Goal: Task Accomplishment & Management: Manage account settings

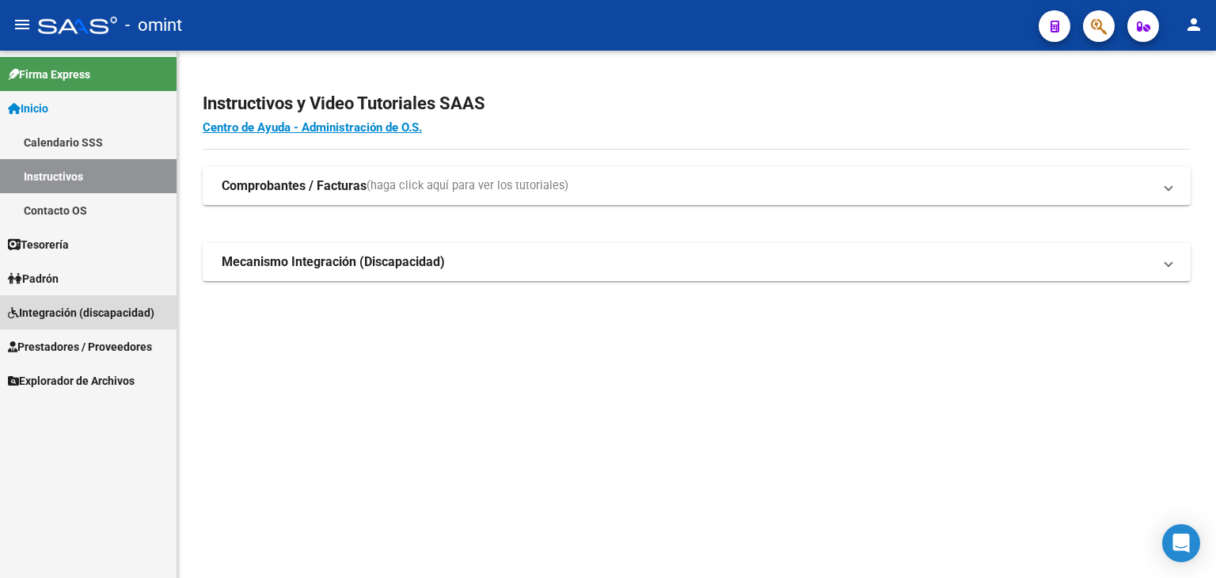
click at [81, 304] on span "Integración (discapacidad)" at bounding box center [81, 312] width 146 height 17
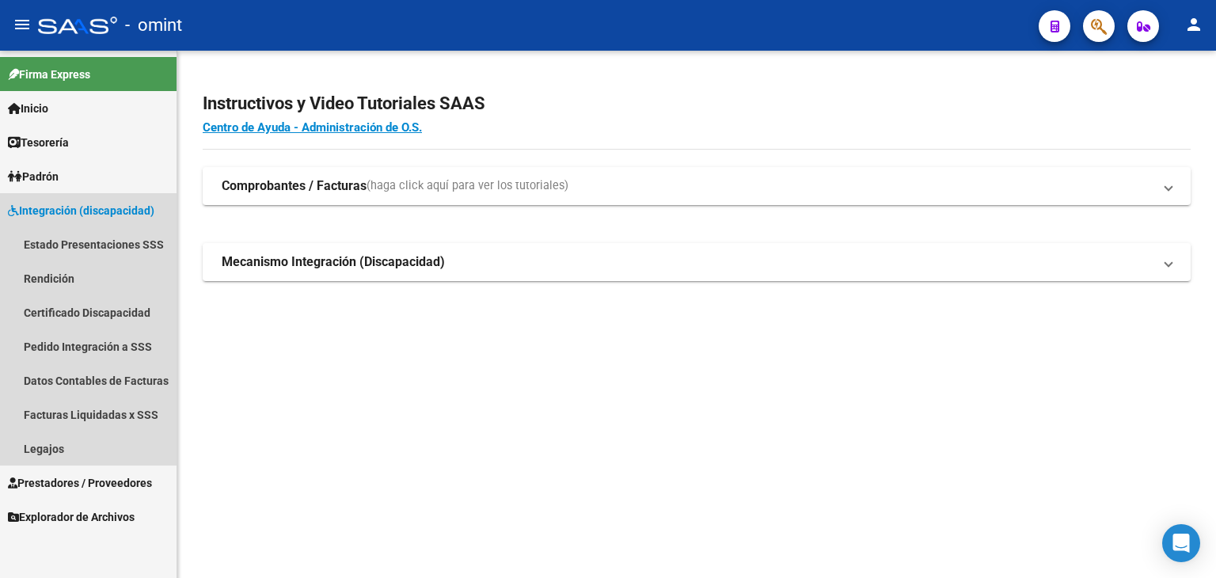
click at [54, 213] on span "Integración (discapacidad)" at bounding box center [81, 210] width 146 height 17
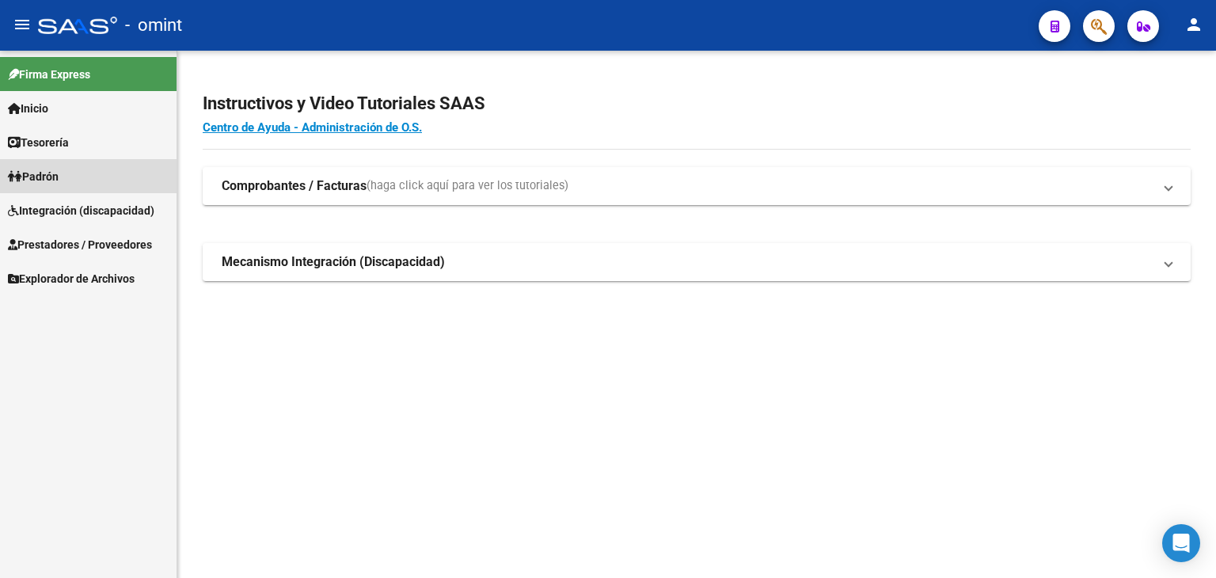
click at [43, 177] on span "Padrón" at bounding box center [33, 176] width 51 height 17
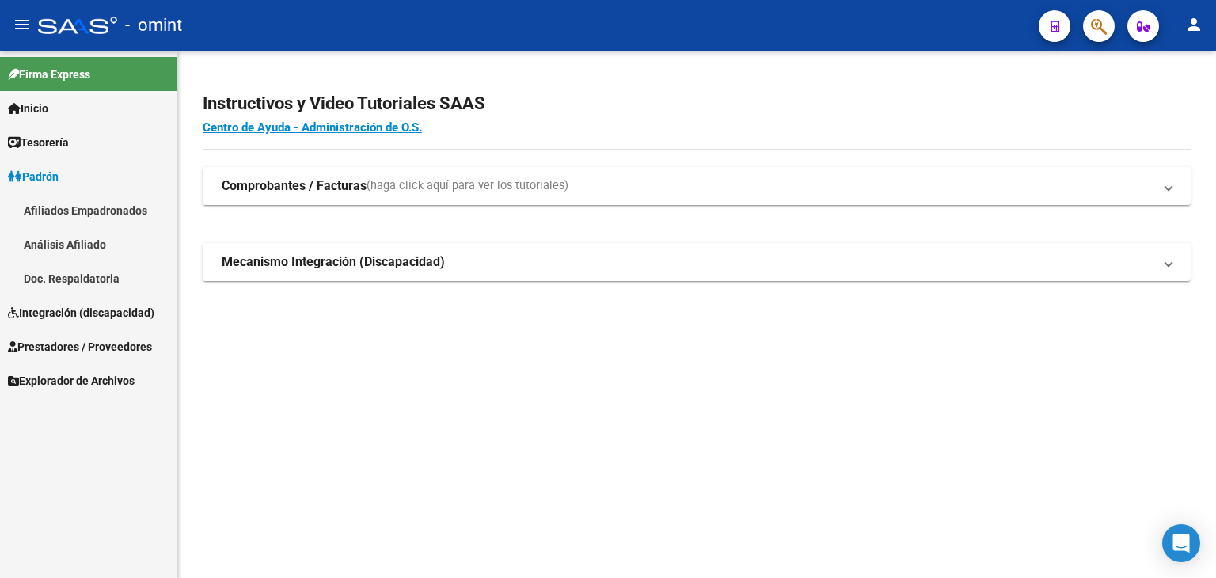
click at [44, 319] on span "Integración (discapacidad)" at bounding box center [81, 312] width 146 height 17
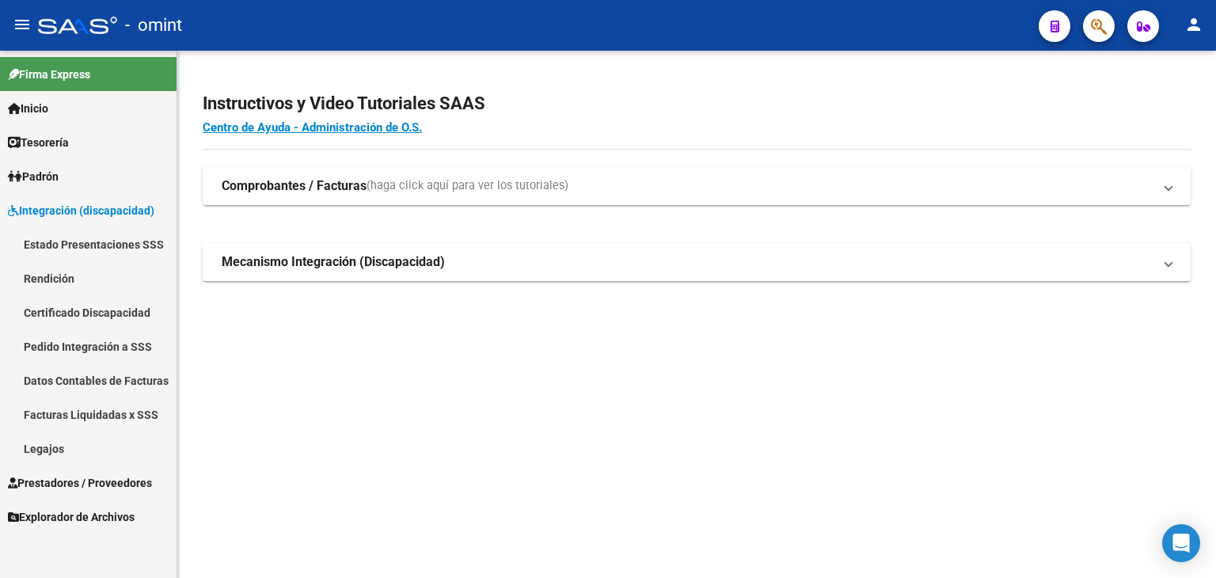
click at [44, 451] on link "Legajos" at bounding box center [88, 449] width 177 height 34
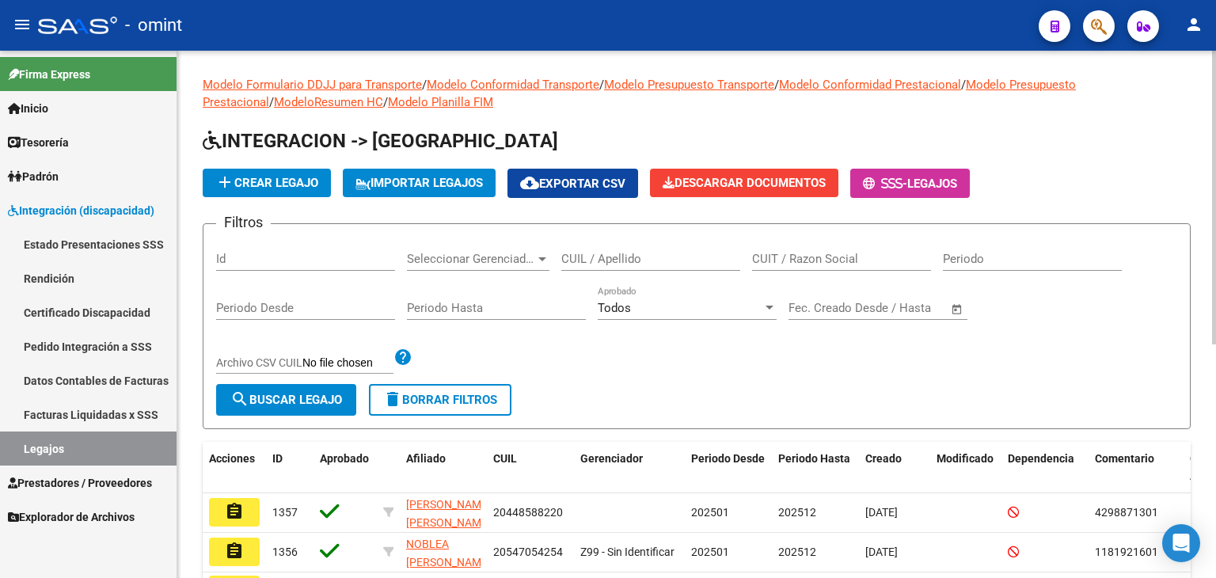
click at [668, 261] on input "CUIL / Apellido" at bounding box center [650, 259] width 179 height 14
paste input "20526672918"
type input "20526672918"
click at [285, 396] on span "search Buscar Legajo" at bounding box center [286, 400] width 112 height 14
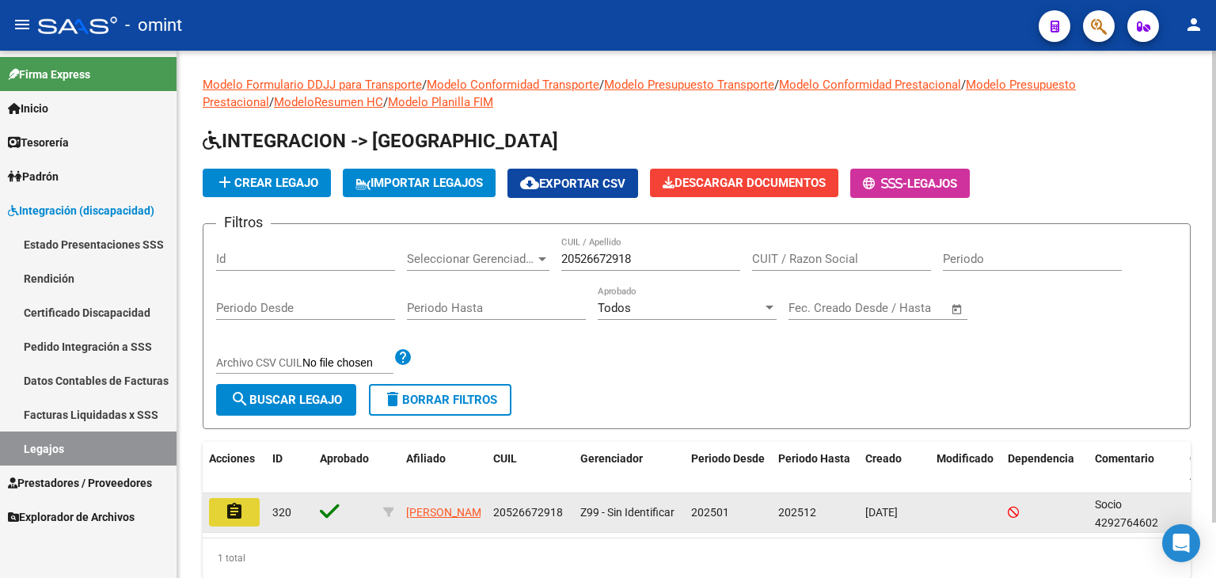
click at [230, 517] on mat-icon "assignment" at bounding box center [234, 511] width 19 height 19
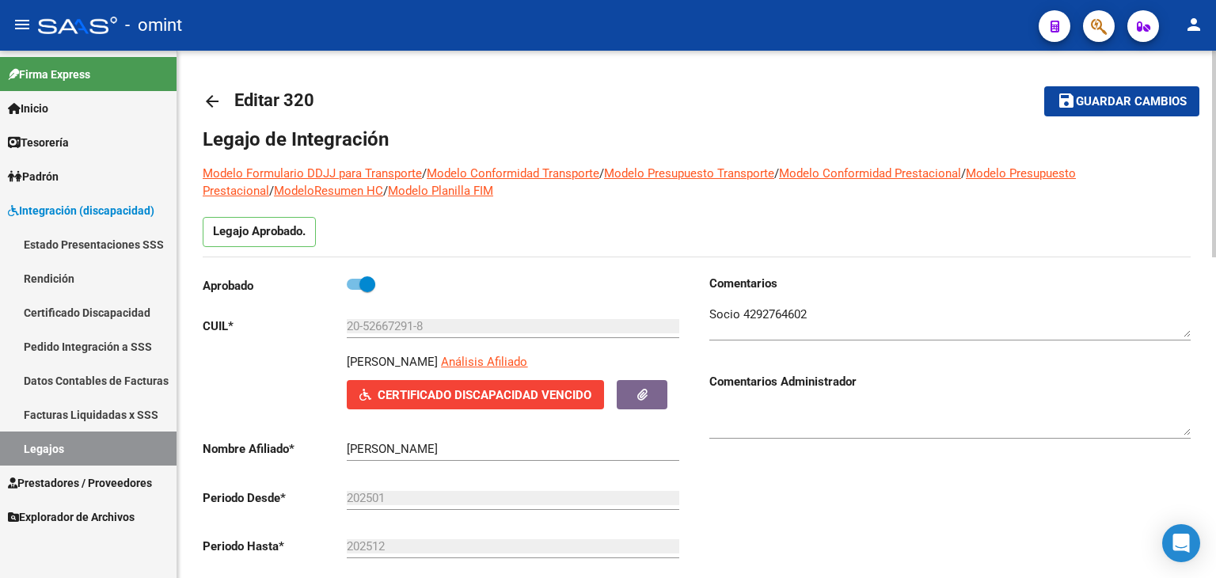
click at [53, 310] on link "Certificado Discapacidad" at bounding box center [88, 312] width 177 height 34
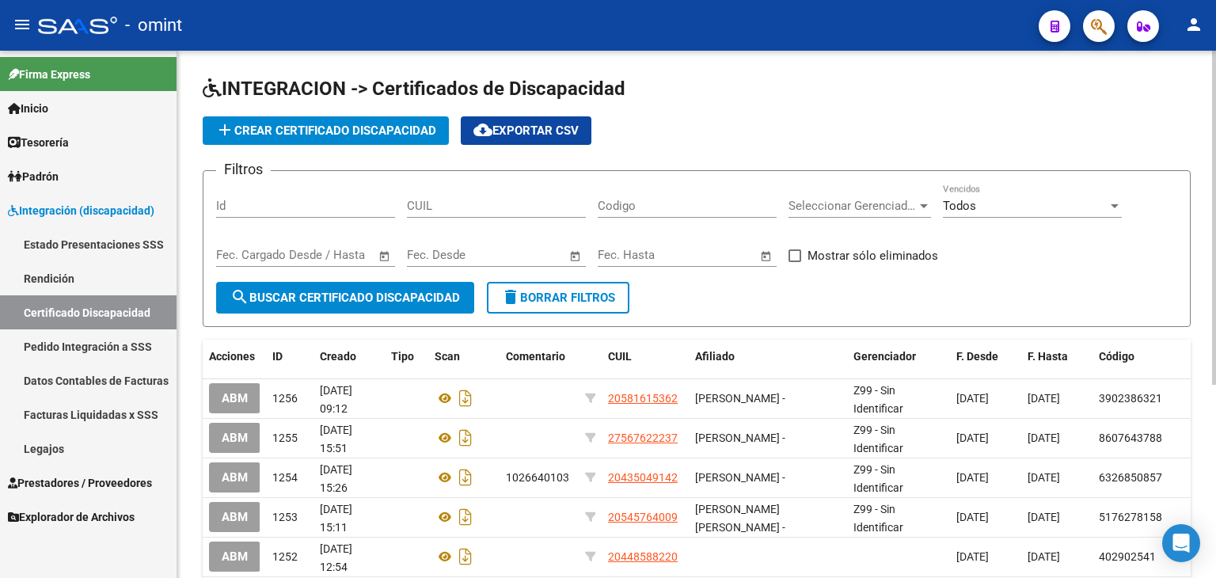
click at [468, 207] on input "CUIL" at bounding box center [496, 206] width 179 height 14
paste input "20-52667291-8"
type input "20-52667291-8"
click at [372, 299] on span "search Buscar Certificado Discapacidad" at bounding box center [345, 298] width 230 height 14
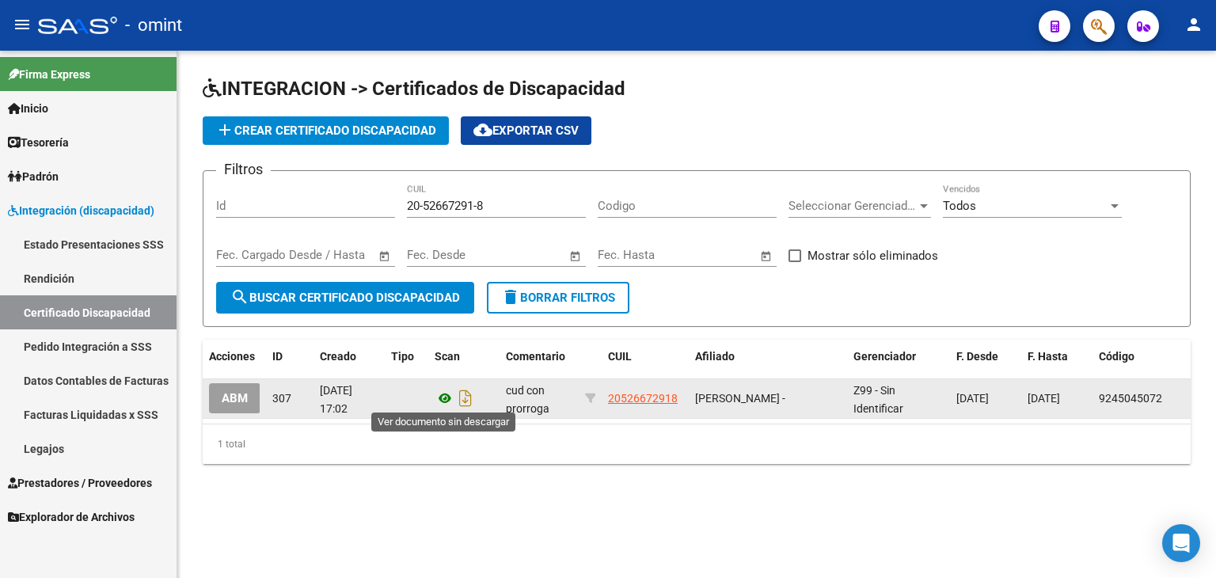
click at [442, 391] on icon at bounding box center [445, 398] width 21 height 19
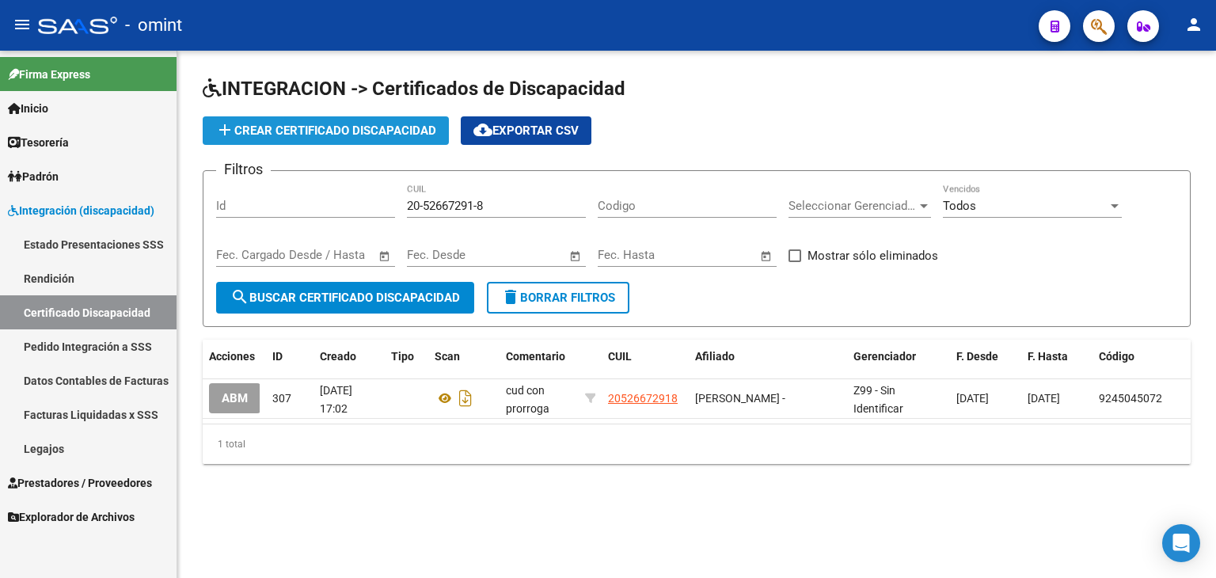
click at [328, 127] on span "add Crear Certificado Discapacidad" at bounding box center [325, 131] width 221 height 14
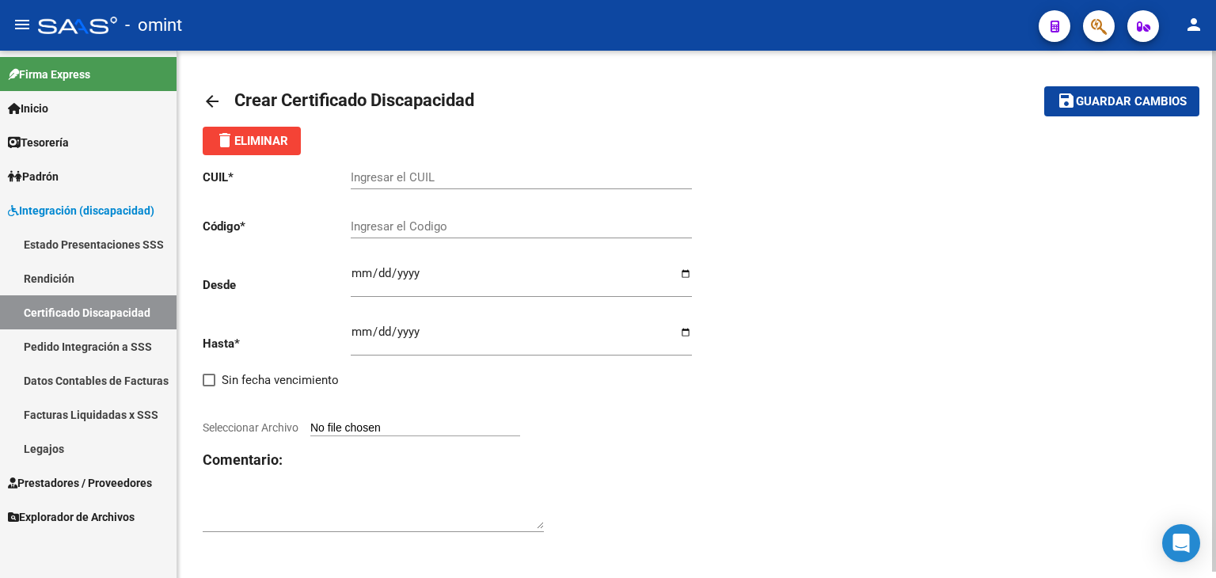
click at [400, 179] on input "Ingresar el CUIL" at bounding box center [521, 177] width 341 height 14
paste input "20-52667291-8"
type input "20-52667291-8"
click at [371, 226] on input "Ingresar el Codigo" at bounding box center [521, 226] width 341 height 14
type input "6261396312"
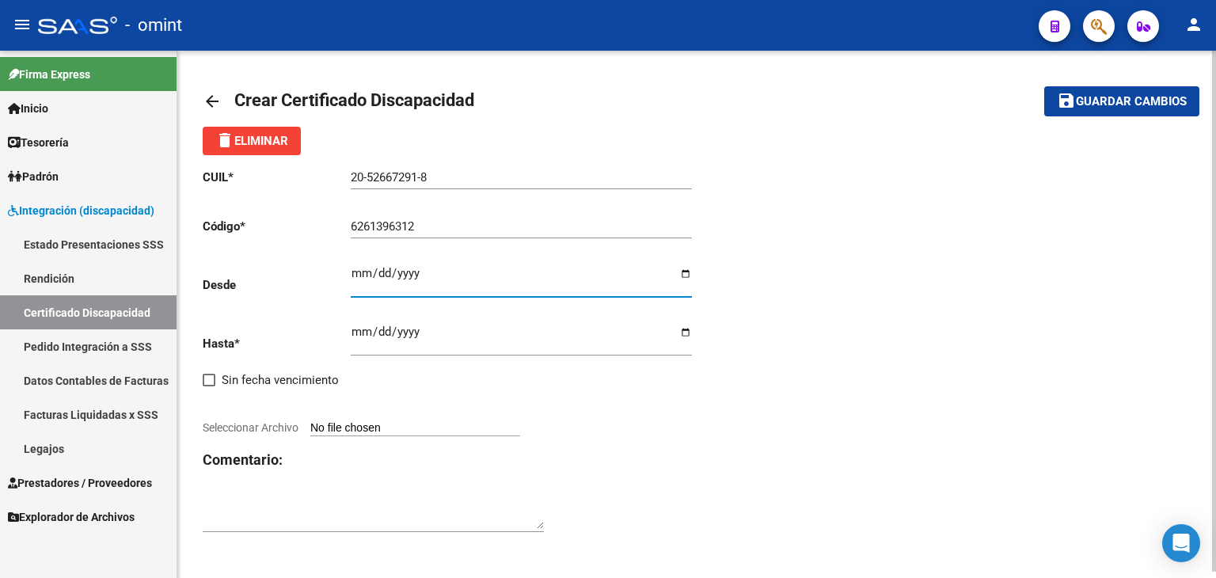
click at [356, 274] on input "Ingresar fec. Desde" at bounding box center [521, 279] width 341 height 25
type input "2025-04-29"
click at [361, 339] on input "Ingresar fec. Hasta" at bounding box center [521, 337] width 341 height 25
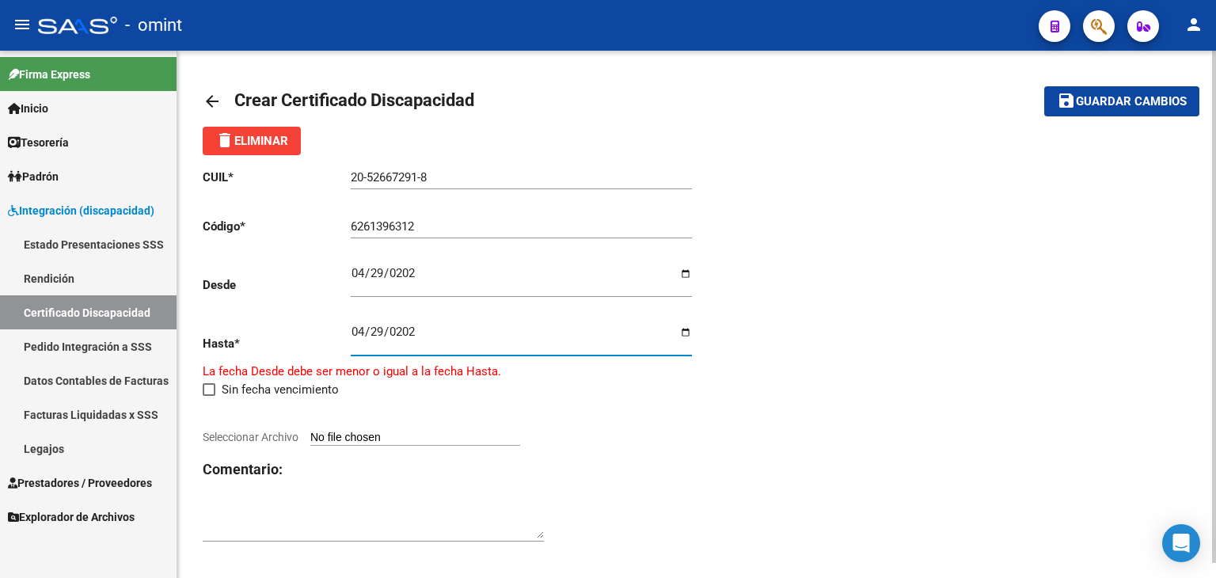
type input "2028-04-29"
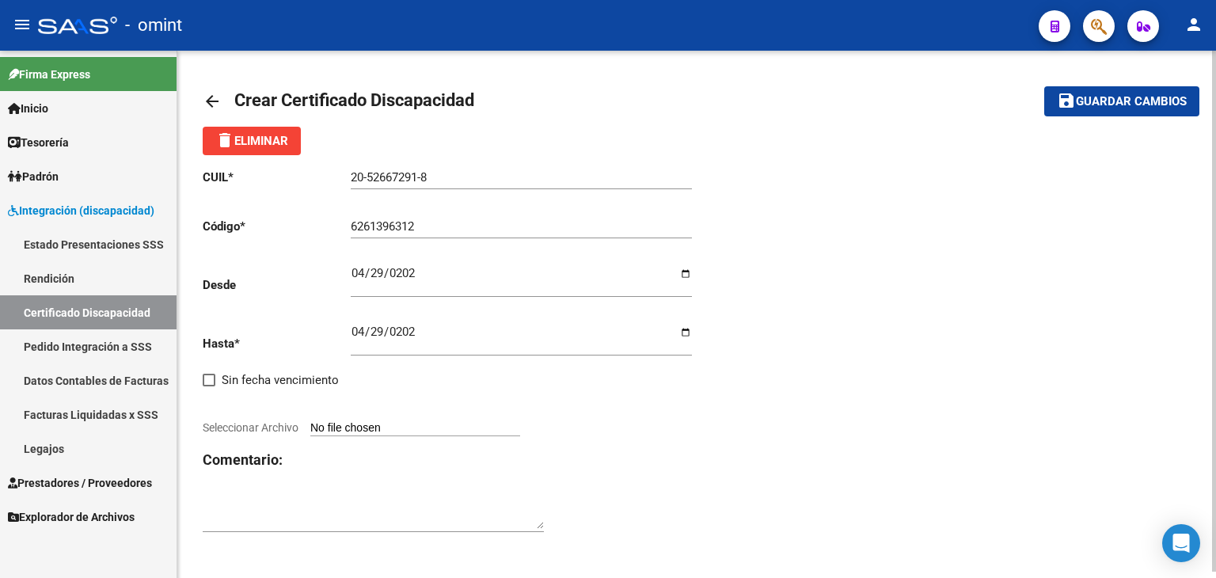
click at [356, 428] on input "Seleccionar Archivo" at bounding box center [415, 428] width 210 height 15
type input "C:\fakepath\cud de segovia ivan133912919819411324.pdf"
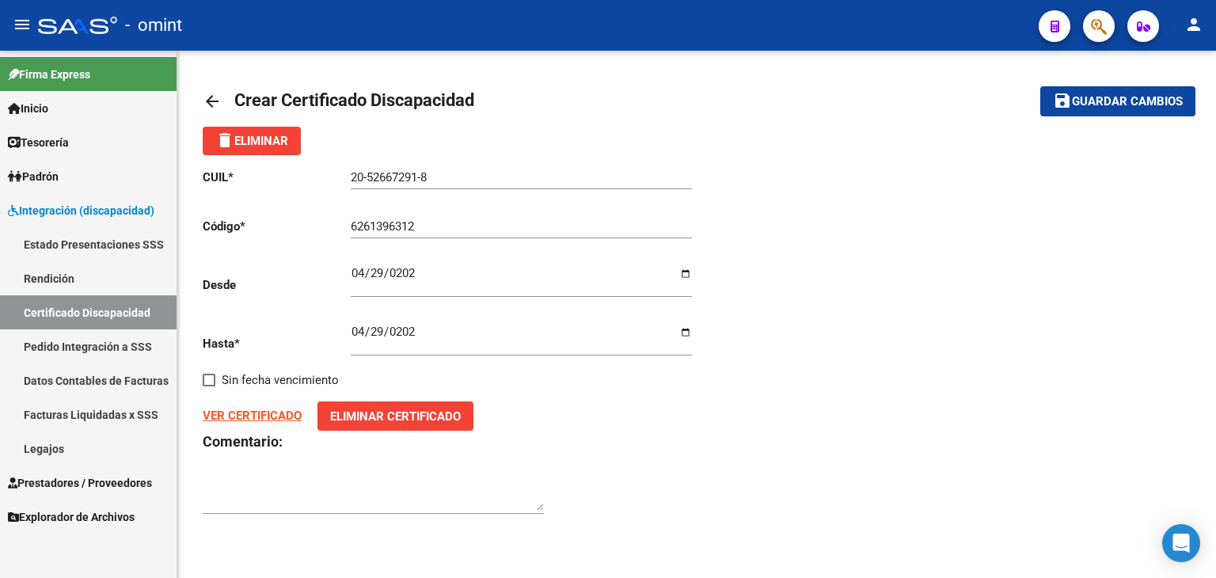
click at [1073, 104] on span "Guardar cambios" at bounding box center [1127, 102] width 111 height 14
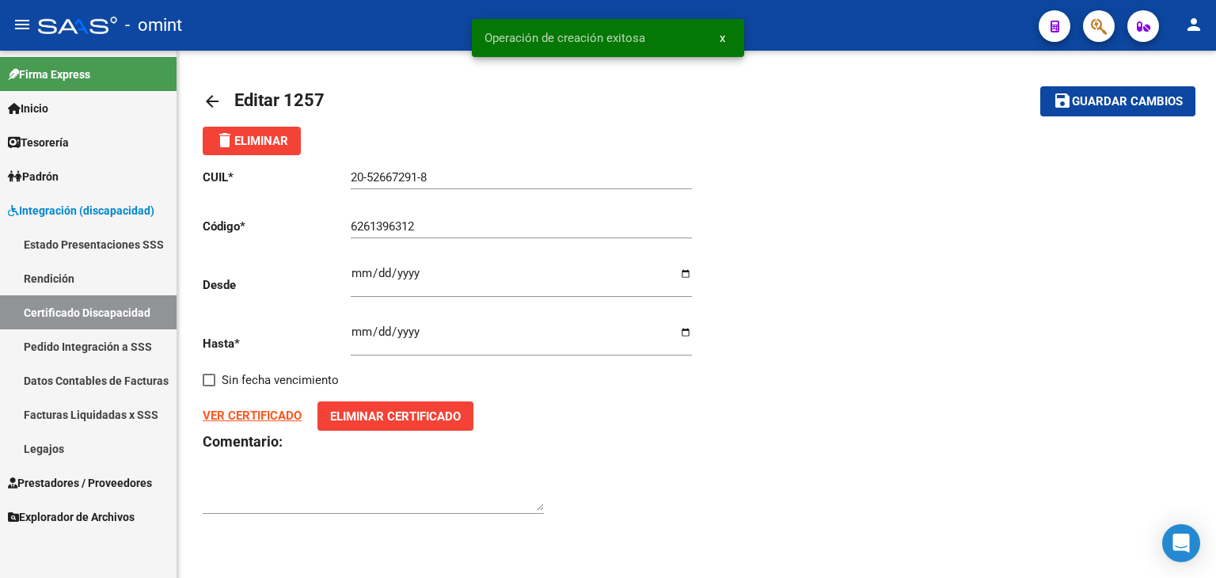
click at [51, 445] on link "Legajos" at bounding box center [88, 449] width 177 height 34
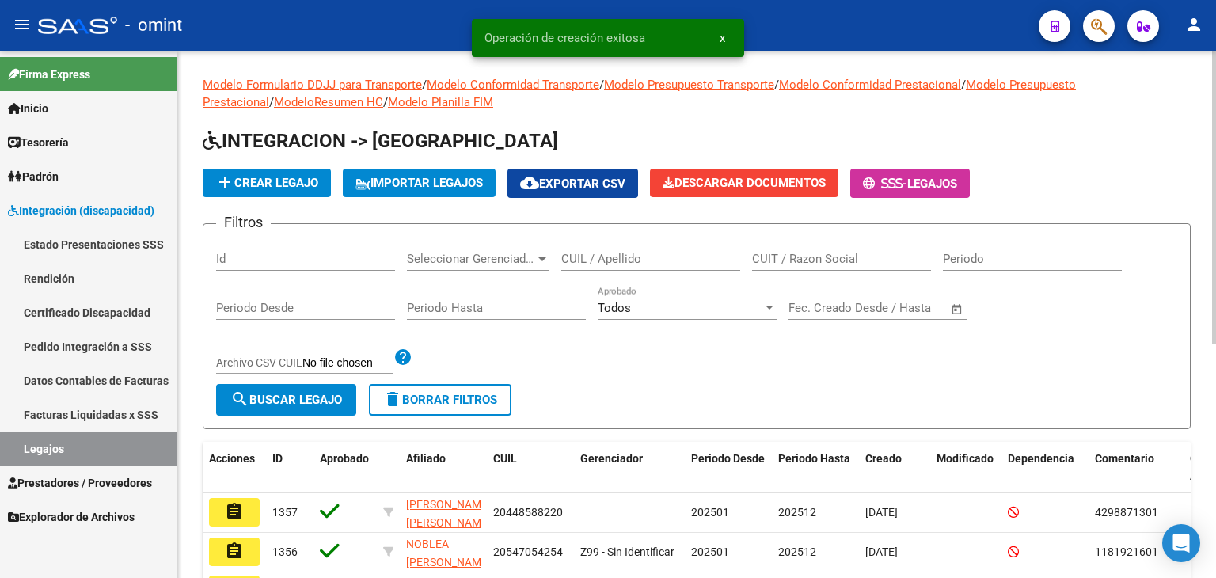
click at [619, 264] on input "CUIL / Apellido" at bounding box center [650, 259] width 179 height 14
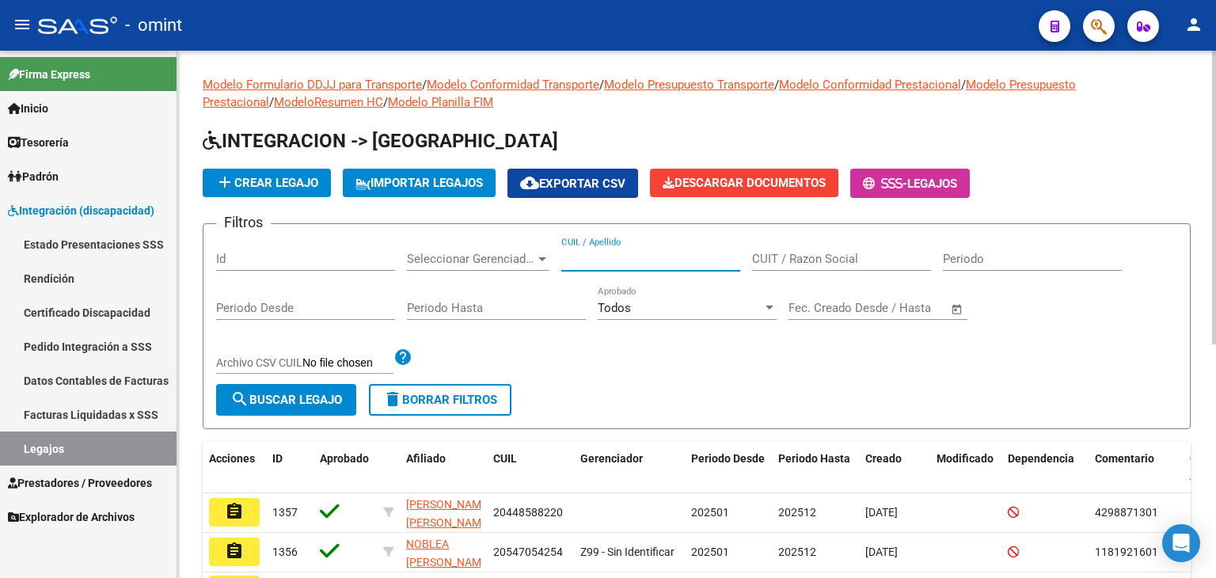
paste input "20526672918"
type input "20526672918"
click at [329, 403] on span "search Buscar Legajo" at bounding box center [286, 400] width 112 height 14
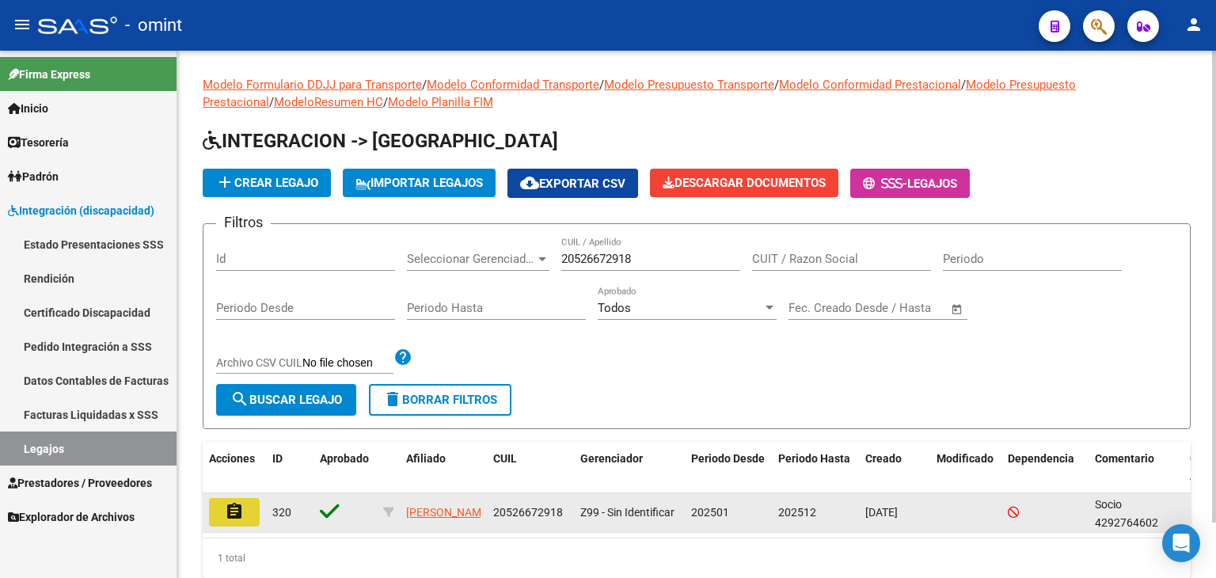
click at [232, 515] on mat-icon "assignment" at bounding box center [234, 511] width 19 height 19
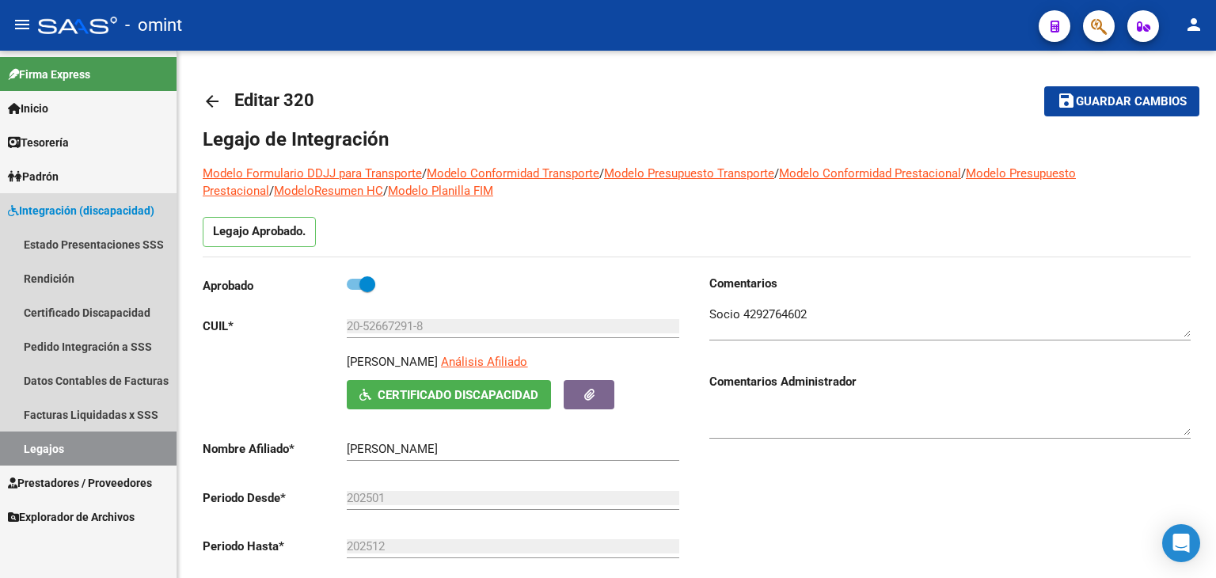
click at [36, 444] on link "Legajos" at bounding box center [88, 449] width 177 height 34
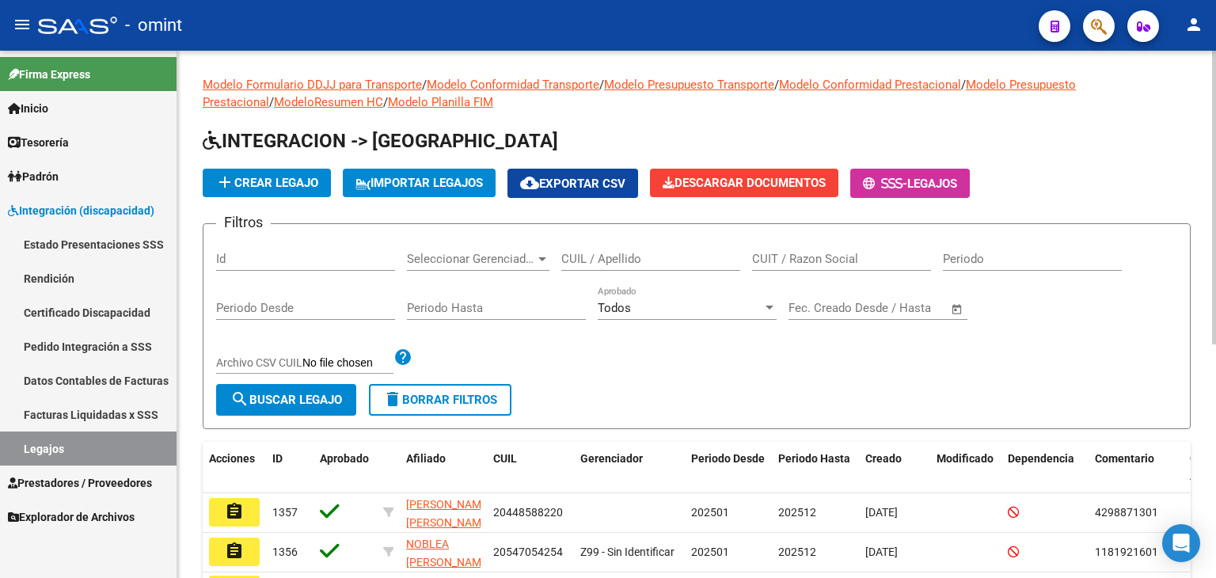
click at [585, 261] on input "CUIL / Apellido" at bounding box center [650, 259] width 179 height 14
paste input "20535207446"
type input "20535207446"
click at [337, 395] on span "search Buscar Legajo" at bounding box center [286, 400] width 112 height 14
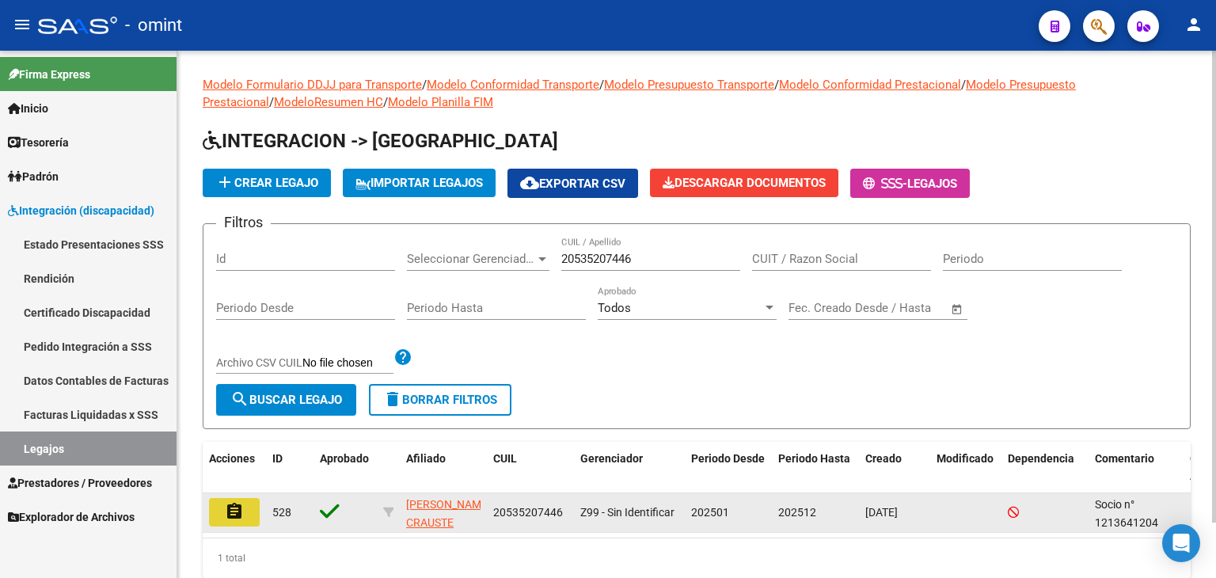
click at [230, 514] on mat-icon "assignment" at bounding box center [234, 511] width 19 height 19
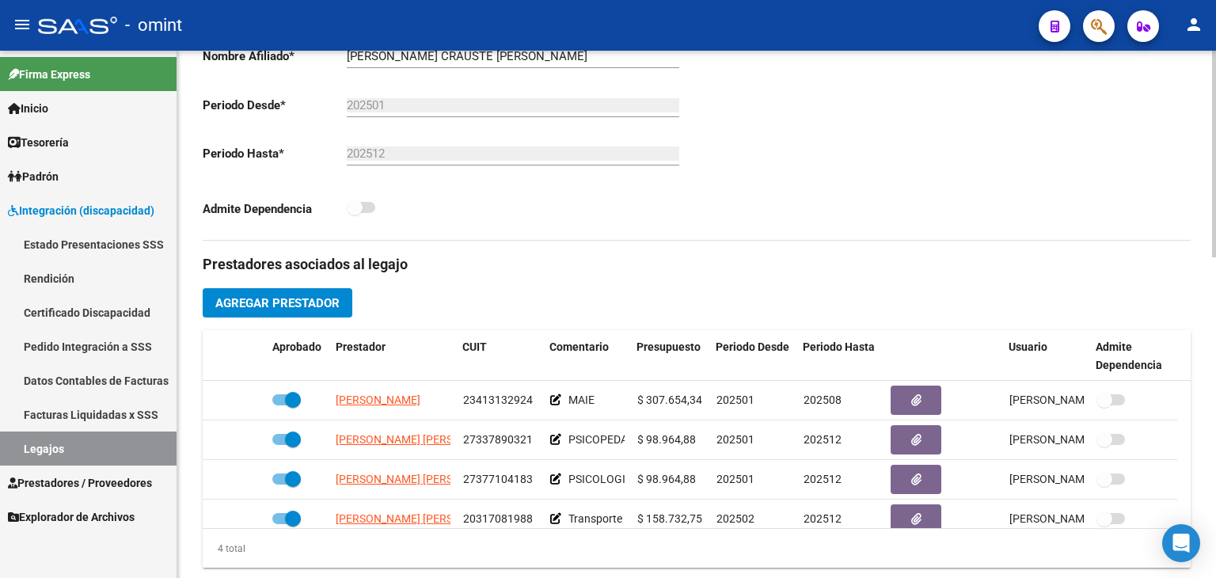
scroll to position [396, 0]
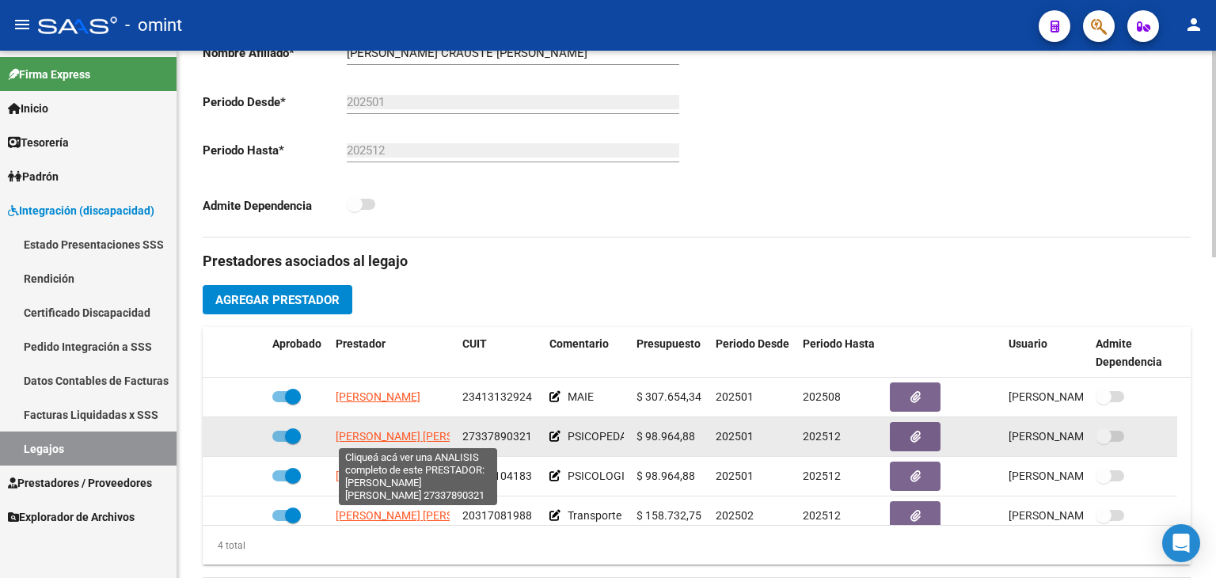
click at [395, 435] on span "[PERSON_NAME] [PERSON_NAME]" at bounding box center [422, 436] width 172 height 13
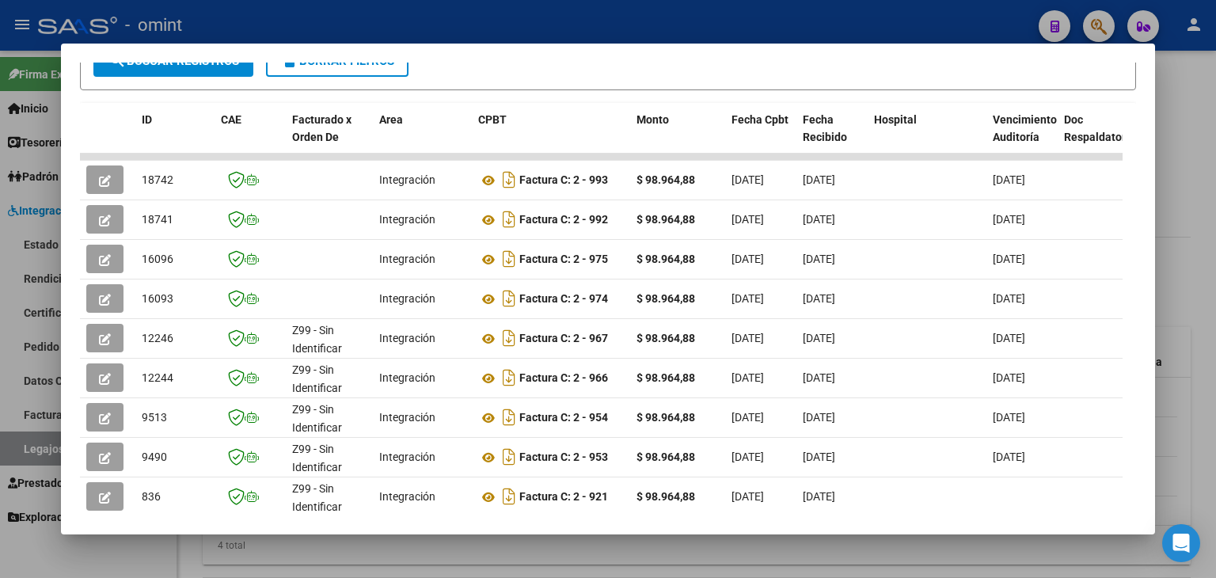
scroll to position [364, 0]
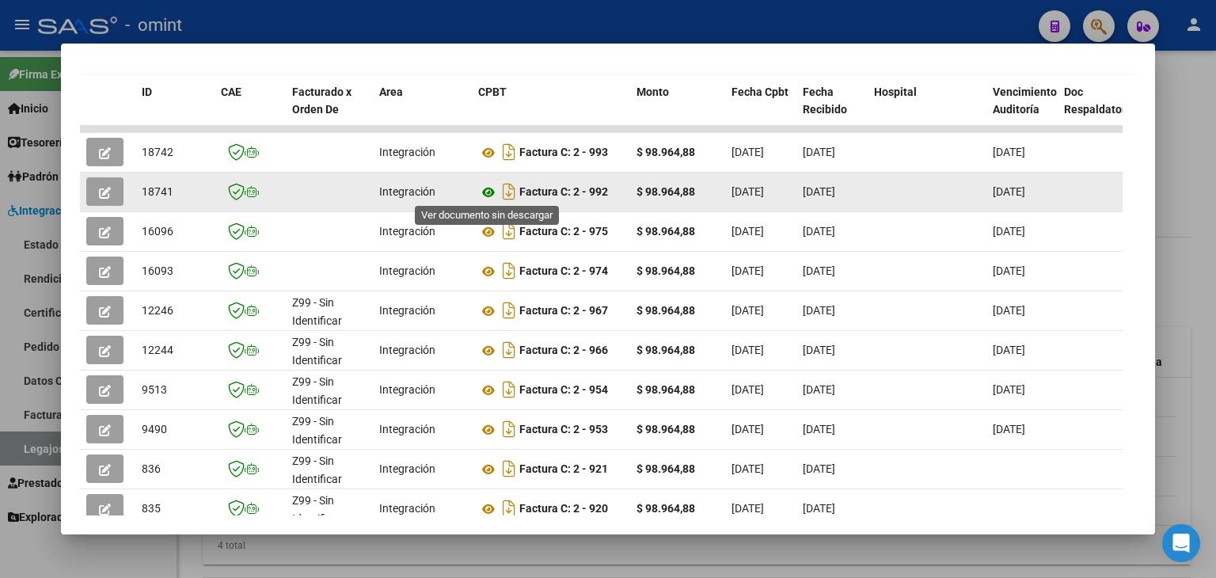
click at [486, 191] on icon at bounding box center [488, 192] width 21 height 19
click at [101, 192] on icon "button" at bounding box center [105, 193] width 12 height 12
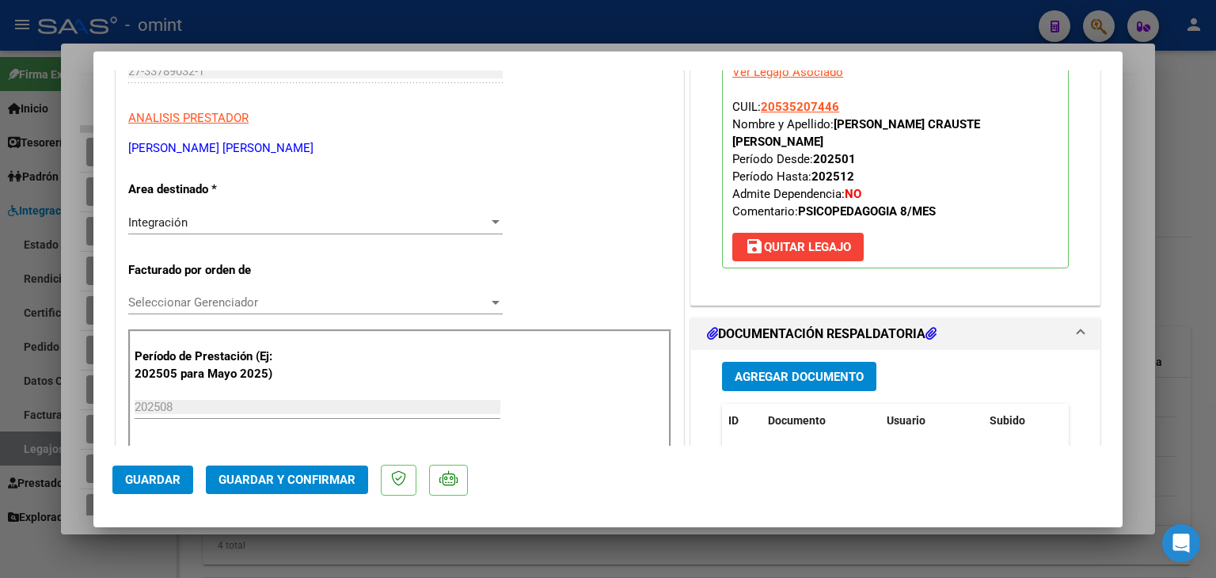
scroll to position [317, 0]
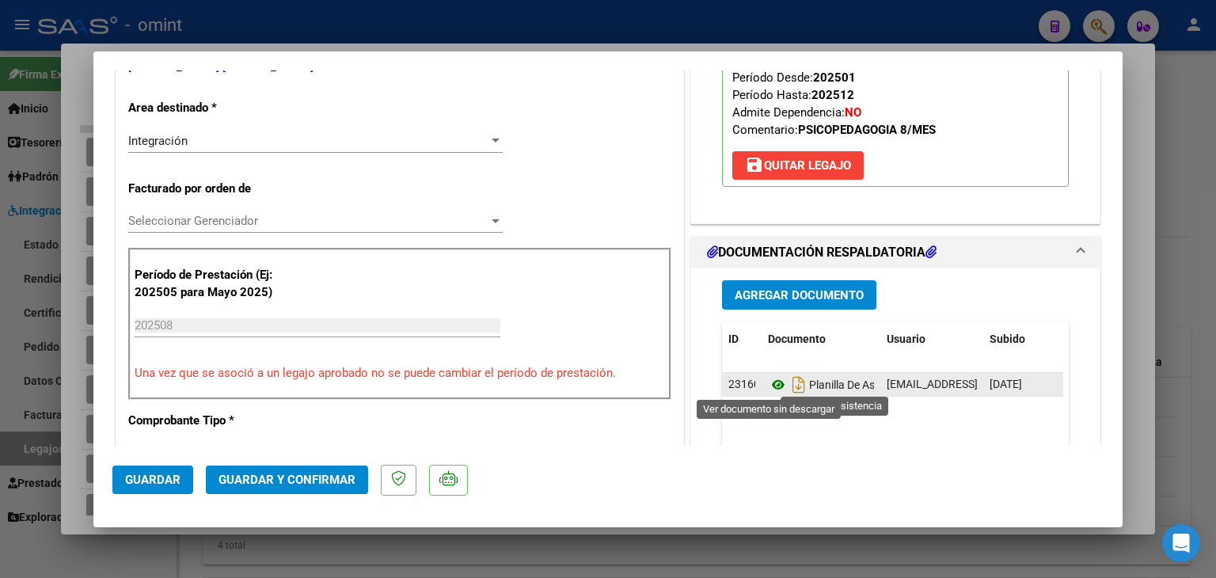
click at [768, 387] on icon at bounding box center [778, 384] width 21 height 19
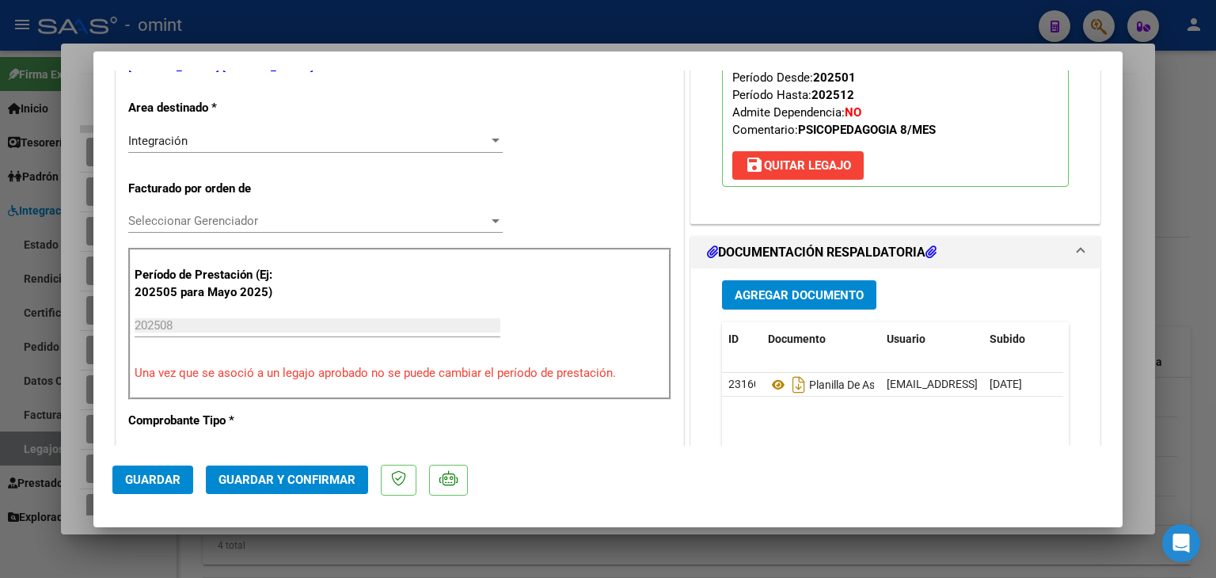
click at [157, 210] on div "Seleccionar Gerenciador Seleccionar Gerenciador" at bounding box center [315, 221] width 375 height 24
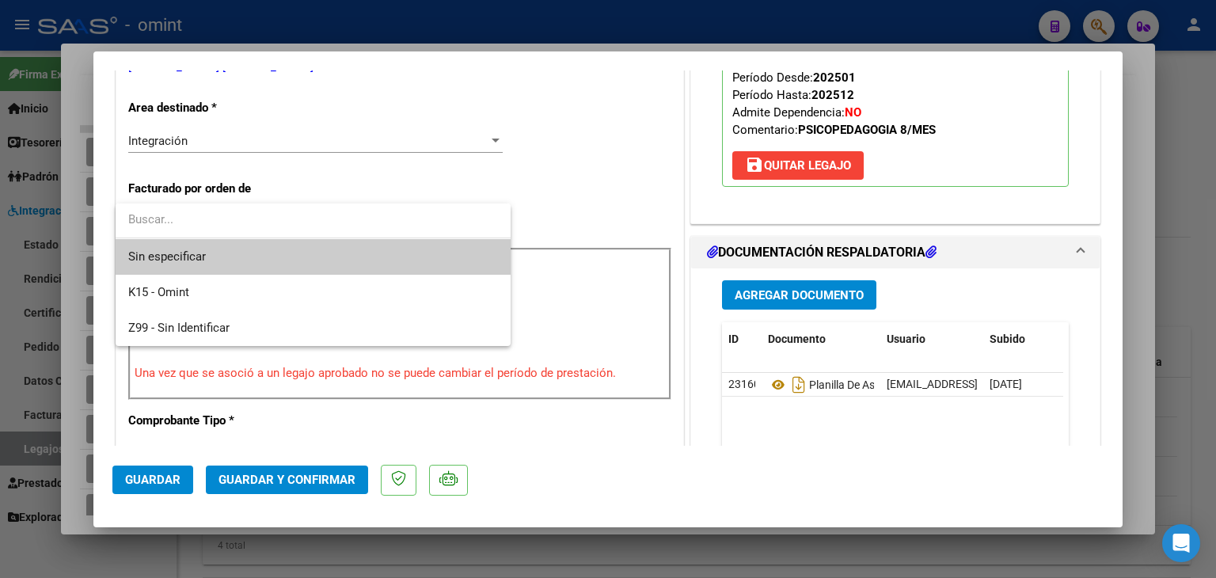
click at [198, 254] on span "Sin especificar" at bounding box center [313, 257] width 370 height 36
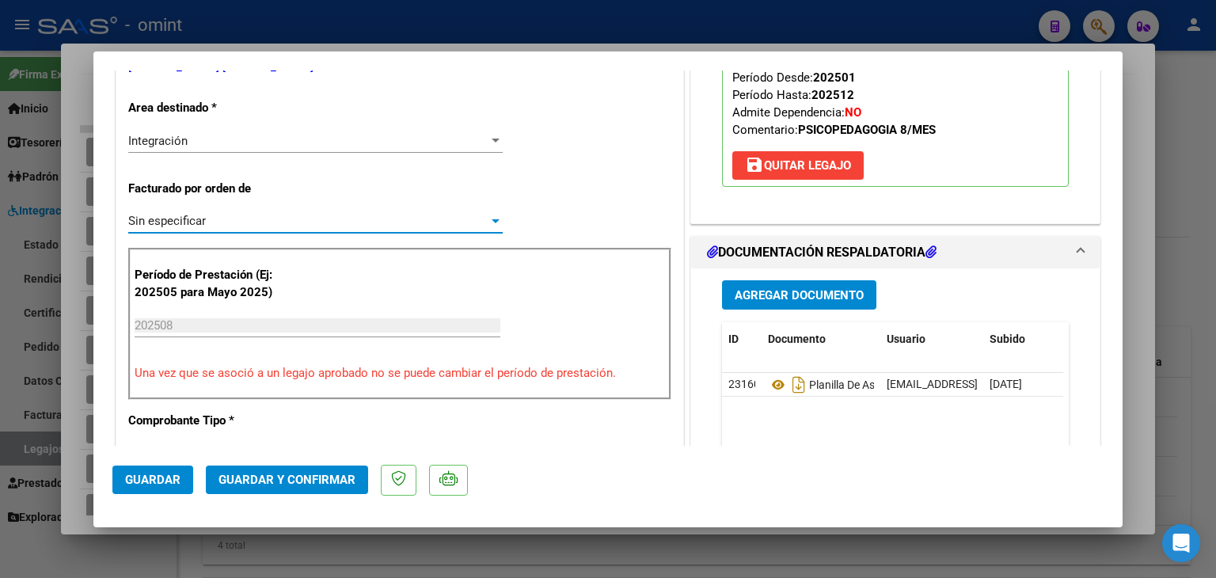
click at [309, 482] on span "Guardar y Confirmar" at bounding box center [287, 480] width 137 height 14
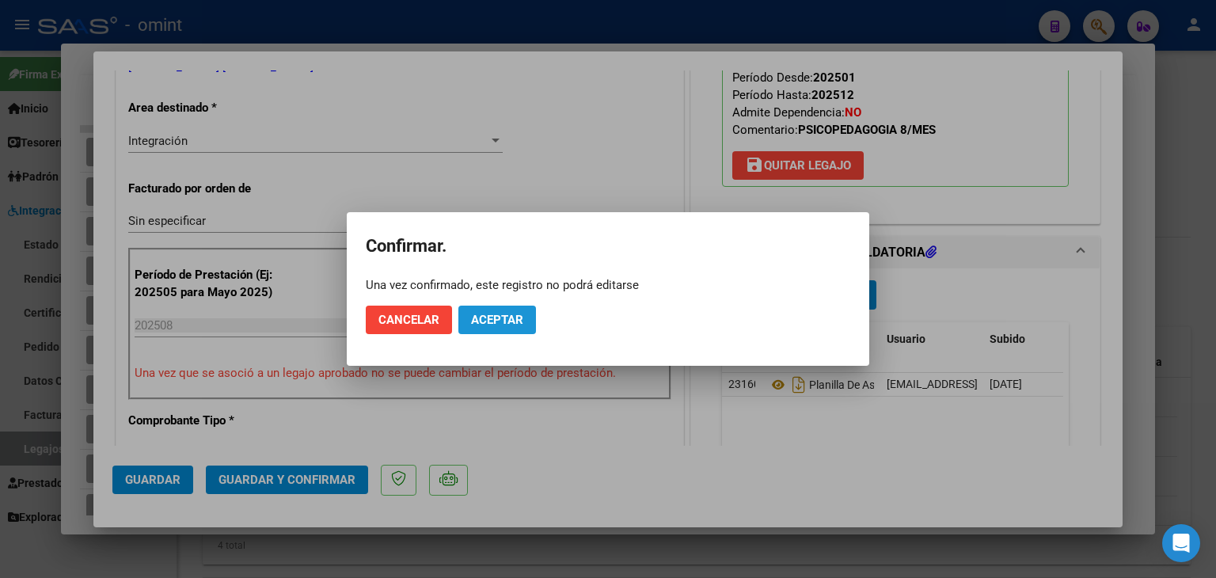
drag, startPoint x: 478, startPoint y: 314, endPoint x: 447, endPoint y: 89, distance: 227.0
click at [479, 314] on span "Aceptar" at bounding box center [497, 320] width 52 height 14
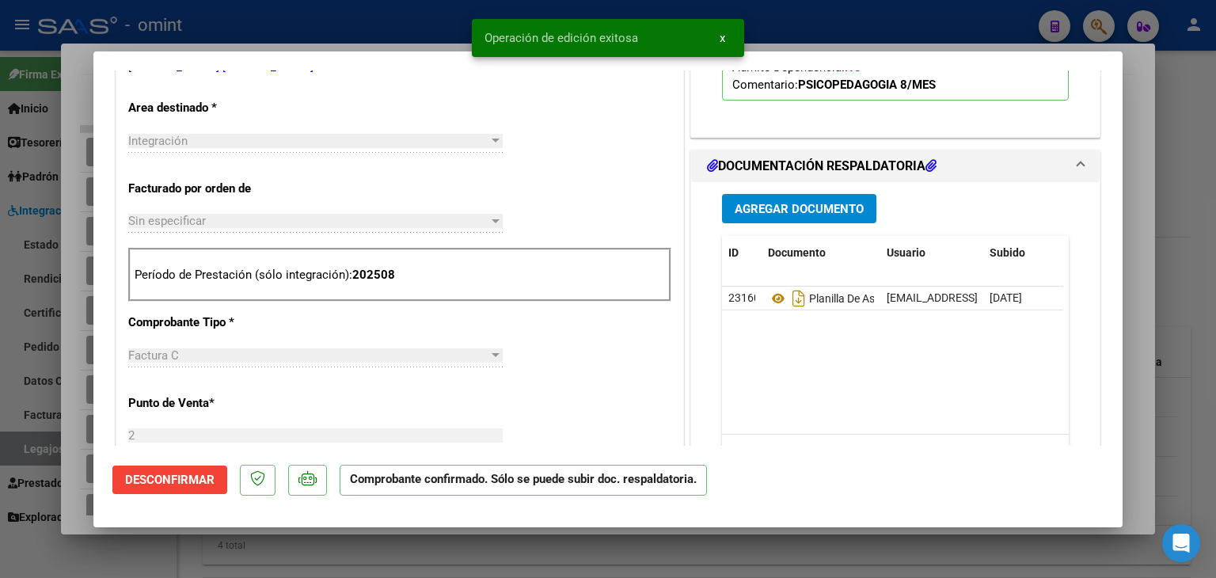
type input "$ 0,00"
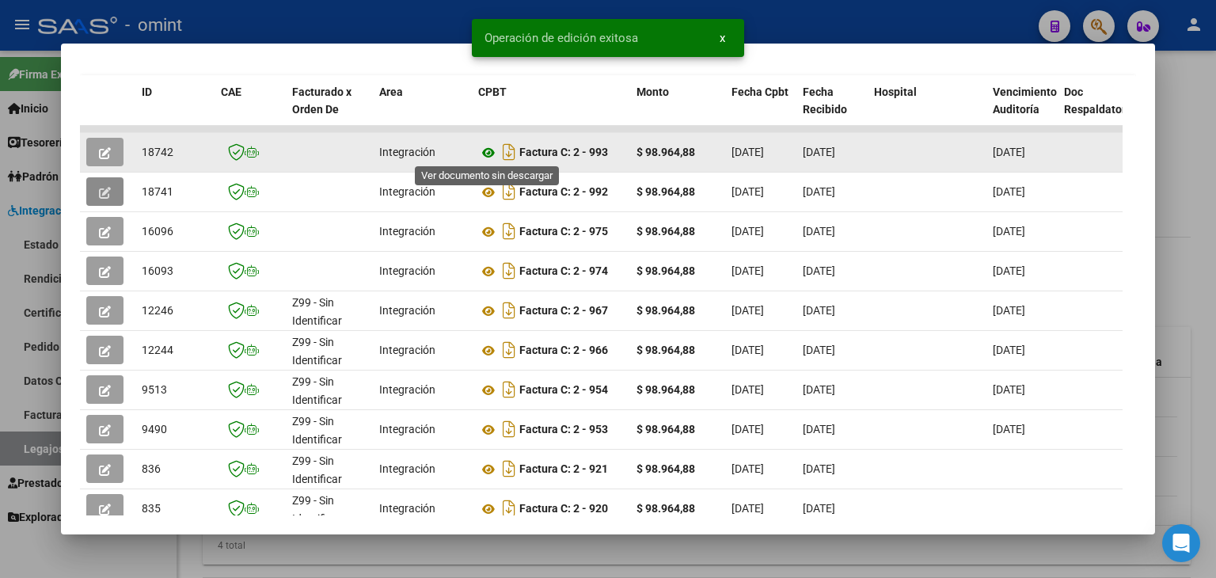
click at [483, 150] on icon at bounding box center [488, 152] width 21 height 19
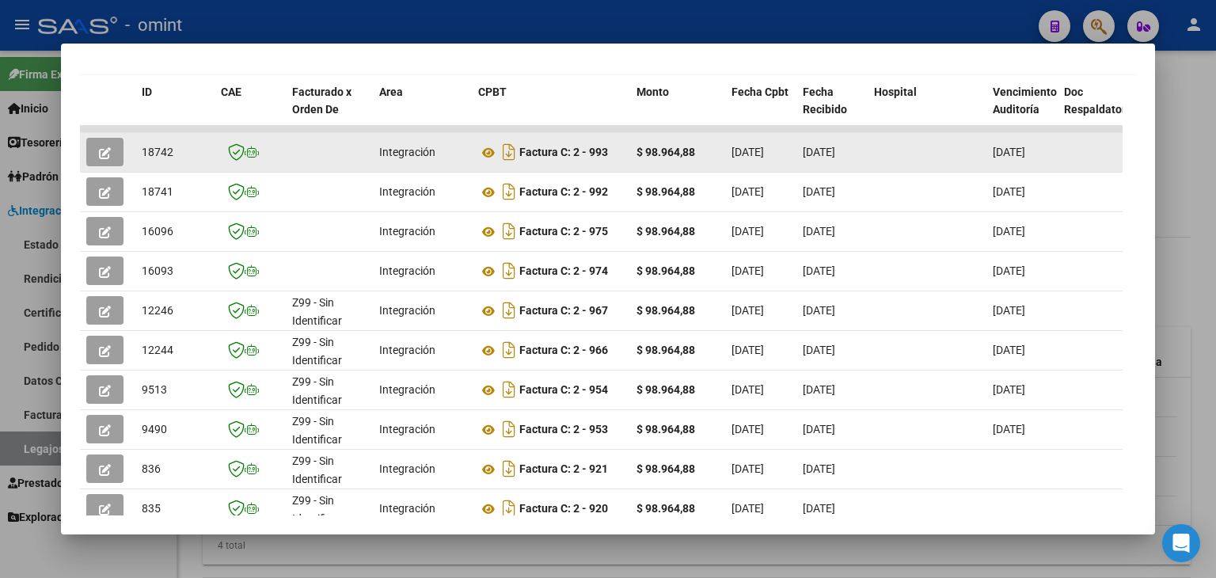
click at [108, 154] on icon "button" at bounding box center [105, 153] width 12 height 12
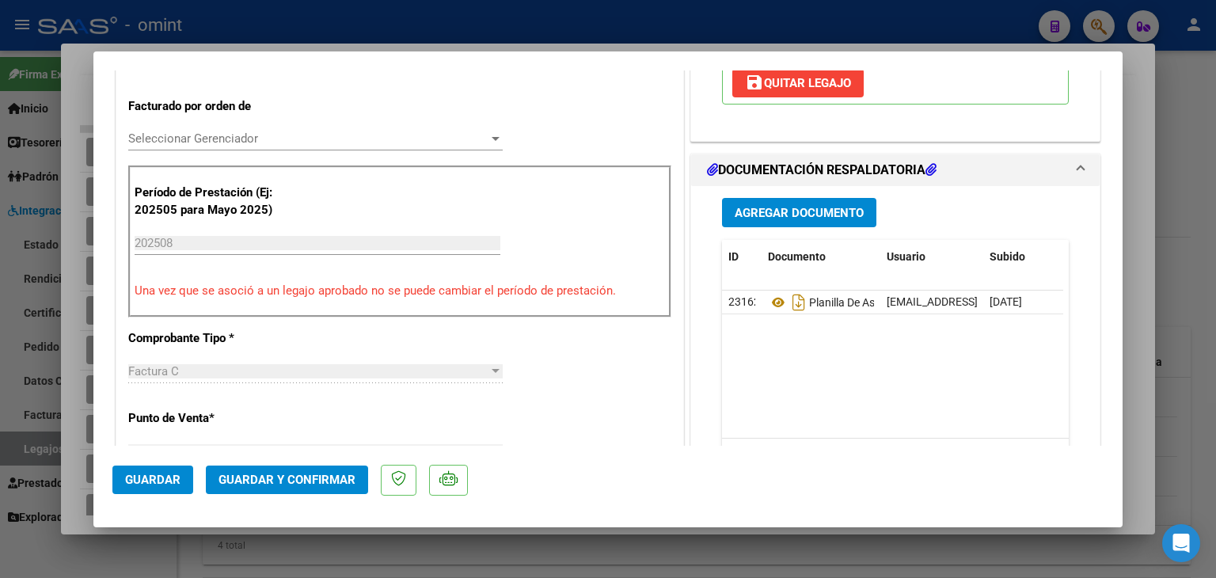
scroll to position [475, 0]
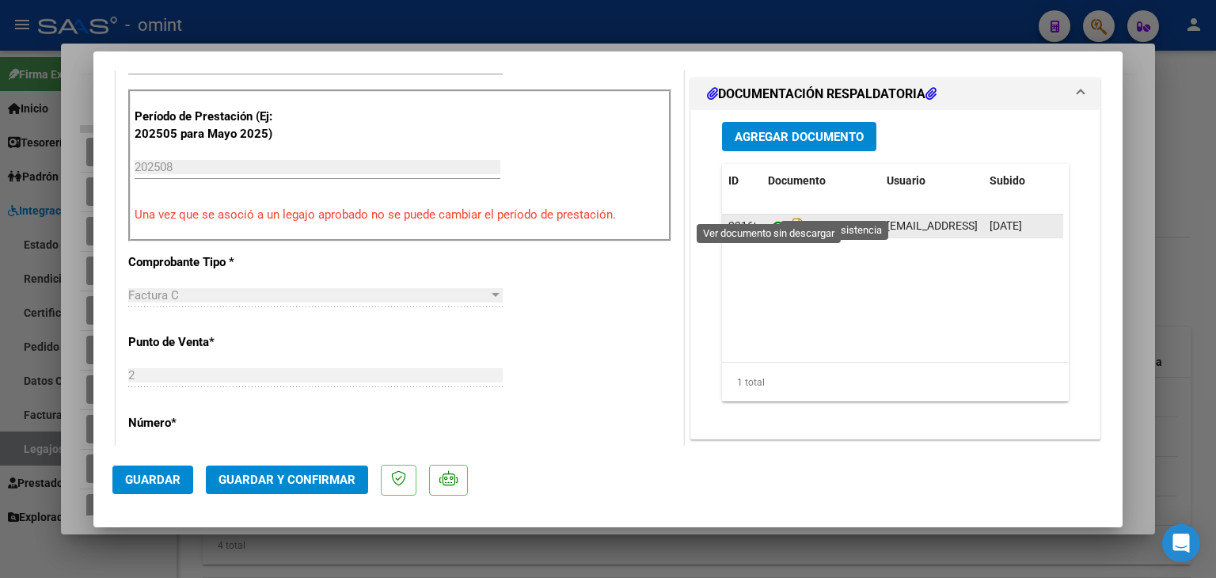
click at [768, 217] on icon at bounding box center [778, 226] width 21 height 19
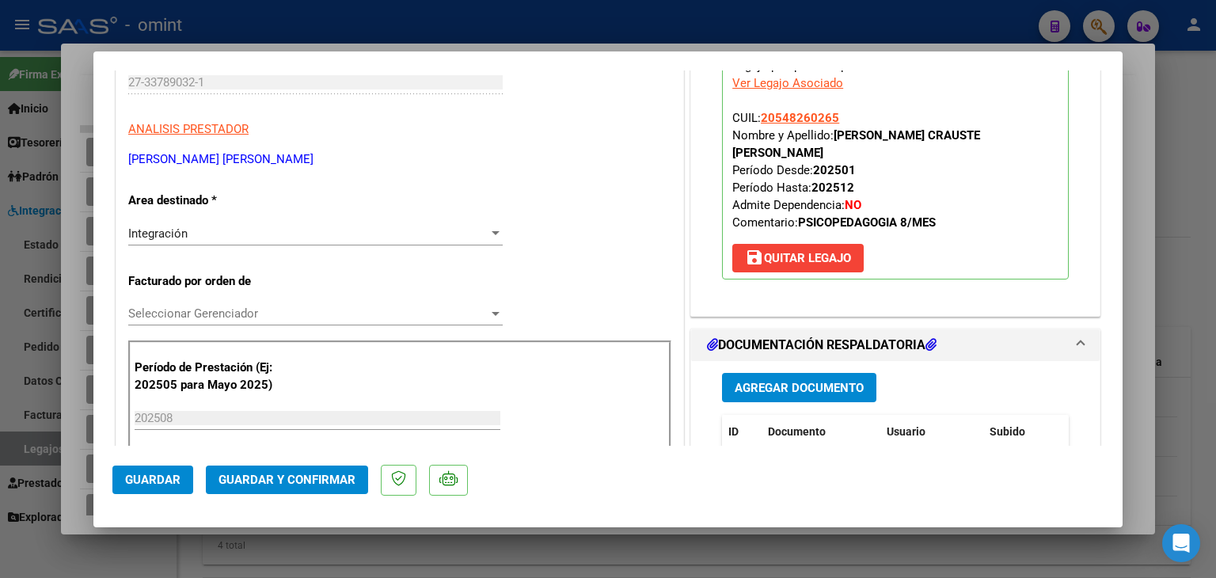
scroll to position [238, 0]
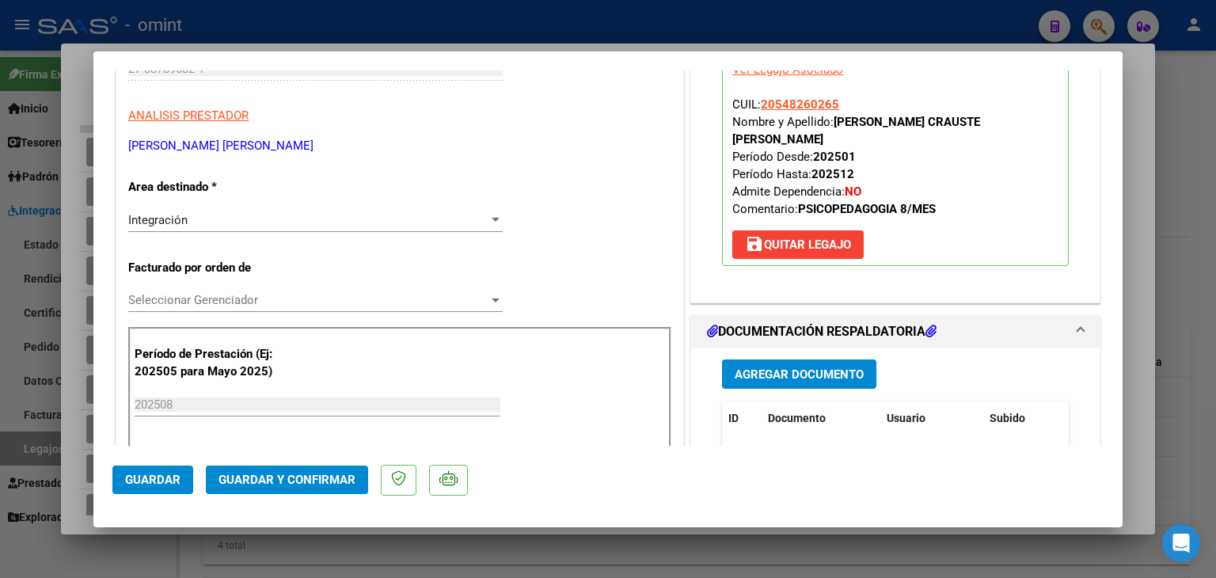
click at [288, 304] on span "Seleccionar Gerenciador" at bounding box center [308, 300] width 360 height 14
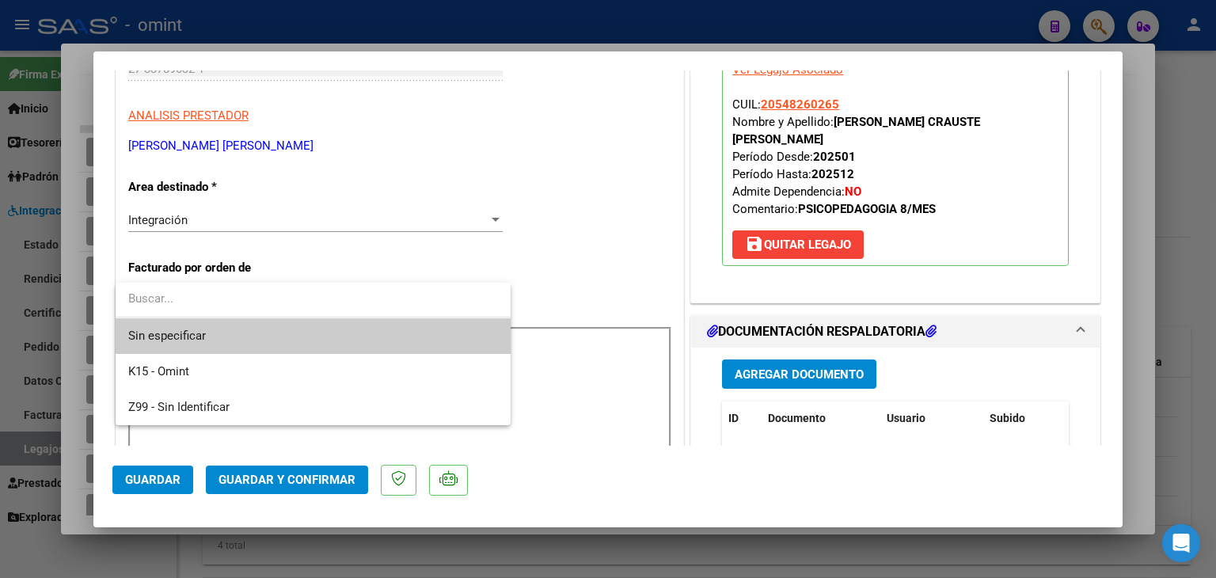
click at [203, 332] on span "Sin especificar" at bounding box center [313, 336] width 370 height 36
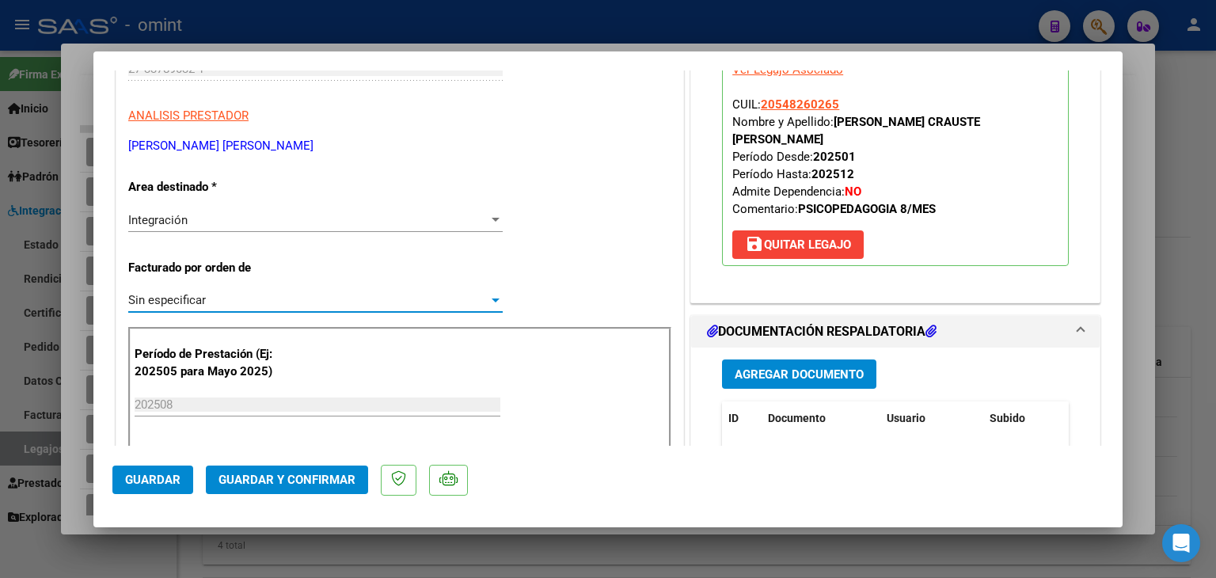
click at [294, 474] on span "Guardar y Confirmar" at bounding box center [287, 480] width 137 height 14
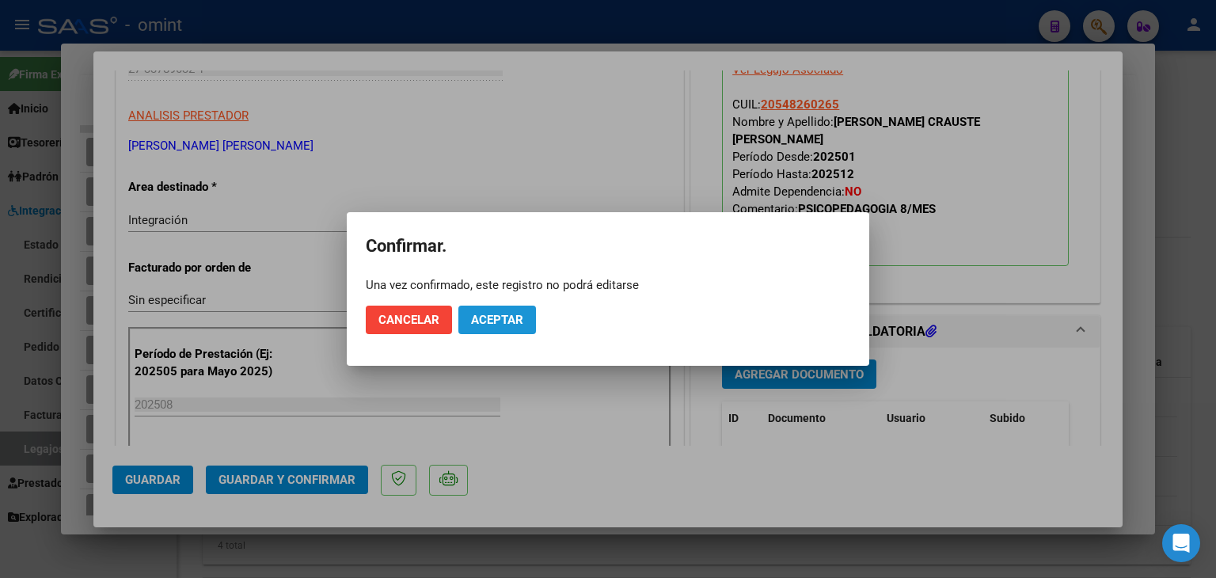
click at [505, 319] on span "Aceptar" at bounding box center [497, 320] width 52 height 14
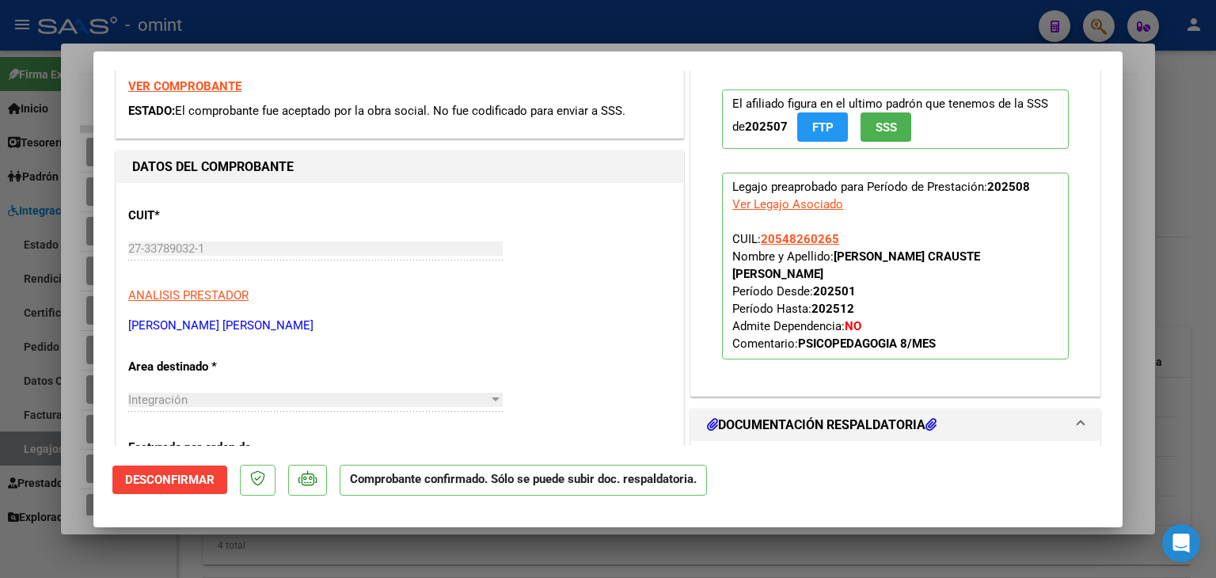
scroll to position [0, 0]
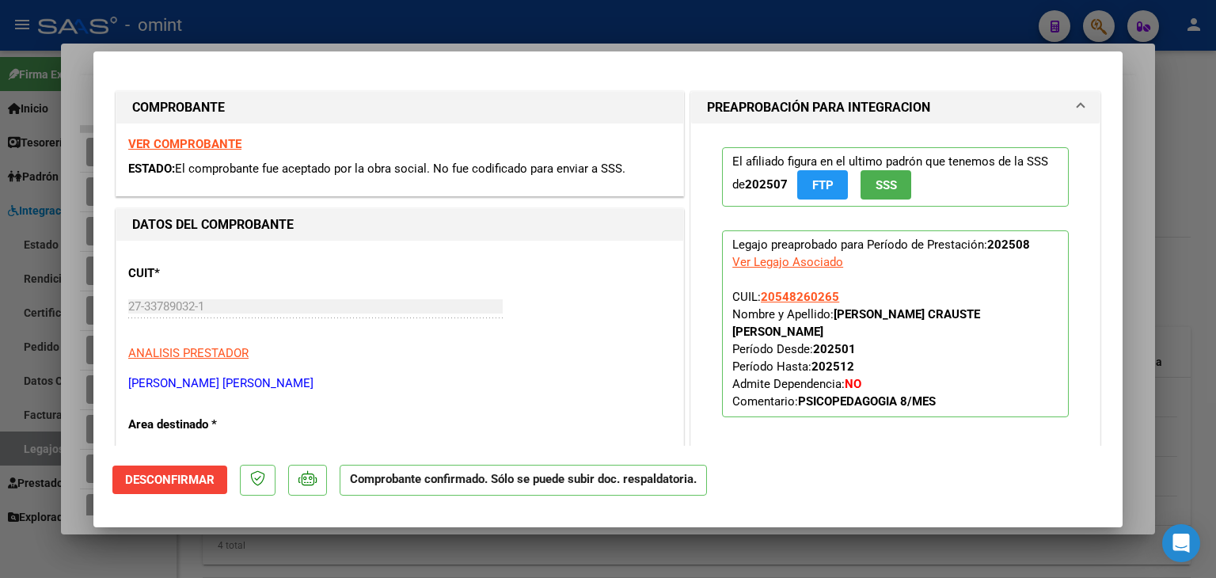
type input "$ 0,00"
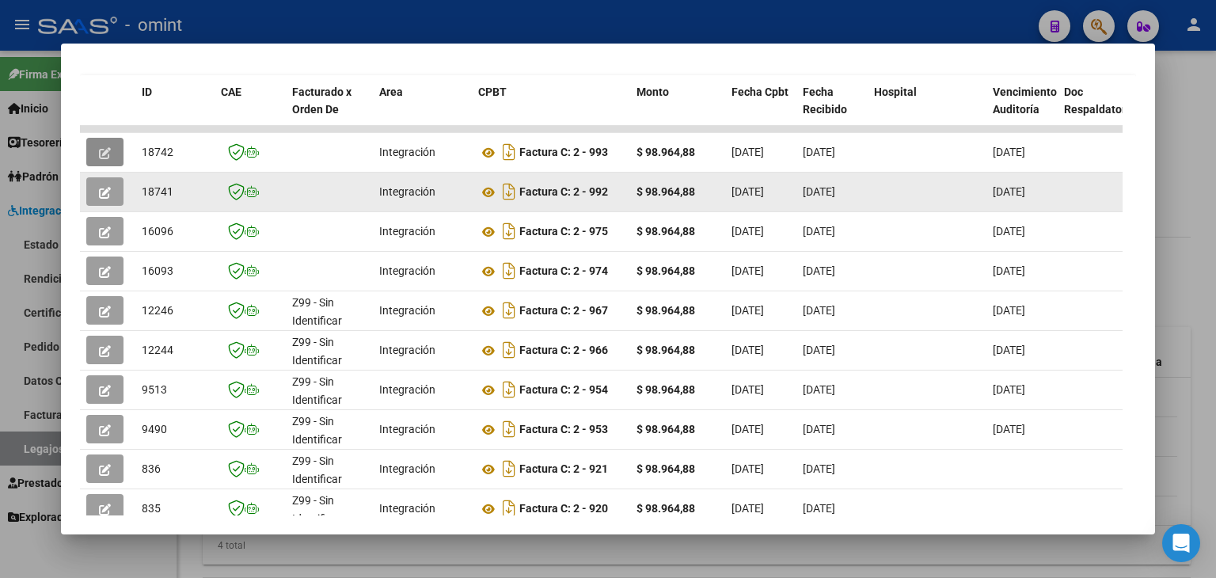
click at [153, 190] on span "18741" at bounding box center [158, 191] width 32 height 13
copy span "18741"
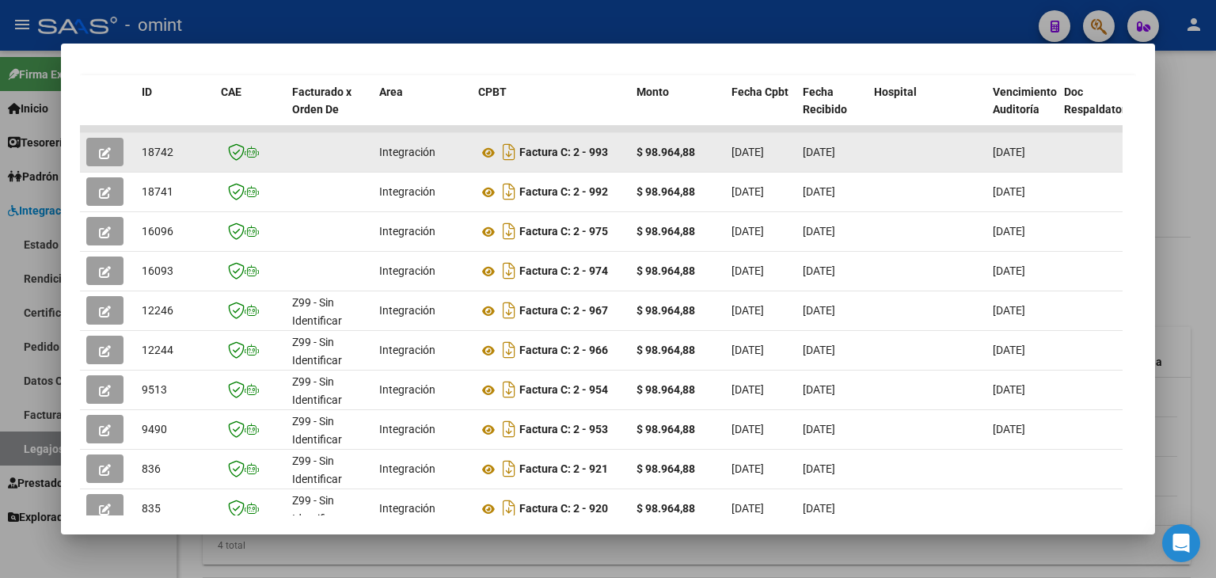
click at [158, 148] on span "18742" at bounding box center [158, 152] width 32 height 13
copy span "18742"
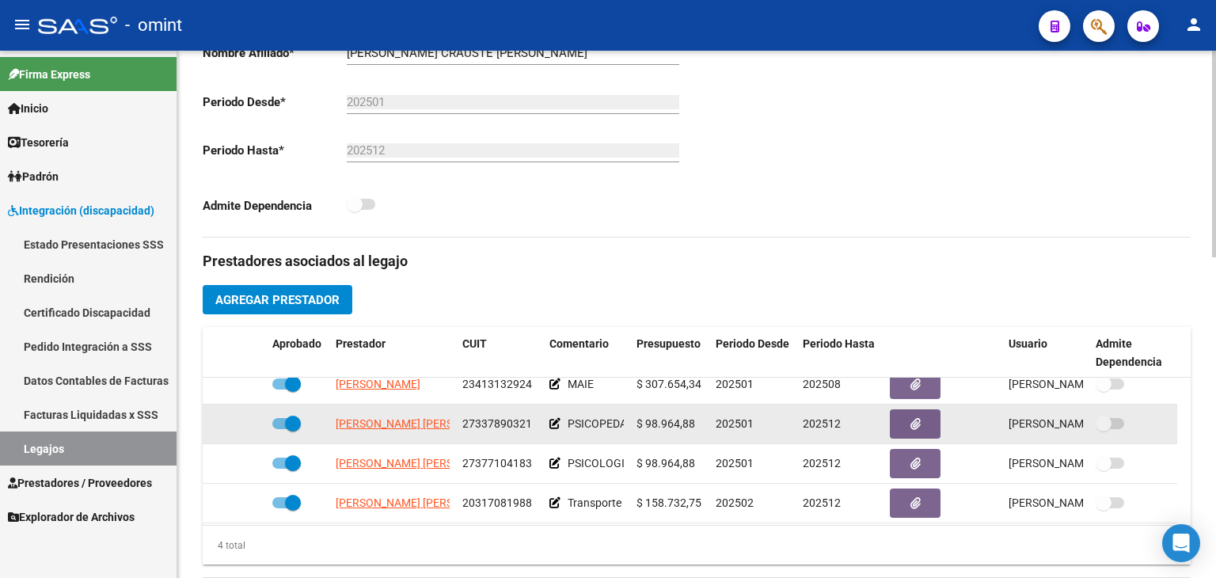
scroll to position [16, 0]
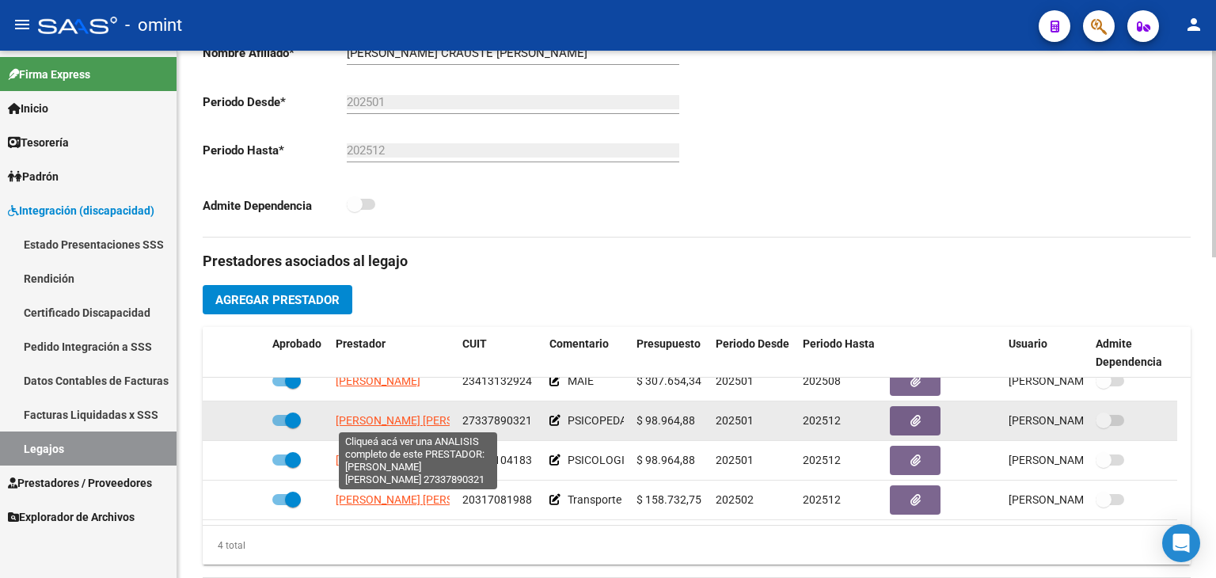
click at [375, 424] on span "[PERSON_NAME] [PERSON_NAME]" at bounding box center [422, 420] width 172 height 13
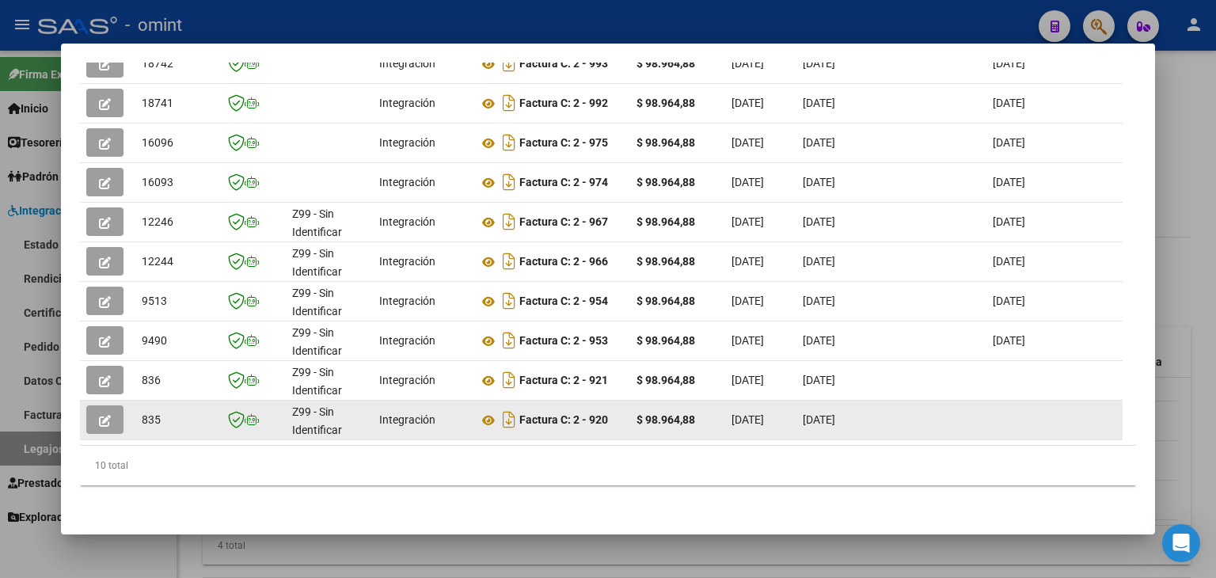
scroll to position [466, 0]
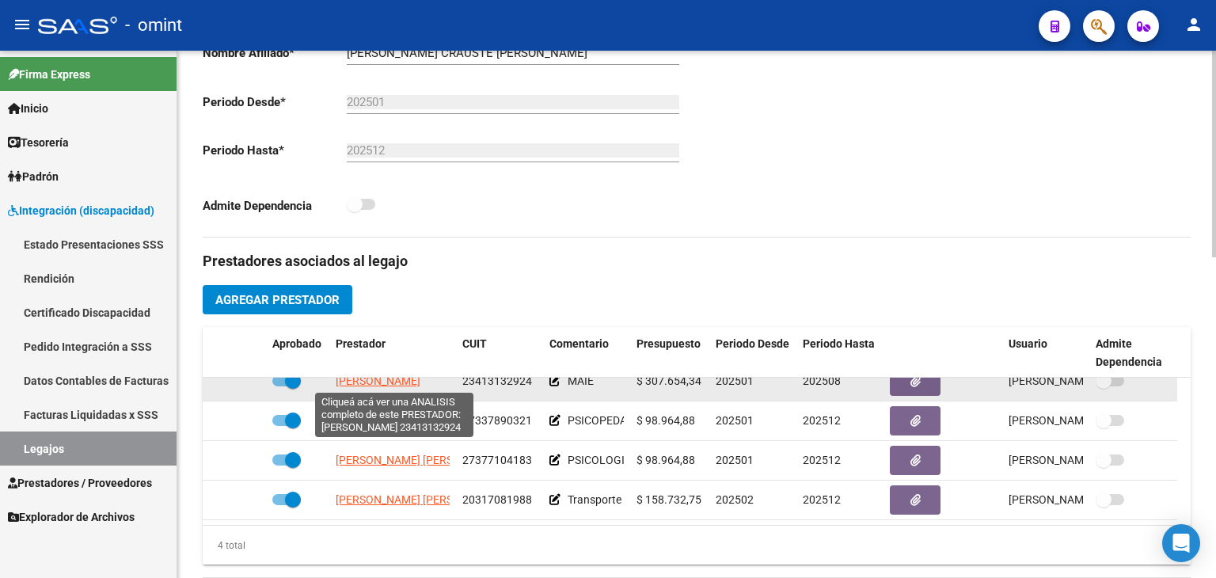
click at [377, 384] on span "[PERSON_NAME]" at bounding box center [378, 381] width 85 height 13
type textarea "23413132924"
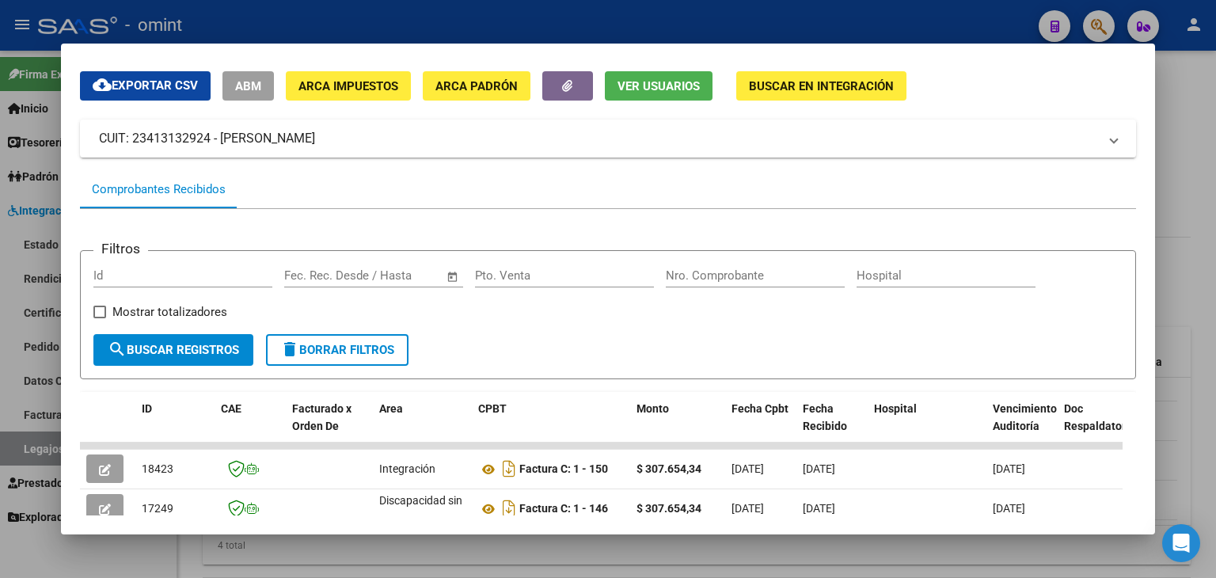
scroll to position [127, 0]
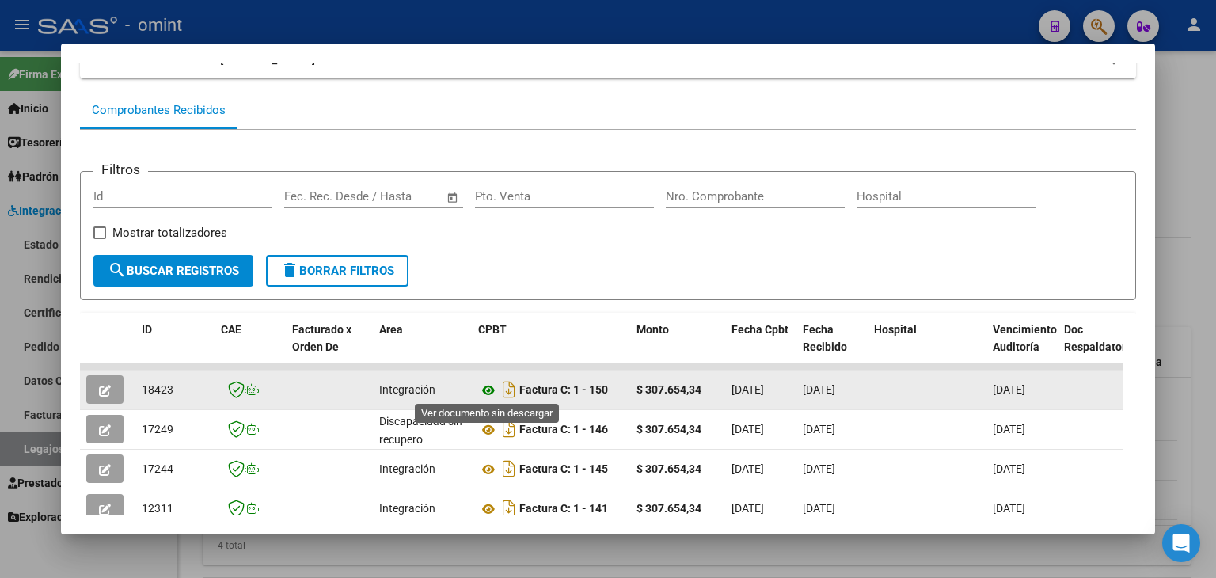
click at [492, 390] on icon at bounding box center [488, 390] width 21 height 19
click at [161, 378] on datatable-body-cell "18423" at bounding box center [174, 390] width 79 height 39
click at [157, 387] on span "18423" at bounding box center [158, 389] width 32 height 13
copy span "18423"
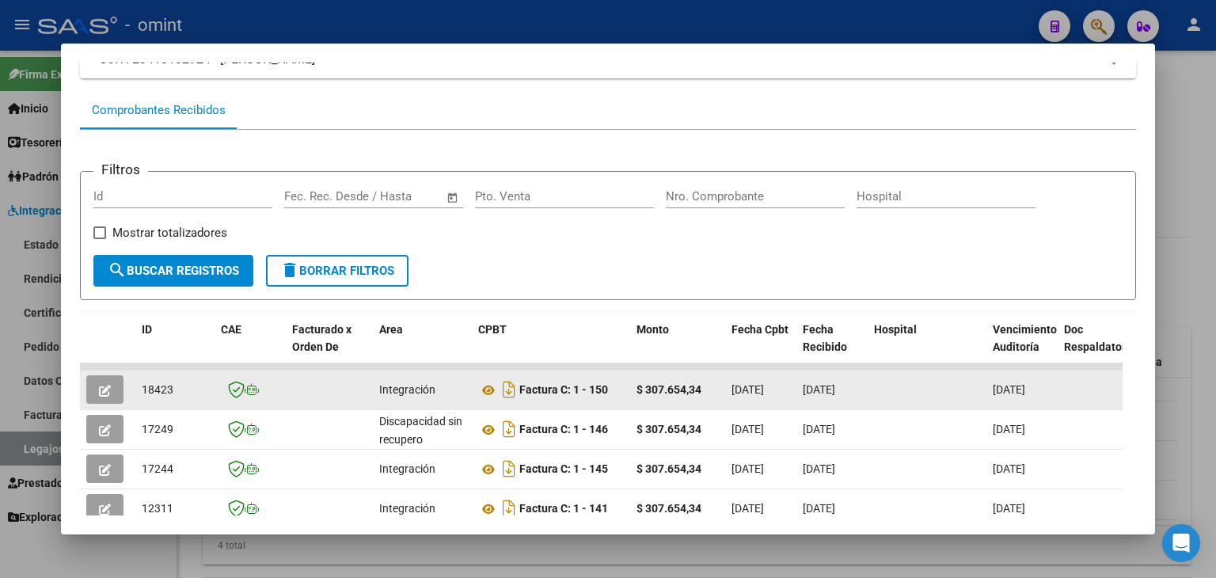
click at [111, 382] on button "button" at bounding box center [104, 389] width 37 height 29
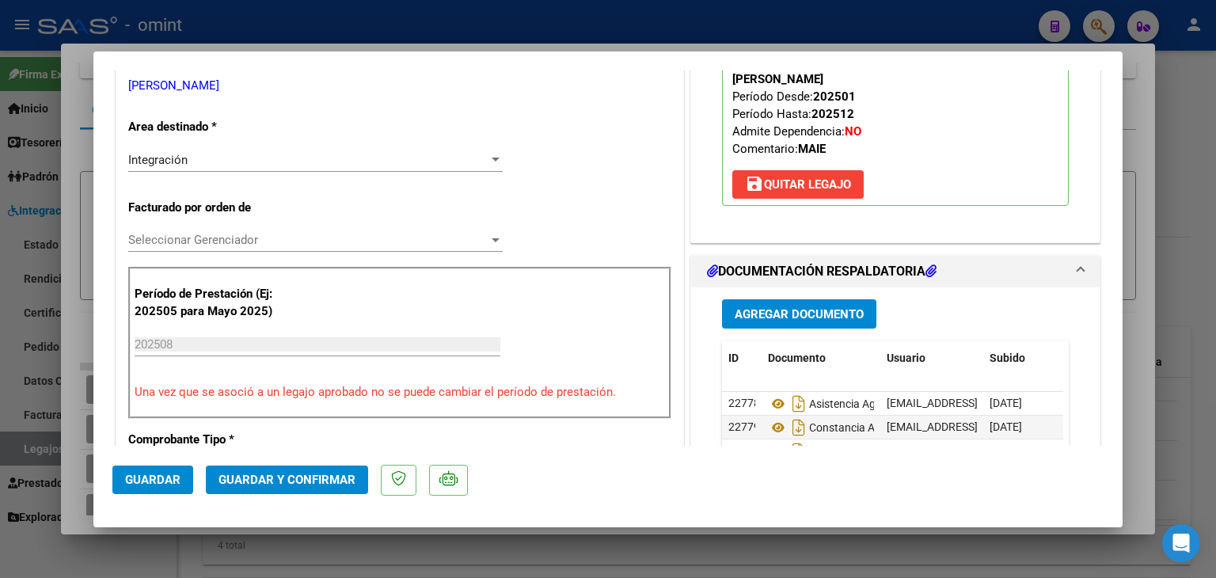
scroll to position [475, 0]
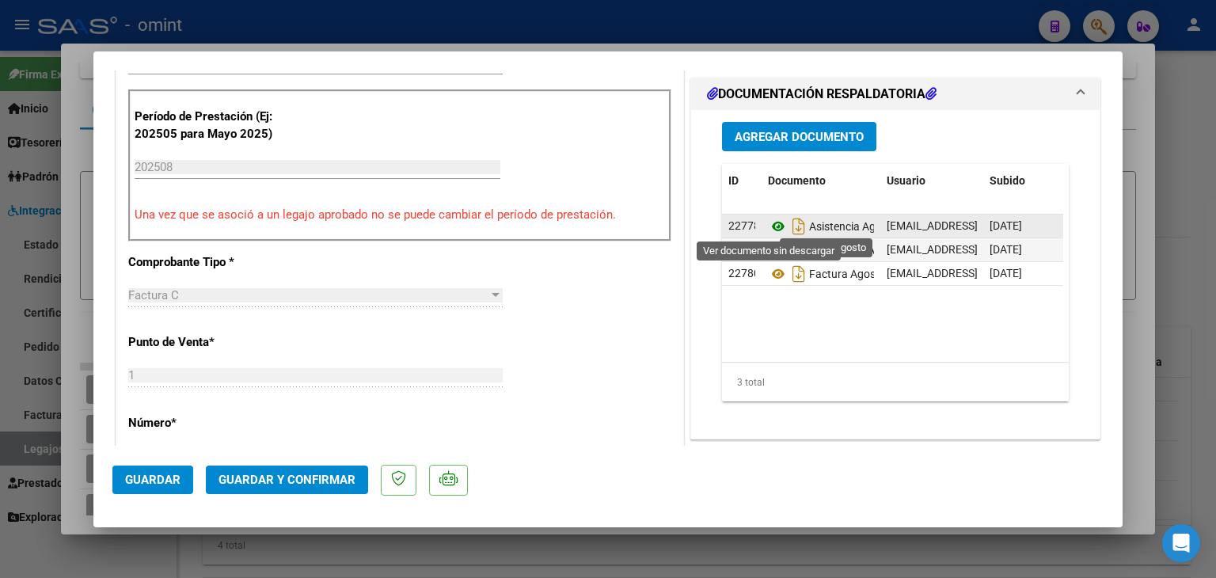
click at [776, 227] on icon at bounding box center [778, 226] width 21 height 19
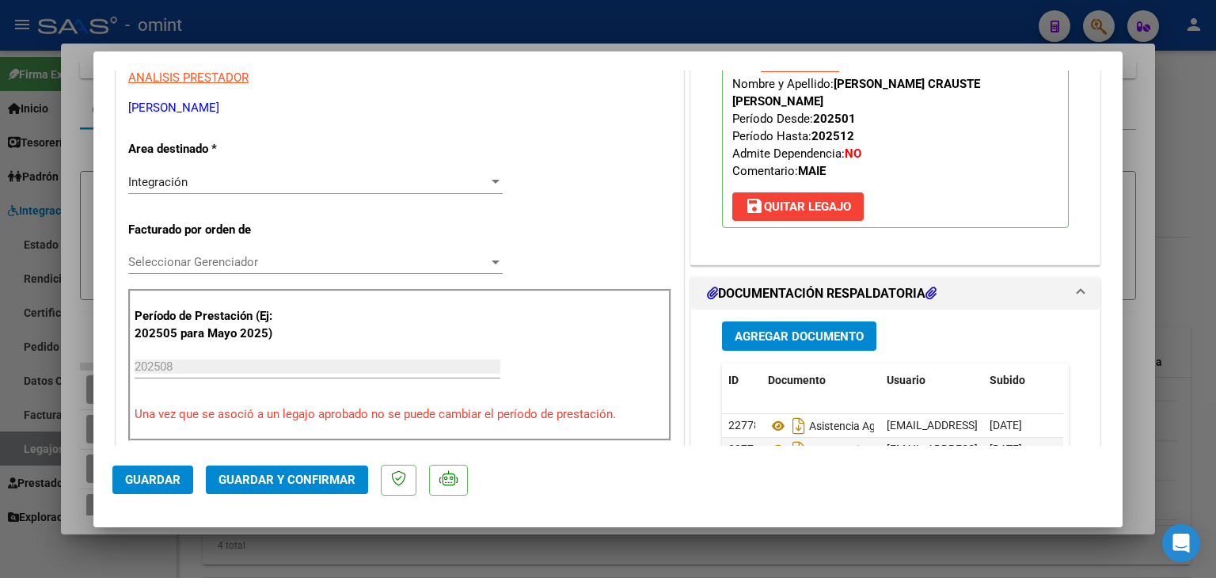
scroll to position [238, 0]
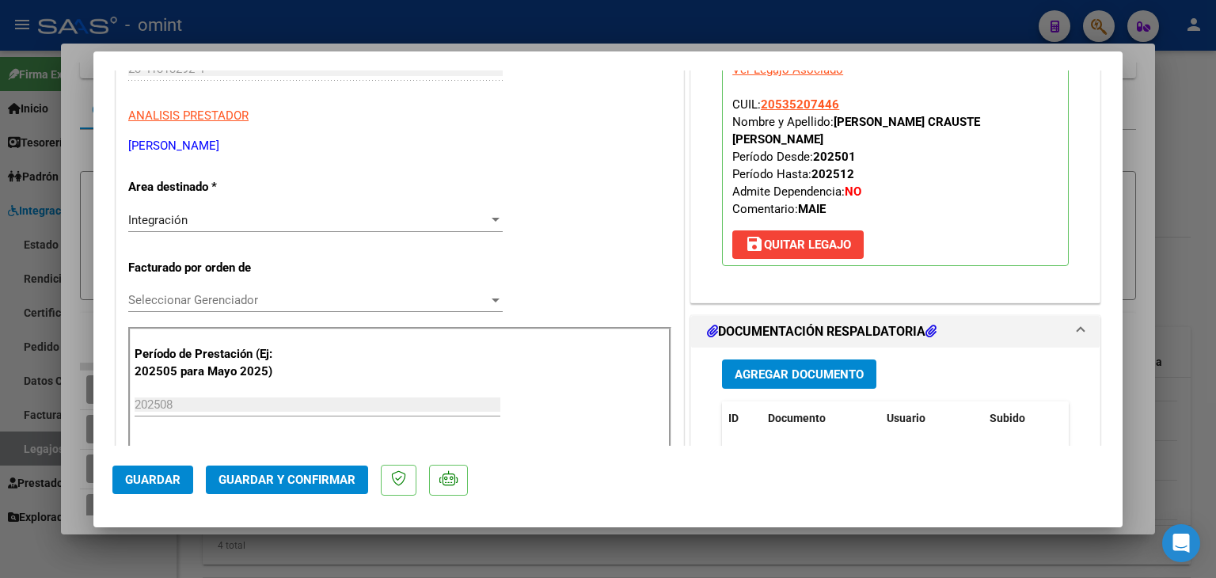
click at [182, 303] on span "Seleccionar Gerenciador" at bounding box center [308, 300] width 360 height 14
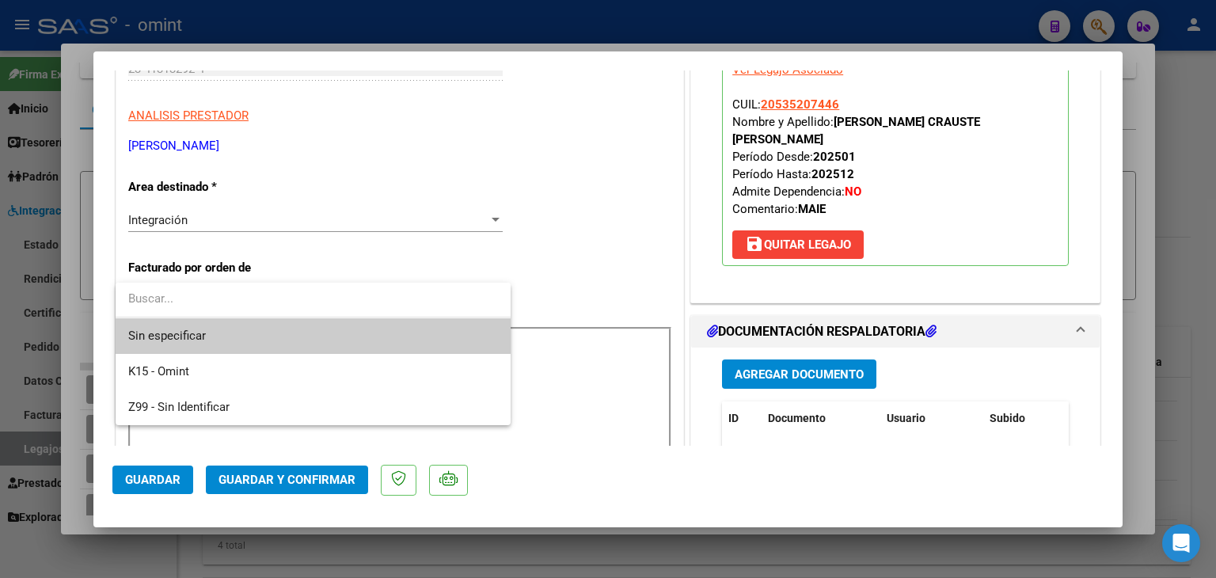
click at [200, 332] on span "Sin especificar" at bounding box center [313, 336] width 370 height 36
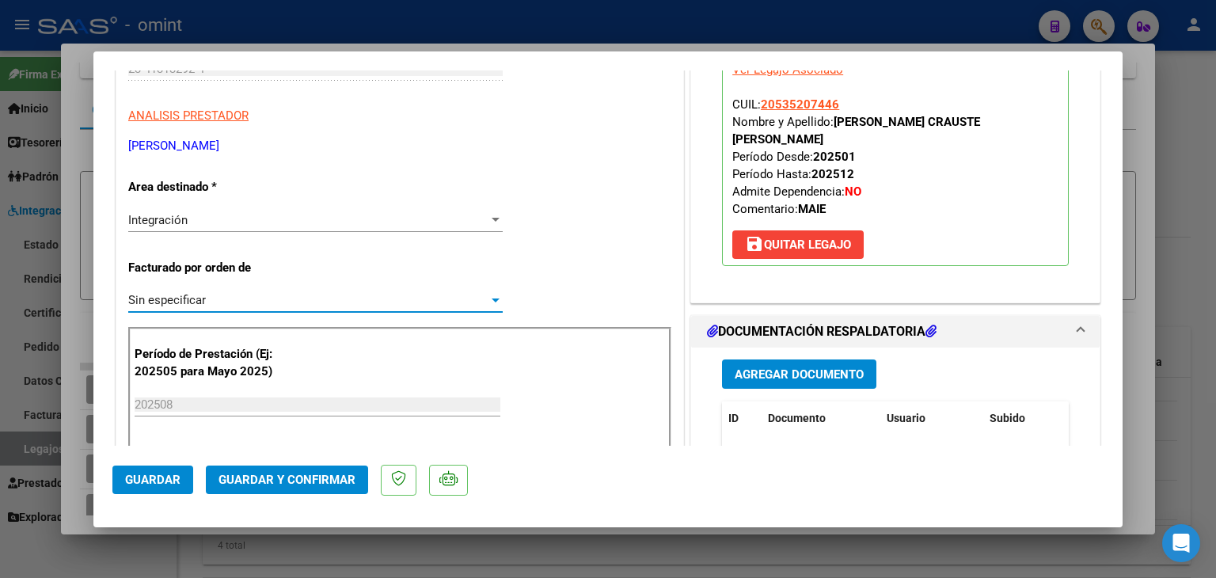
click at [300, 485] on span "Guardar y Confirmar" at bounding box center [287, 480] width 137 height 14
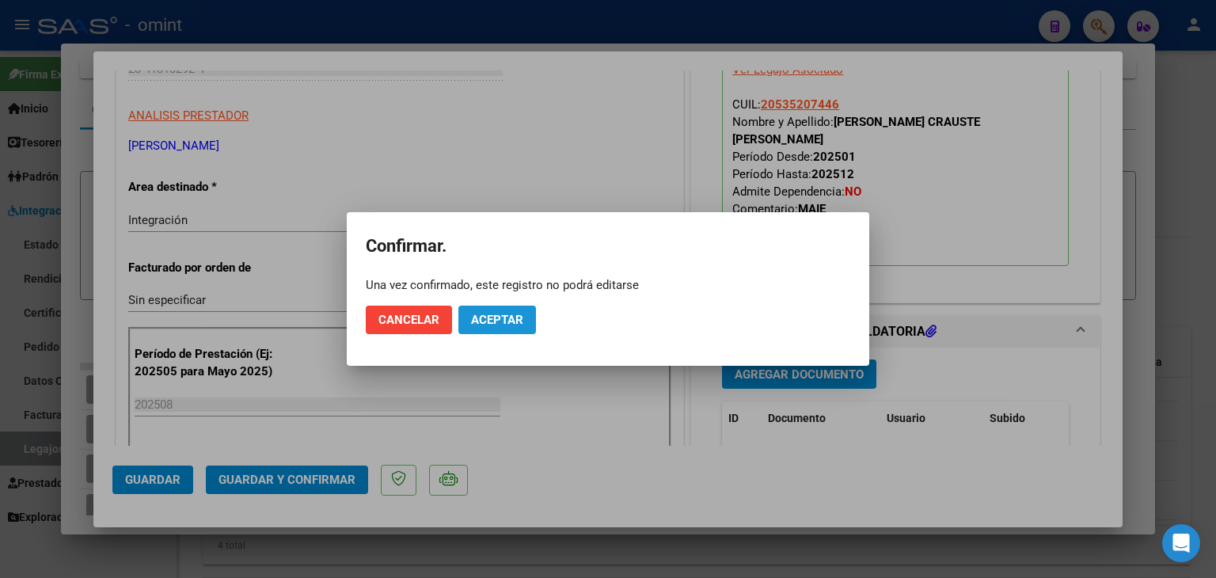
click at [504, 318] on span "Aceptar" at bounding box center [497, 320] width 52 height 14
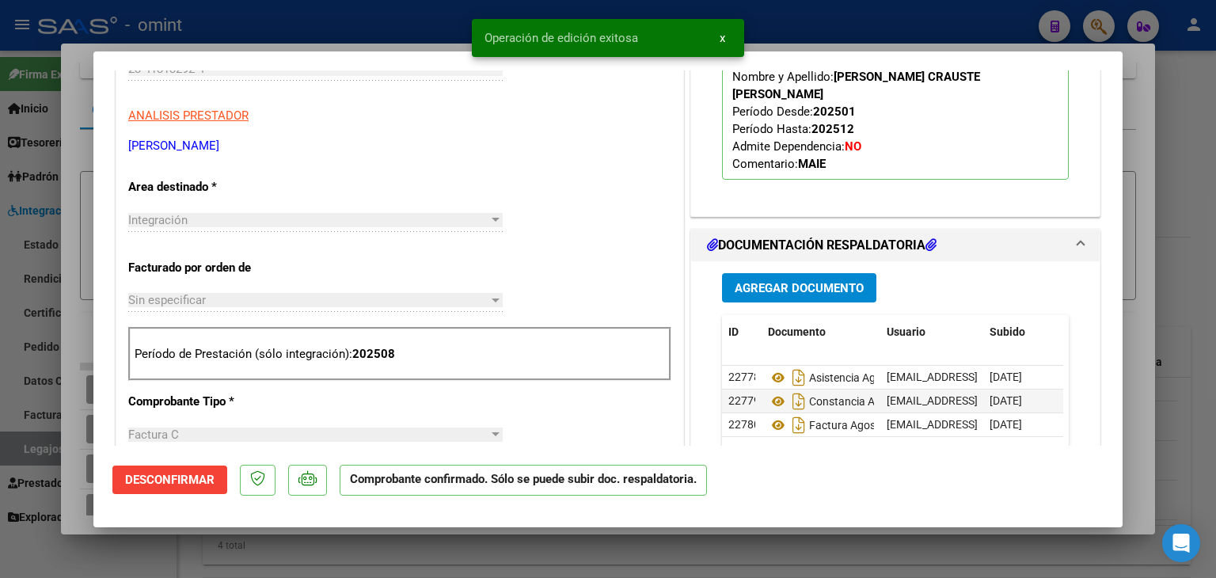
scroll to position [0, 0]
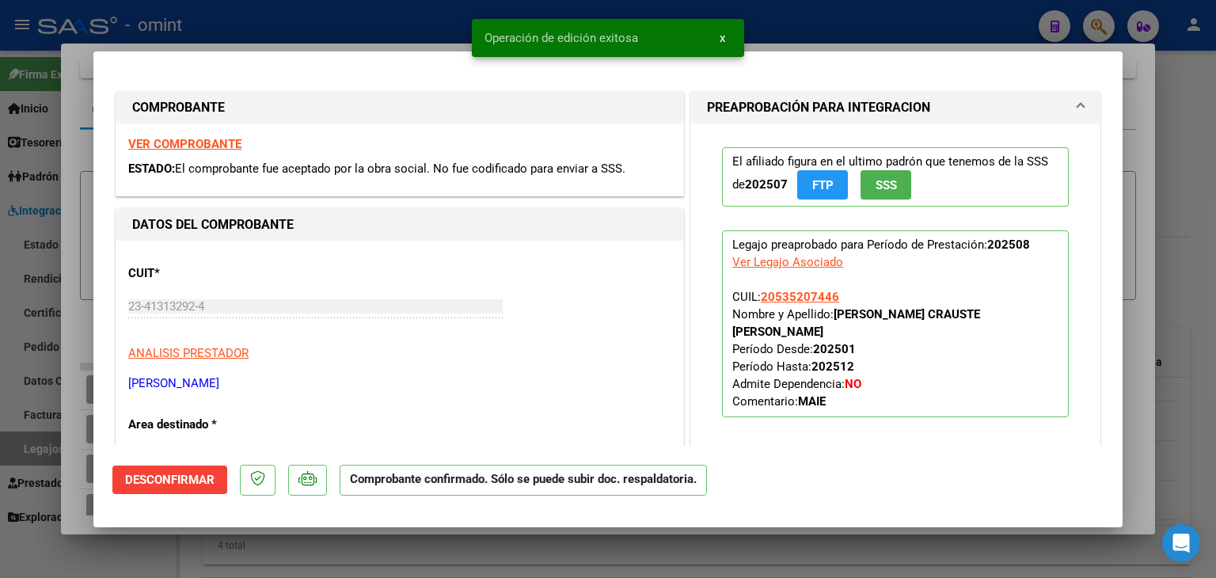
type input "$ 0,00"
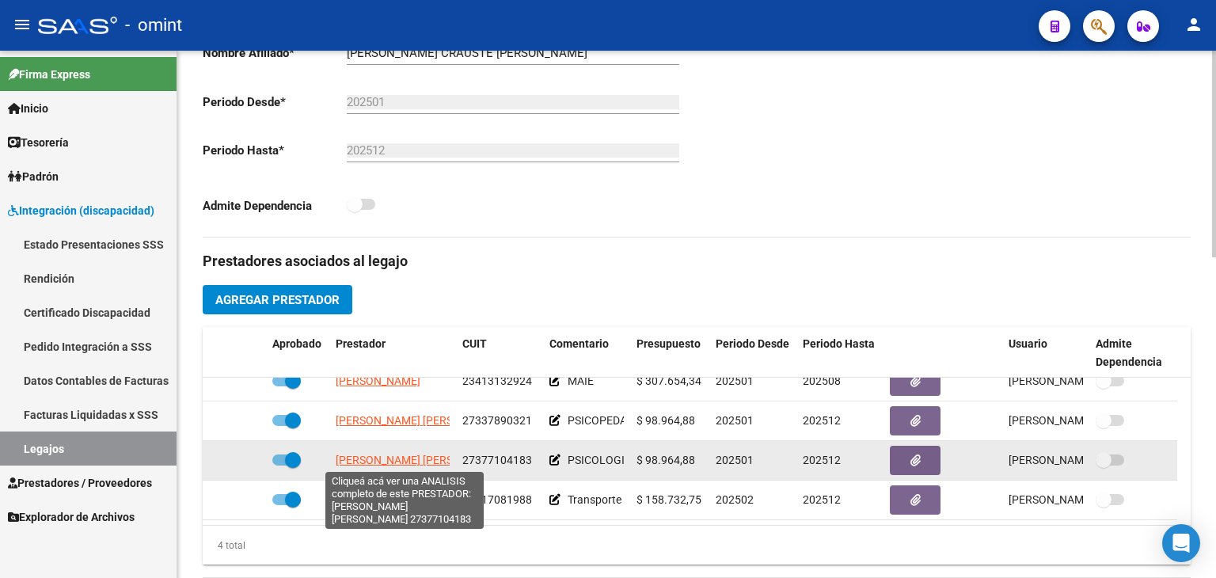
click at [373, 454] on span "[PERSON_NAME] [PERSON_NAME]" at bounding box center [422, 460] width 172 height 13
type textarea "27377104183"
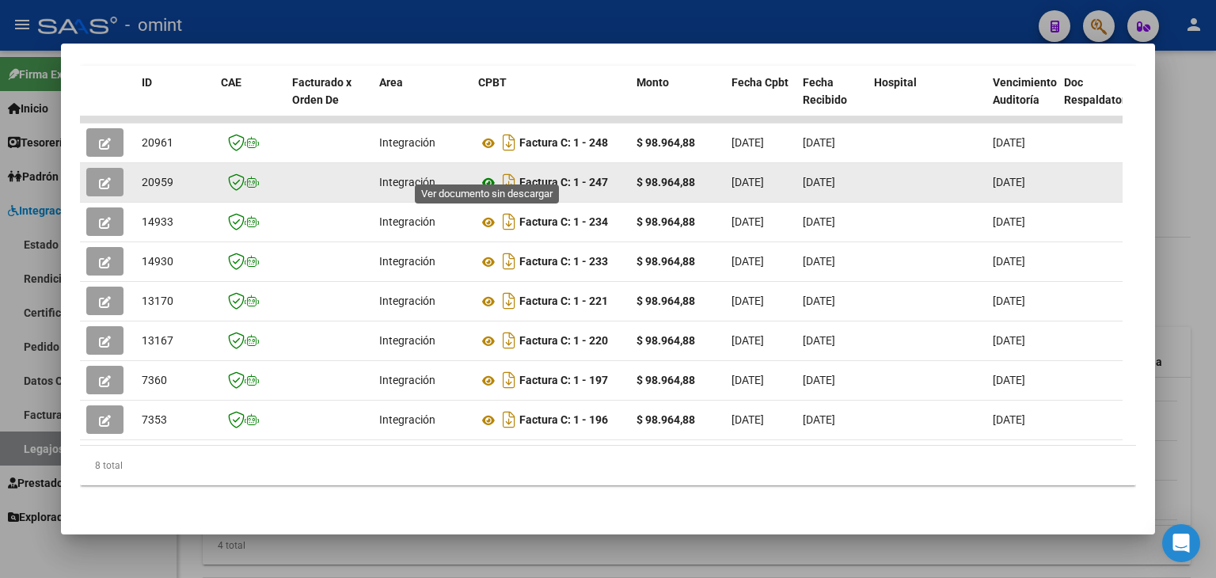
click at [490, 173] on icon at bounding box center [488, 182] width 21 height 19
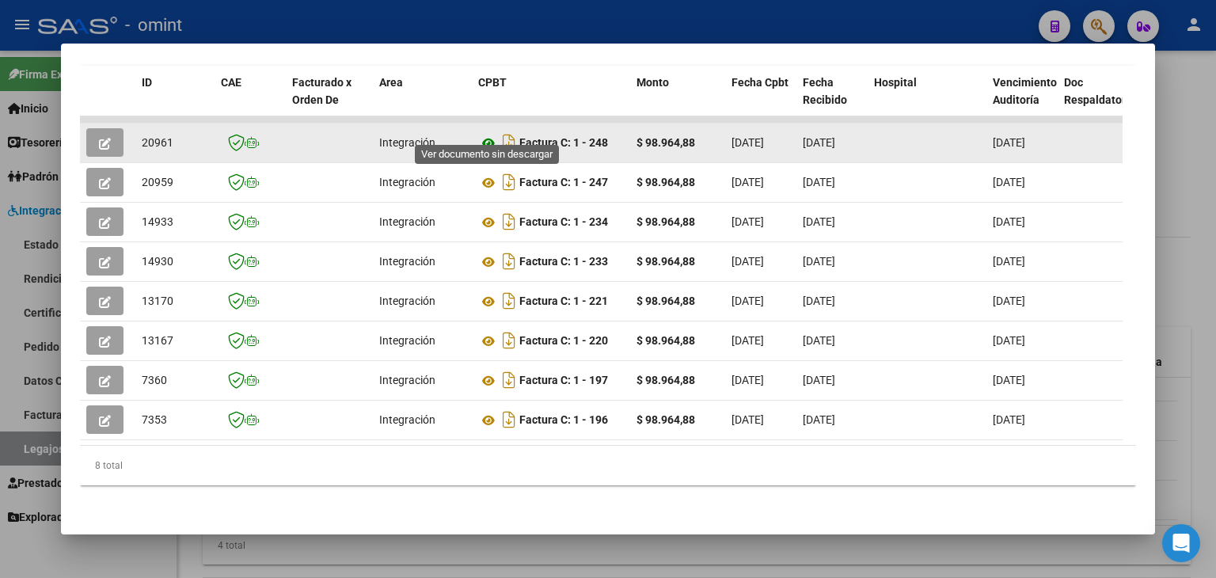
click at [490, 134] on icon at bounding box center [488, 143] width 21 height 19
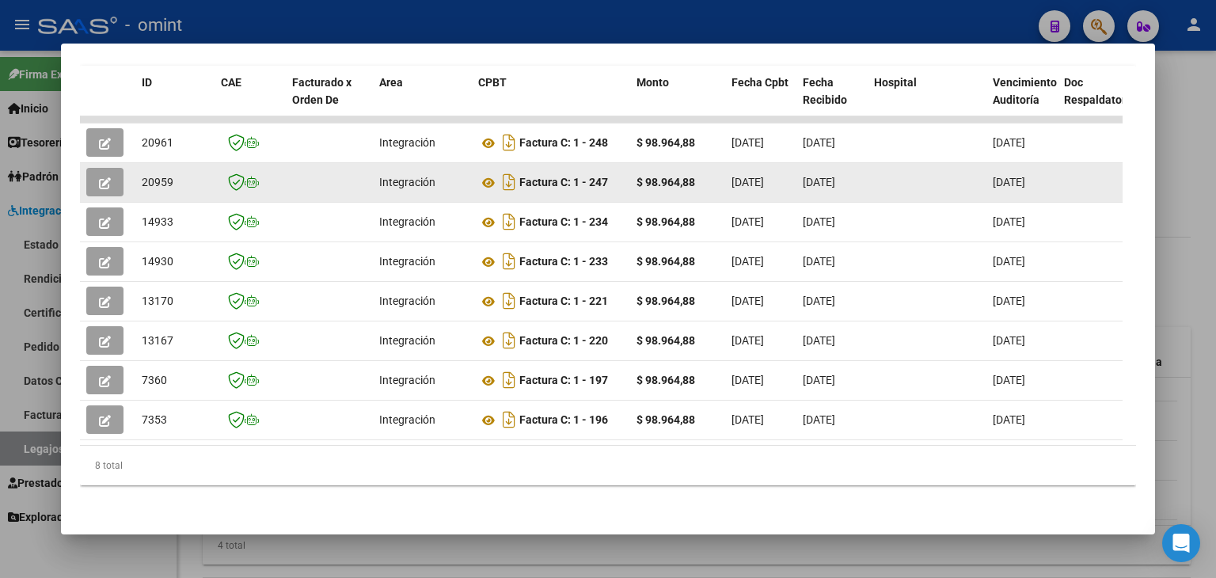
click at [111, 168] on button "button" at bounding box center [104, 182] width 37 height 29
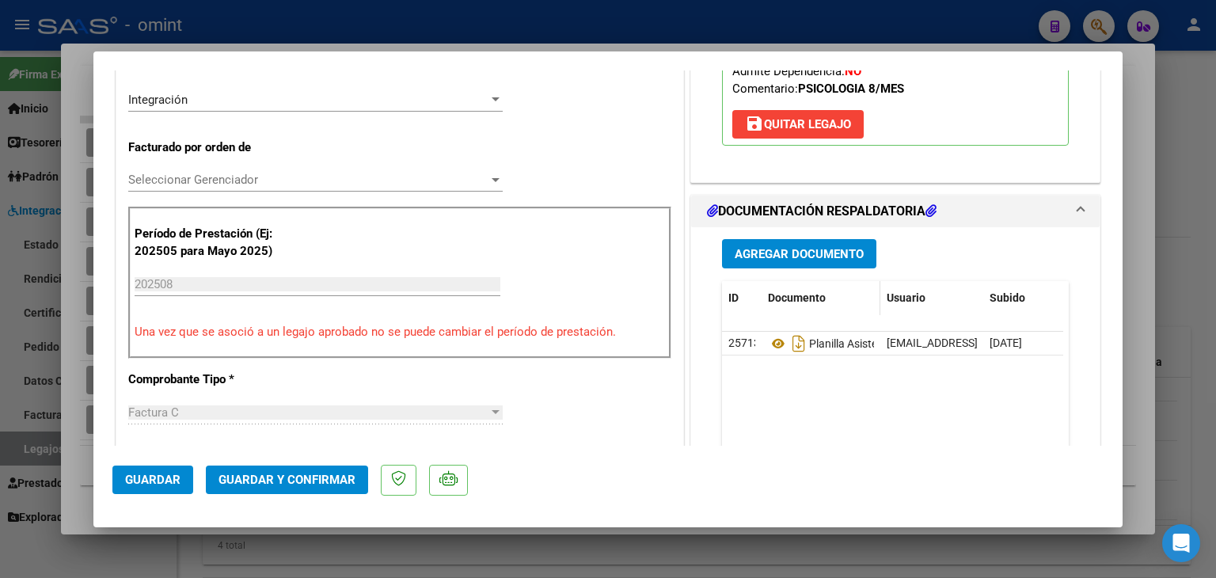
scroll to position [396, 0]
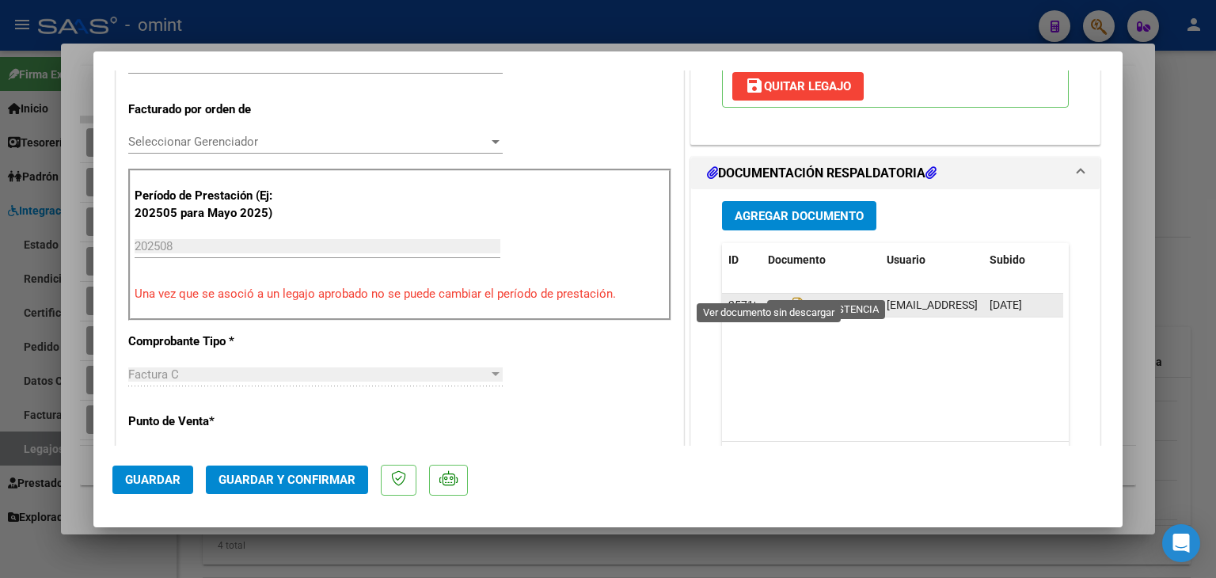
click at [768, 296] on icon at bounding box center [778, 305] width 21 height 19
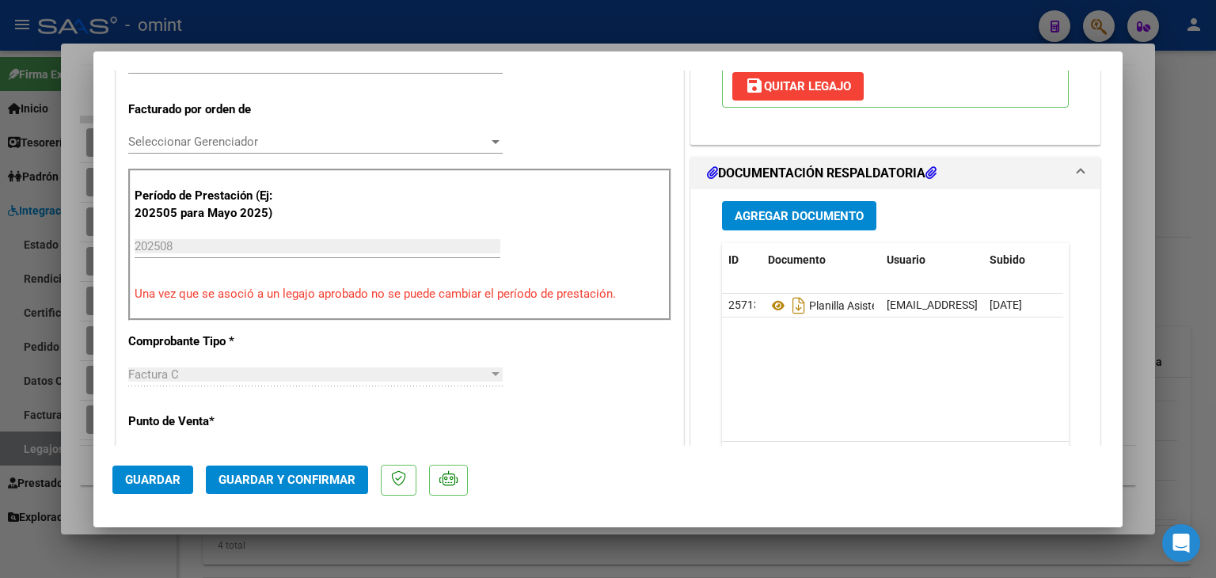
click at [200, 137] on span "Seleccionar Gerenciador" at bounding box center [308, 142] width 360 height 14
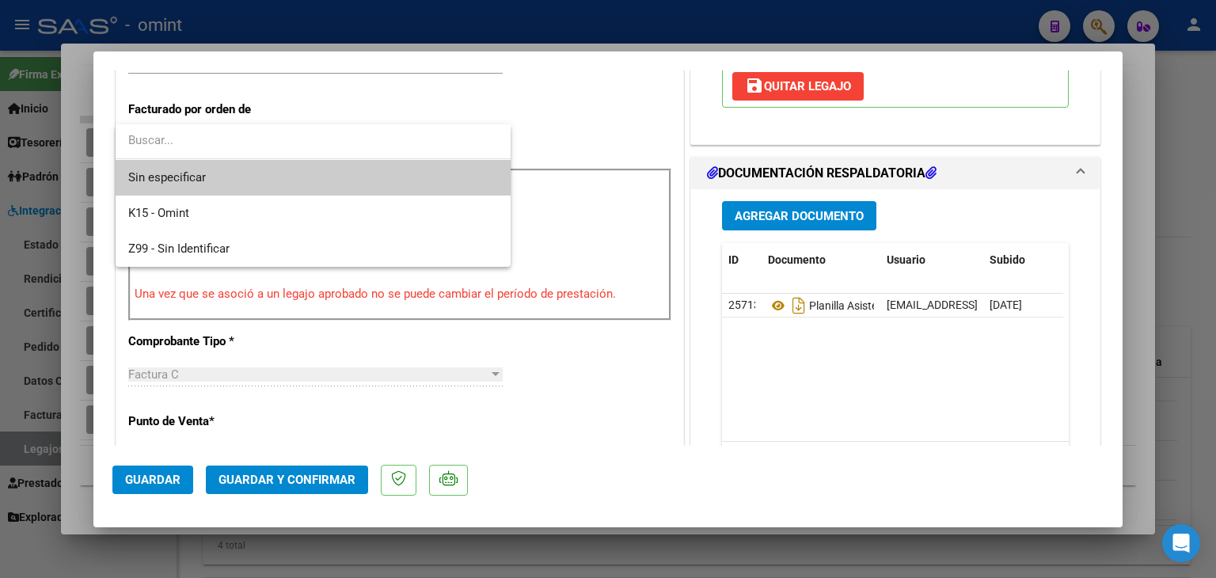
click at [197, 172] on span "Sin especificar" at bounding box center [313, 178] width 370 height 36
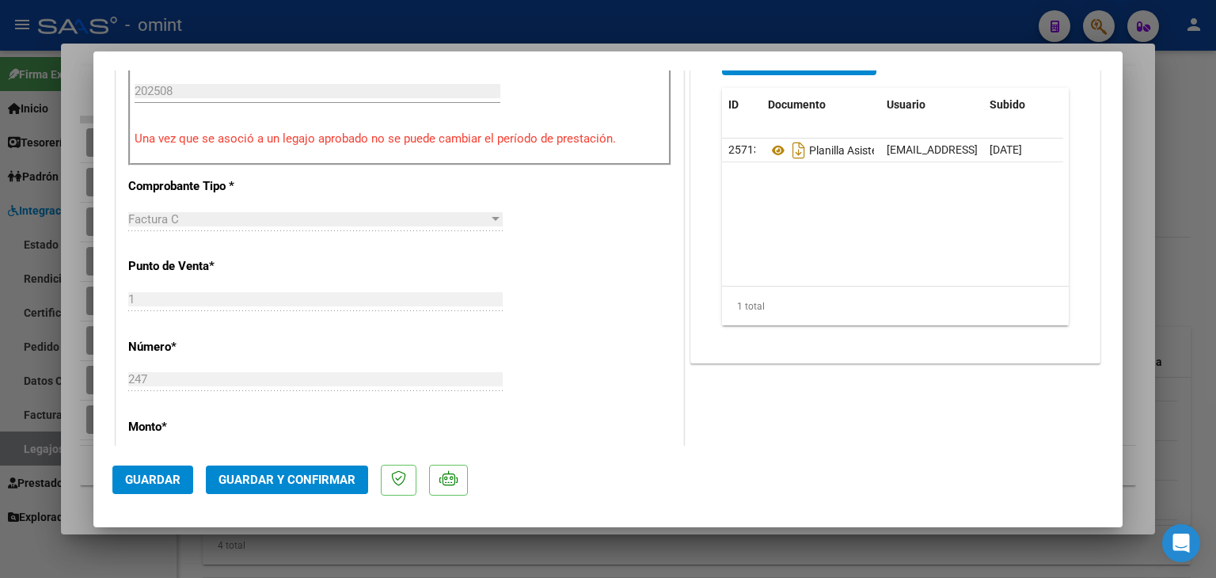
scroll to position [554, 0]
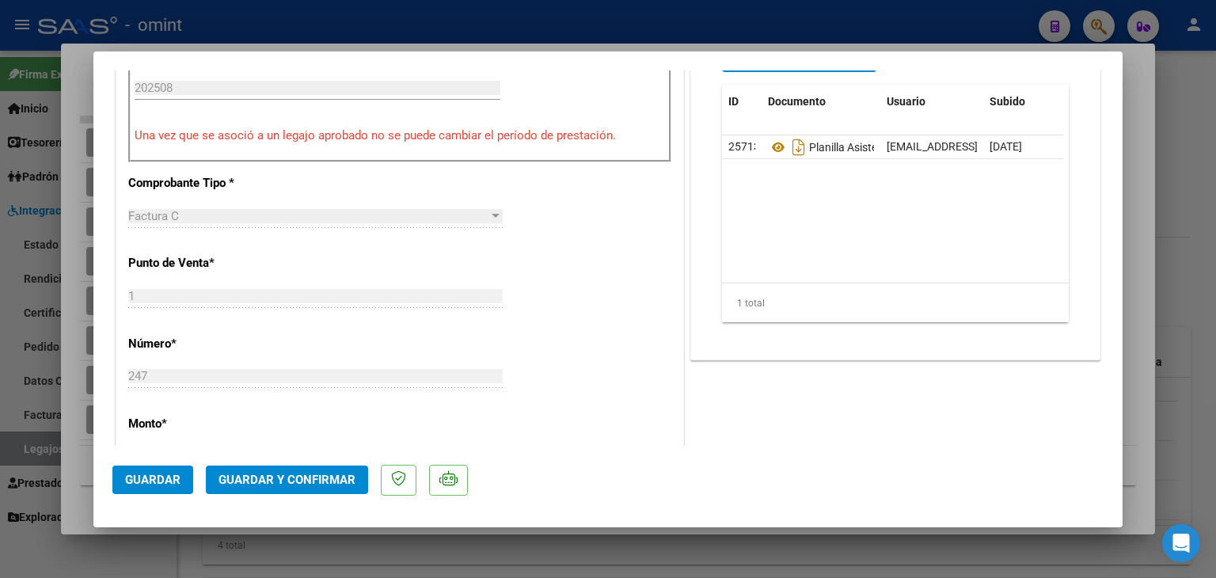
click at [314, 483] on span "Guardar y Confirmar" at bounding box center [287, 480] width 137 height 14
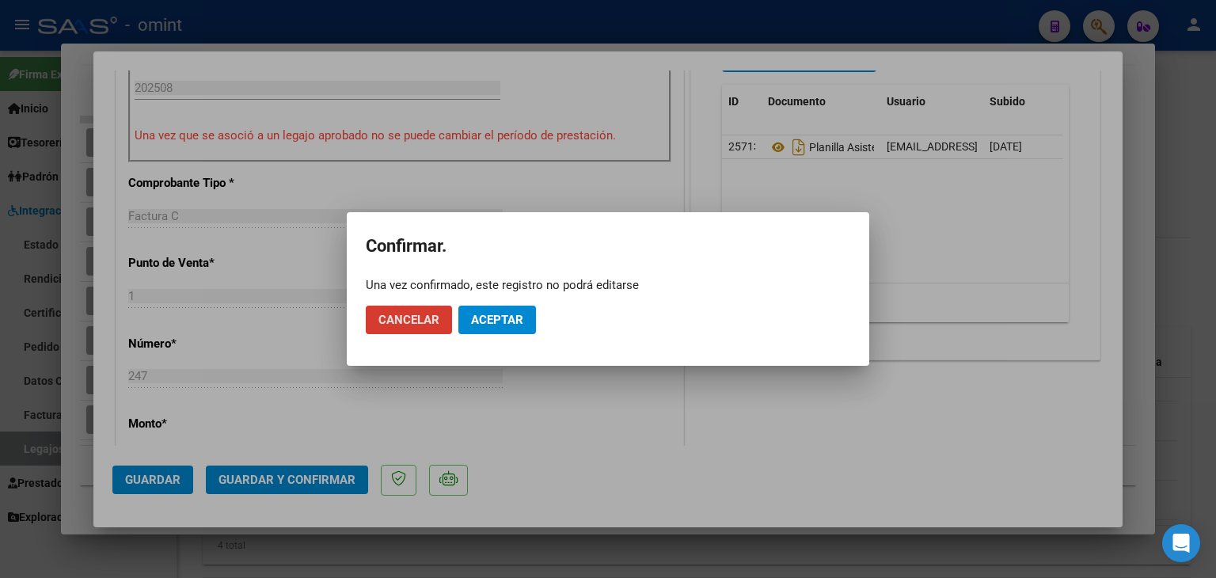
click at [507, 314] on span "Aceptar" at bounding box center [497, 320] width 52 height 14
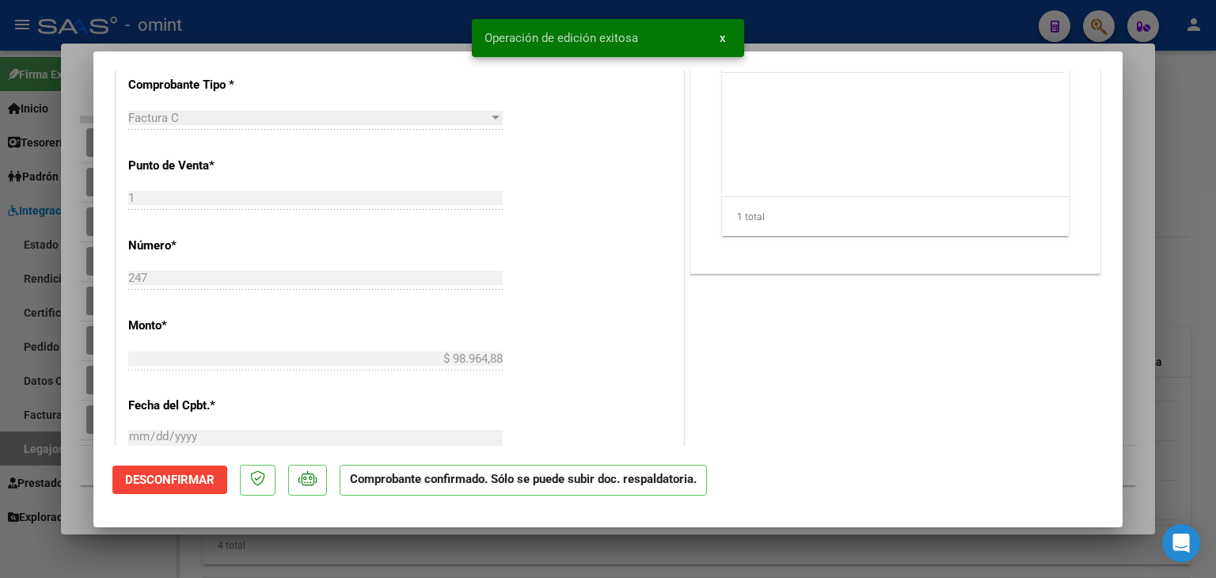
type input "$ 0,00"
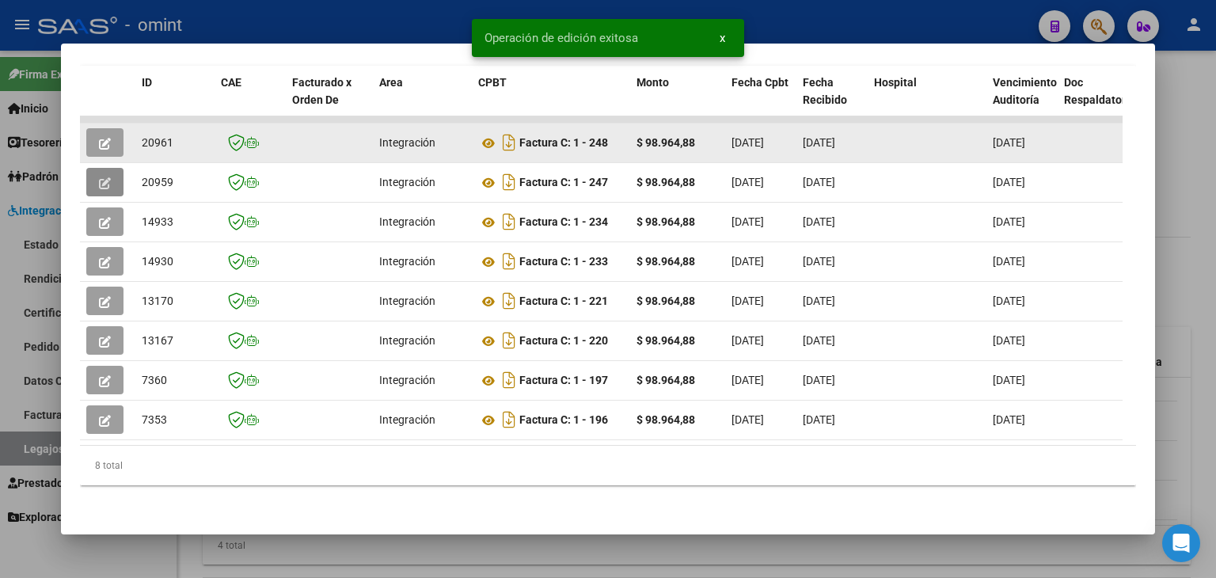
click at [106, 138] on icon "button" at bounding box center [105, 144] width 12 height 12
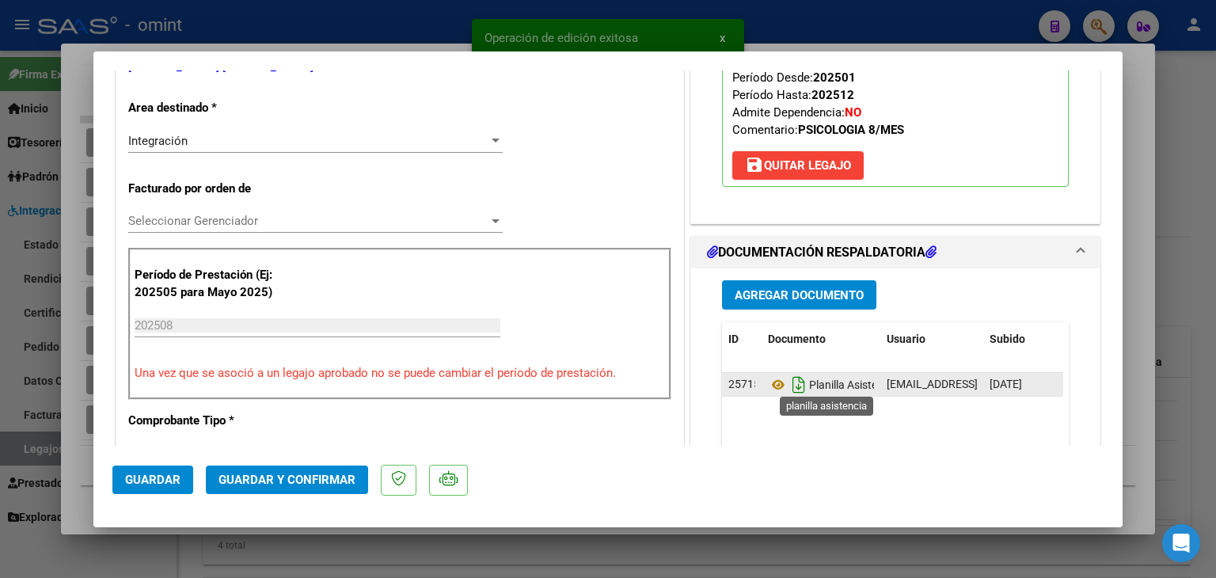
scroll to position [554, 0]
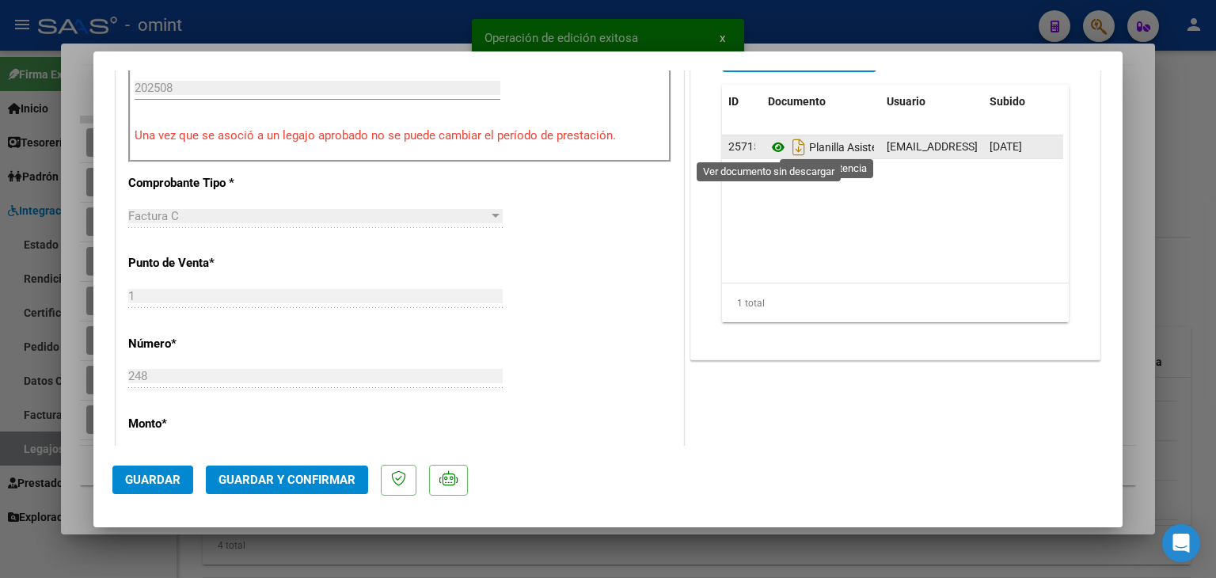
click at [768, 152] on icon at bounding box center [778, 147] width 21 height 19
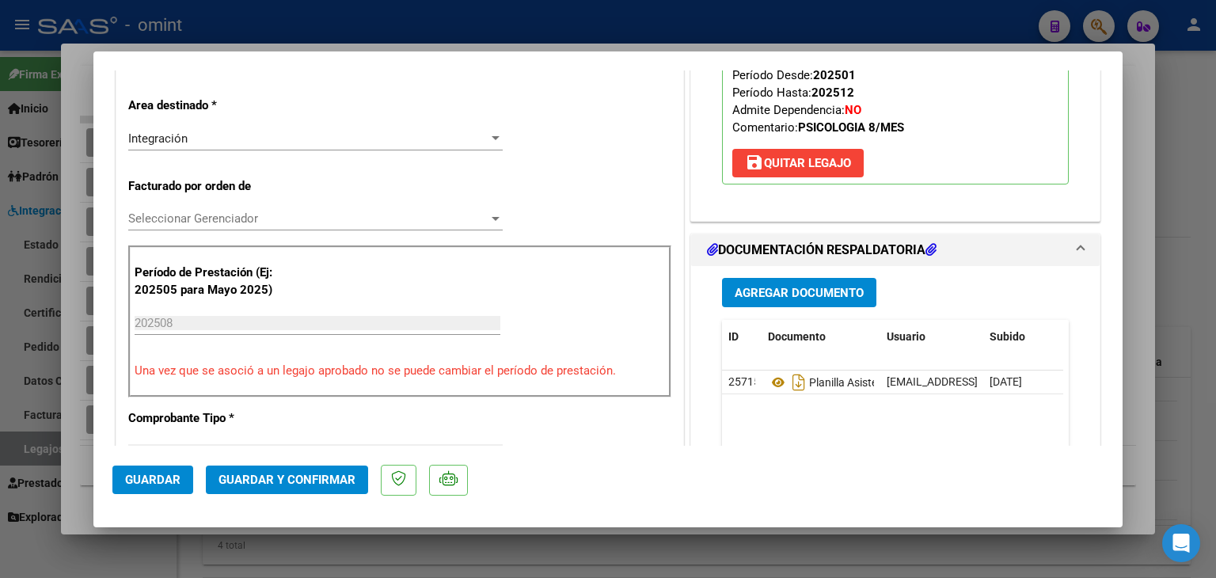
scroll to position [317, 0]
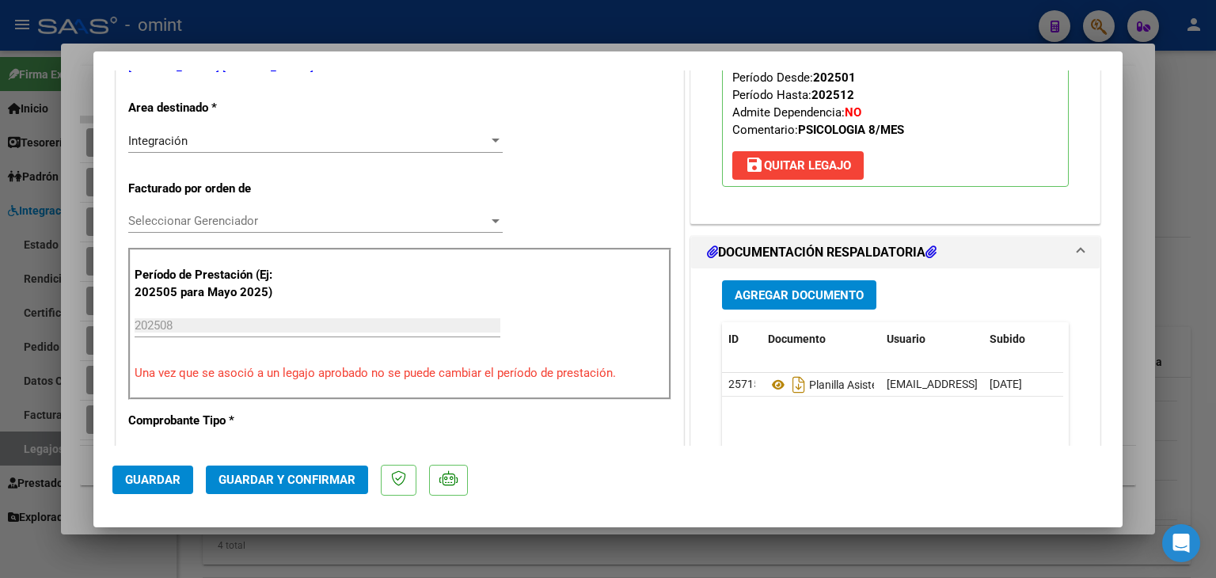
click at [189, 214] on span "Seleccionar Gerenciador" at bounding box center [308, 221] width 360 height 14
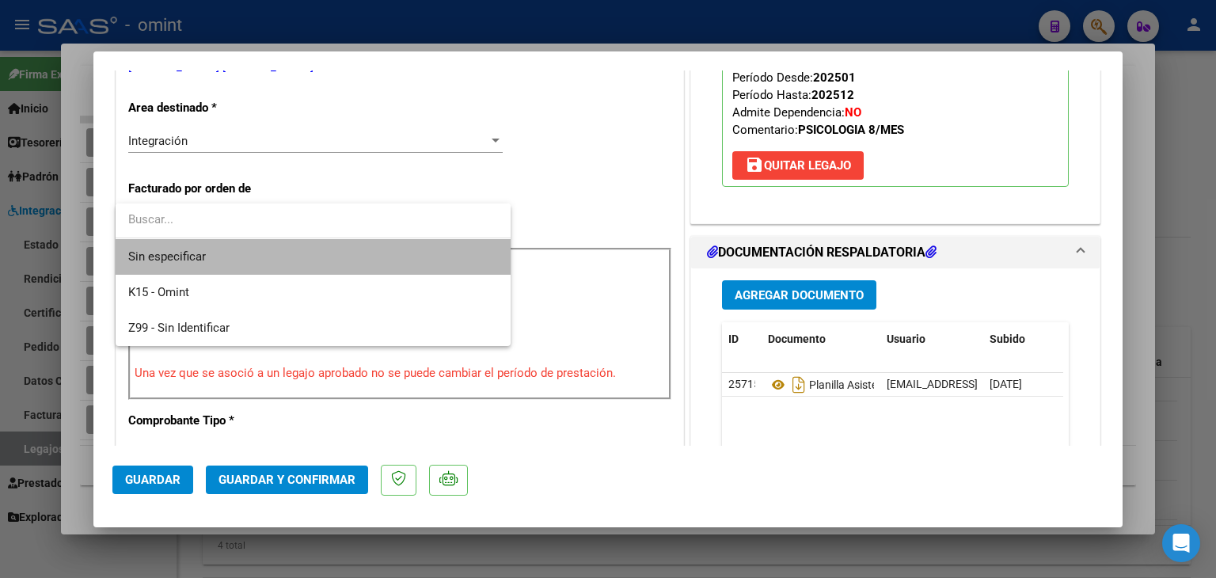
click at [204, 243] on span "Sin especificar" at bounding box center [313, 257] width 370 height 36
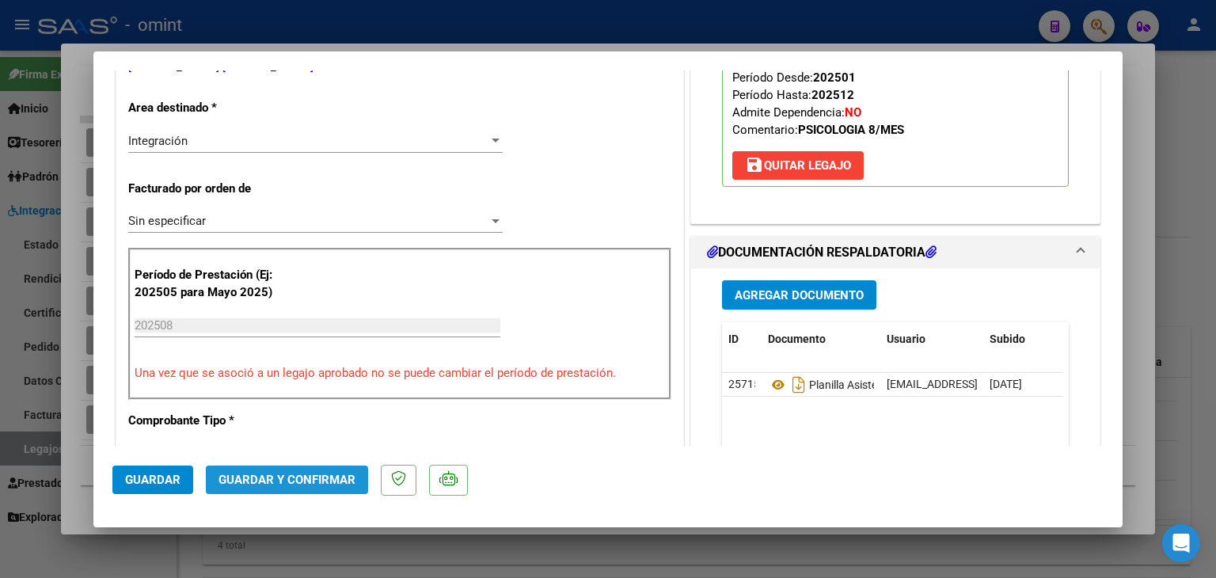
click at [320, 482] on span "Guardar y Confirmar" at bounding box center [287, 480] width 137 height 14
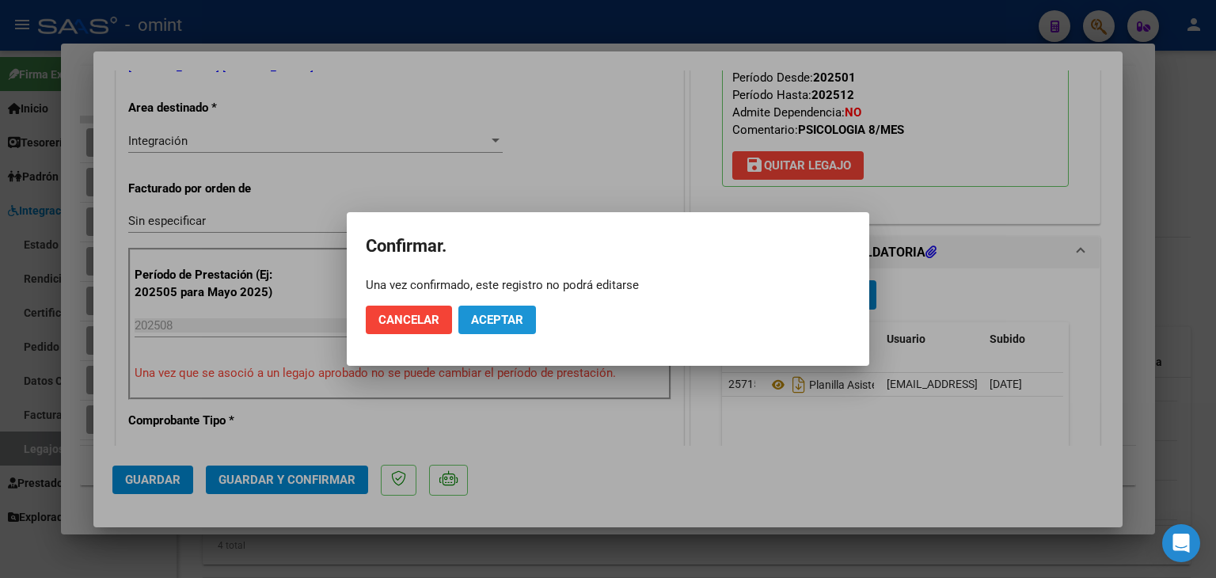
click at [472, 330] on button "Aceptar" at bounding box center [497, 320] width 78 height 29
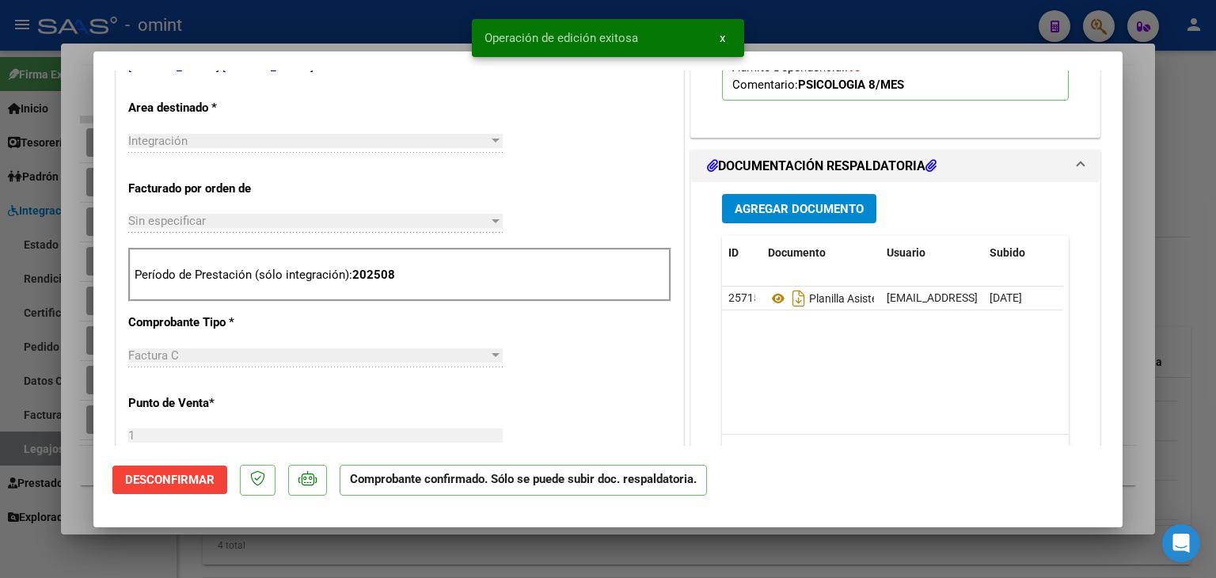
scroll to position [0, 0]
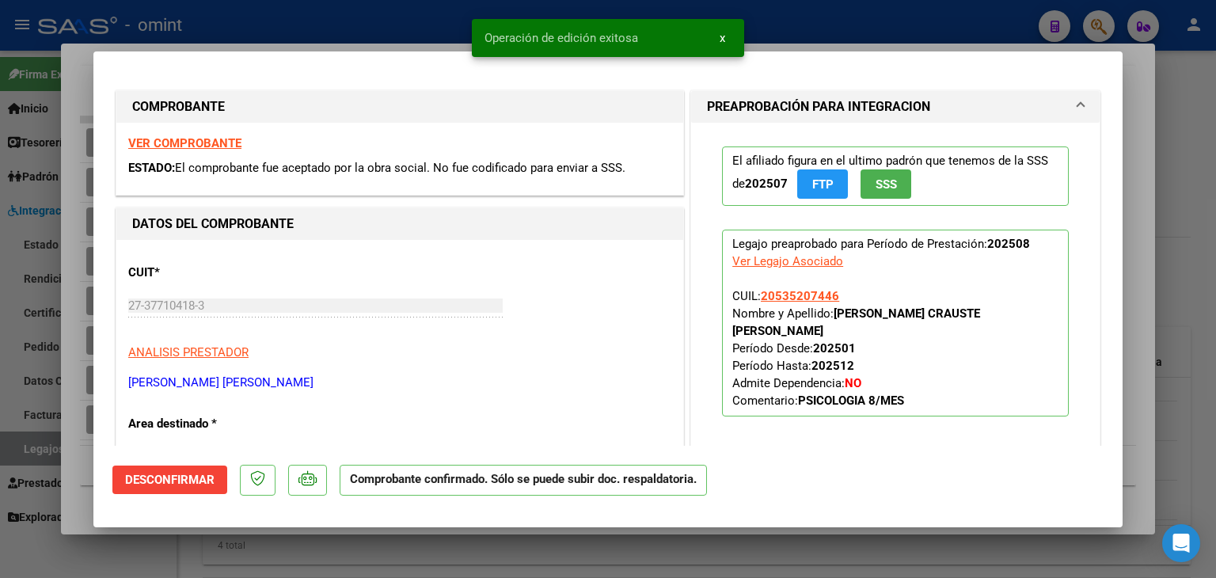
type input "$ 0,00"
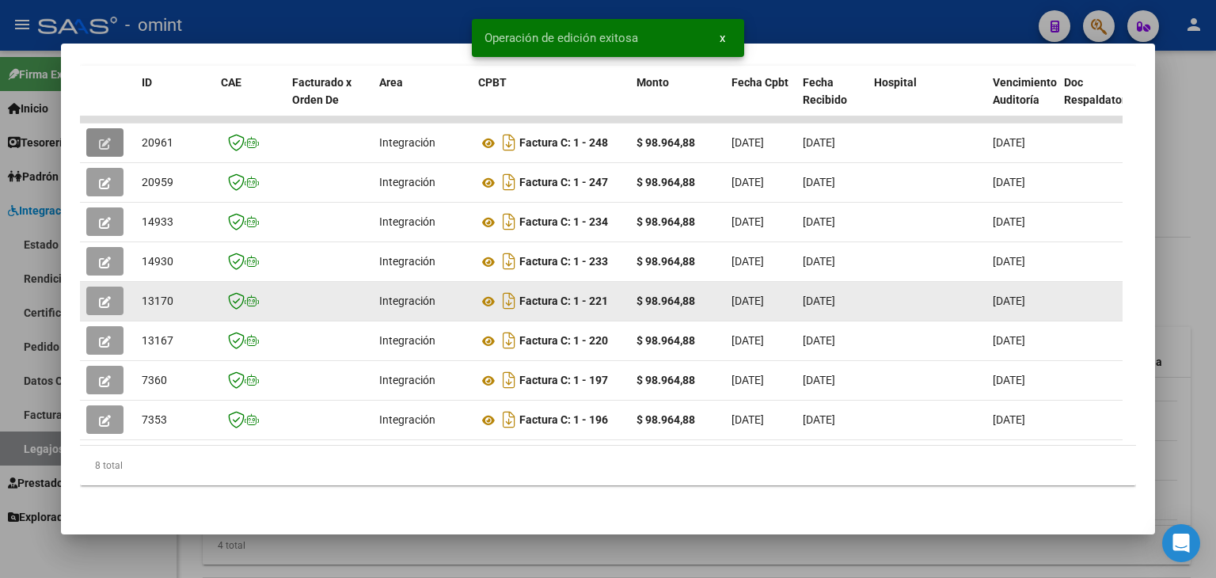
scroll to position [307, 0]
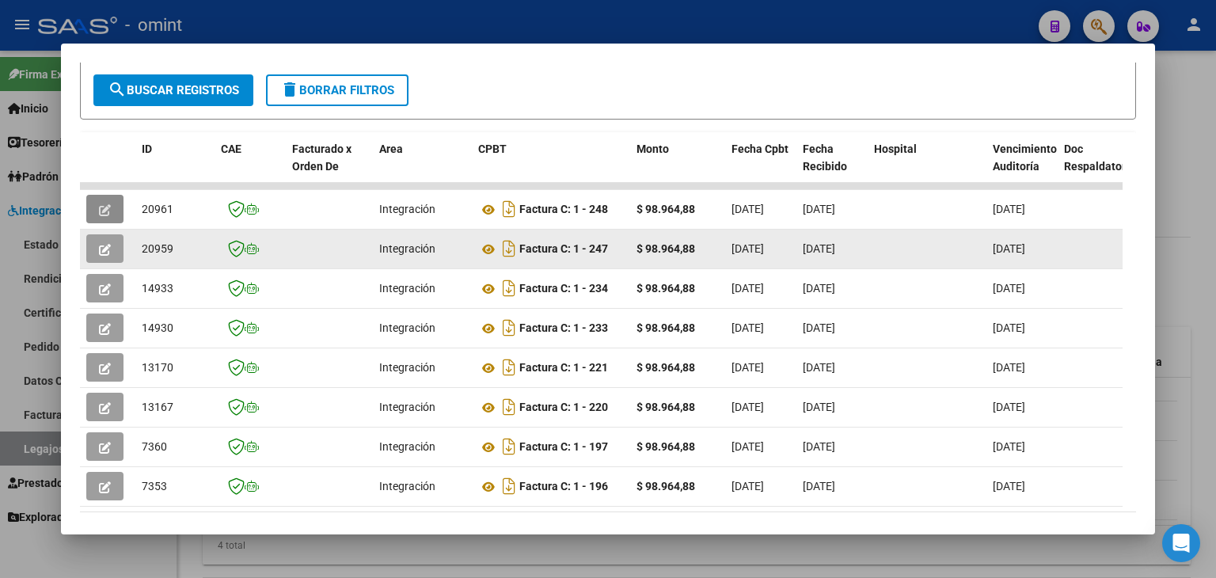
click at [152, 249] on span "20959" at bounding box center [158, 248] width 32 height 13
copy span "20959"
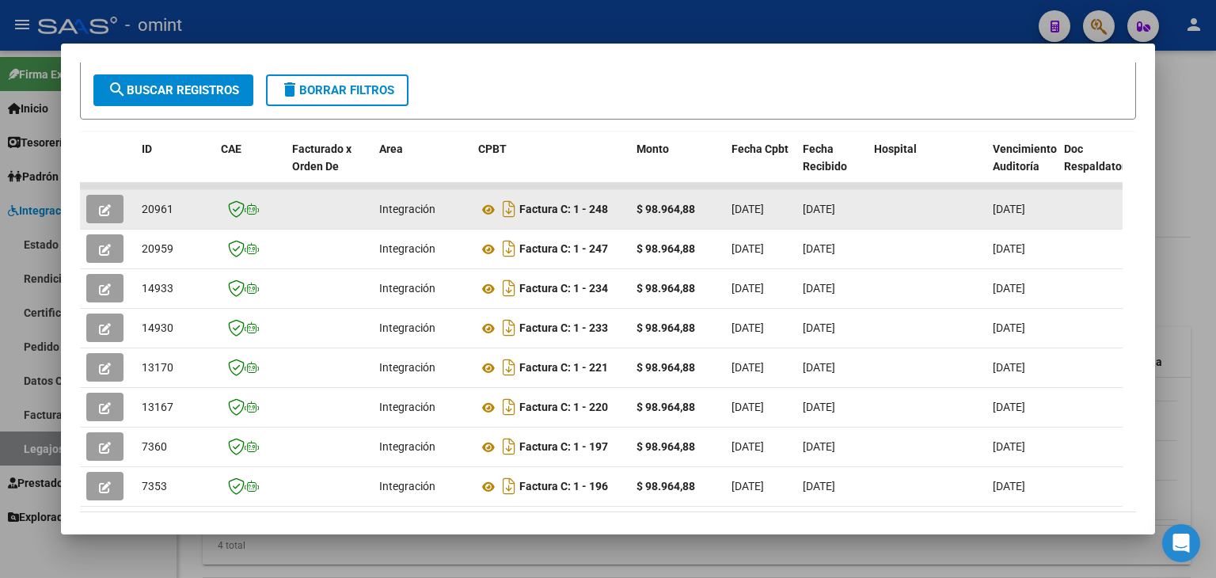
click at [151, 210] on span "20961" at bounding box center [158, 209] width 32 height 13
copy span "20961"
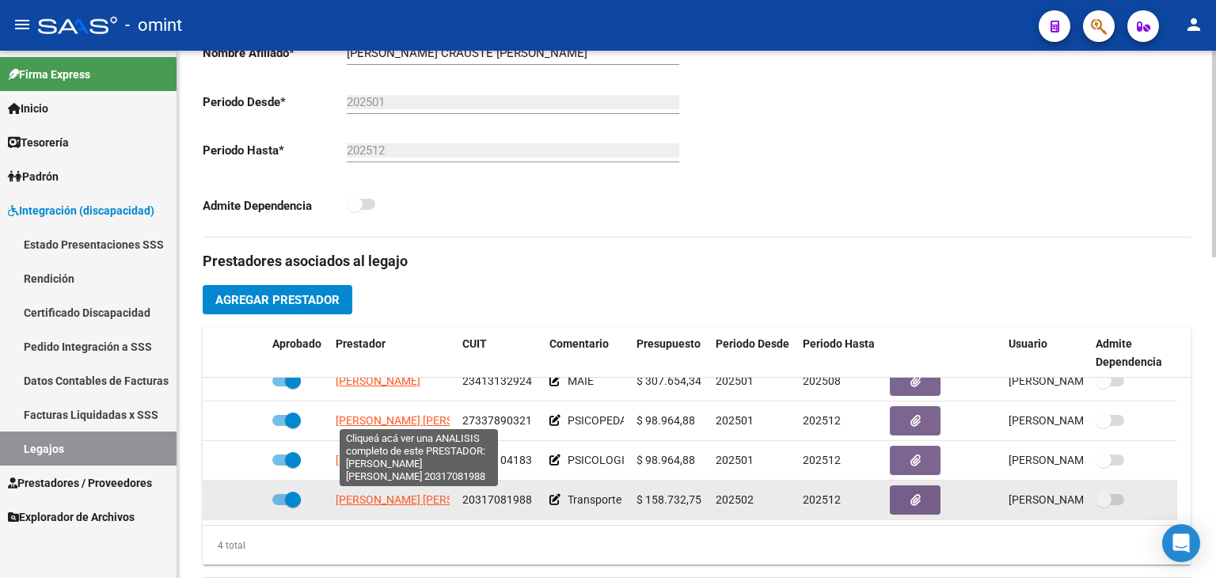
click at [399, 500] on span "[PERSON_NAME] [PERSON_NAME]" at bounding box center [422, 499] width 172 height 13
type textarea "20317081988"
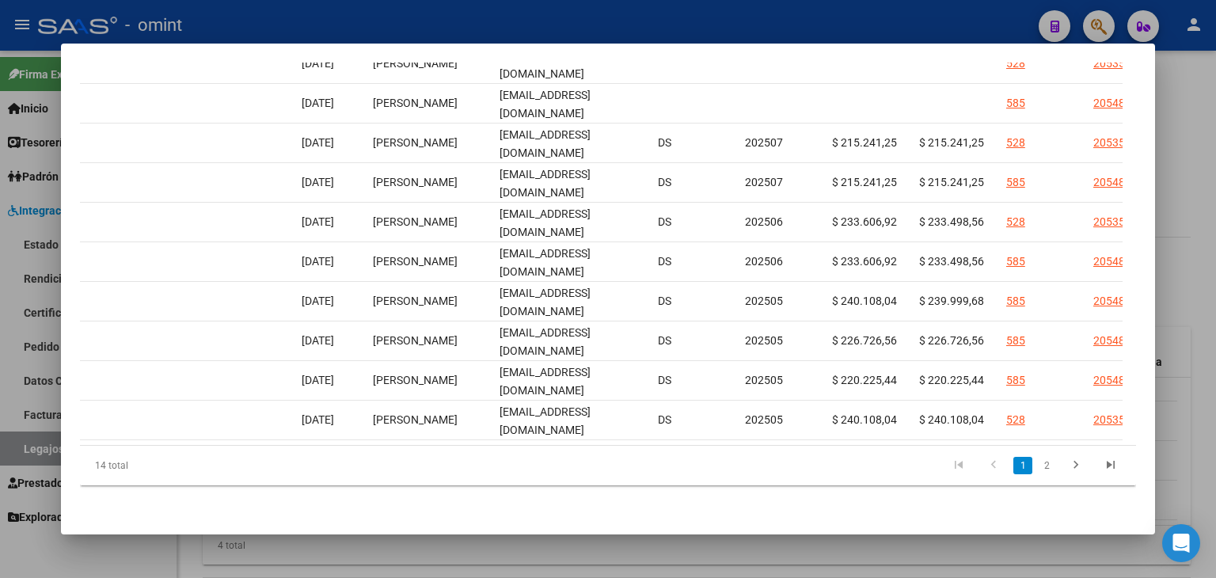
scroll to position [0, 0]
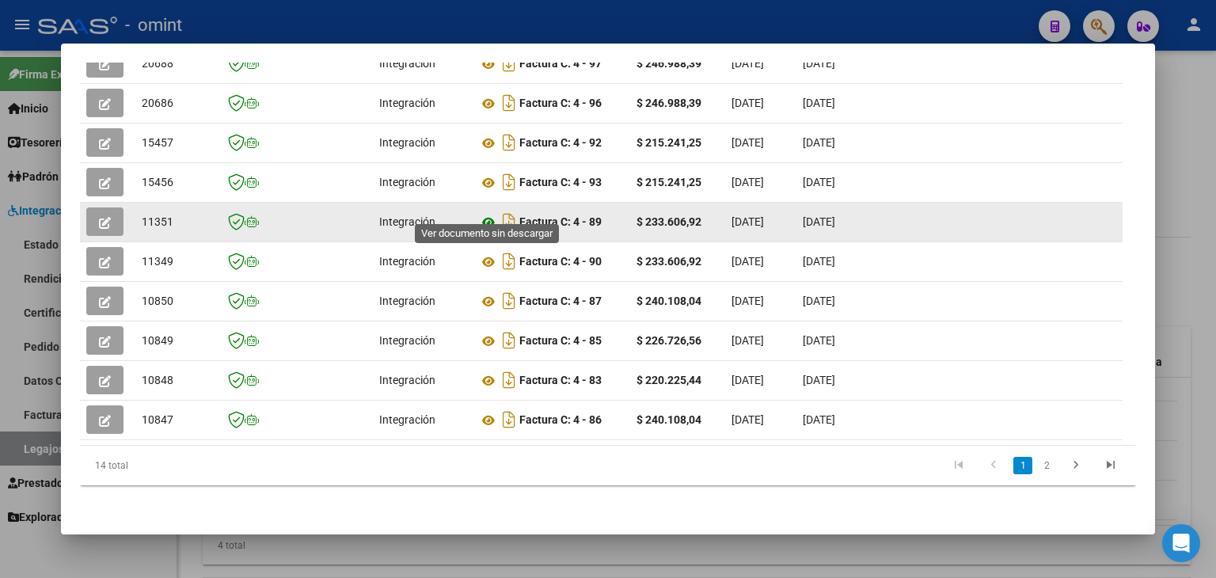
click at [484, 213] on icon at bounding box center [488, 222] width 21 height 19
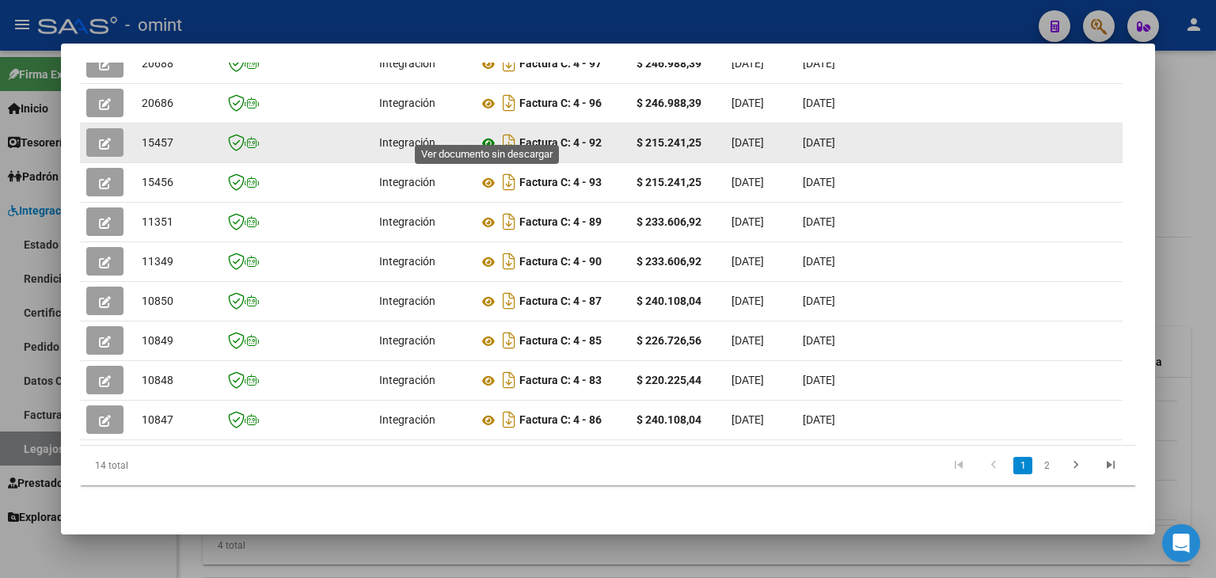
click at [490, 134] on icon at bounding box center [488, 143] width 21 height 19
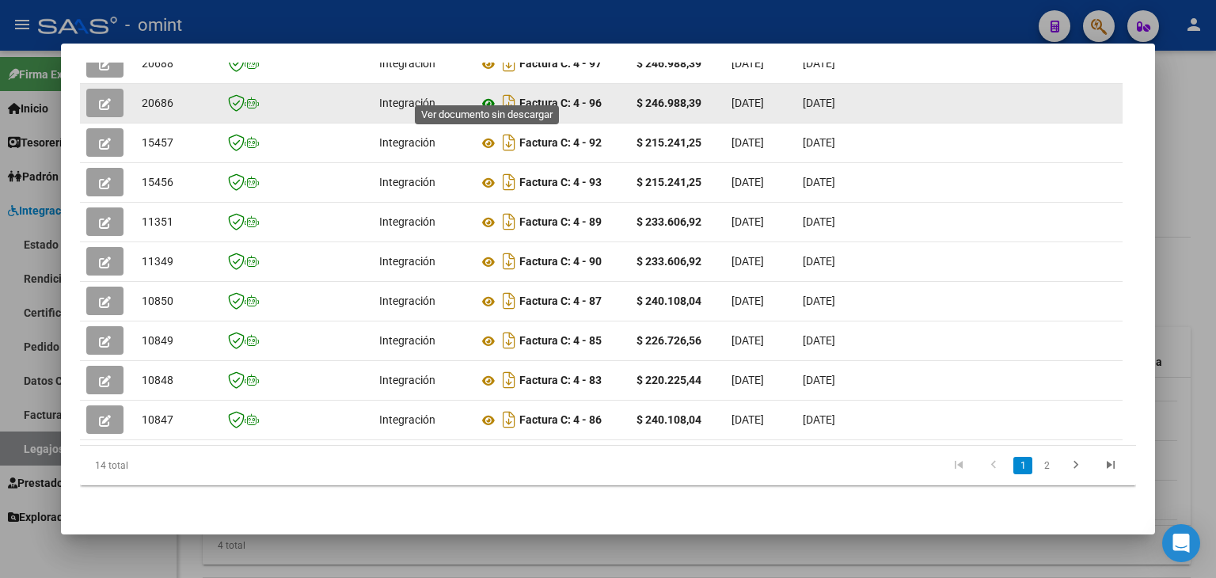
click at [486, 94] on icon at bounding box center [488, 103] width 21 height 19
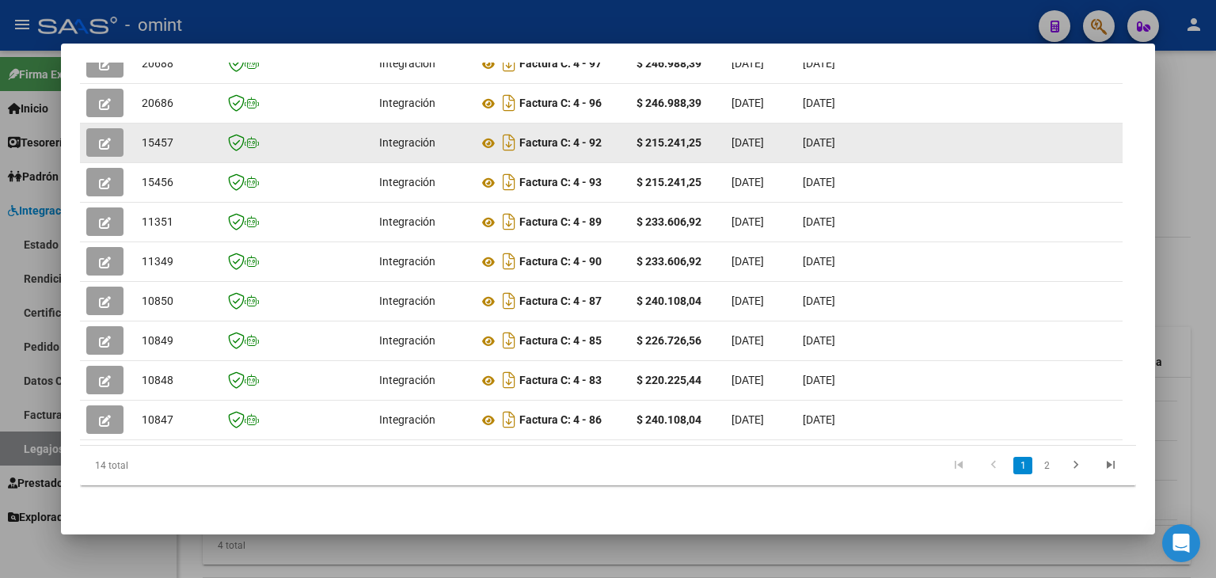
click at [105, 138] on icon "button" at bounding box center [105, 144] width 12 height 12
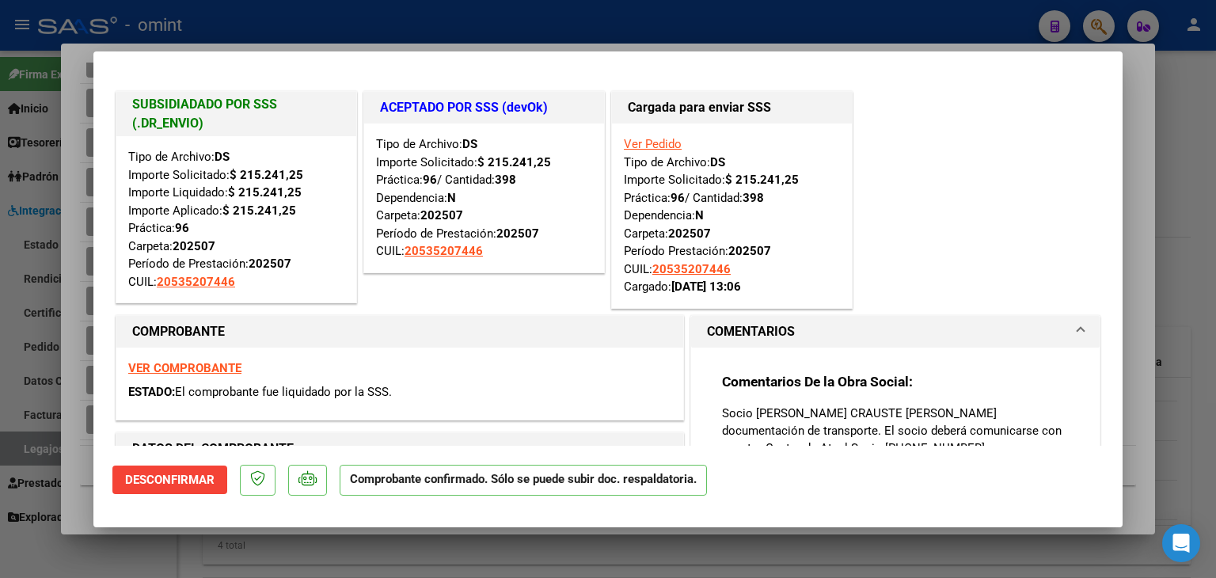
type input "$ 0,00"
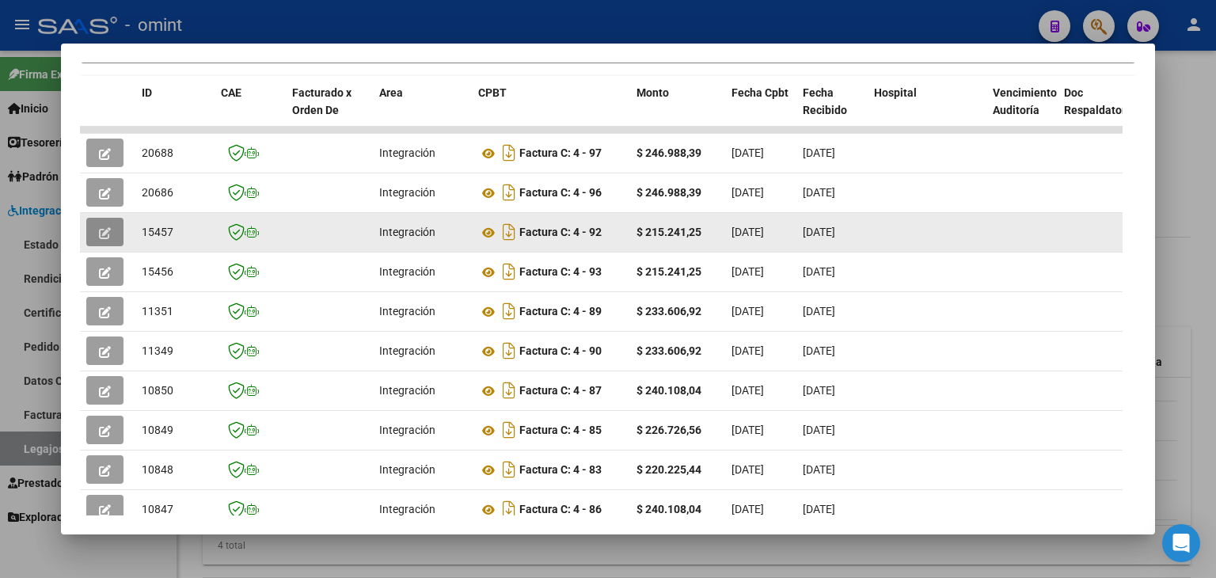
scroll to position [228, 0]
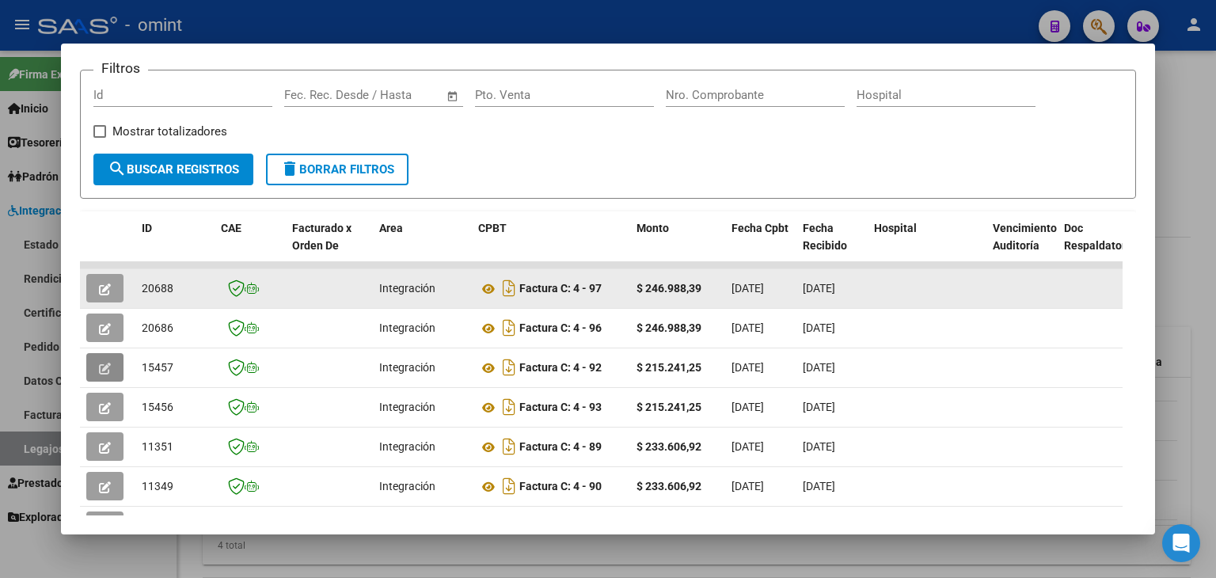
click at [107, 291] on icon "button" at bounding box center [105, 289] width 12 height 12
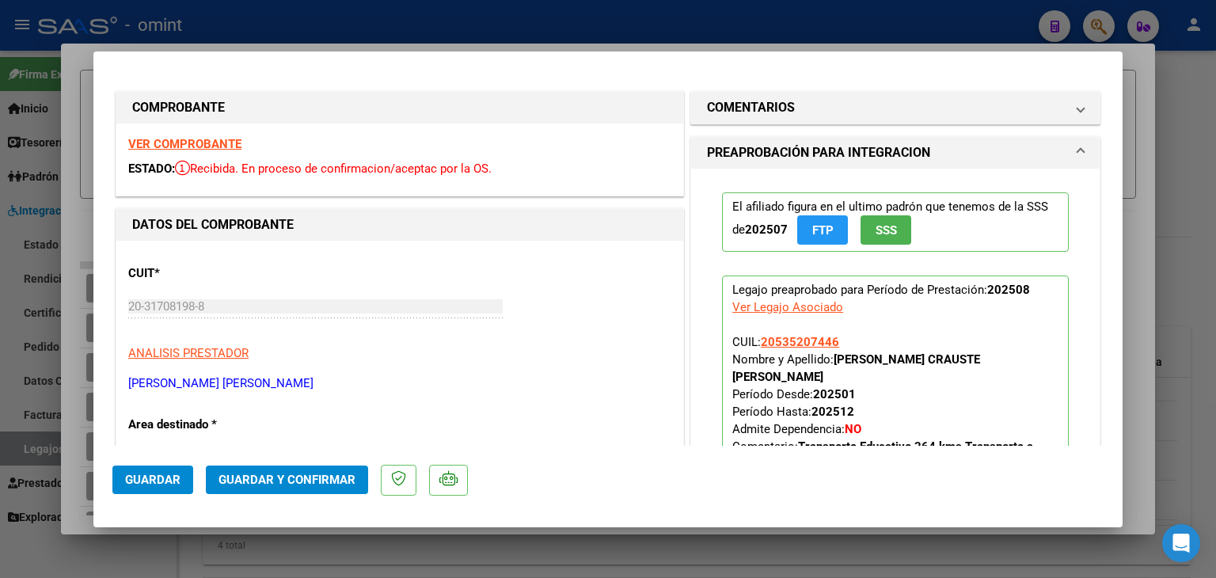
scroll to position [79, 0]
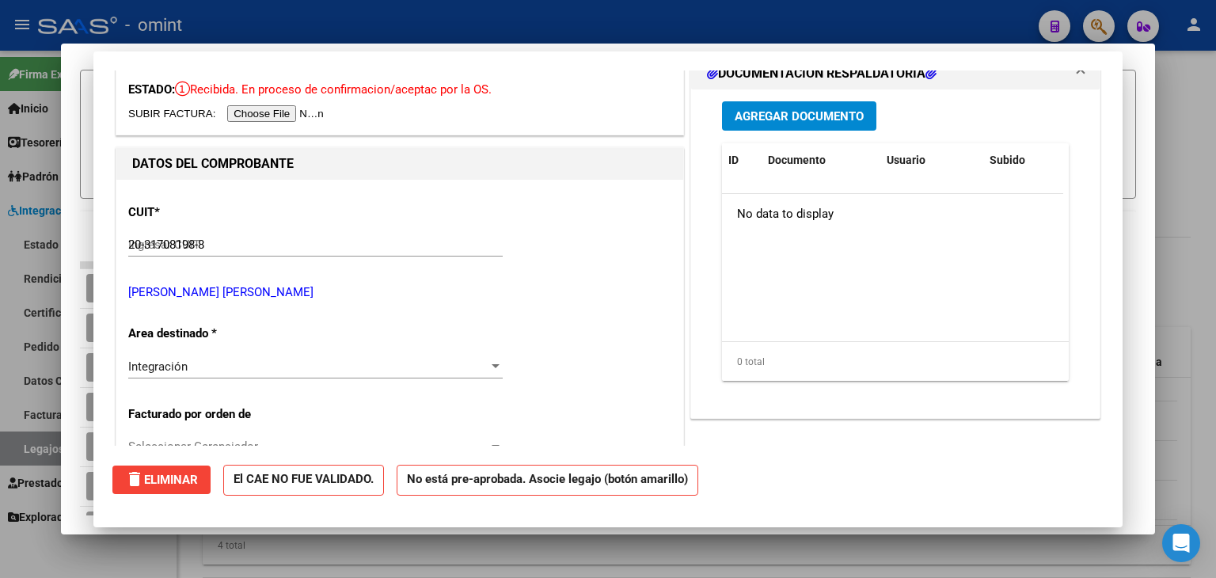
type input "$ 0,00"
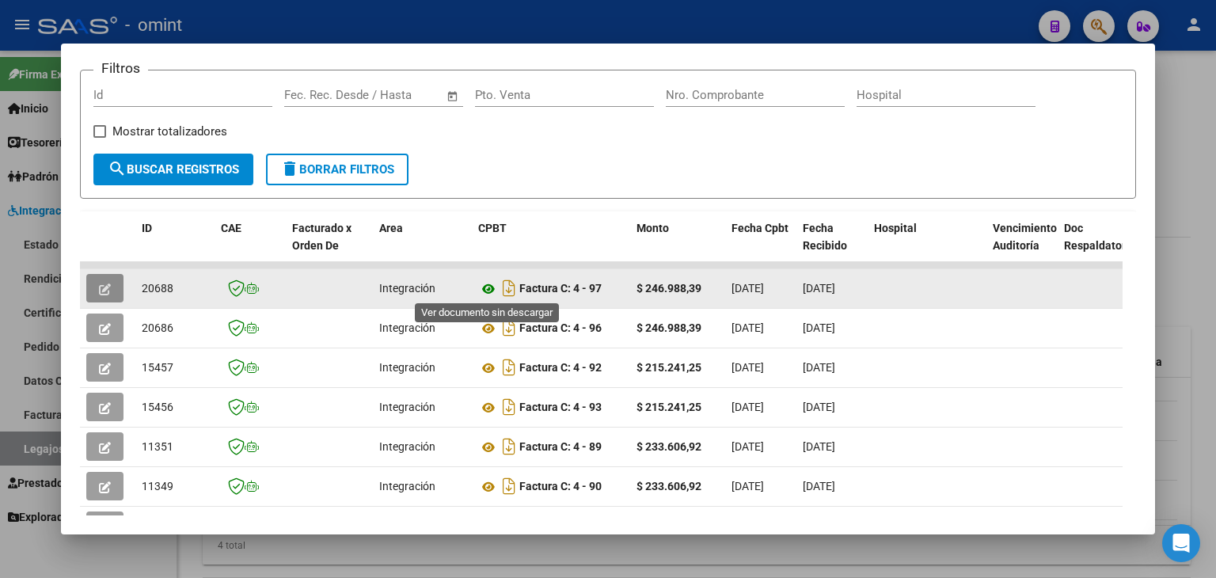
click at [487, 286] on icon at bounding box center [488, 289] width 21 height 19
click at [101, 287] on icon "button" at bounding box center [105, 289] width 12 height 12
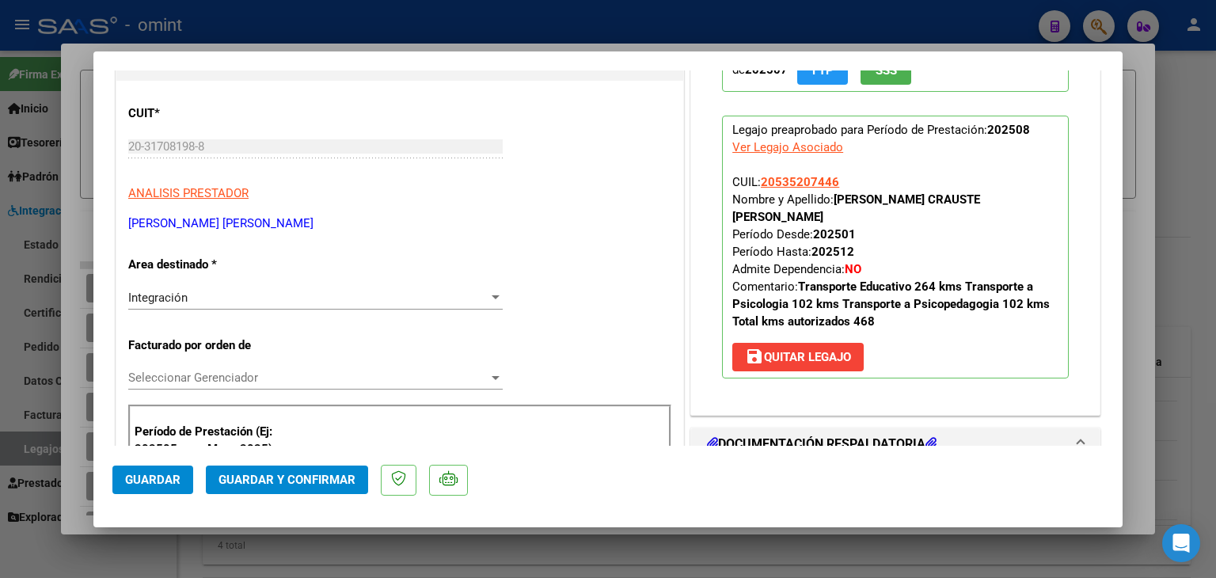
scroll to position [158, 0]
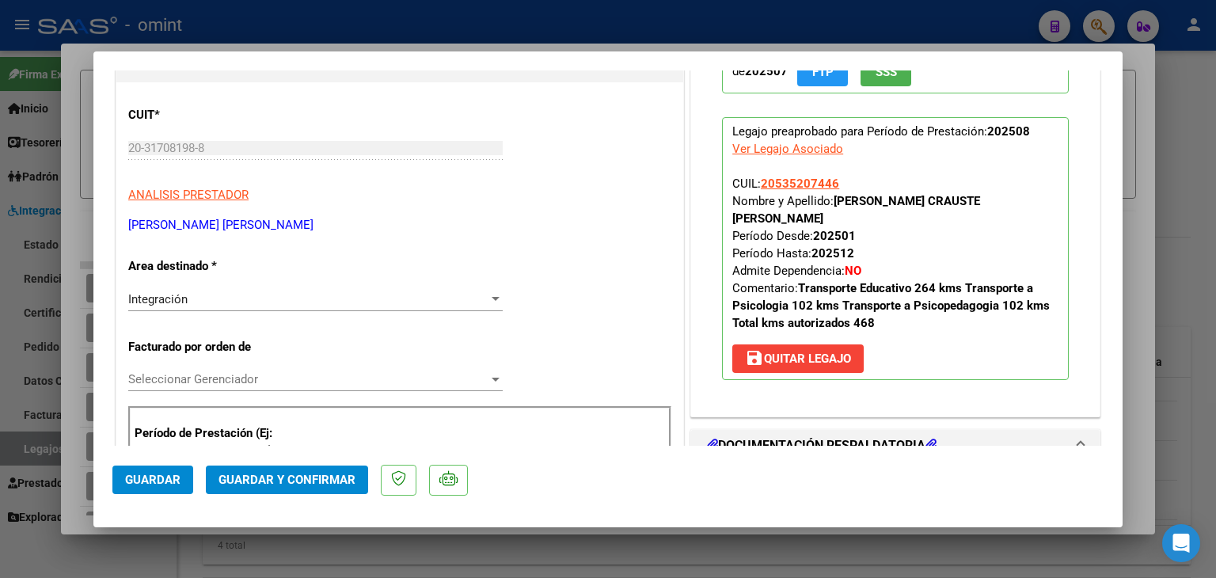
click at [200, 369] on div "Seleccionar Gerenciador Seleccionar Gerenciador" at bounding box center [315, 379] width 375 height 24
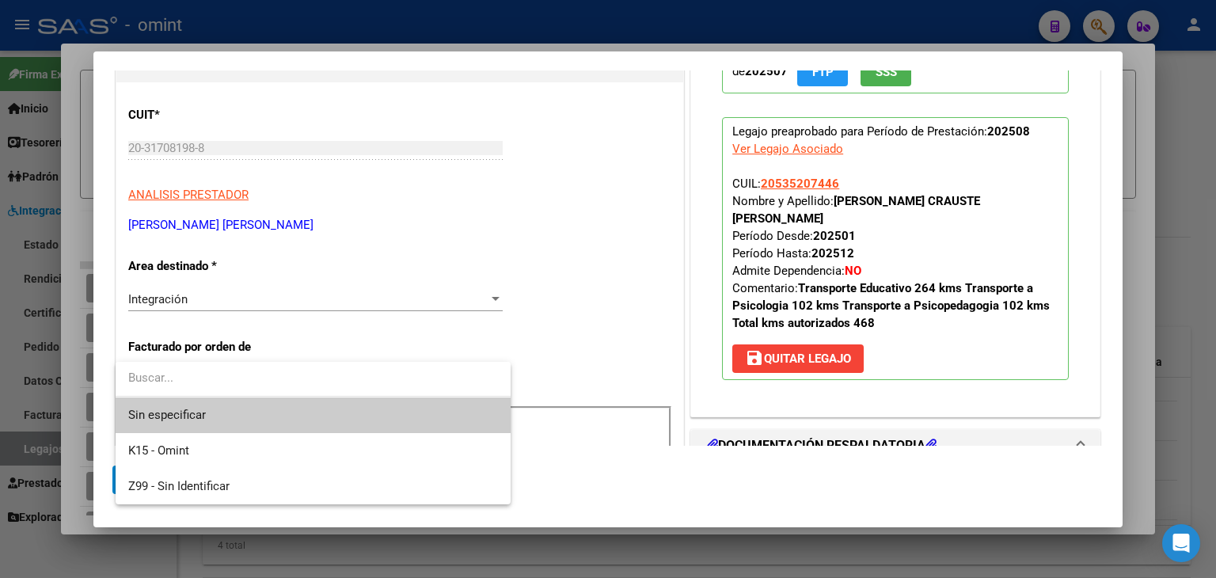
click at [215, 418] on span "Sin especificar" at bounding box center [313, 415] width 370 height 36
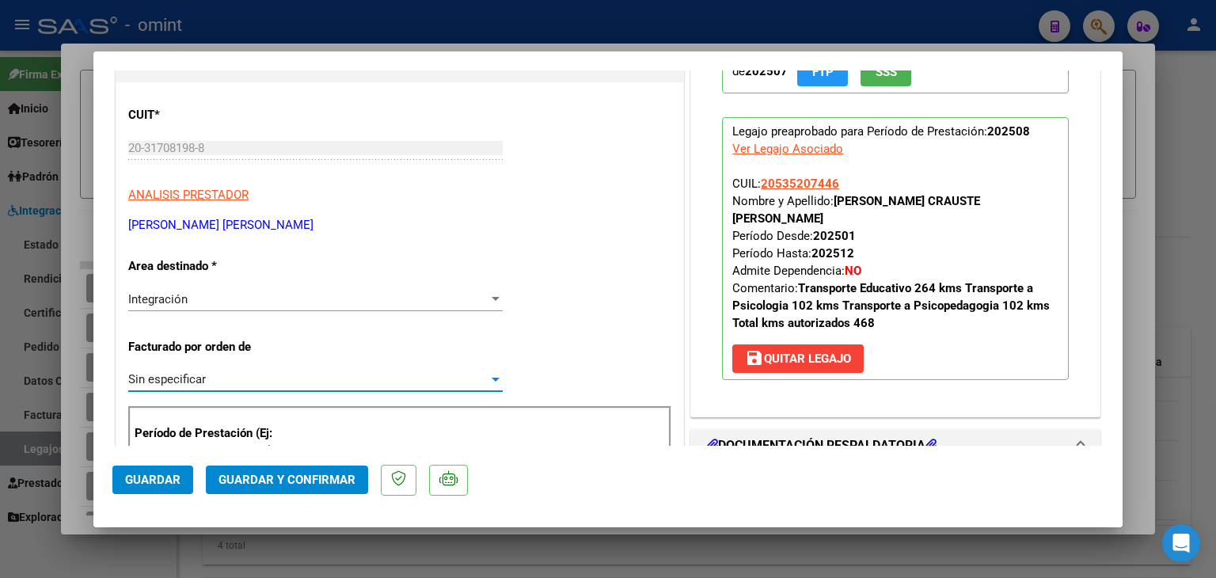
click at [318, 479] on span "Guardar y Confirmar" at bounding box center [287, 480] width 137 height 14
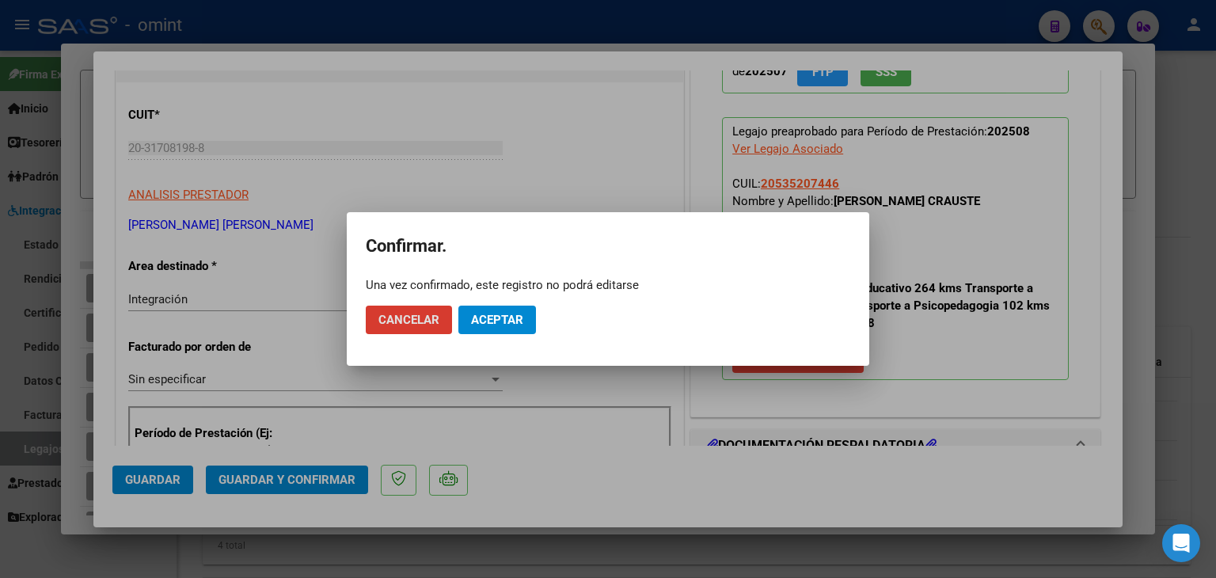
click at [511, 321] on span "Aceptar" at bounding box center [497, 320] width 52 height 14
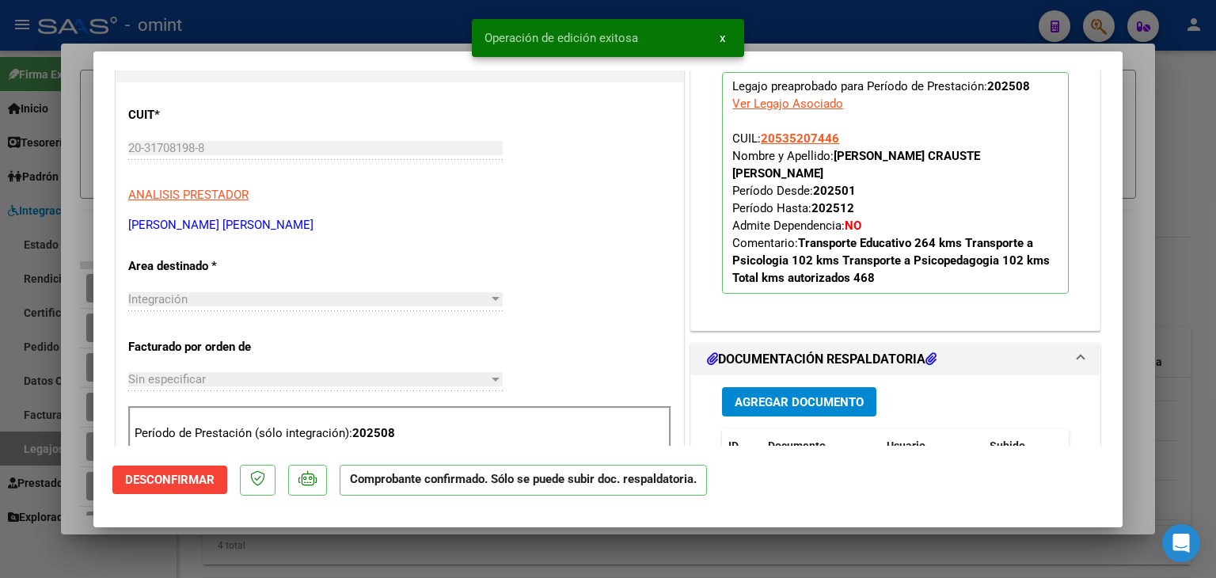
type input "$ 0,00"
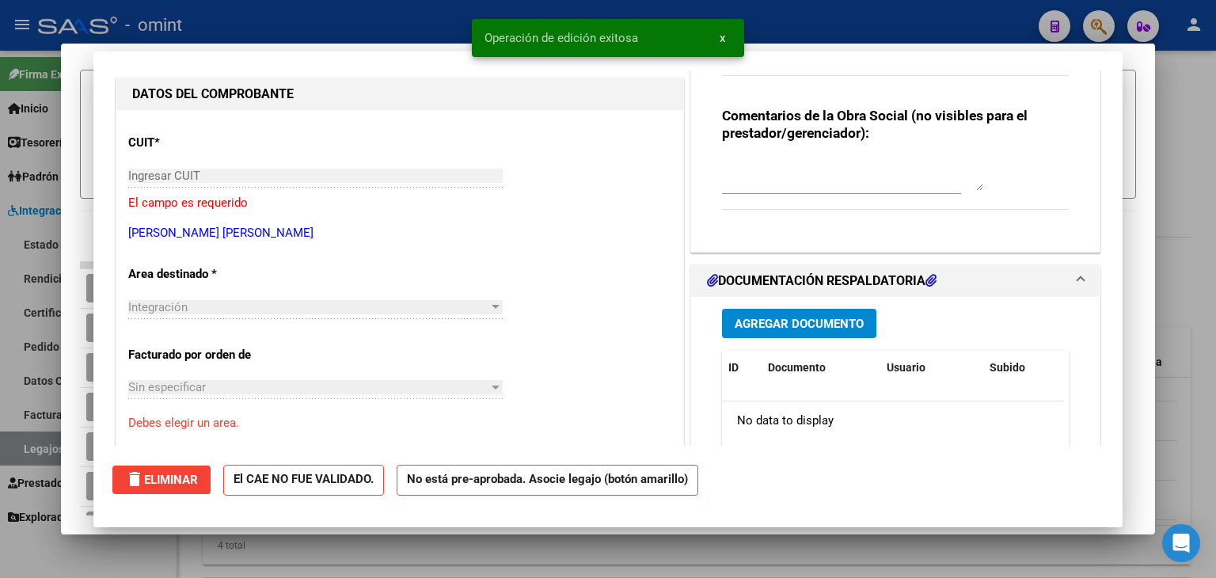
scroll to position [0, 0]
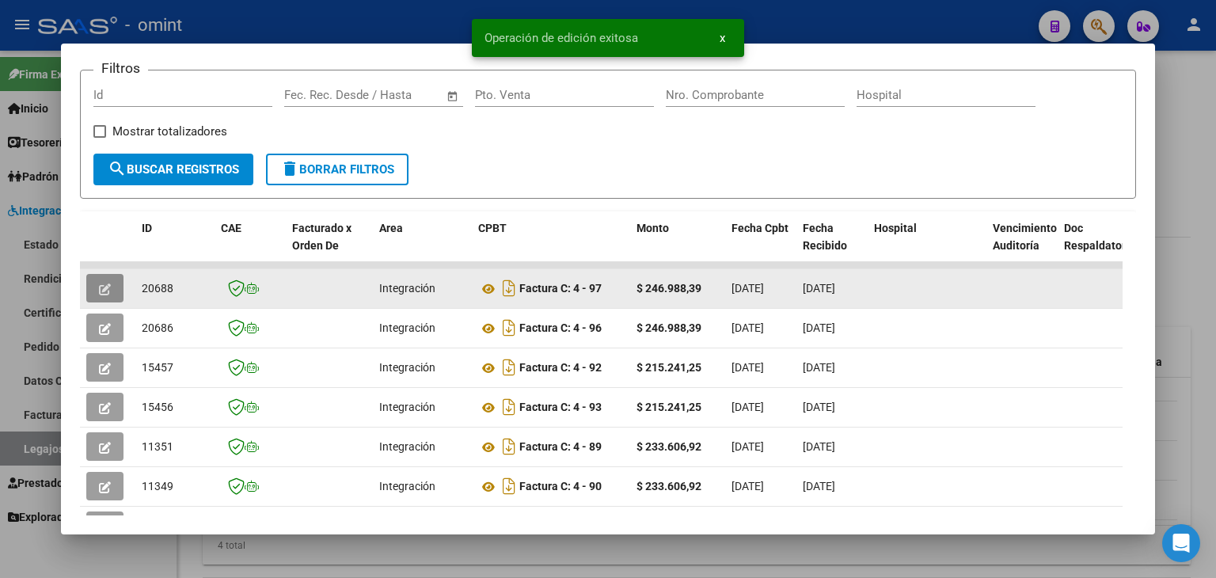
click at [165, 284] on span "20688" at bounding box center [158, 288] width 32 height 13
copy span "20688"
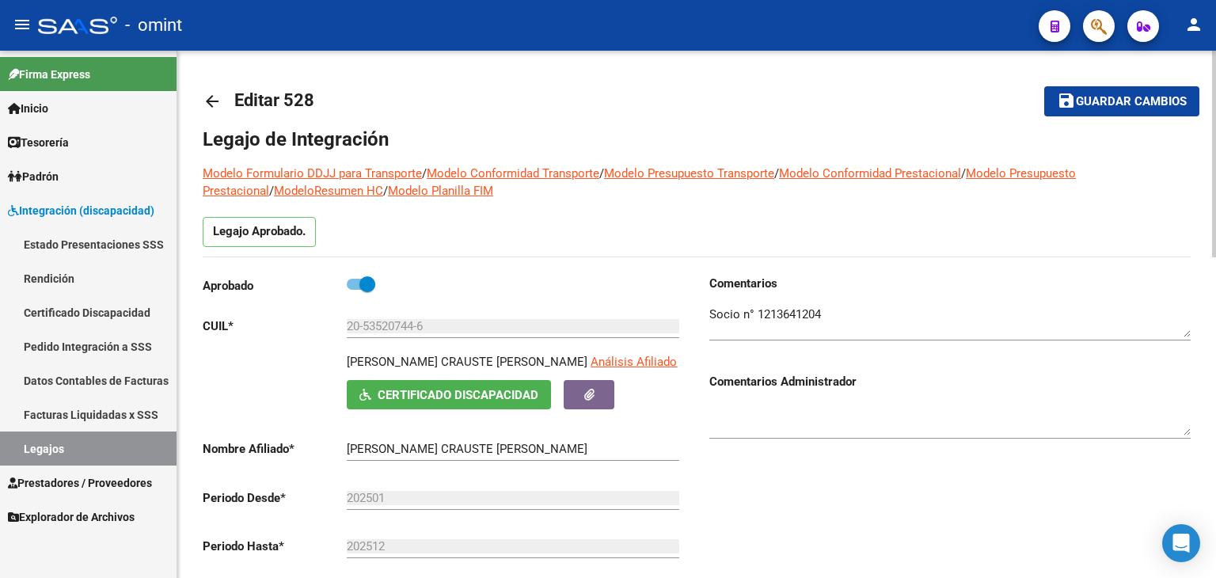
click at [1109, 97] on span "Guardar cambios" at bounding box center [1131, 102] width 111 height 14
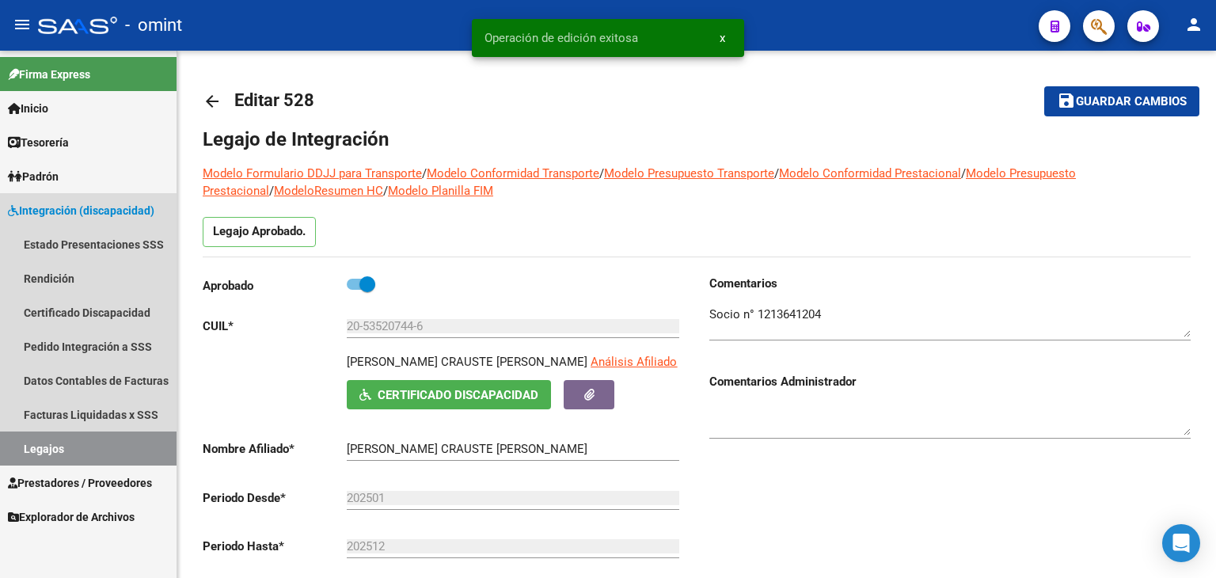
click at [77, 457] on link "Legajos" at bounding box center [88, 449] width 177 height 34
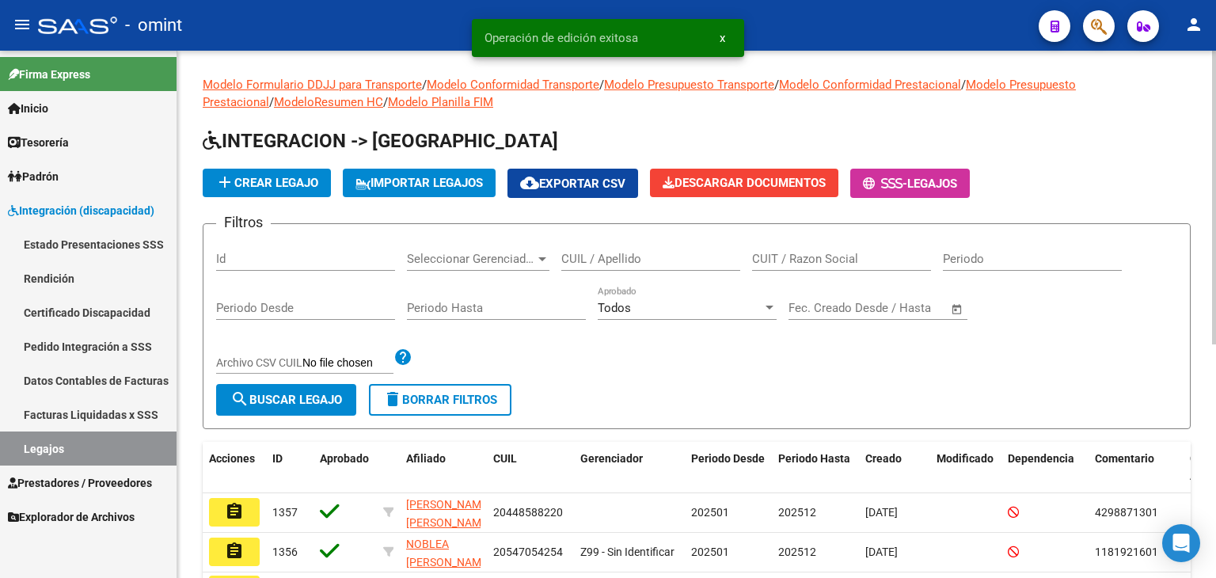
click at [591, 257] on input "CUIL / Apellido" at bounding box center [650, 259] width 179 height 14
paste input "20548260265"
type input "20548260265"
click at [314, 393] on span "search Buscar Legajo" at bounding box center [286, 400] width 112 height 14
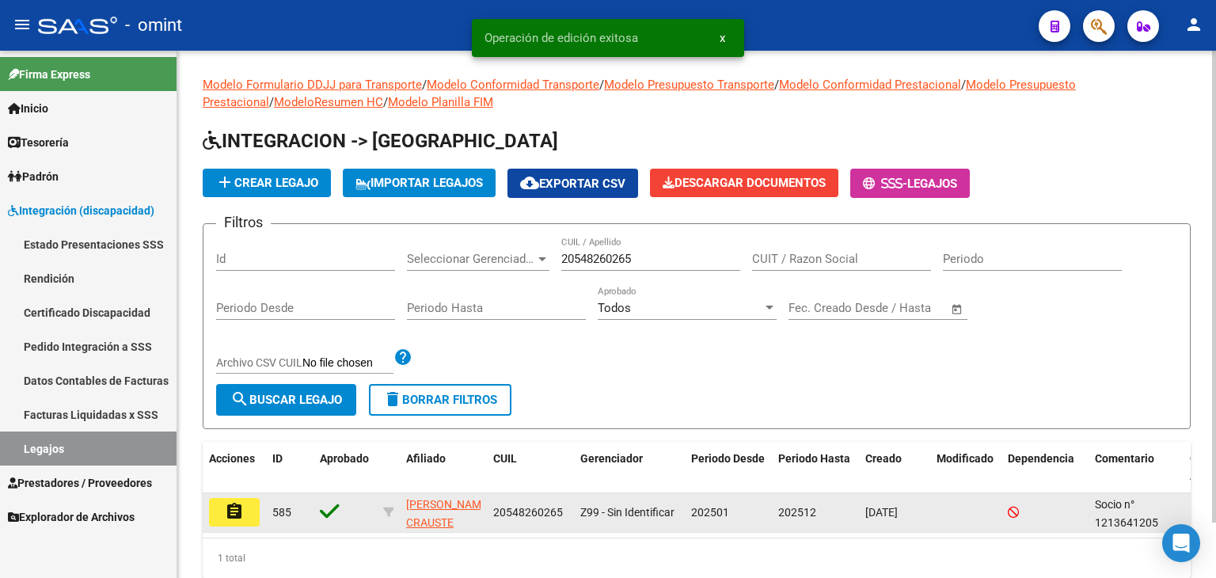
click at [241, 519] on mat-icon "assignment" at bounding box center [234, 511] width 19 height 19
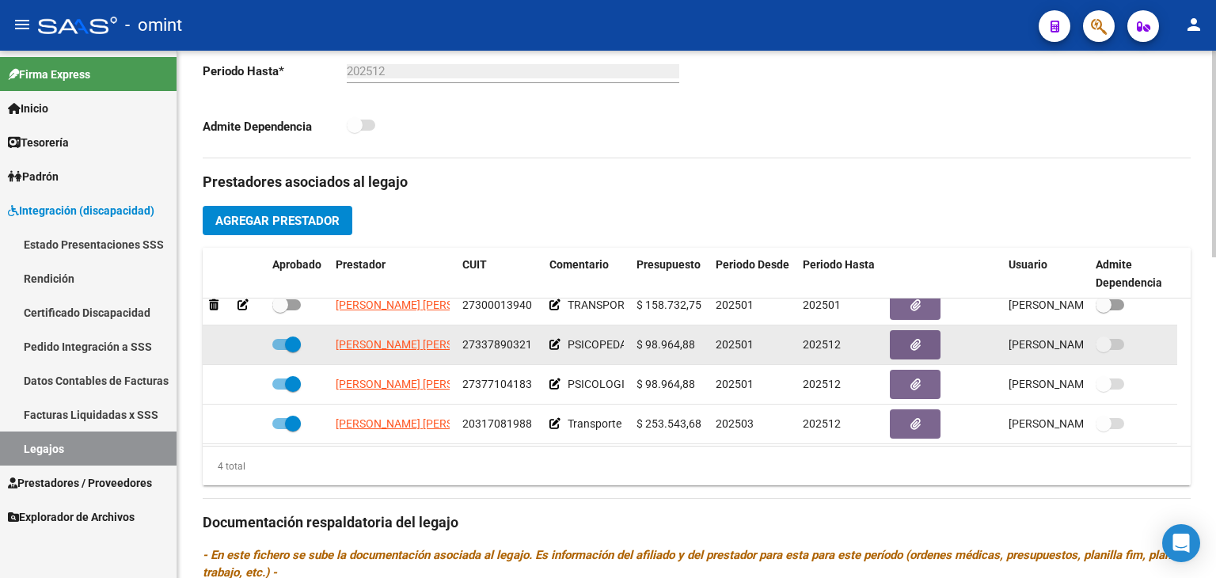
scroll to position [16, 0]
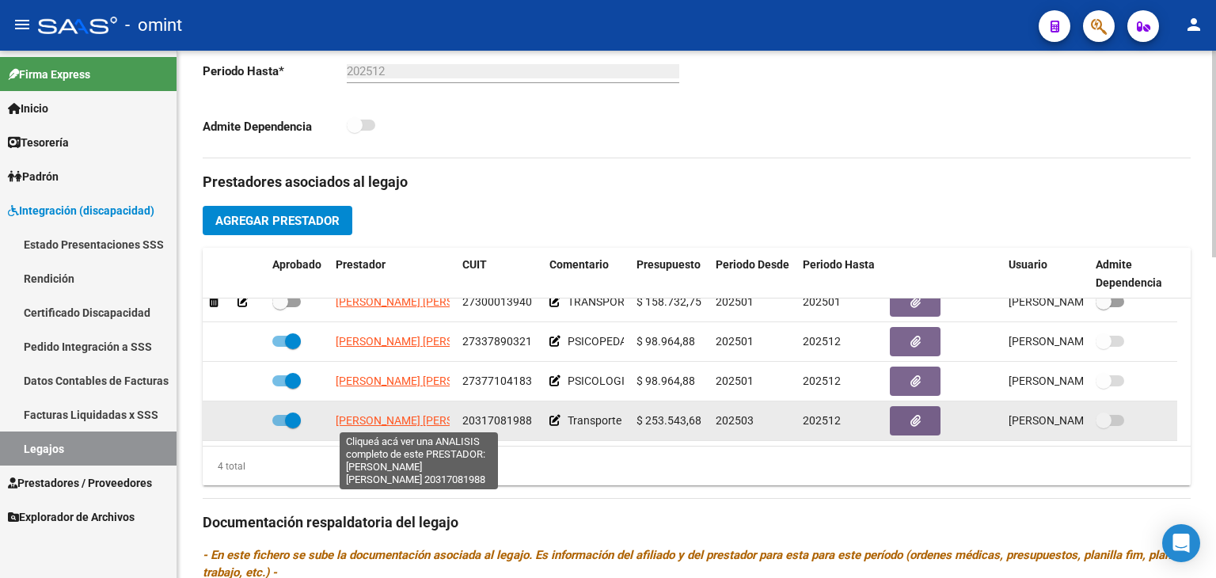
click at [409, 420] on span "[PERSON_NAME] [PERSON_NAME]" at bounding box center [422, 420] width 172 height 13
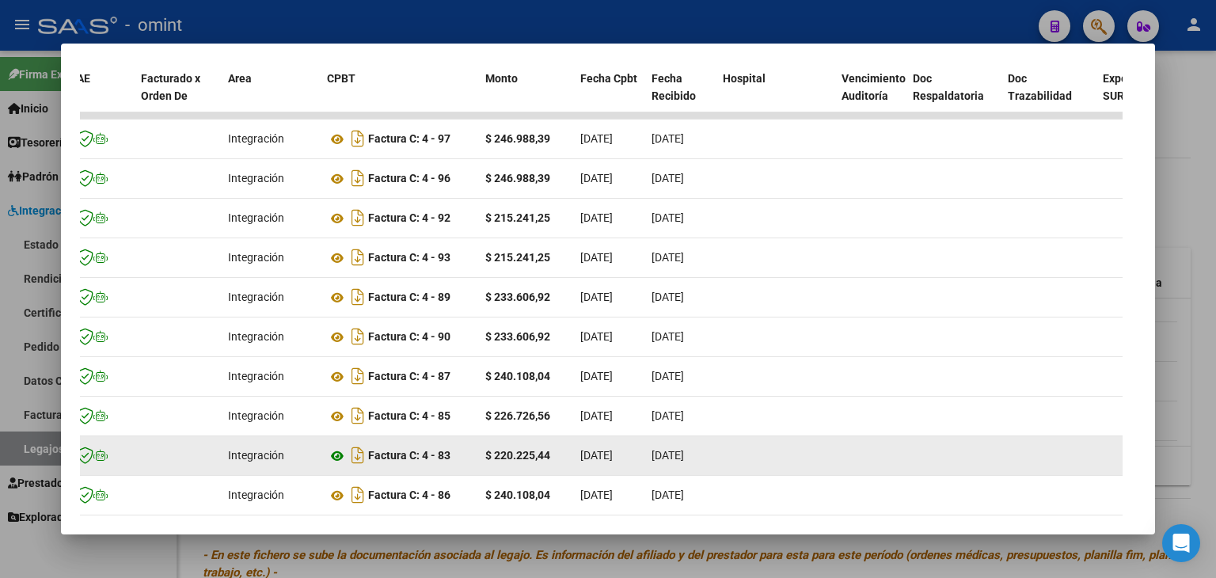
scroll to position [307, 0]
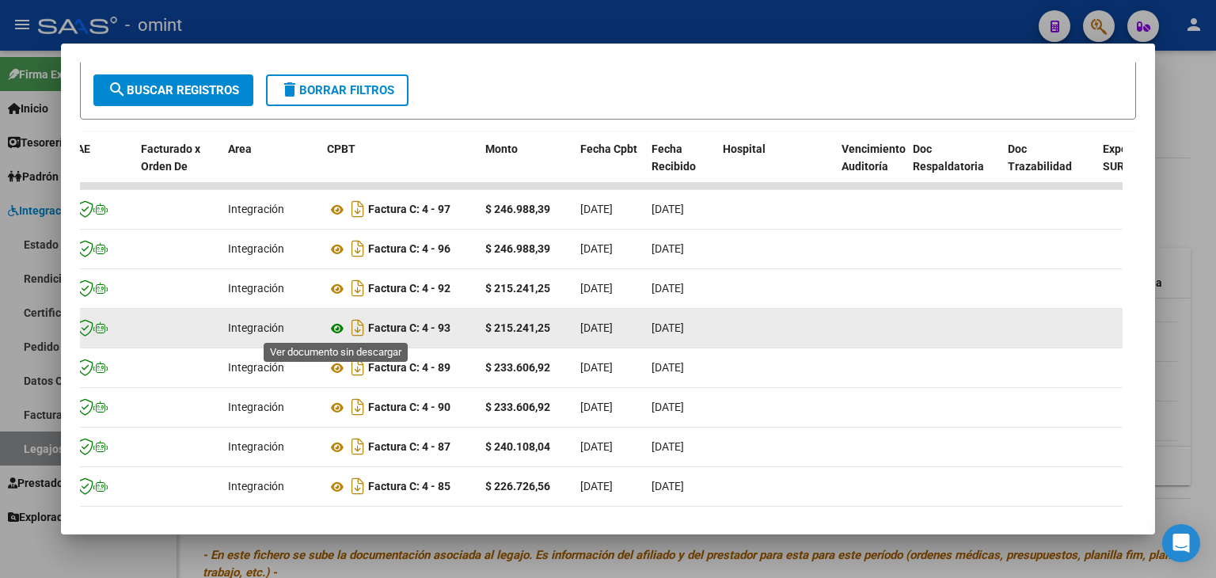
click at [333, 327] on icon at bounding box center [337, 328] width 21 height 19
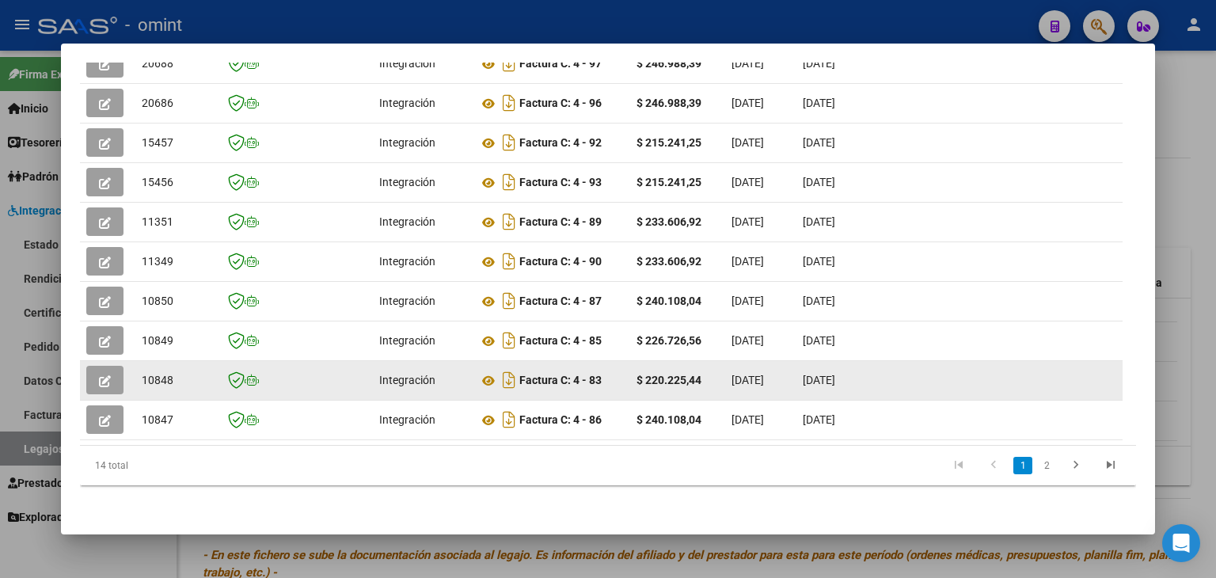
scroll to position [386, 0]
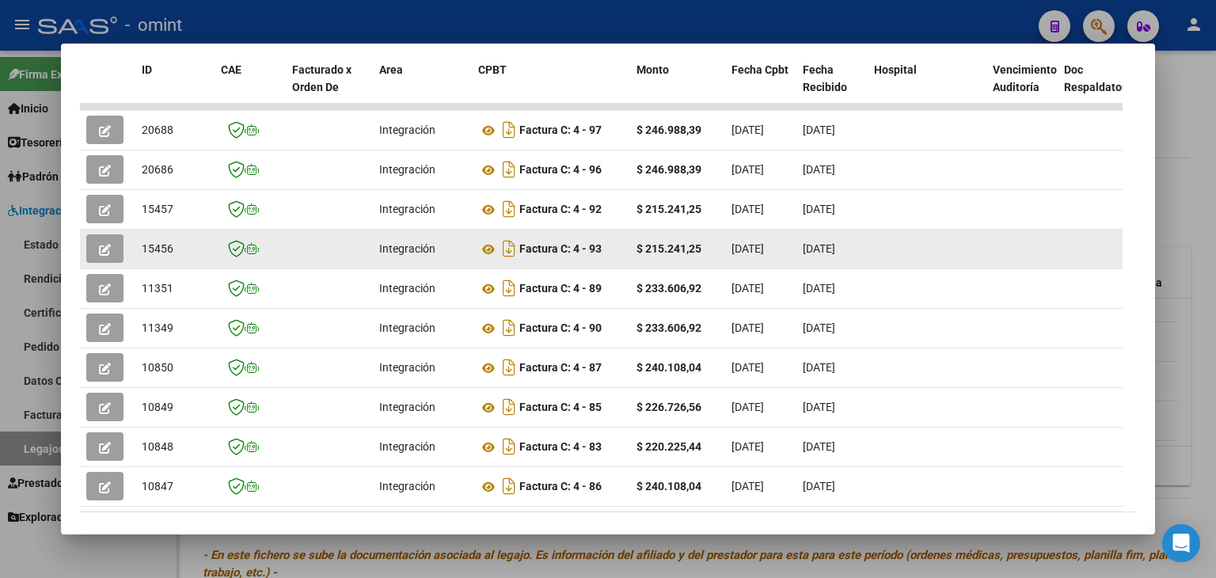
click at [101, 246] on icon "button" at bounding box center [105, 250] width 12 height 12
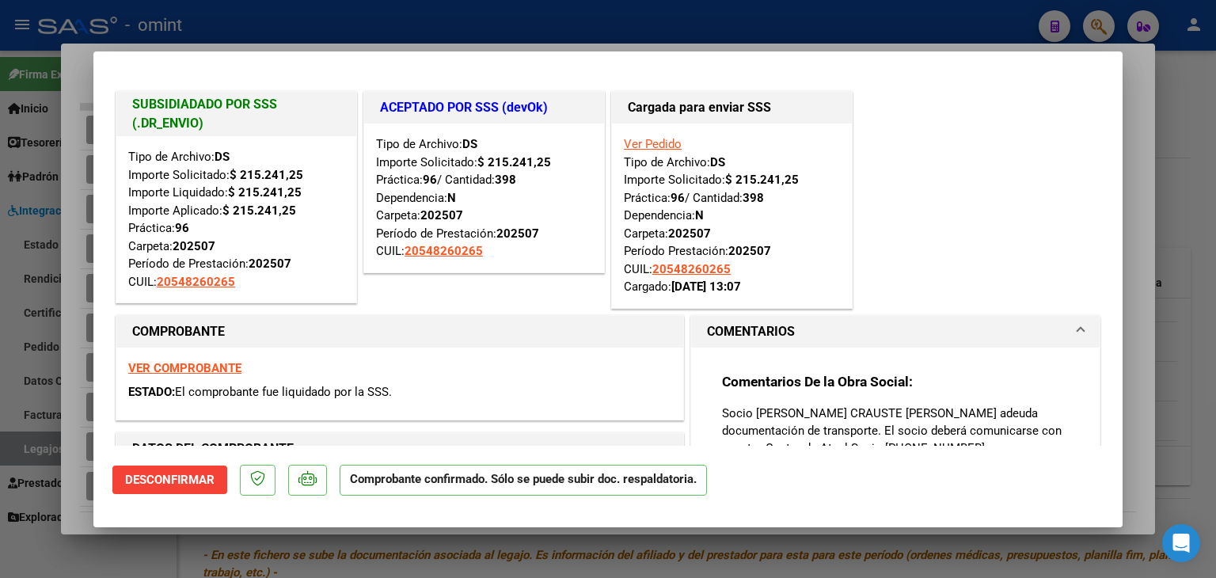
type input "$ 0,00"
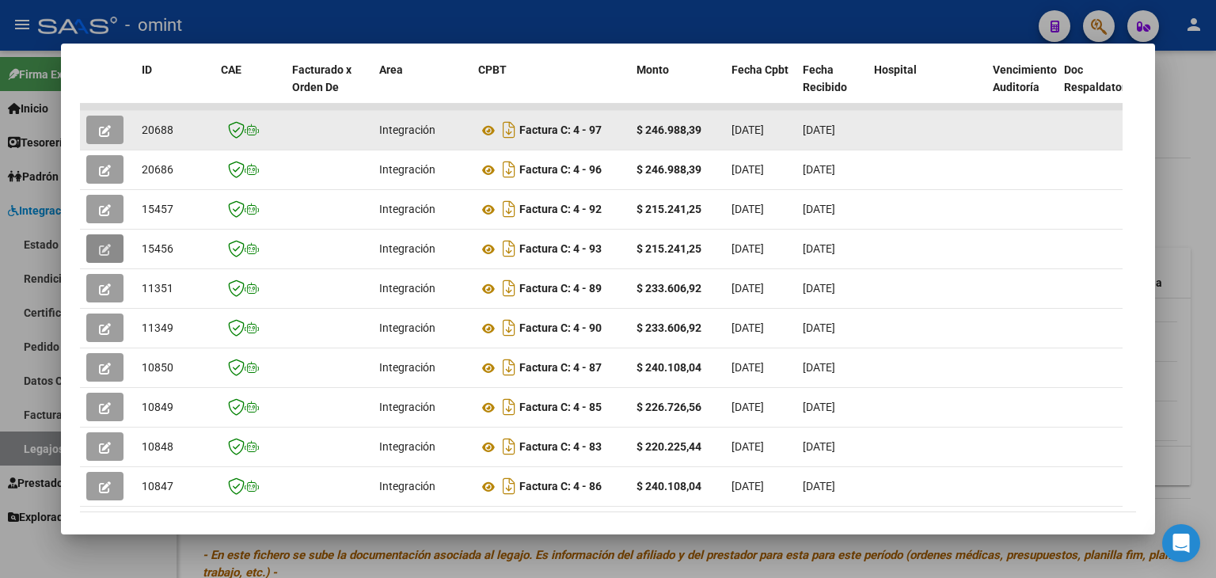
scroll to position [307, 0]
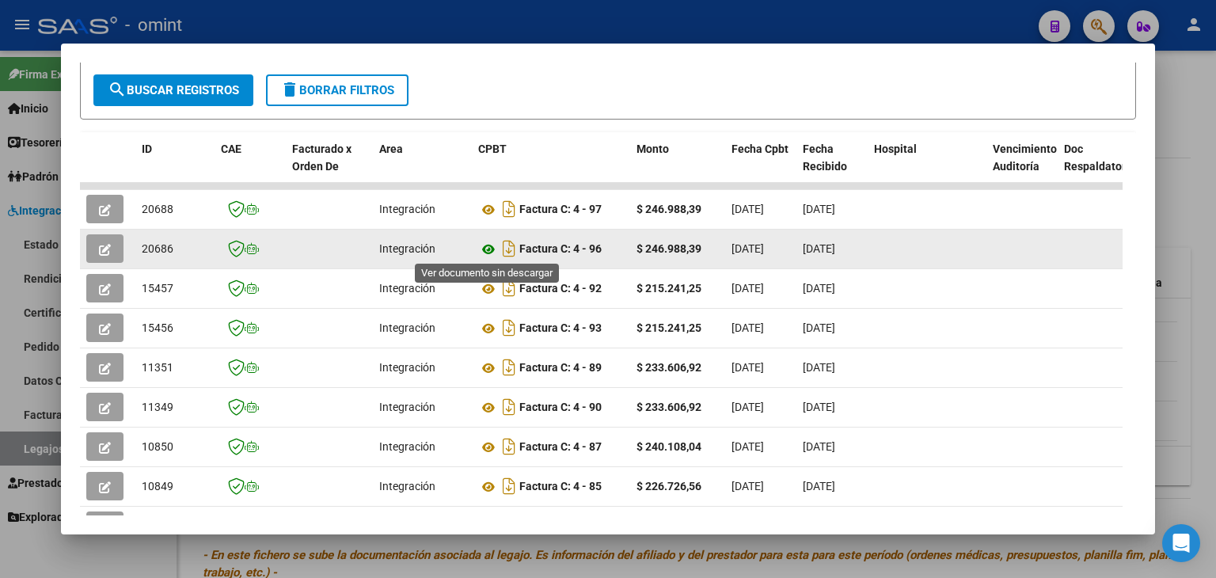
click at [486, 245] on icon at bounding box center [488, 249] width 21 height 19
click at [98, 251] on button "button" at bounding box center [104, 248] width 37 height 29
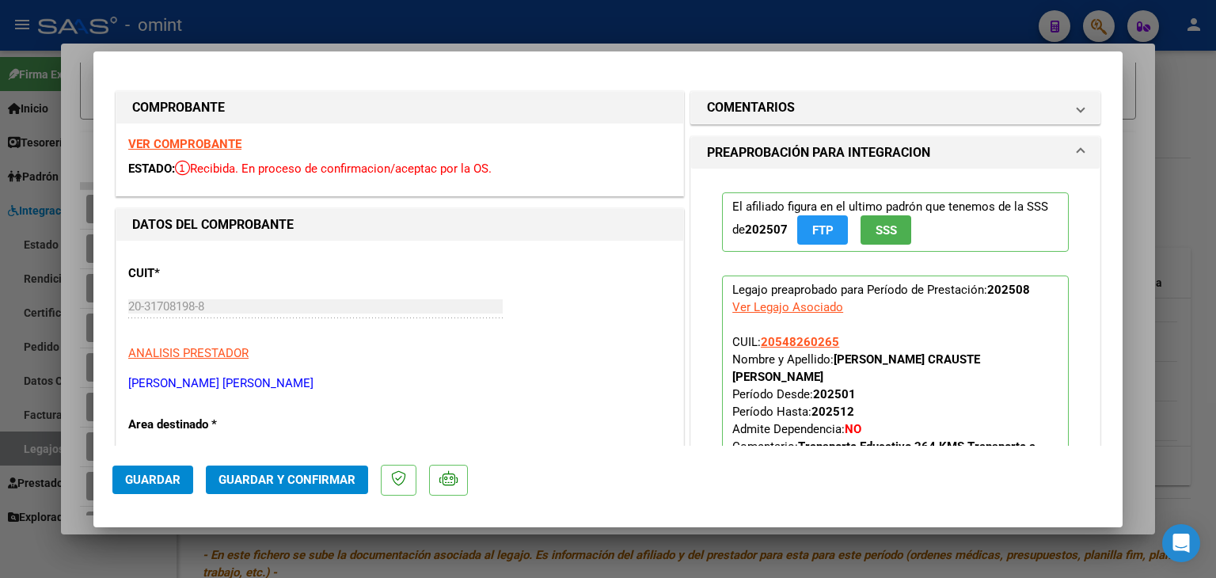
type input "$ 0,00"
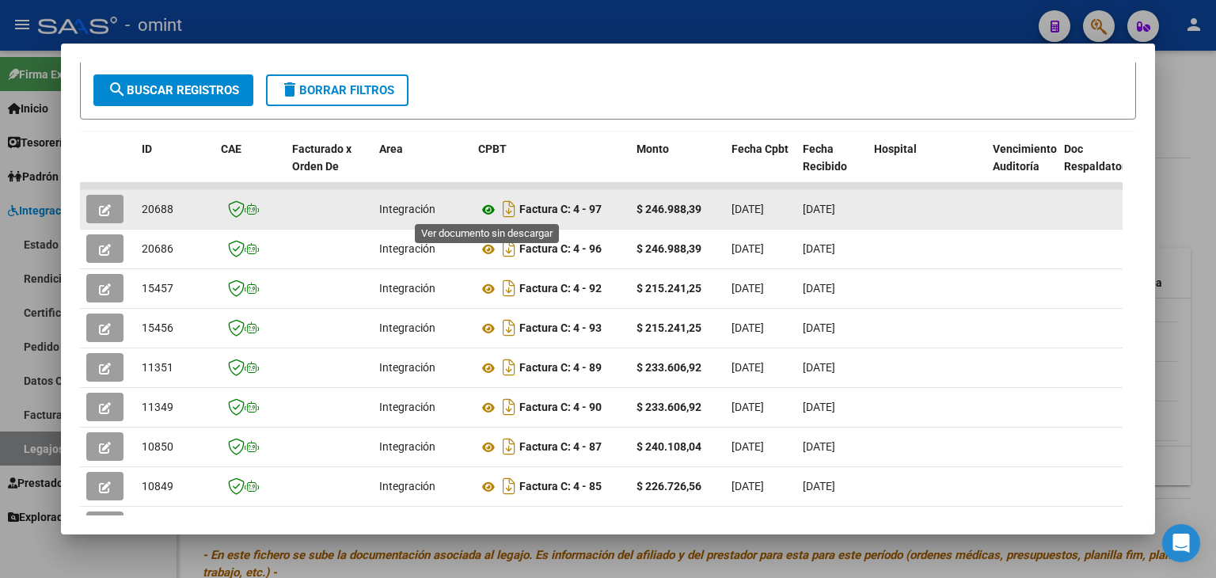
click at [487, 207] on icon at bounding box center [488, 209] width 21 height 19
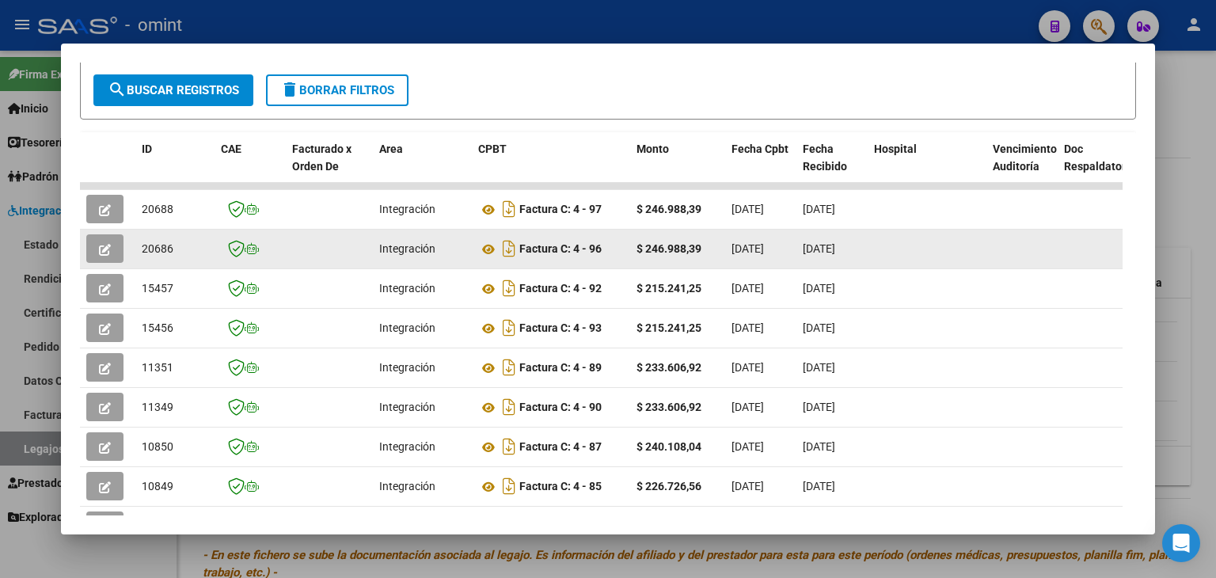
click at [157, 245] on span "20686" at bounding box center [158, 248] width 32 height 13
copy span "20686"
click at [103, 245] on icon "button" at bounding box center [105, 250] width 12 height 12
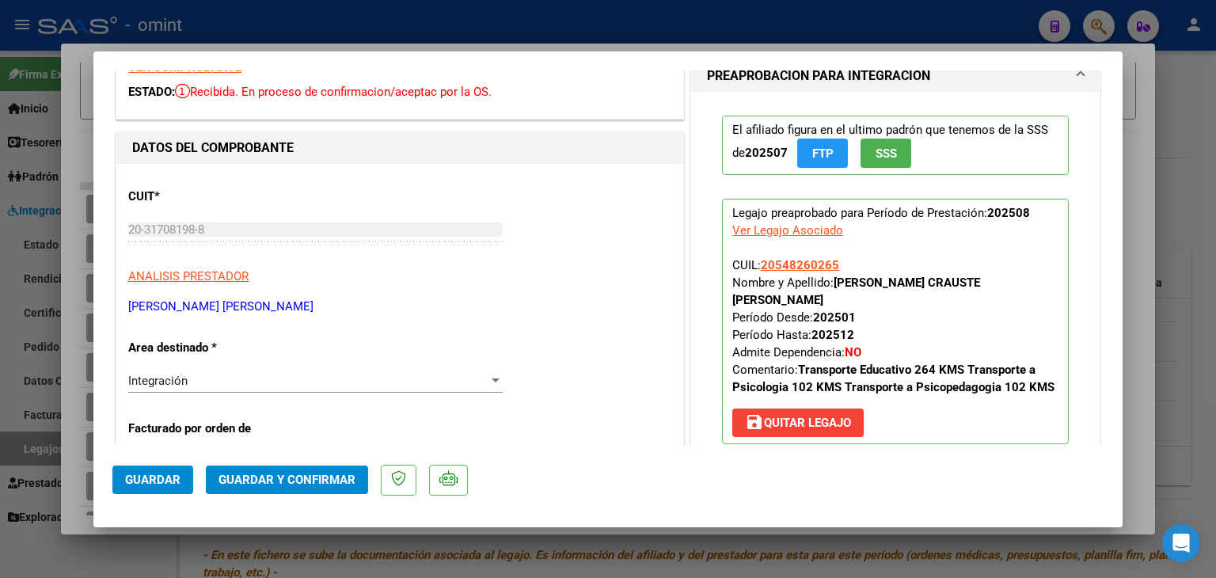
scroll to position [158, 0]
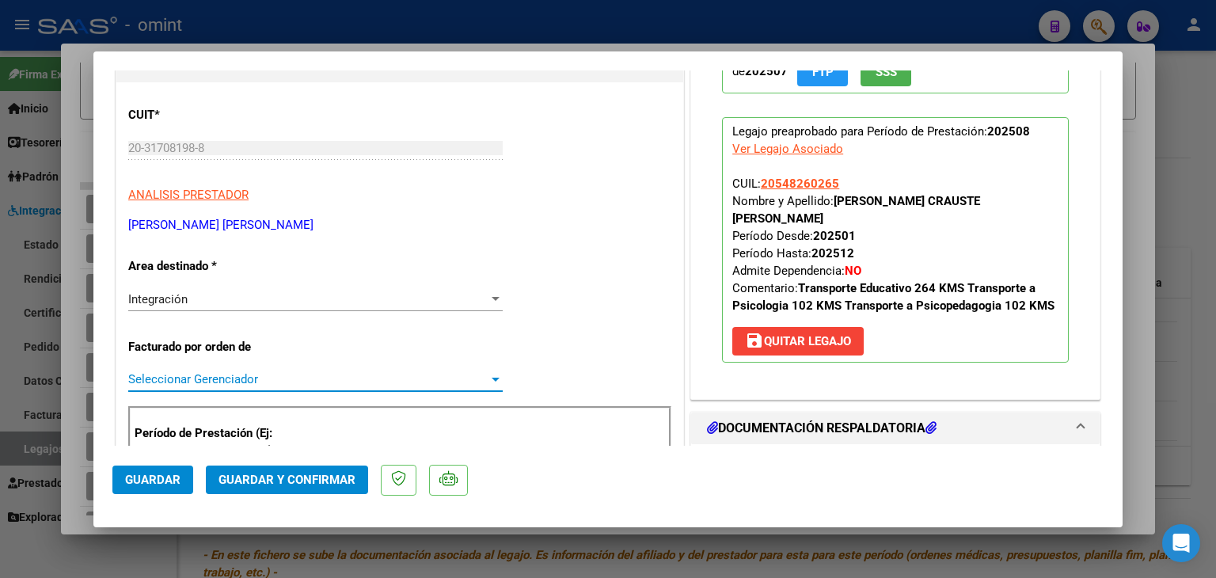
click at [196, 375] on span "Seleccionar Gerenciador" at bounding box center [308, 379] width 360 height 14
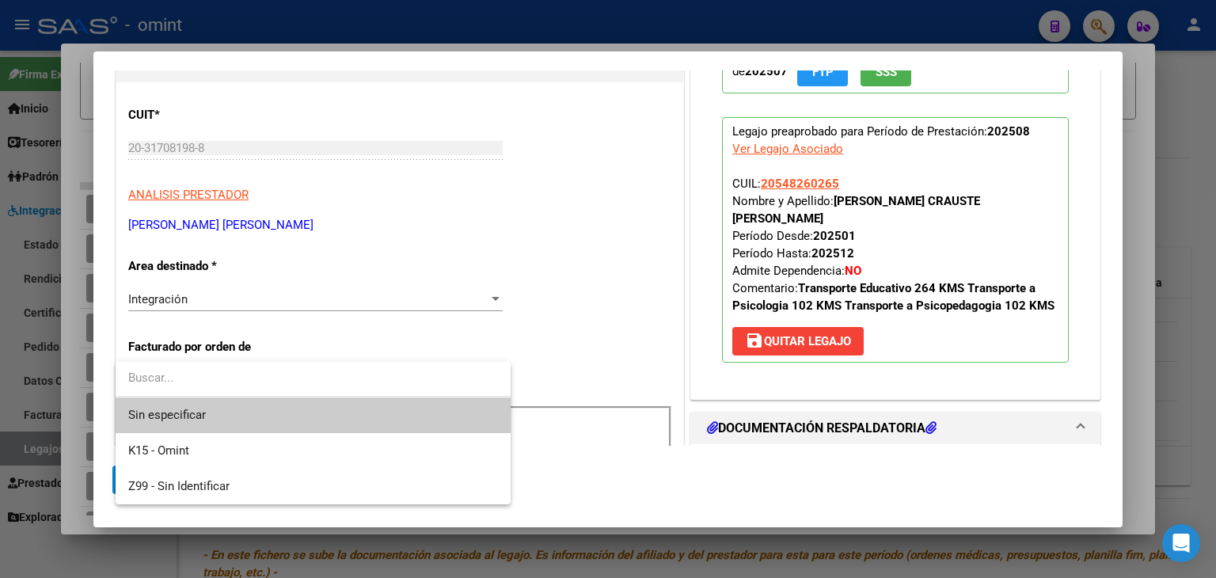
click at [200, 416] on span "Sin especificar" at bounding box center [313, 415] width 370 height 36
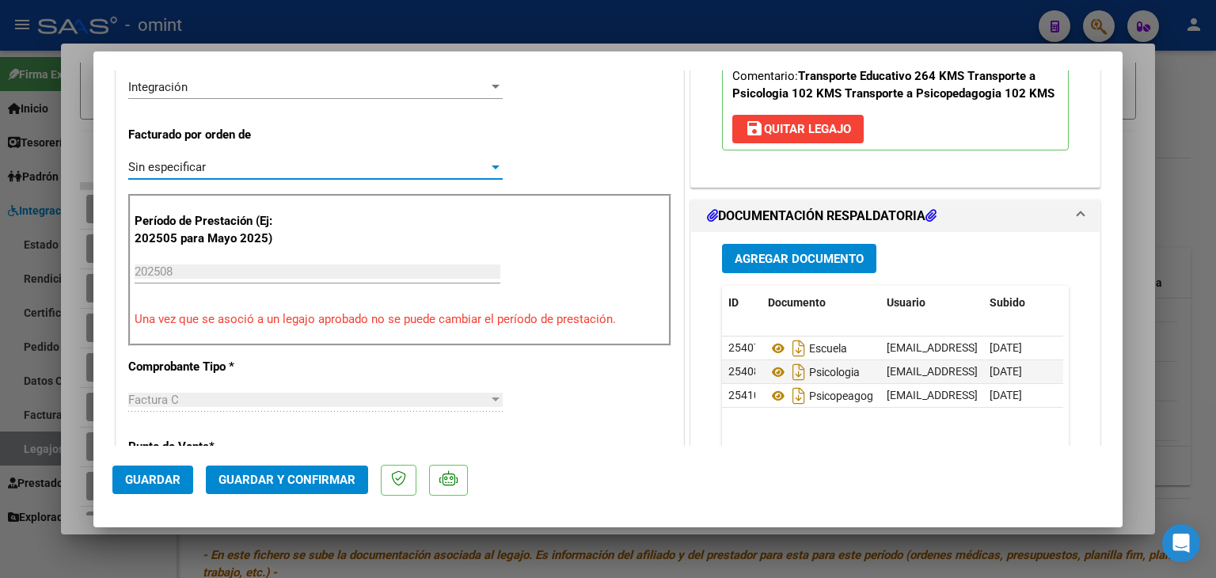
scroll to position [396, 0]
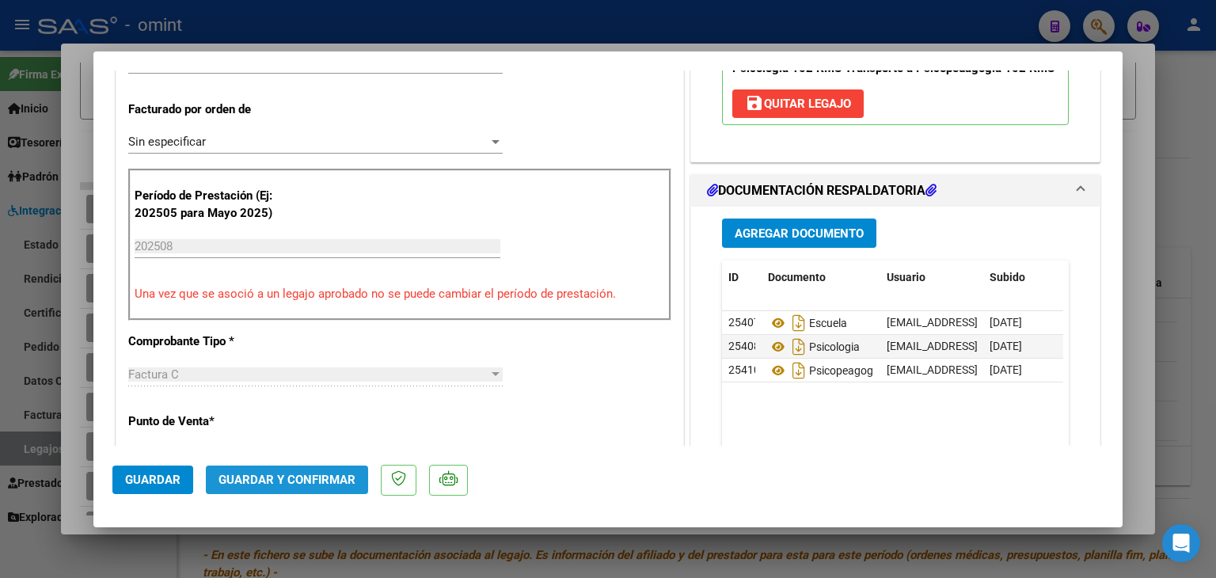
click at [286, 476] on span "Guardar y Confirmar" at bounding box center [287, 480] width 137 height 14
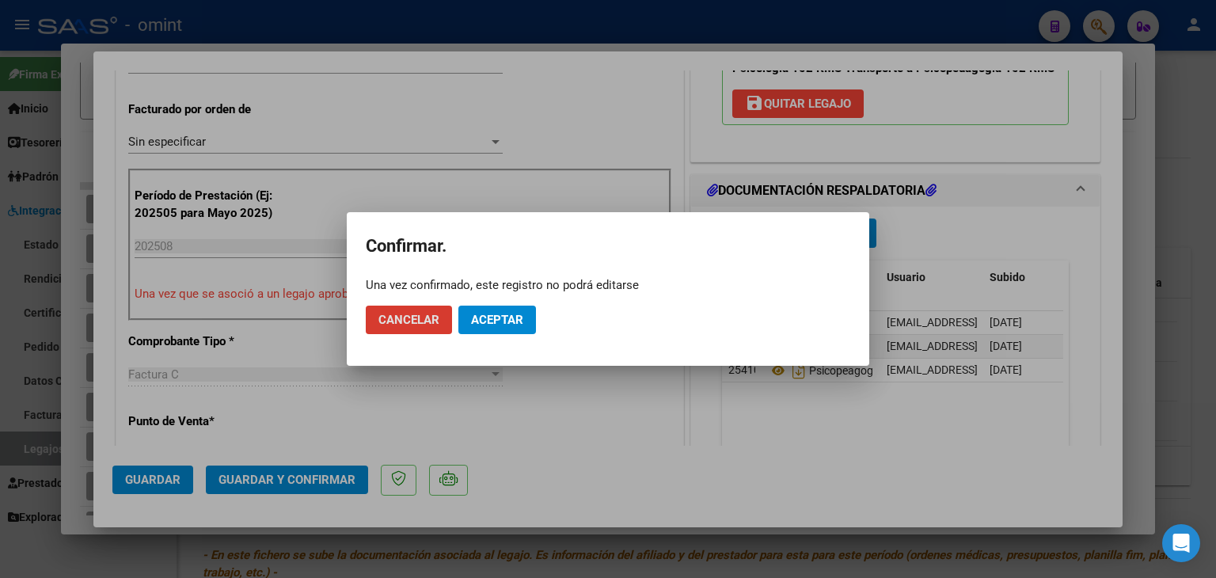
click at [485, 319] on span "Aceptar" at bounding box center [497, 320] width 52 height 14
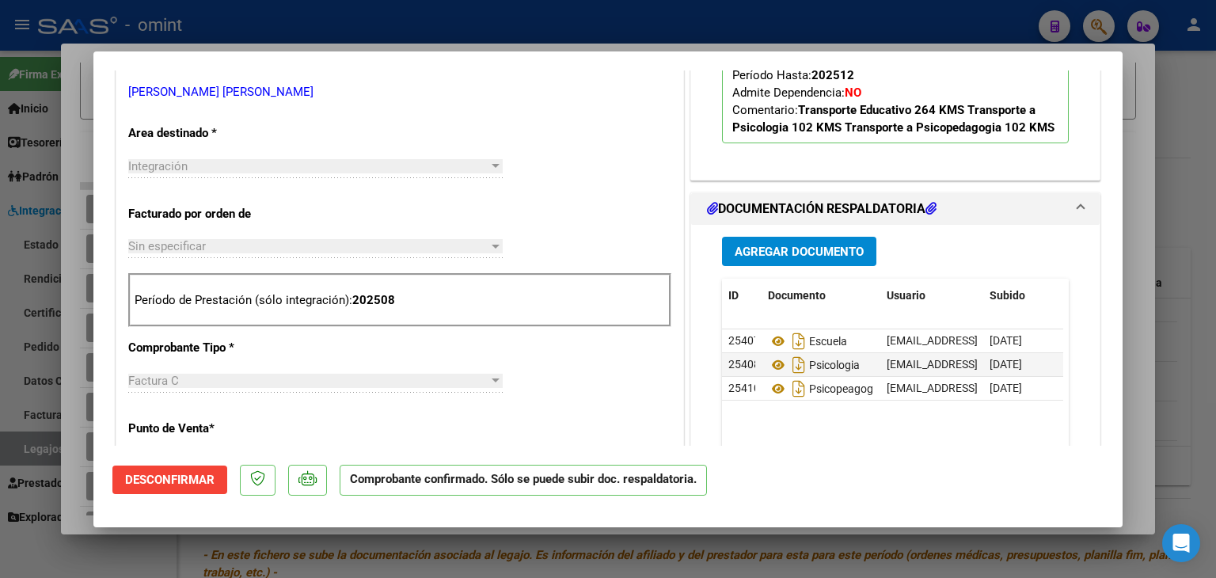
scroll to position [158, 0]
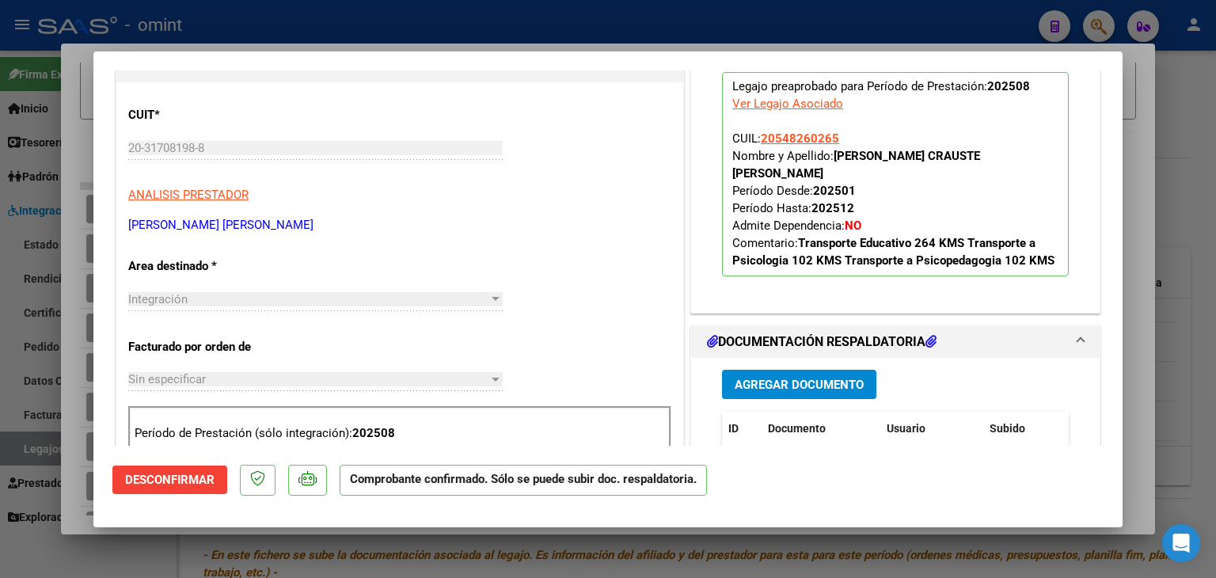
type input "$ 0,00"
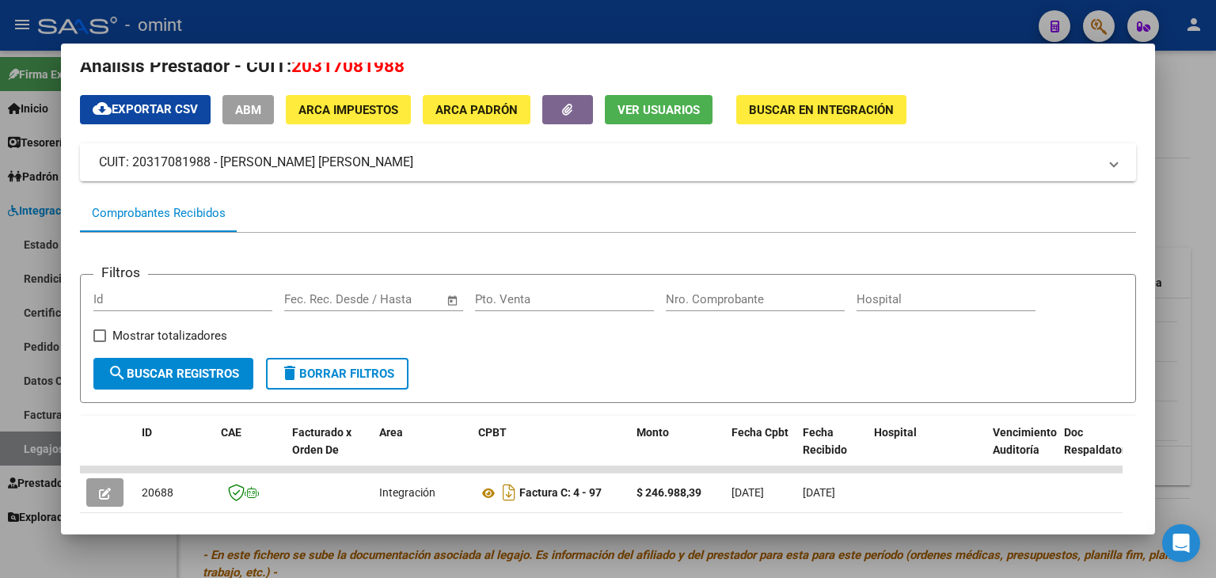
scroll to position [0, 0]
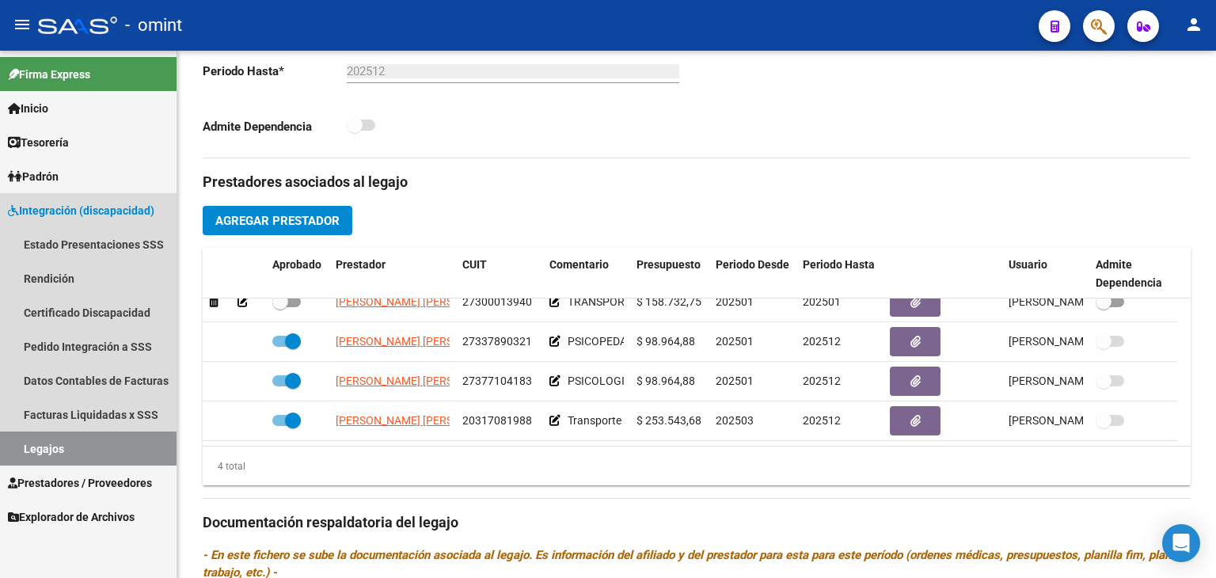
click at [82, 444] on link "Legajos" at bounding box center [88, 449] width 177 height 34
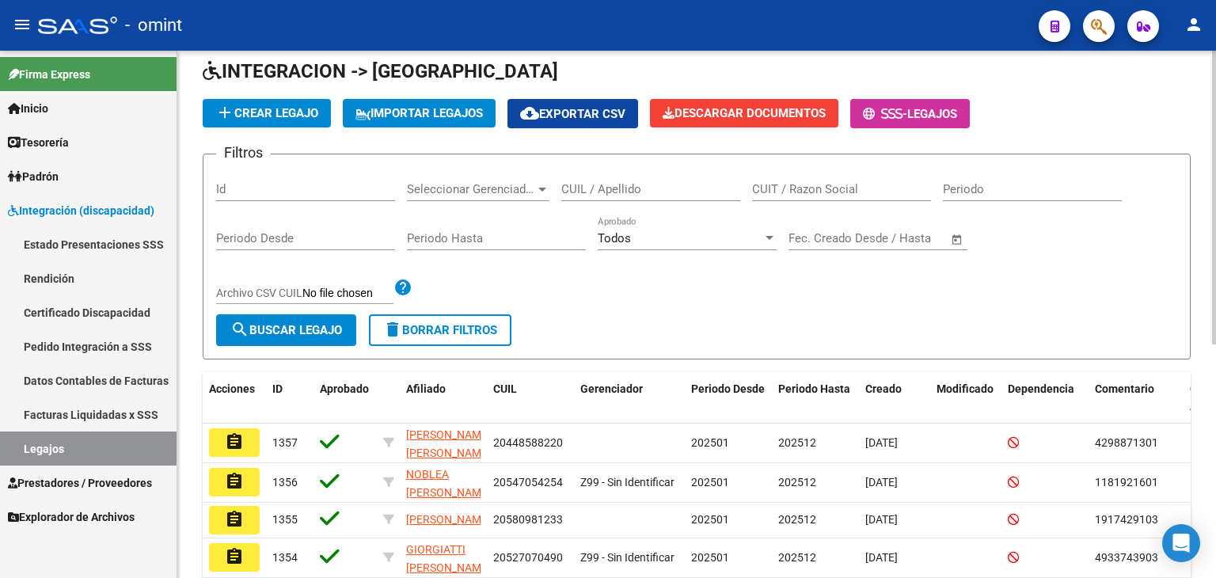
scroll to position [22, 0]
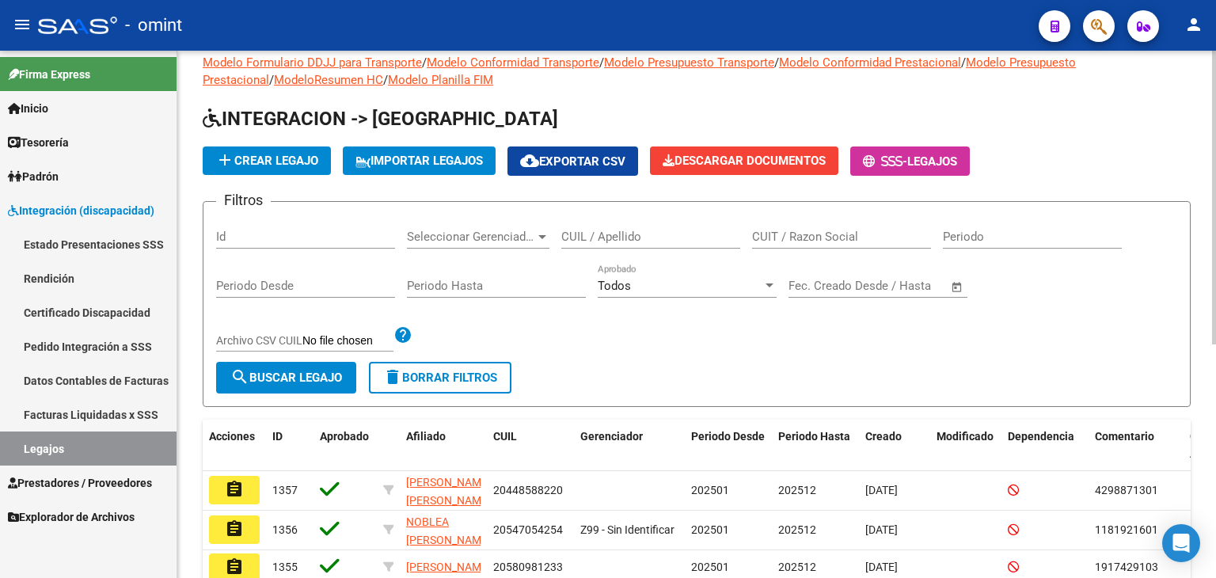
click at [613, 244] on div "CUIL / Apellido" at bounding box center [650, 232] width 179 height 34
paste input "20569705305"
type input "20569705305"
click at [328, 371] on span "search Buscar Legajo" at bounding box center [286, 378] width 112 height 14
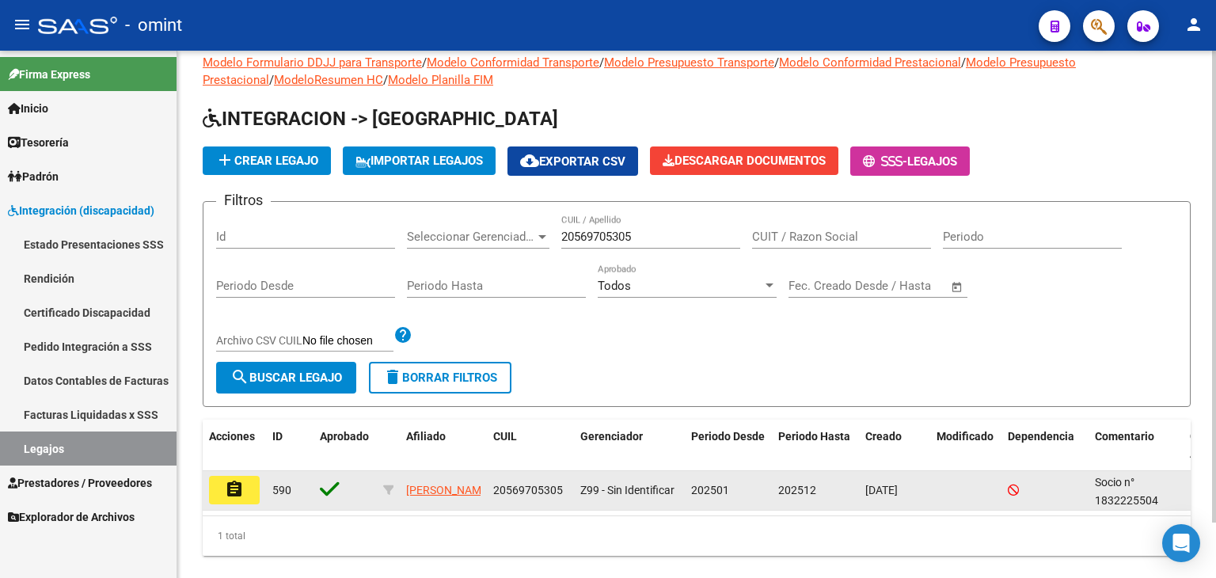
click at [234, 488] on mat-icon "assignment" at bounding box center [234, 489] width 19 height 19
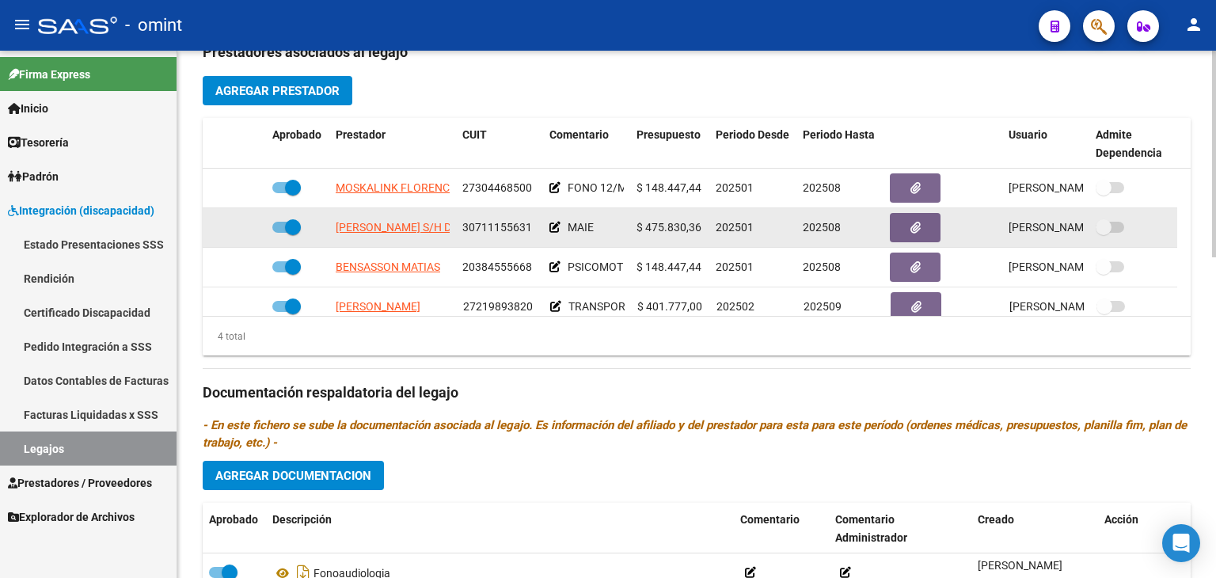
scroll to position [633, 0]
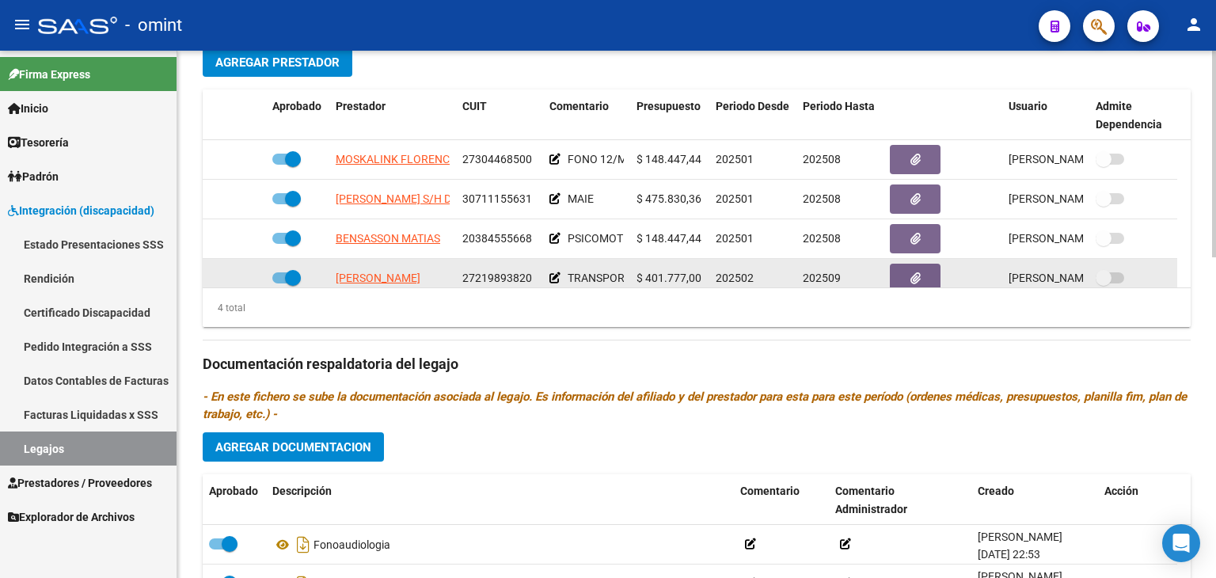
click at [288, 279] on span at bounding box center [293, 278] width 16 height 16
click at [280, 283] on input "checkbox" at bounding box center [280, 283] width 1 height 1
checkbox input "false"
click at [239, 277] on icon at bounding box center [243, 277] width 11 height 11
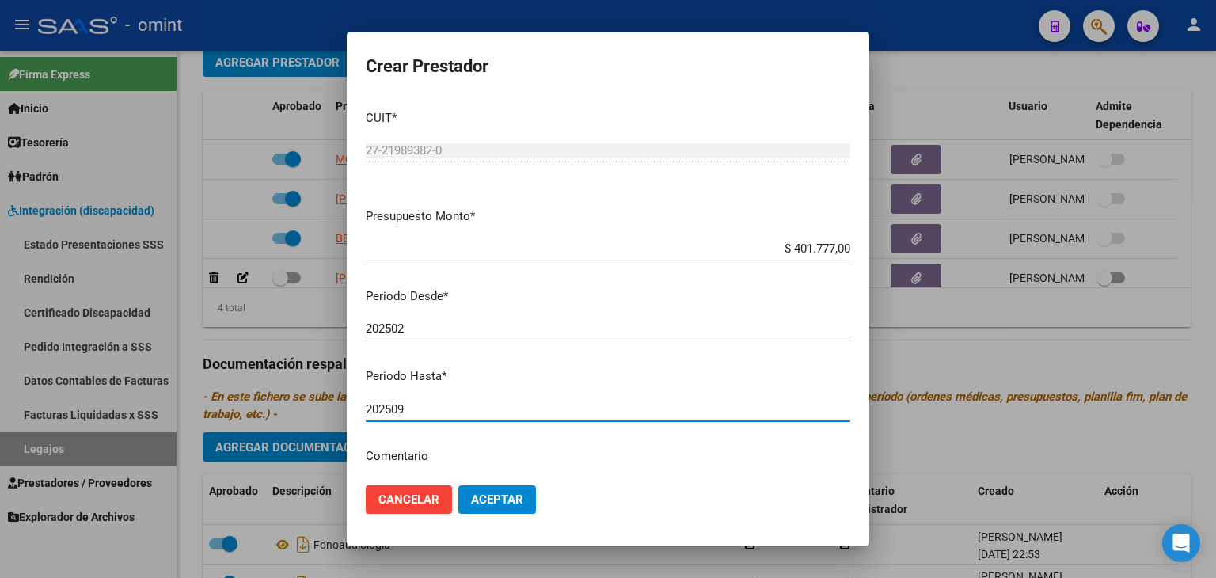
click at [447, 403] on input "202509" at bounding box center [608, 409] width 485 height 14
type input "202510"
drag, startPoint x: 491, startPoint y: 500, endPoint x: 415, endPoint y: 428, distance: 104.2
click at [491, 498] on span "Aceptar" at bounding box center [497, 499] width 52 height 14
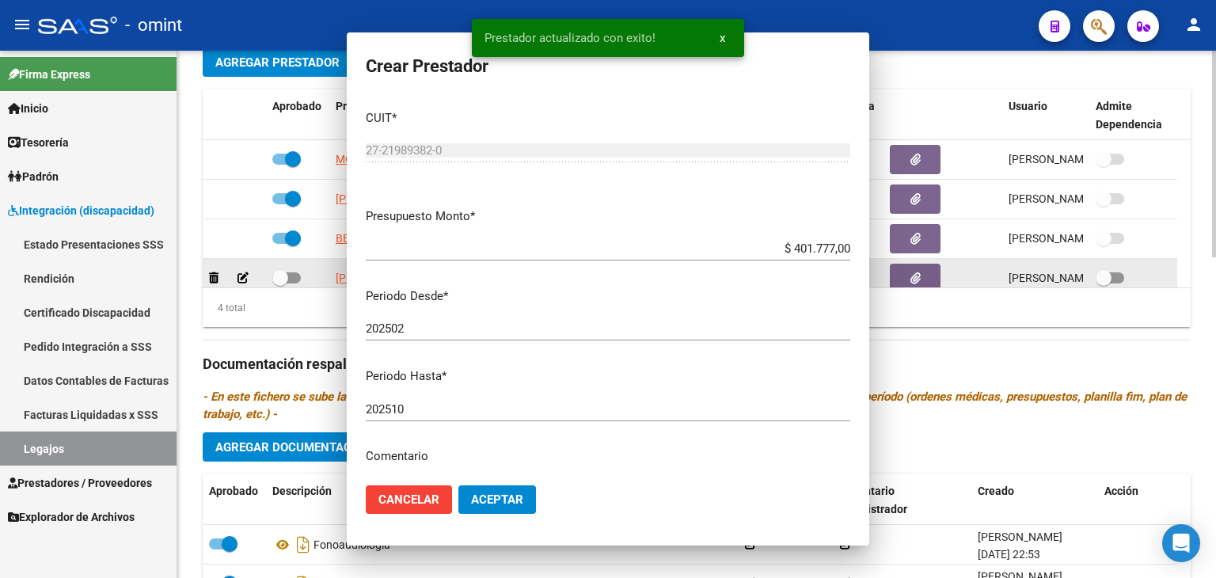
scroll to position [10, 0]
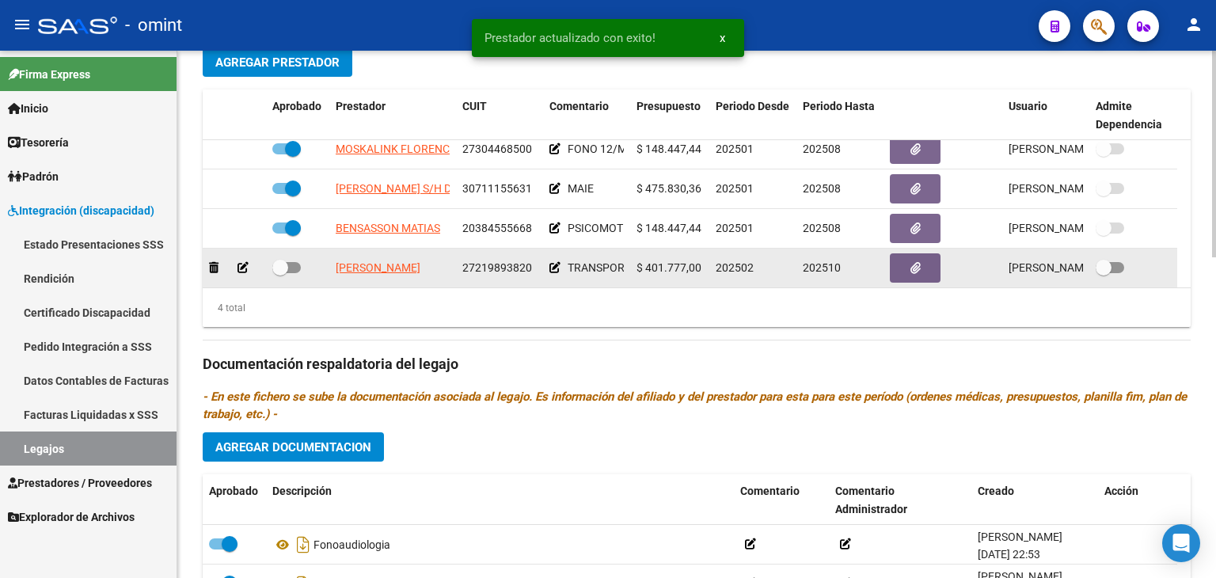
click at [278, 264] on span at bounding box center [280, 268] width 16 height 16
click at [280, 273] on input "checkbox" at bounding box center [280, 273] width 1 height 1
checkbox input "true"
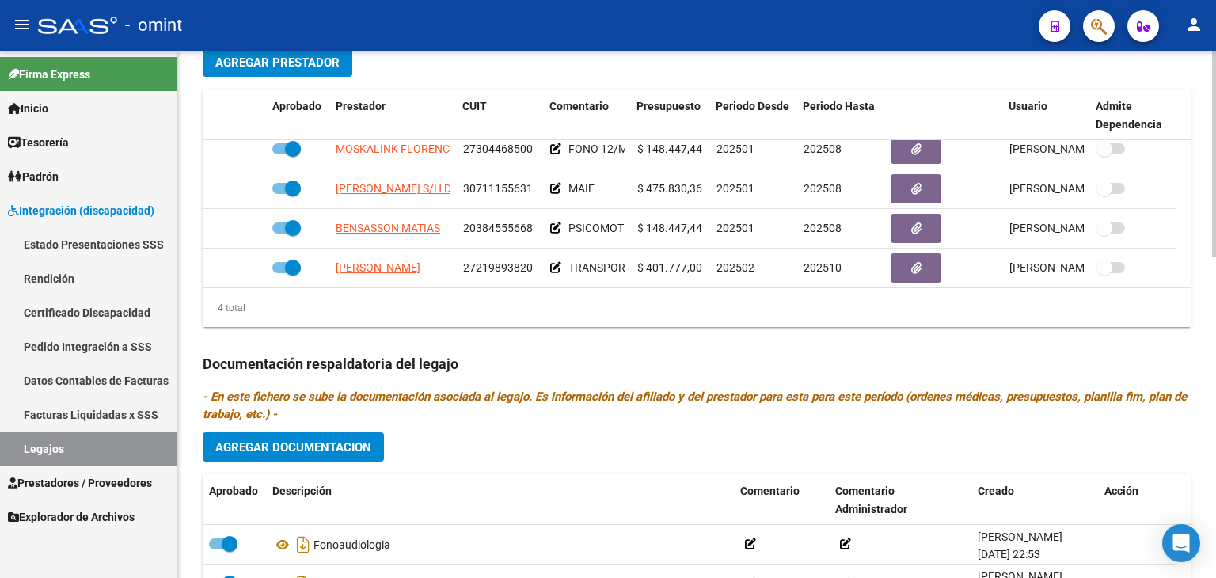
click at [295, 450] on span "Agregar Documentacion" at bounding box center [293, 447] width 156 height 14
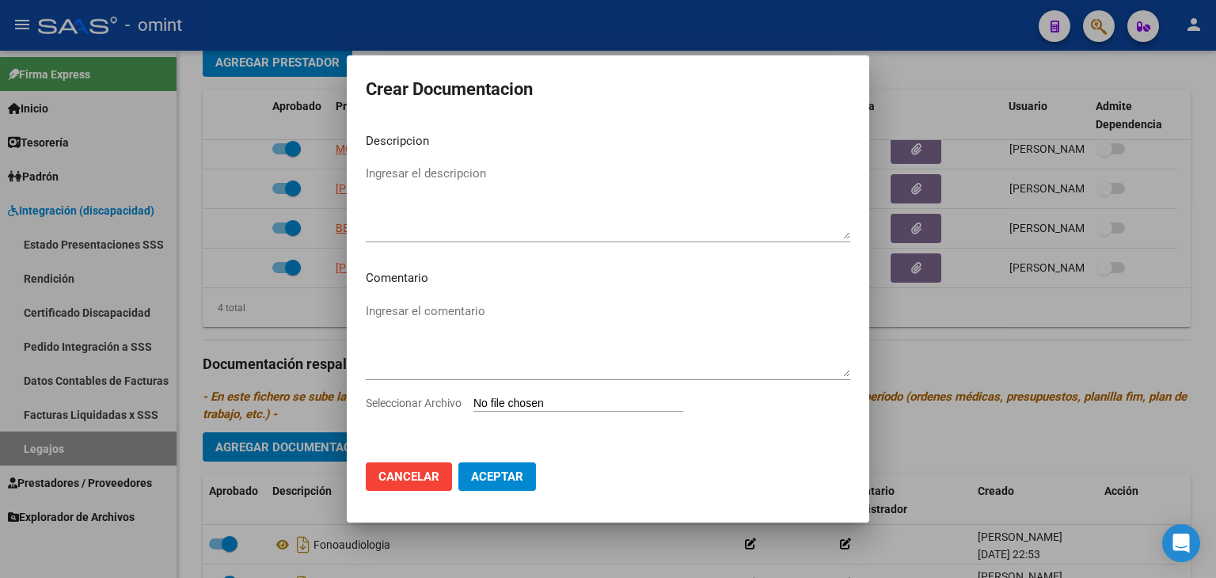
click at [550, 410] on input "Seleccionar Archivo" at bounding box center [578, 404] width 210 height 15
type input "C:\fakepath\1832225504_25091109510_vtv-rto-vig.pdf"
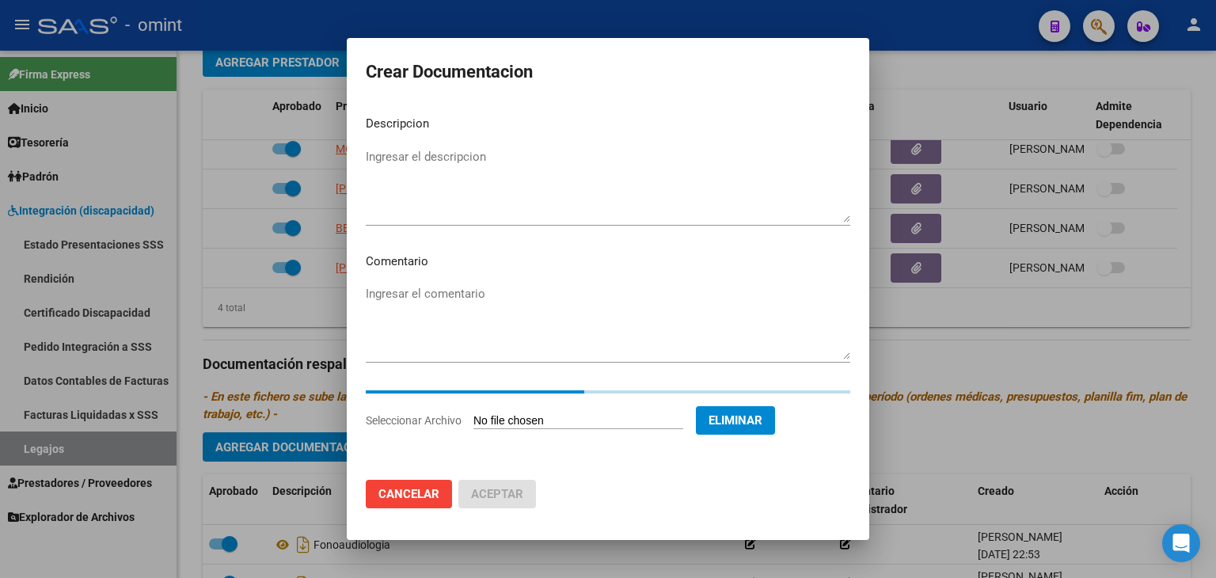
click at [436, 170] on textarea "Ingresar el descripcion" at bounding box center [608, 185] width 485 height 74
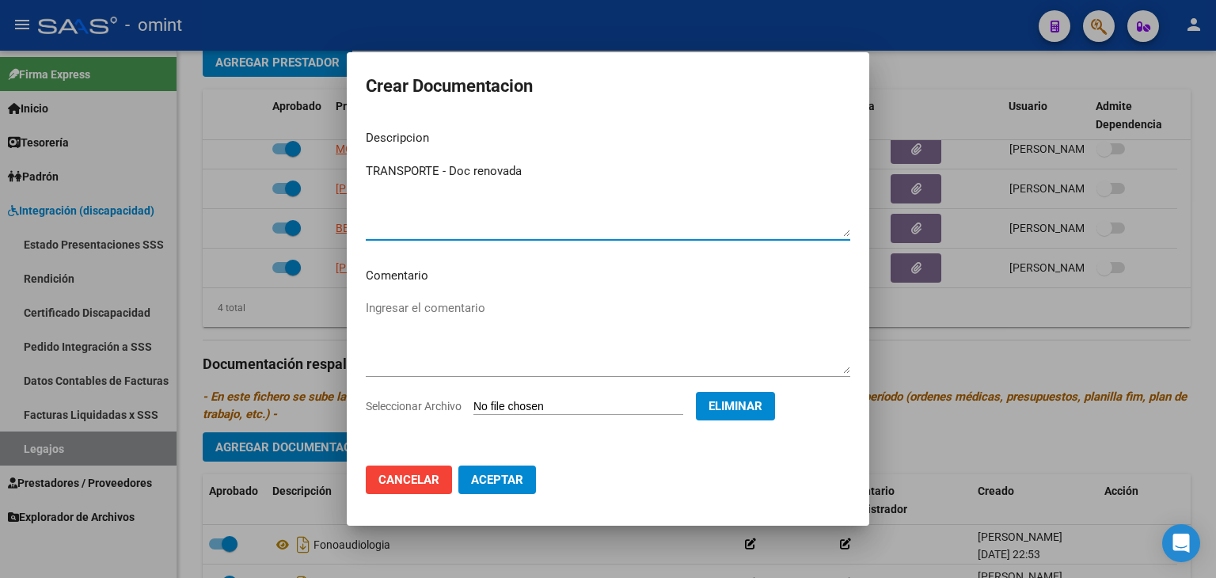
type textarea "TRANSPORTE - Doc renovada"
click at [488, 485] on span "Aceptar" at bounding box center [497, 480] width 52 height 14
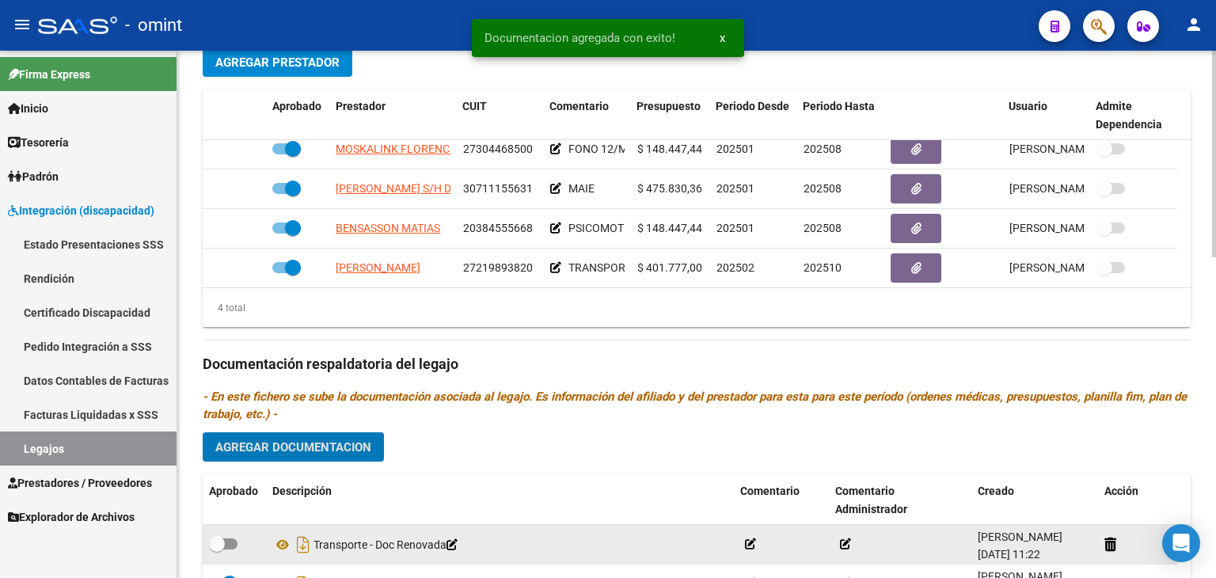
click at [226, 546] on span at bounding box center [223, 543] width 29 height 11
click at [217, 550] on input "checkbox" at bounding box center [216, 550] width 1 height 1
checkbox input "true"
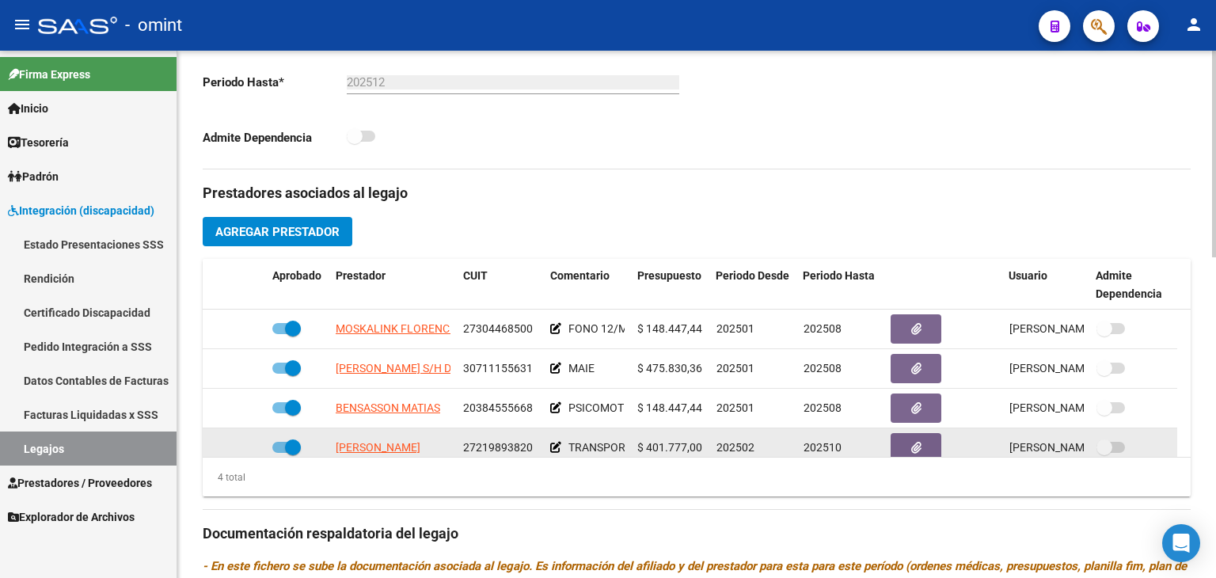
scroll to position [396, 0]
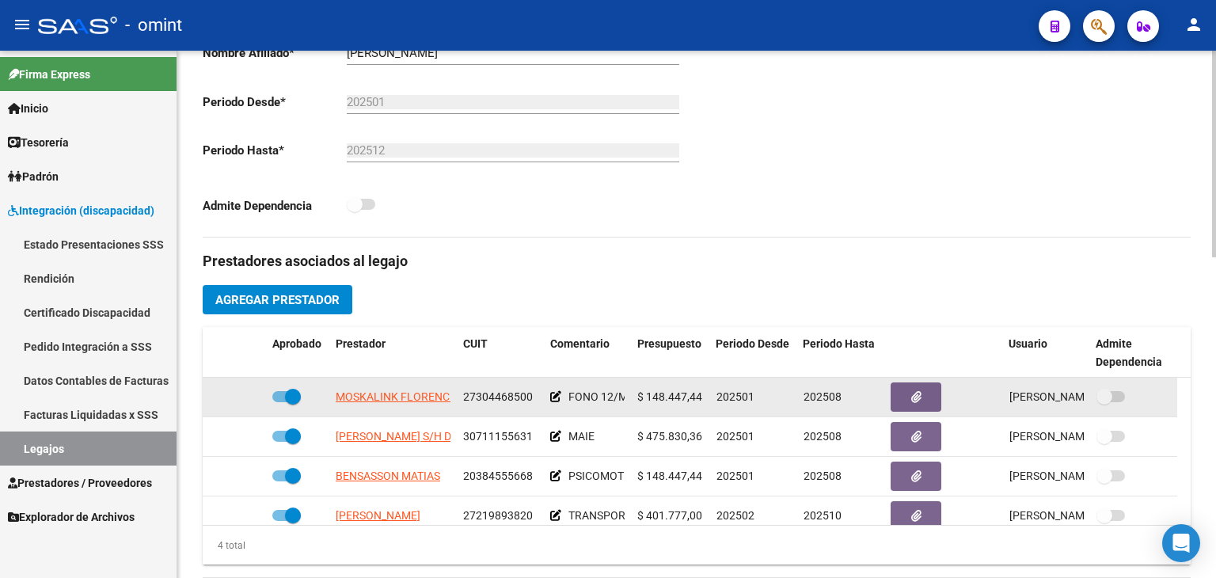
click at [384, 378] on datatable-body-cell "MOSKALINK FLORENCIA DEL CARMEN" at bounding box center [392, 397] width 127 height 39
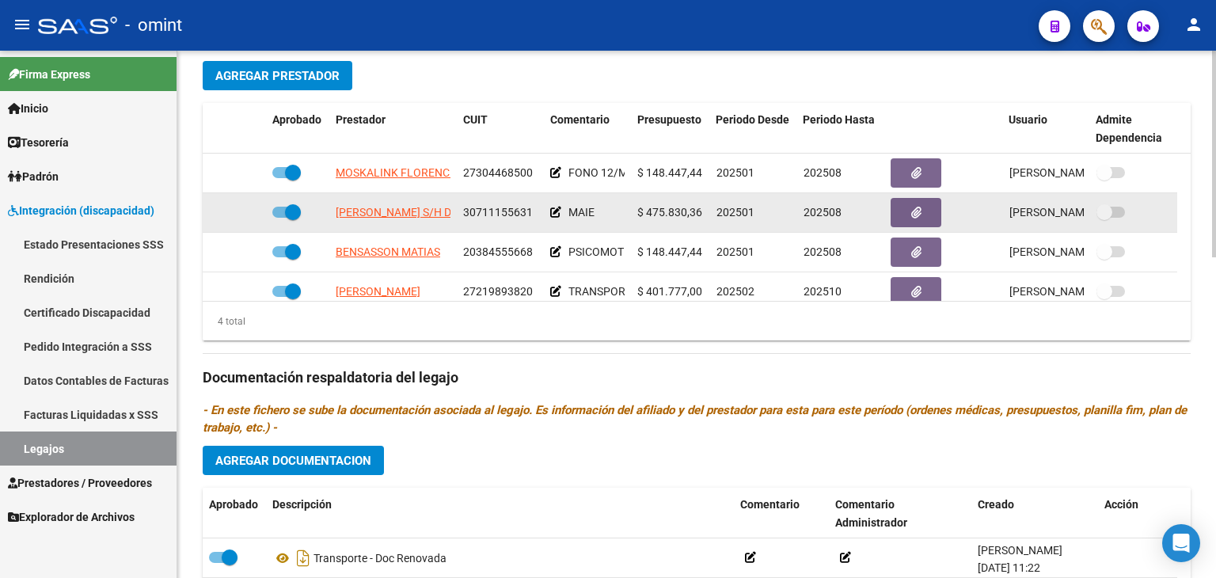
scroll to position [633, 0]
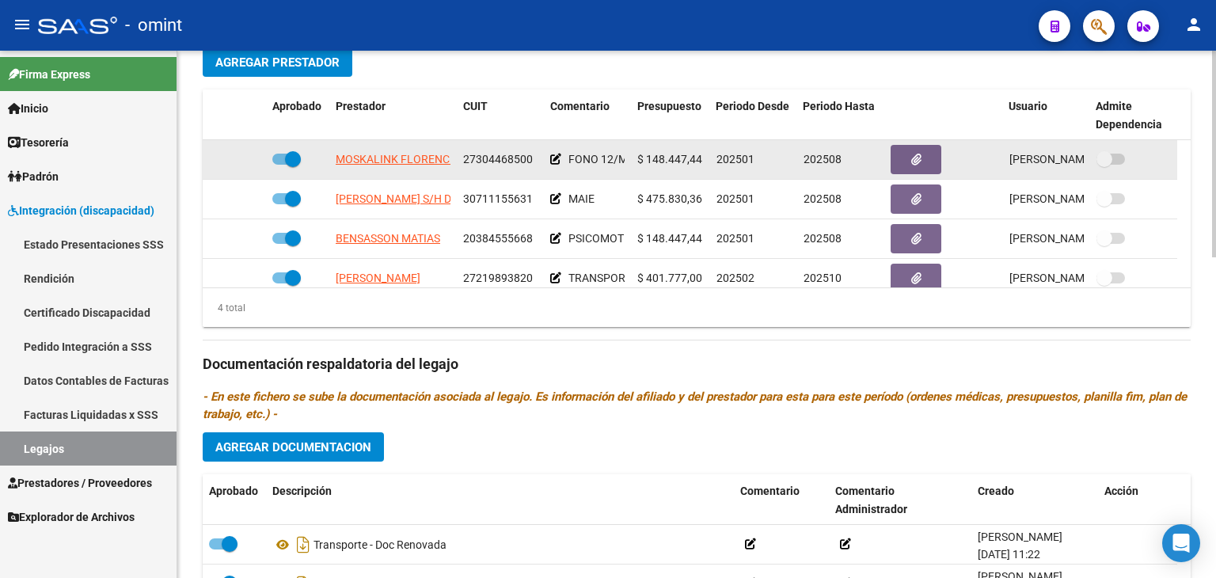
click at [352, 162] on span "MOSKALINK FLORENCIA DEL CARMEN" at bounding box center [433, 159] width 194 height 13
type textarea "27304468500"
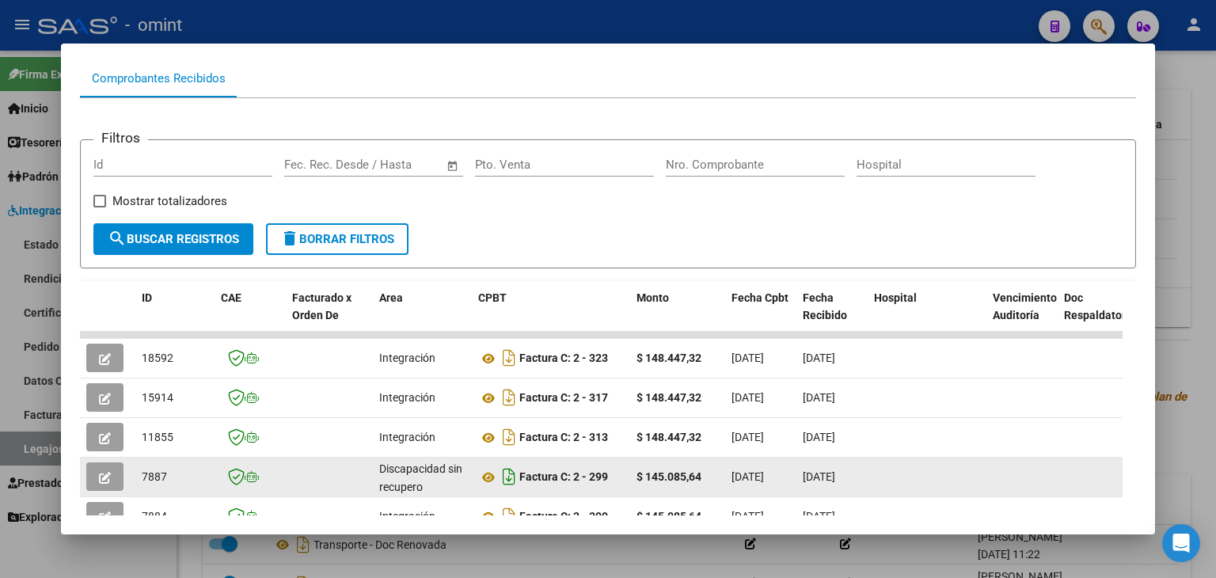
scroll to position [317, 0]
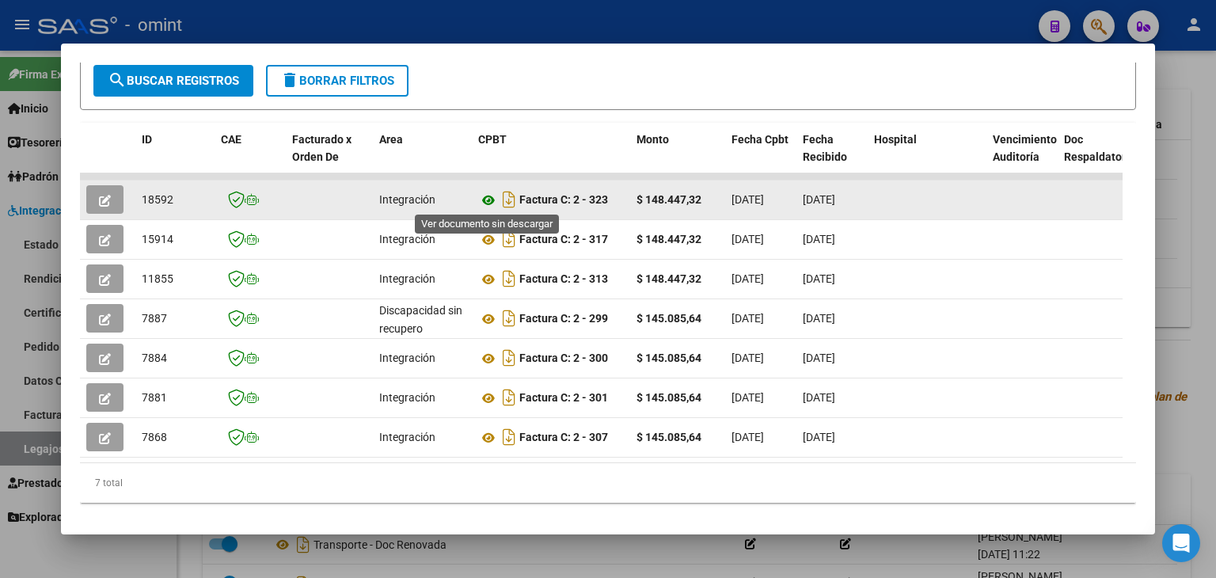
click at [487, 196] on icon at bounding box center [488, 200] width 21 height 19
click at [116, 195] on button "button" at bounding box center [104, 199] width 37 height 29
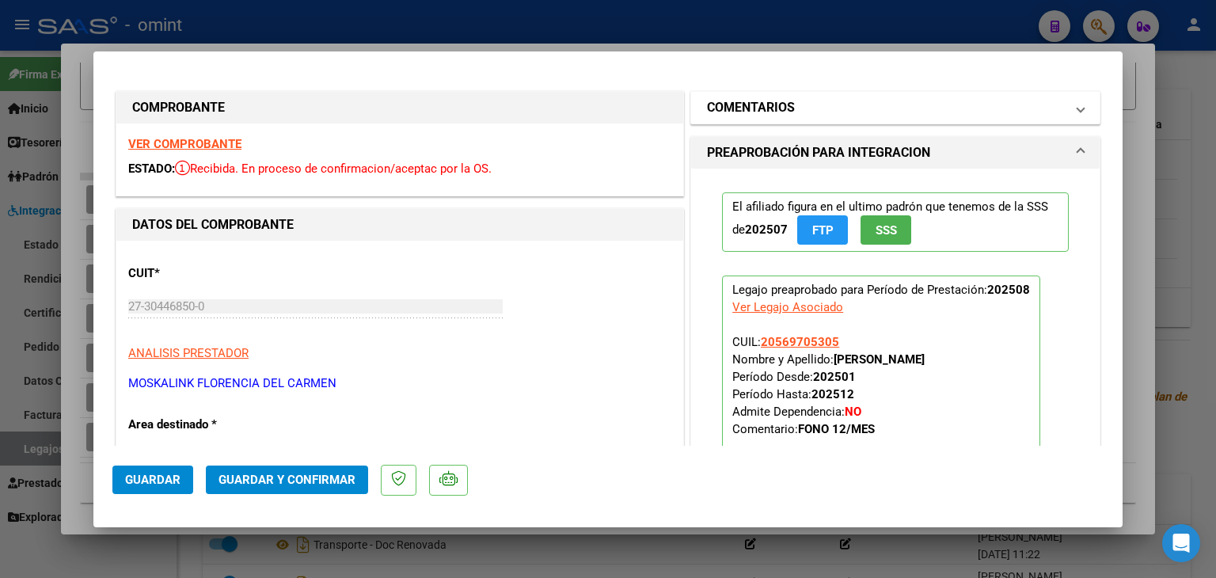
click at [785, 108] on h1 "COMENTARIOS" at bounding box center [751, 107] width 88 height 19
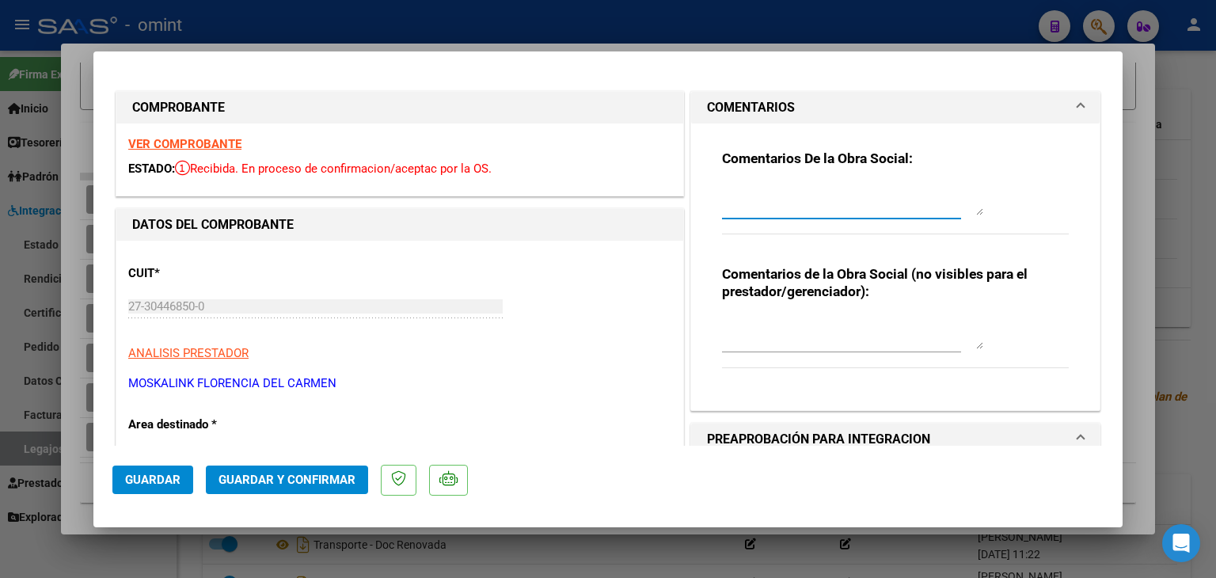
click at [842, 212] on textarea at bounding box center [852, 200] width 261 height 32
click at [849, 188] on textarea "Sanchez Mateo: Informar a la familia que si no presenta documentación pendiente…" at bounding box center [852, 200] width 261 height 32
click at [732, 188] on textarea "Sanchez Mateo: Informar a la familia que si no presenta documentación pendiente…" at bounding box center [852, 200] width 261 height 32
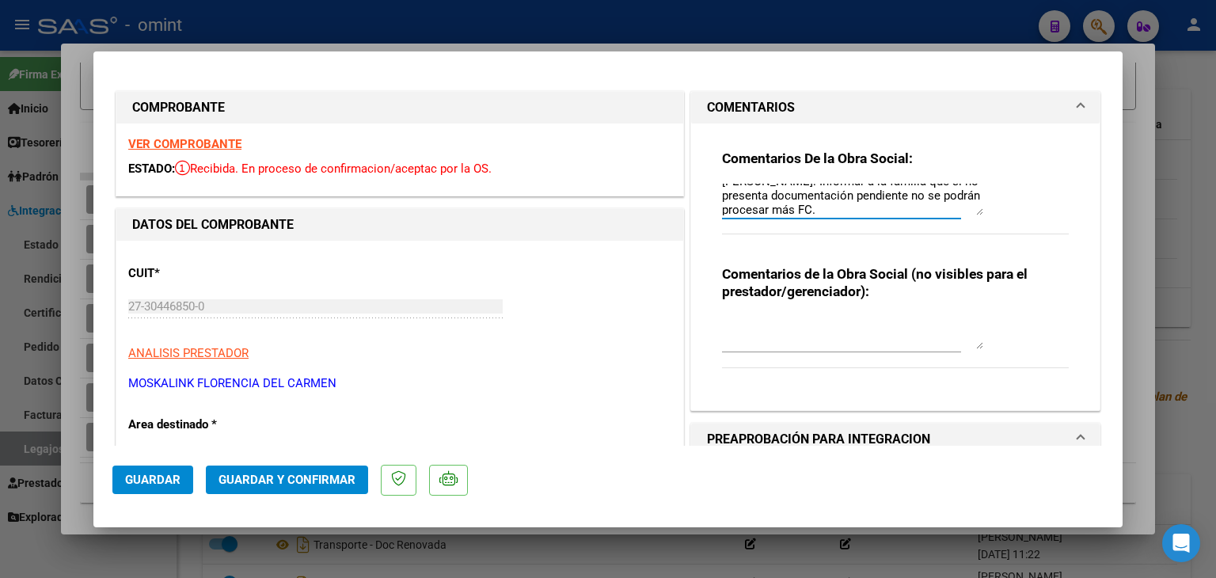
scroll to position [14, 0]
click at [905, 192] on textarea "Sanchez Mateo: Informar a la familia que si no presenta documentación pendiente…" at bounding box center [852, 200] width 261 height 32
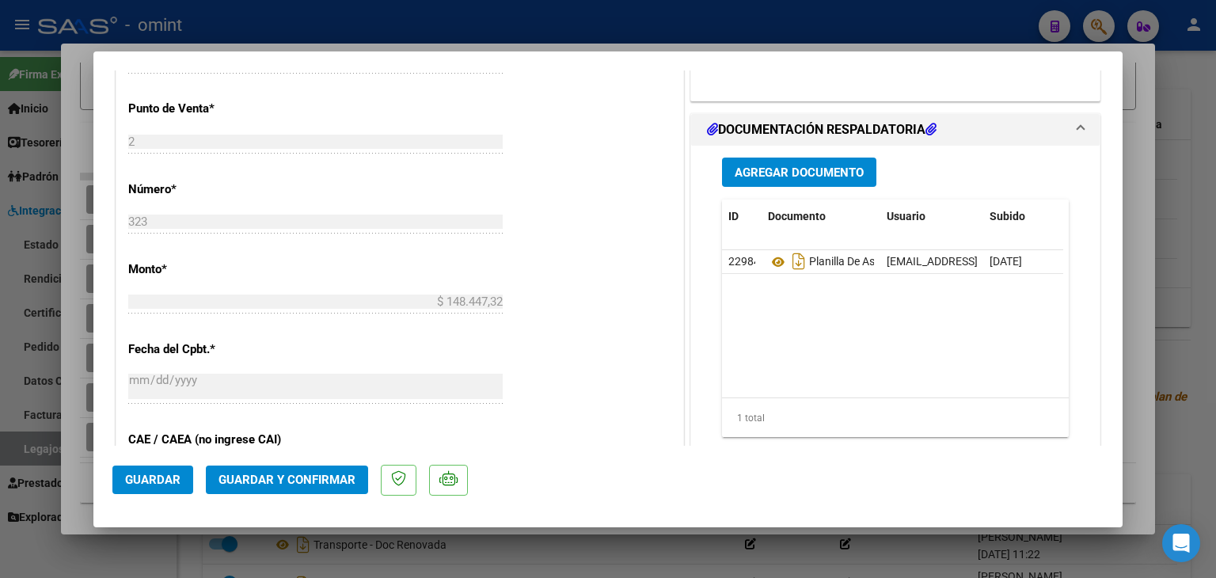
scroll to position [713, 0]
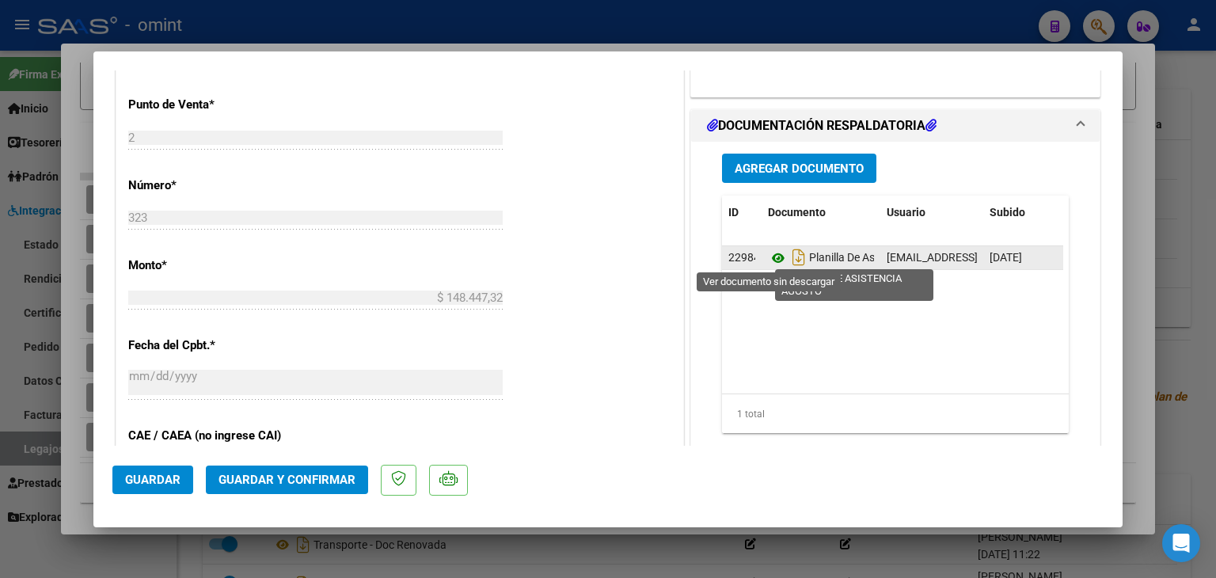
type textarea "[PERSON_NAME]: Informar a la familia que si no presenta documentación pendiente…"
click at [774, 255] on icon at bounding box center [778, 258] width 21 height 19
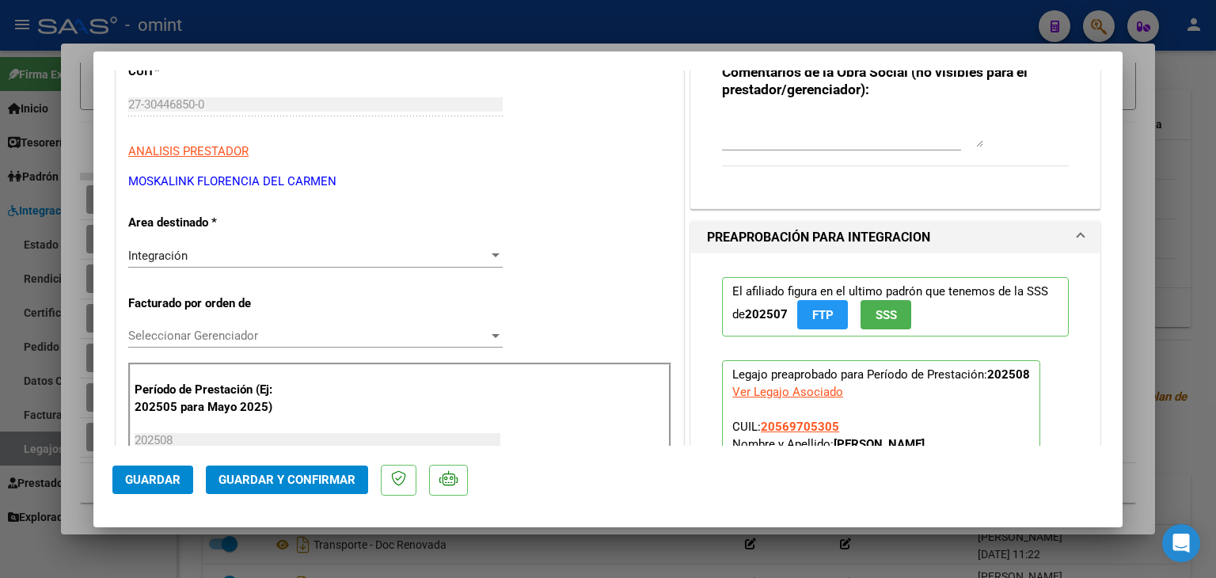
scroll to position [158, 0]
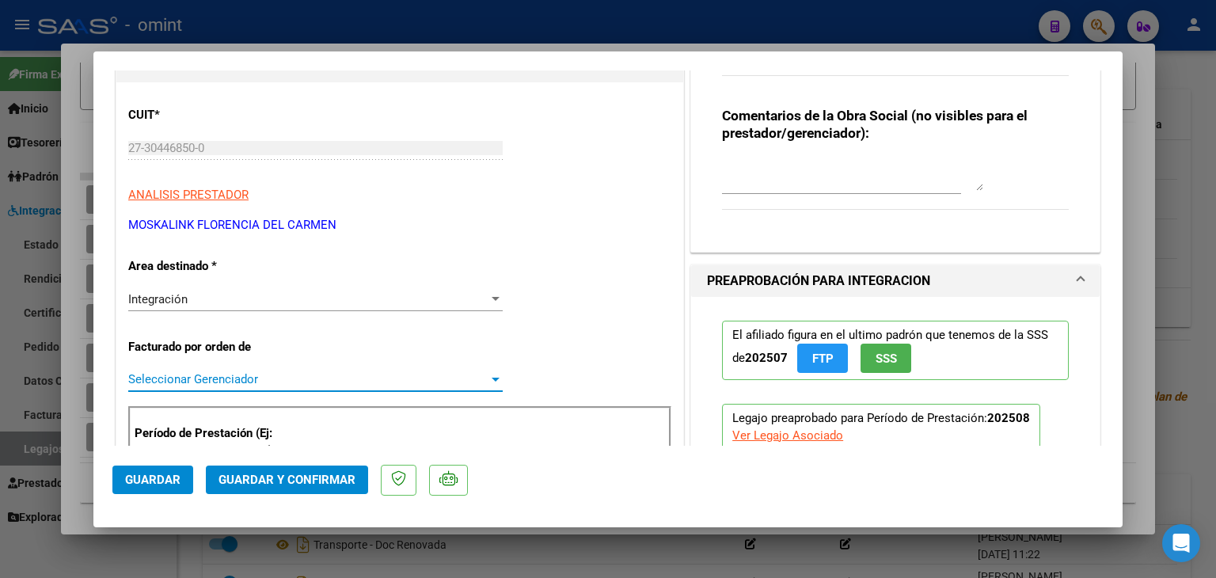
click at [209, 373] on span "Seleccionar Gerenciador" at bounding box center [308, 379] width 360 height 14
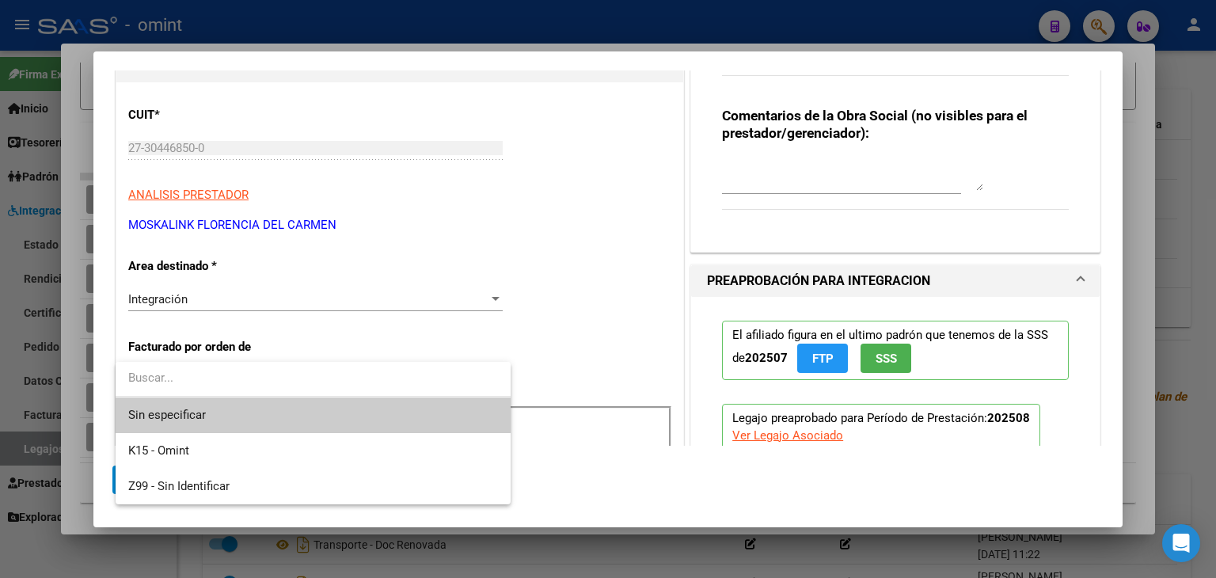
click at [205, 410] on span "Sin especificar" at bounding box center [313, 415] width 370 height 36
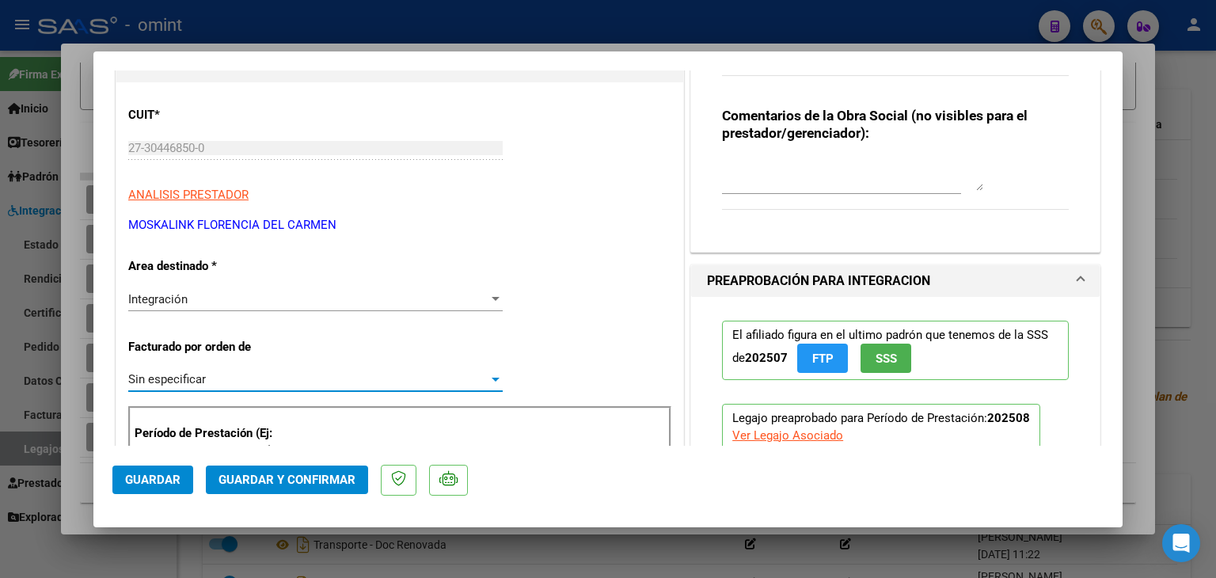
click at [296, 489] on button "Guardar y Confirmar" at bounding box center [287, 480] width 162 height 29
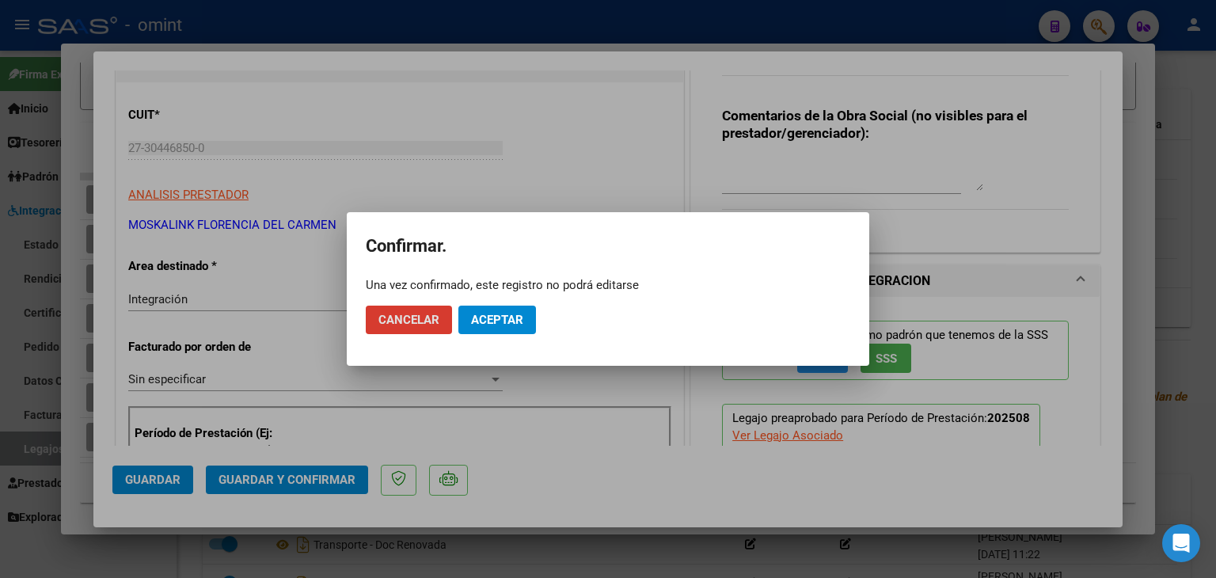
click at [489, 313] on span "Aceptar" at bounding box center [497, 320] width 52 height 14
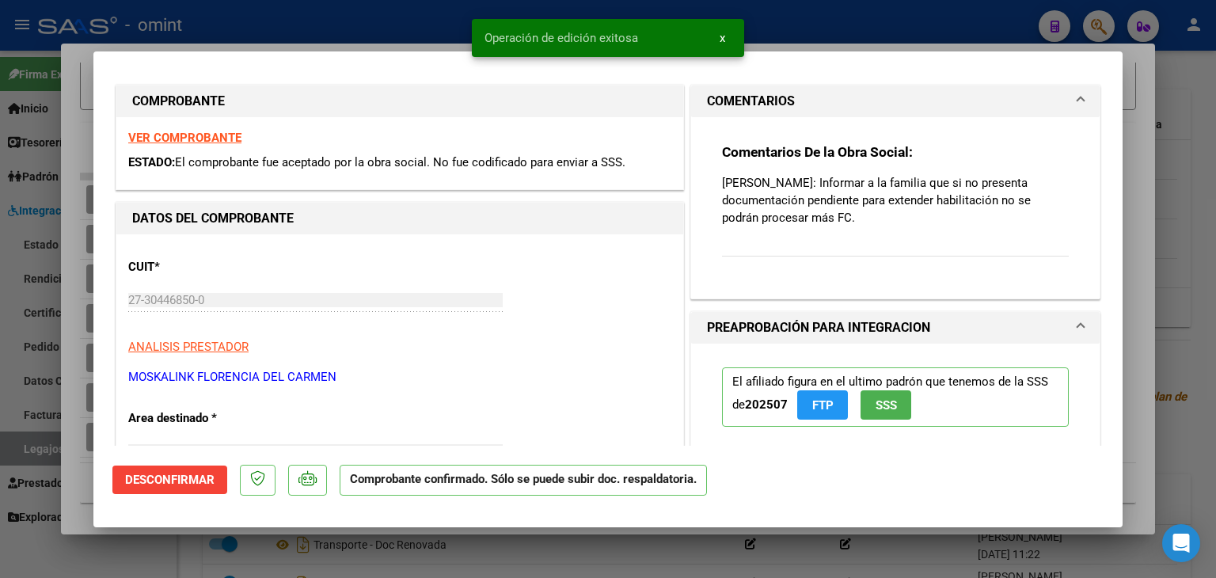
scroll to position [0, 0]
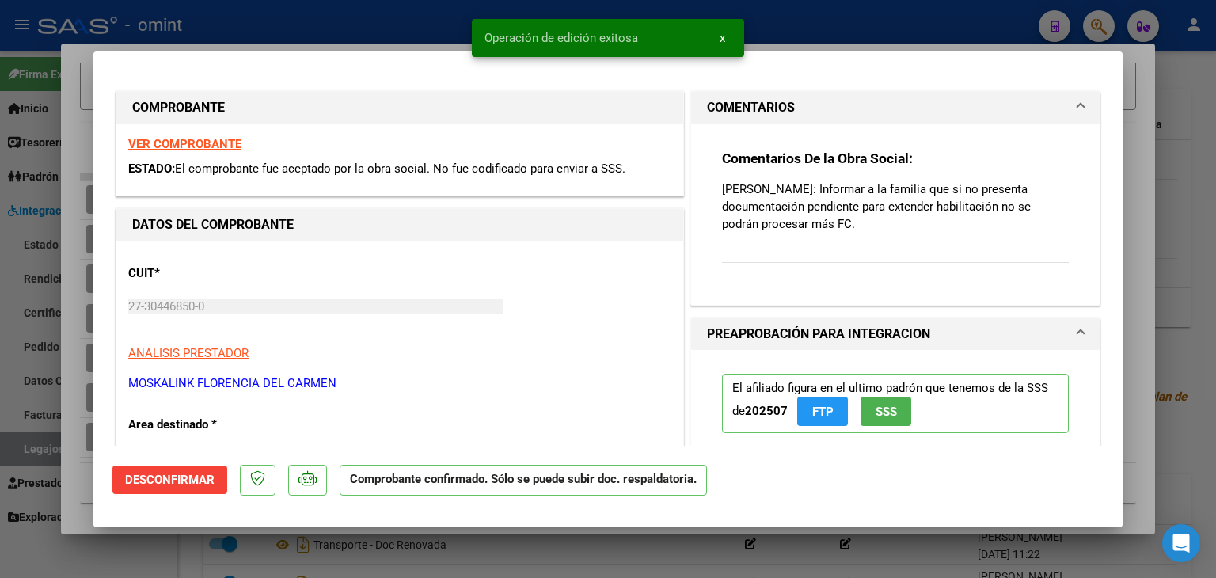
type input "$ 0,00"
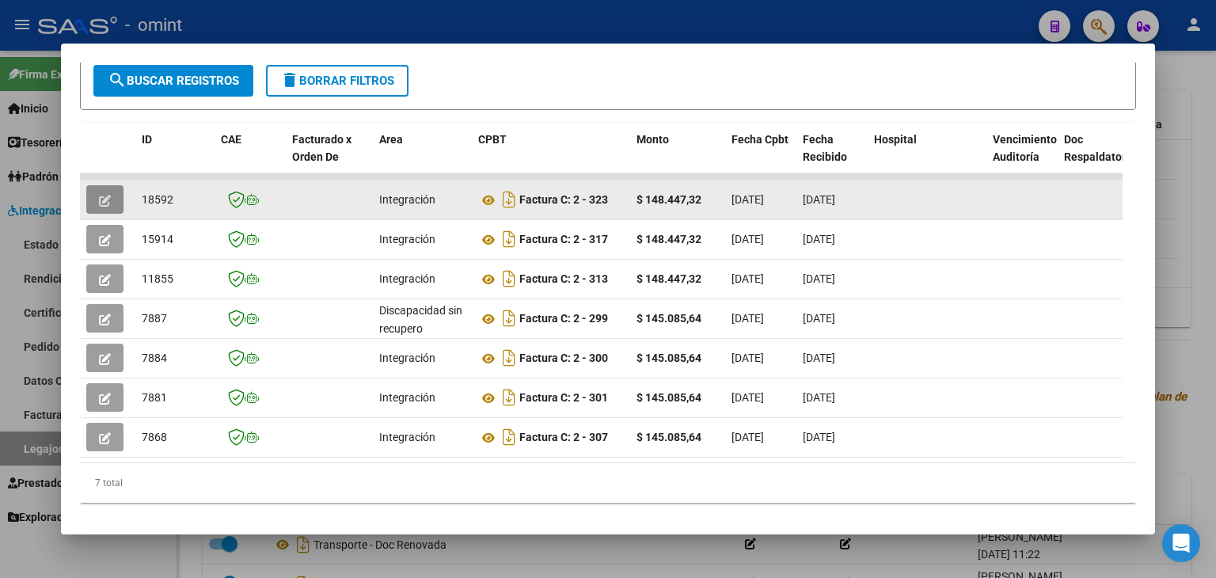
click at [162, 199] on span "18592" at bounding box center [158, 199] width 32 height 13
copy span "18592"
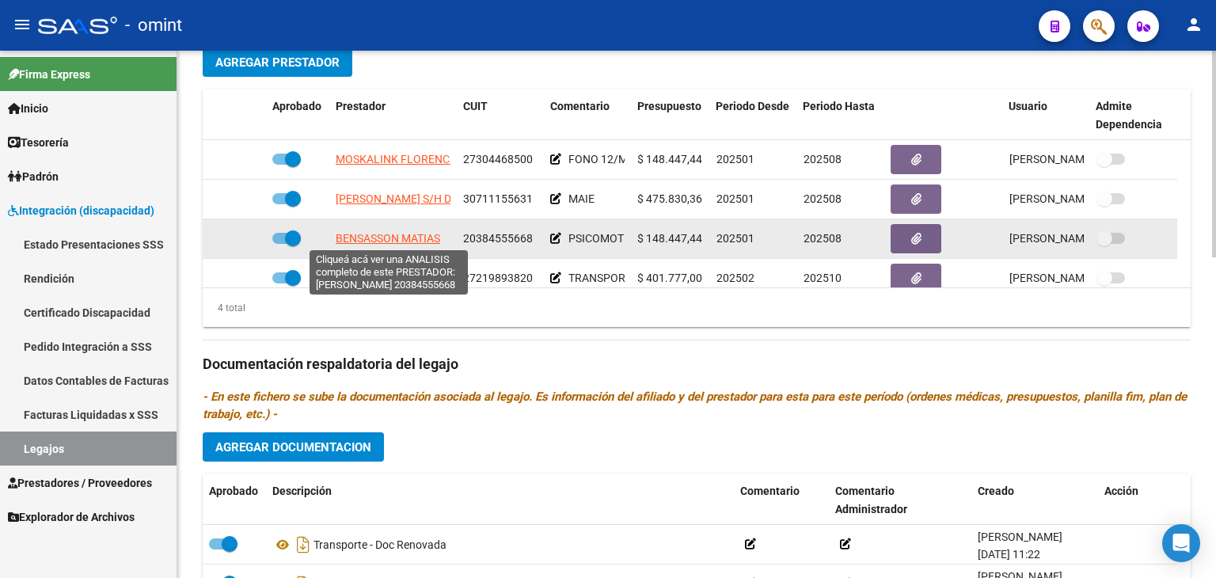
click at [383, 236] on span "BENSASSON MATIAS" at bounding box center [388, 238] width 105 height 13
type textarea "20384555668"
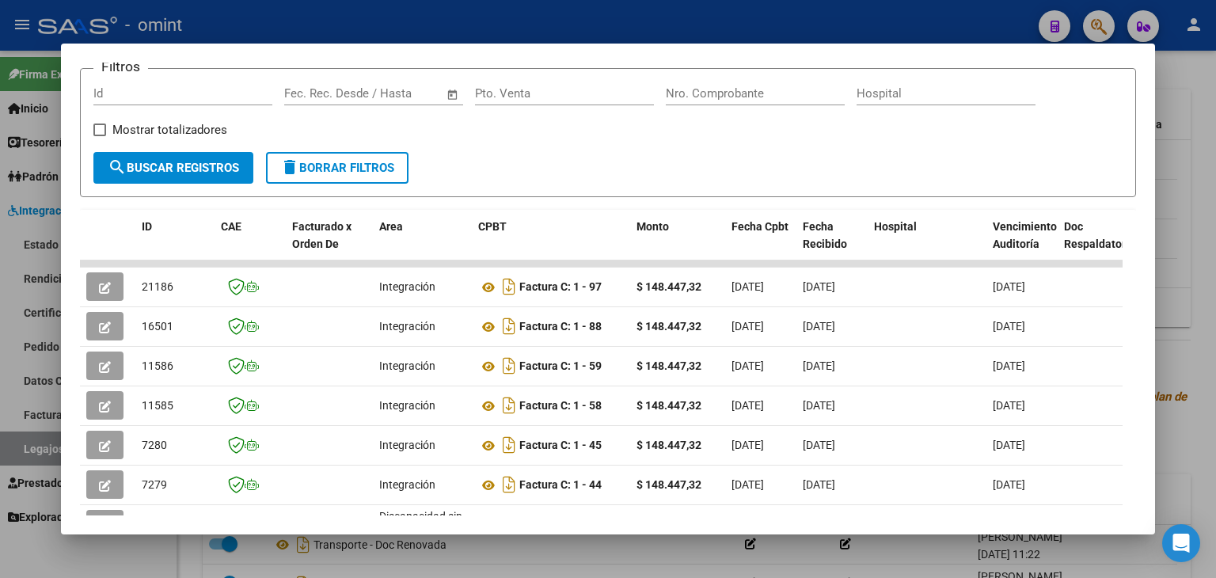
scroll to position [285, 0]
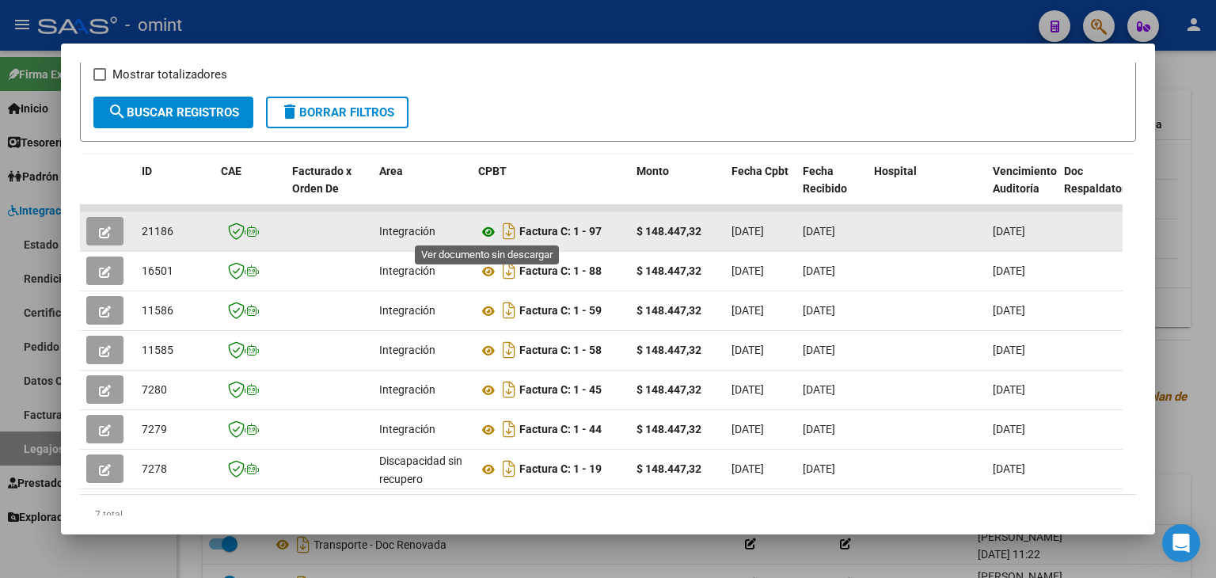
click at [483, 230] on icon at bounding box center [488, 231] width 21 height 19
click at [145, 225] on span "21186" at bounding box center [158, 231] width 32 height 13
copy span "21186"
click at [101, 235] on icon "button" at bounding box center [105, 232] width 12 height 12
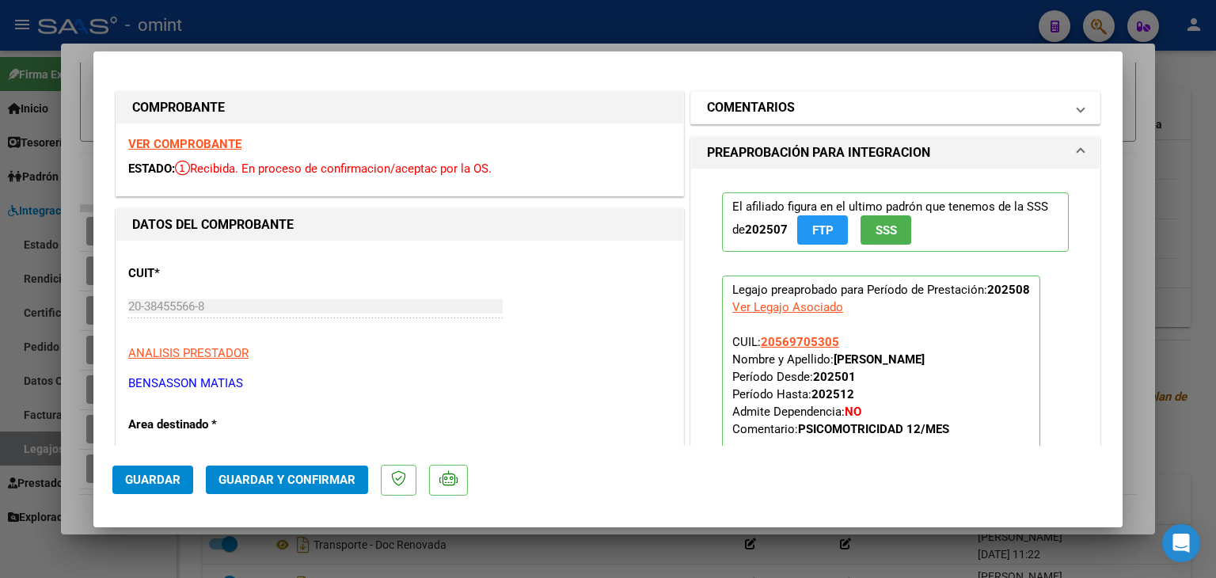
click at [743, 114] on mat-expansion-panel-header "COMENTARIOS" at bounding box center [895, 108] width 409 height 32
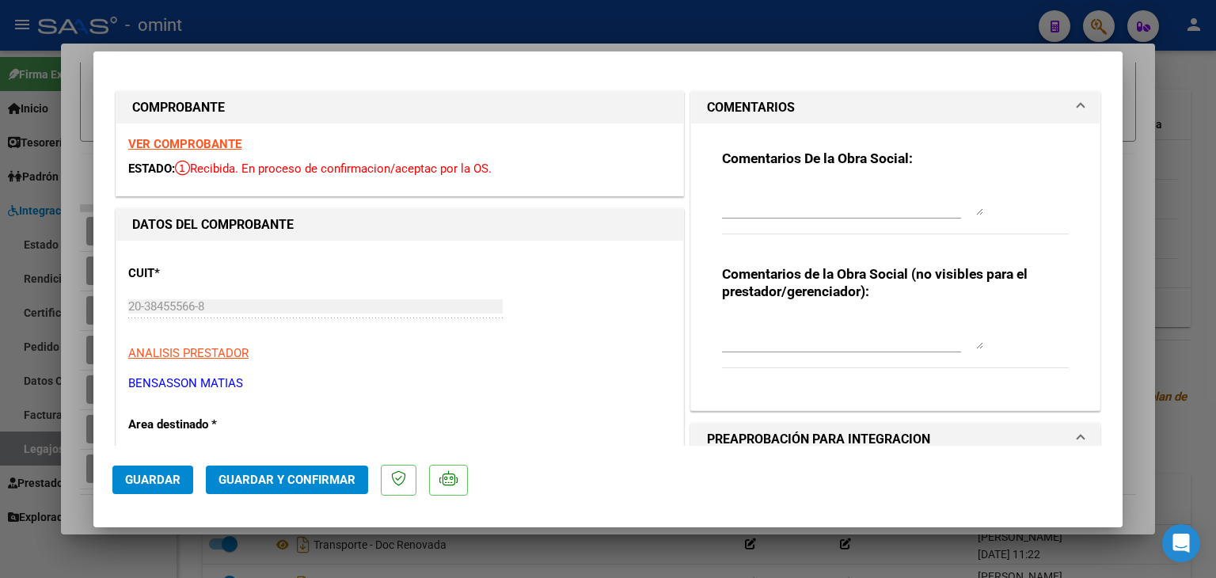
click at [760, 211] on textarea at bounding box center [852, 200] width 261 height 32
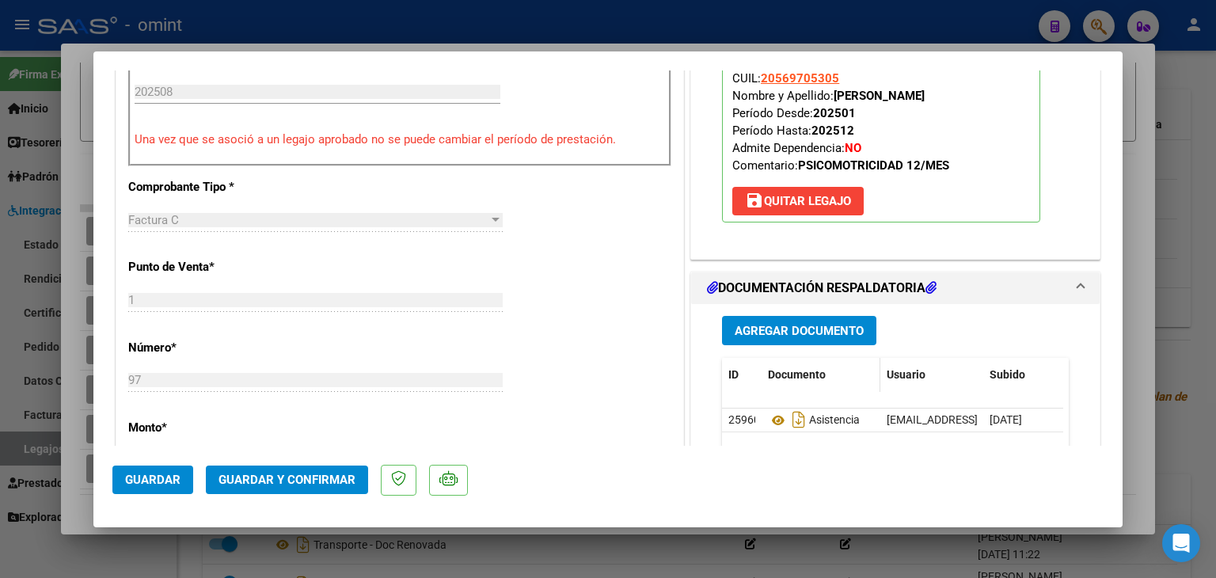
scroll to position [554, 0]
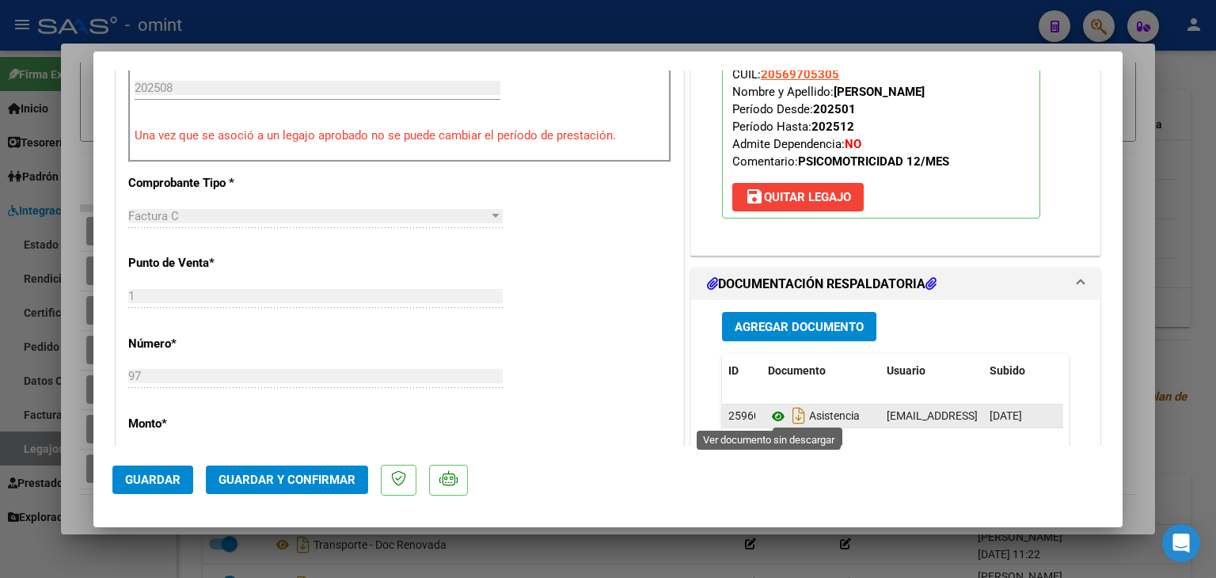
type textarea "[PERSON_NAME]: Informar a la familia que si no presenta documentación pendiente…"
click at [768, 412] on icon at bounding box center [778, 416] width 21 height 19
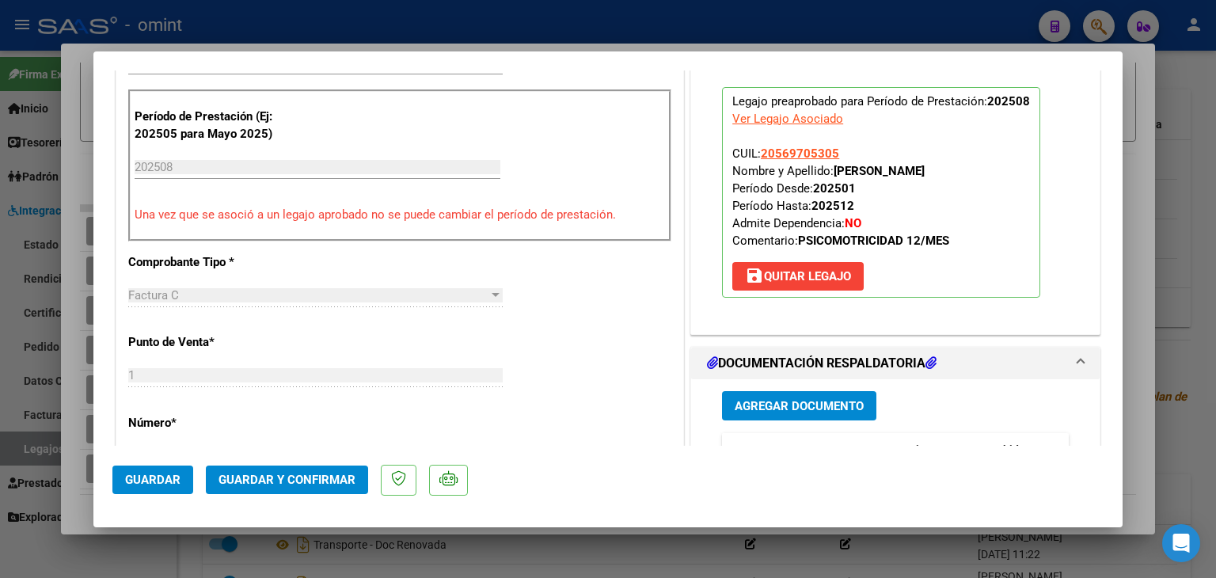
scroll to position [396, 0]
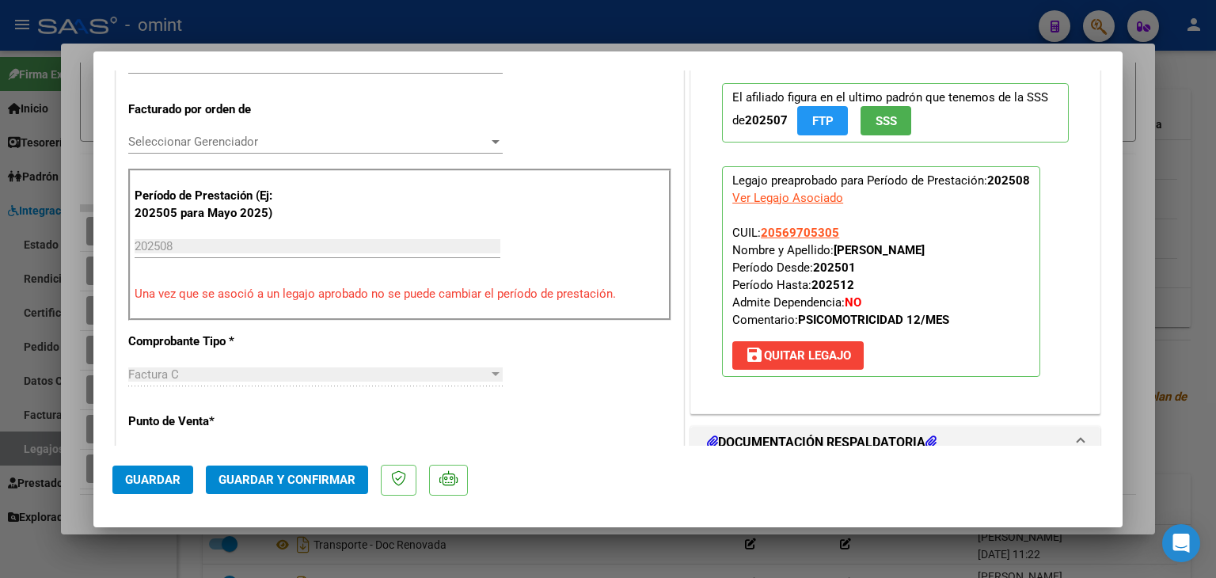
click at [180, 135] on span "Seleccionar Gerenciador" at bounding box center [308, 142] width 360 height 14
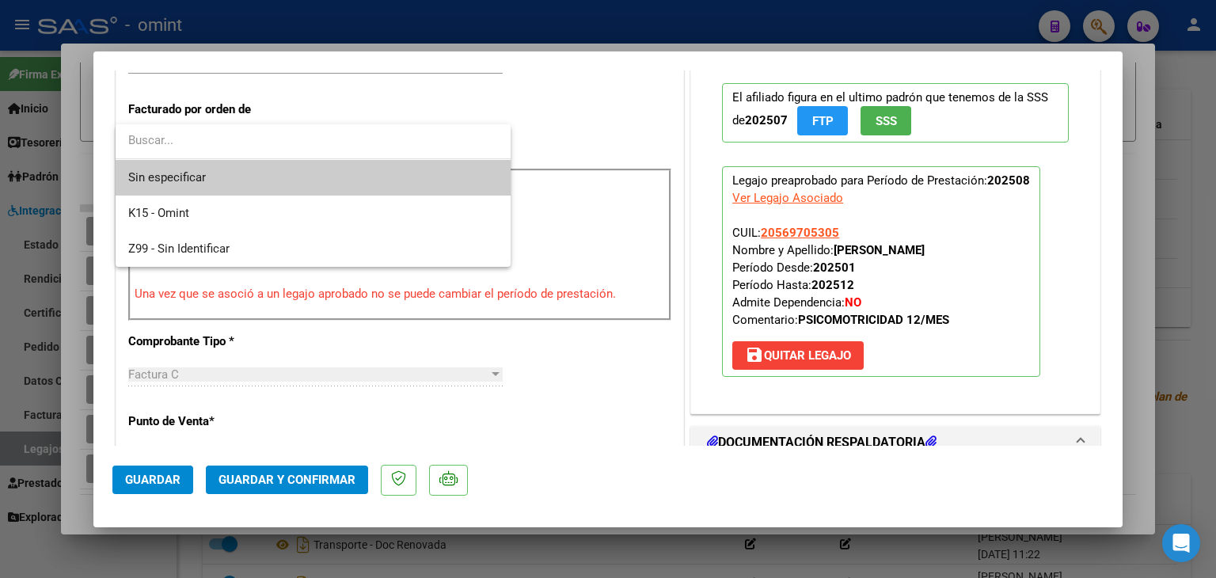
click at [198, 175] on span "Sin especificar" at bounding box center [313, 178] width 370 height 36
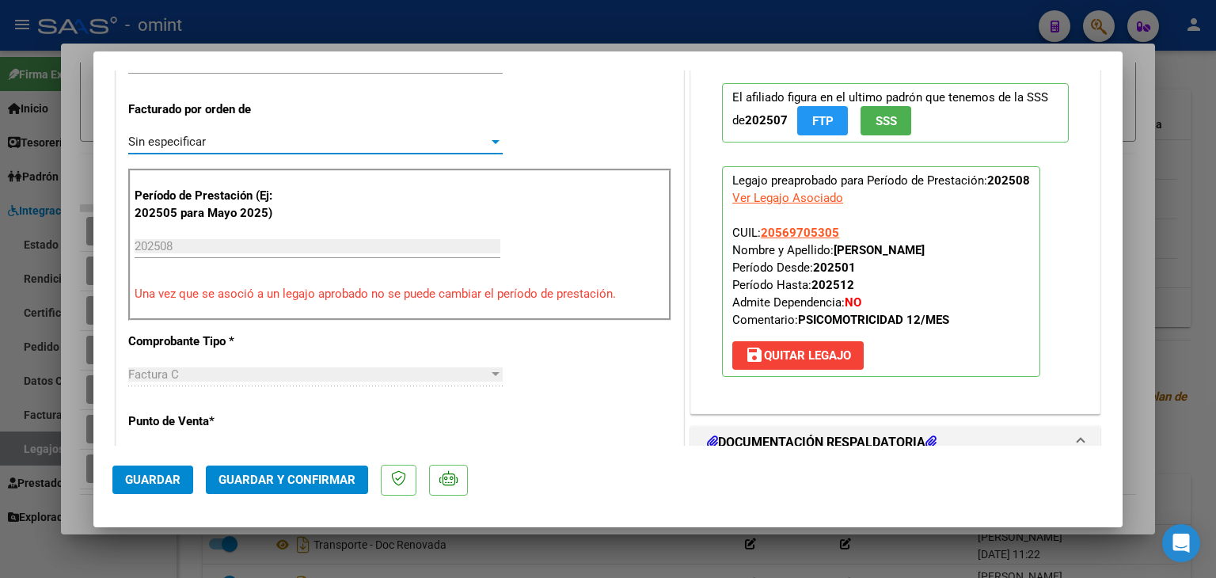
click at [305, 479] on span "Guardar y Confirmar" at bounding box center [287, 480] width 137 height 14
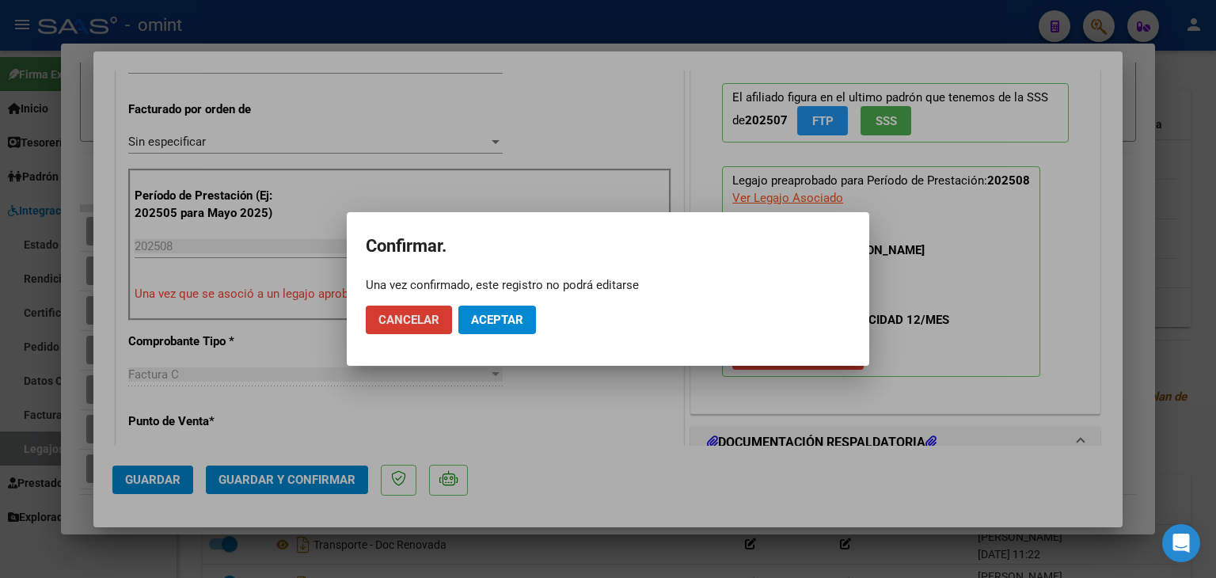
click at [500, 317] on span "Aceptar" at bounding box center [497, 320] width 52 height 14
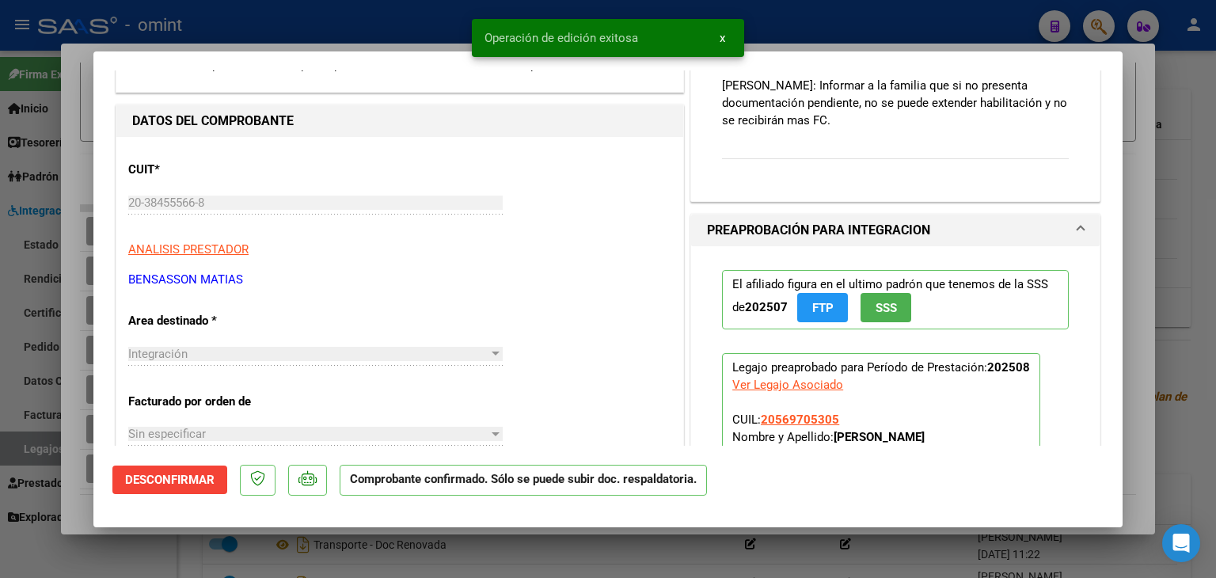
scroll to position [0, 0]
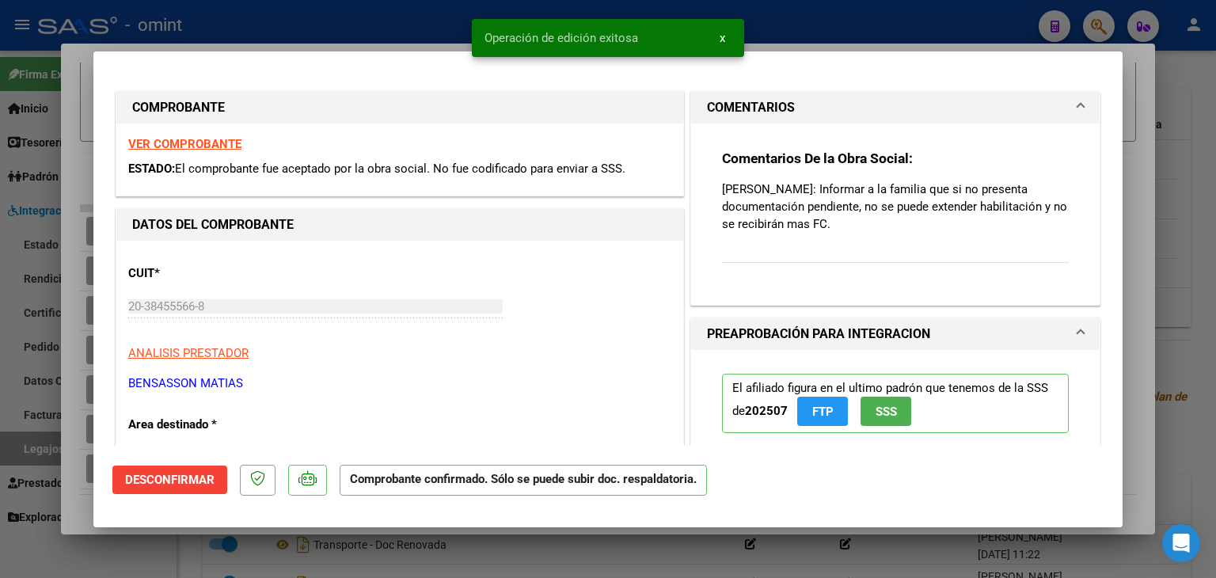
type input "$ 0,00"
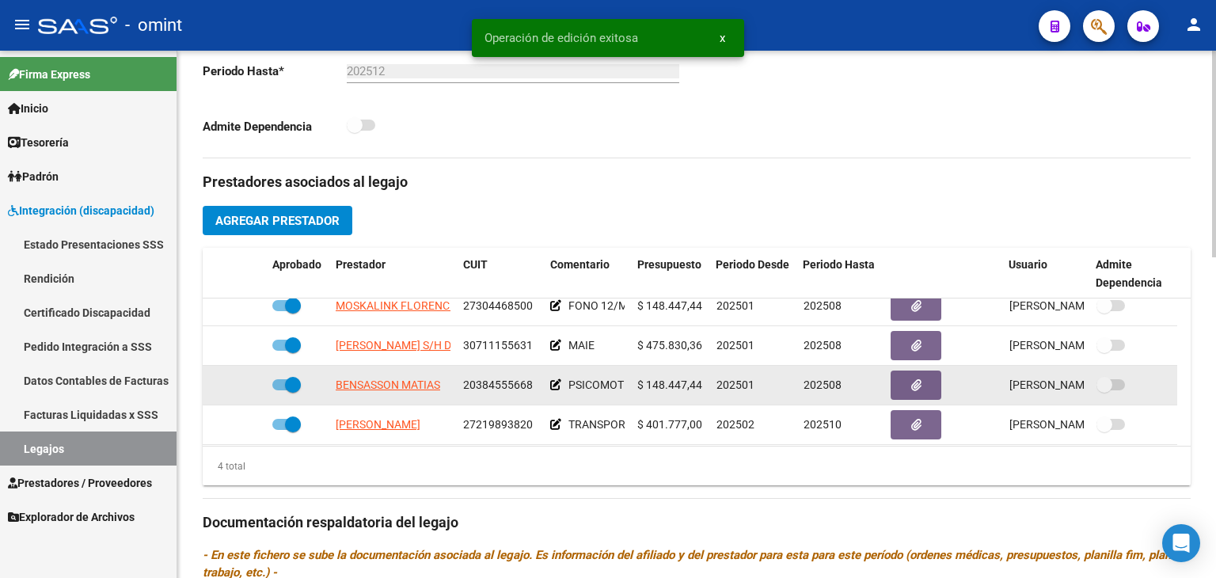
scroll to position [16, 0]
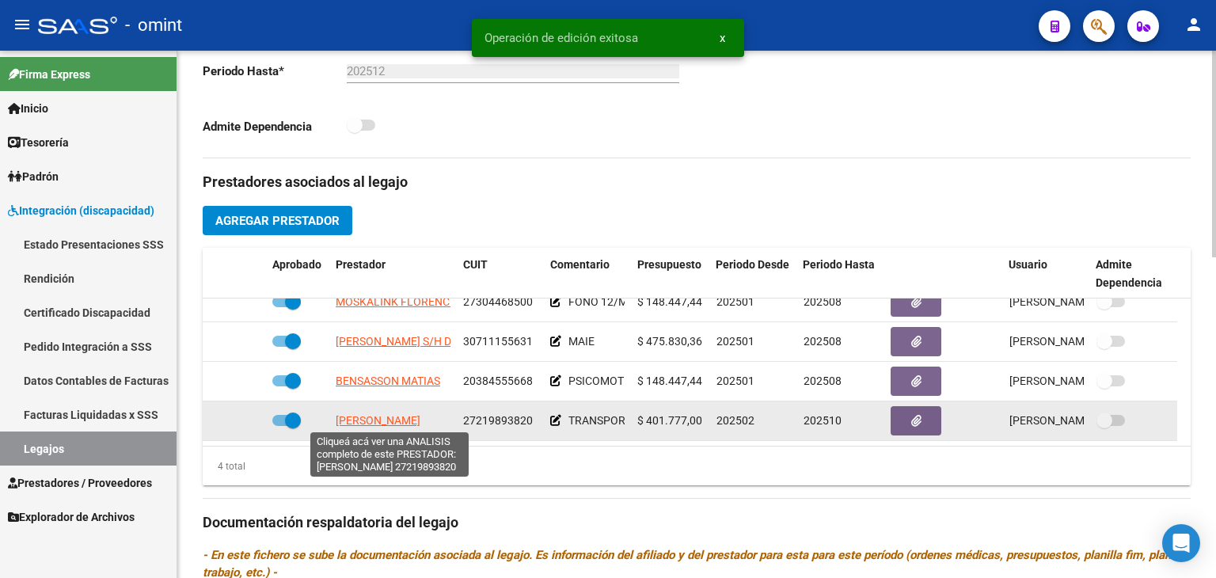
click at [376, 415] on span "[PERSON_NAME]" at bounding box center [378, 420] width 85 height 13
type textarea "27219893820"
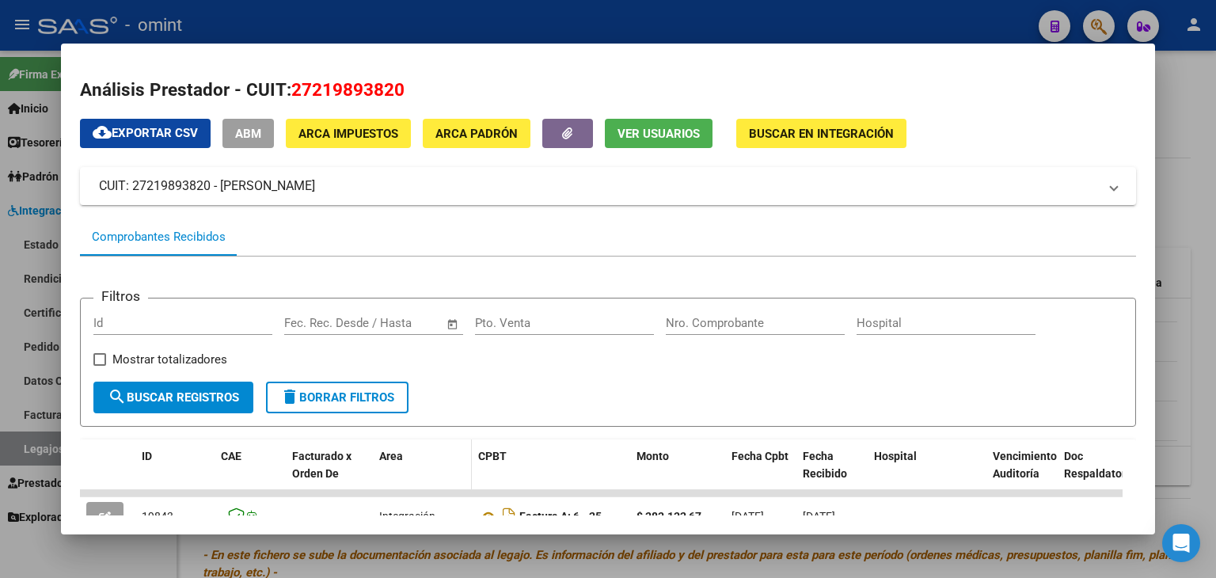
scroll to position [0, 0]
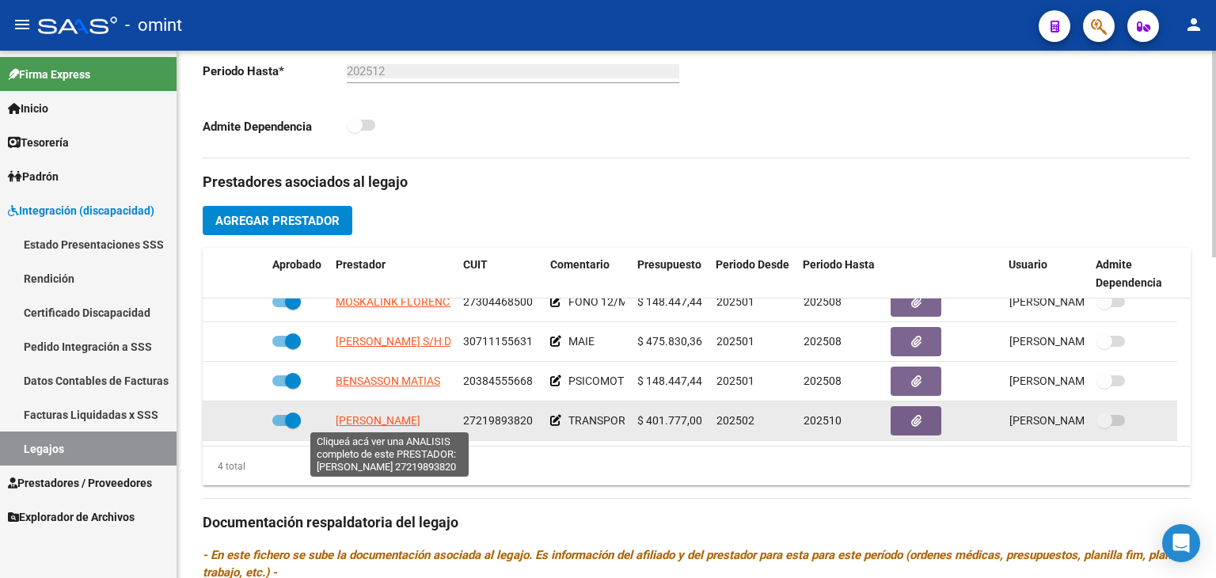
click at [387, 422] on span "[PERSON_NAME]" at bounding box center [378, 420] width 85 height 13
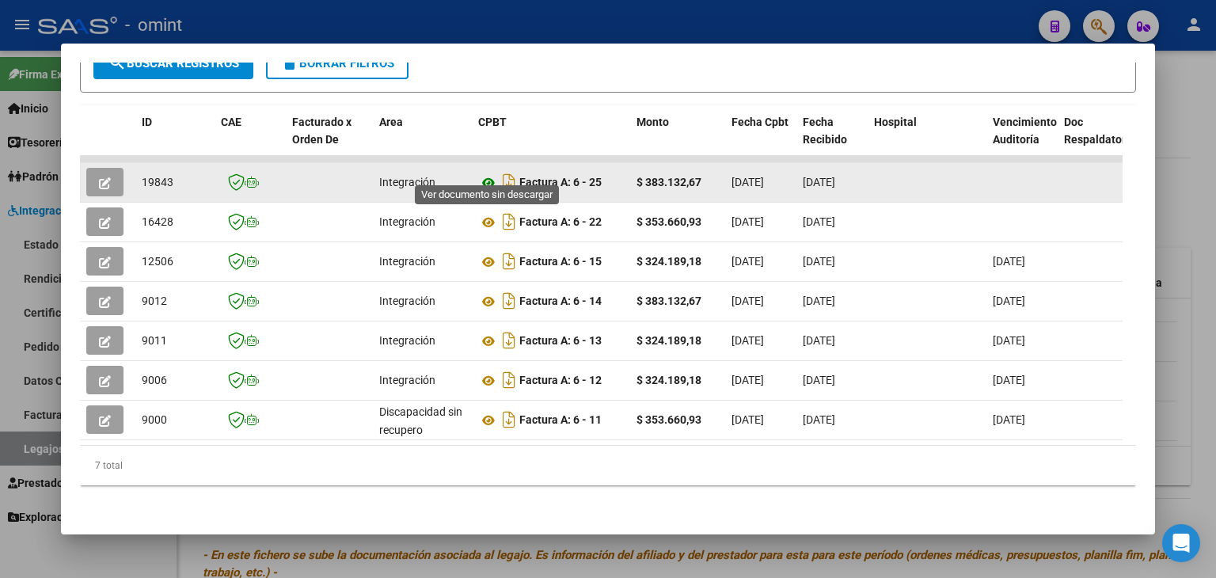
click at [484, 173] on icon at bounding box center [488, 182] width 21 height 19
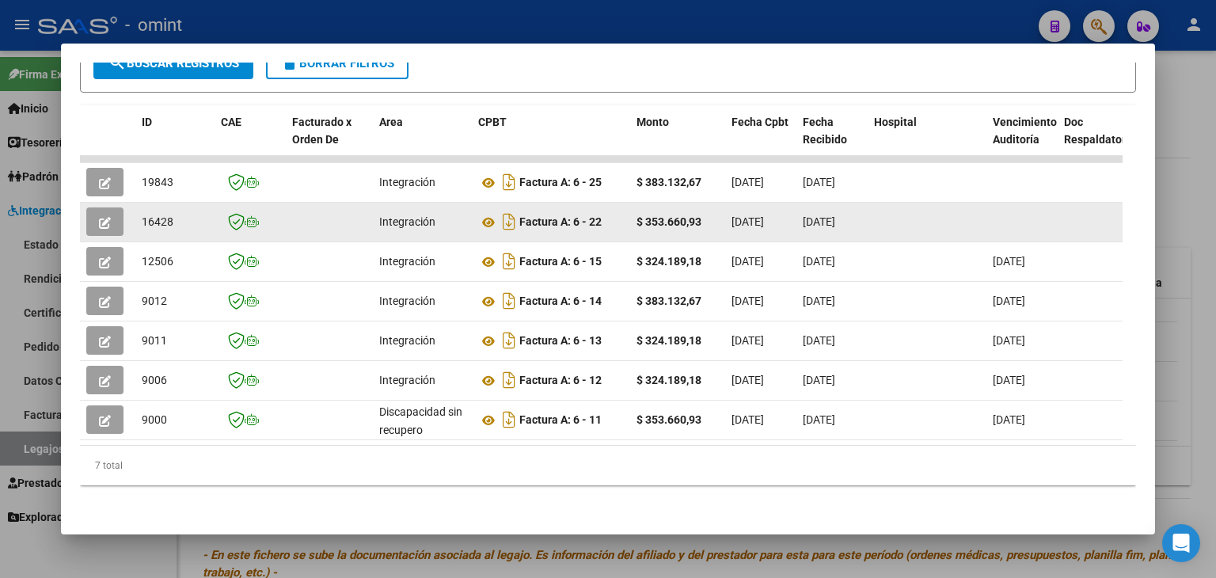
click at [108, 217] on icon "button" at bounding box center [105, 223] width 12 height 12
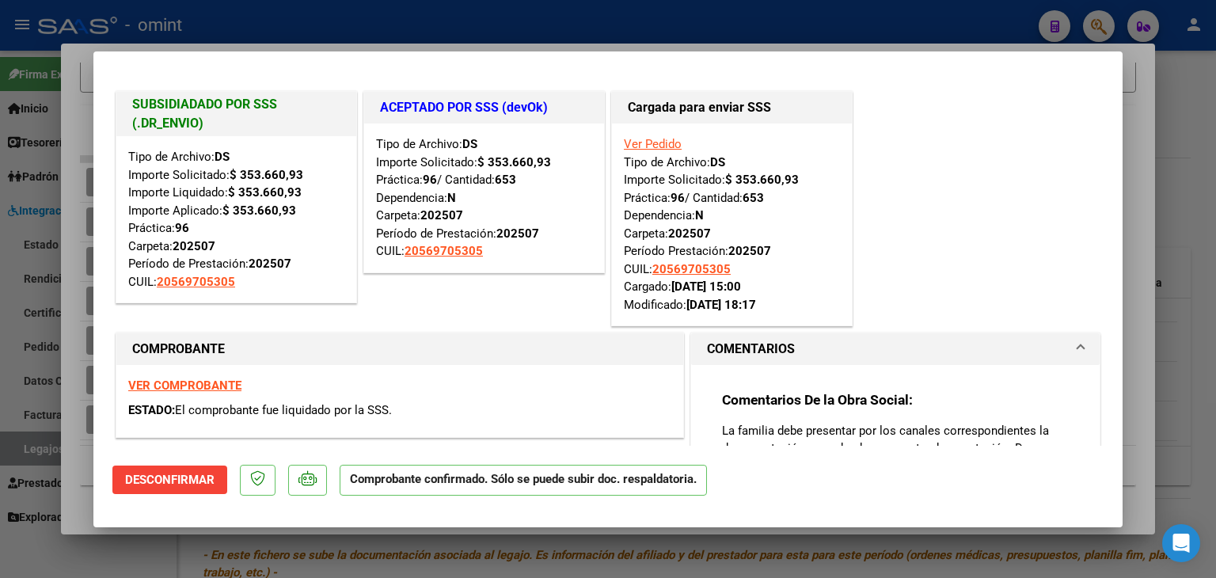
type input "$ 0,00"
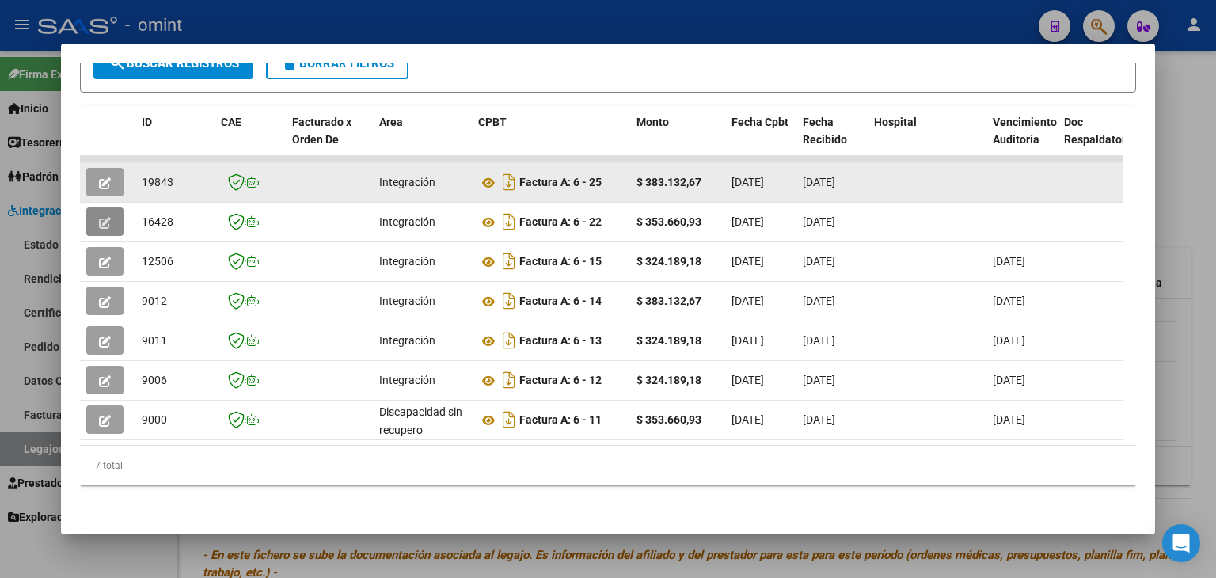
click at [98, 169] on button "button" at bounding box center [104, 182] width 37 height 29
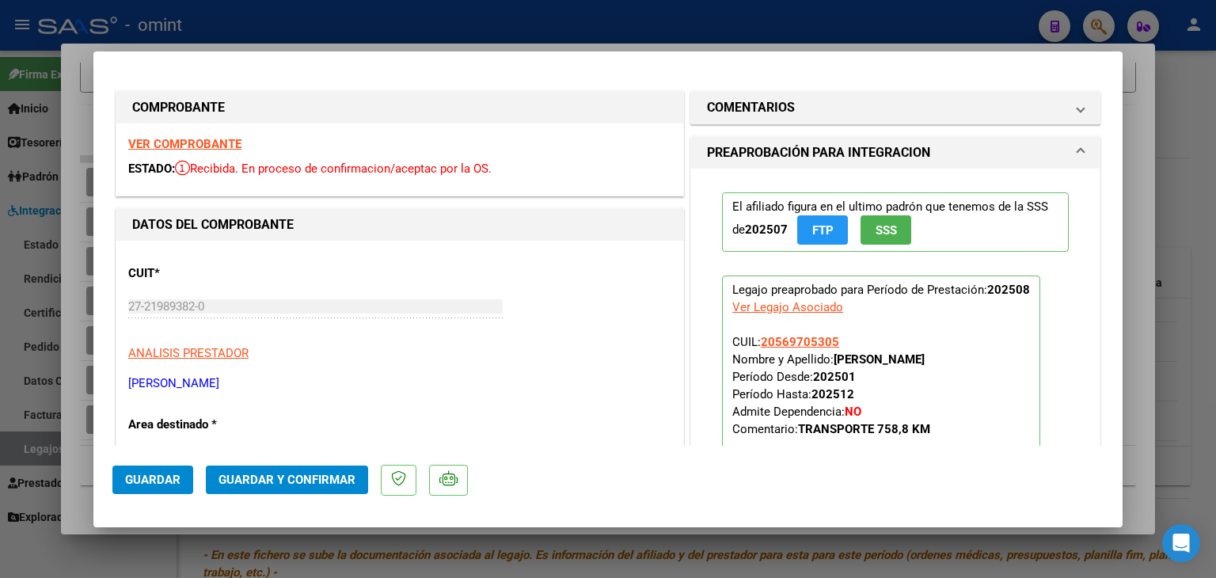
scroll to position [158, 0]
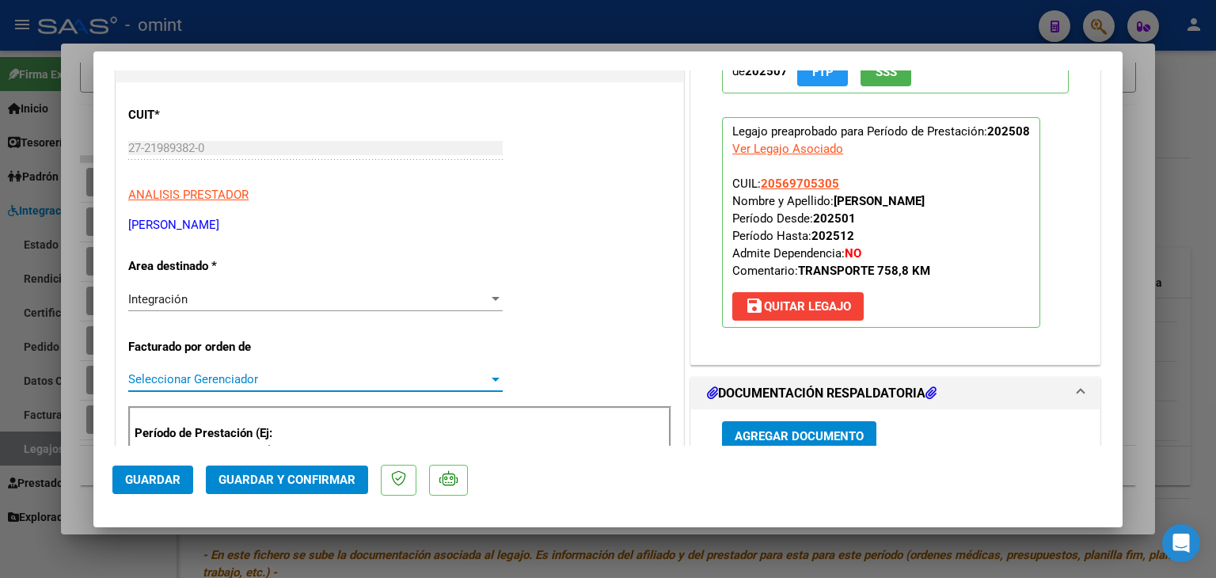
click at [181, 373] on span "Seleccionar Gerenciador" at bounding box center [308, 379] width 360 height 14
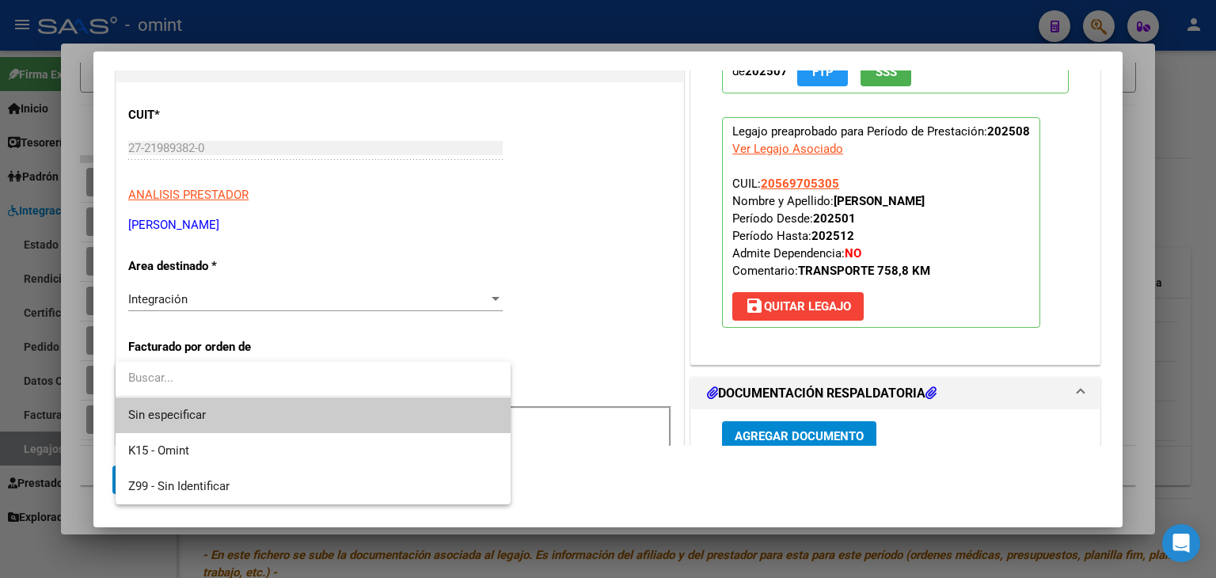
click at [215, 416] on span "Sin especificar" at bounding box center [313, 415] width 370 height 36
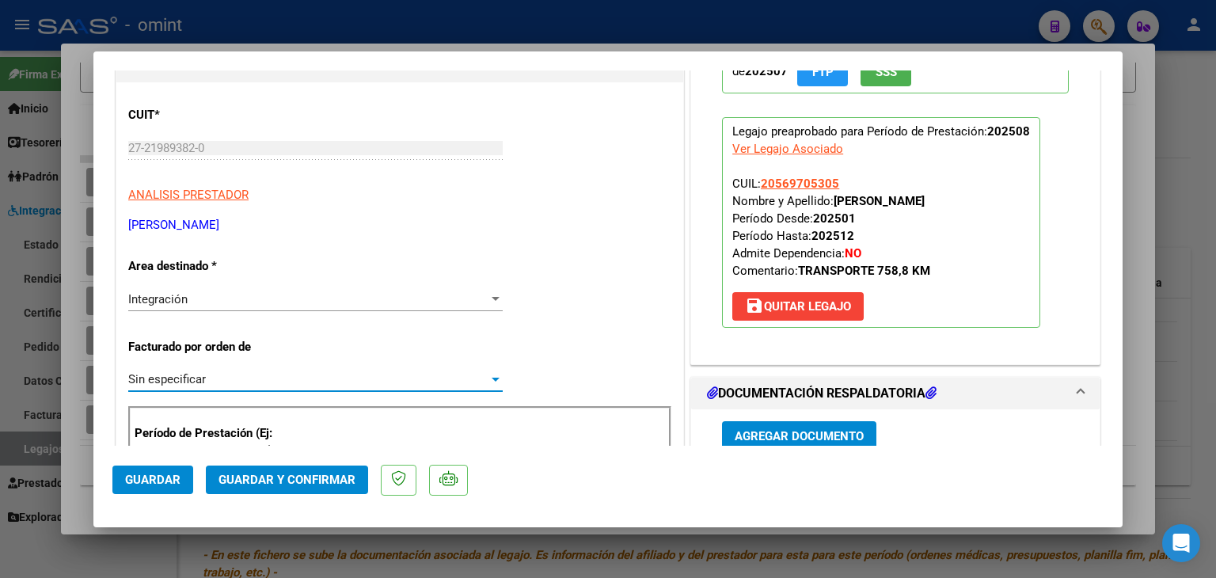
click at [286, 484] on span "Guardar y Confirmar" at bounding box center [287, 480] width 137 height 14
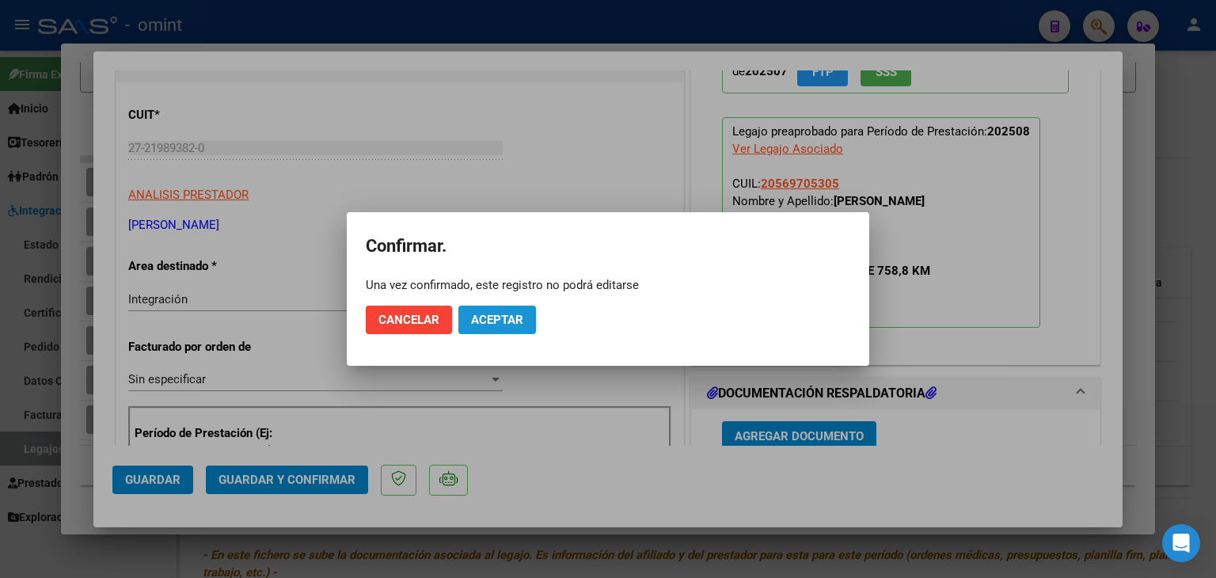
click at [504, 316] on span "Aceptar" at bounding box center [497, 320] width 52 height 14
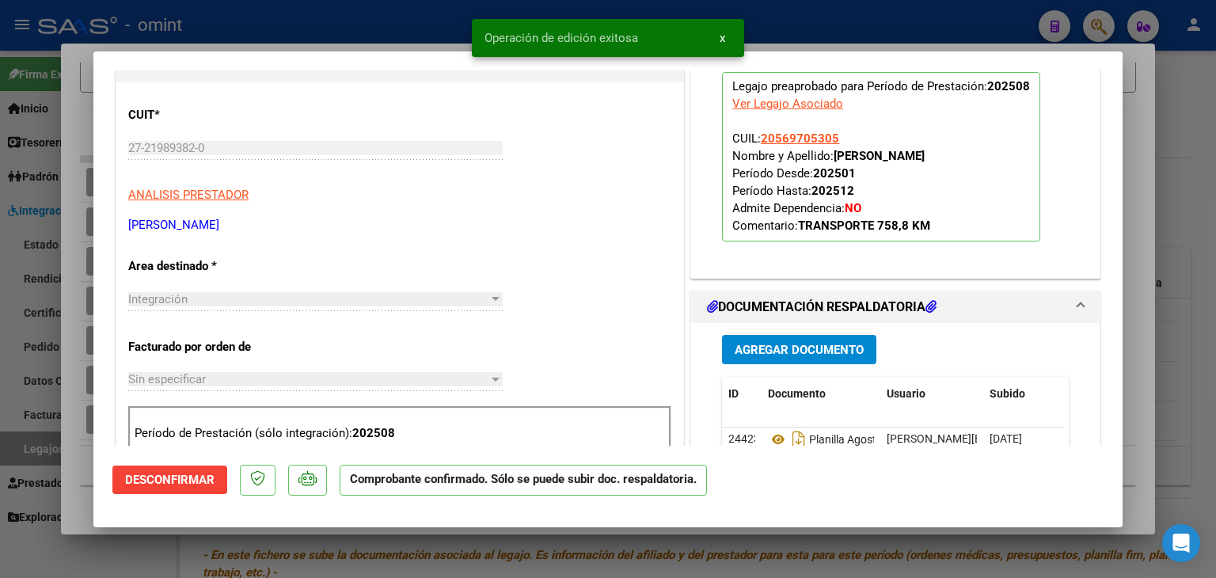
type input "$ 0,00"
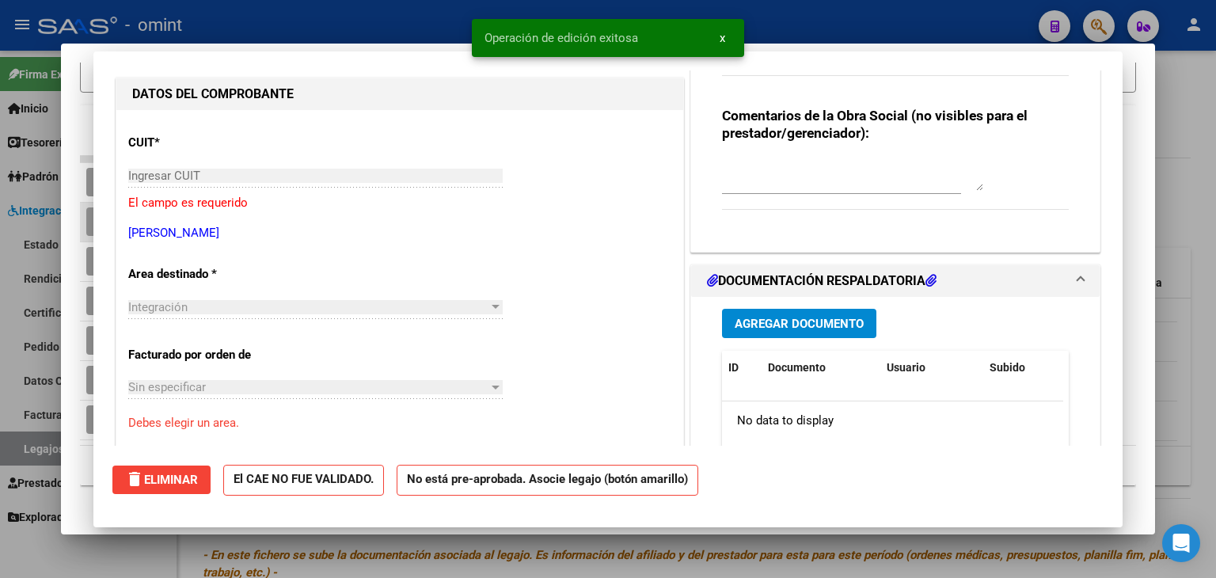
scroll to position [0, 0]
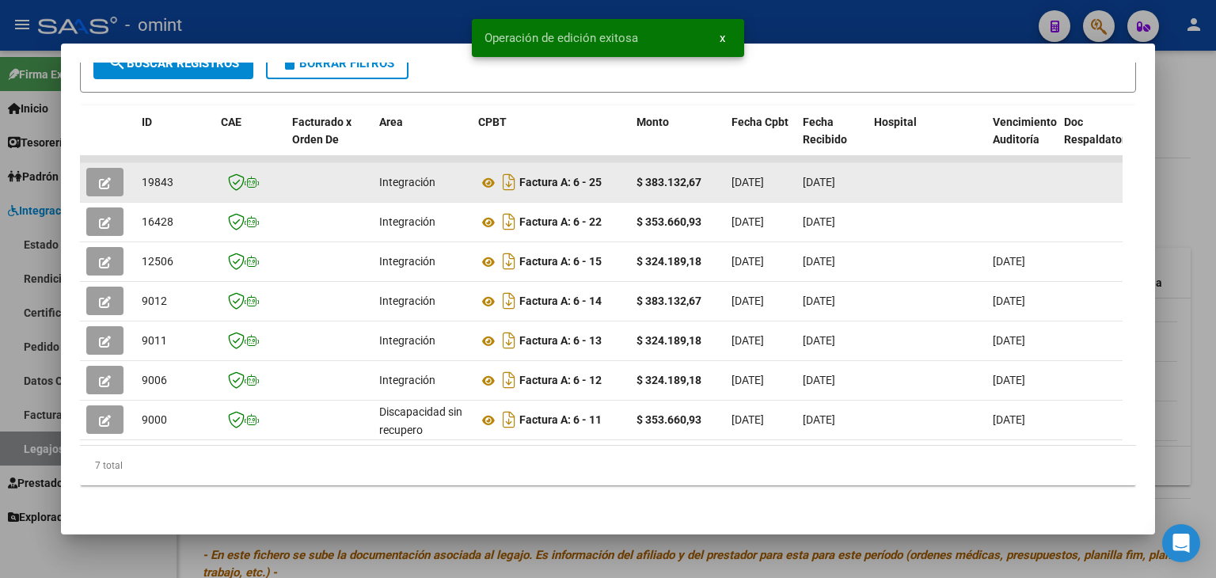
click at [158, 176] on span "19843" at bounding box center [158, 182] width 32 height 13
copy span "19843"
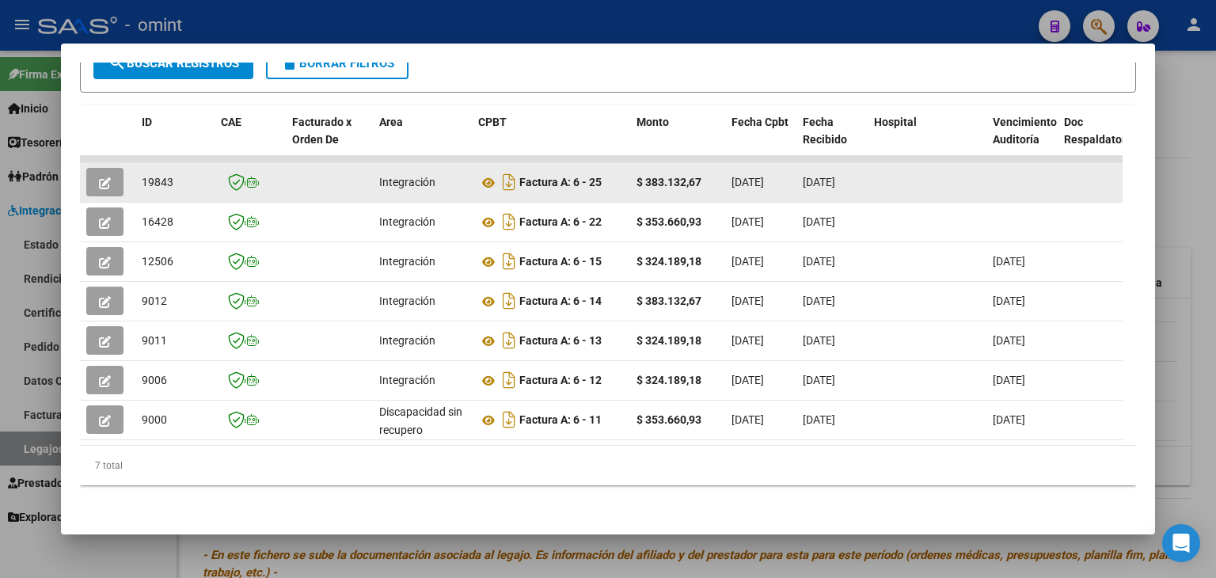
click at [108, 175] on span "button" at bounding box center [105, 182] width 12 height 14
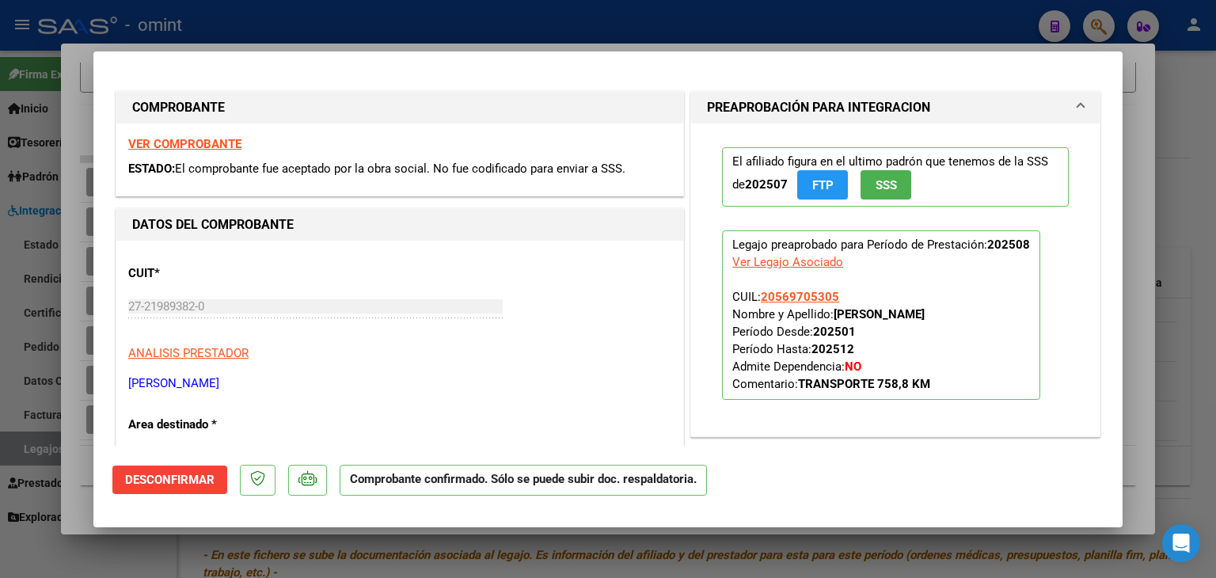
click at [177, 473] on span "Desconfirmar" at bounding box center [169, 480] width 89 height 14
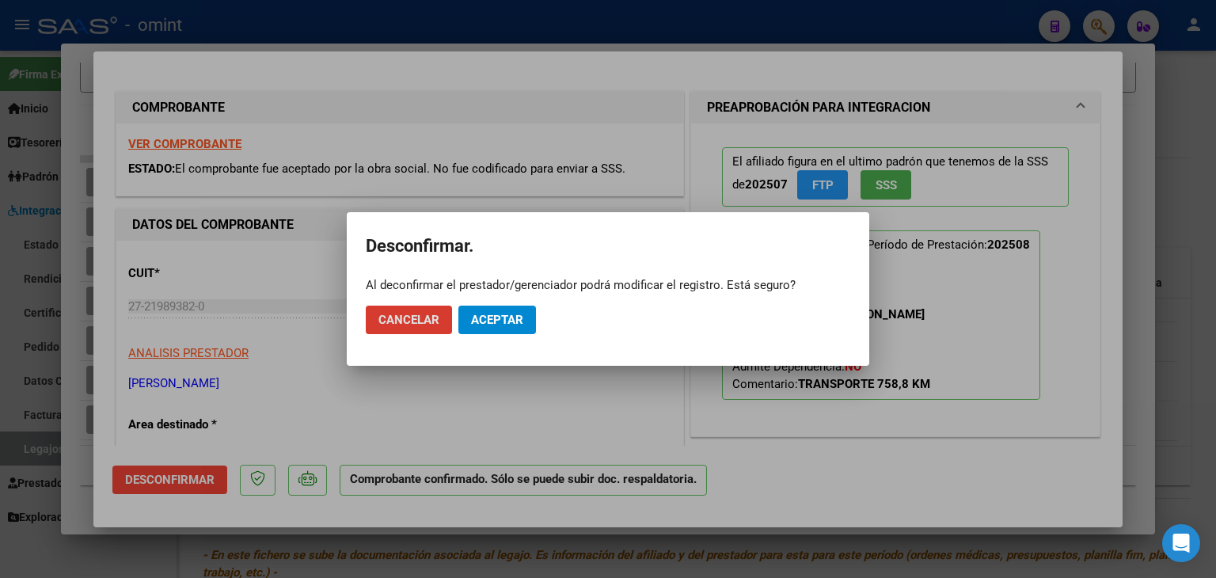
click at [512, 321] on span "Aceptar" at bounding box center [497, 320] width 52 height 14
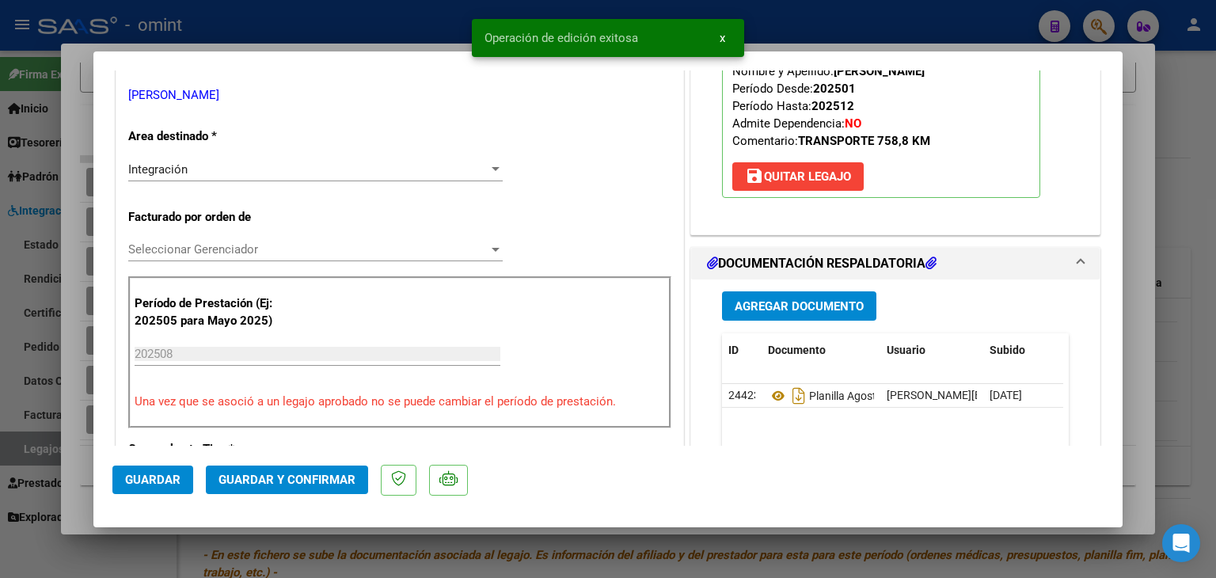
scroll to position [317, 0]
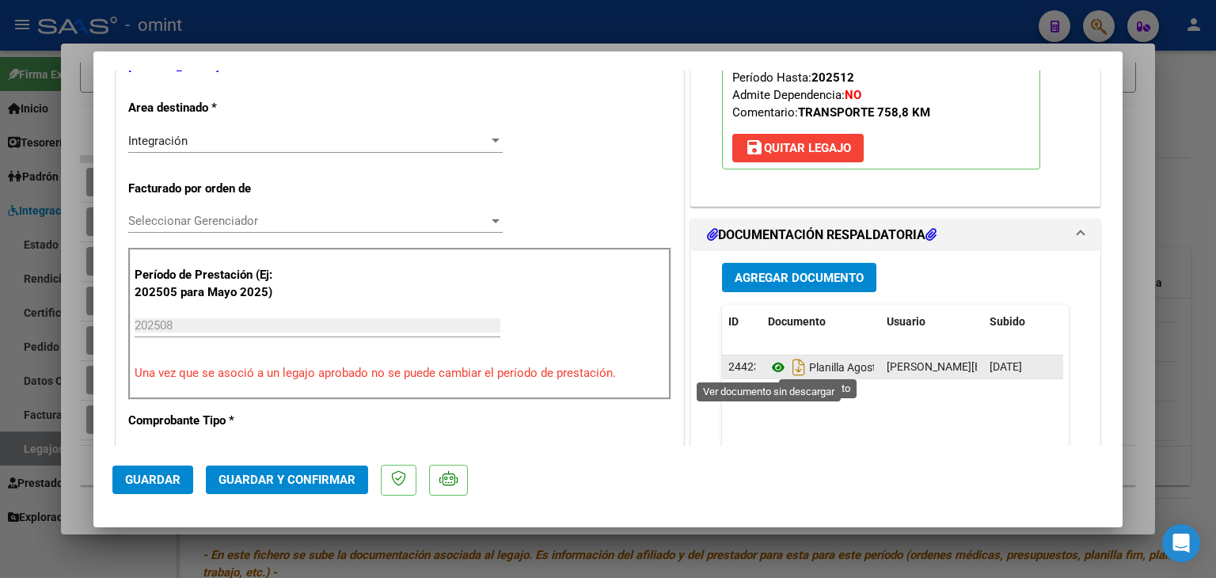
click at [768, 367] on icon at bounding box center [778, 367] width 21 height 19
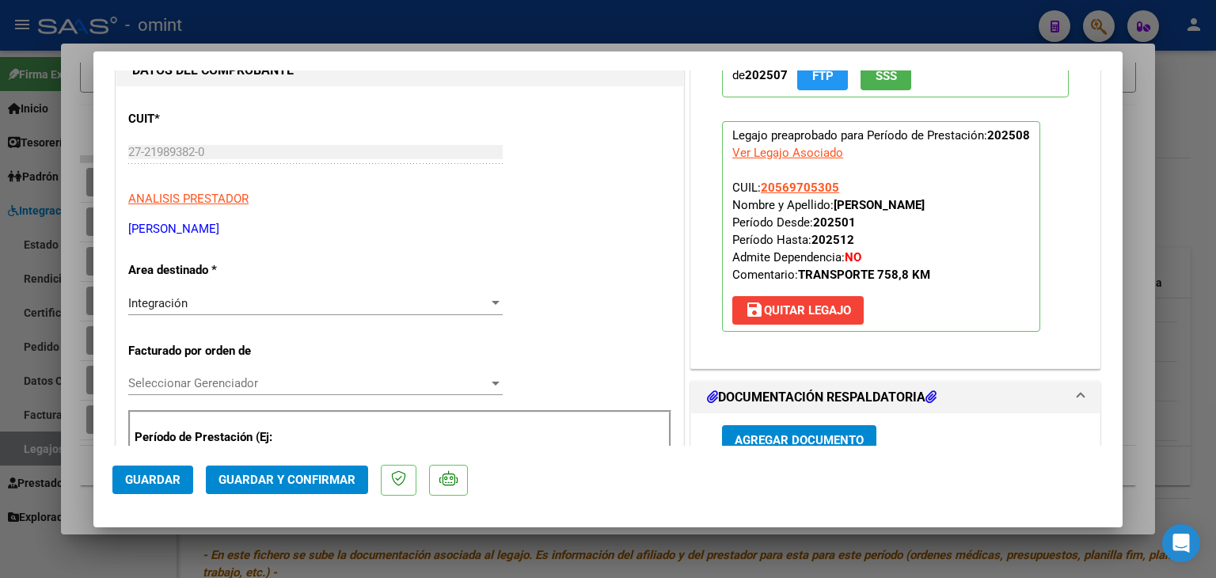
scroll to position [0, 0]
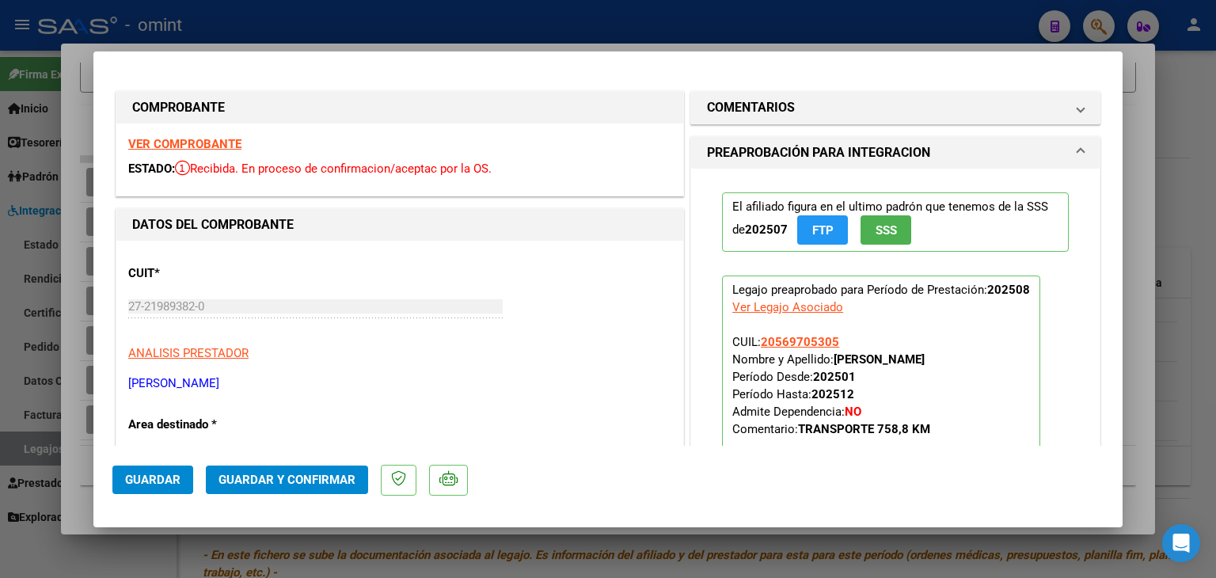
type input "$ 0,00"
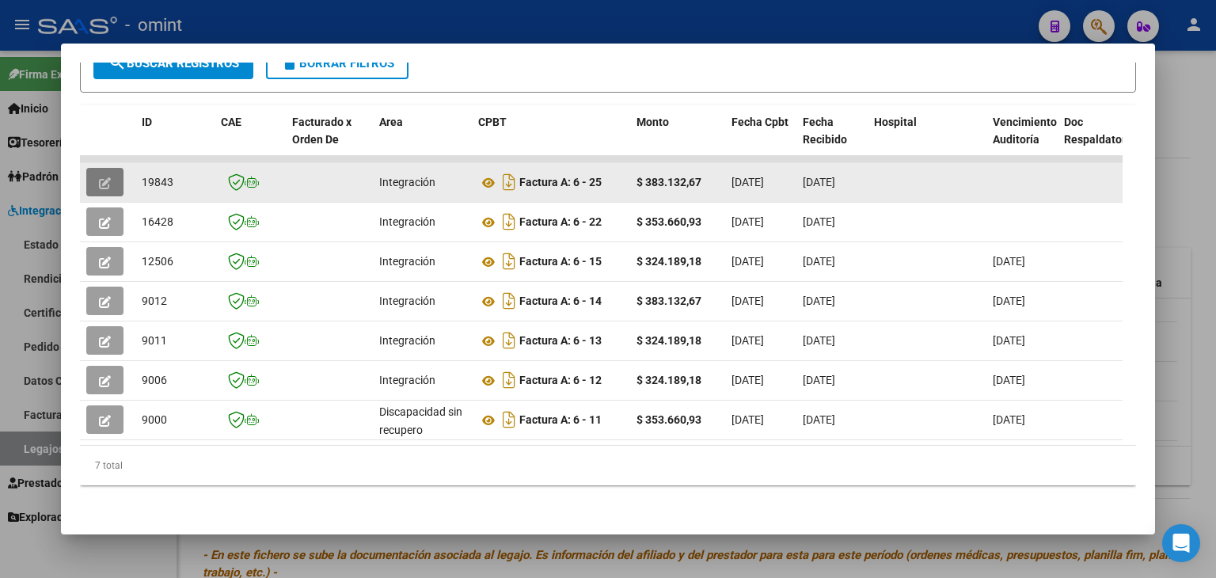
click at [102, 177] on icon "button" at bounding box center [105, 183] width 12 height 12
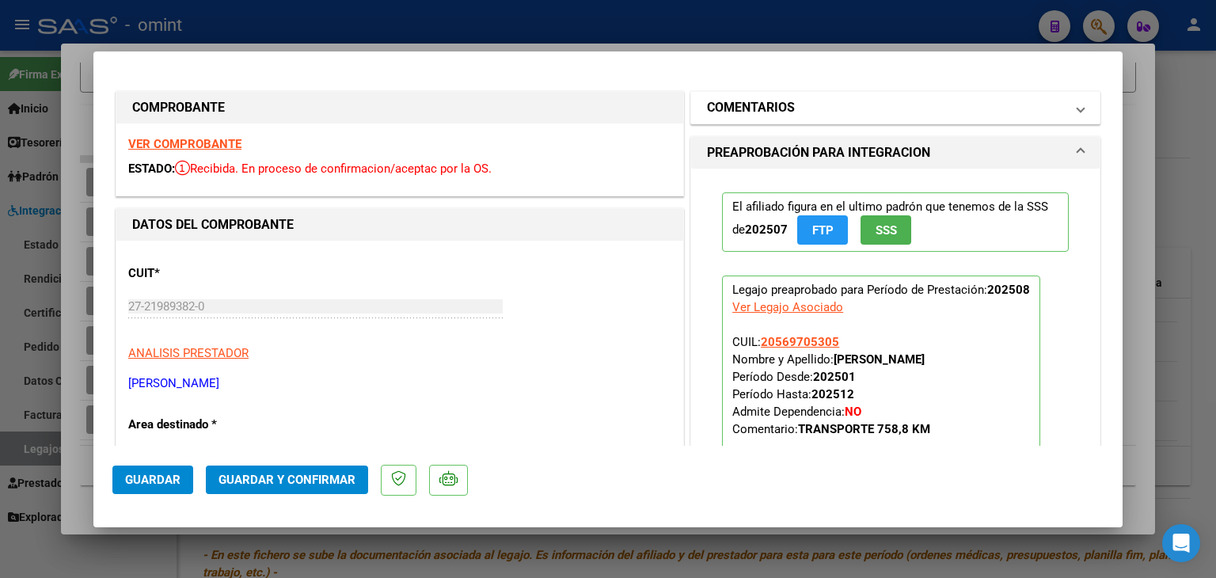
click at [837, 102] on mat-panel-title "COMENTARIOS" at bounding box center [886, 107] width 358 height 19
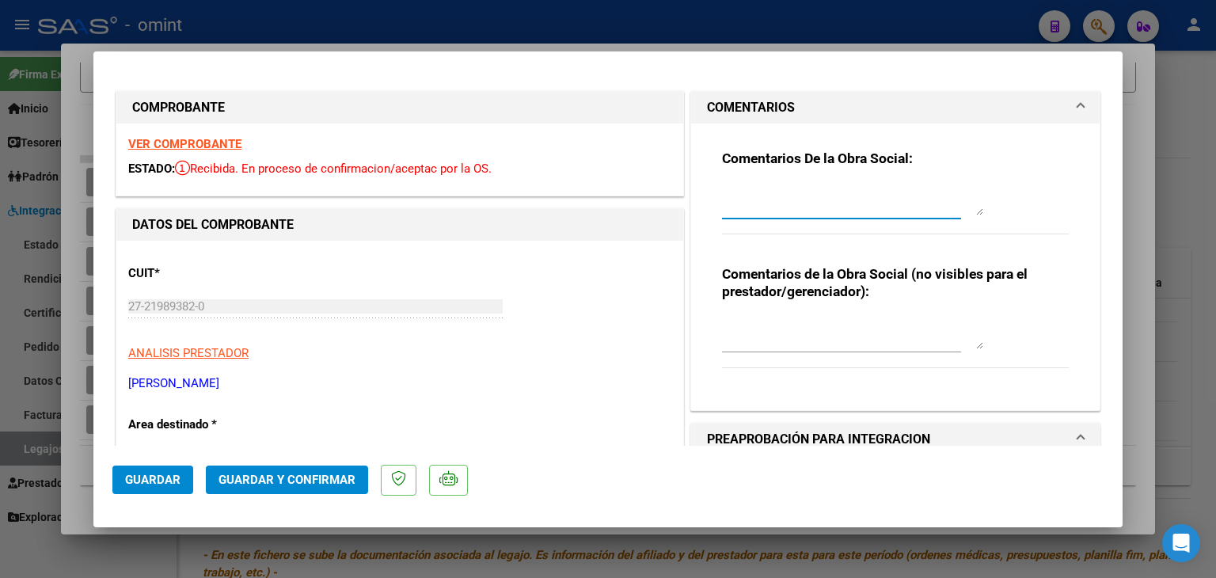
click at [766, 207] on textarea at bounding box center [852, 200] width 261 height 32
paste textarea "576.00"
click at [792, 339] on textarea at bounding box center [852, 334] width 261 height 32
click at [808, 212] on textarea "Sanchez Mateo: FC 25 sobrefacturada. Debe presentar FC acorde a lo habilitado: …" at bounding box center [852, 200] width 261 height 32
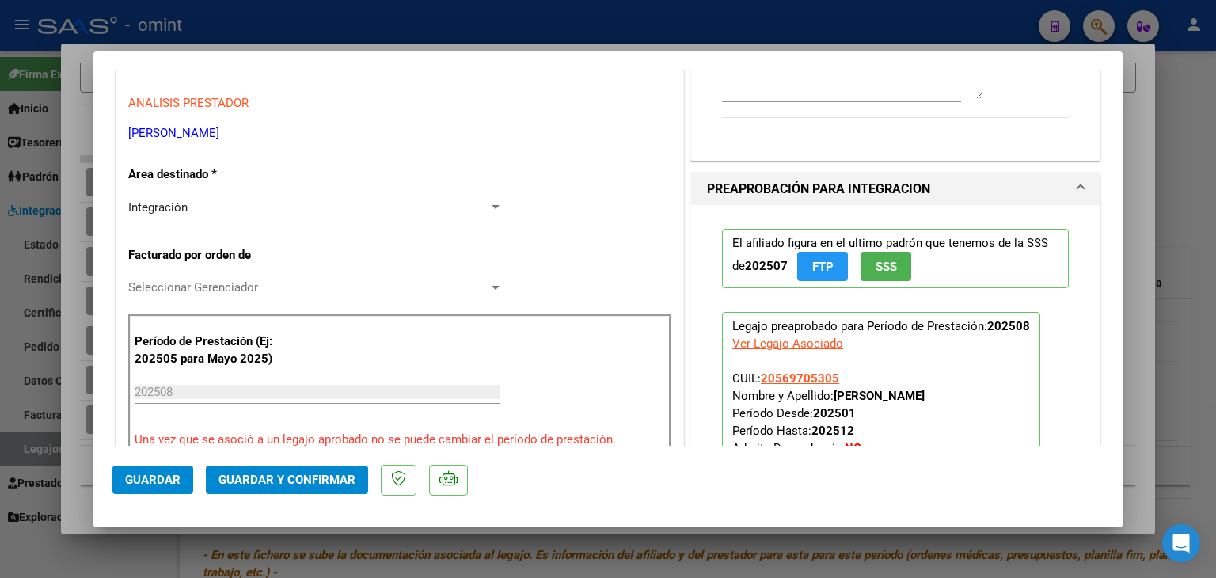
scroll to position [317, 0]
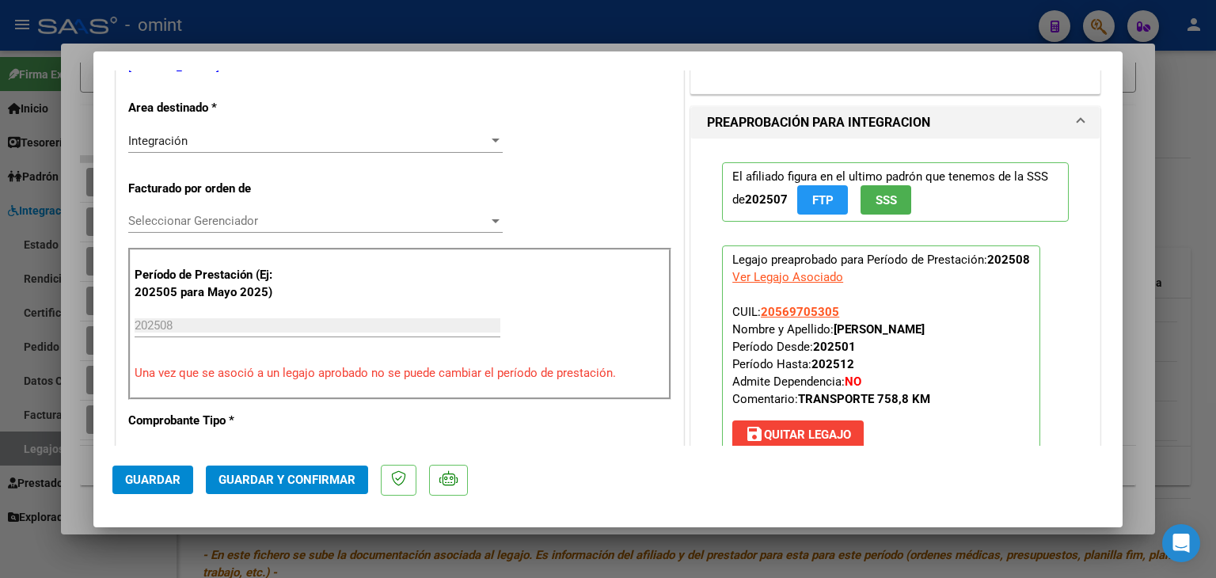
type textarea "Sanchez Mateo: FC 25 sobrefacturada. Debe presentar FC acorde a lo habilitado: …"
click at [177, 140] on span "Integración" at bounding box center [157, 141] width 59 height 14
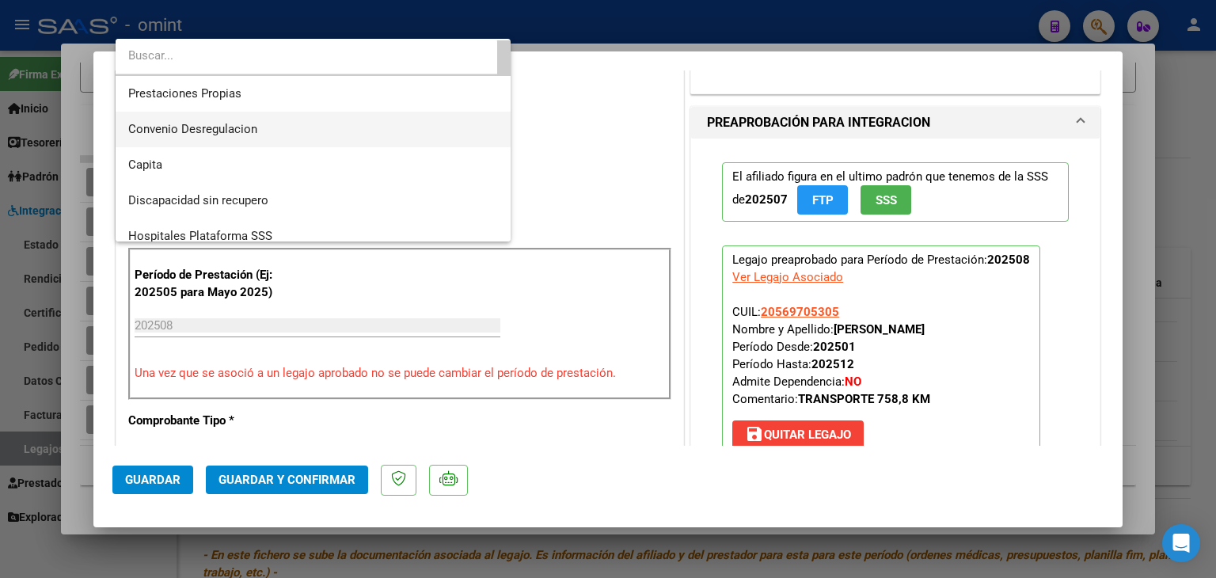
scroll to position [154, 0]
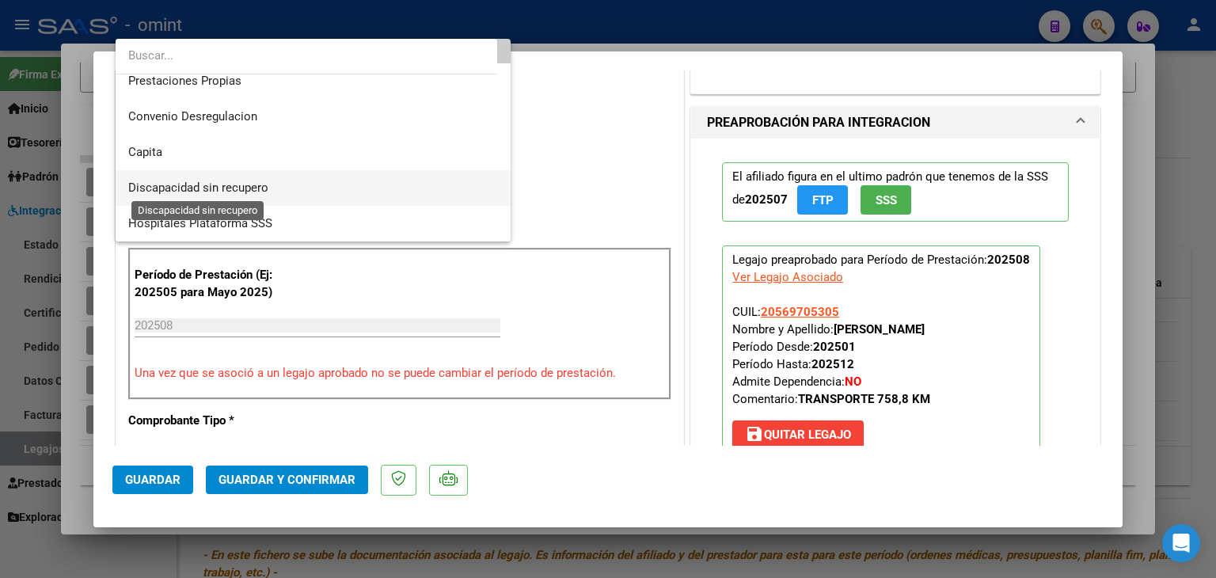
click at [258, 182] on span "Discapacidad sin recupero" at bounding box center [198, 188] width 140 height 14
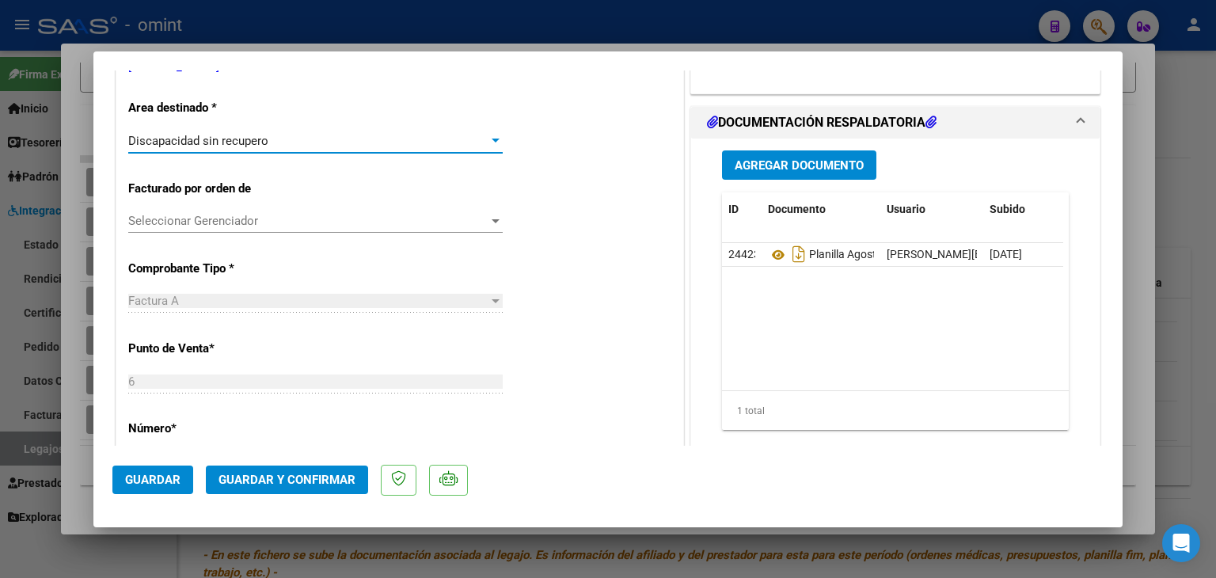
click at [215, 222] on span "Seleccionar Gerenciador" at bounding box center [308, 221] width 360 height 14
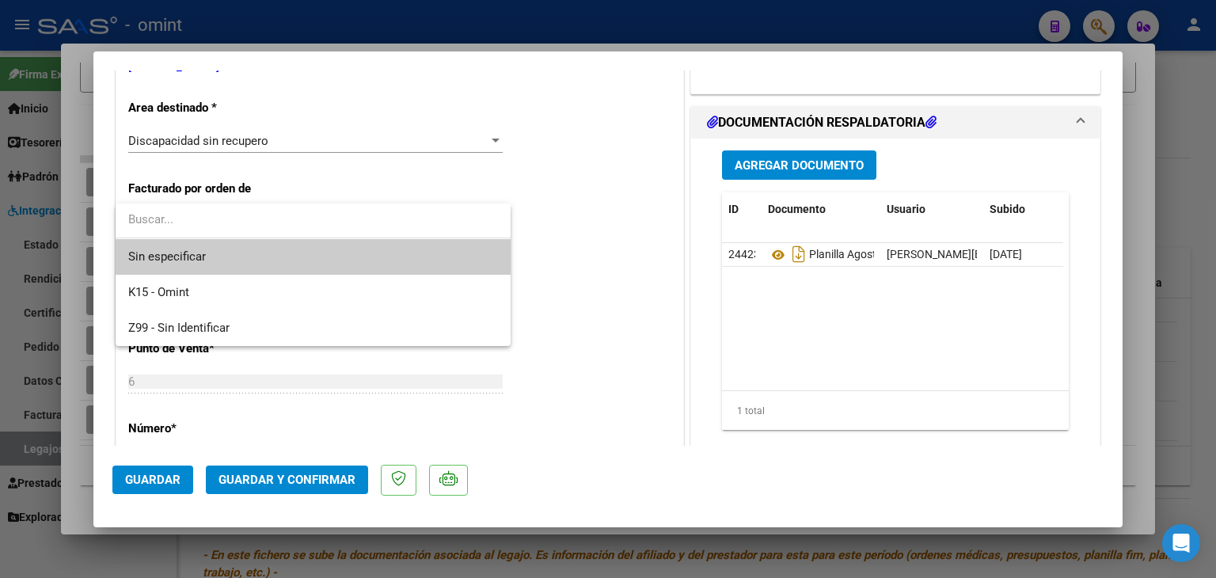
click at [185, 253] on span "Sin especificar" at bounding box center [313, 257] width 370 height 36
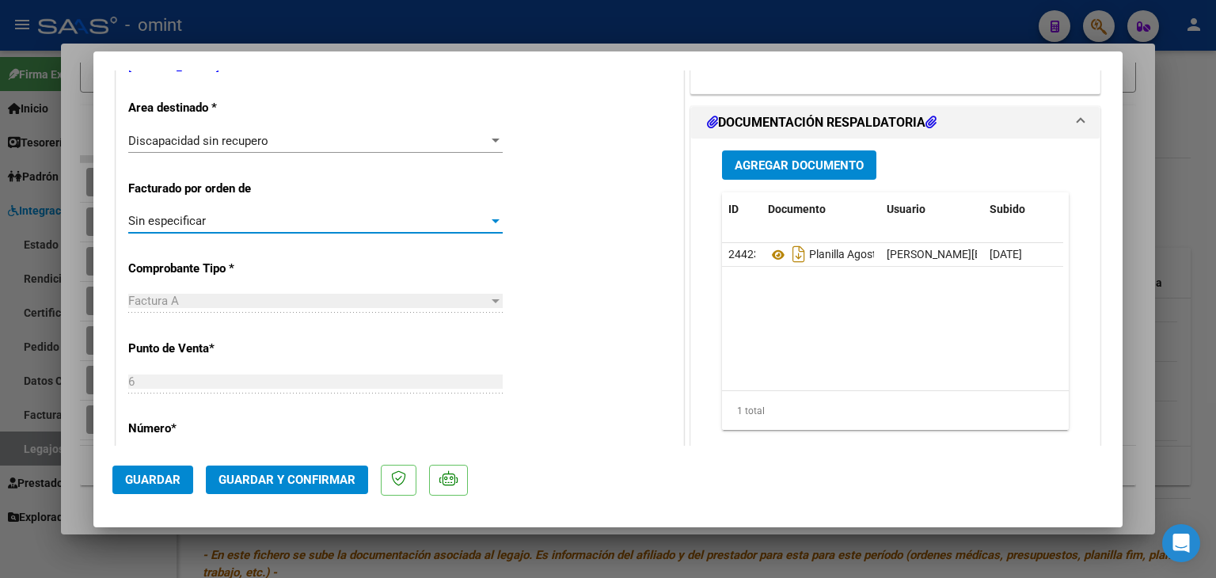
click at [258, 476] on span "Guardar y Confirmar" at bounding box center [287, 480] width 137 height 14
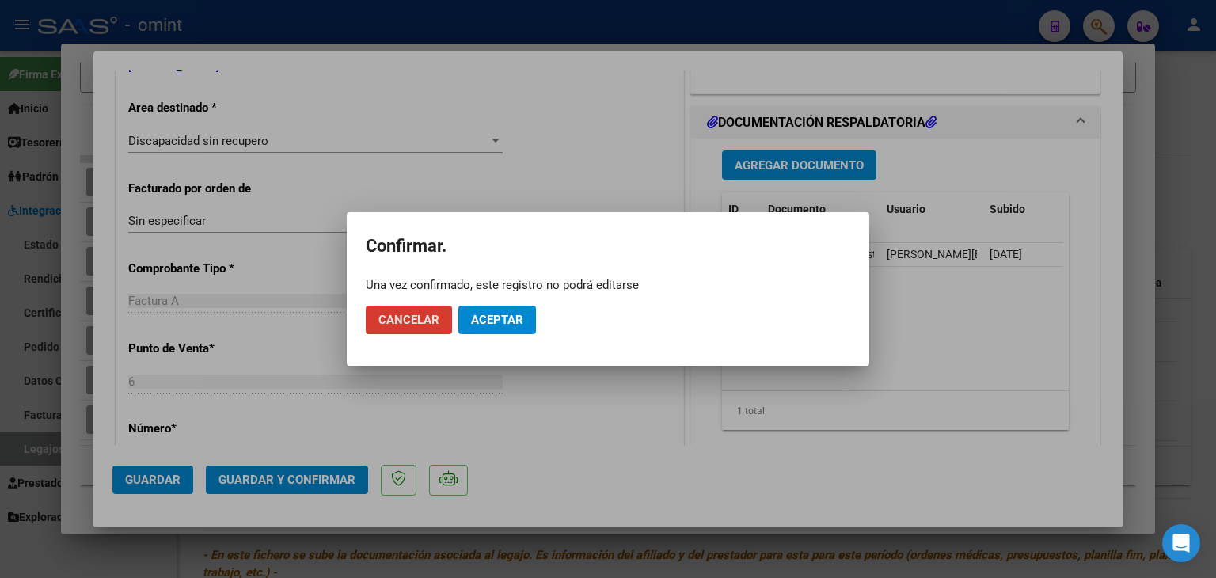
click at [500, 324] on span "Aceptar" at bounding box center [497, 320] width 52 height 14
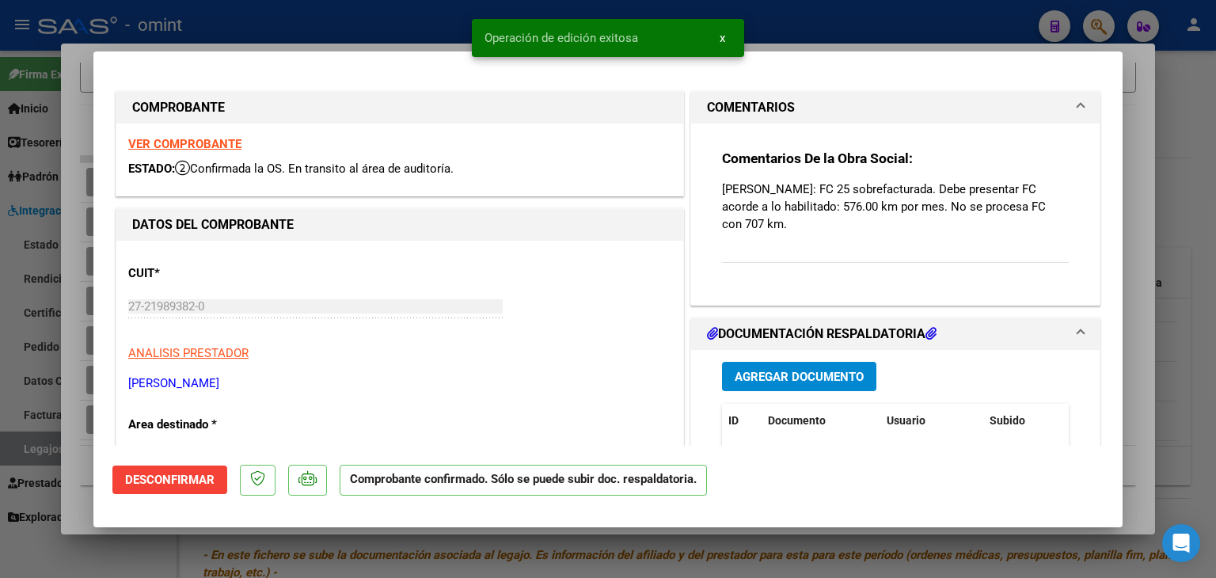
scroll to position [0, 0]
drag, startPoint x: 743, startPoint y: 218, endPoint x: 701, endPoint y: 190, distance: 51.0
click at [701, 190] on div "Comentarios De la Obra Social: Sanchez Mateo: FC 25 sobrefacturada. Debe presen…" at bounding box center [895, 214] width 409 height 181
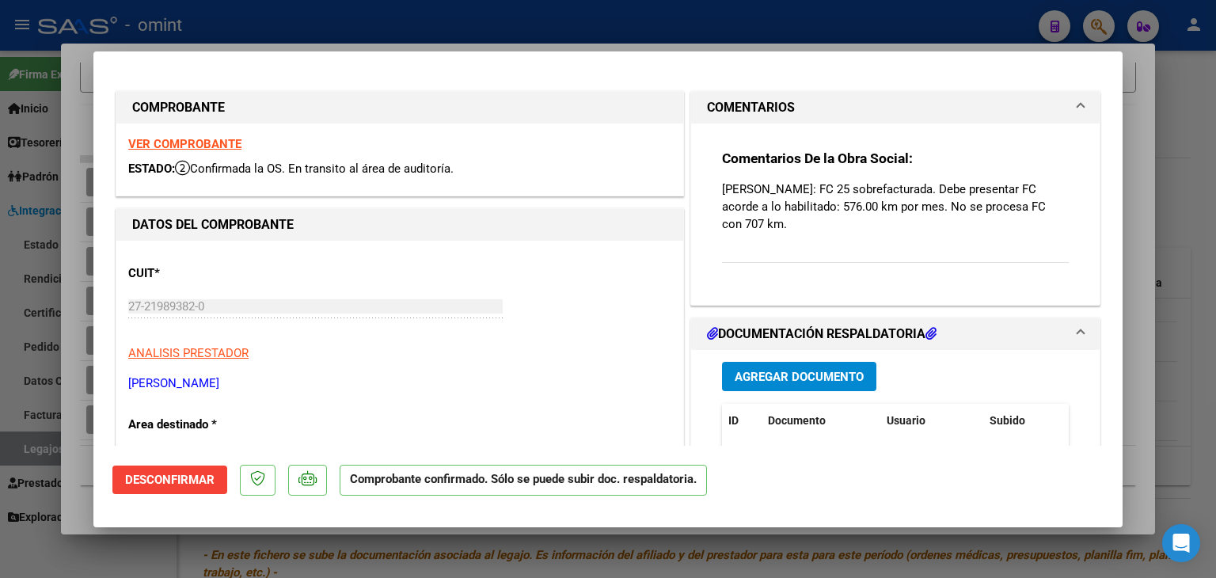
click at [567, 259] on div "CUIT * 27-21989382-0 Ingresar CUIT ANALISIS PRESTADOR ECHAZU IRMA SONIA ARCA Pa…" at bounding box center [399, 322] width 543 height 139
type input "$ 0,00"
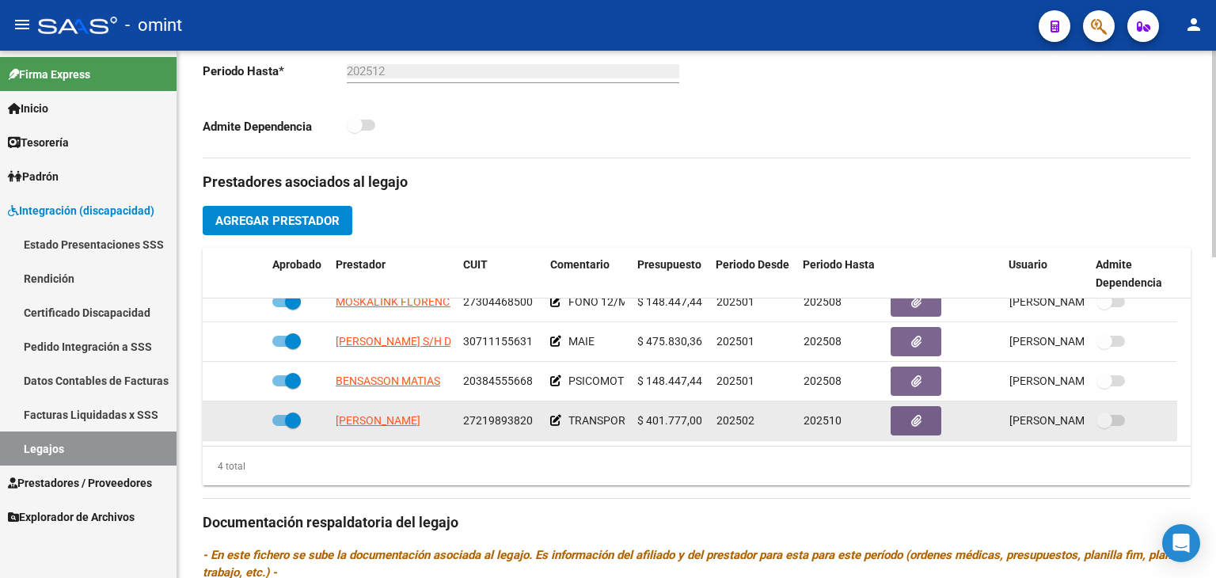
drag, startPoint x: 332, startPoint y: 419, endPoint x: 533, endPoint y: 422, distance: 201.1
click at [533, 422] on div "ECHAZU IRMA SONIA 27219893820 TRANSPORTE 758,8 KM $ 401.777,00 202502 202510 Ca…" at bounding box center [690, 421] width 975 height 40
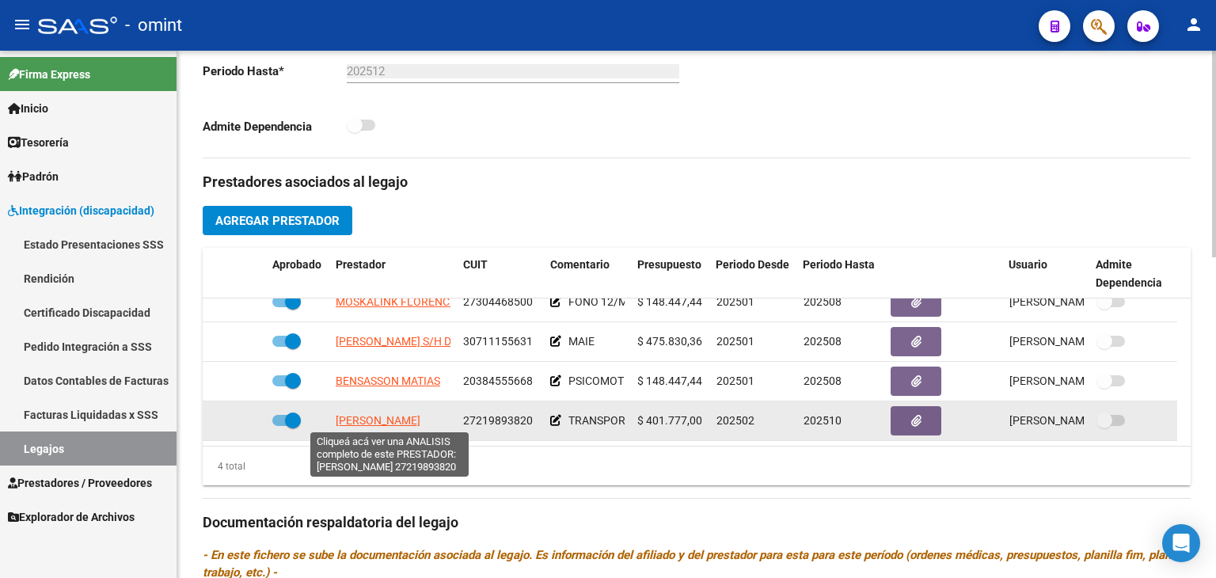
click at [399, 419] on span "[PERSON_NAME]" at bounding box center [378, 420] width 85 height 13
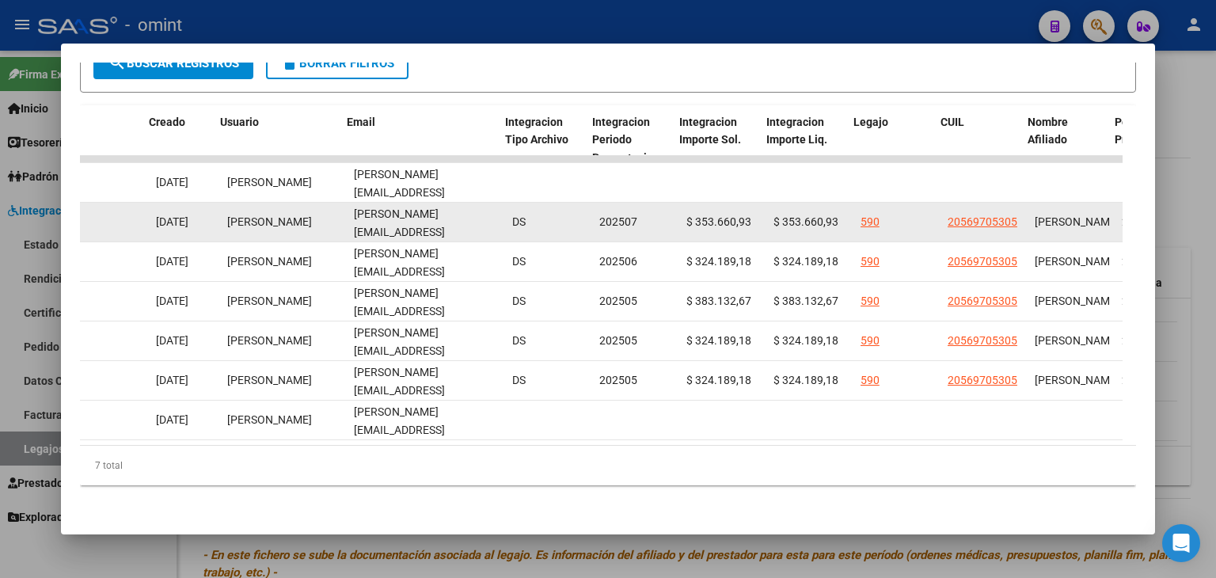
scroll to position [0, 1727]
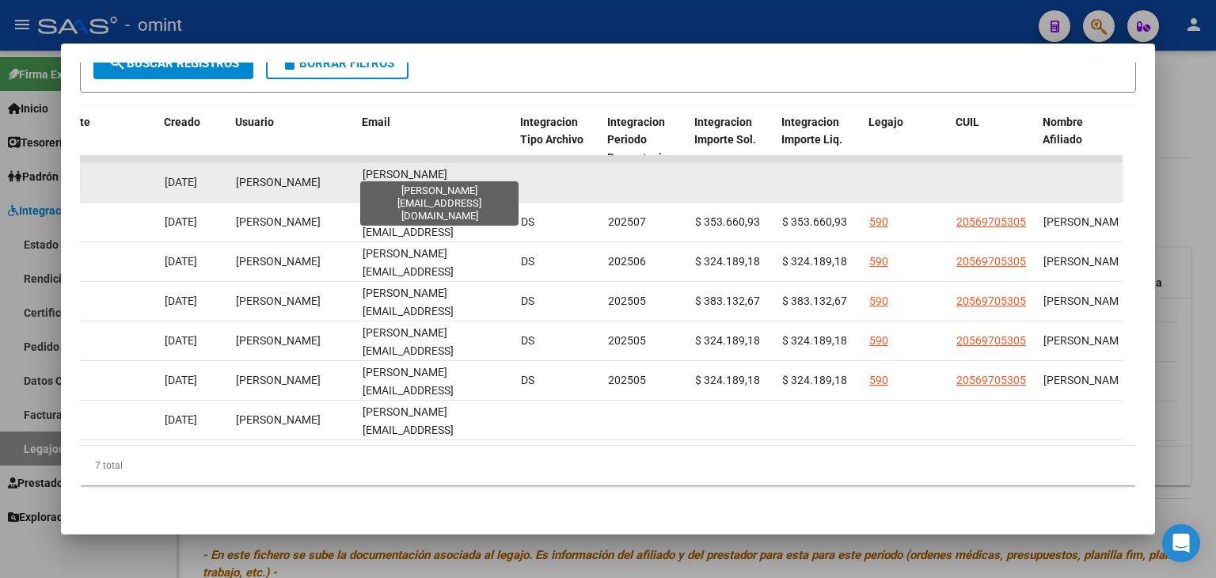
drag, startPoint x: 507, startPoint y: 170, endPoint x: 362, endPoint y: 165, distance: 145.0
click at [363, 165] on div "[PERSON_NAME][EMAIL_ADDRESS][DOMAIN_NAME]" at bounding box center [436, 181] width 146 height 33
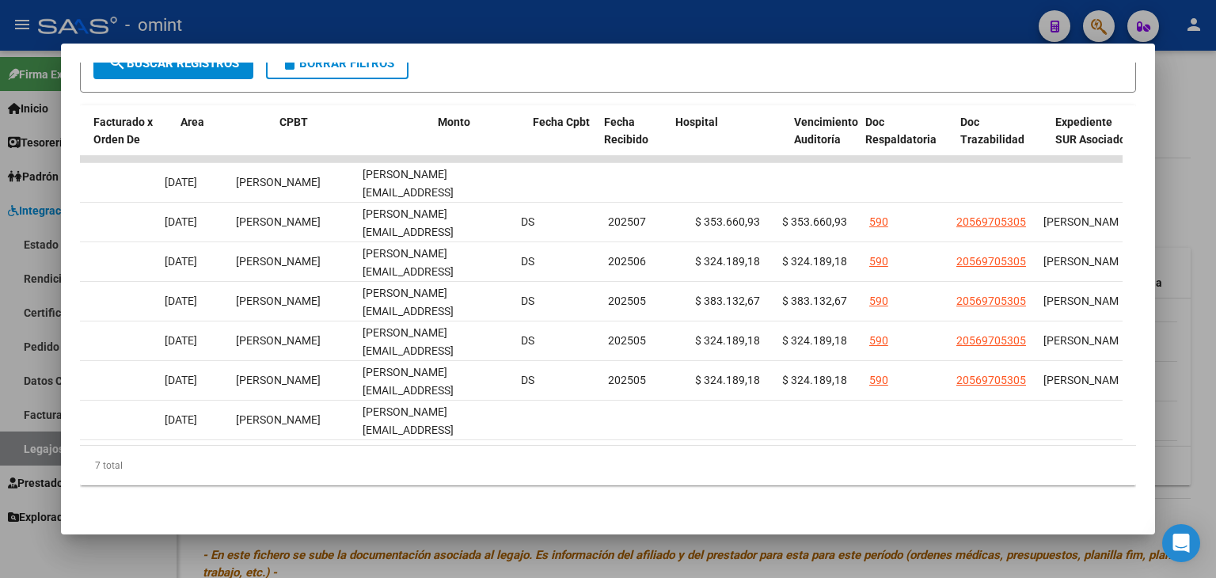
scroll to position [0, 0]
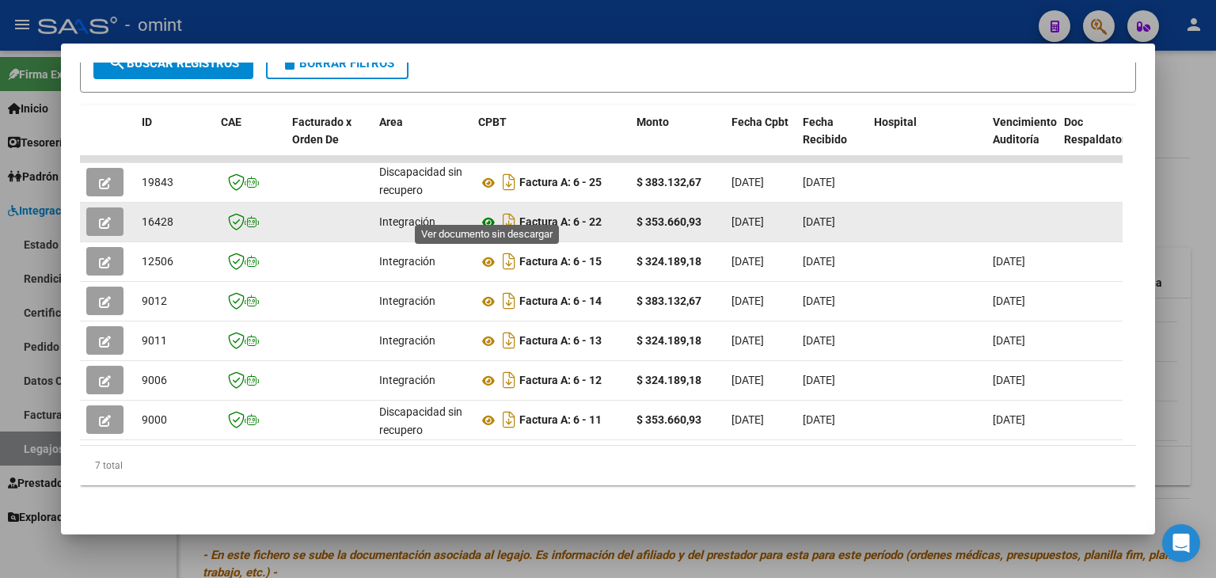
click at [491, 213] on icon at bounding box center [488, 222] width 21 height 19
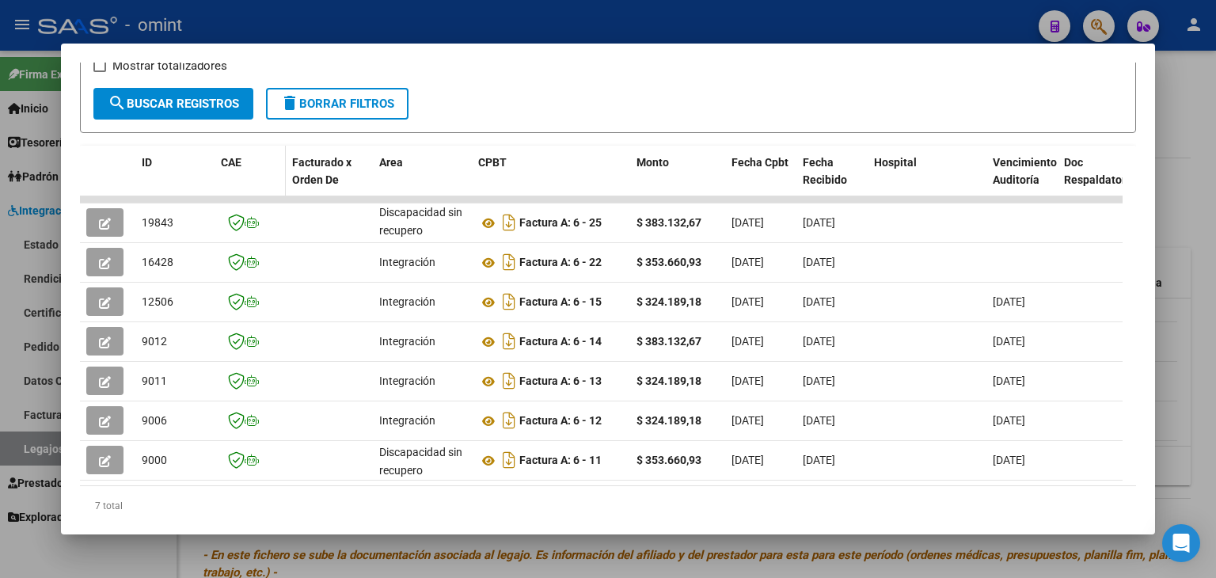
scroll to position [188, 0]
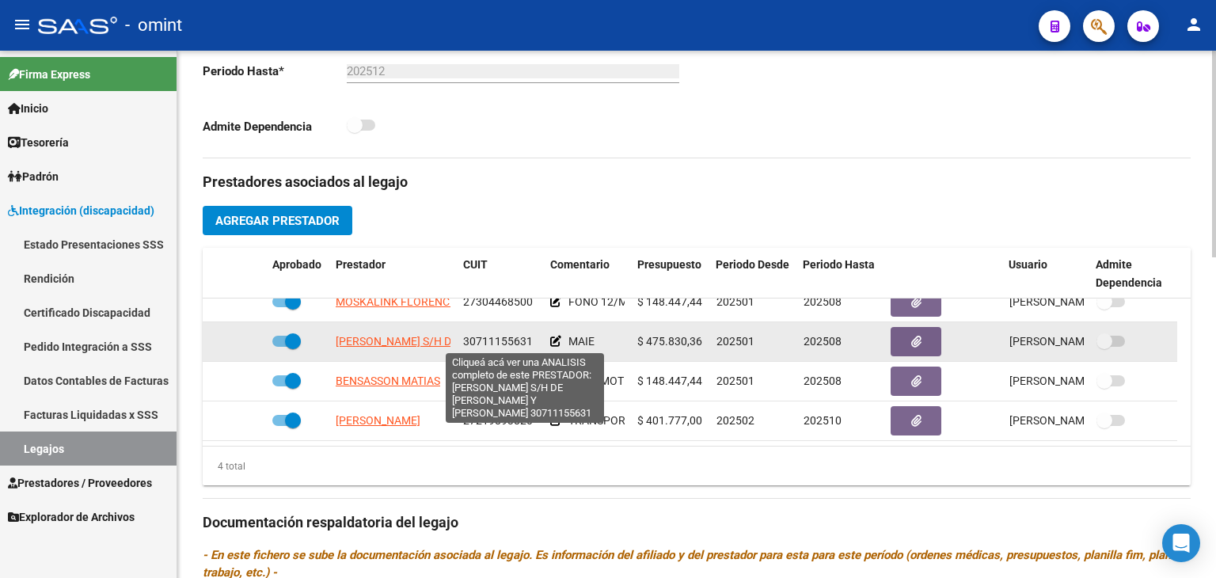
click at [382, 340] on span "[PERSON_NAME] S/H DE [PERSON_NAME] Y [PERSON_NAME]" at bounding box center [488, 341] width 305 height 13
type textarea "30711155631"
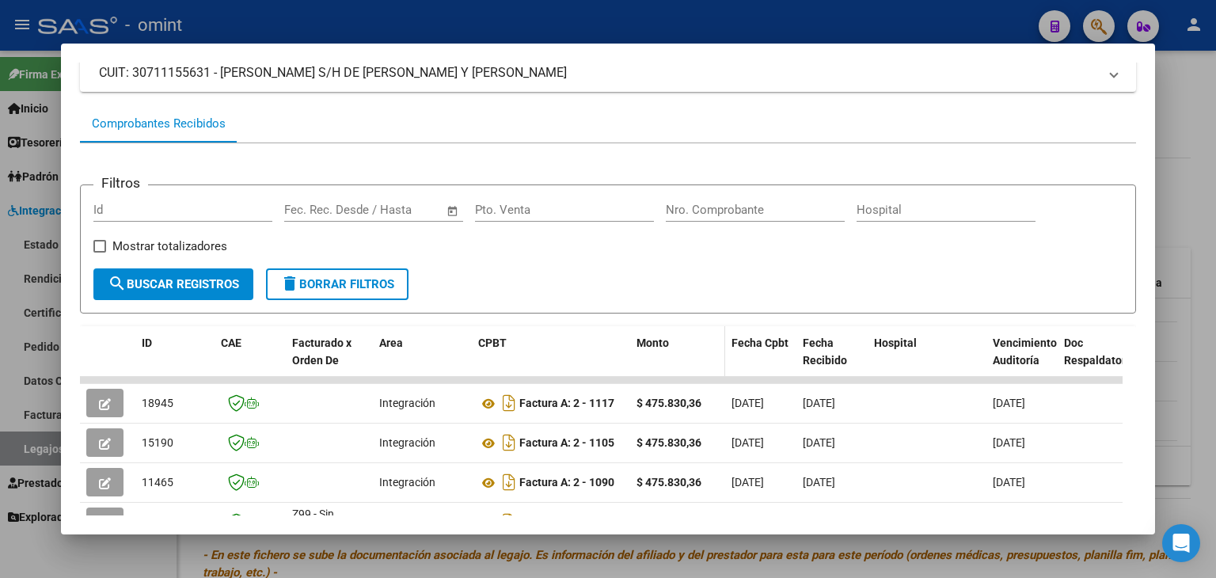
scroll to position [206, 0]
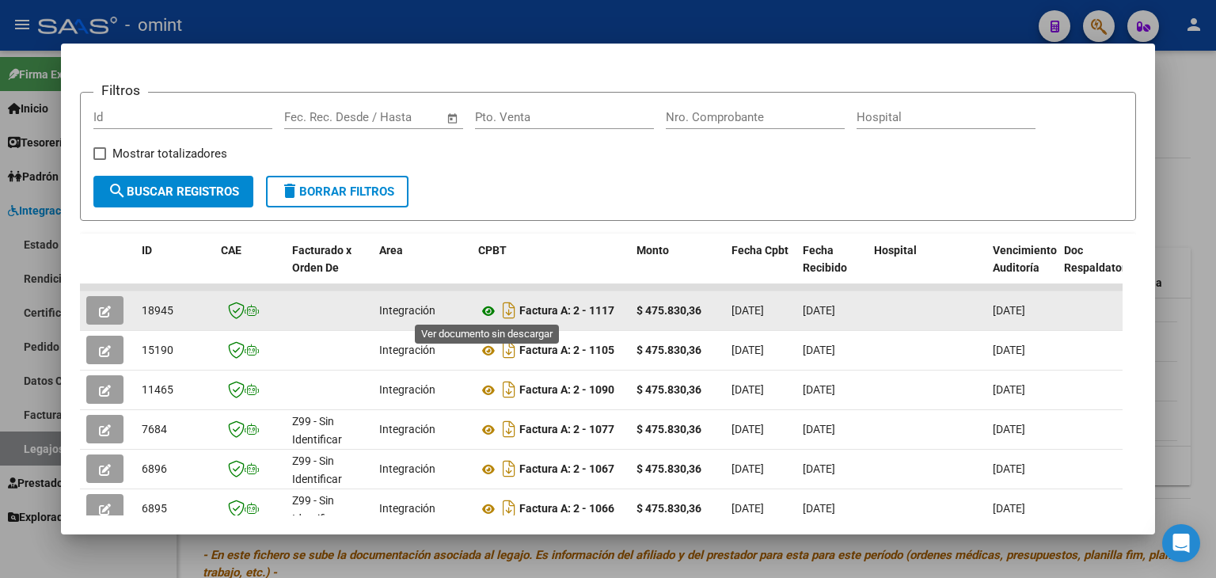
click at [492, 306] on icon at bounding box center [488, 311] width 21 height 19
click at [162, 311] on span "18945" at bounding box center [158, 310] width 32 height 13
click at [161, 311] on span "18945" at bounding box center [158, 310] width 32 height 13
click at [108, 303] on span "button" at bounding box center [105, 310] width 12 height 14
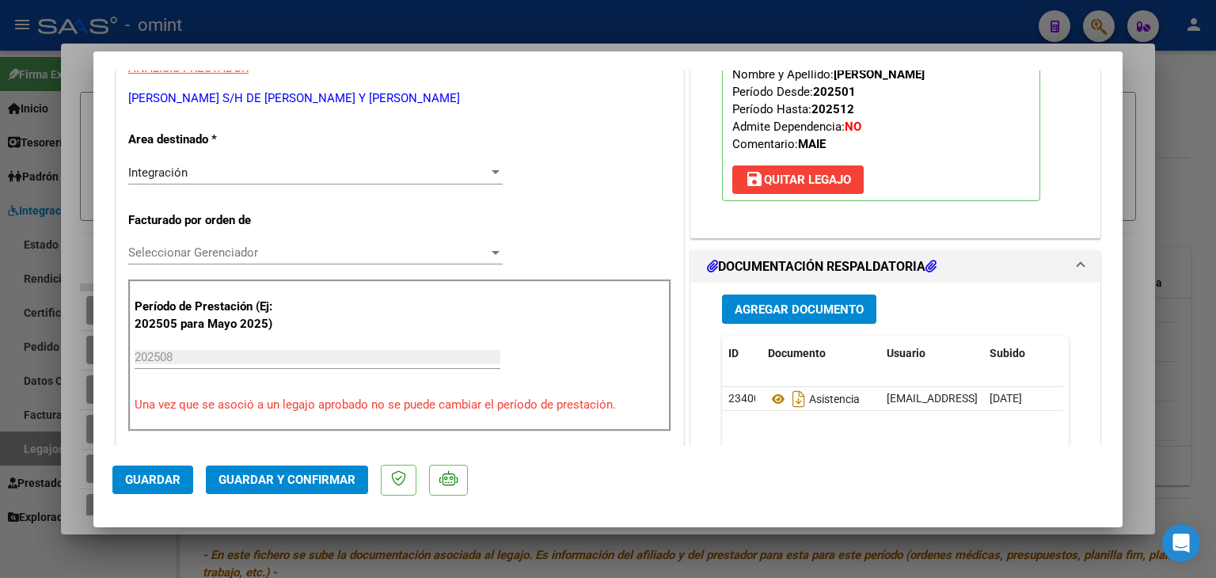
scroll to position [317, 0]
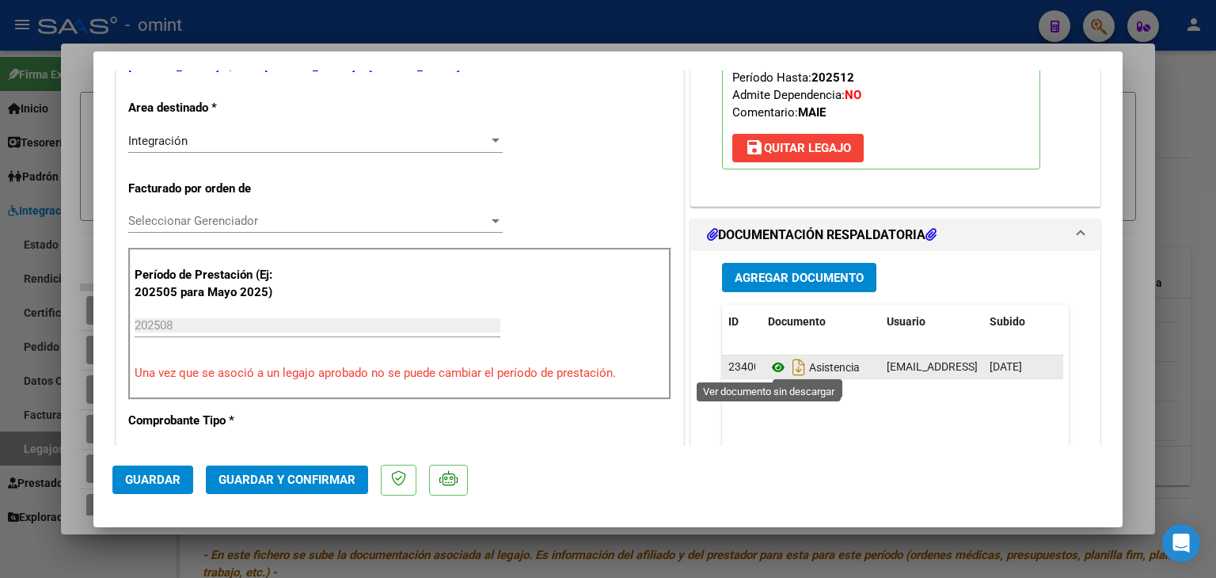
click at [773, 367] on icon at bounding box center [778, 367] width 21 height 19
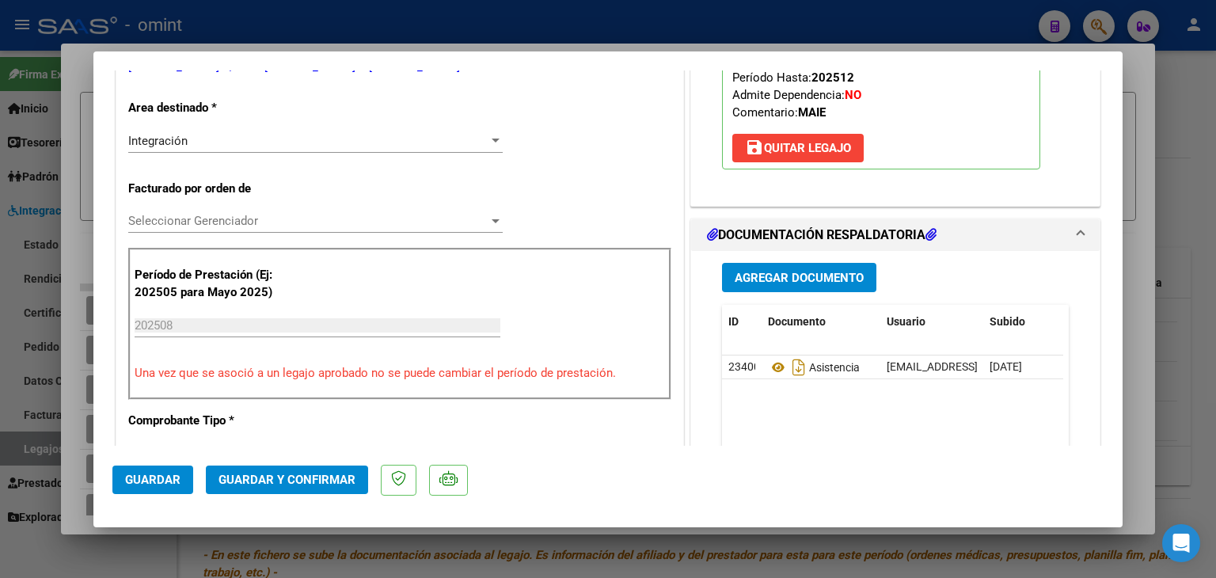
click at [185, 227] on span "Seleccionar Gerenciador" at bounding box center [308, 221] width 360 height 14
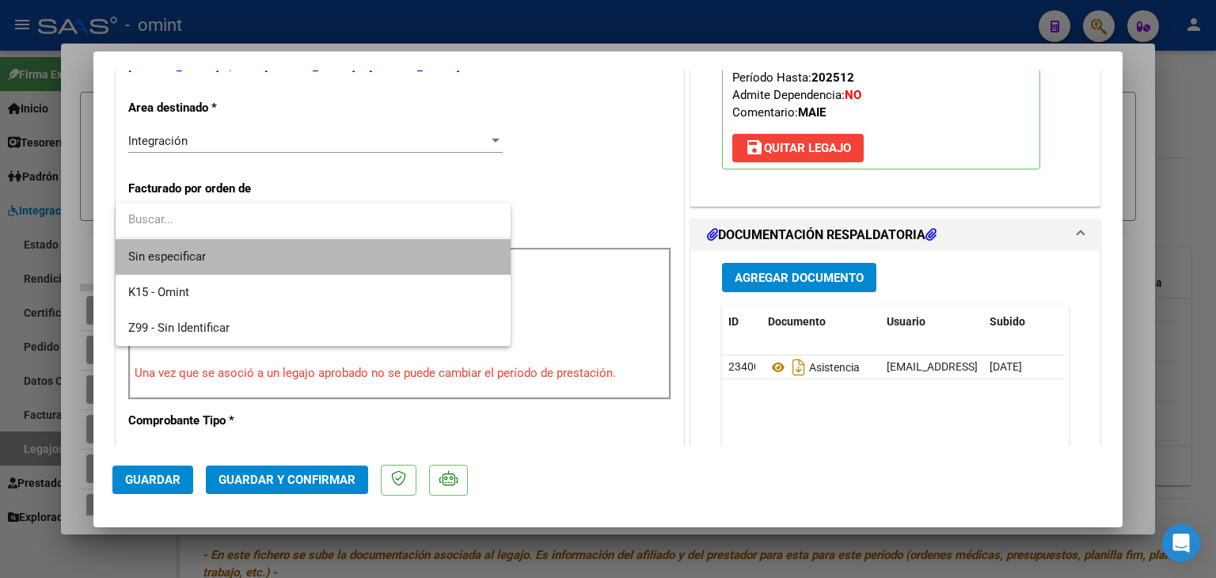
click at [215, 259] on span "Sin especificar" at bounding box center [313, 257] width 370 height 36
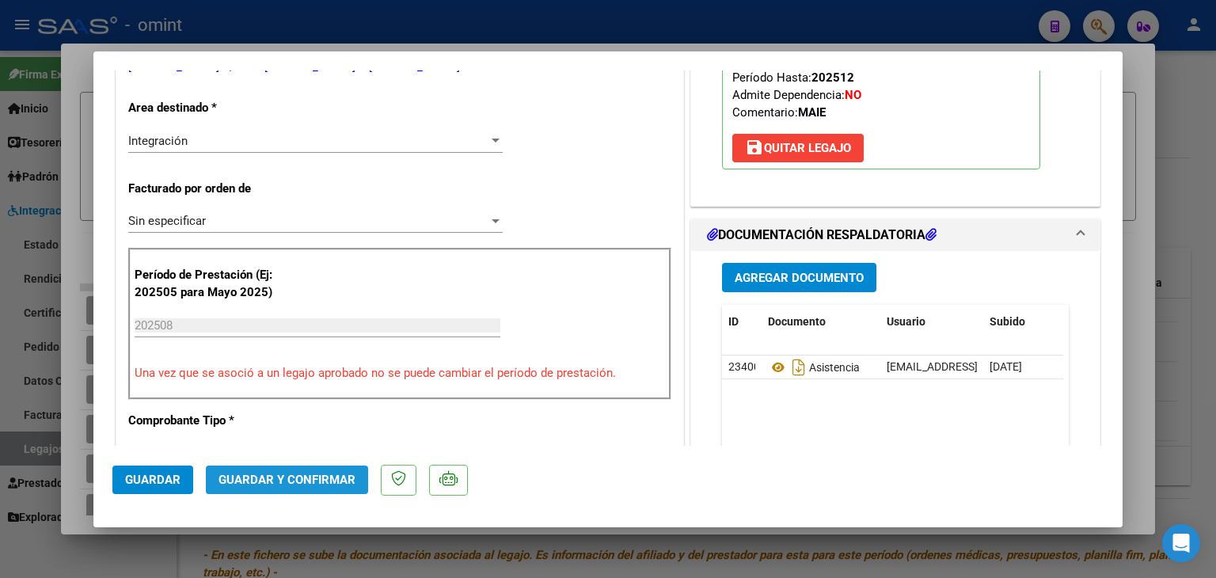
click at [302, 484] on span "Guardar y Confirmar" at bounding box center [287, 480] width 137 height 14
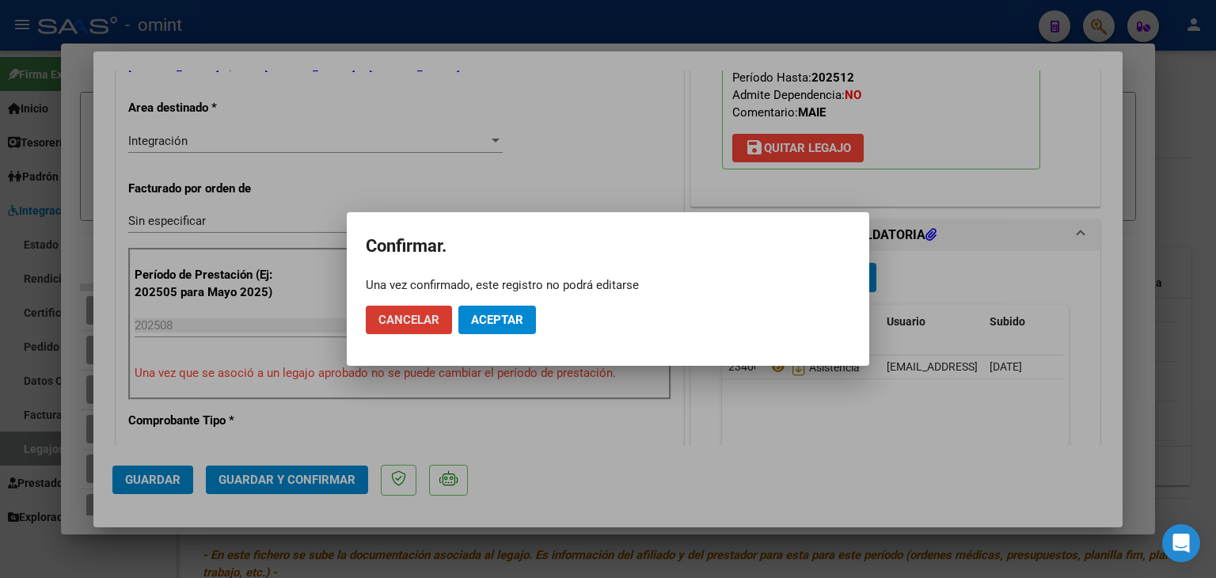
click at [494, 322] on span "Aceptar" at bounding box center [497, 320] width 52 height 14
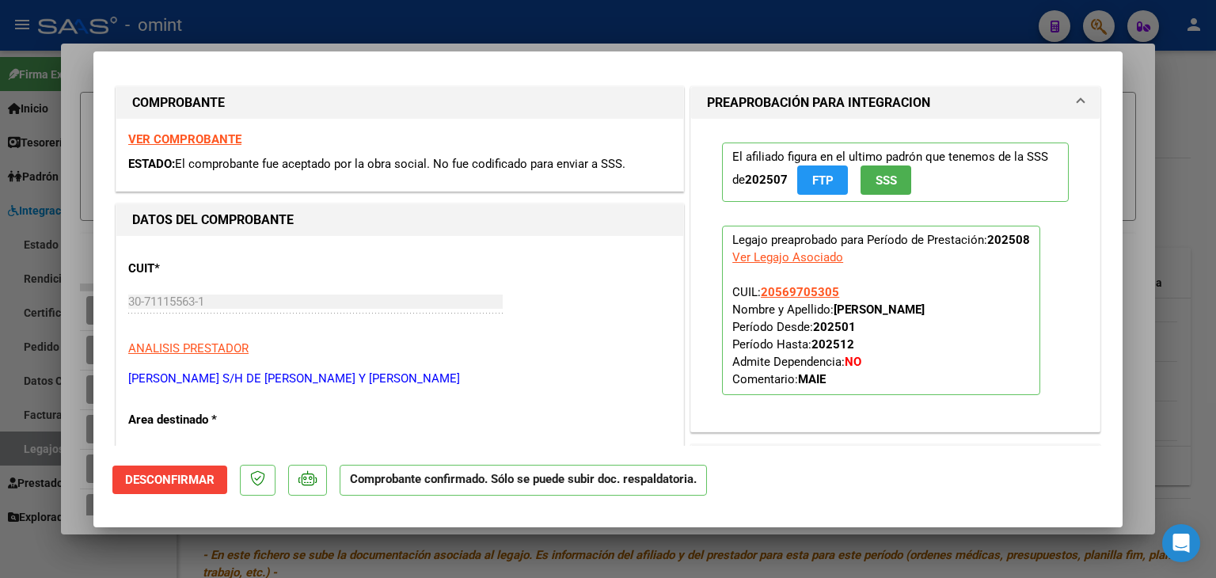
scroll to position [0, 0]
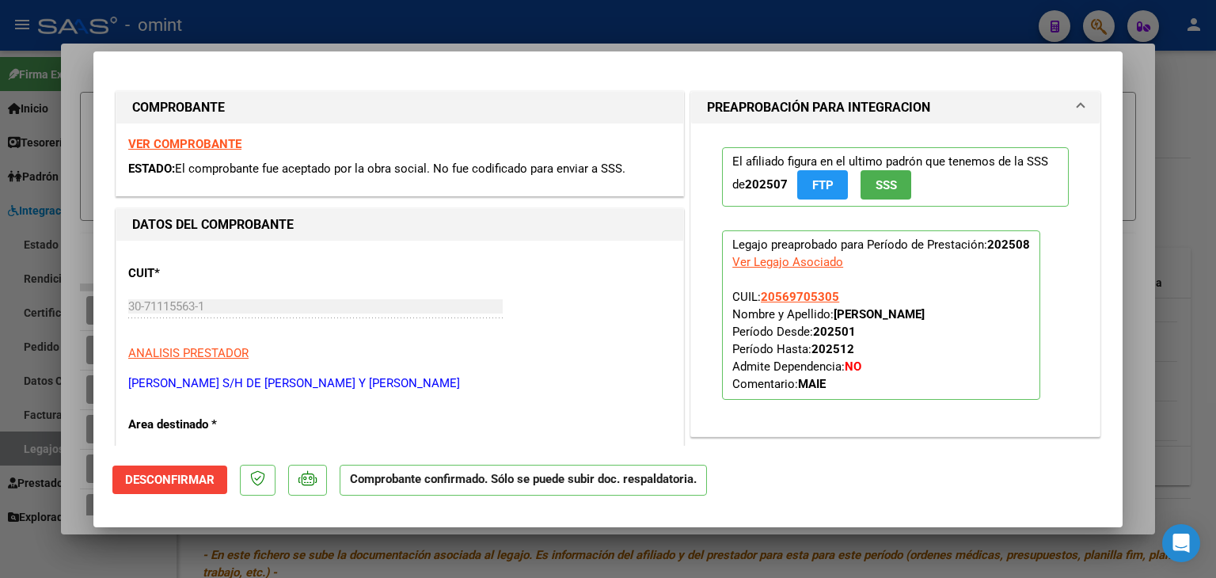
type input "$ 0,00"
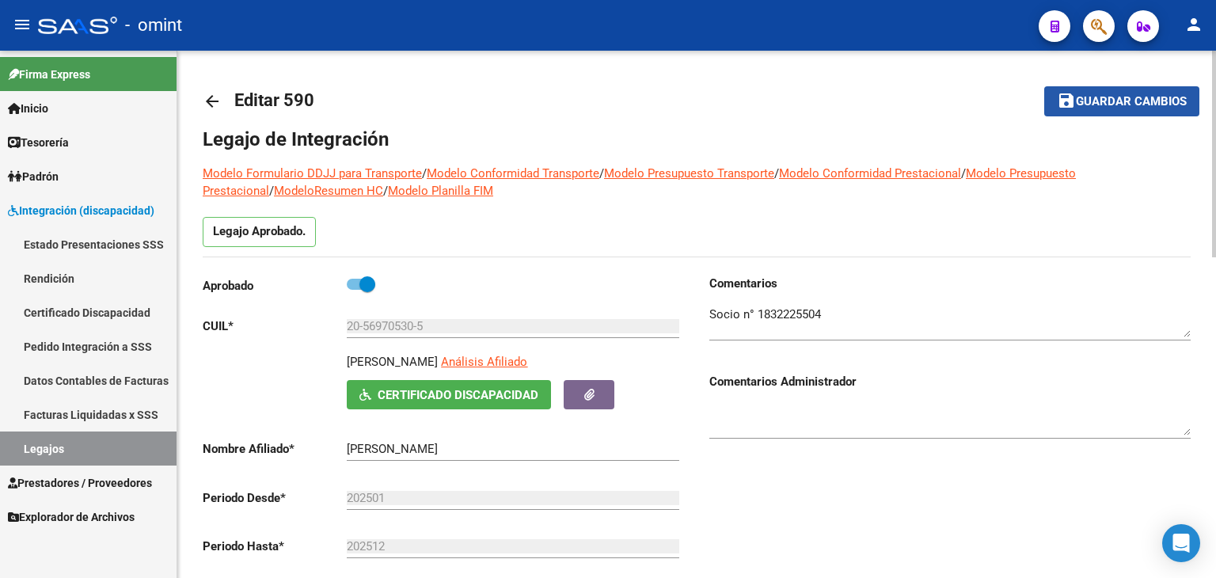
click at [1131, 93] on button "save Guardar cambios" at bounding box center [1121, 100] width 155 height 29
click at [63, 439] on link "Legajos" at bounding box center [88, 449] width 177 height 34
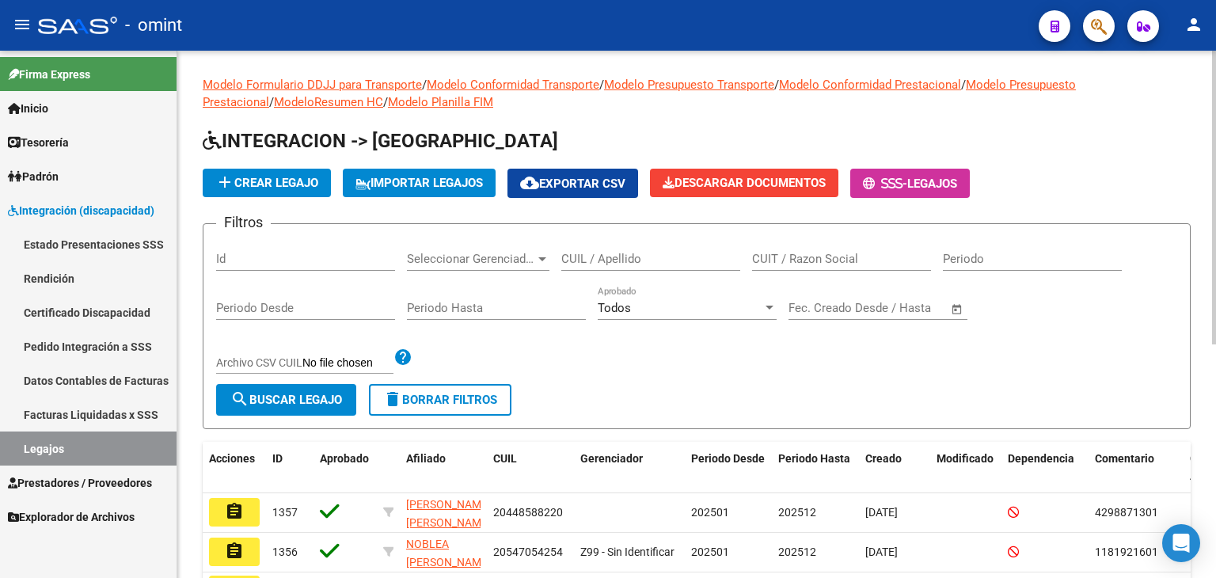
click at [637, 262] on input "CUIL / Apellido" at bounding box center [650, 259] width 179 height 14
paste input "20582152781"
type input "20582152781"
click at [327, 405] on span "search Buscar Legajo" at bounding box center [286, 400] width 112 height 14
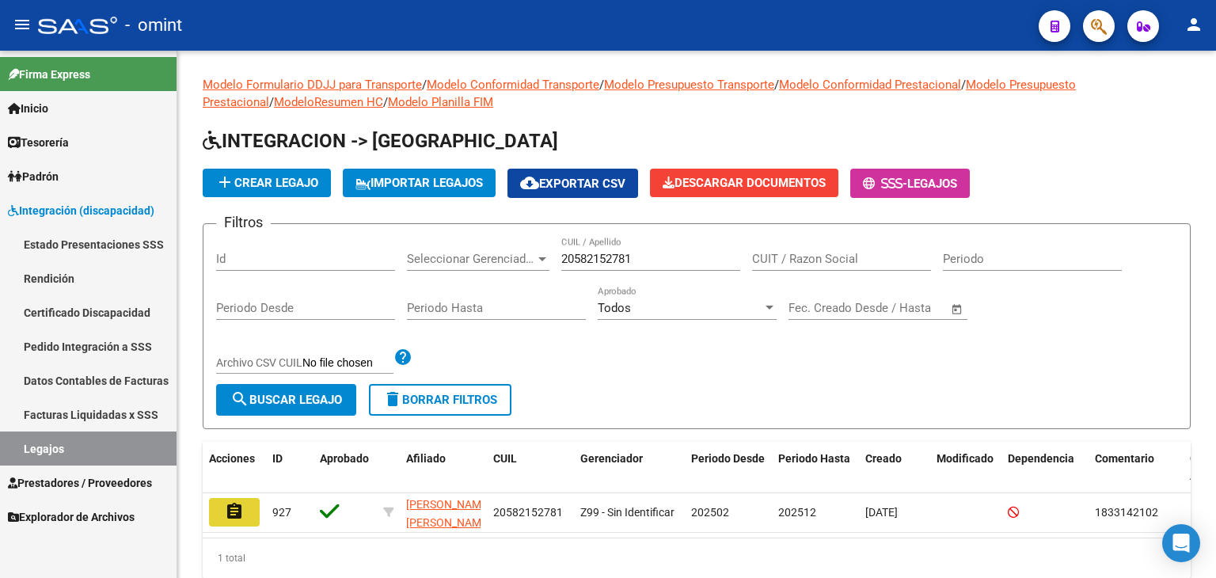
drag, startPoint x: 243, startPoint y: 517, endPoint x: 133, endPoint y: 36, distance: 493.8
click at [244, 517] on button "assignment" at bounding box center [234, 512] width 51 height 29
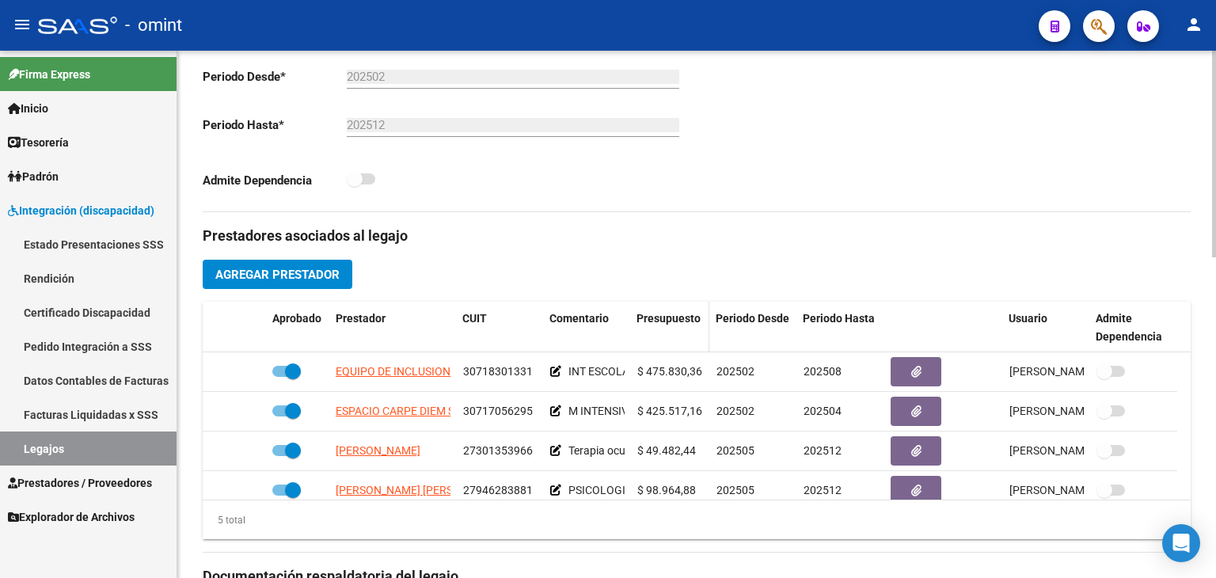
scroll to position [554, 0]
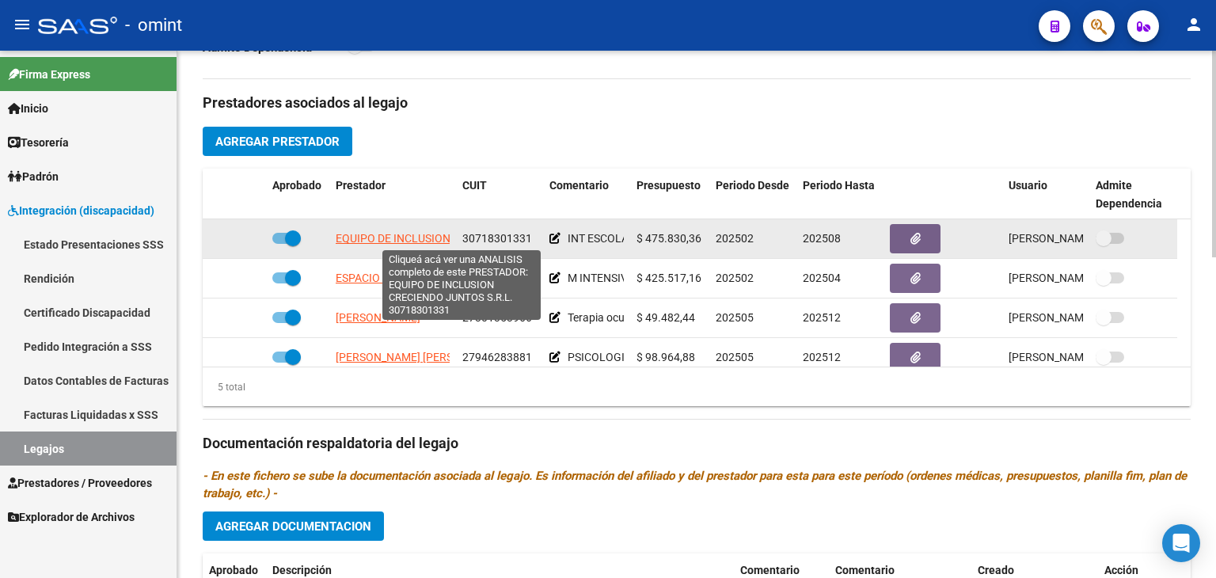
click at [386, 244] on span "EQUIPO DE INCLUSION CRECIENDO JUNTOS S.R.L." at bounding box center [462, 238] width 253 height 13
type textarea "30718301331"
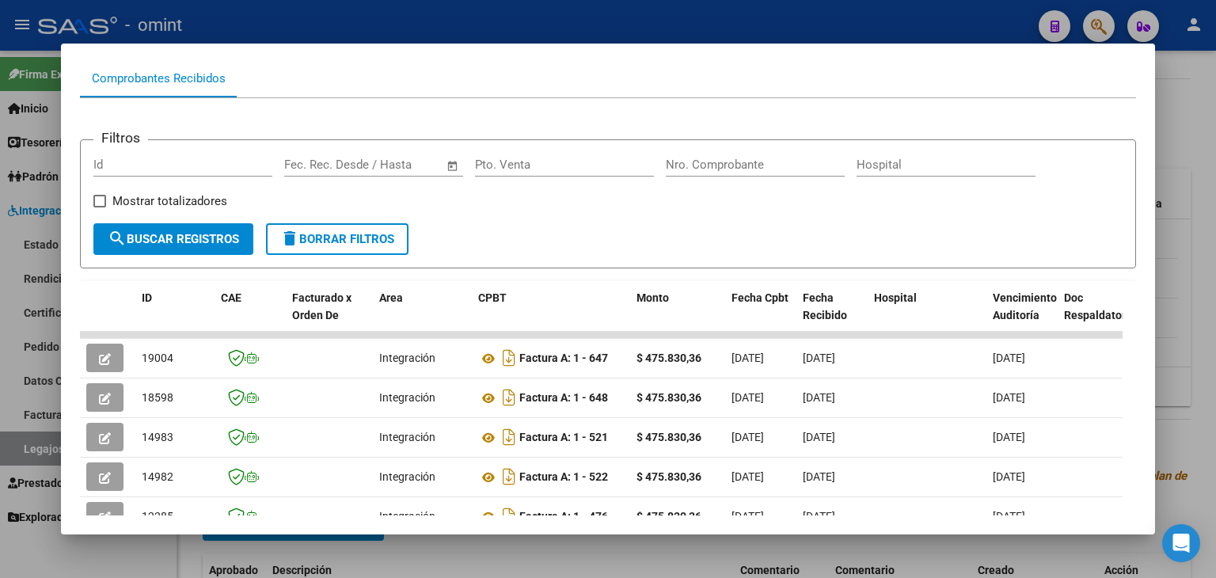
scroll to position [317, 0]
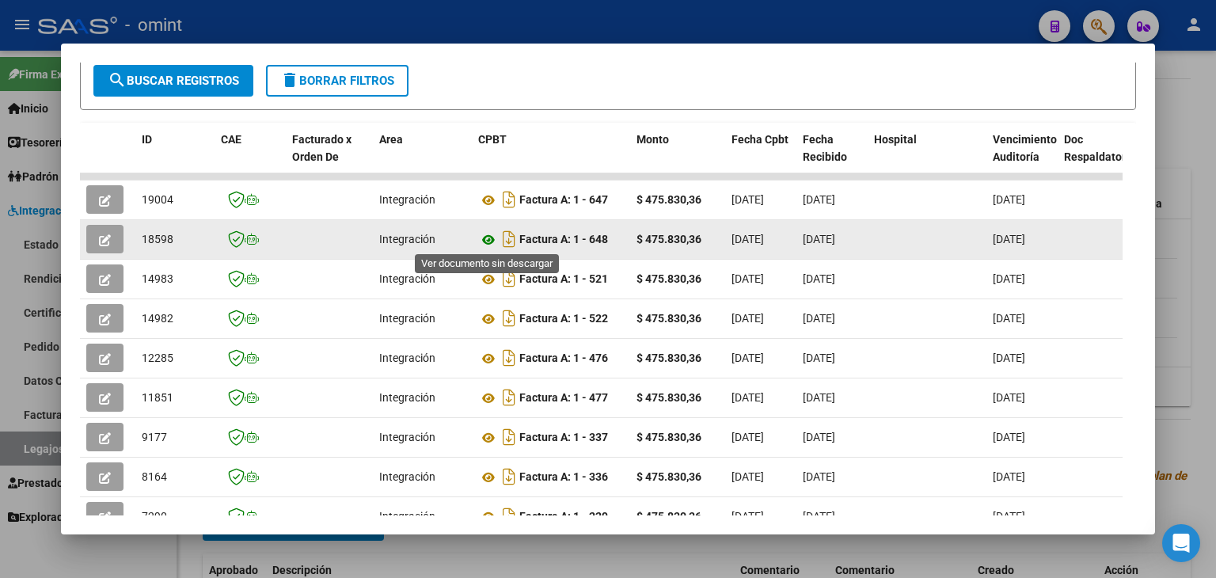
click at [485, 244] on icon at bounding box center [488, 239] width 21 height 19
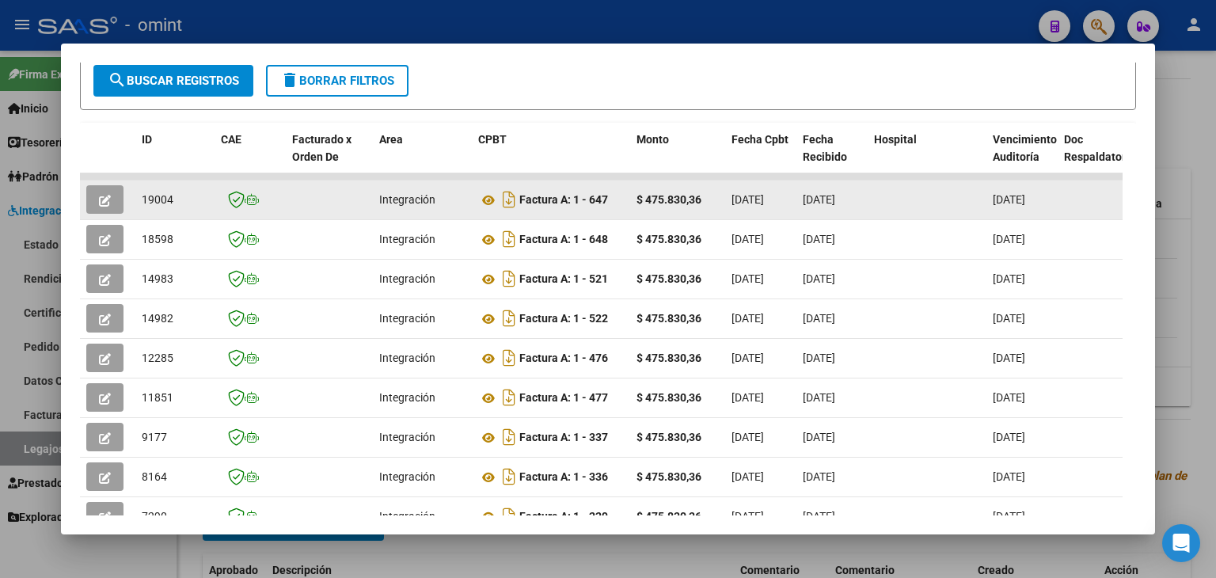
click at [158, 197] on span "19004" at bounding box center [158, 199] width 32 height 13
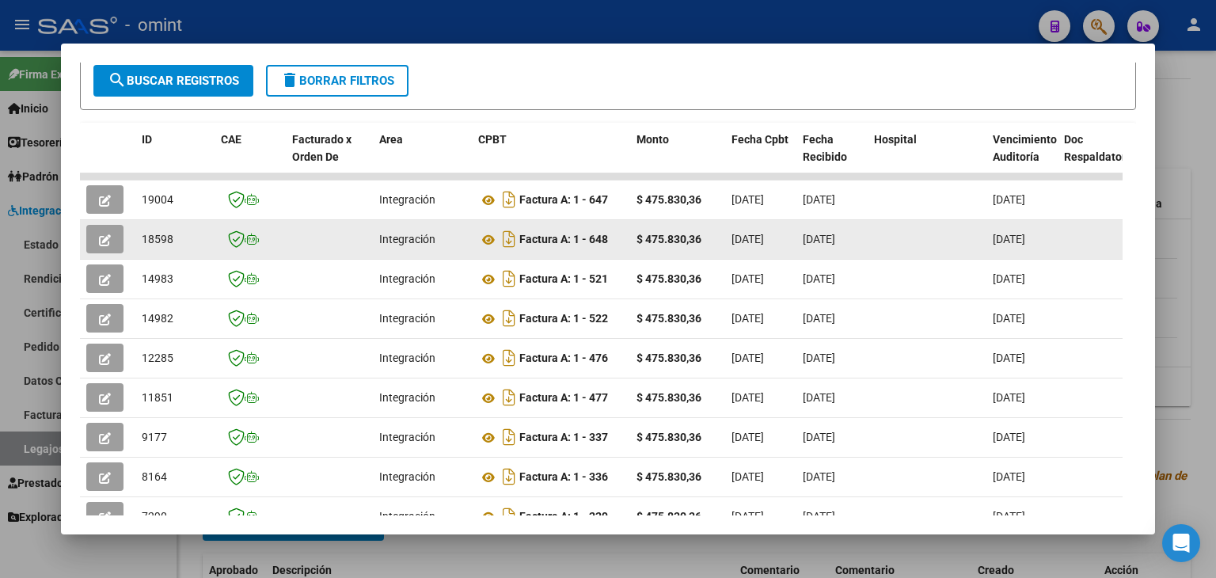
click at [158, 241] on span "18598" at bounding box center [158, 239] width 32 height 13
click at [101, 239] on icon "button" at bounding box center [105, 240] width 12 height 12
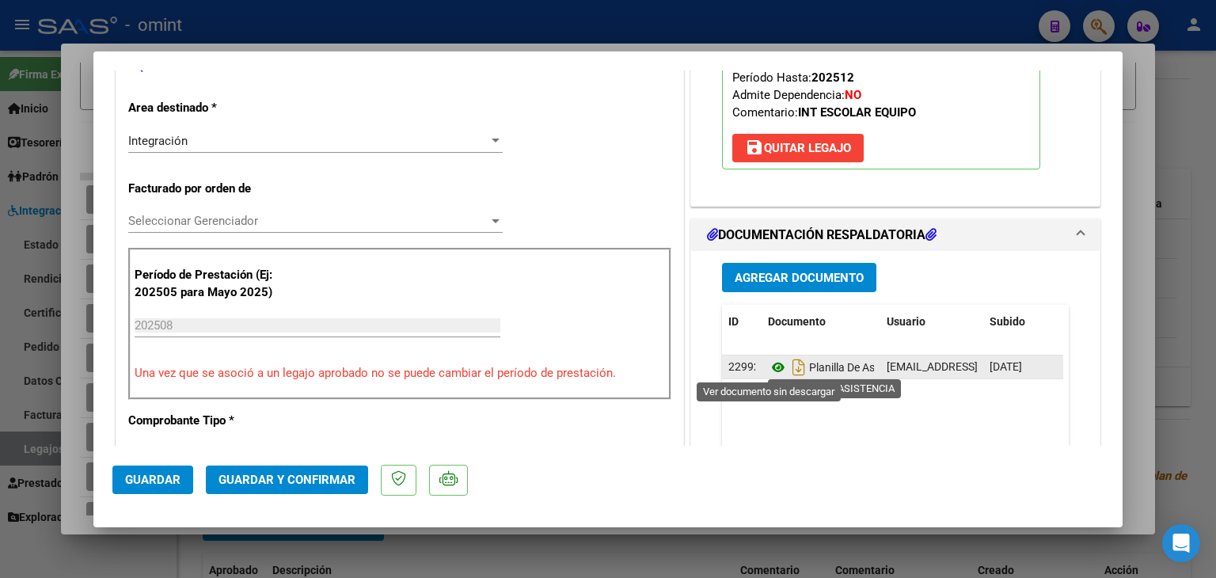
click at [770, 363] on icon at bounding box center [778, 367] width 21 height 19
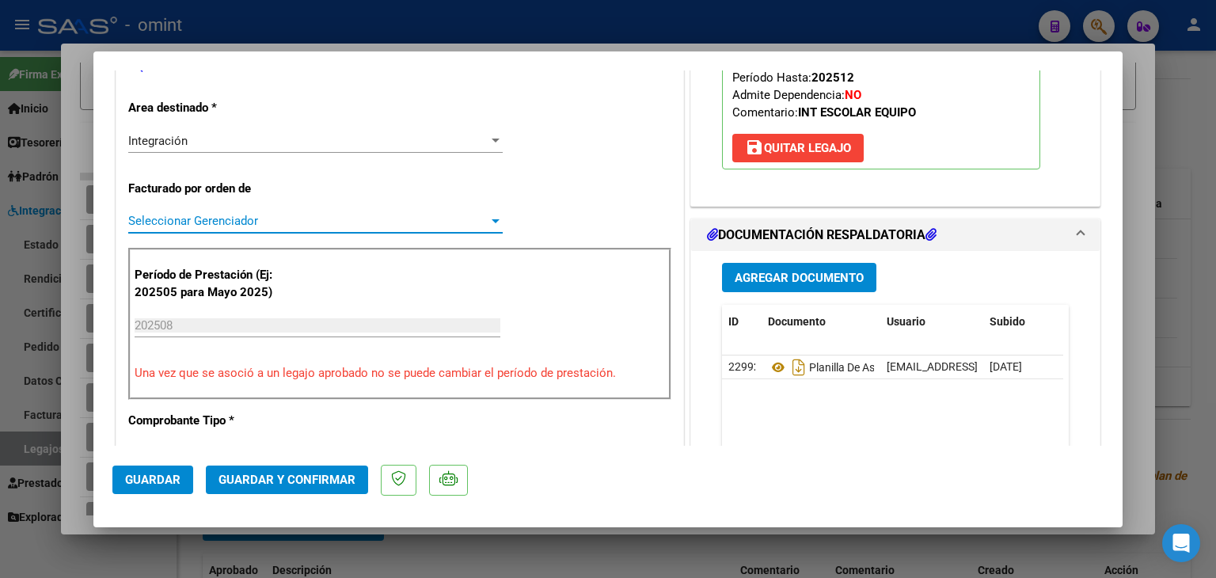
click at [207, 220] on span "Seleccionar Gerenciador" at bounding box center [308, 221] width 360 height 14
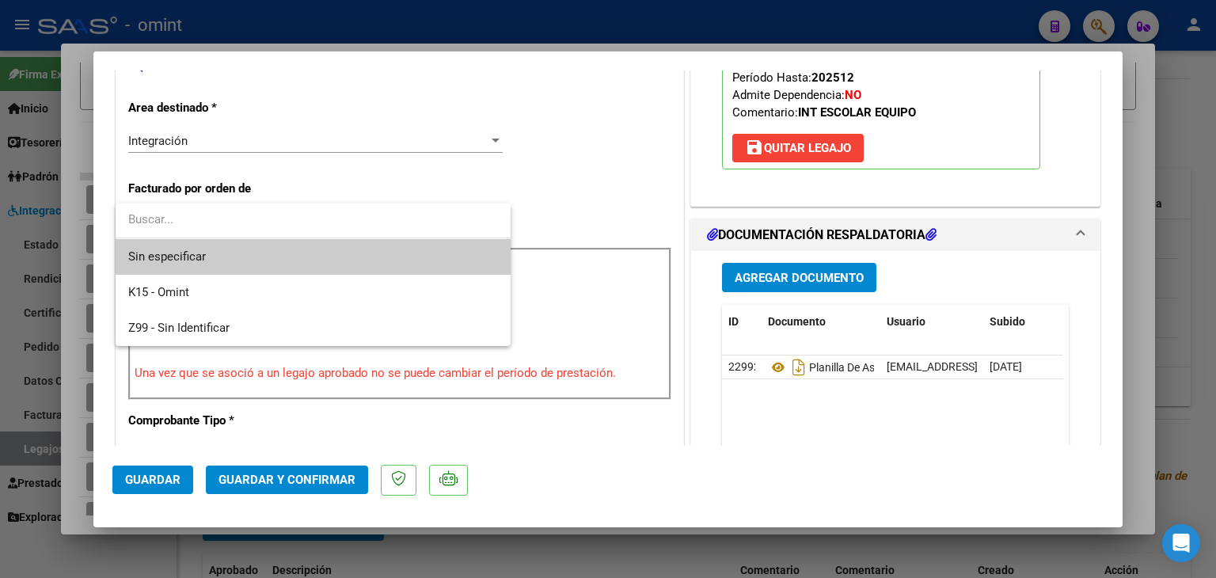
drag, startPoint x: 205, startPoint y: 252, endPoint x: 207, endPoint y: 261, distance: 9.0
click at [205, 253] on span "Sin especificar" at bounding box center [313, 257] width 370 height 36
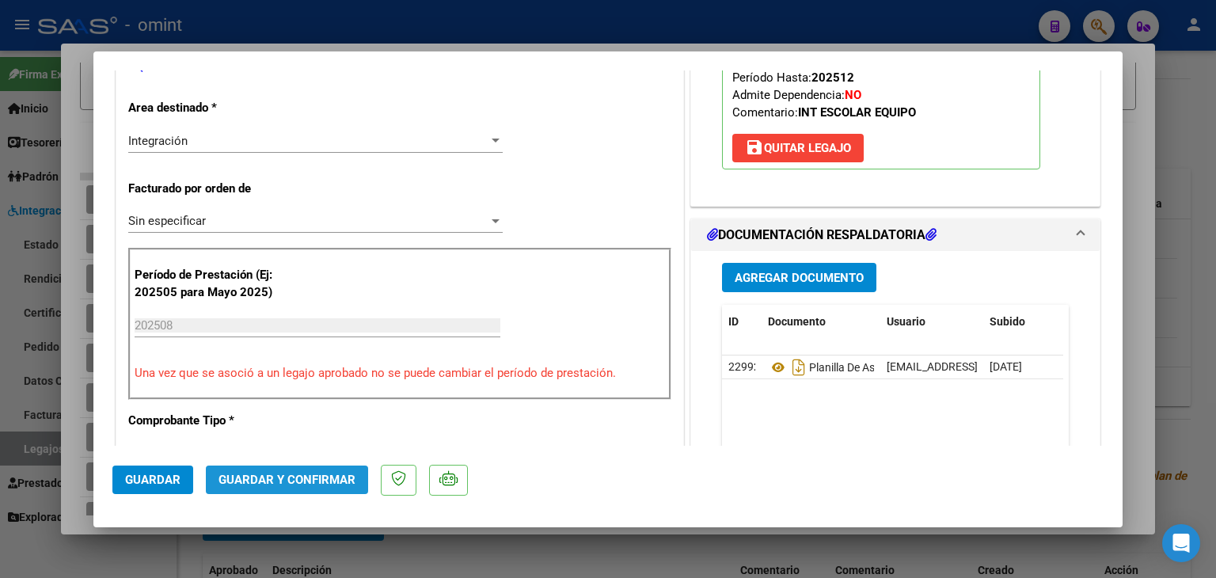
click at [307, 476] on span "Guardar y Confirmar" at bounding box center [287, 480] width 137 height 14
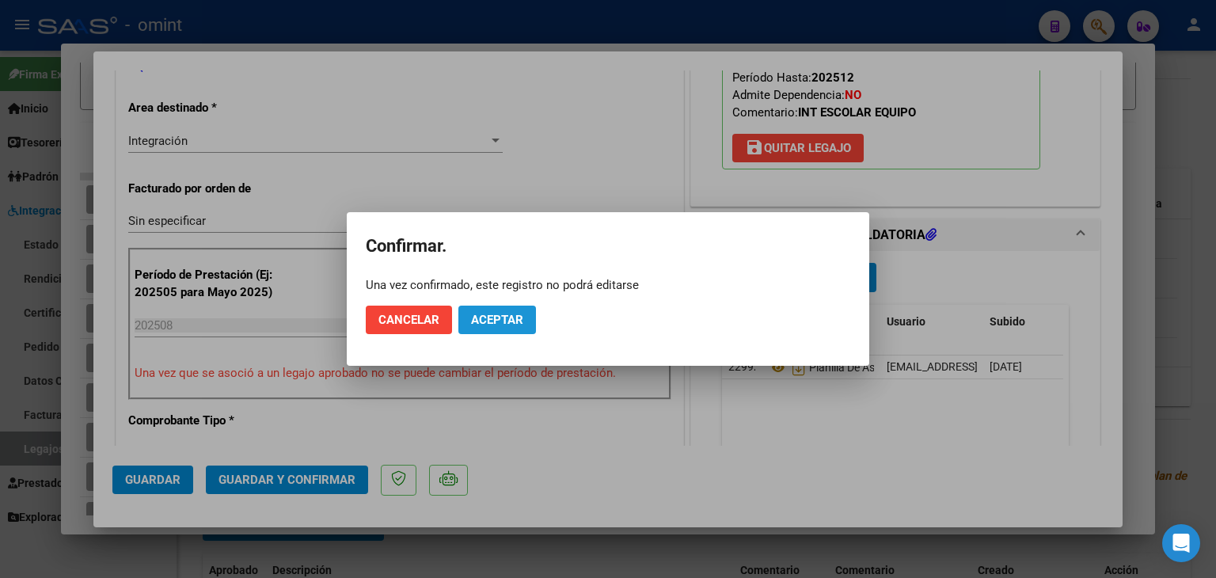
drag, startPoint x: 481, startPoint y: 326, endPoint x: 560, endPoint y: 32, distance: 304.0
click at [482, 325] on span "Aceptar" at bounding box center [497, 320] width 52 height 14
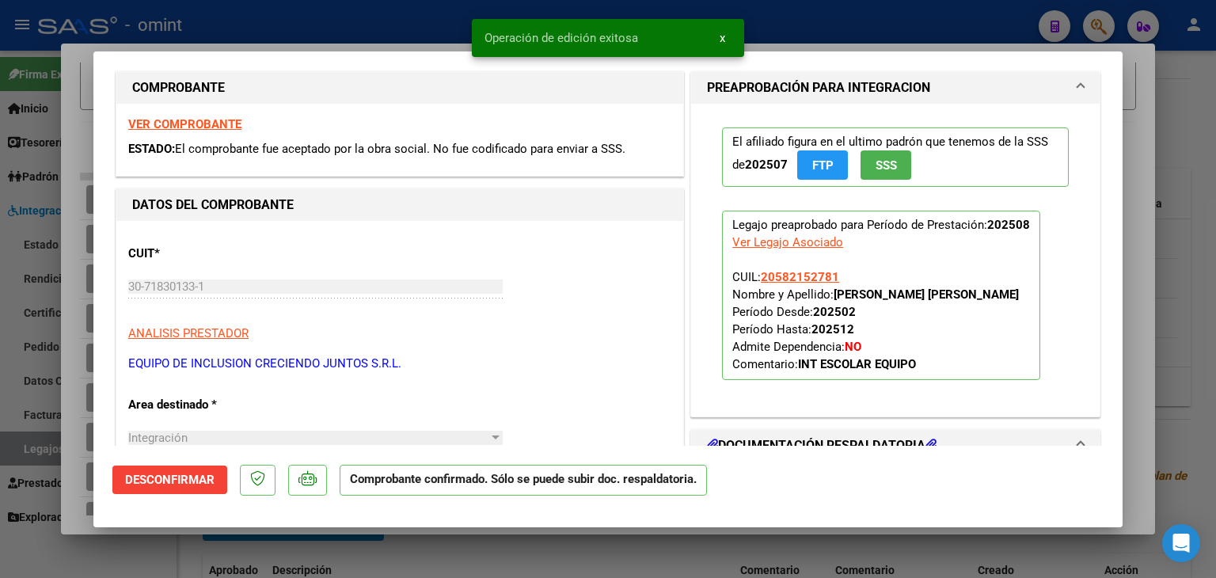
scroll to position [0, 0]
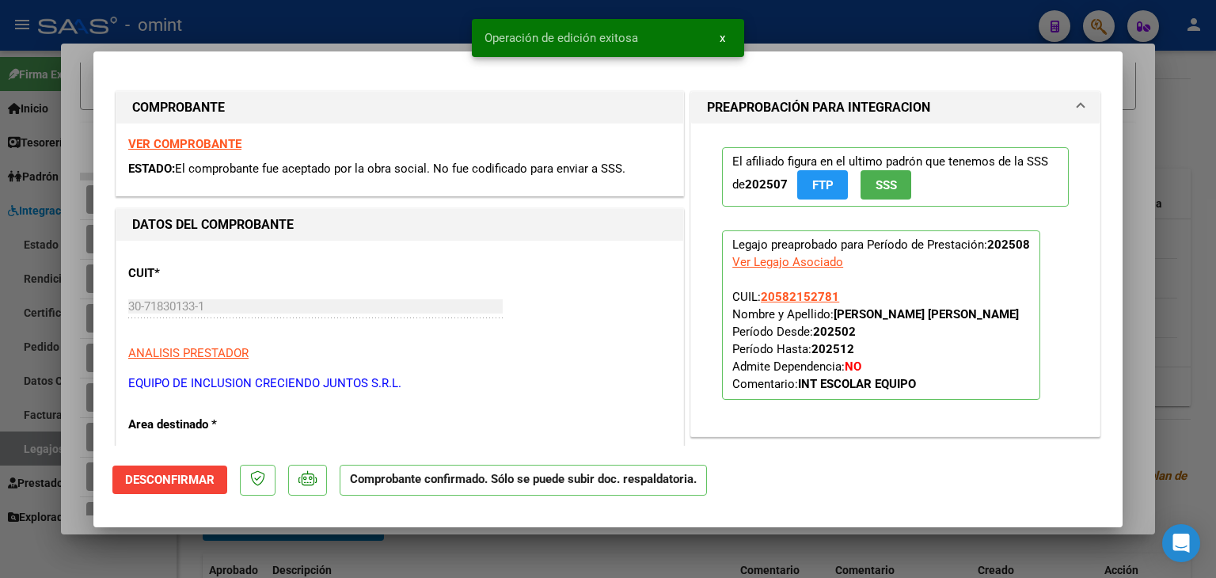
type input "$ 0,00"
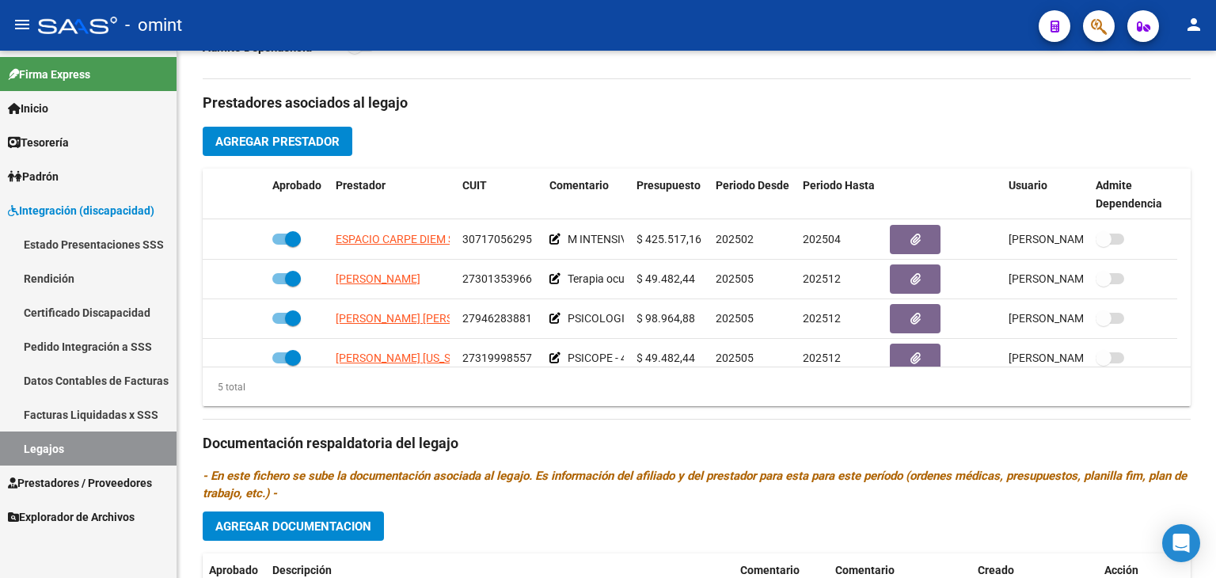
scroll to position [55, 0]
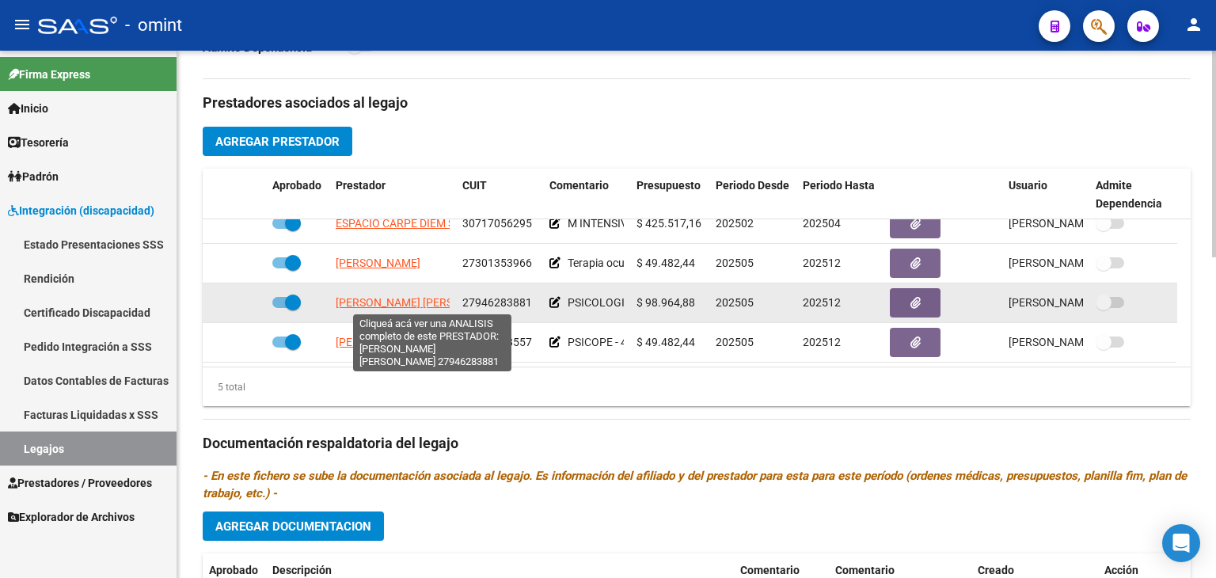
click at [386, 303] on span "[PERSON_NAME] [PERSON_NAME]" at bounding box center [422, 302] width 172 height 13
type textarea "27946283881"
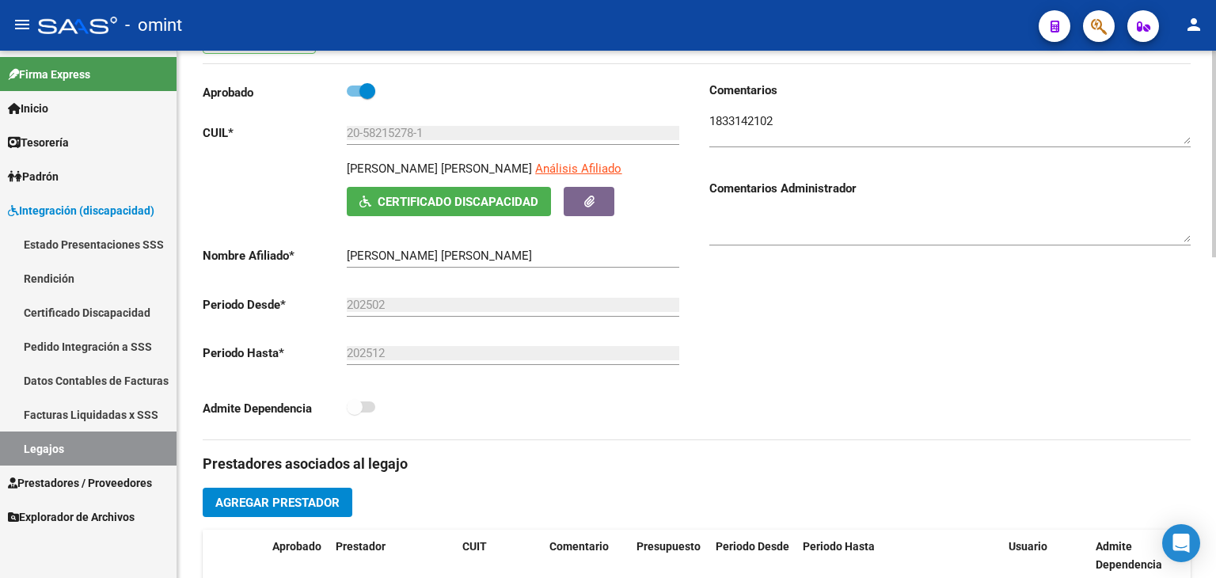
scroll to position [0, 0]
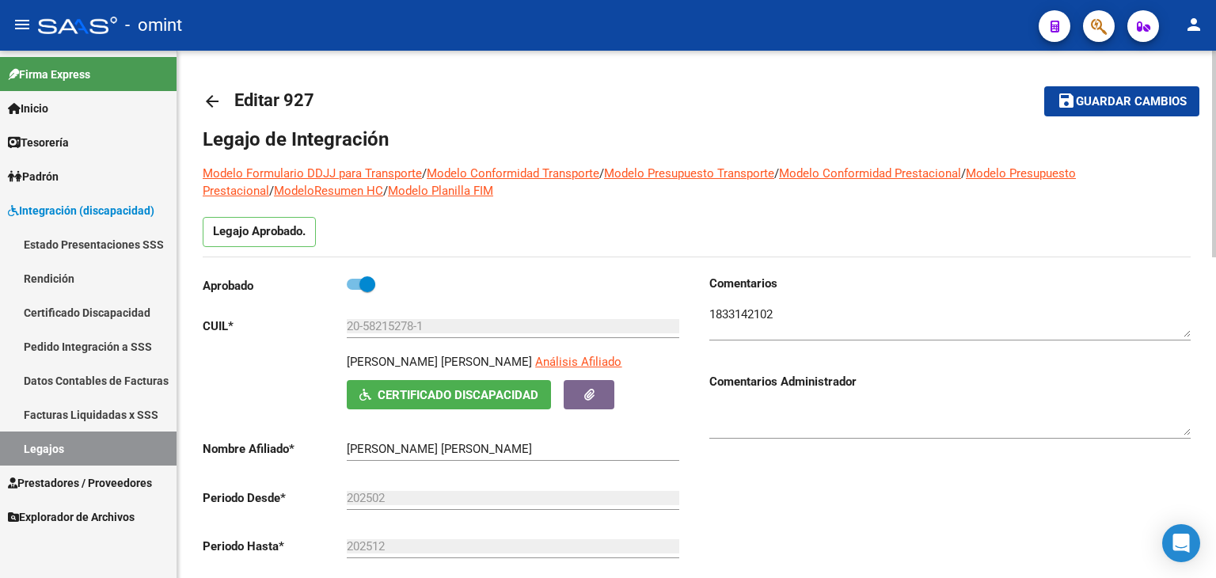
click at [743, 317] on textarea at bounding box center [949, 322] width 481 height 32
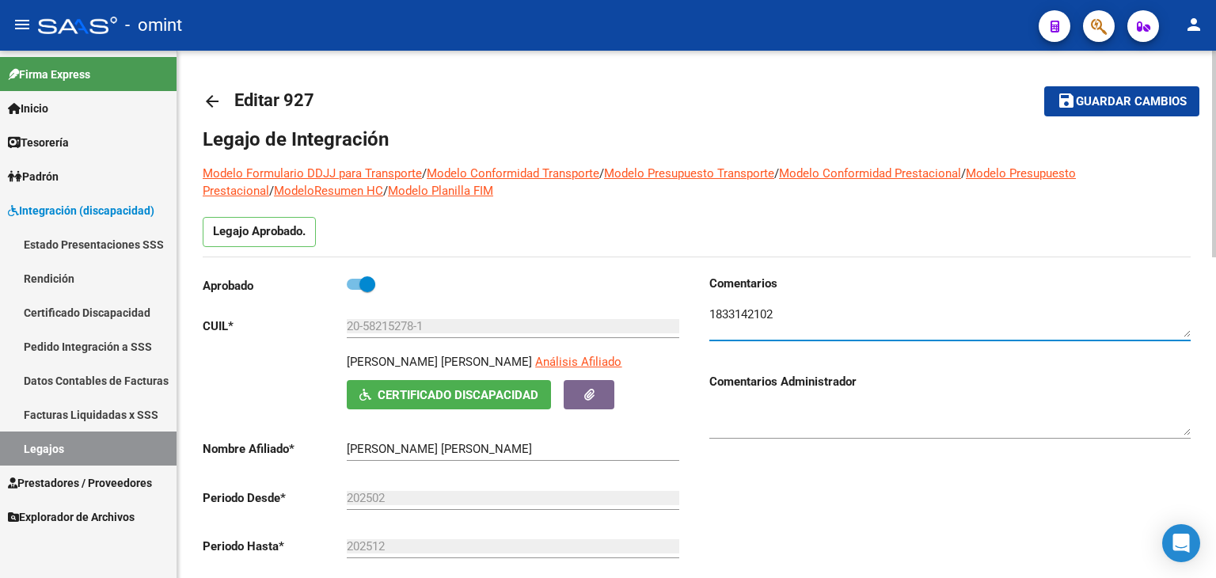
click at [743, 317] on textarea at bounding box center [949, 322] width 481 height 32
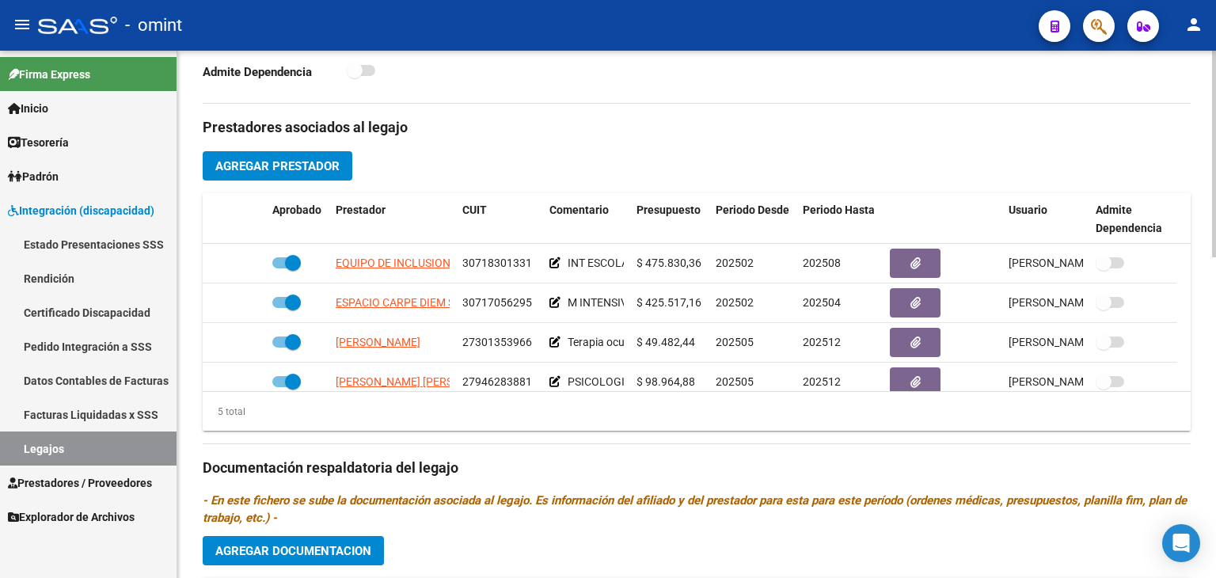
scroll to position [554, 0]
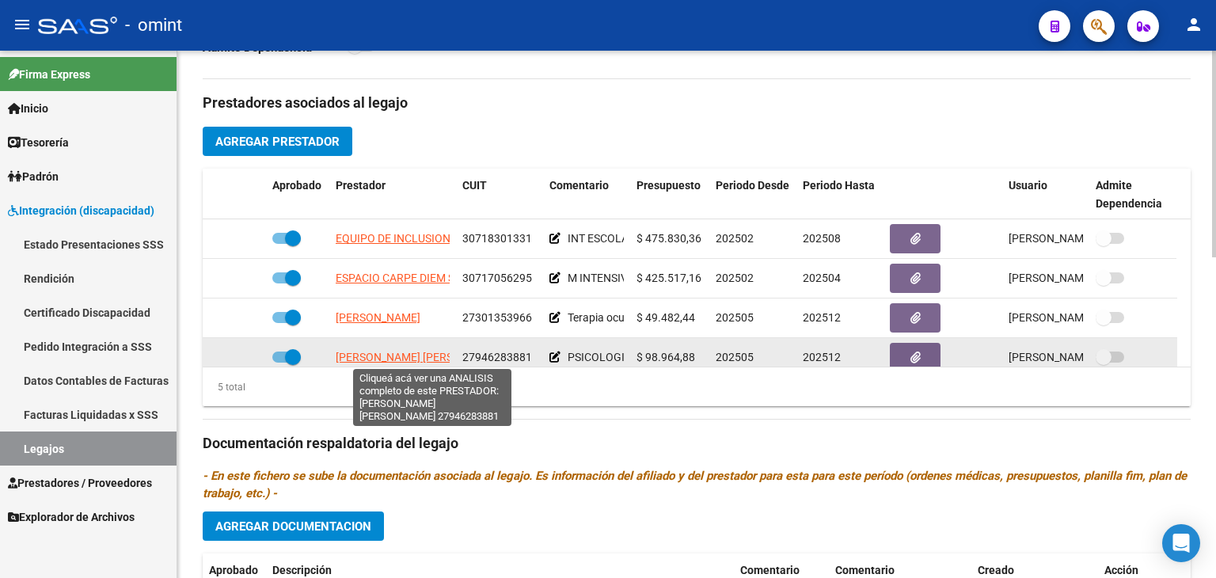
click at [397, 356] on span "[PERSON_NAME] [PERSON_NAME]" at bounding box center [422, 357] width 172 height 13
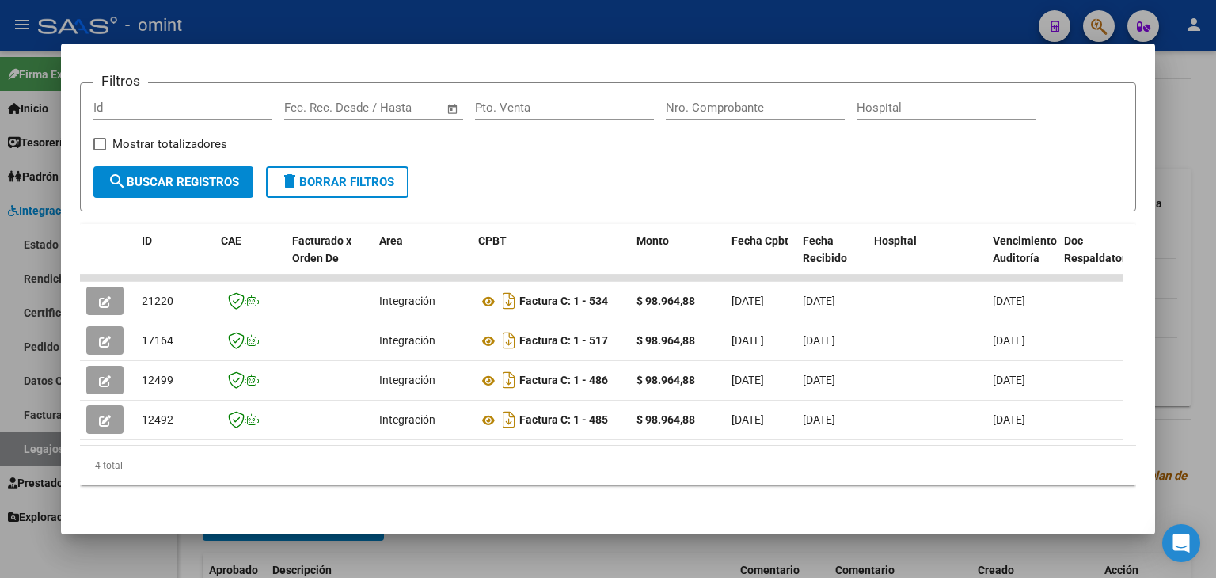
scroll to position [228, 0]
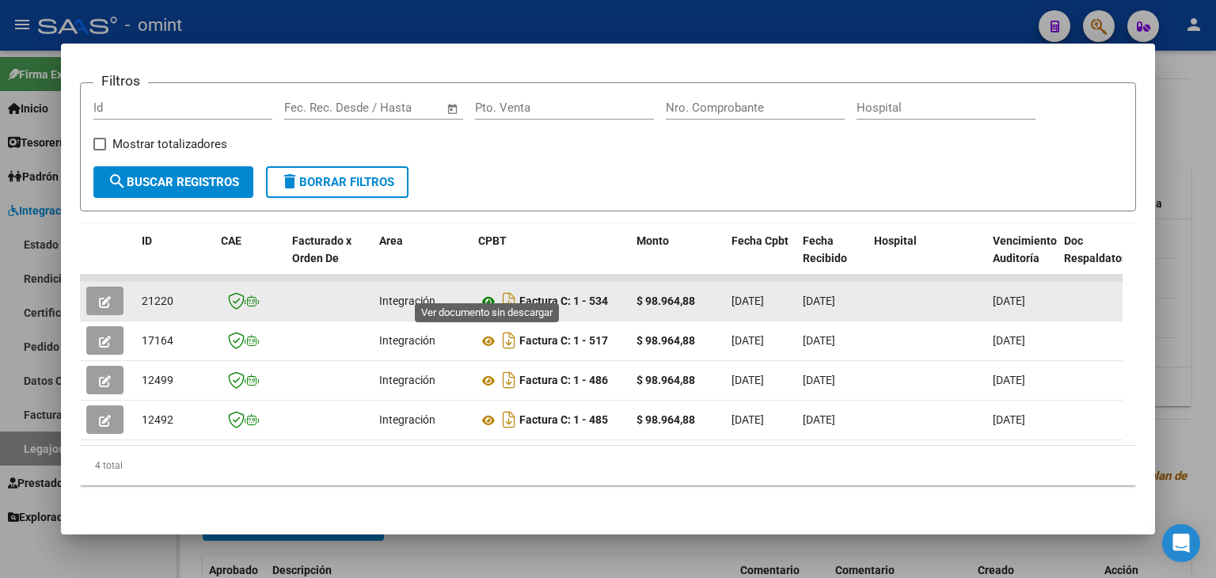
click at [489, 292] on icon at bounding box center [488, 301] width 21 height 19
click at [161, 295] on span "21220" at bounding box center [158, 301] width 32 height 13
click at [101, 296] on icon "button" at bounding box center [105, 302] width 12 height 12
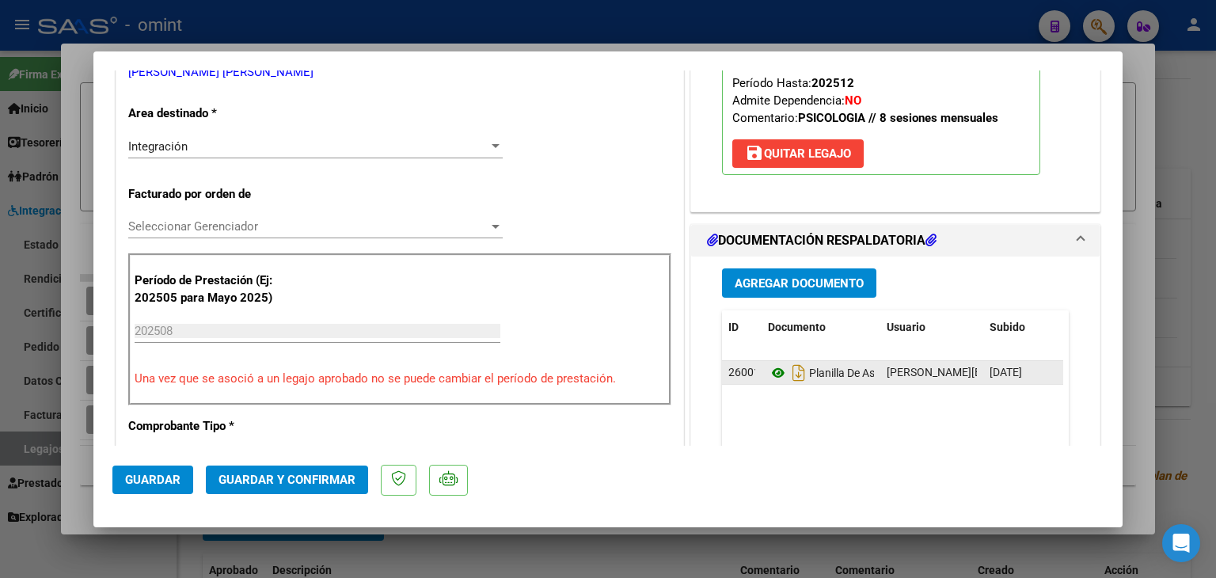
scroll to position [317, 0]
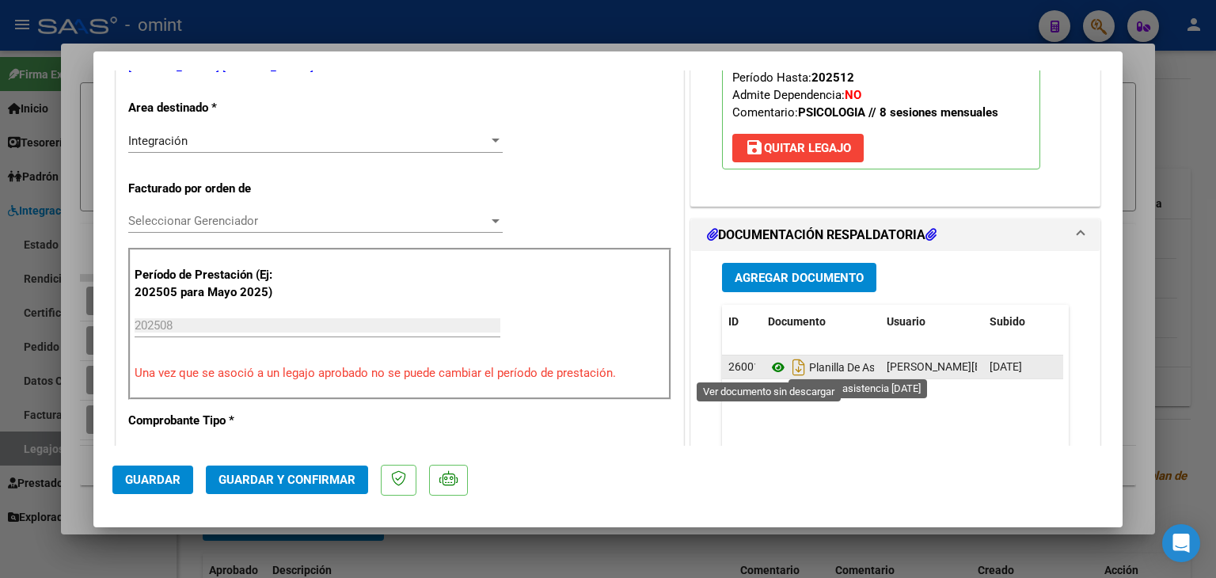
click at [774, 371] on icon at bounding box center [778, 367] width 21 height 19
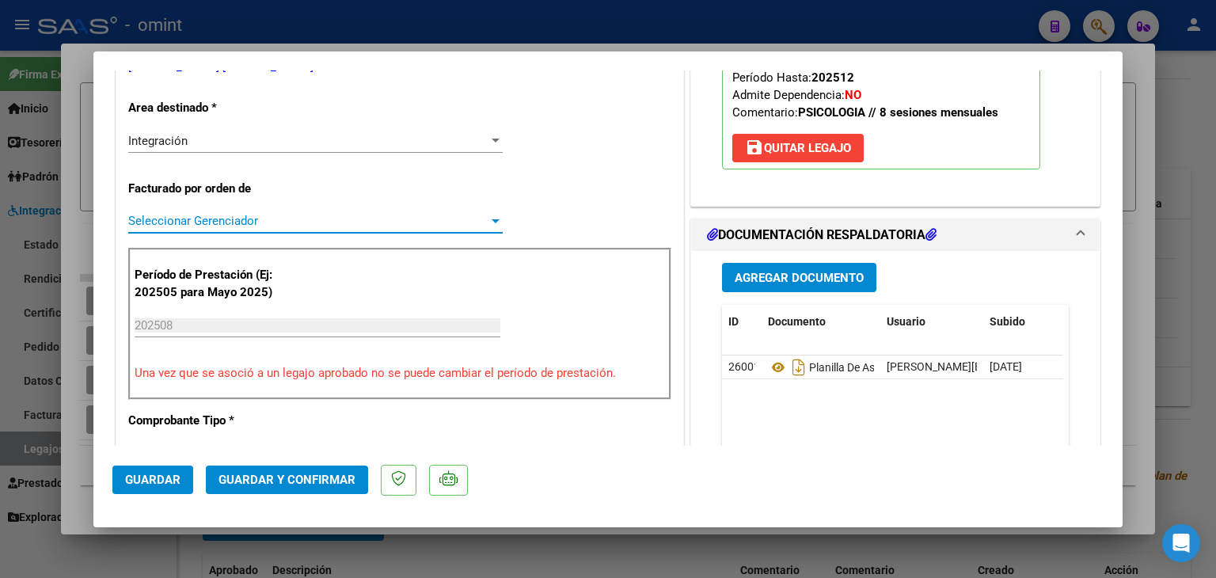
click at [173, 219] on span "Seleccionar Gerenciador" at bounding box center [308, 221] width 360 height 14
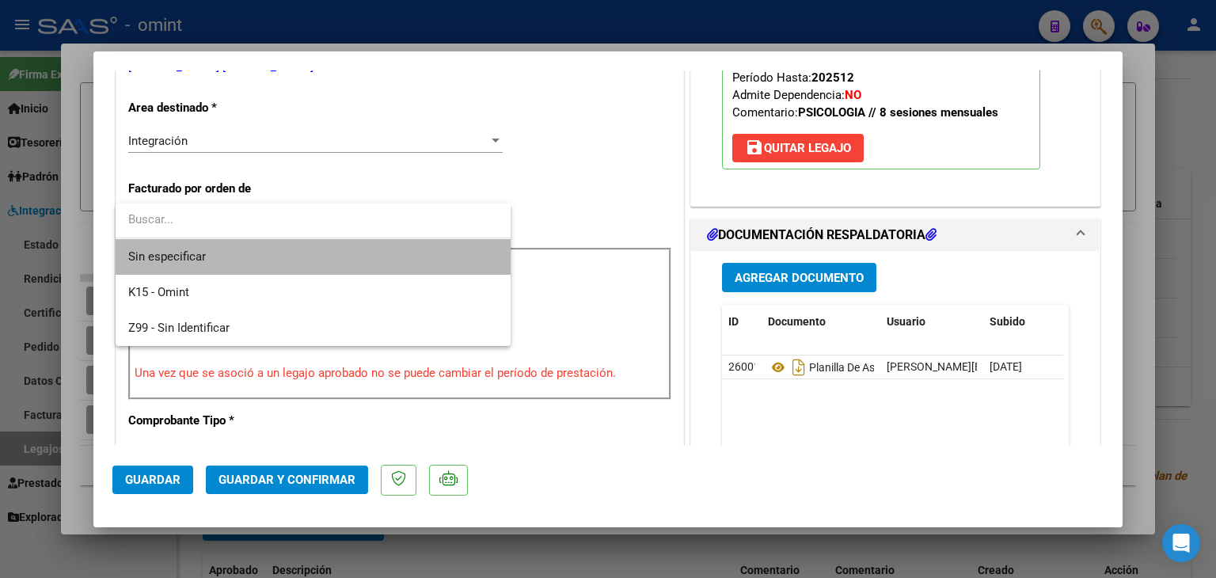
click at [193, 261] on span "Sin especificar" at bounding box center [313, 257] width 370 height 36
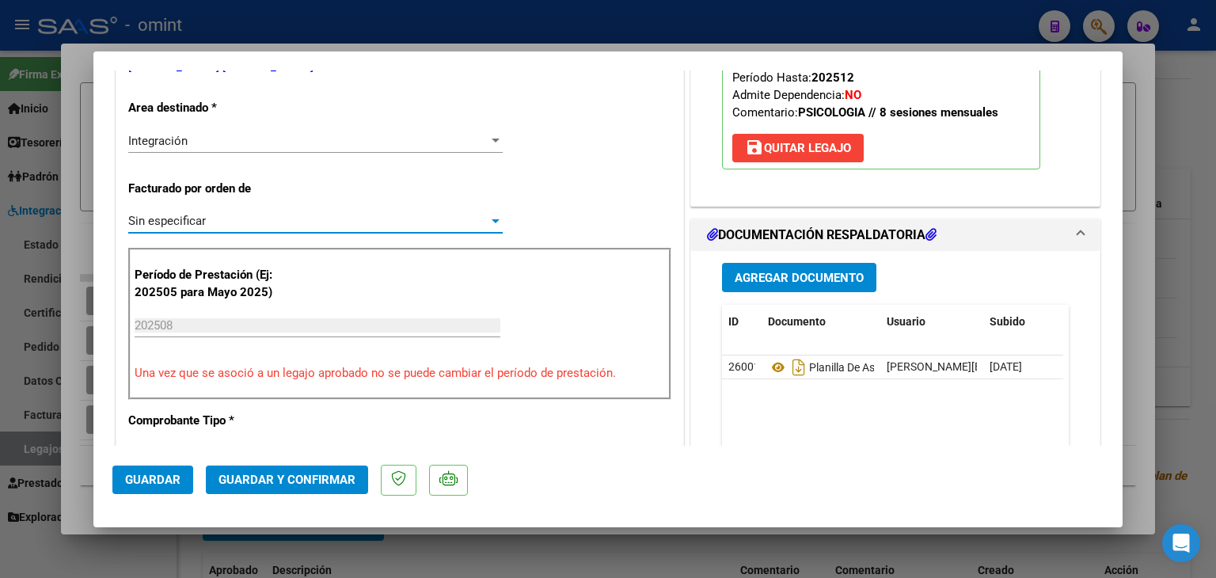
click at [296, 473] on span "Guardar y Confirmar" at bounding box center [287, 480] width 137 height 14
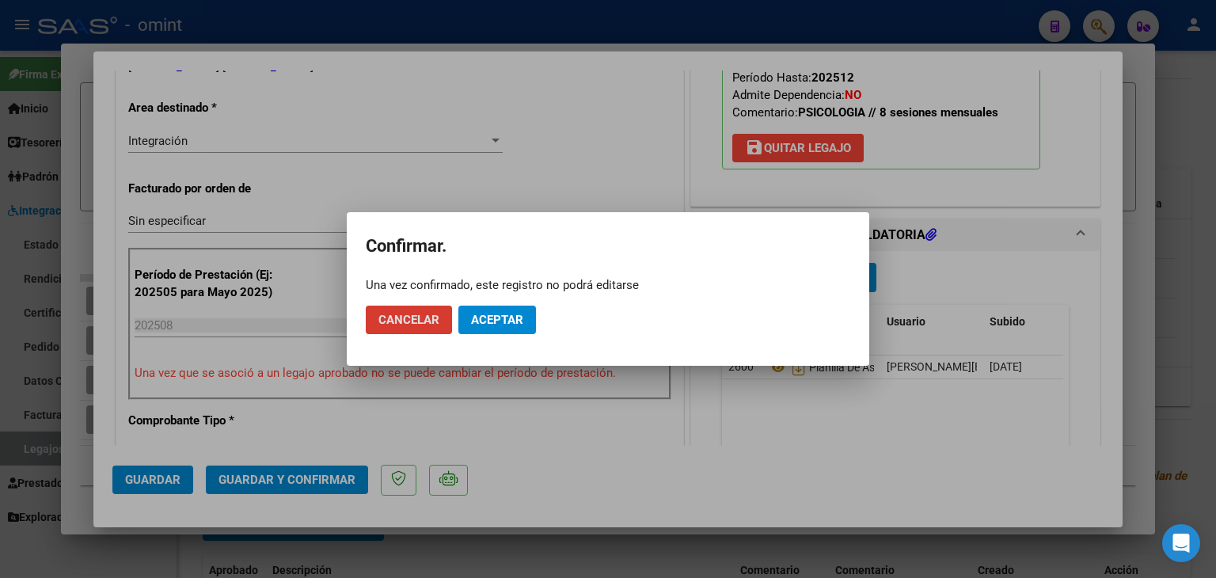
drag, startPoint x: 511, startPoint y: 321, endPoint x: 585, endPoint y: 161, distance: 176.8
click at [511, 321] on span "Aceptar" at bounding box center [497, 320] width 52 height 14
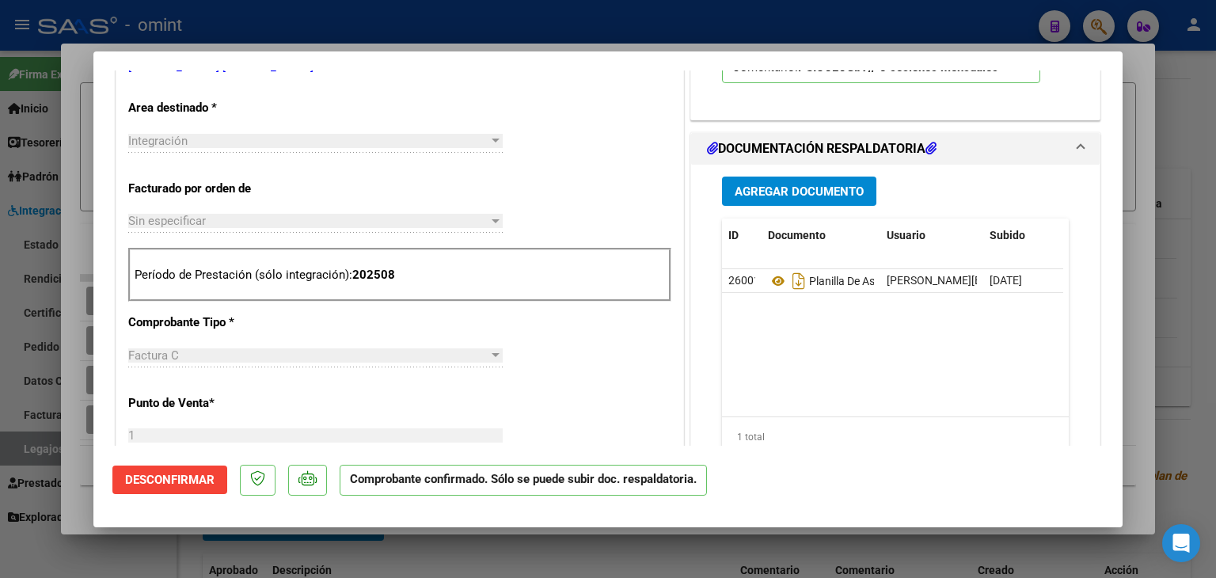
scroll to position [0, 0]
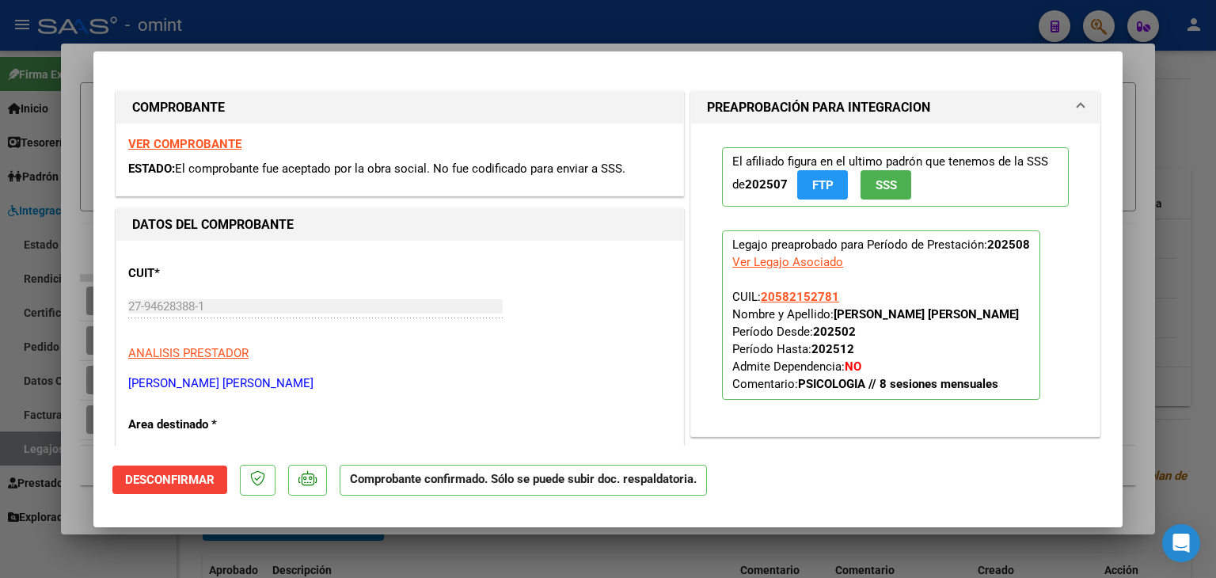
type input "$ 0,00"
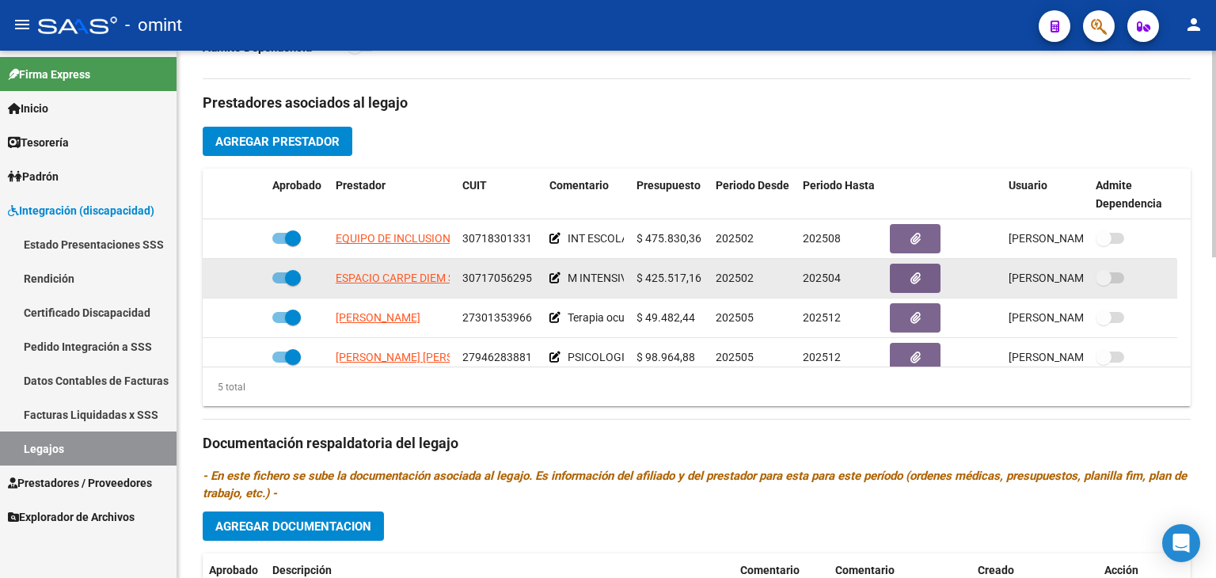
drag, startPoint x: 808, startPoint y: 272, endPoint x: 856, endPoint y: 283, distance: 48.8
click at [856, 283] on div "202504" at bounding box center [840, 278] width 74 height 18
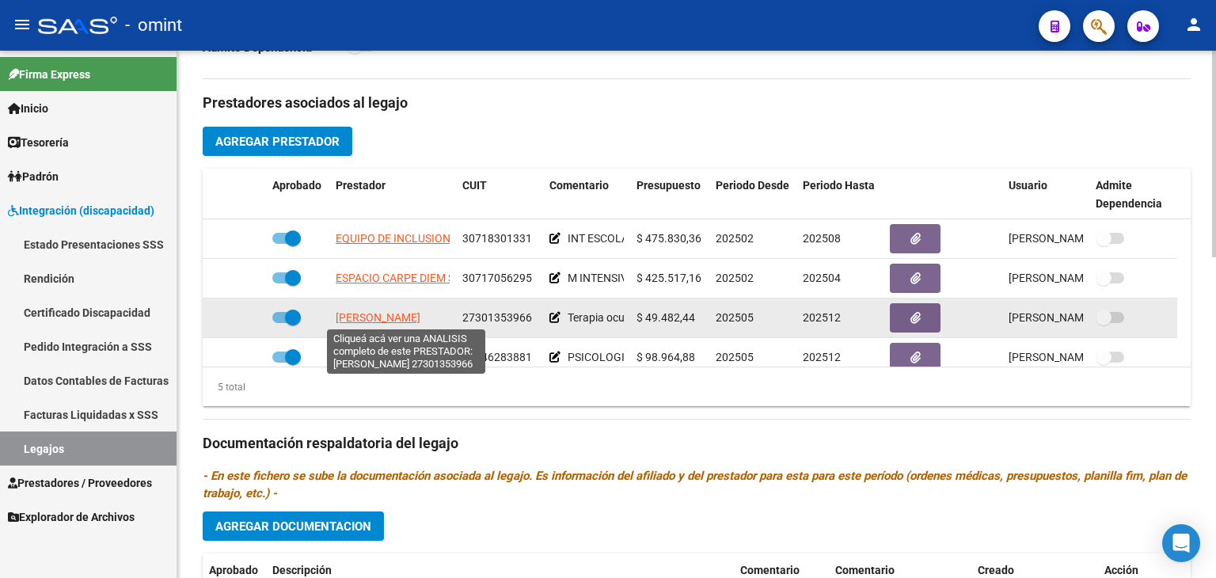
click at [397, 318] on span "[PERSON_NAME]" at bounding box center [378, 317] width 85 height 13
type textarea "27301353966"
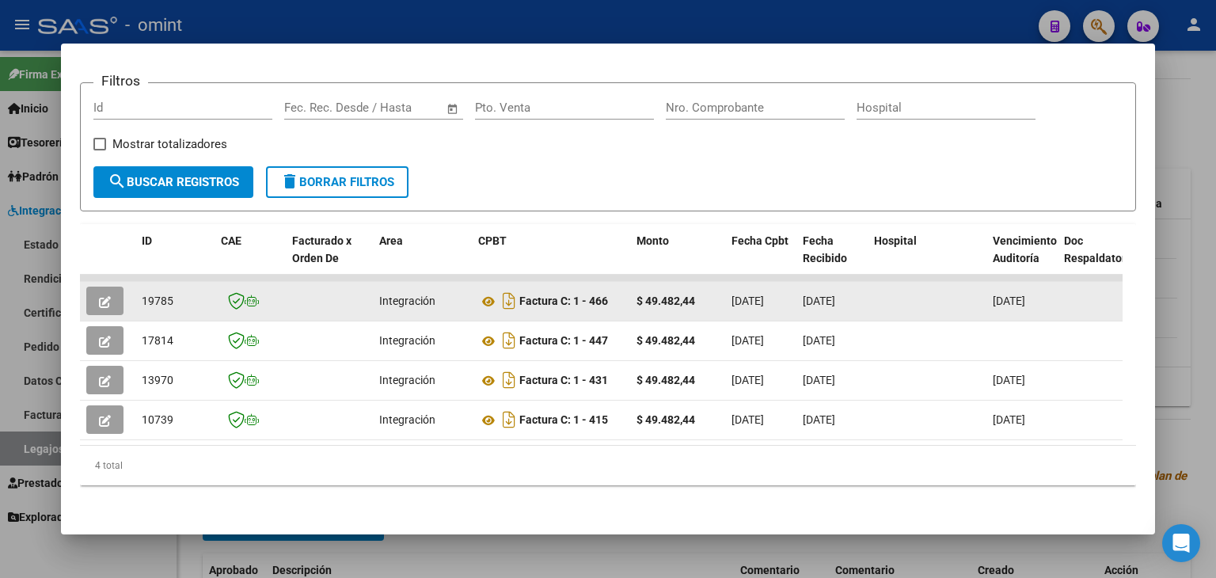
click at [165, 295] on span "19785" at bounding box center [158, 301] width 32 height 13
click at [491, 292] on icon at bounding box center [488, 301] width 21 height 19
click at [101, 296] on icon "button" at bounding box center [105, 302] width 12 height 12
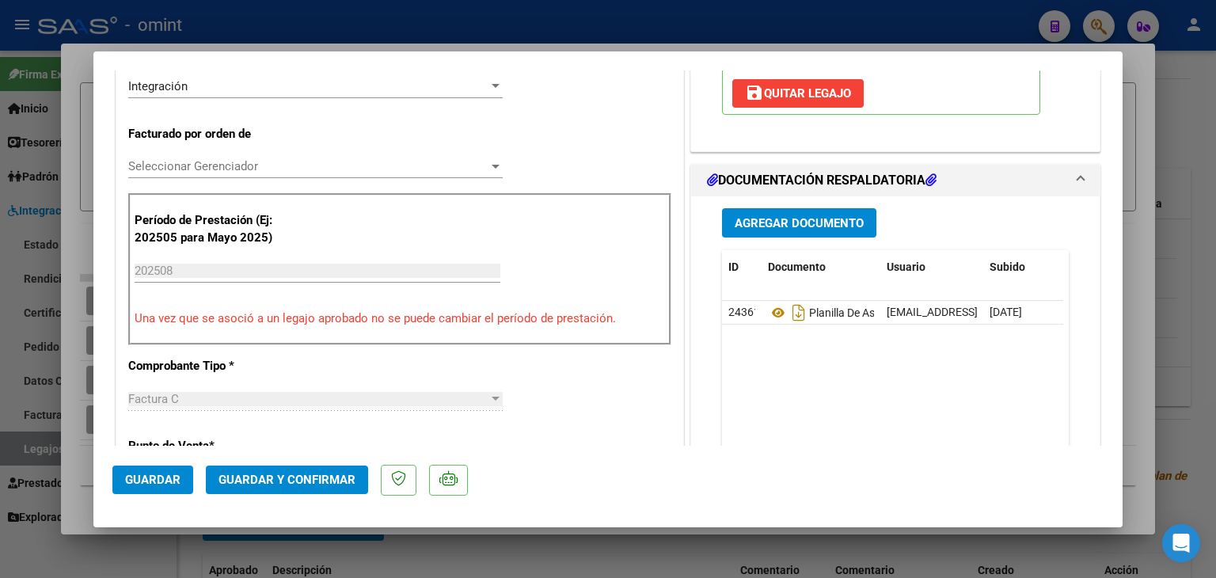
scroll to position [396, 0]
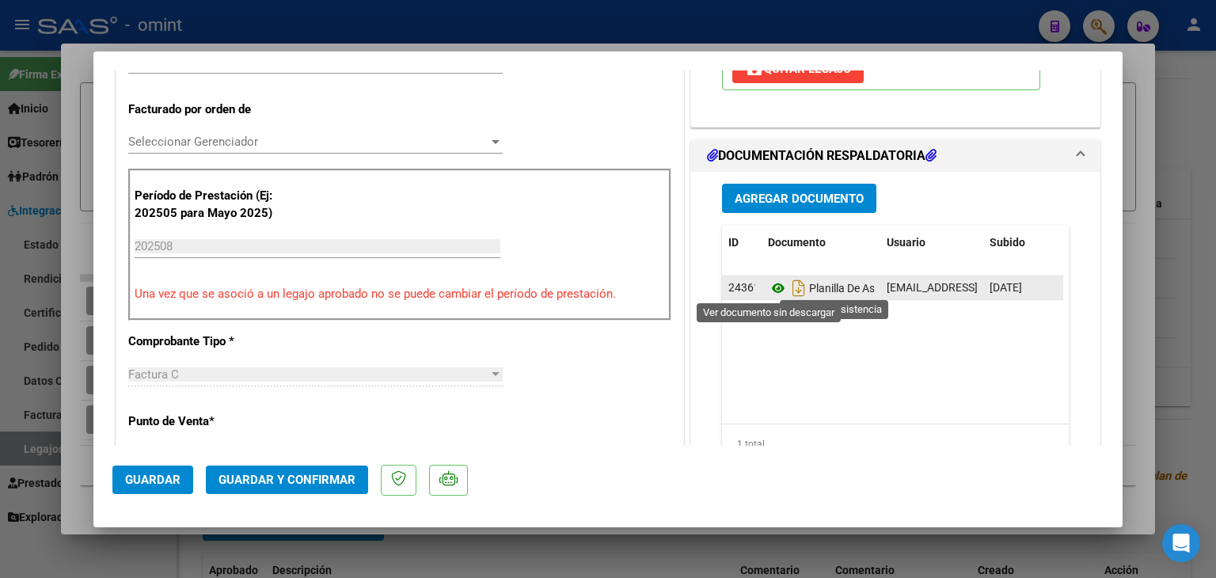
click at [768, 281] on icon at bounding box center [778, 288] width 21 height 19
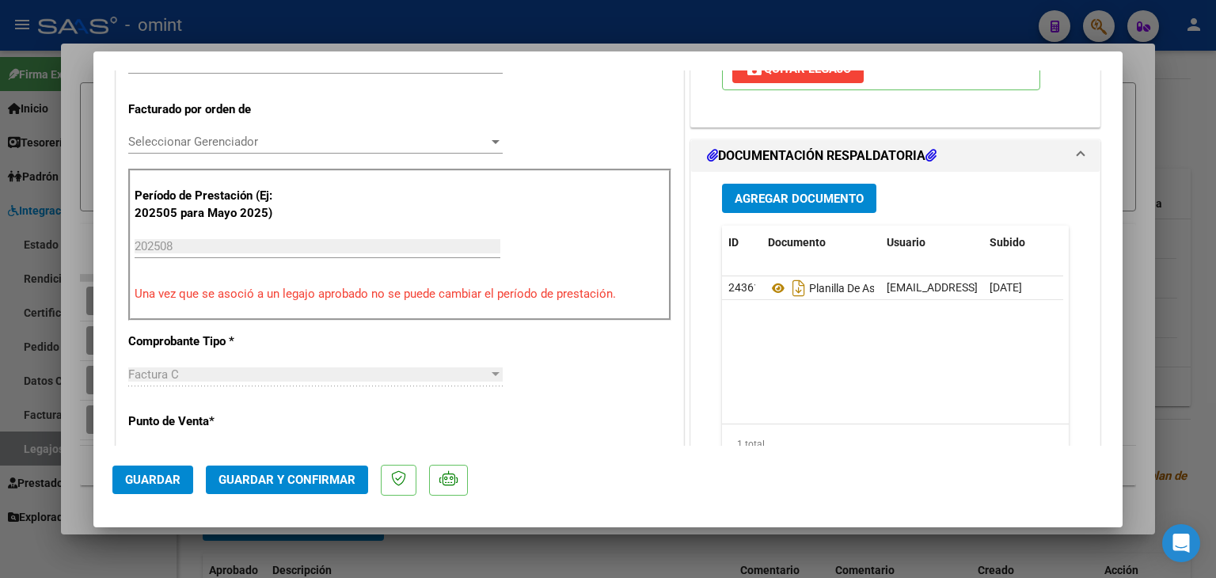
click at [173, 150] on div "Seleccionar Gerenciador Seleccionar Gerenciador" at bounding box center [315, 142] width 375 height 24
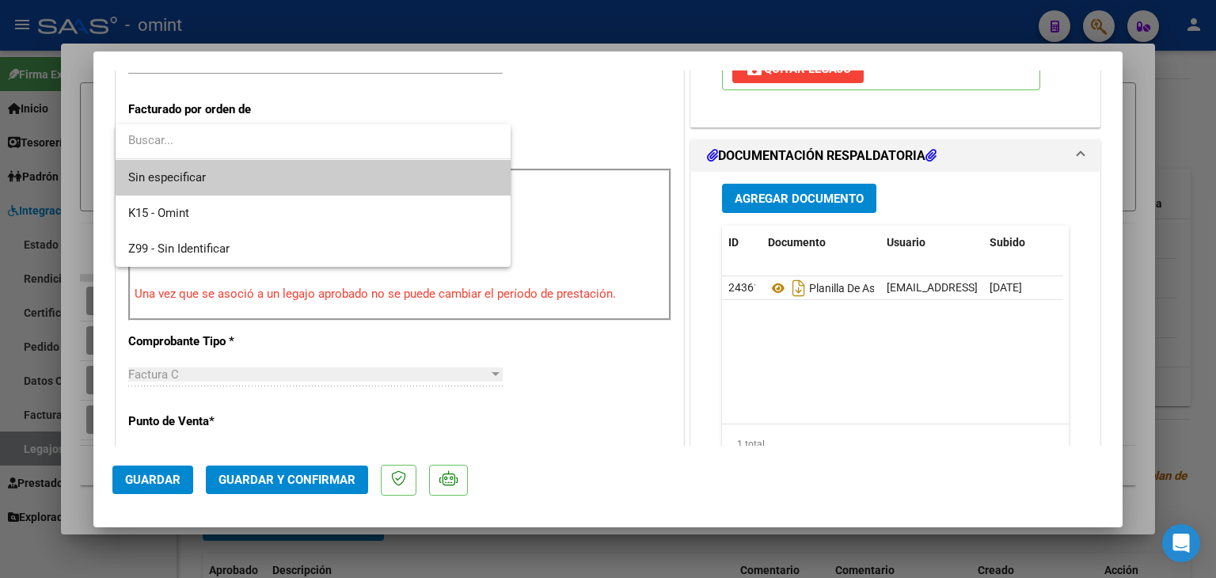
click at [191, 177] on span "Sin especificar" at bounding box center [313, 178] width 370 height 36
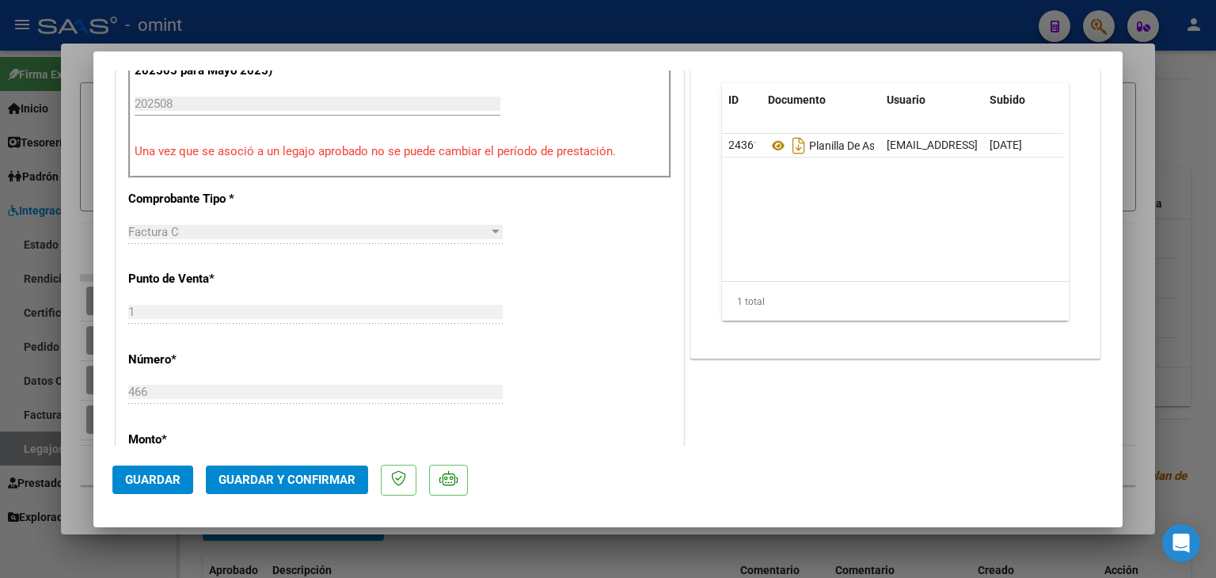
scroll to position [554, 0]
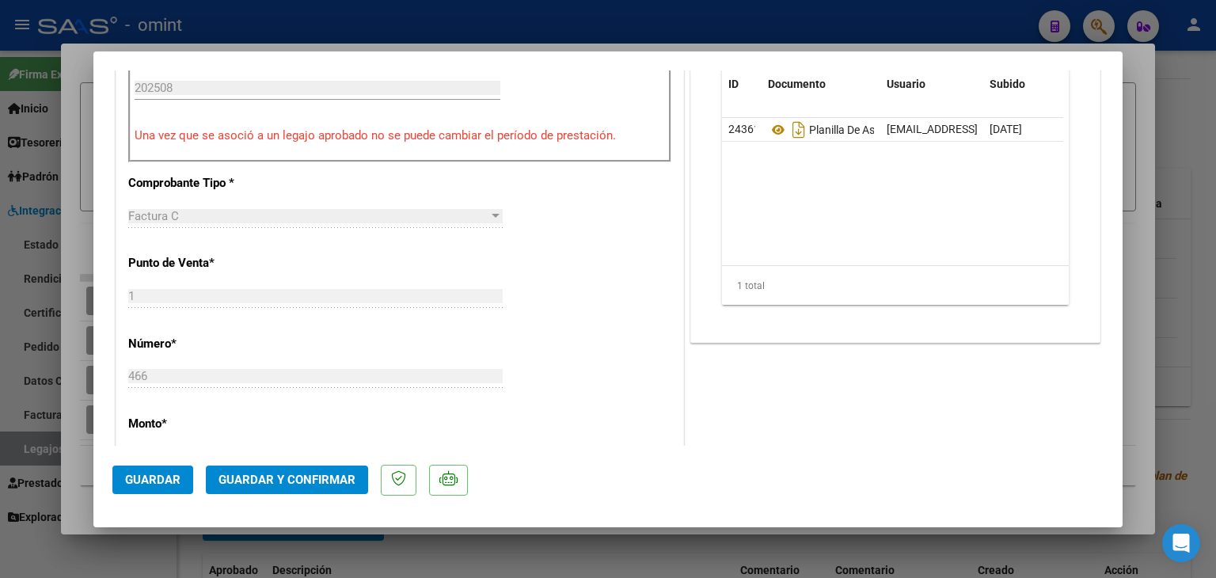
click at [329, 478] on span "Guardar y Confirmar" at bounding box center [287, 480] width 137 height 14
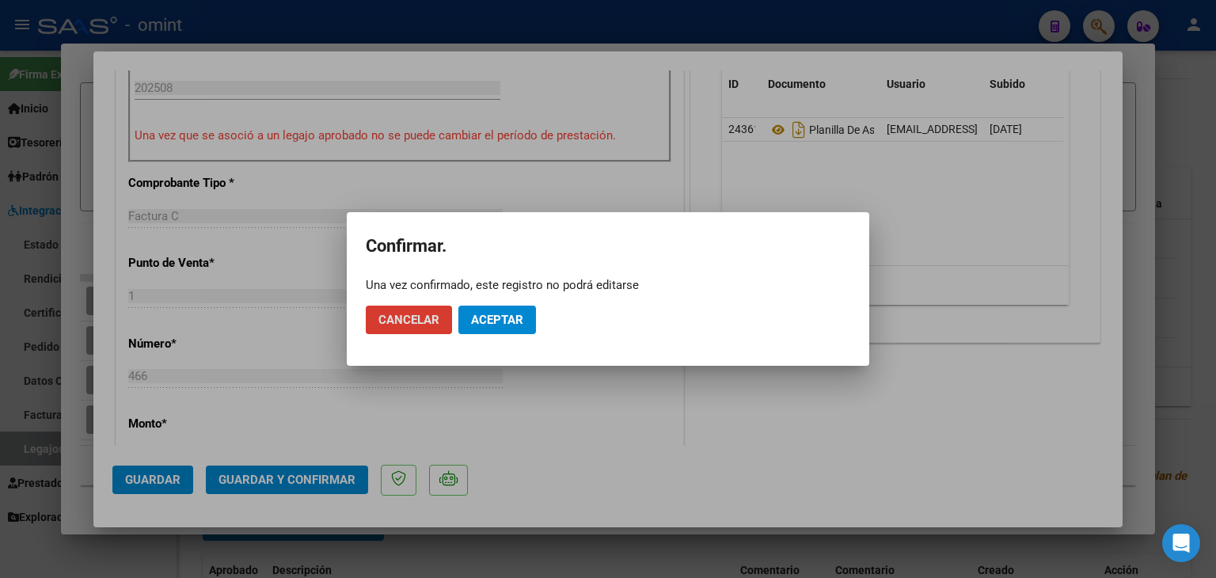
drag, startPoint x: 500, startPoint y: 321, endPoint x: 588, endPoint y: 70, distance: 264.9
click at [501, 321] on span "Aceptar" at bounding box center [497, 320] width 52 height 14
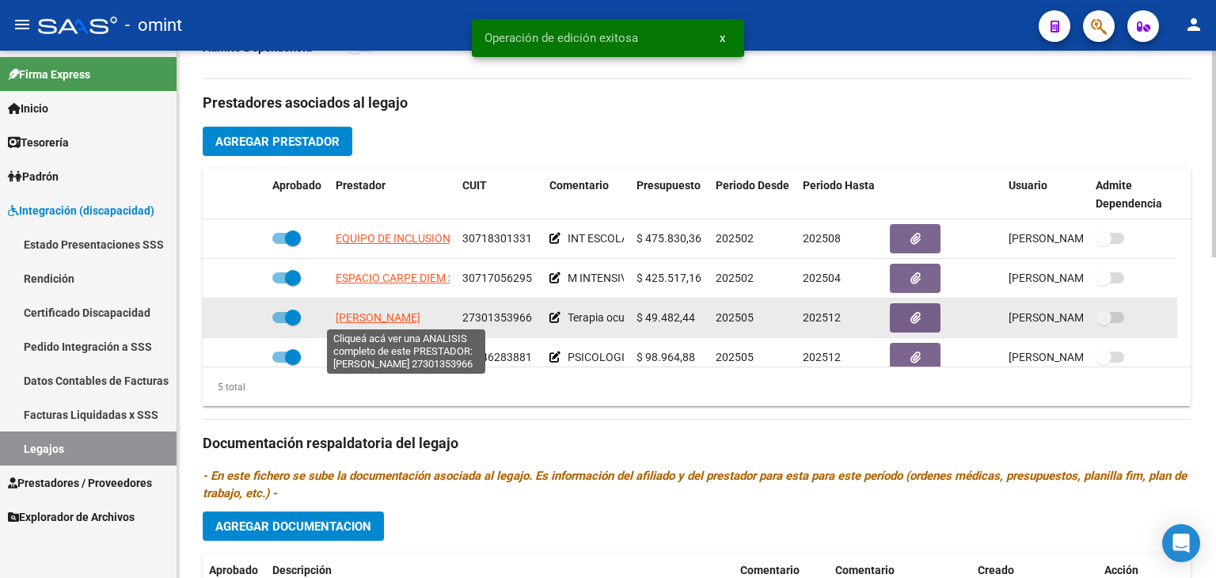
scroll to position [55, 0]
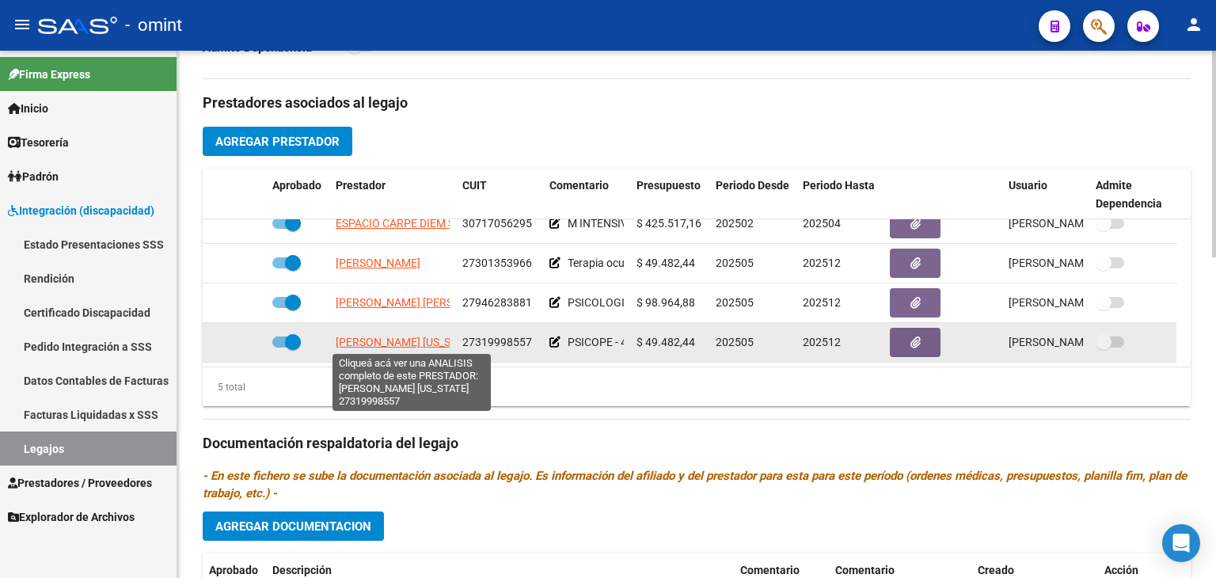
click at [387, 344] on span "[PERSON_NAME] [US_STATE]" at bounding box center [407, 342] width 143 height 13
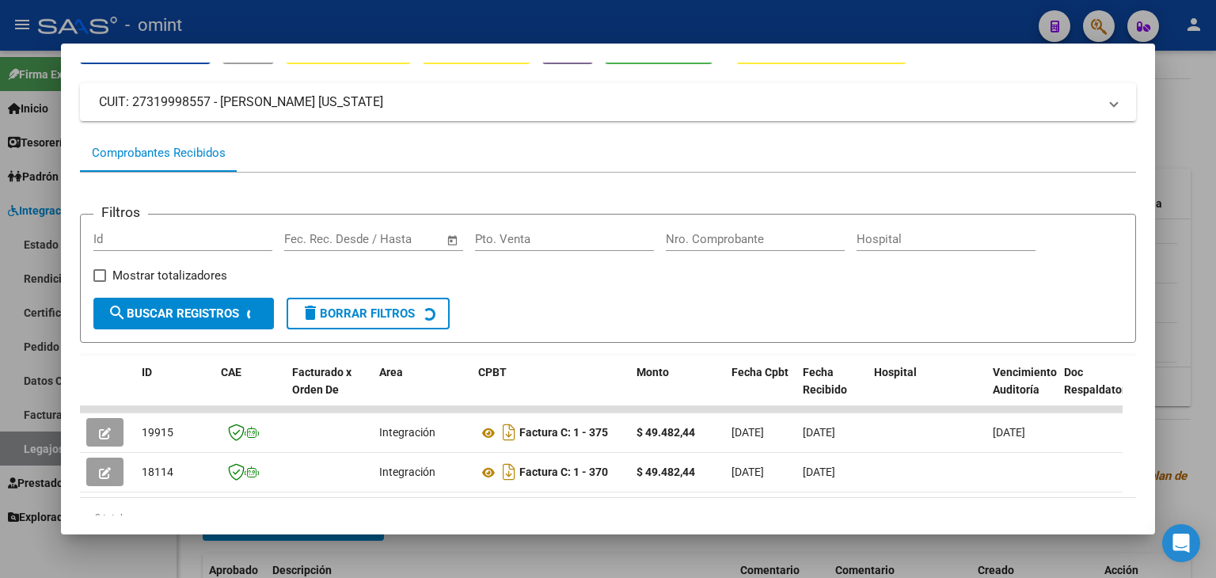
scroll to position [149, 0]
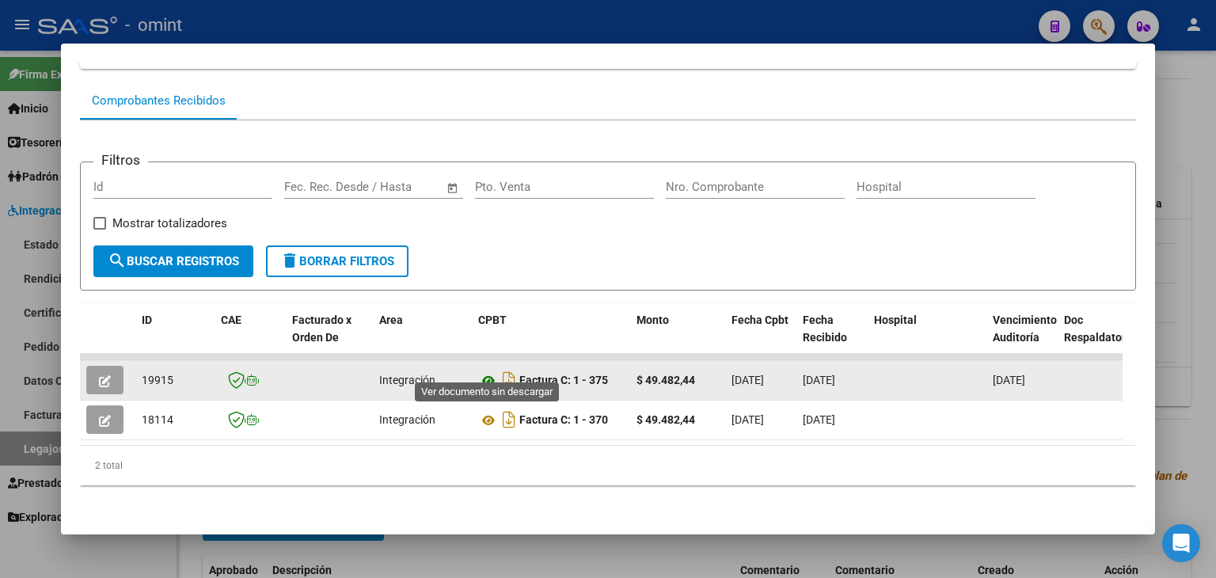
click at [486, 371] on icon at bounding box center [488, 380] width 21 height 19
click at [162, 374] on span "19915" at bounding box center [158, 380] width 32 height 13
click at [98, 366] on button "button" at bounding box center [104, 380] width 37 height 29
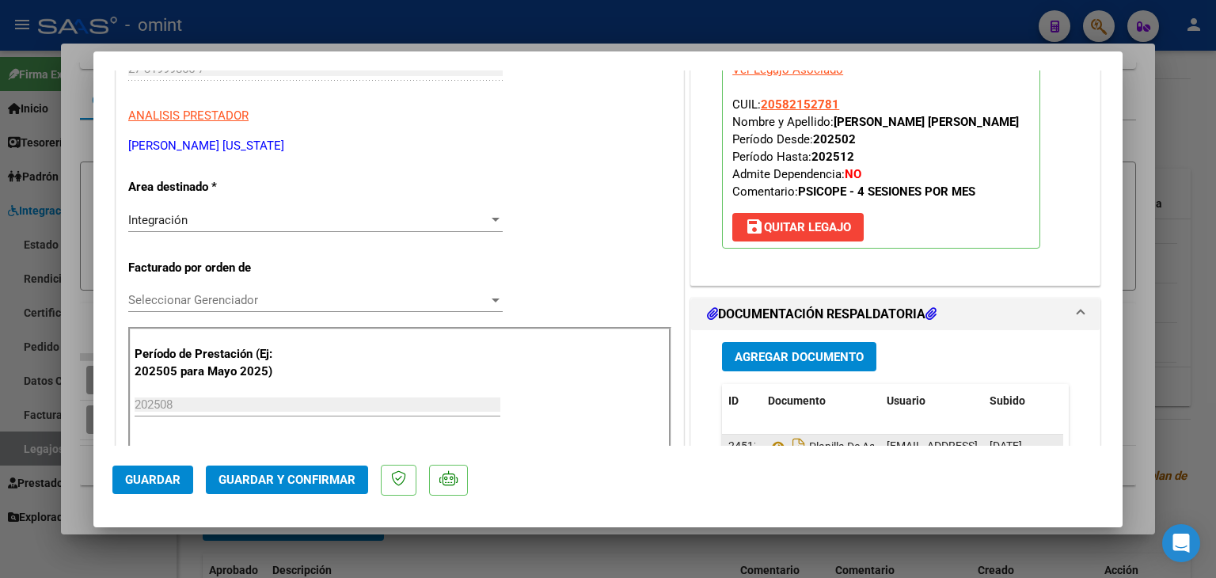
scroll to position [317, 0]
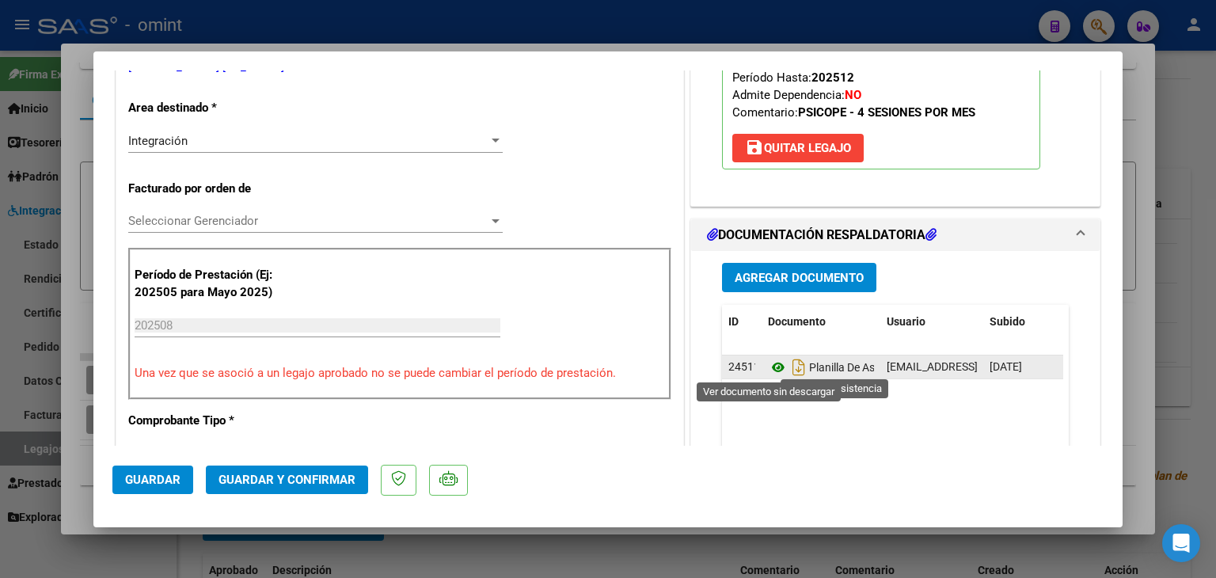
click at [773, 366] on icon at bounding box center [778, 367] width 21 height 19
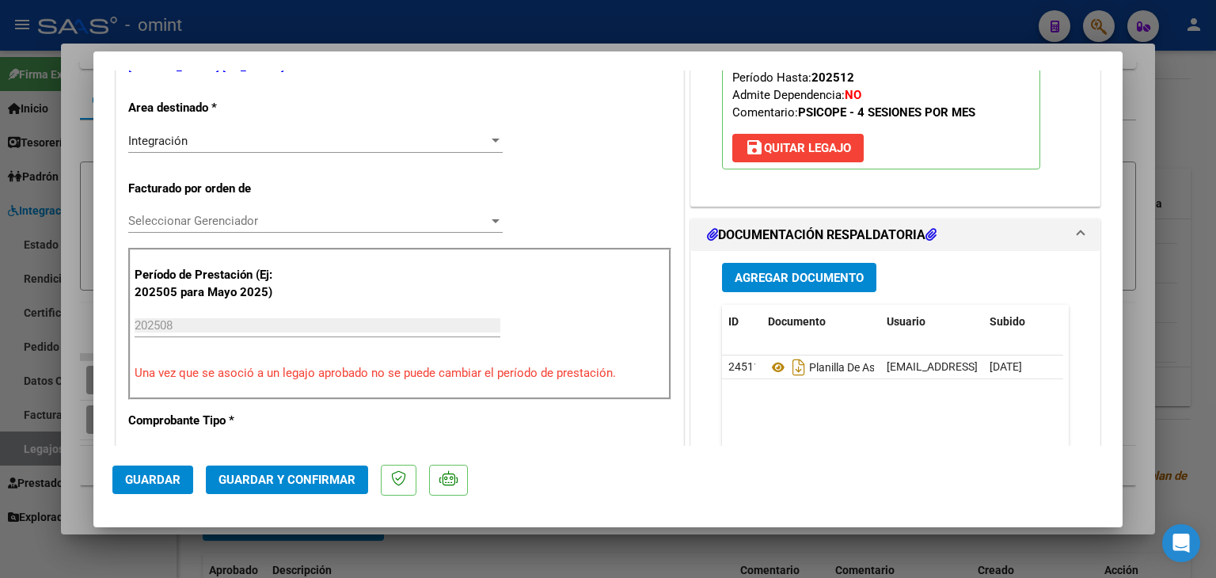
click at [200, 216] on span "Seleccionar Gerenciador" at bounding box center [308, 221] width 360 height 14
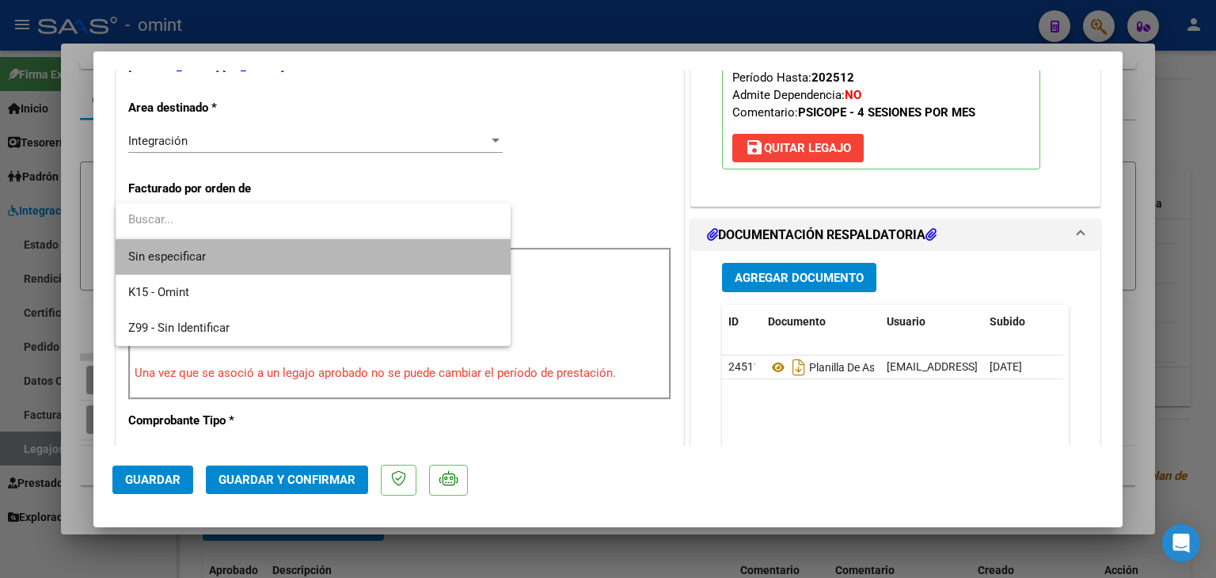
click at [202, 255] on span "Sin especificar" at bounding box center [313, 257] width 370 height 36
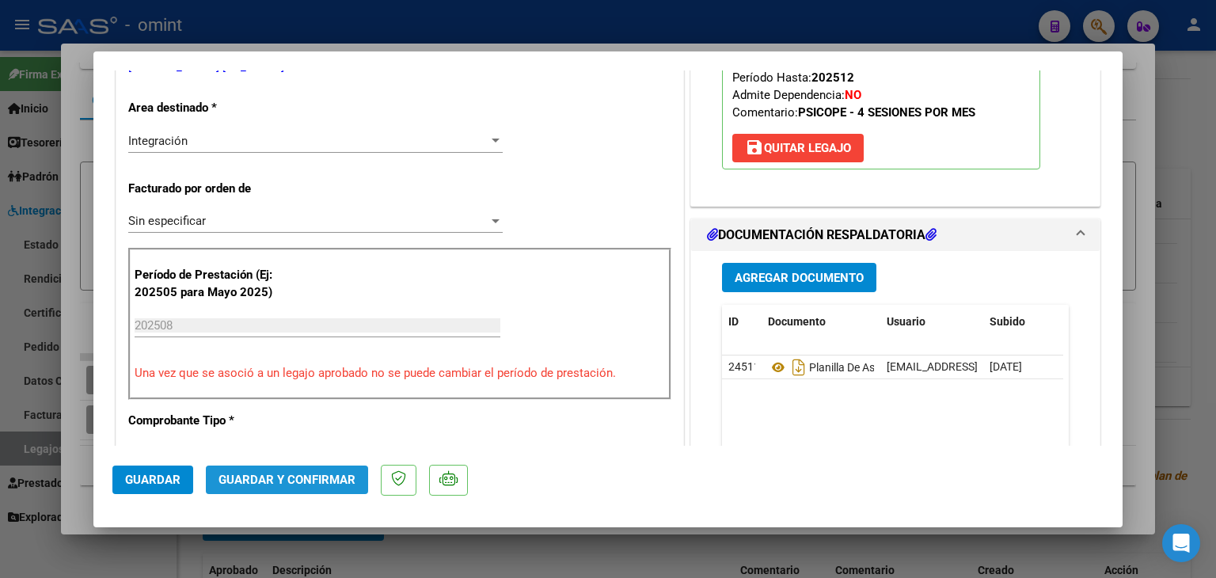
click at [304, 477] on span "Guardar y Confirmar" at bounding box center [287, 480] width 137 height 14
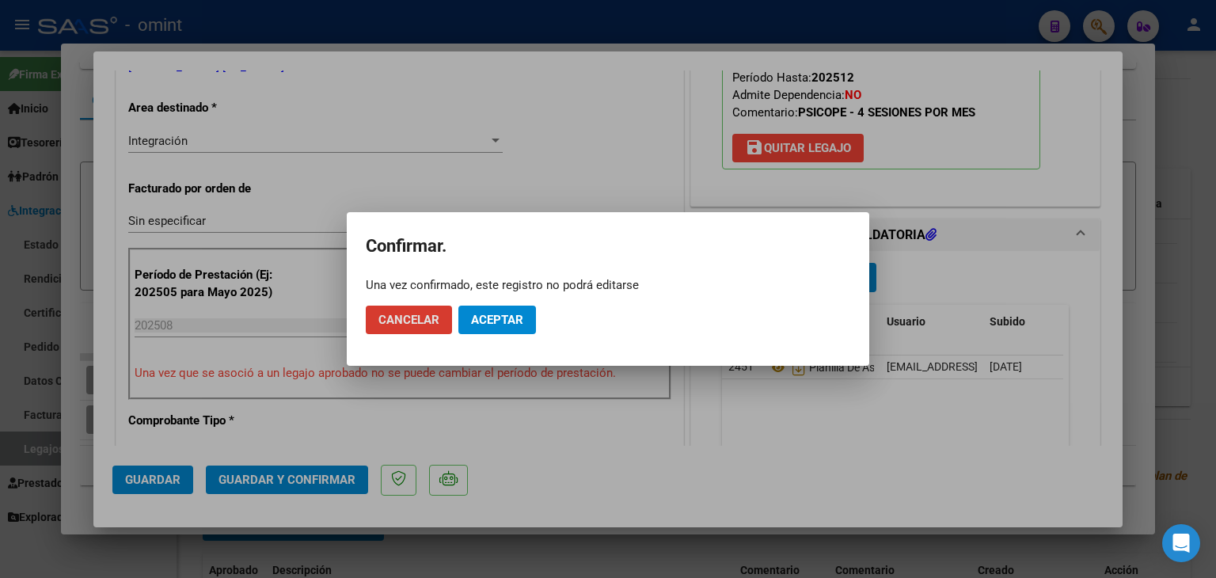
click at [504, 333] on button "Aceptar" at bounding box center [497, 320] width 78 height 29
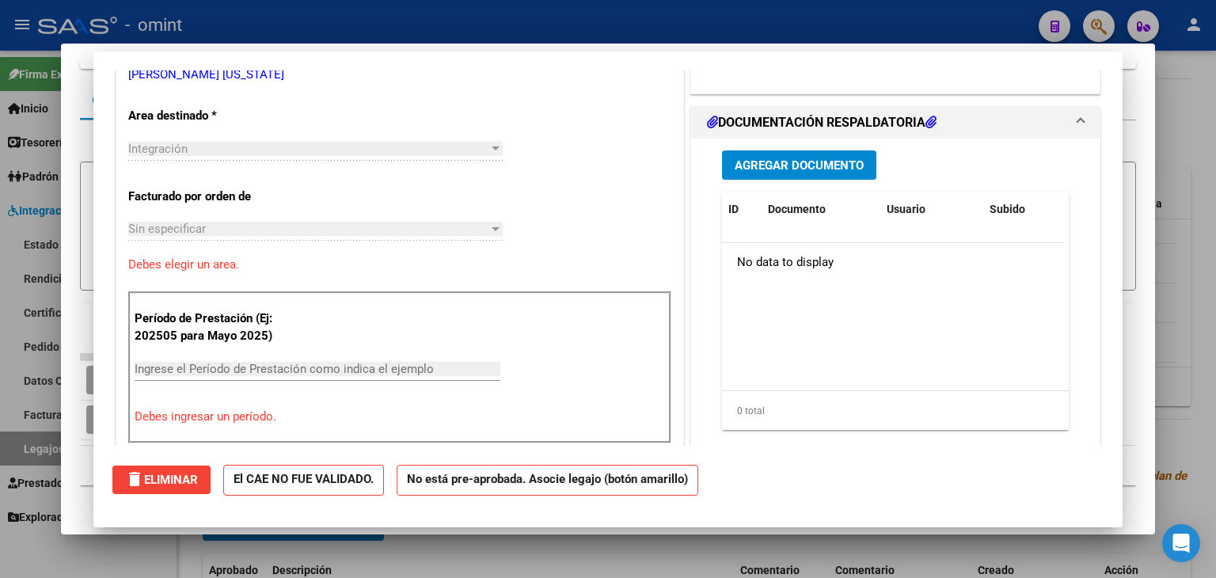
scroll to position [0, 0]
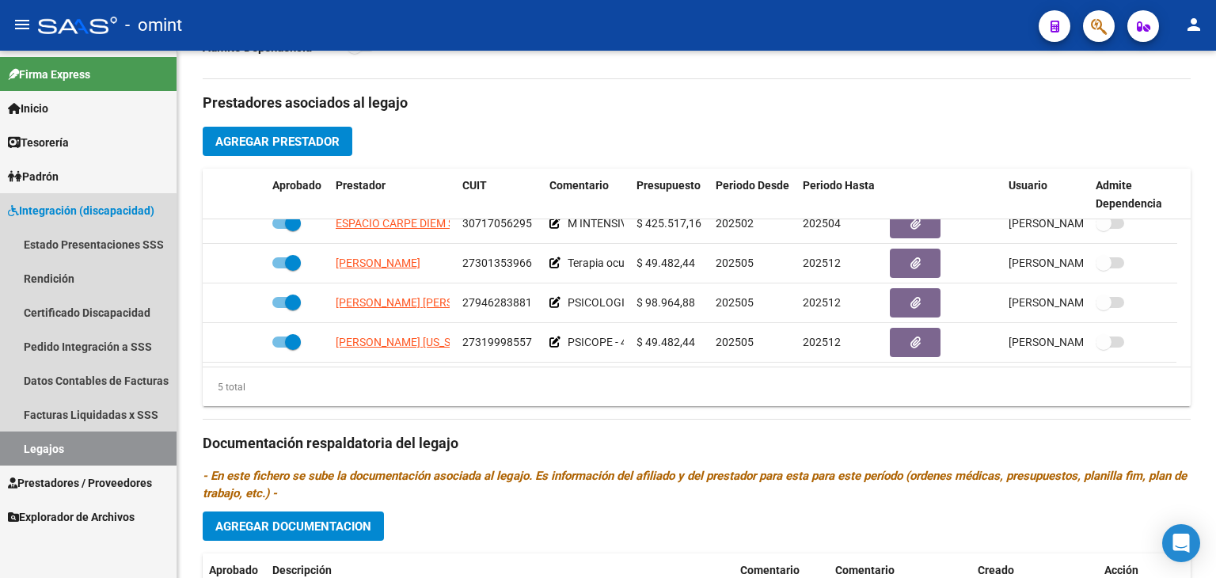
click at [86, 444] on link "Legajos" at bounding box center [88, 449] width 177 height 34
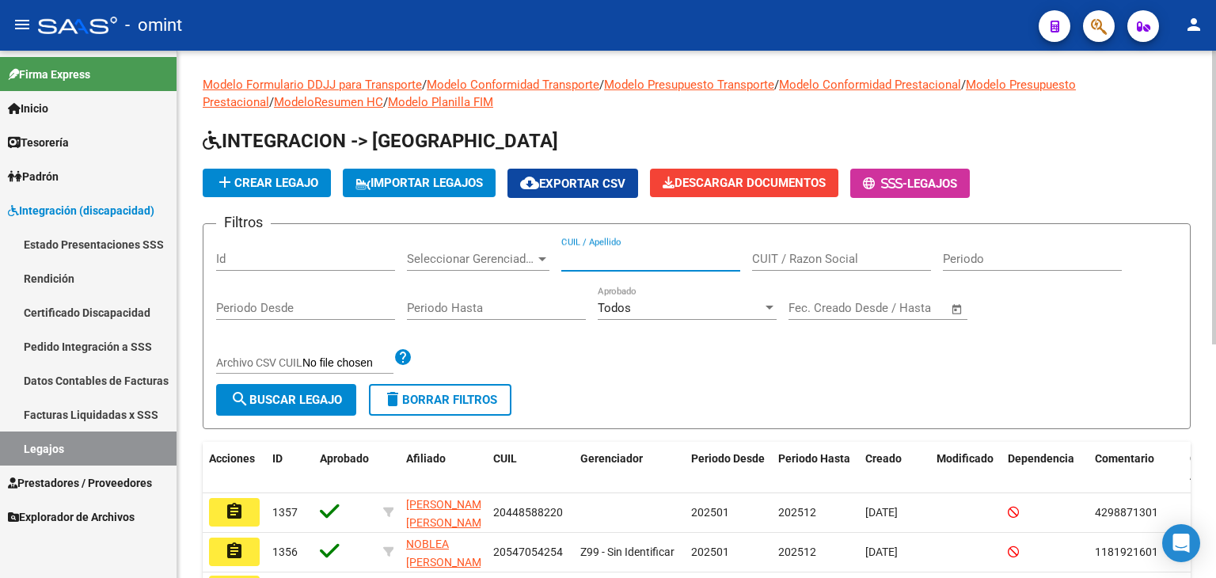
click at [627, 257] on input "CUIL / Apellido" at bounding box center [650, 259] width 179 height 14
paste input "27524552170"
click at [323, 399] on span "search Buscar Legajo" at bounding box center [286, 400] width 112 height 14
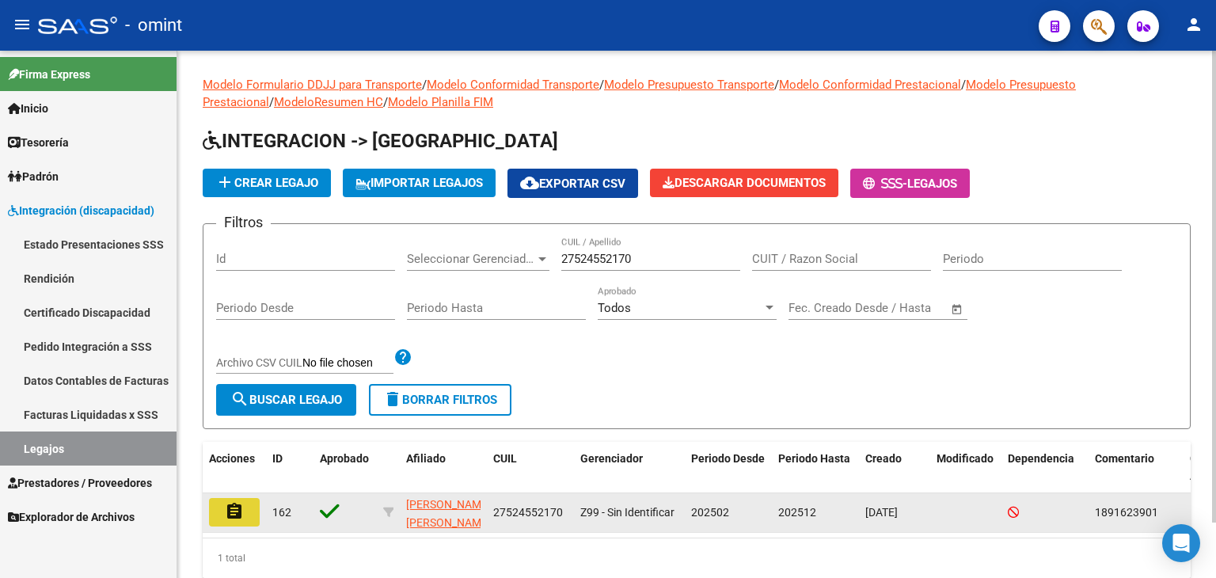
click at [238, 512] on mat-icon "assignment" at bounding box center [234, 511] width 19 height 19
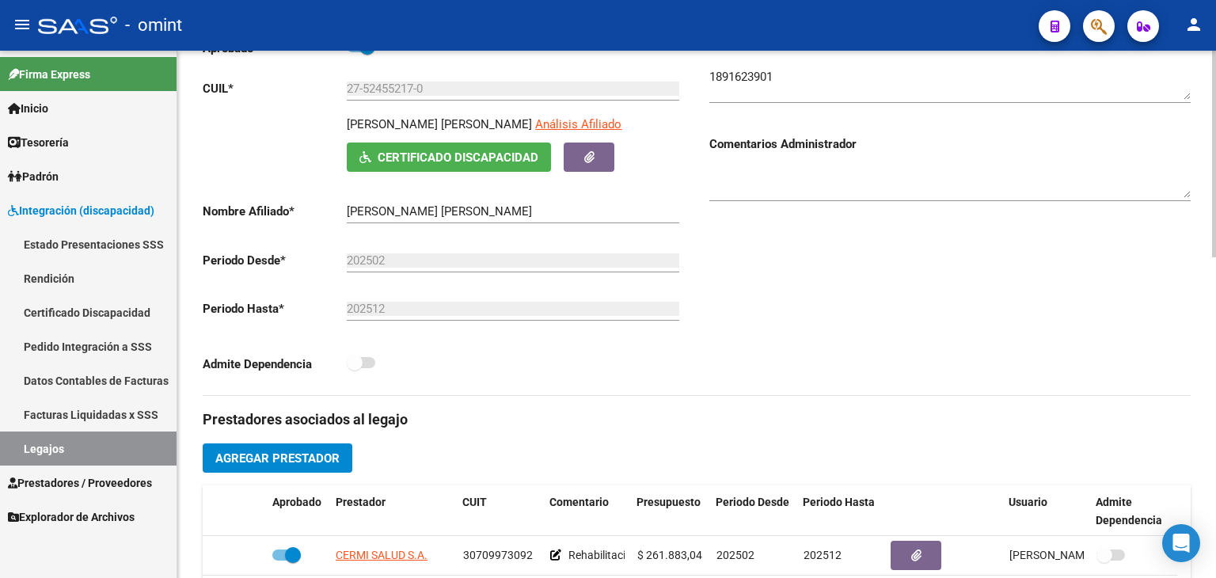
scroll to position [475, 0]
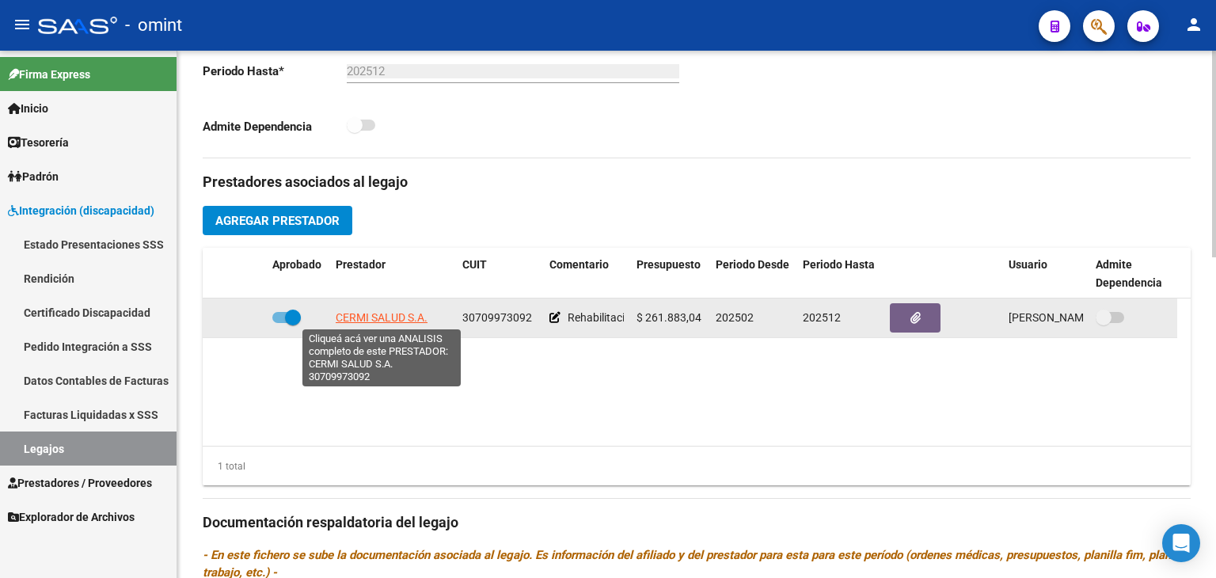
click at [375, 316] on span "CERMI SALUD S.A." at bounding box center [382, 317] width 92 height 13
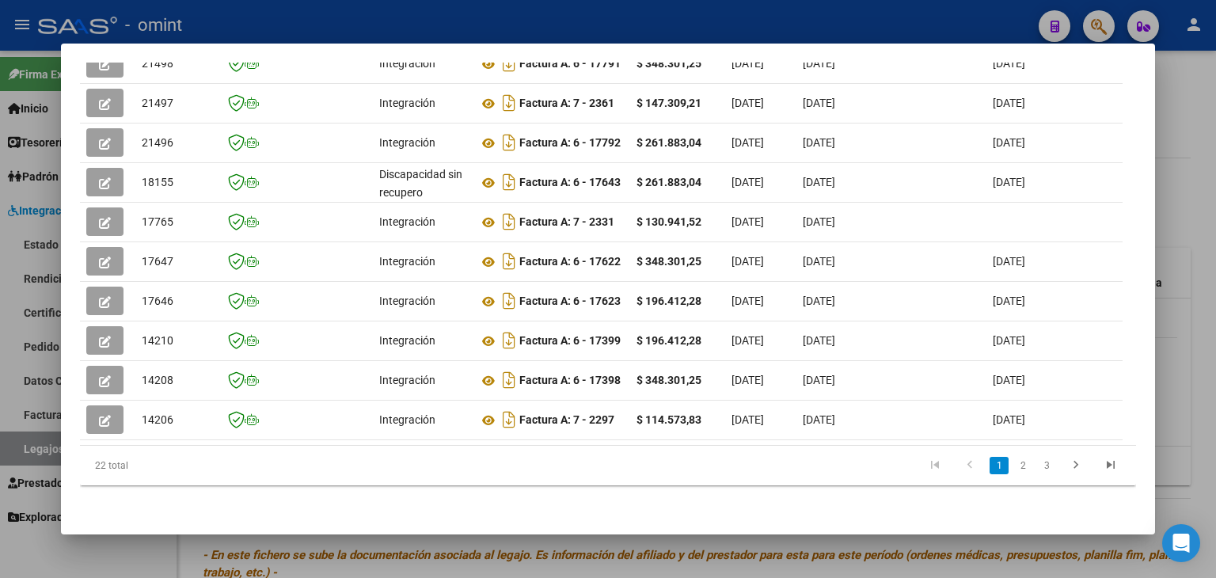
scroll to position [386, 0]
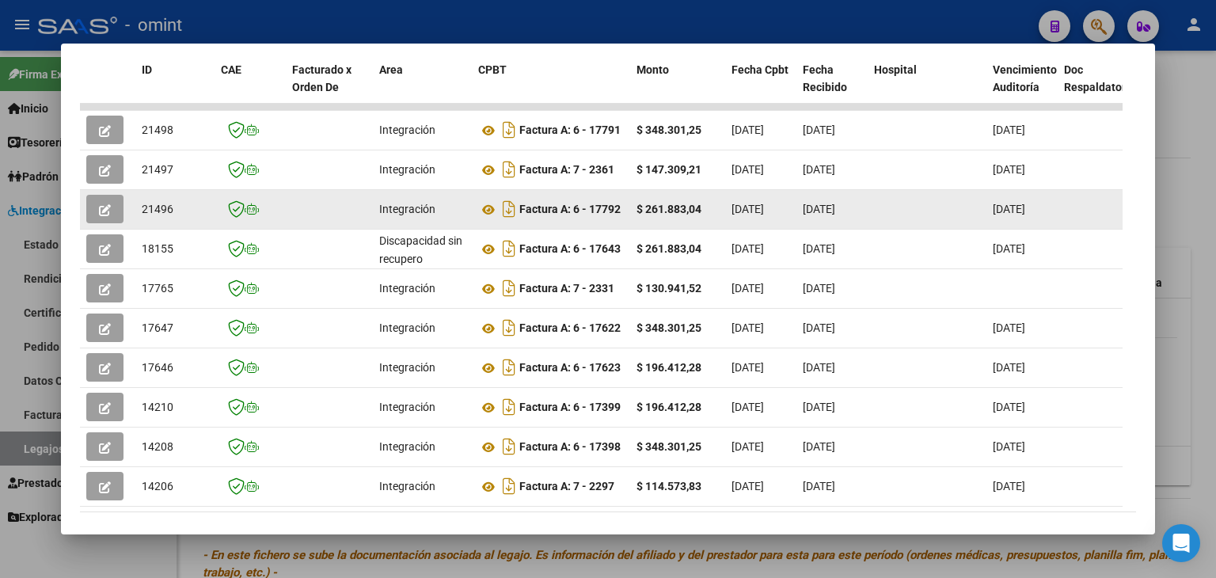
click at [155, 207] on span "21496" at bounding box center [158, 209] width 32 height 13
click at [482, 208] on icon at bounding box center [488, 209] width 21 height 19
click at [101, 210] on icon "button" at bounding box center [105, 210] width 12 height 12
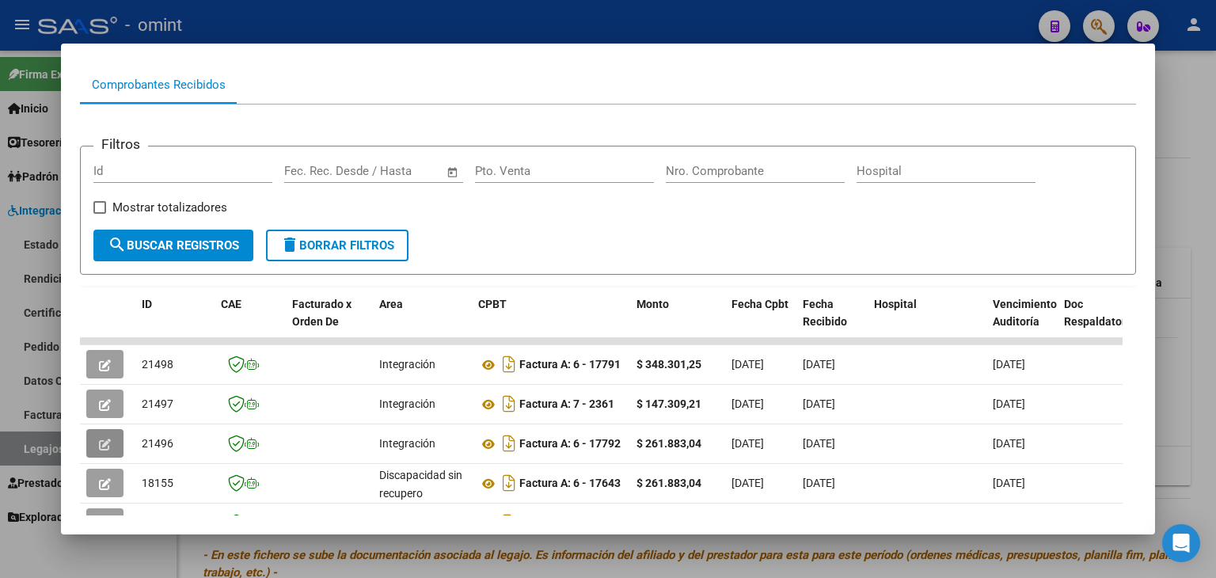
scroll to position [0, 0]
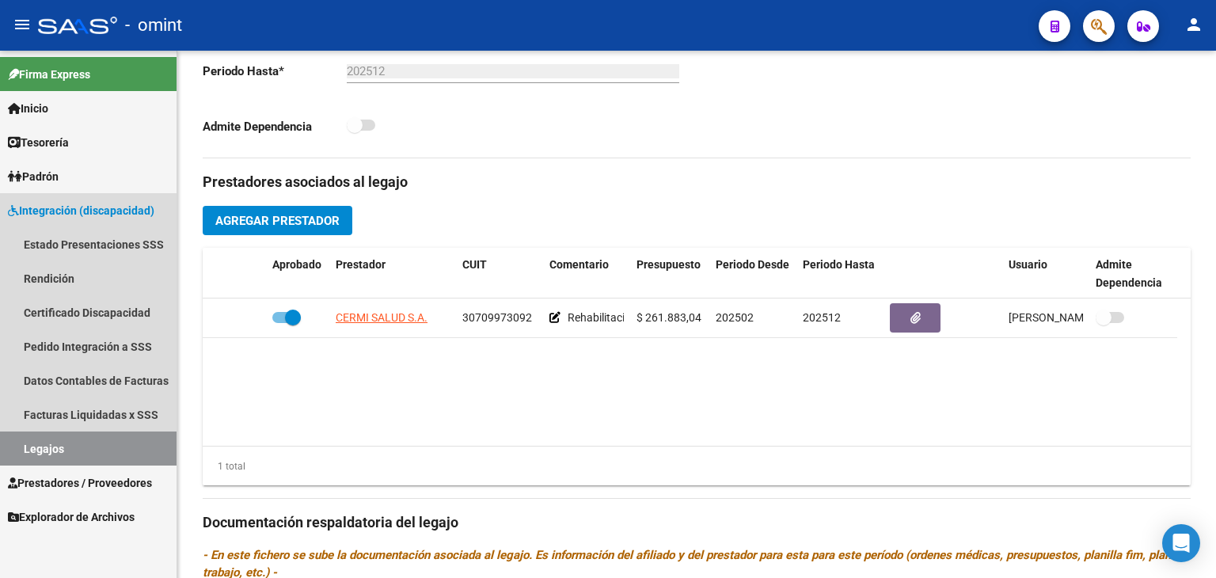
click at [34, 447] on link "Legajos" at bounding box center [88, 449] width 177 height 34
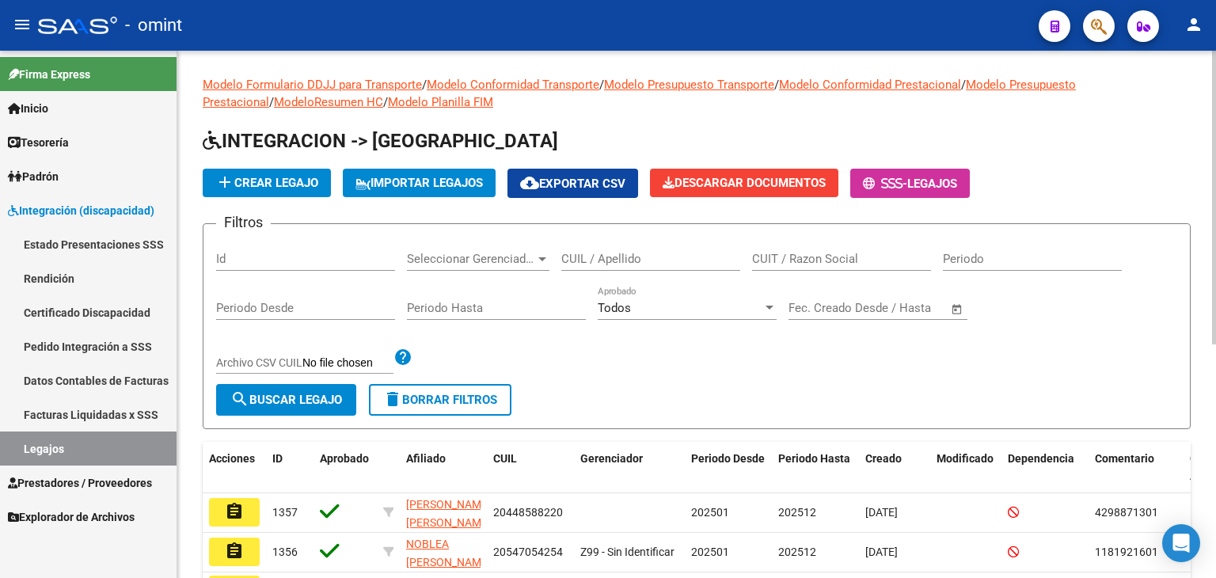
click at [624, 248] on div "CUIL / Apellido" at bounding box center [650, 254] width 179 height 34
paste input "23546254399"
click at [279, 397] on span "search Buscar Legajo" at bounding box center [286, 400] width 112 height 14
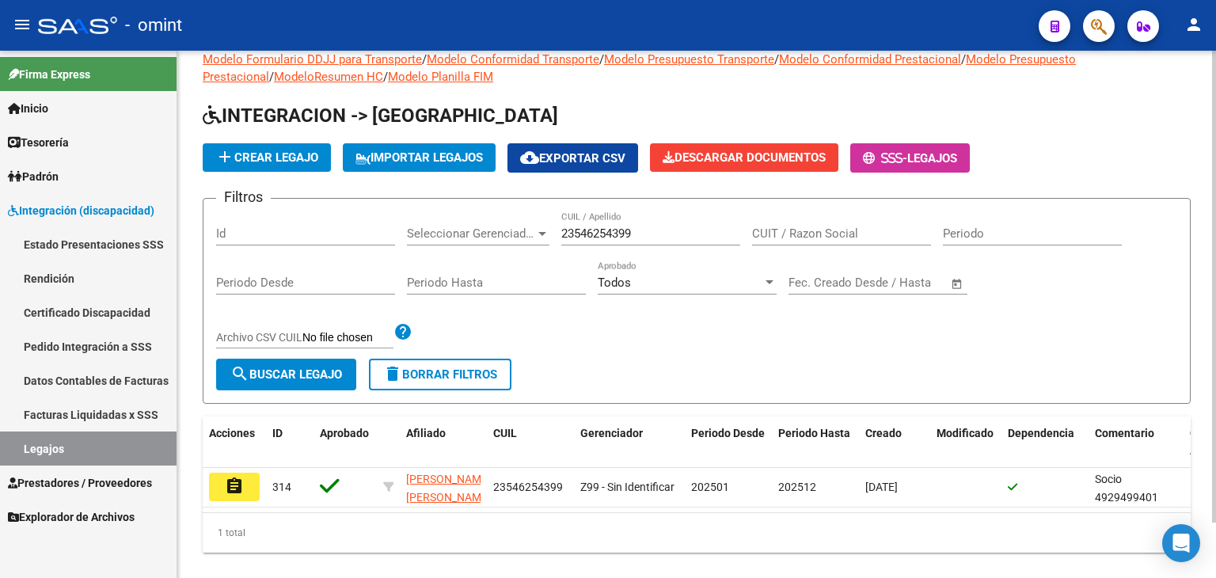
scroll to position [62, 0]
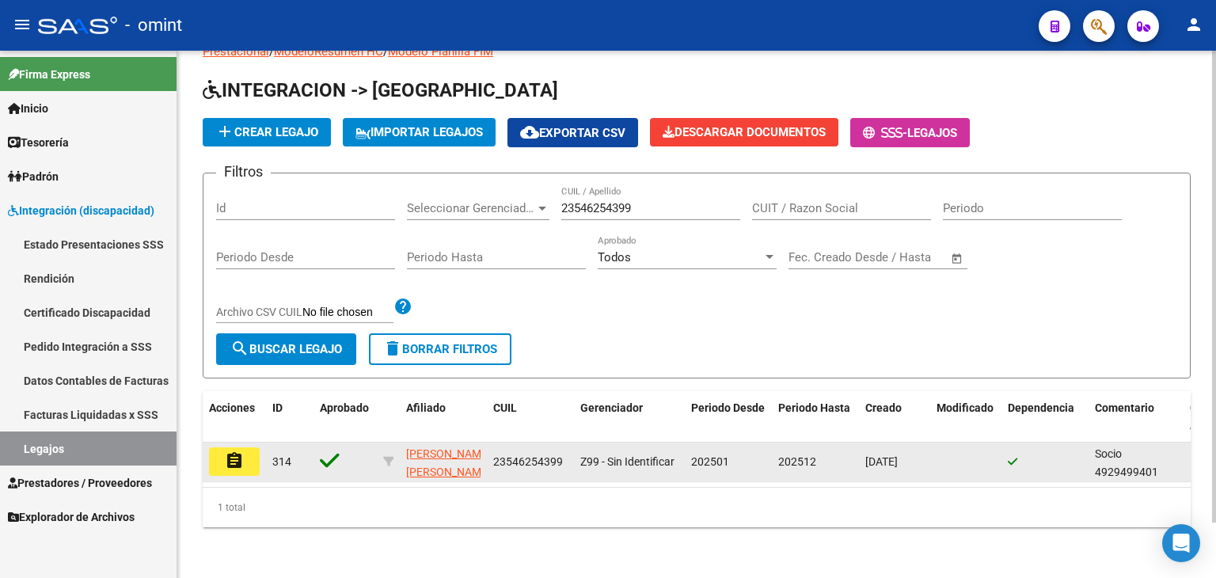
click at [244, 447] on button "assignment" at bounding box center [234, 461] width 51 height 29
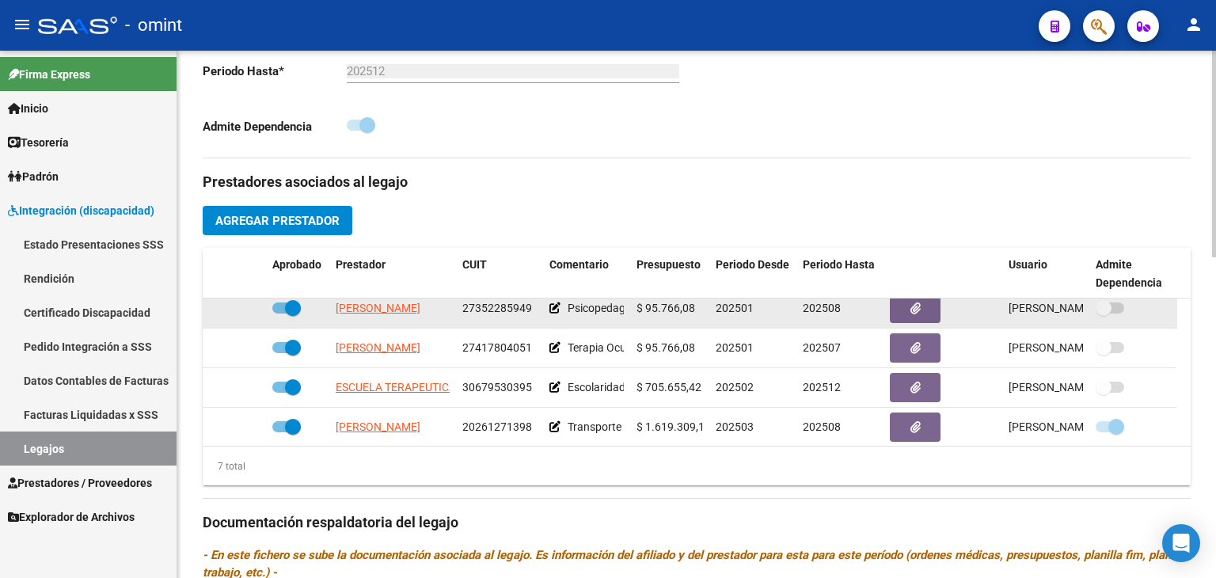
scroll to position [134, 0]
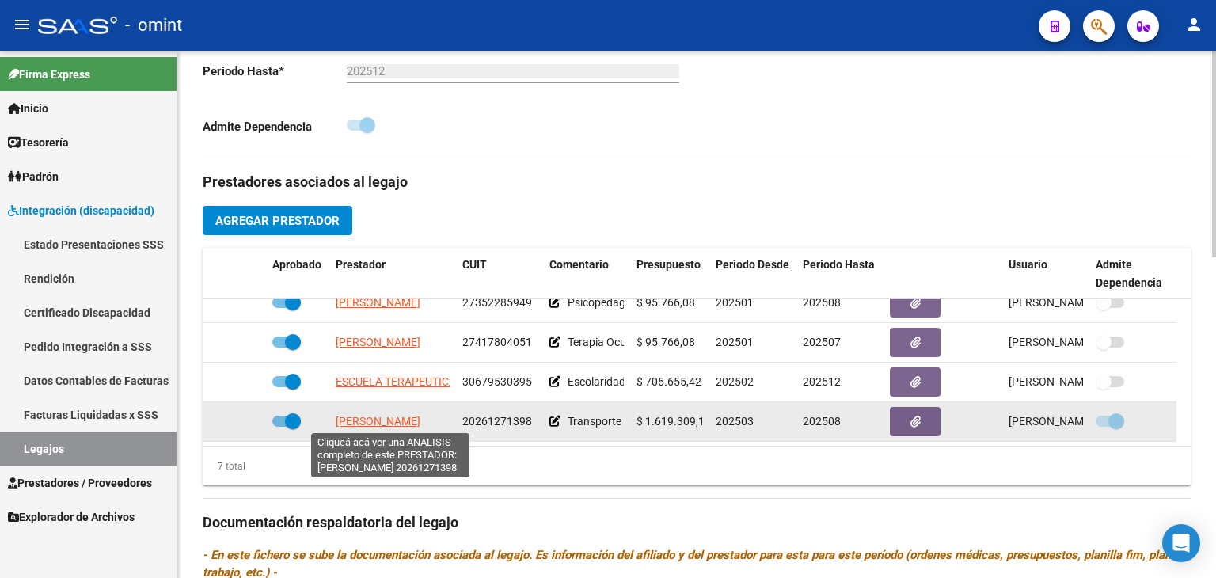
click at [392, 417] on span "[PERSON_NAME]" at bounding box center [378, 421] width 85 height 13
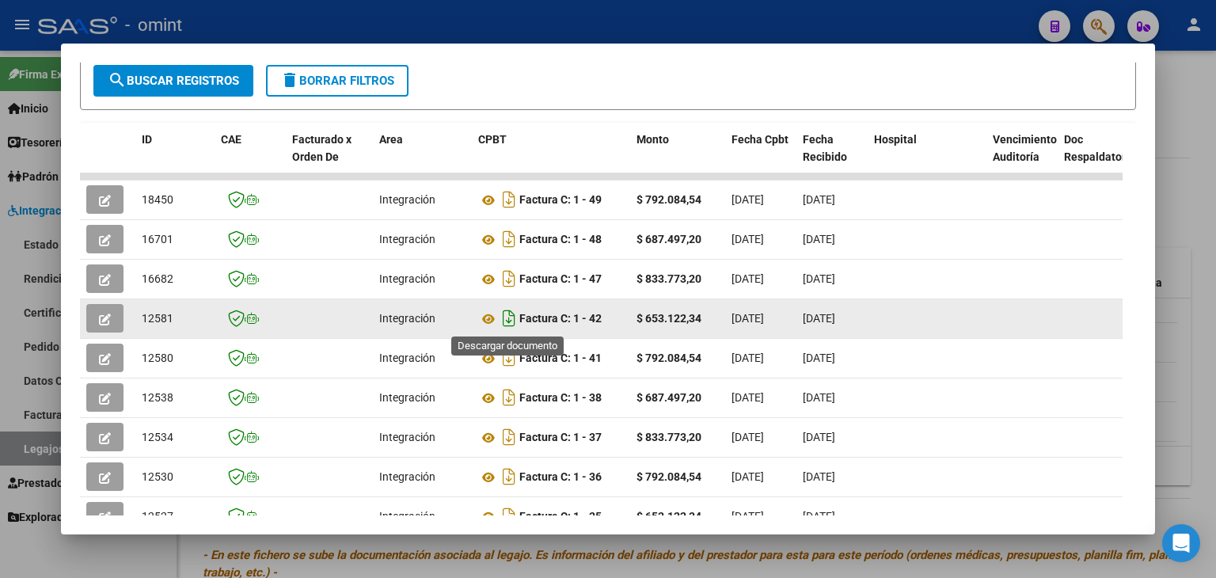
scroll to position [238, 0]
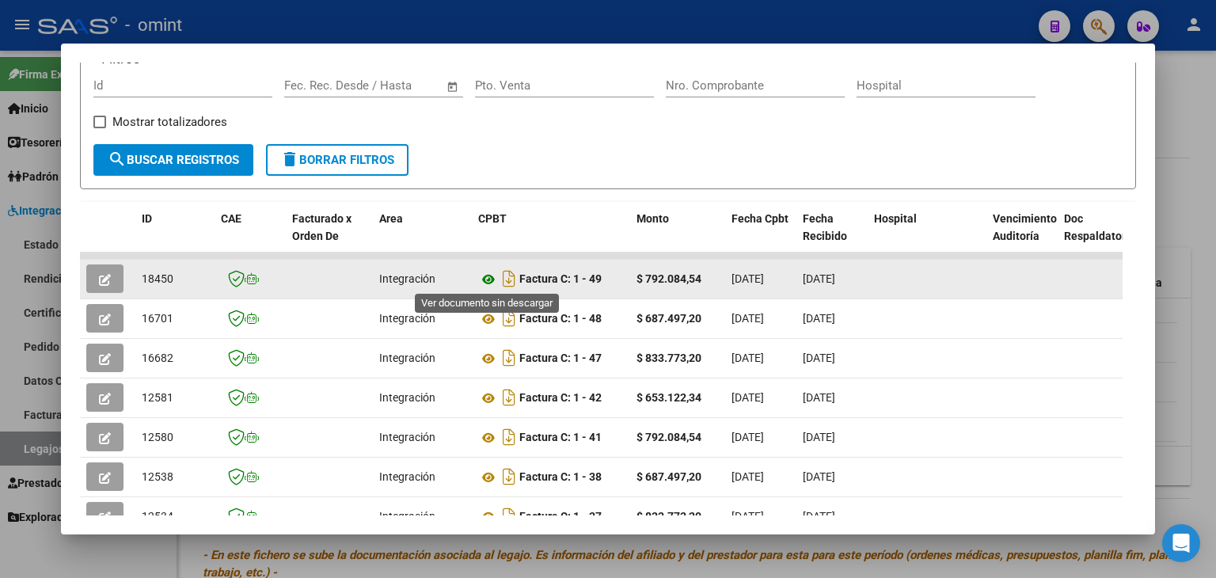
click at [489, 283] on icon at bounding box center [488, 279] width 21 height 19
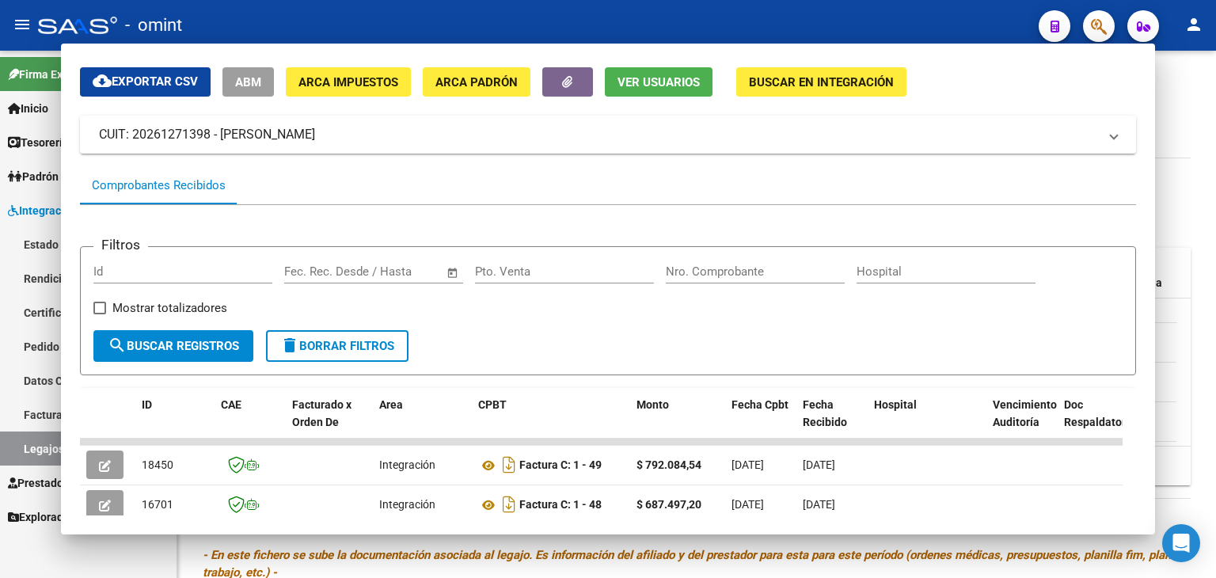
scroll to position [79, 0]
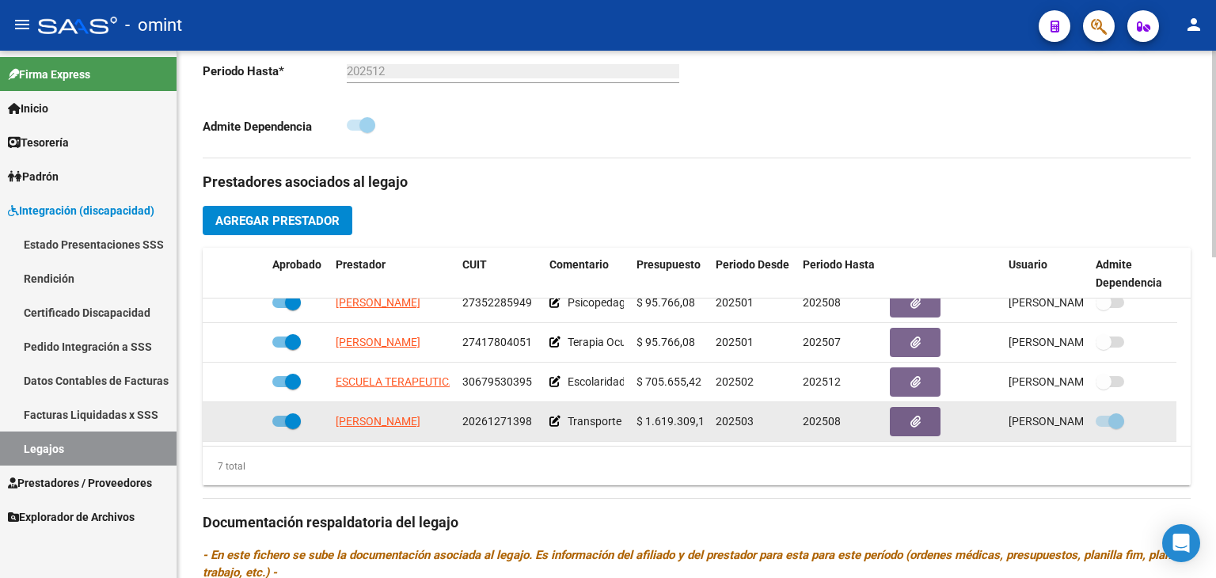
click at [293, 420] on span at bounding box center [293, 421] width 16 height 16
click at [280, 427] on input "checkbox" at bounding box center [280, 427] width 1 height 1
click at [239, 422] on icon at bounding box center [243, 421] width 11 height 11
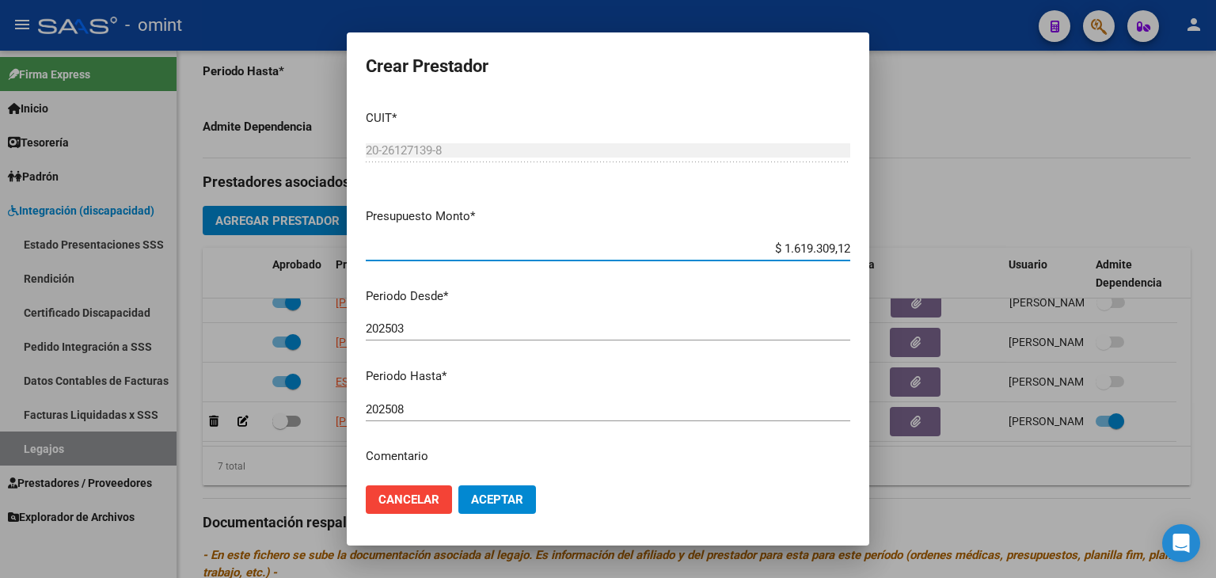
click at [446, 413] on input "202508" at bounding box center [608, 409] width 485 height 14
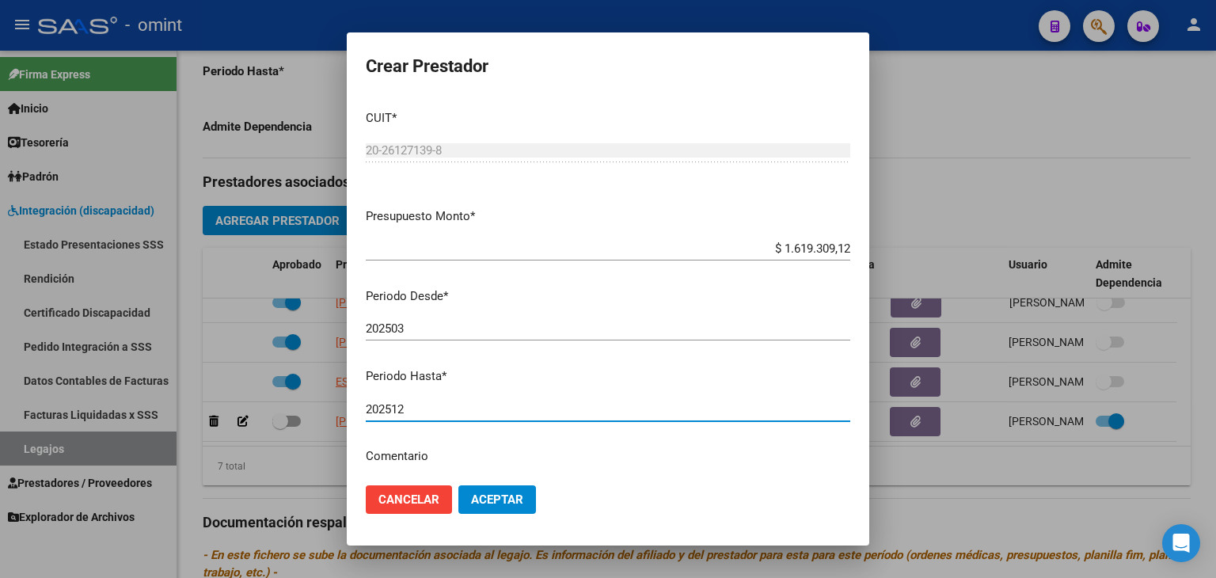
click at [511, 515] on mat-dialog-actions "Cancelar Aceptar" at bounding box center [608, 500] width 485 height 54
click at [495, 494] on span "Aceptar" at bounding box center [497, 499] width 52 height 14
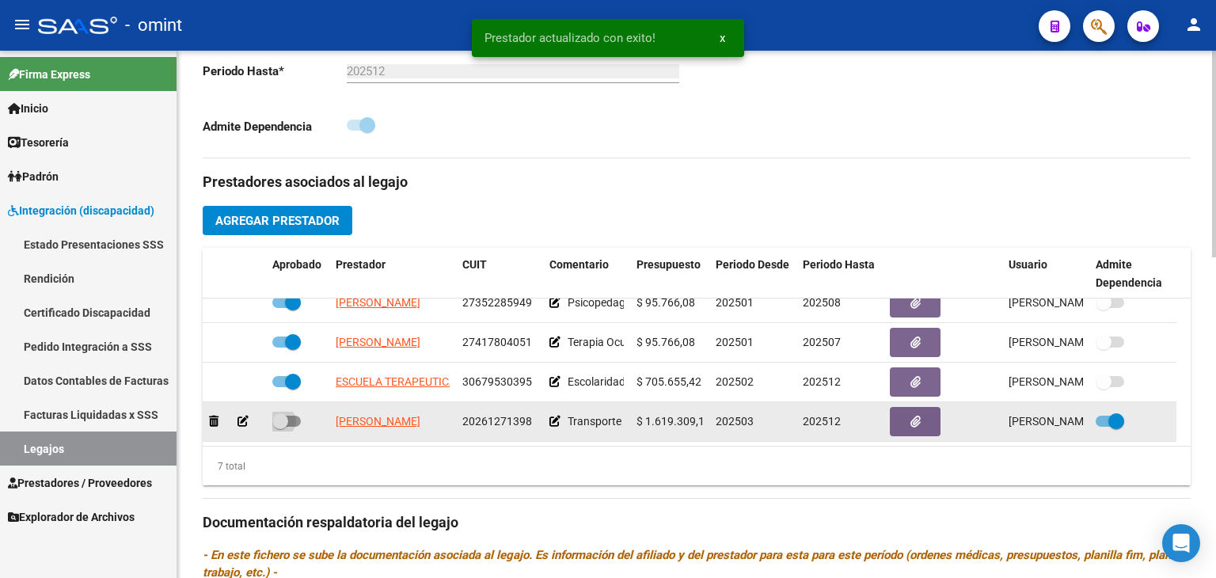
click at [282, 419] on span at bounding box center [280, 421] width 16 height 16
click at [280, 427] on input "checkbox" at bounding box center [280, 427] width 1 height 1
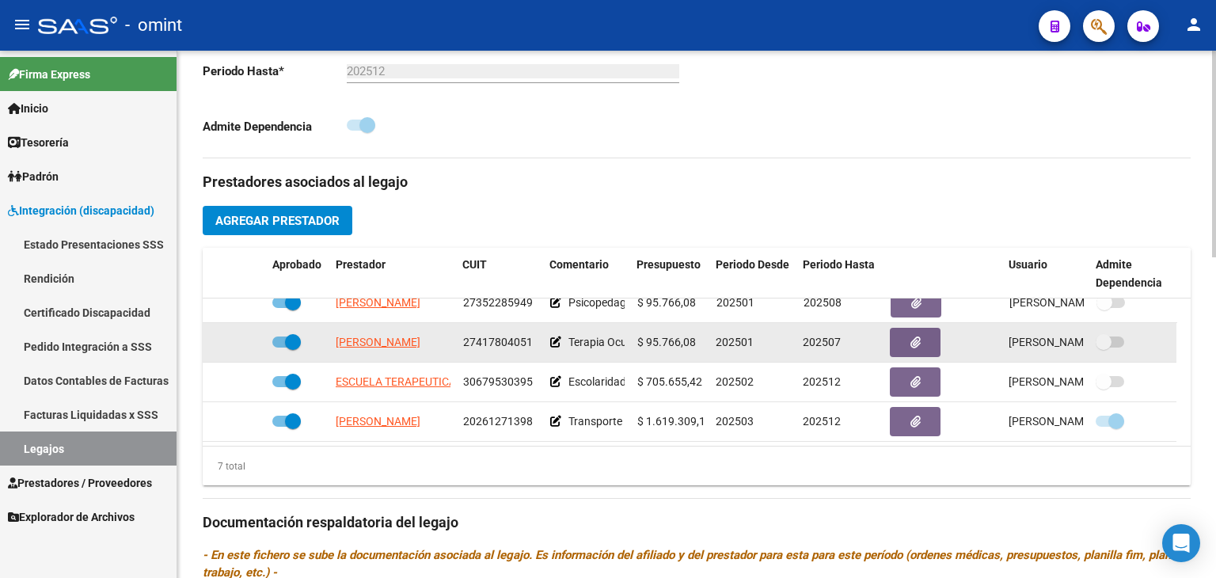
click at [288, 341] on span at bounding box center [293, 342] width 16 height 16
click at [280, 348] on input "checkbox" at bounding box center [280, 348] width 1 height 1
click at [237, 340] on div at bounding box center [234, 342] width 51 height 18
click at [241, 340] on icon at bounding box center [243, 342] width 11 height 11
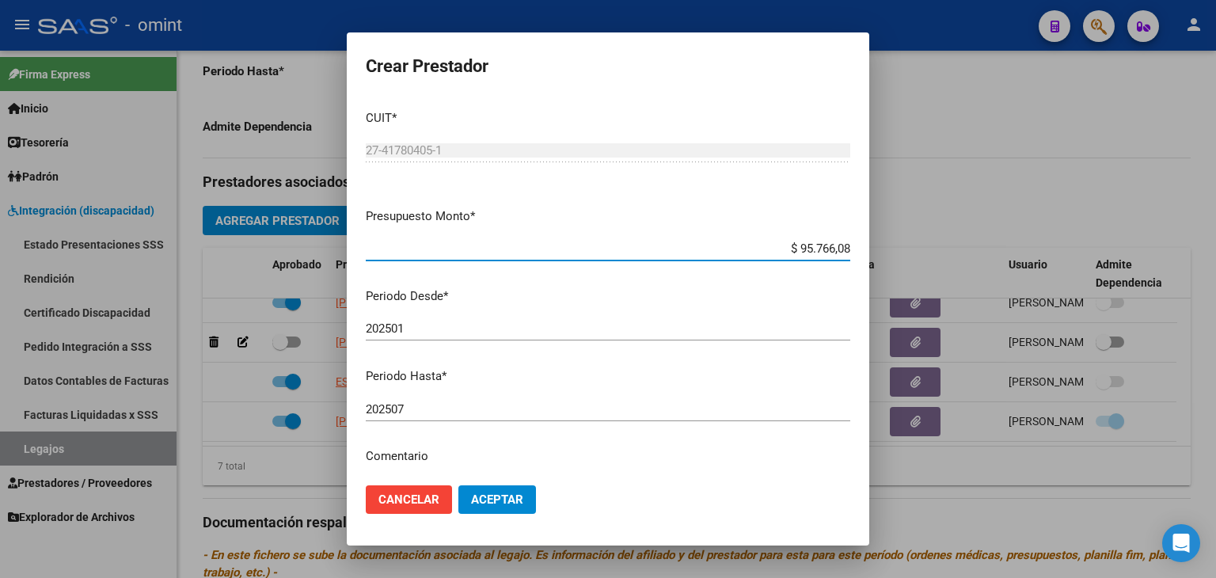
click at [412, 406] on input "202507" at bounding box center [608, 409] width 485 height 14
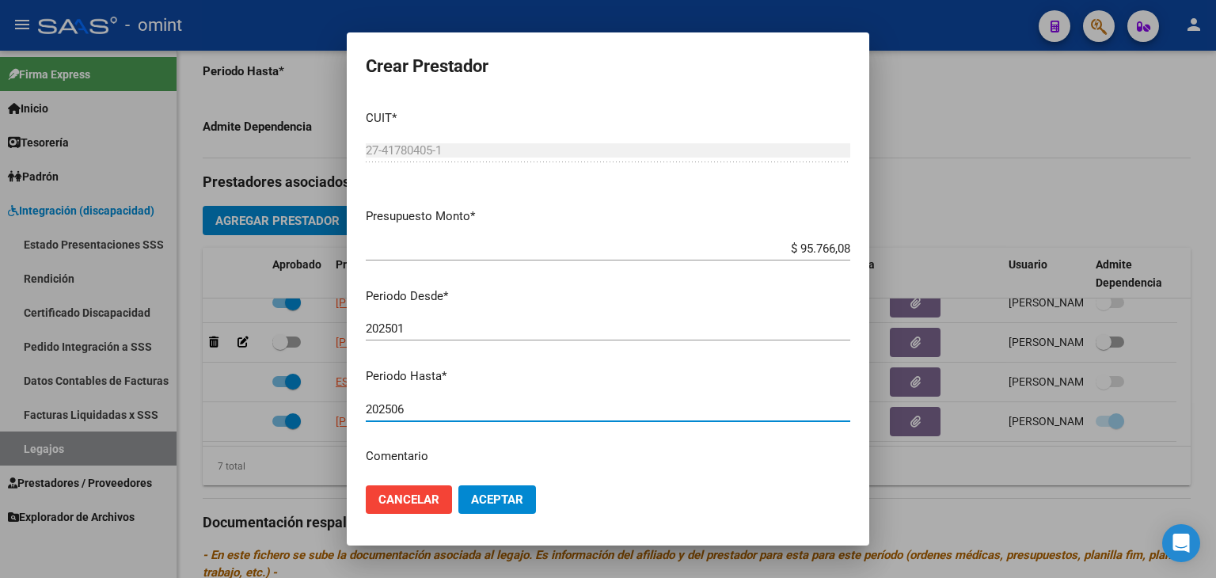
click at [512, 498] on span "Aceptar" at bounding box center [497, 499] width 52 height 14
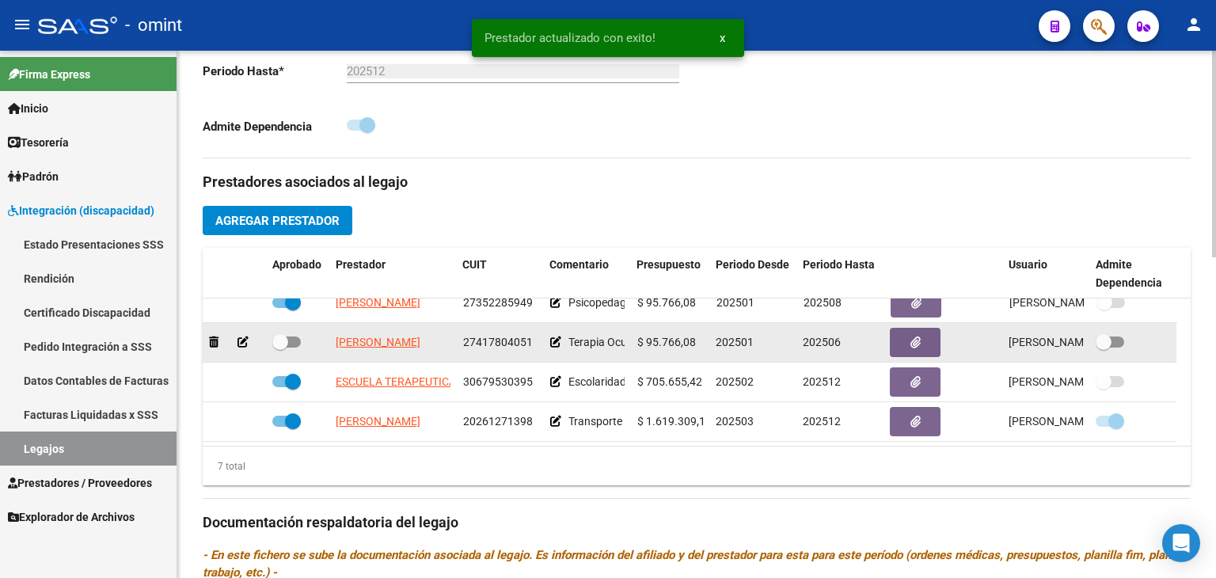
click at [287, 340] on span at bounding box center [280, 342] width 16 height 16
click at [280, 348] on input "checkbox" at bounding box center [280, 348] width 1 height 1
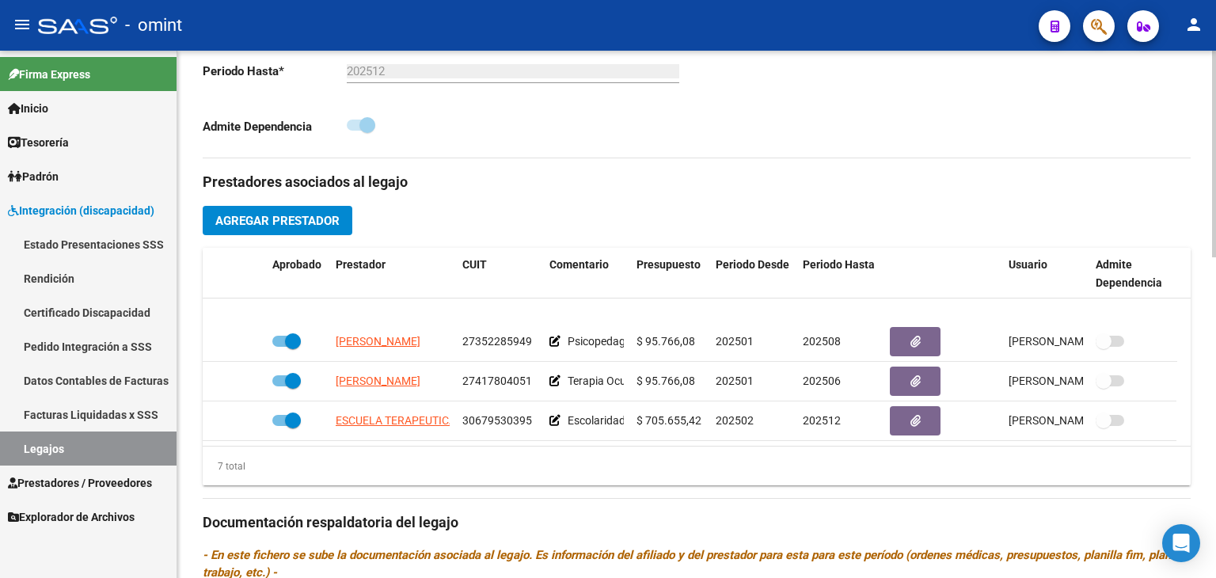
scroll to position [134, 0]
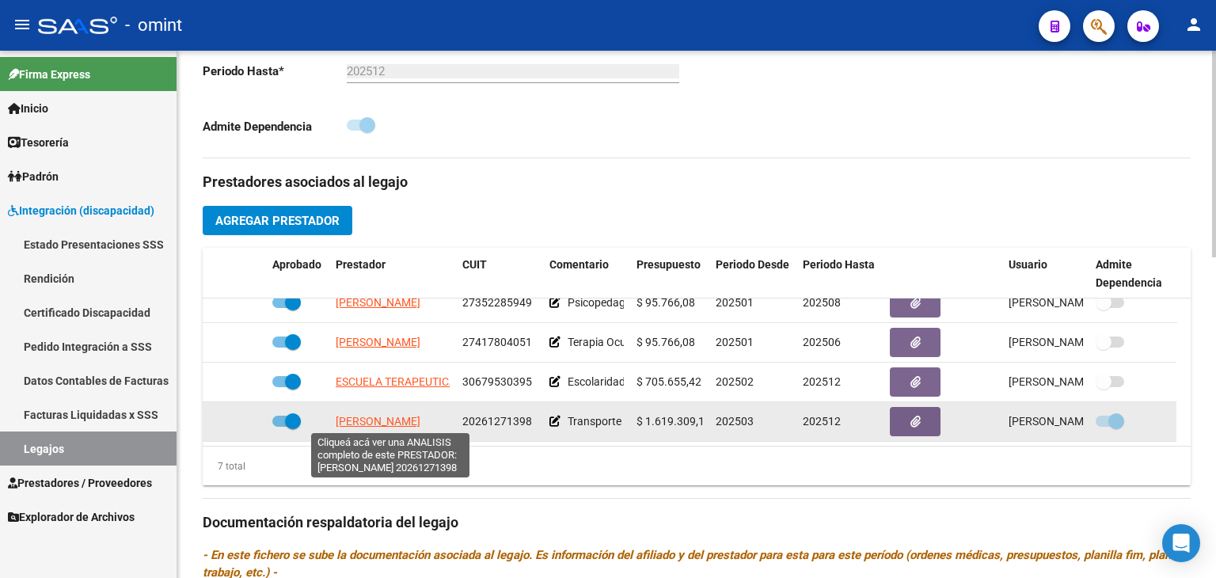
click at [371, 418] on span "[PERSON_NAME]" at bounding box center [378, 421] width 85 height 13
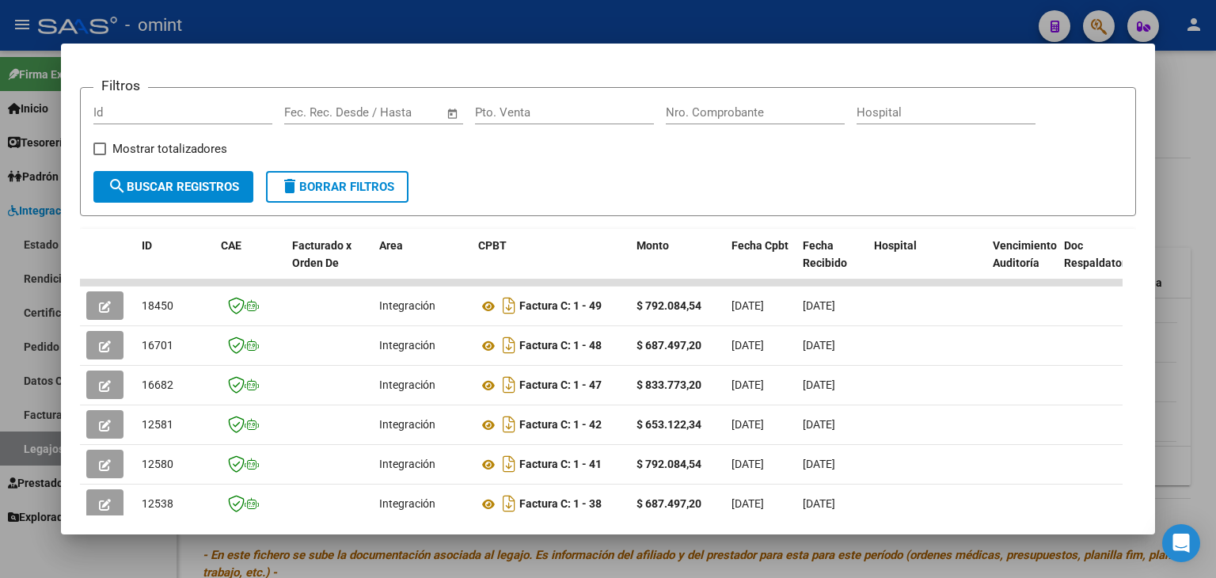
scroll to position [396, 0]
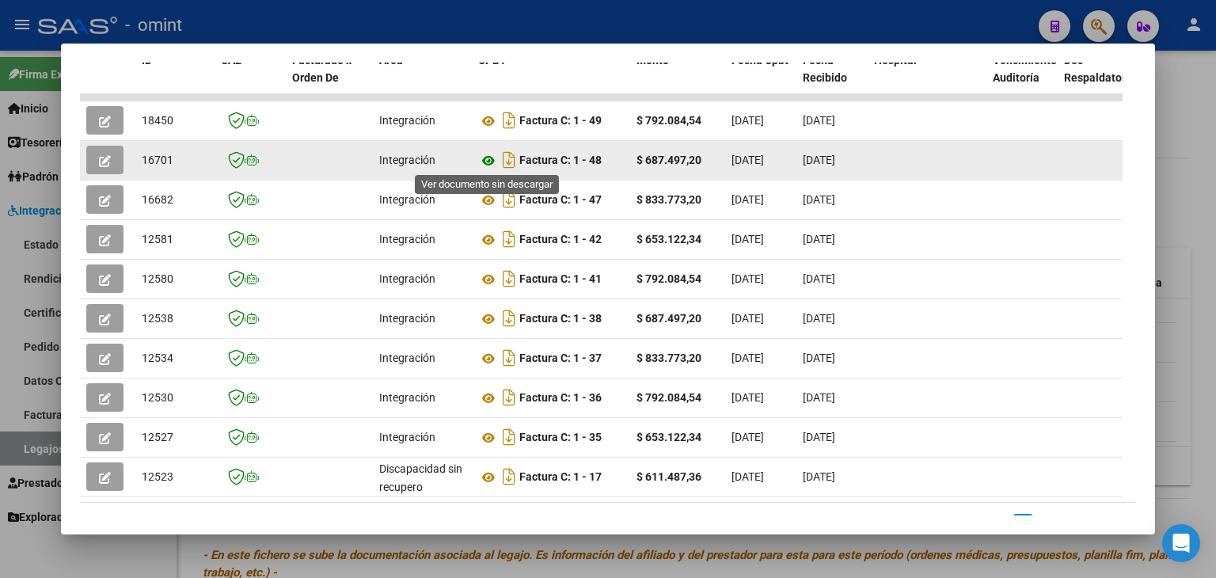
click at [489, 159] on icon at bounding box center [488, 160] width 21 height 19
click at [101, 162] on icon "button" at bounding box center [105, 161] width 12 height 12
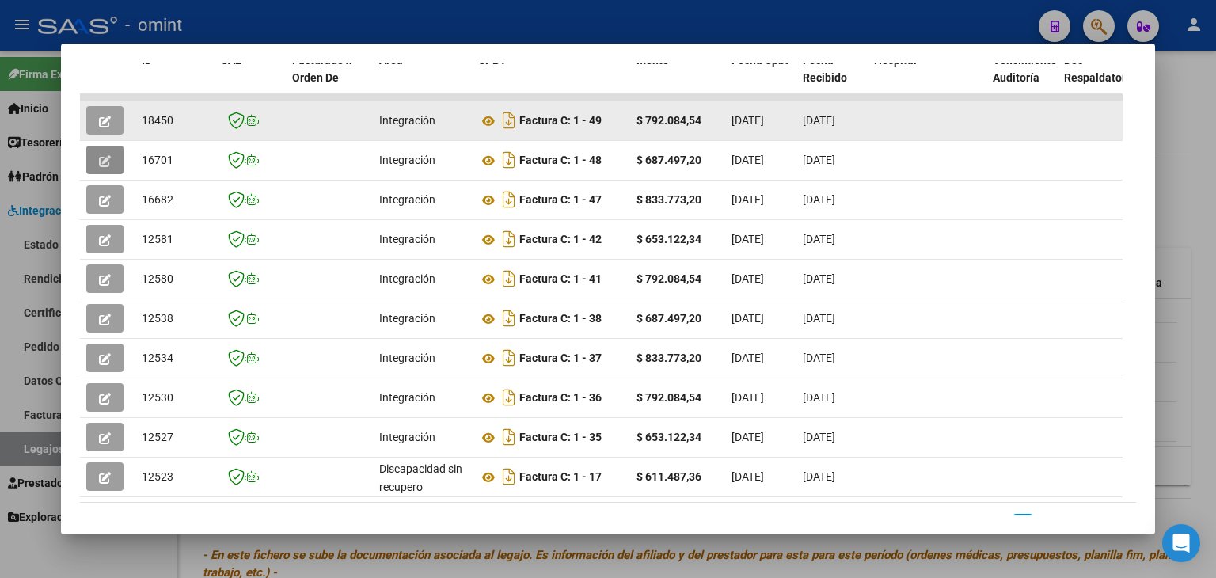
click at [154, 116] on span "18450" at bounding box center [158, 120] width 32 height 13
click at [104, 117] on icon "button" at bounding box center [105, 122] width 12 height 12
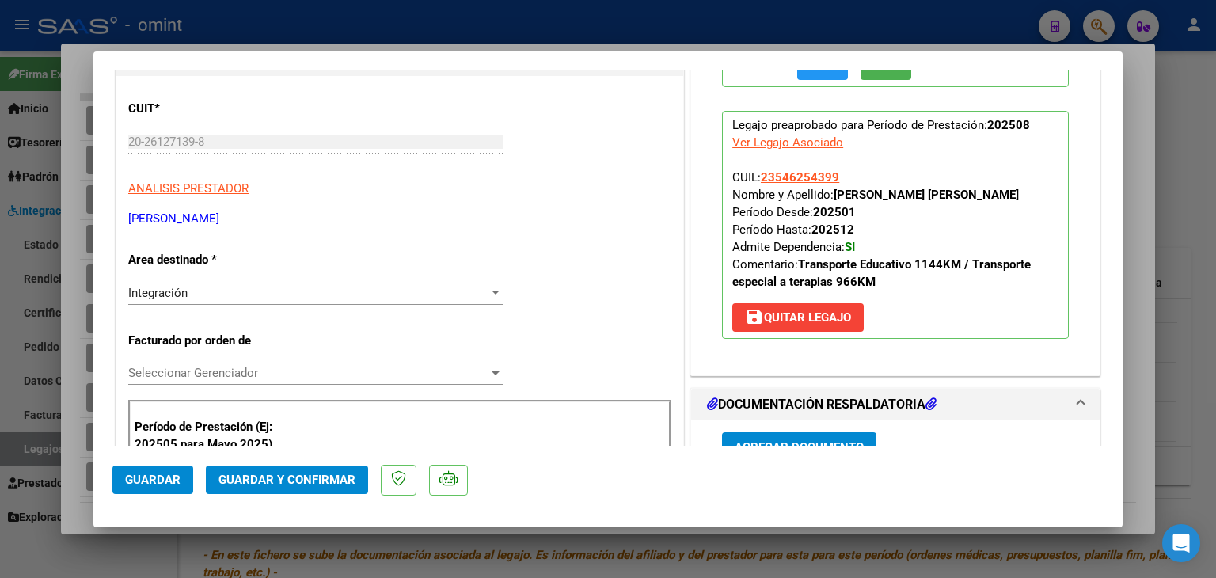
scroll to position [317, 0]
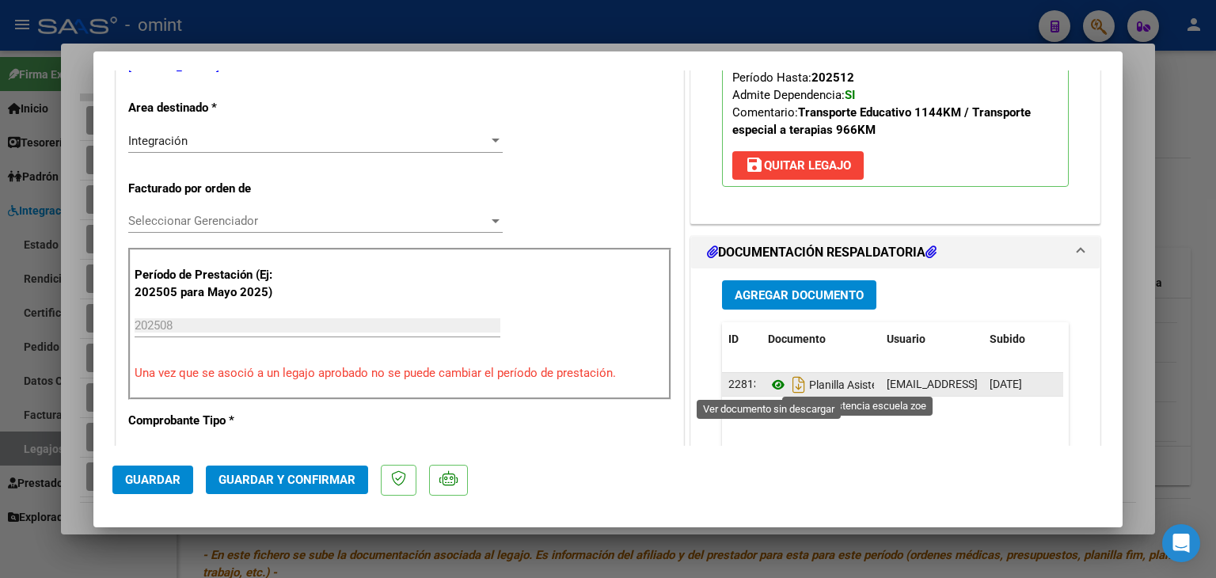
click at [768, 383] on icon at bounding box center [778, 384] width 21 height 19
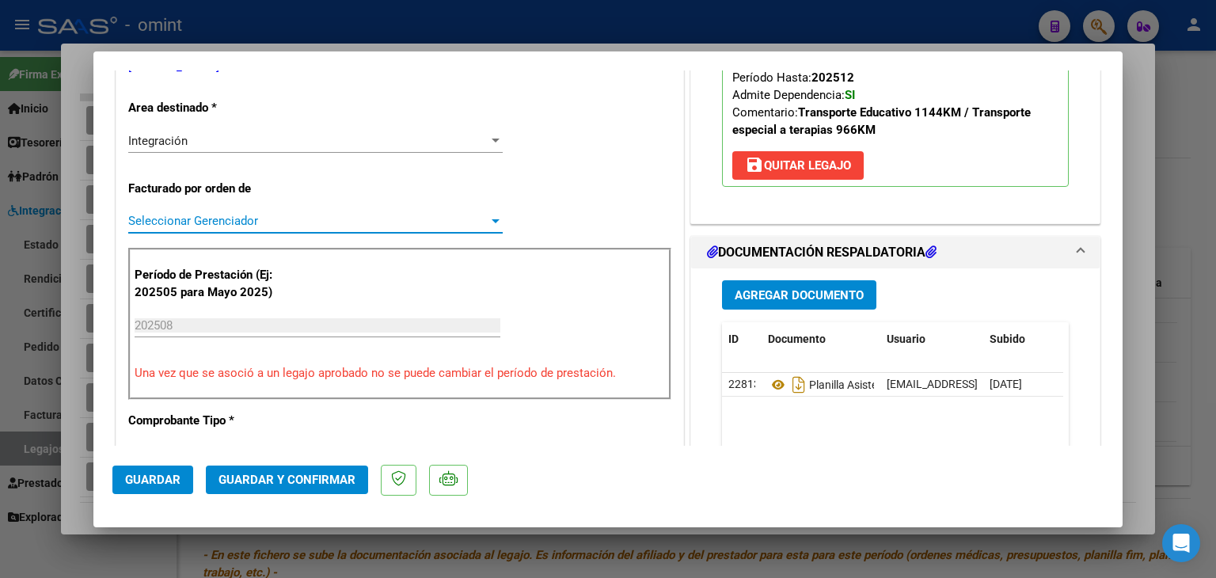
click at [202, 226] on span "Seleccionar Gerenciador" at bounding box center [308, 221] width 360 height 14
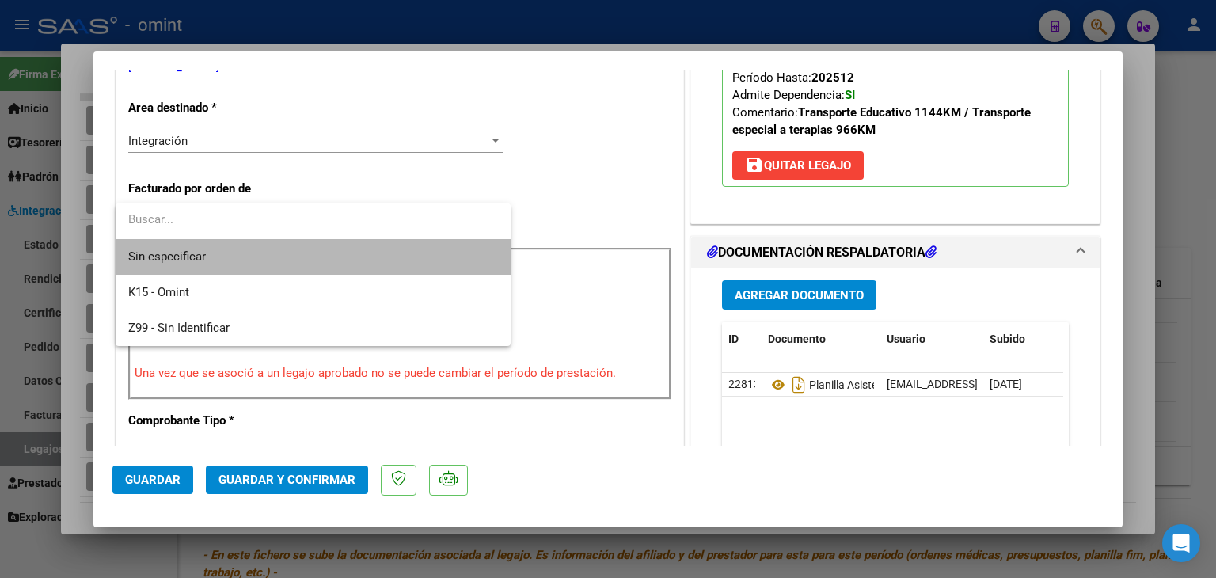
click at [207, 259] on span "Sin especificar" at bounding box center [313, 257] width 370 height 36
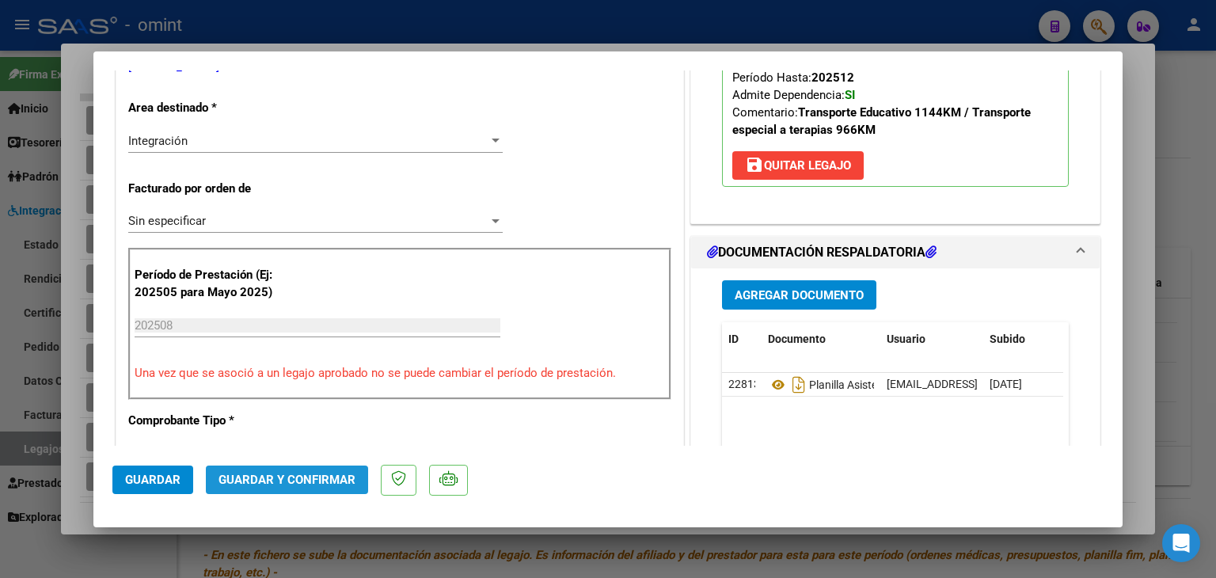
click at [301, 470] on button "Guardar y Confirmar" at bounding box center [287, 480] width 162 height 29
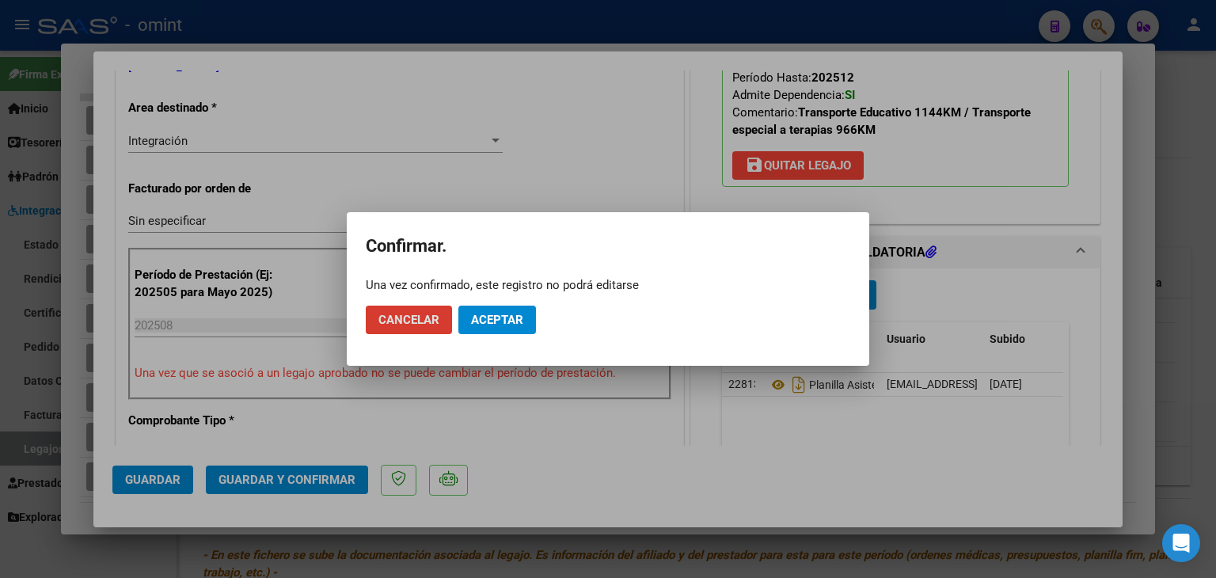
click at [509, 325] on span "Aceptar" at bounding box center [497, 320] width 52 height 14
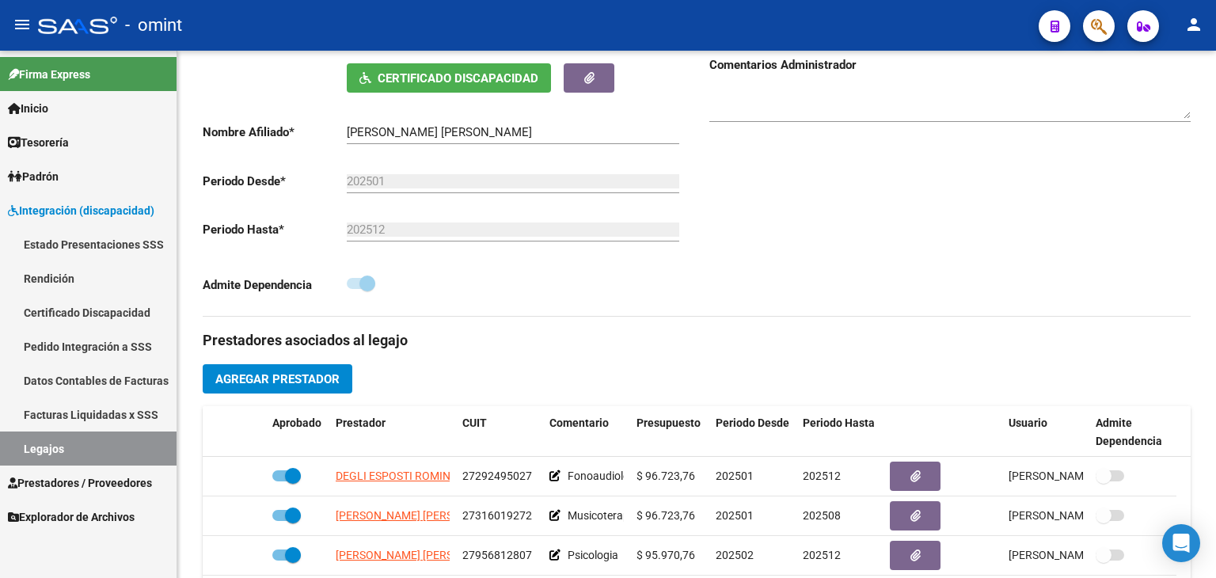
click at [73, 441] on link "Legajos" at bounding box center [88, 449] width 177 height 34
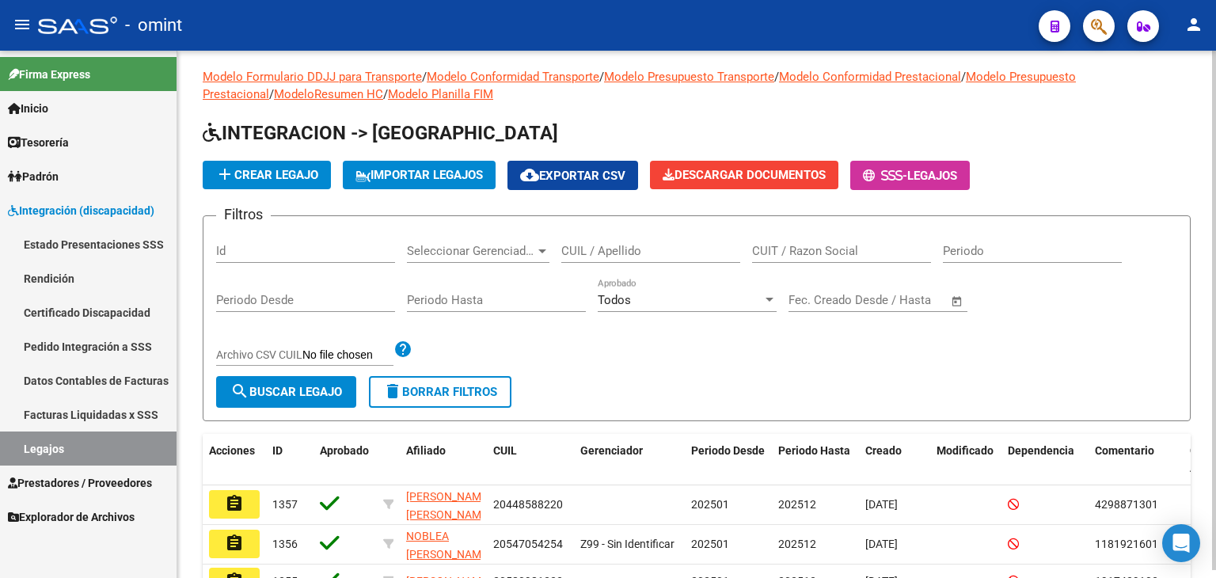
scroll to position [317, 0]
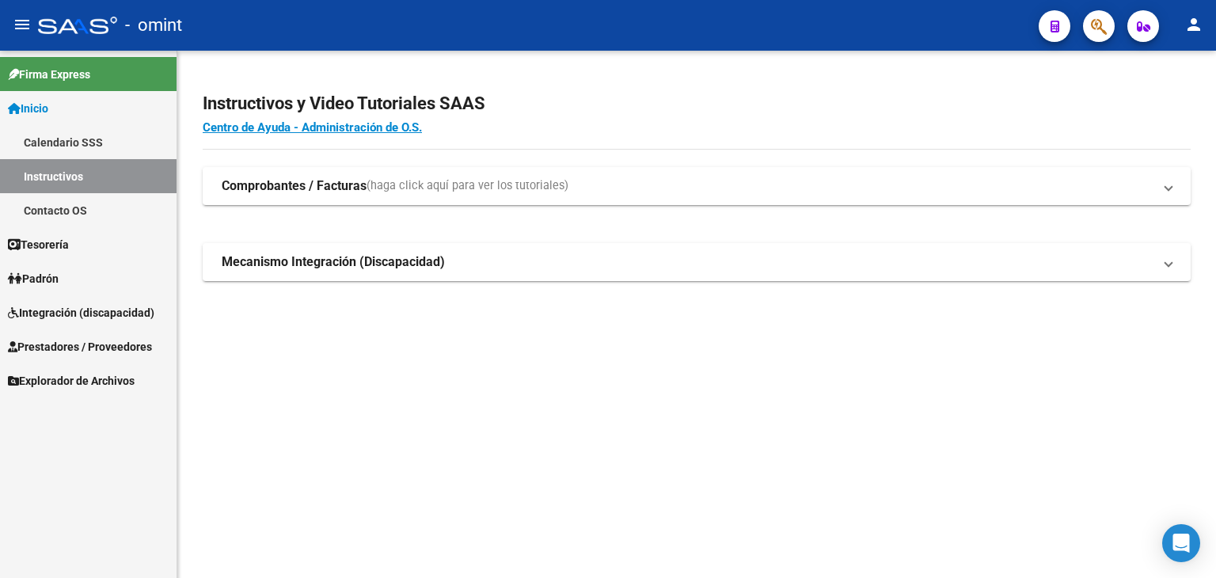
click at [84, 311] on span "Integración (discapacidad)" at bounding box center [81, 312] width 146 height 17
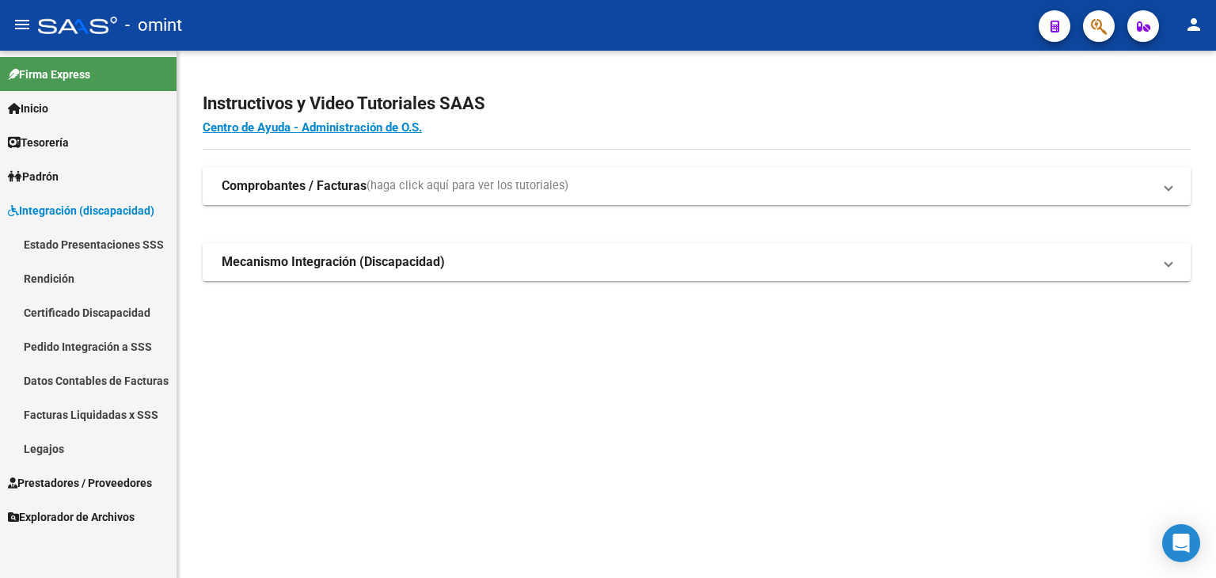
click at [74, 489] on span "Prestadores / Proveedores" at bounding box center [80, 482] width 144 height 17
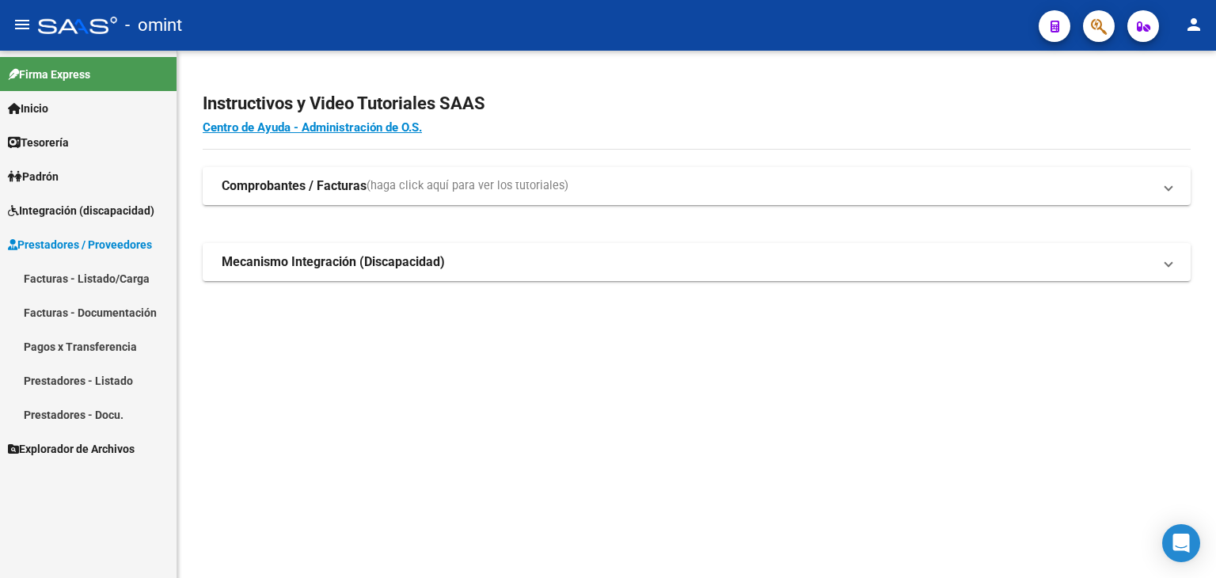
click at [75, 275] on link "Facturas - Listado/Carga" at bounding box center [88, 278] width 177 height 34
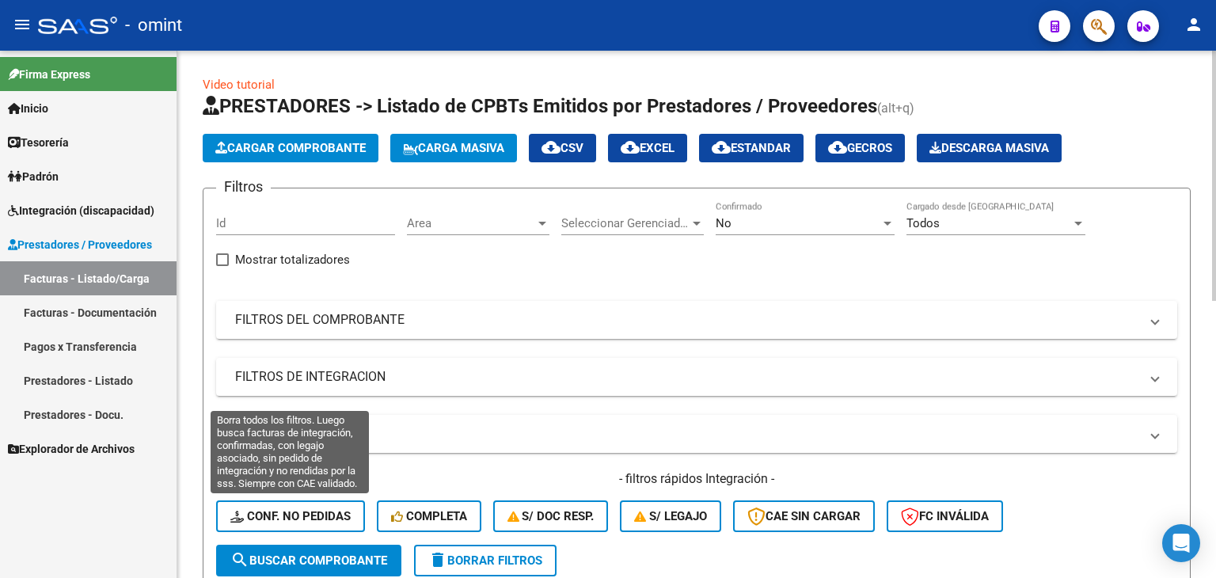
click at [298, 517] on span "Conf. no pedidas" at bounding box center [290, 516] width 120 height 14
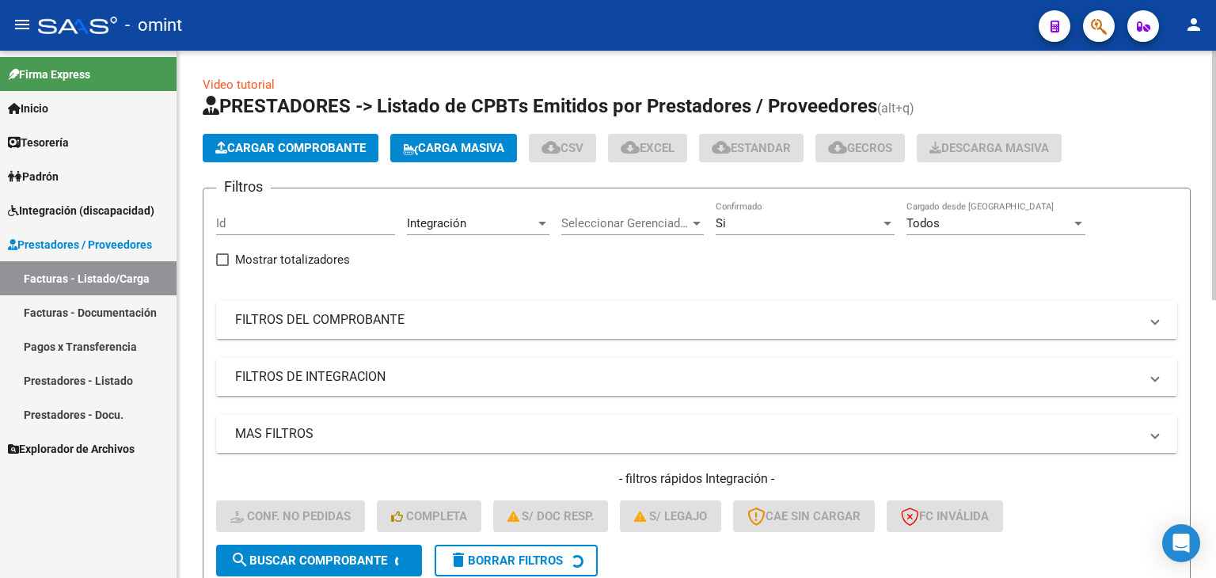
click at [238, 222] on input "Id" at bounding box center [305, 223] width 179 height 14
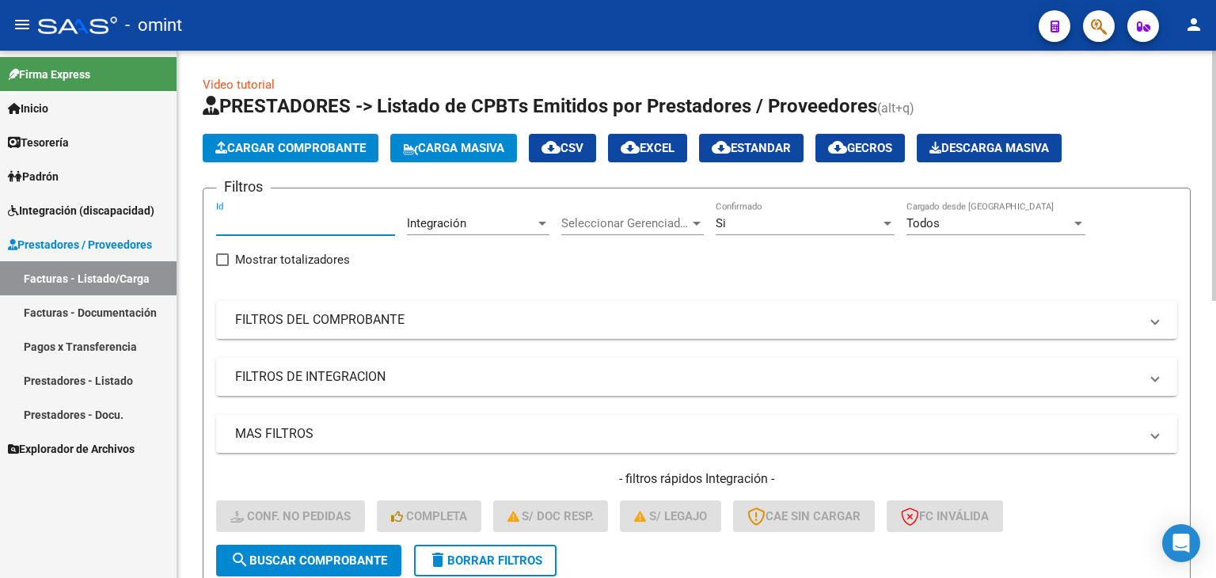
paste input "18741"
type input "18741"
click at [323, 564] on span "search Buscar Comprobante" at bounding box center [308, 560] width 157 height 14
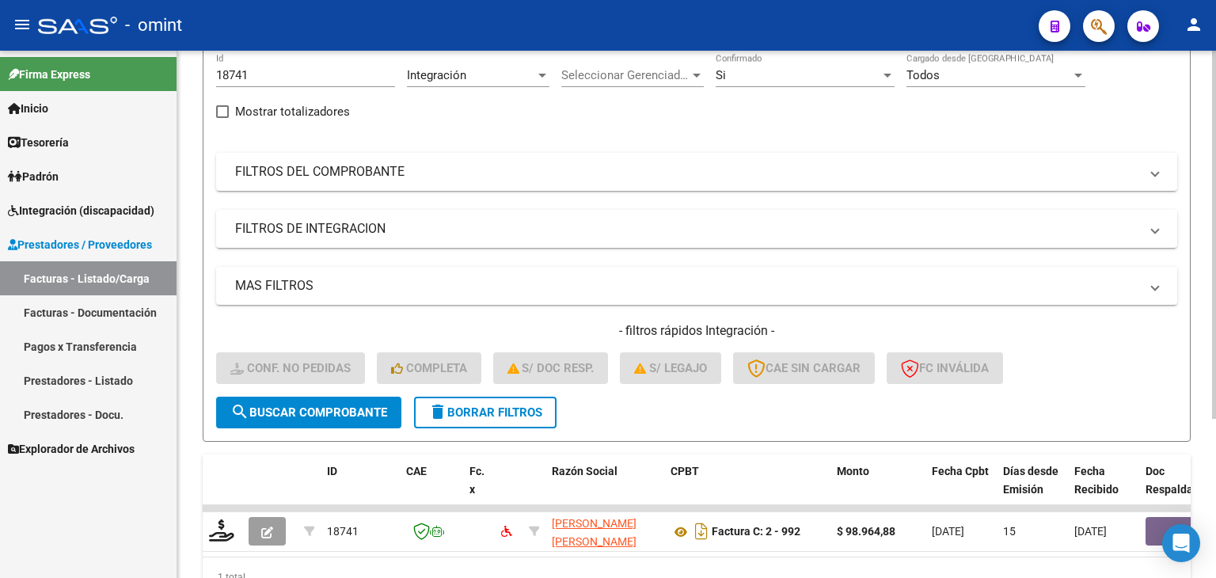
scroll to position [158, 0]
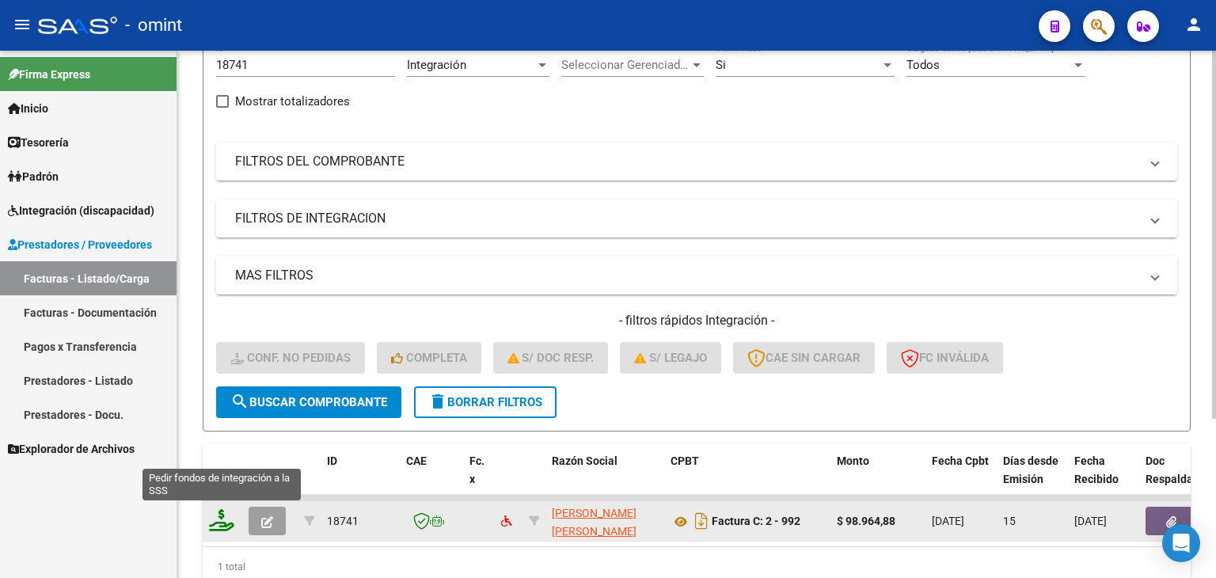
click at [217, 524] on icon at bounding box center [221, 520] width 25 height 22
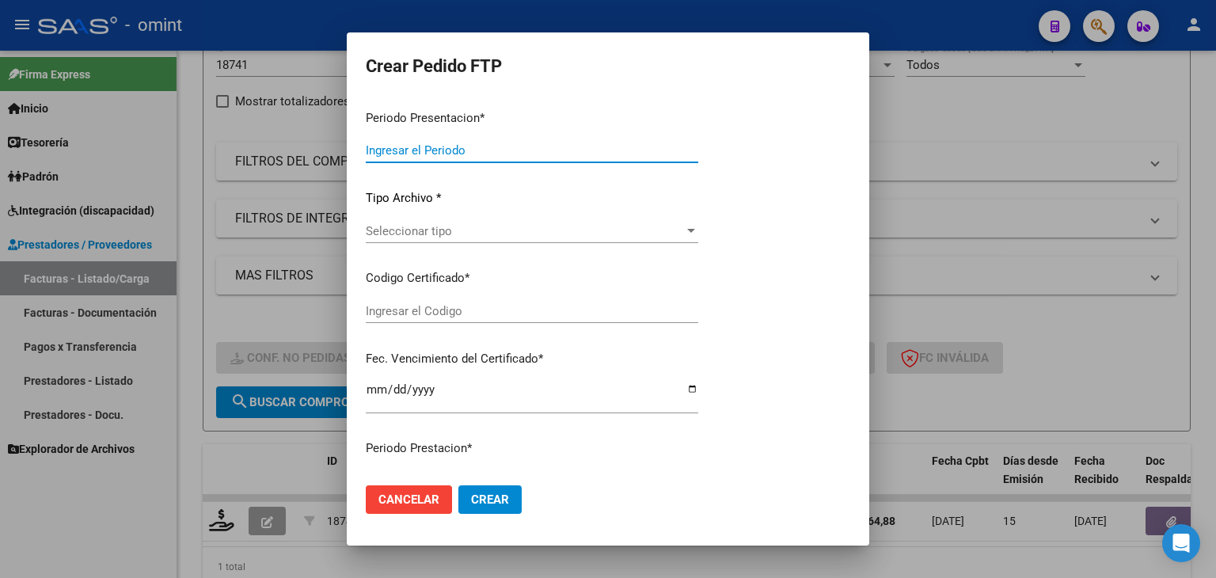
type input "202508"
type input "$ 98.964,88"
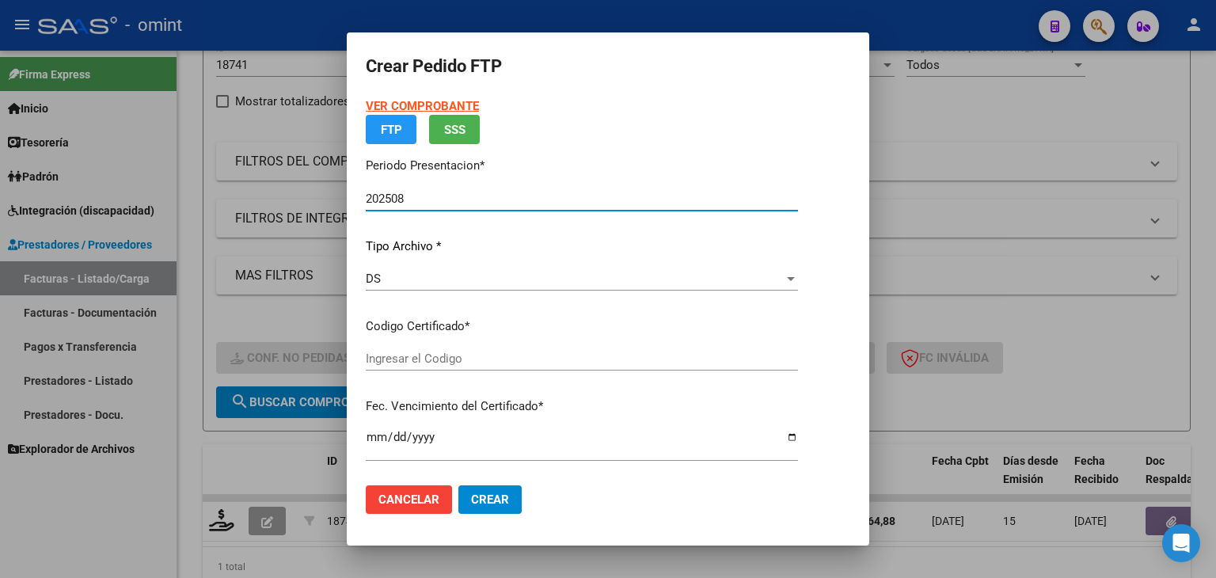
type input "4216561556"
type input "[DATE]"
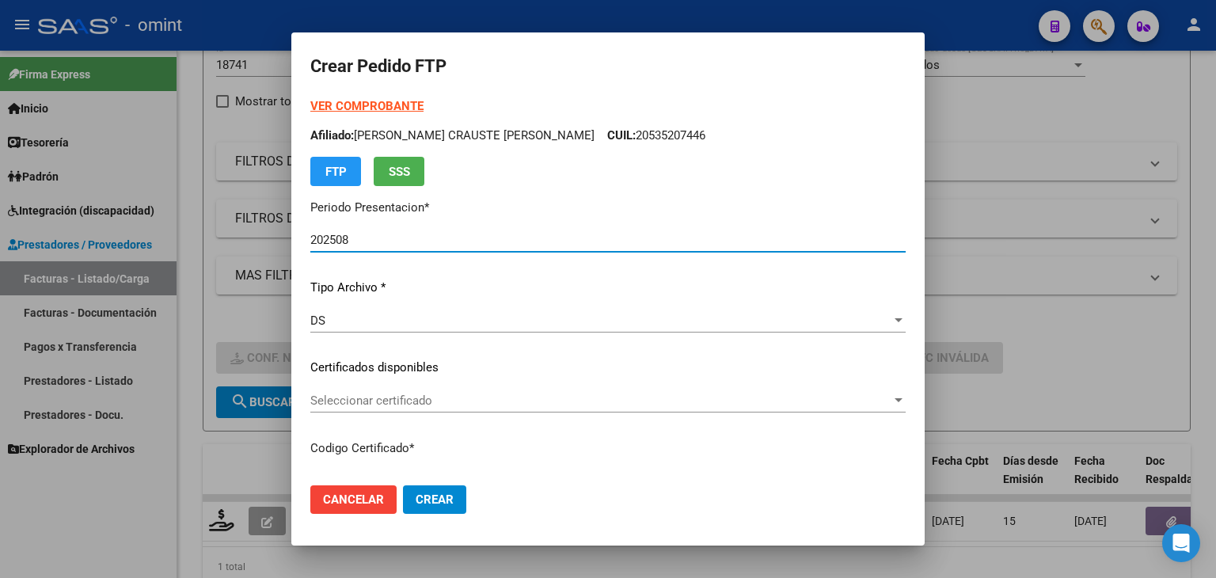
click at [413, 326] on div "DS" at bounding box center [600, 321] width 581 height 14
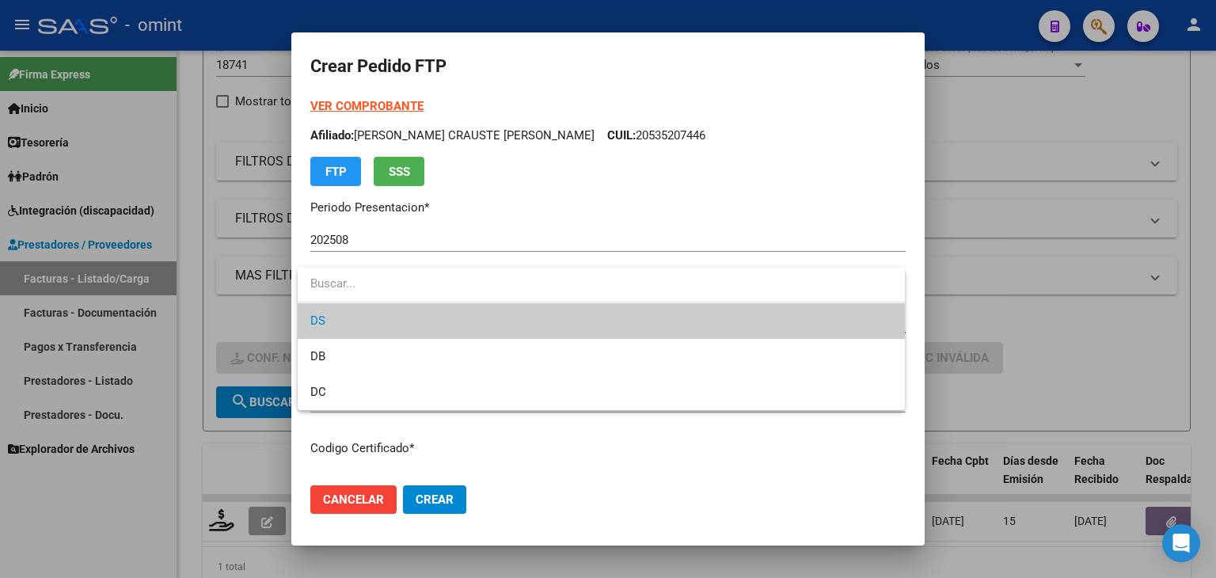
click at [413, 326] on span "DS" at bounding box center [601, 321] width 582 height 36
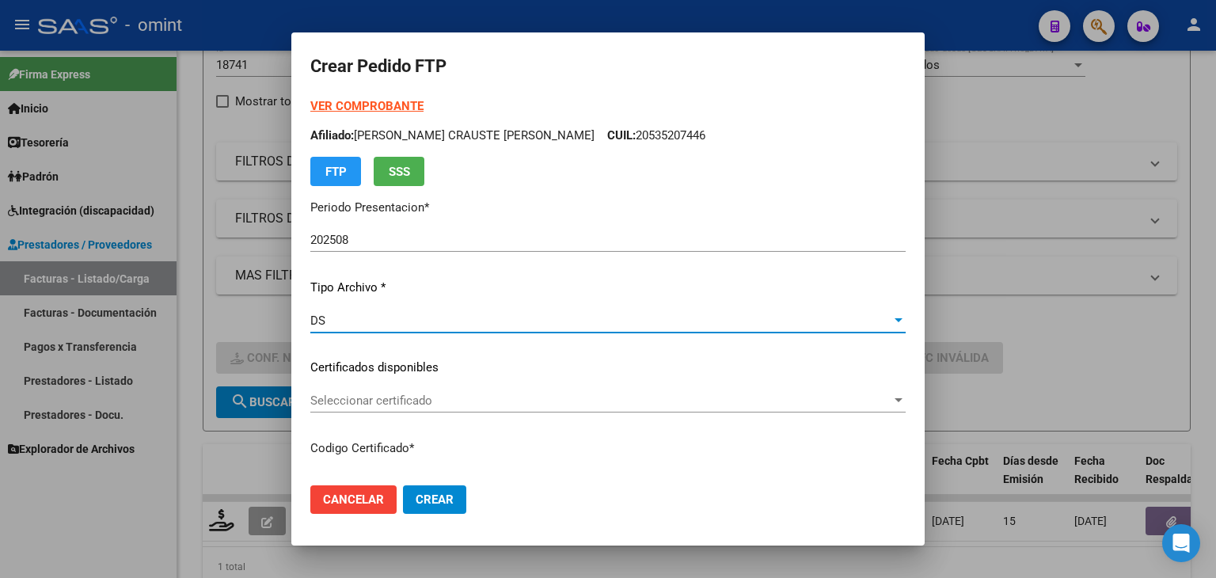
click at [401, 407] on span "Seleccionar certificado" at bounding box center [600, 401] width 581 height 14
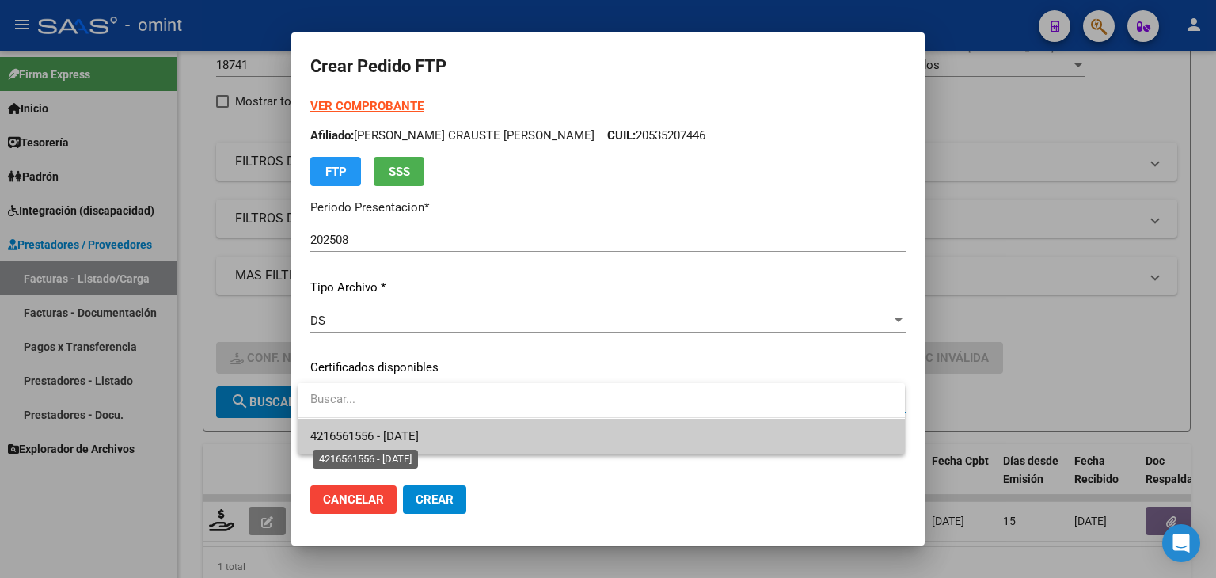
click at [405, 431] on span "4216561556 - [DATE]" at bounding box center [364, 436] width 108 height 14
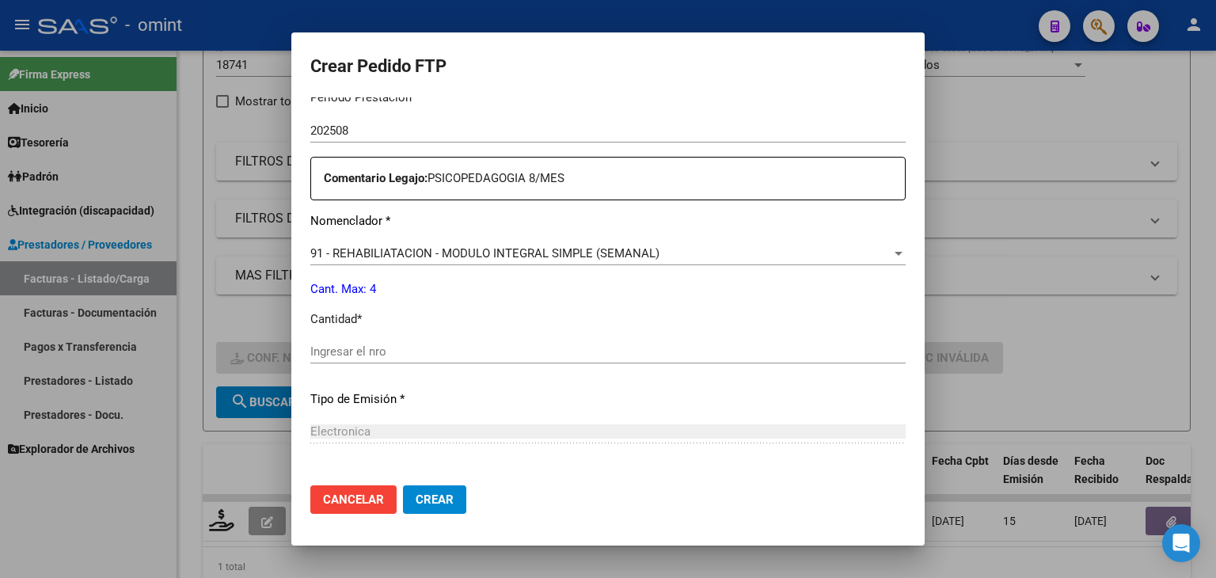
scroll to position [554, 0]
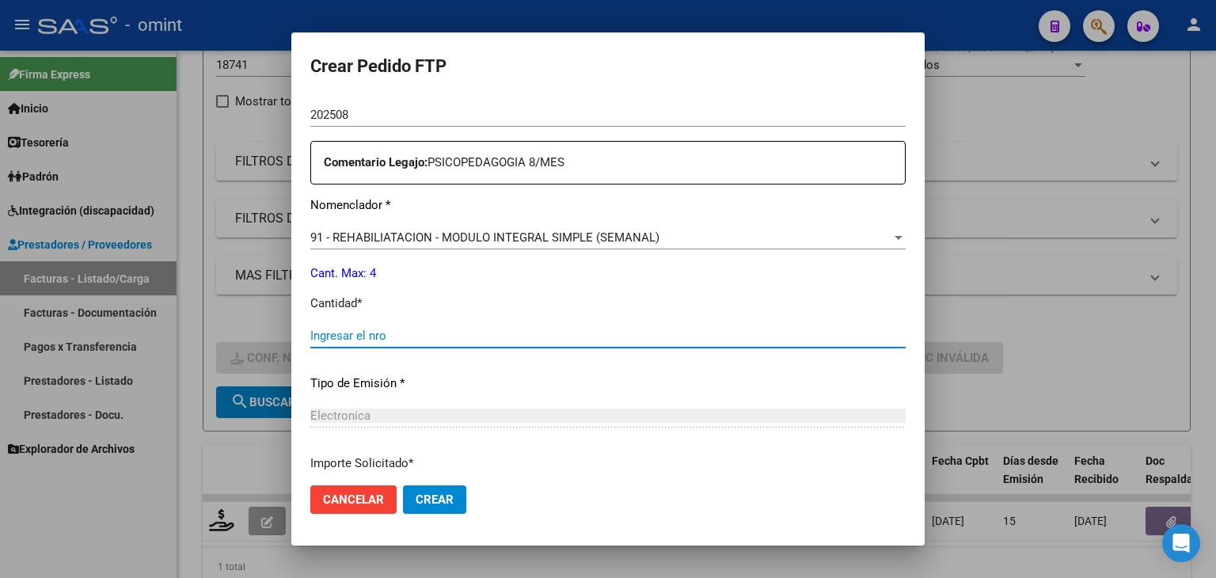
click at [387, 338] on input "Ingresar el nro" at bounding box center [607, 336] width 595 height 14
type input "4"
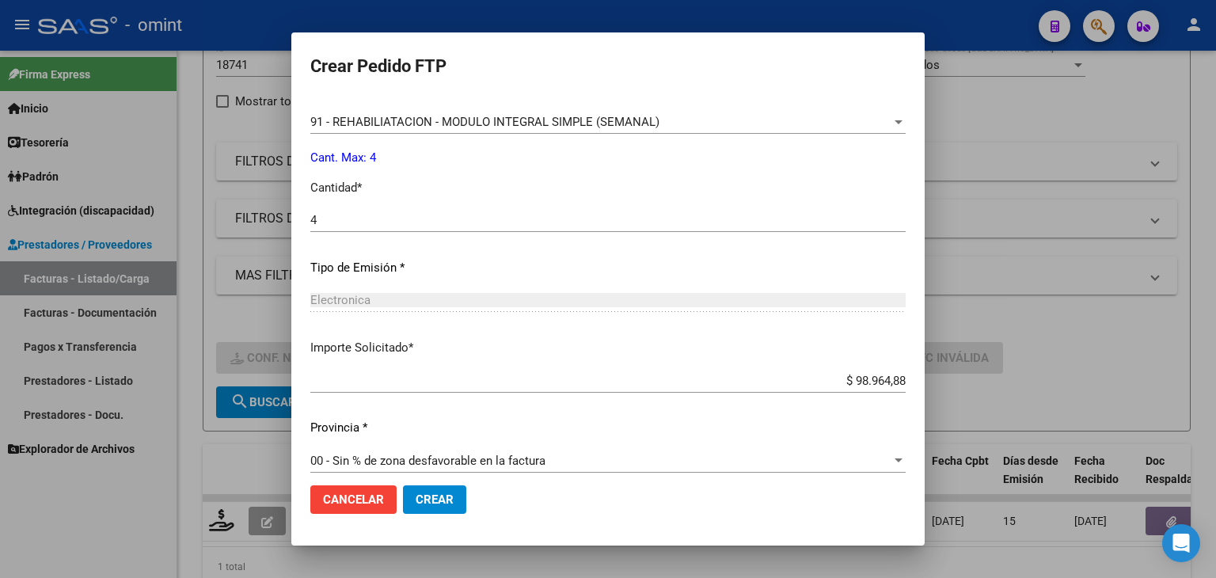
scroll to position [684, 0]
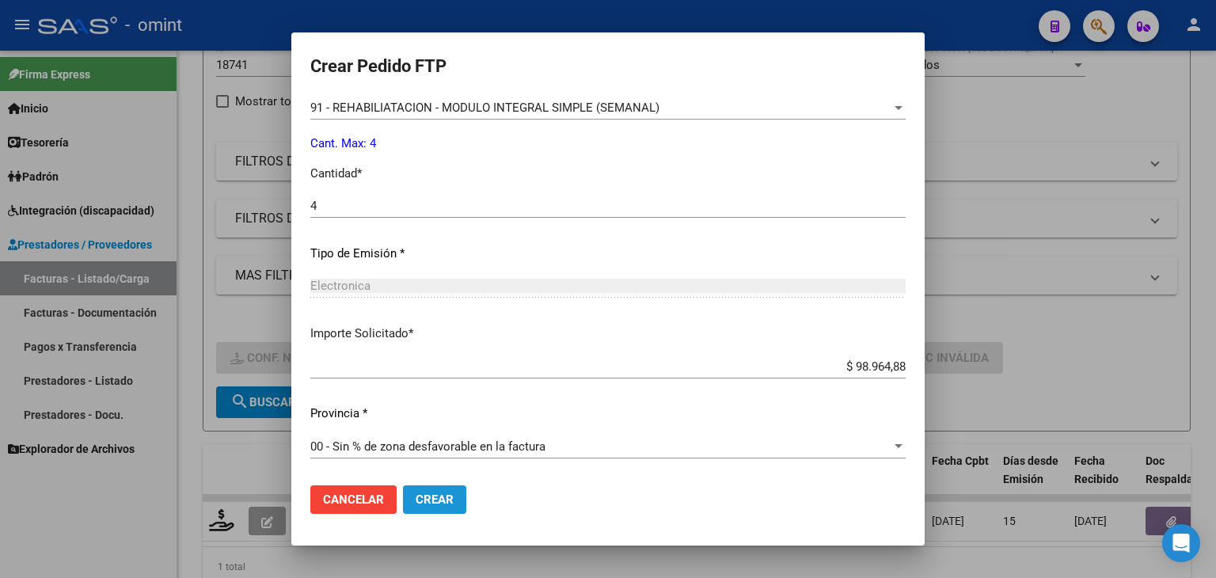
click at [428, 495] on span "Crear" at bounding box center [435, 499] width 38 height 14
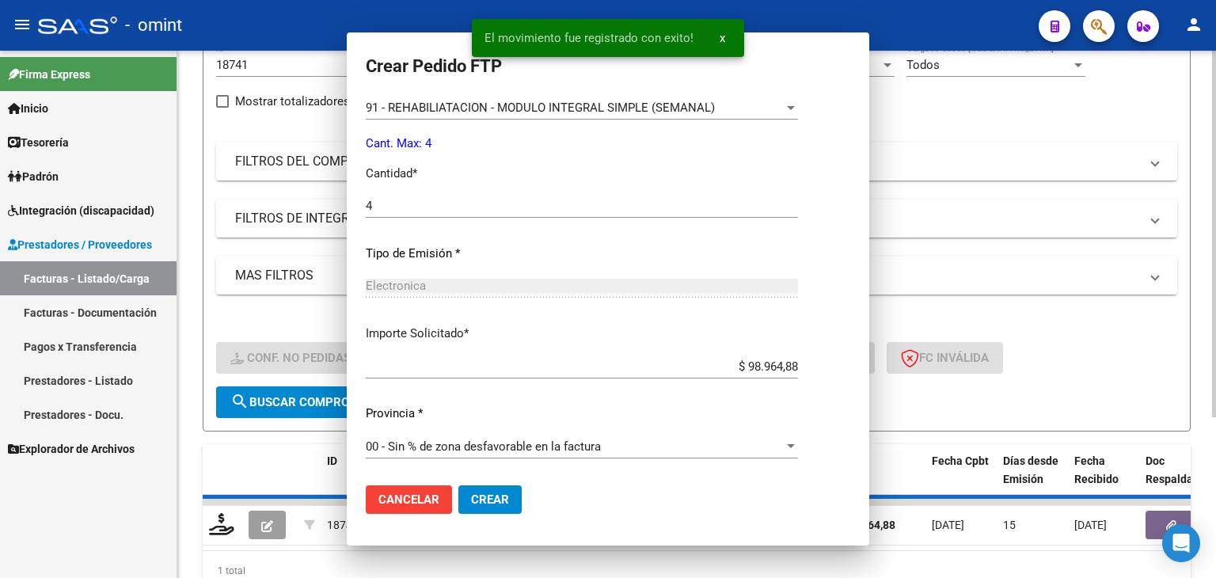
scroll to position [0, 0]
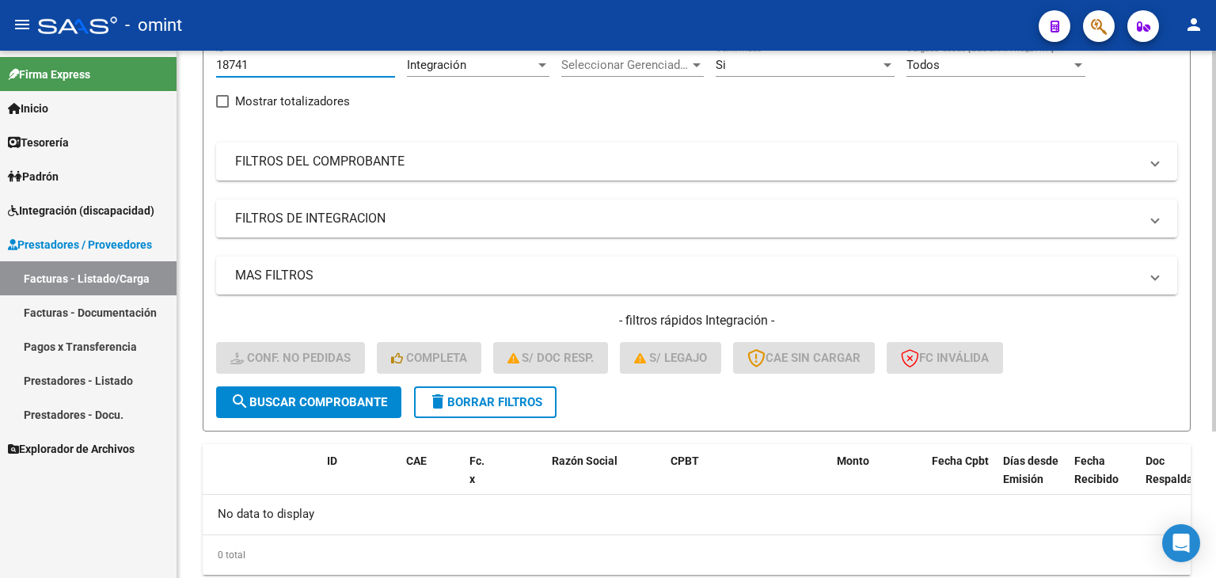
click at [241, 63] on input "18741" at bounding box center [305, 65] width 179 height 14
paste input "2"
type input "18742"
click at [377, 395] on span "search Buscar Comprobante" at bounding box center [308, 402] width 157 height 14
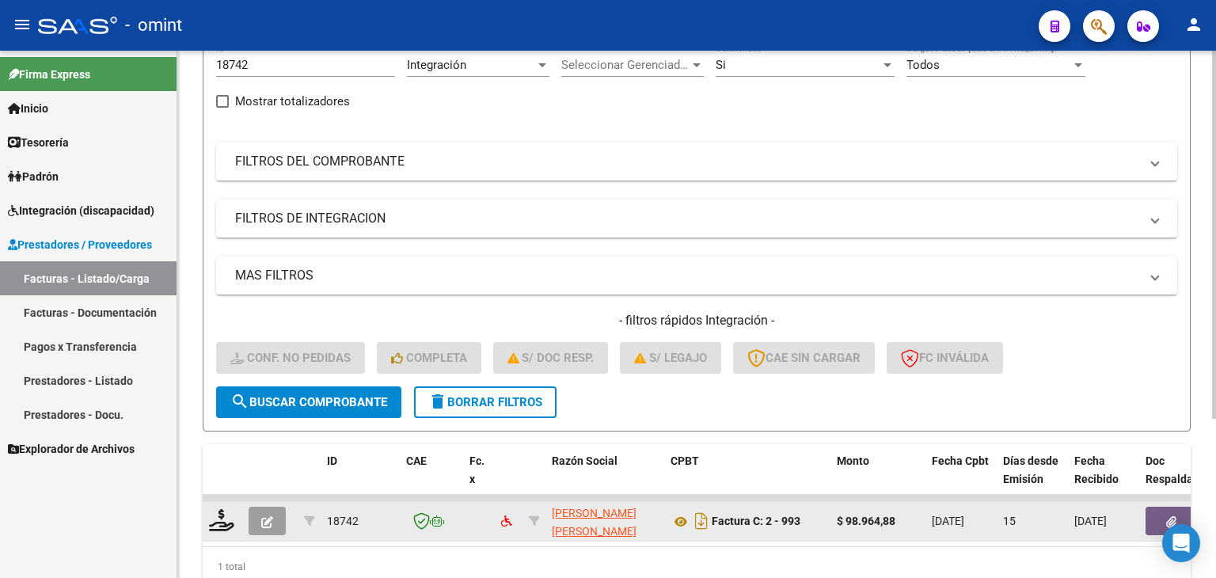
click at [219, 529] on div at bounding box center [222, 521] width 27 height 25
click at [219, 520] on icon at bounding box center [221, 520] width 25 height 22
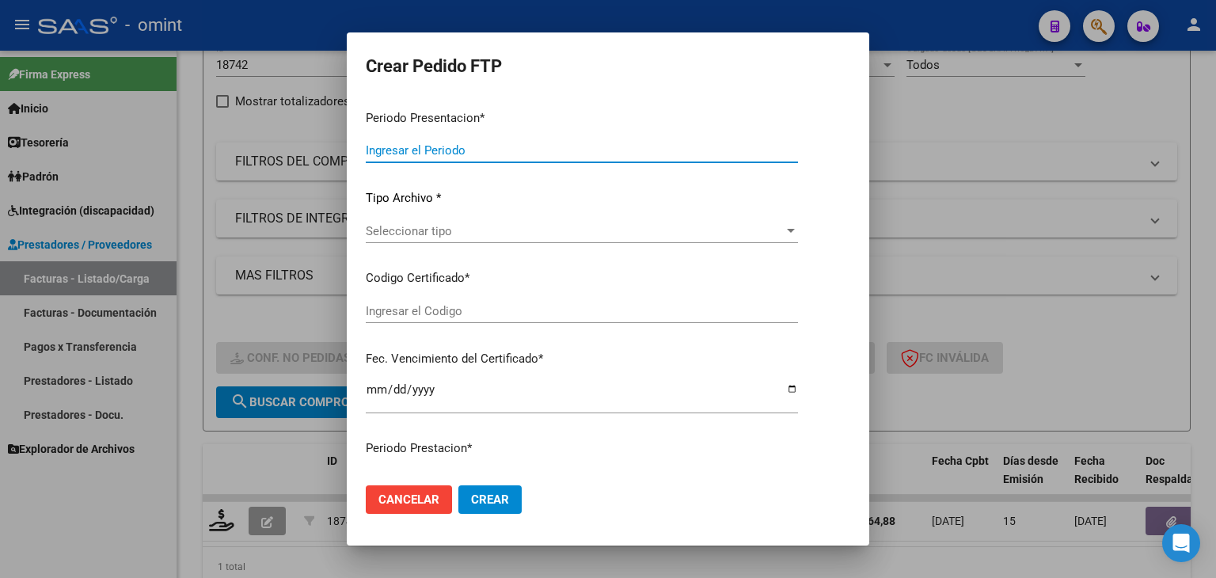
type input "202508"
type input "$ 98.964,88"
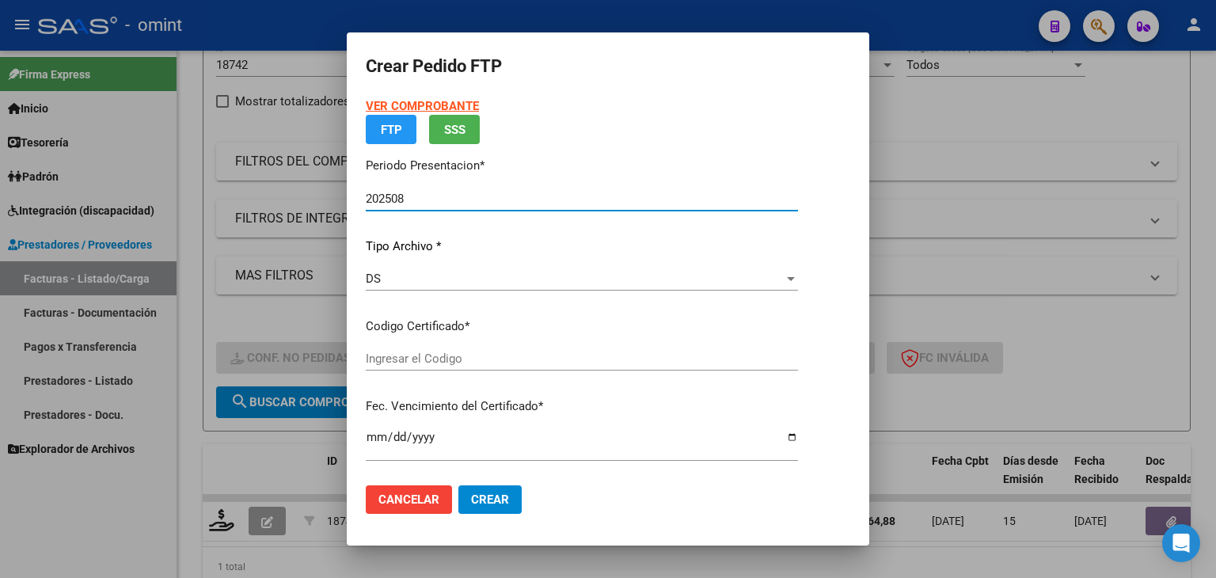
type input "9734601680"
type input "[DATE]"
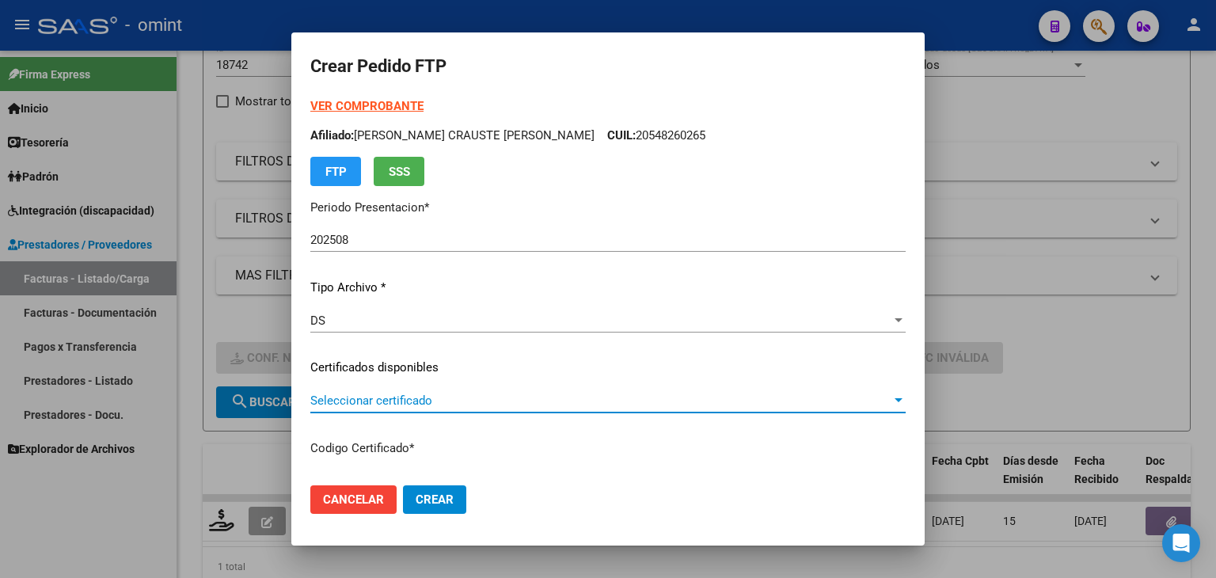
click at [406, 406] on span "Seleccionar certificado" at bounding box center [600, 401] width 581 height 14
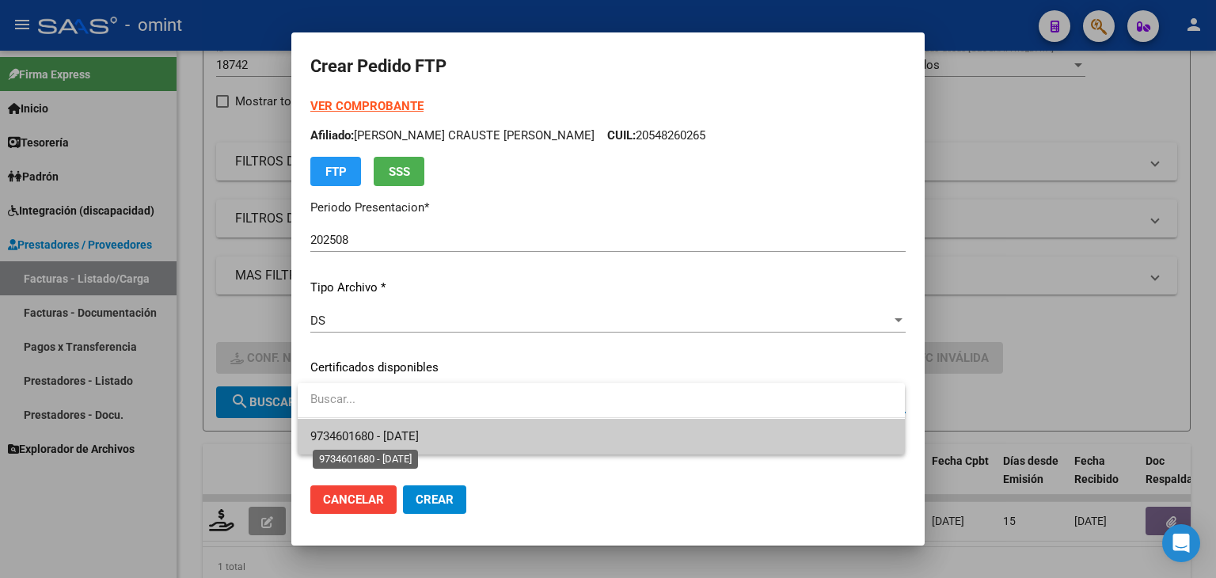
click at [419, 432] on span "9734601680 - [DATE]" at bounding box center [364, 436] width 108 height 14
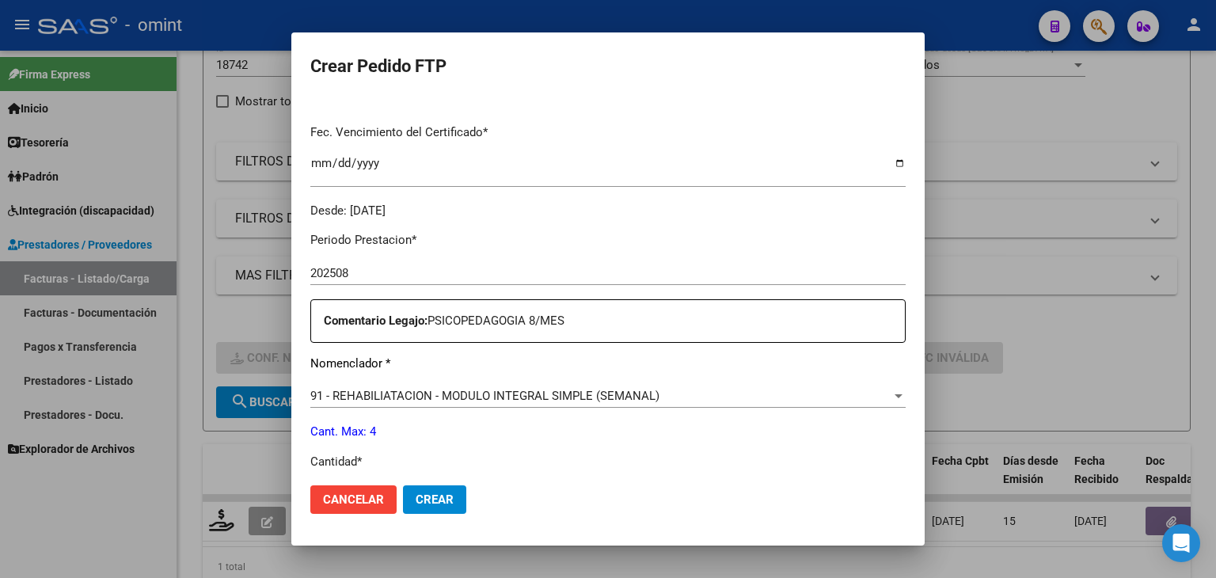
scroll to position [554, 0]
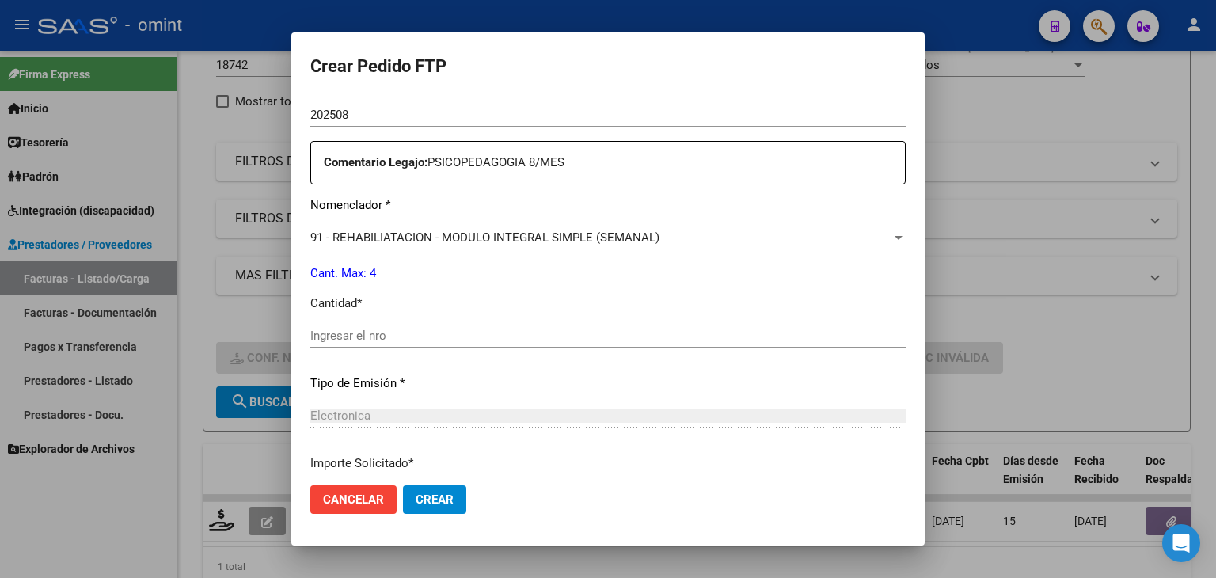
click at [350, 330] on input "Ingresar el nro" at bounding box center [607, 336] width 595 height 14
type input "4"
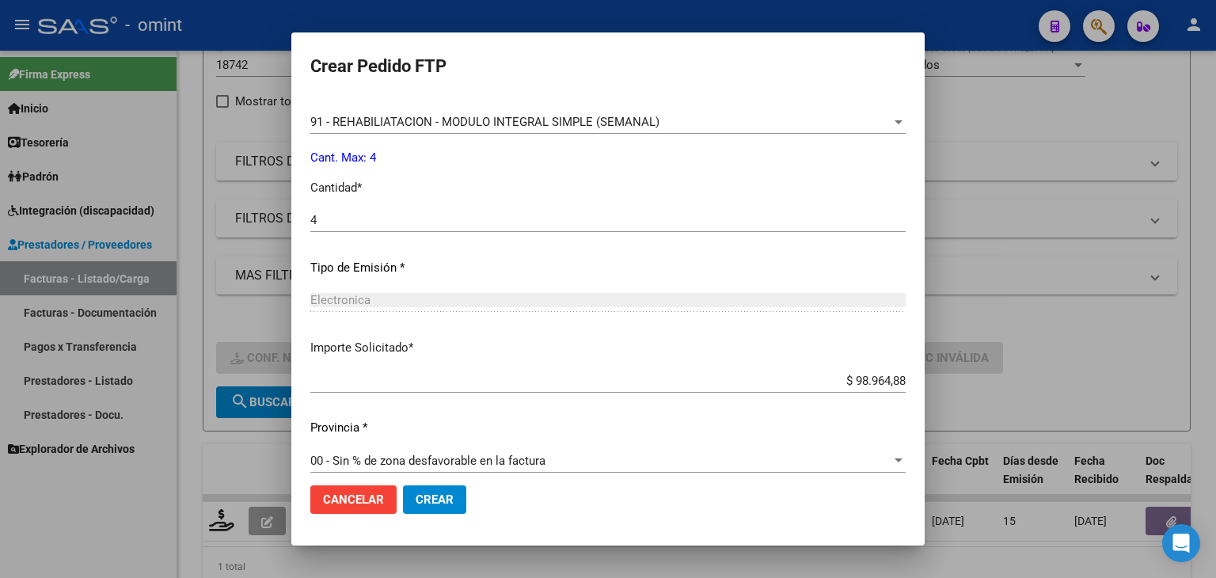
scroll to position [684, 0]
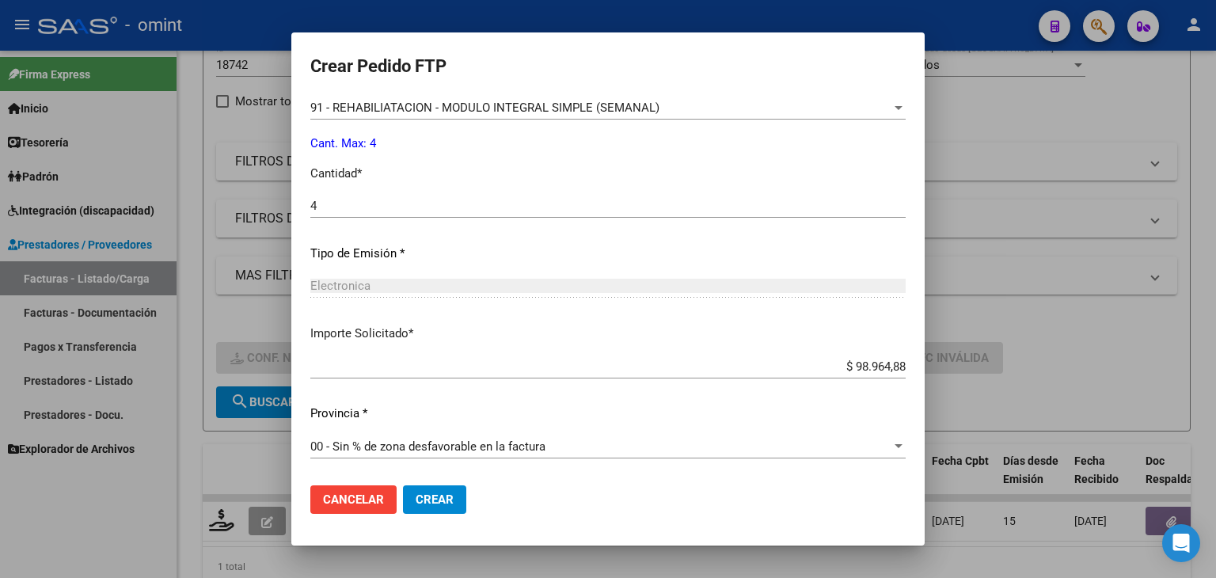
click at [447, 500] on span "Crear" at bounding box center [435, 499] width 38 height 14
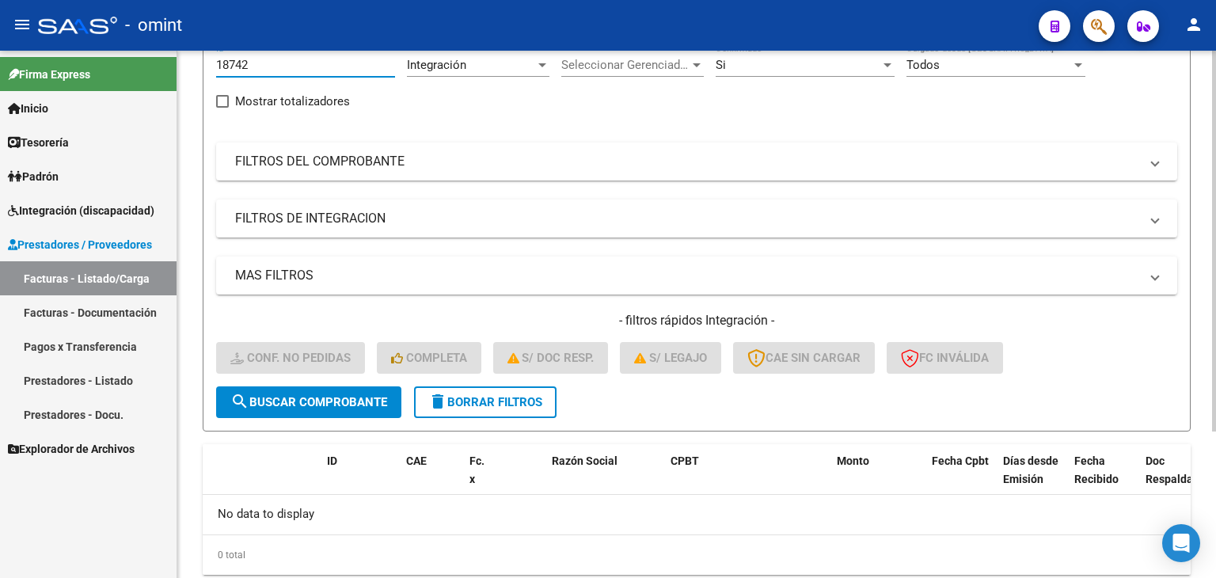
click at [238, 65] on input "18742" at bounding box center [305, 65] width 179 height 14
paste input "423"
type input "18423"
drag, startPoint x: 351, startPoint y: 401, endPoint x: 307, endPoint y: 451, distance: 65.6
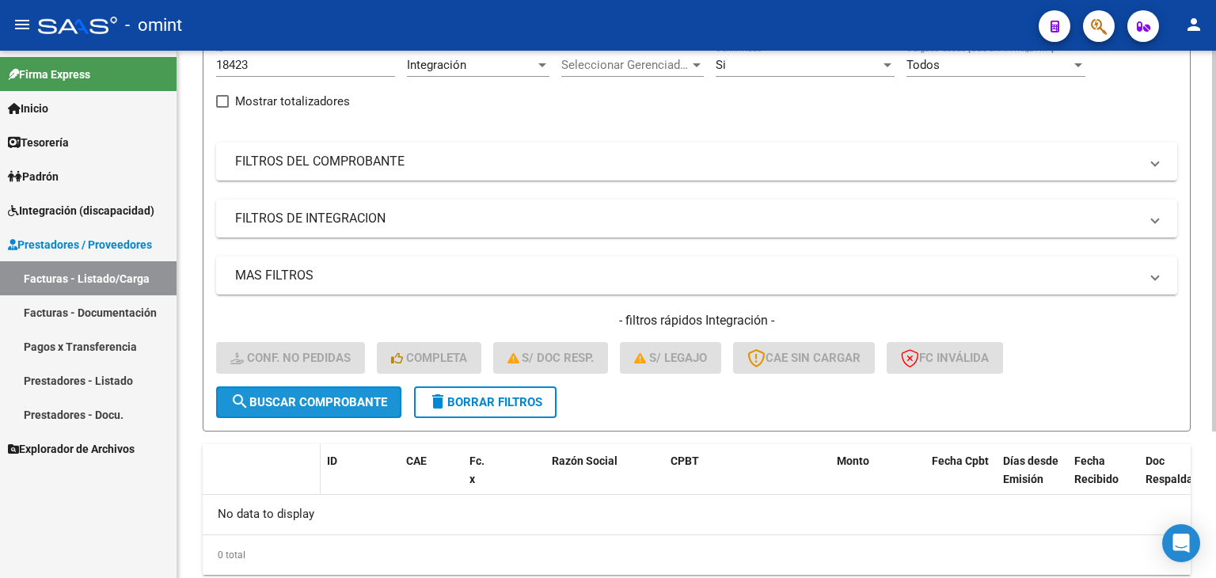
click at [350, 401] on span "search Buscar Comprobante" at bounding box center [308, 402] width 157 height 14
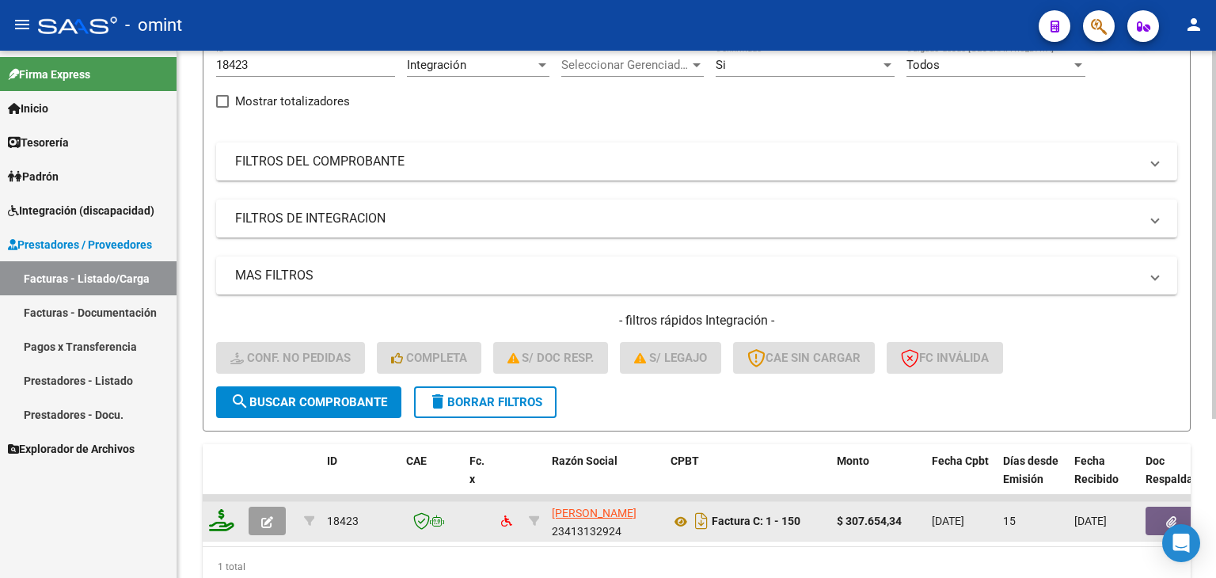
click at [227, 523] on icon at bounding box center [221, 520] width 25 height 22
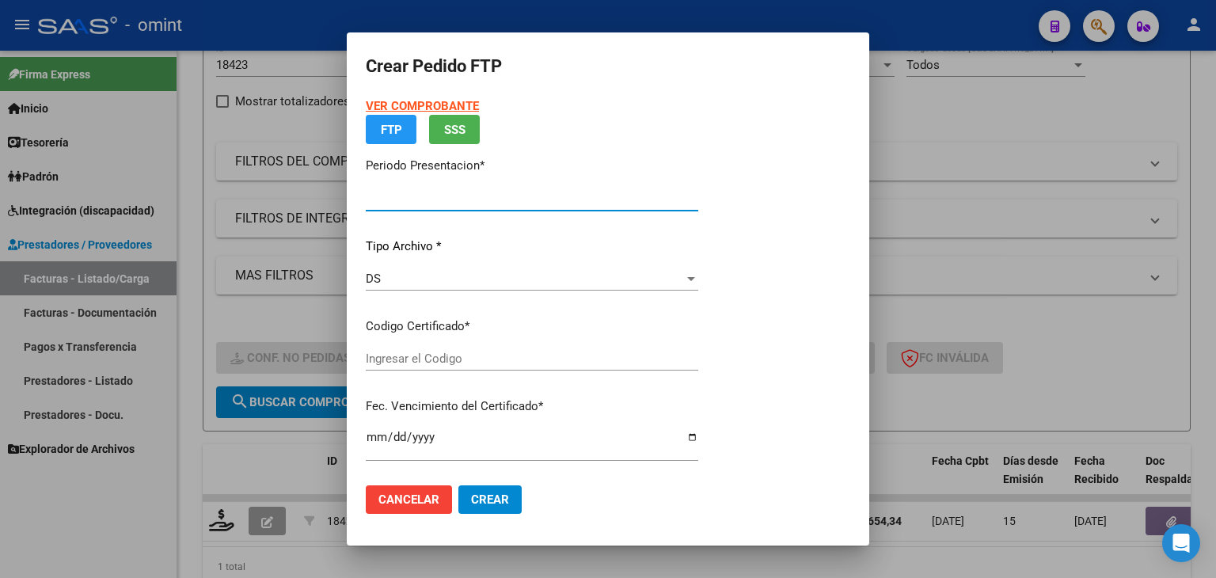
type input "202508"
type input "$ 307.654,34"
type input "4216561556"
type input "[DATE]"
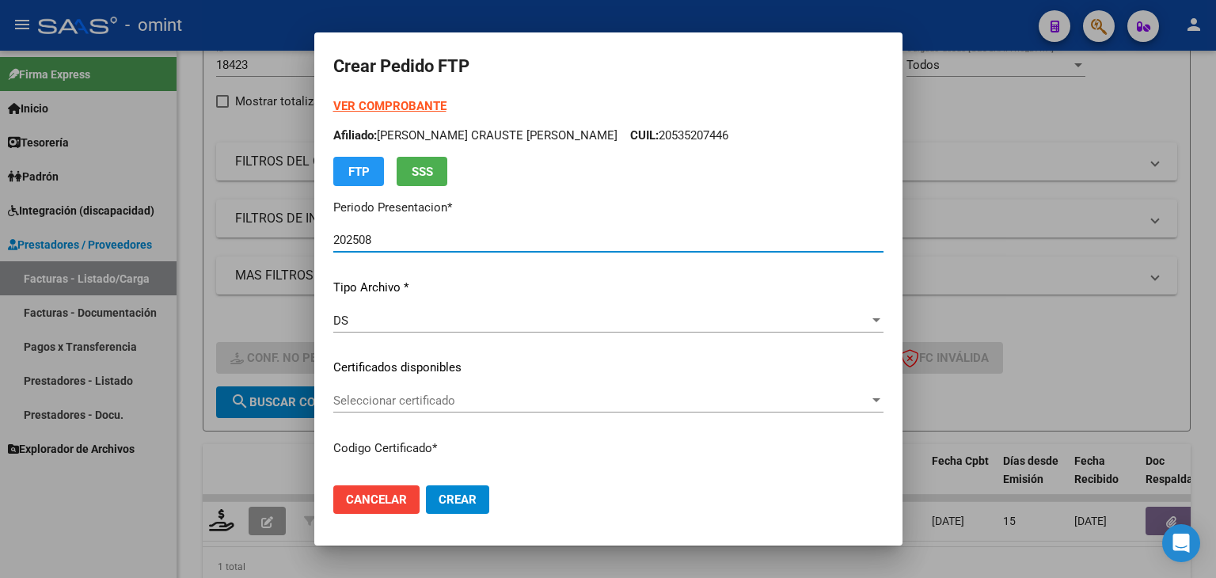
click at [406, 400] on span "Seleccionar certificado" at bounding box center [601, 401] width 536 height 14
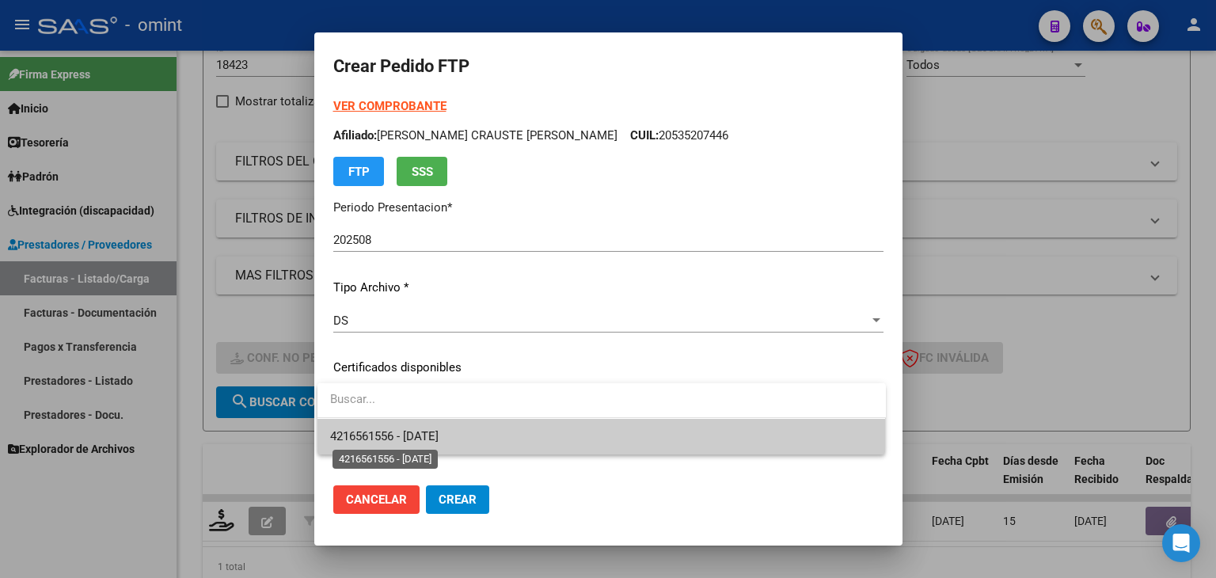
click at [434, 433] on span "4216561556 - [DATE]" at bounding box center [384, 436] width 108 height 14
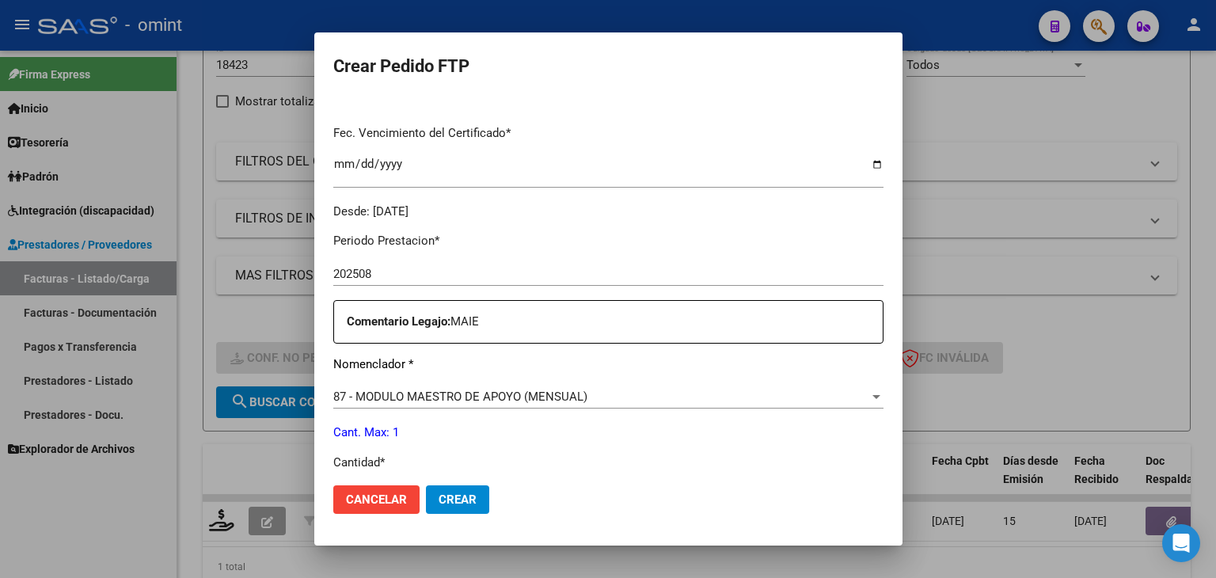
scroll to position [633, 0]
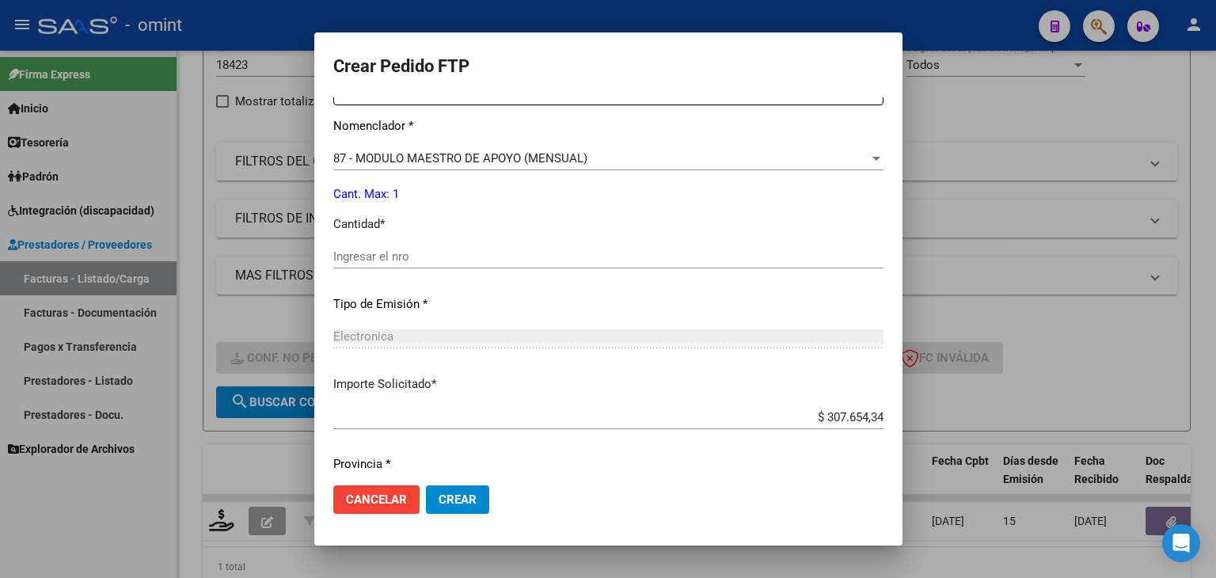
click at [360, 258] on input "Ingresar el nro" at bounding box center [608, 256] width 550 height 14
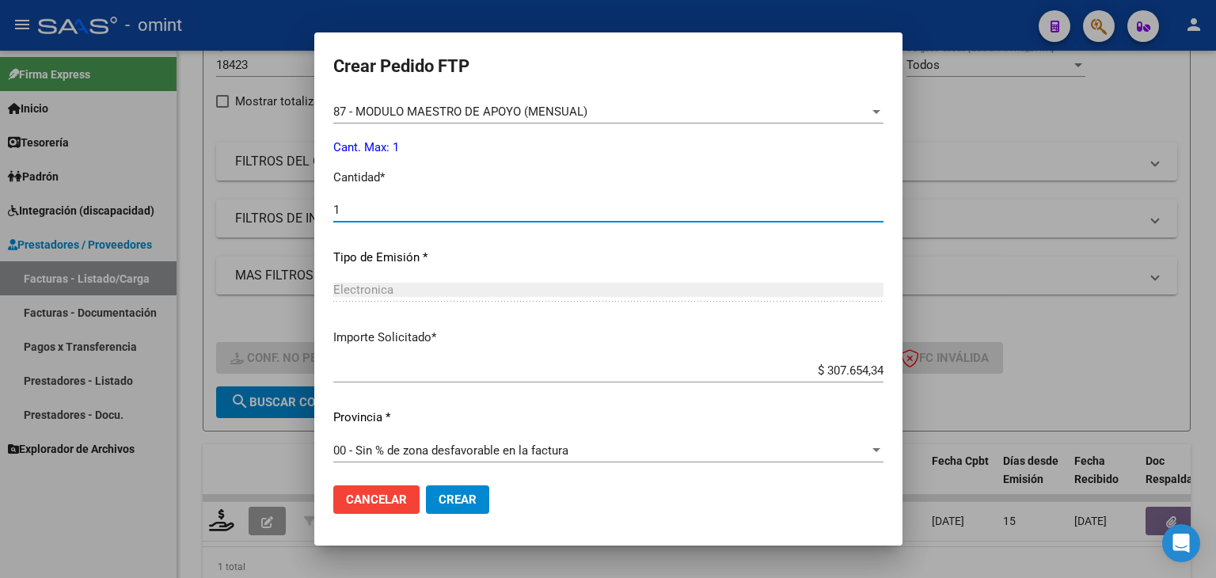
scroll to position [684, 0]
type input "1"
click at [457, 503] on span "Crear" at bounding box center [458, 499] width 38 height 14
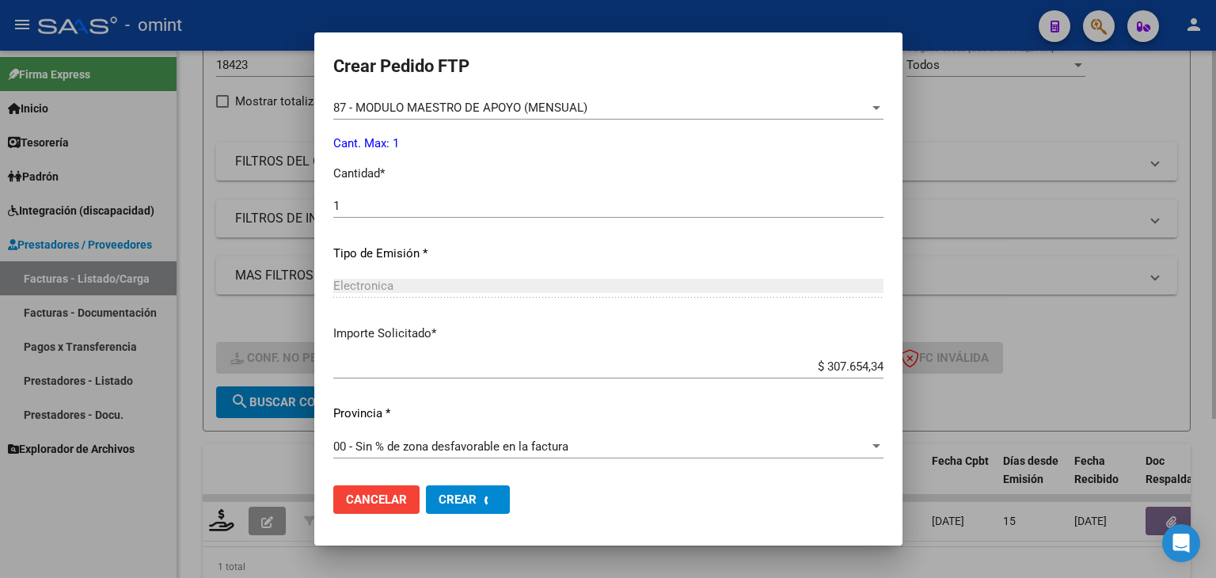
scroll to position [0, 0]
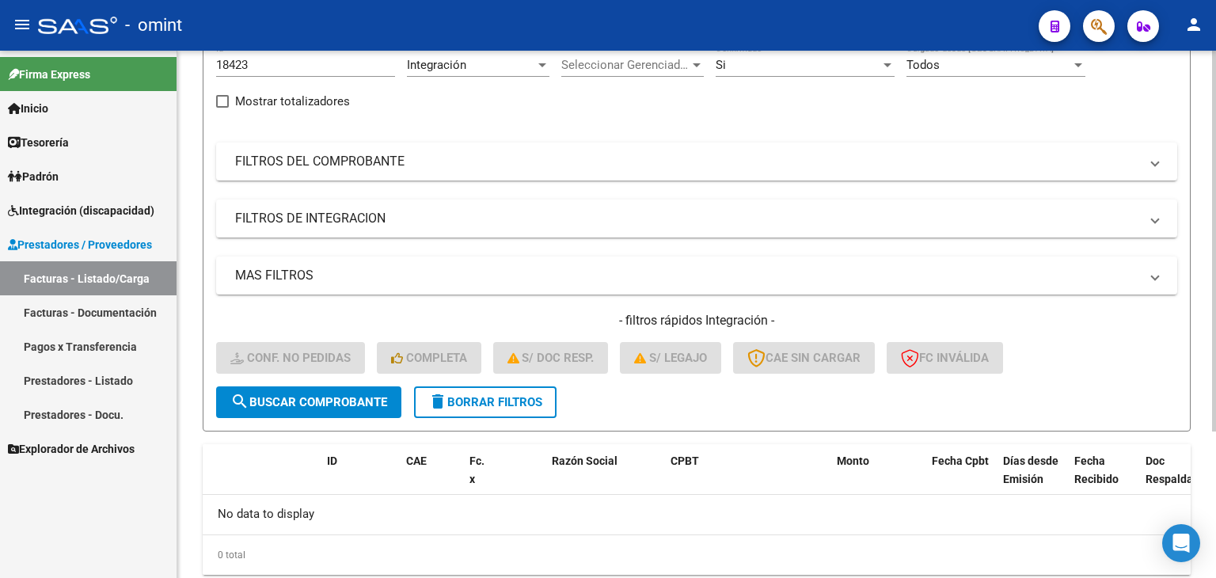
click at [230, 65] on input "18423" at bounding box center [305, 65] width 179 height 14
paste input "20959"
type input "20959"
click at [344, 400] on span "search Buscar Comprobante" at bounding box center [308, 402] width 157 height 14
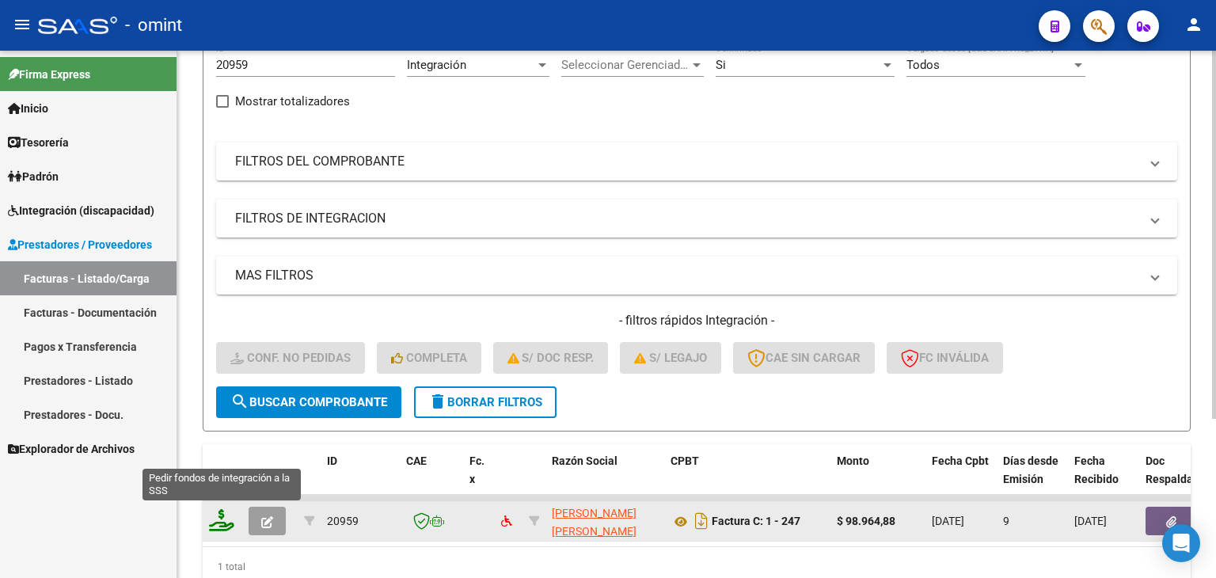
click at [222, 520] on icon at bounding box center [221, 520] width 25 height 22
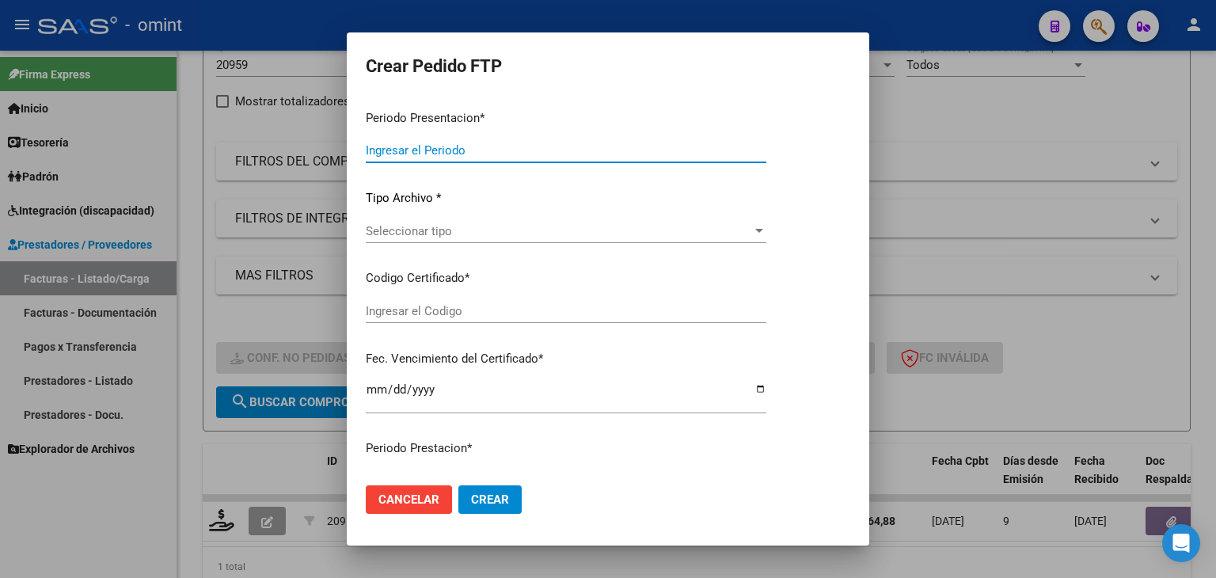
type input "202508"
type input "$ 98.964,88"
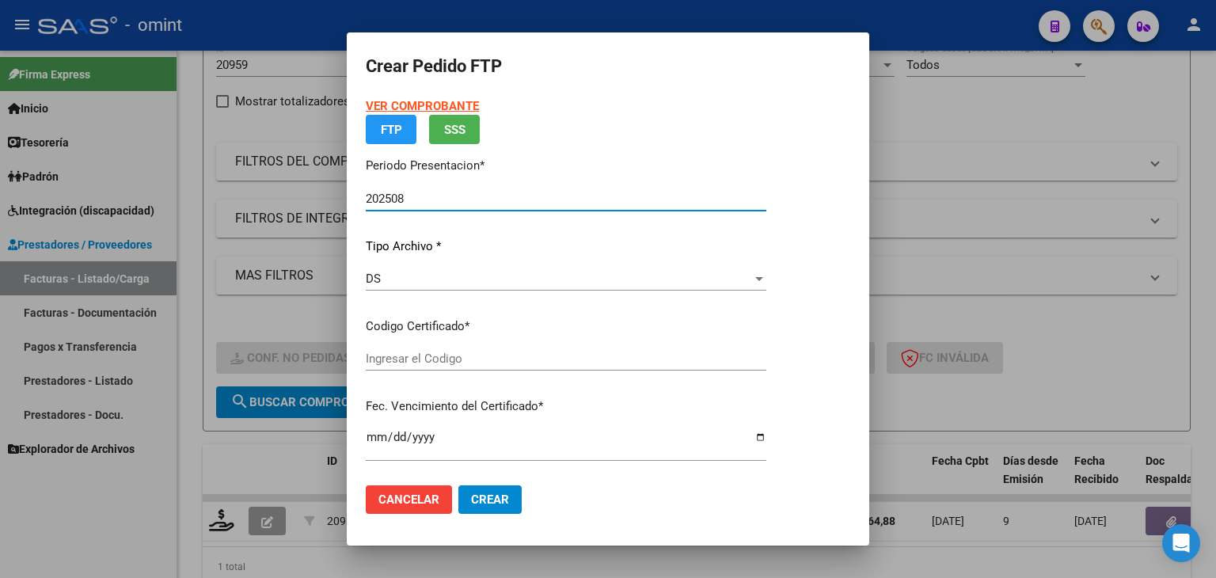
type input "9734601680"
type input "[DATE]"
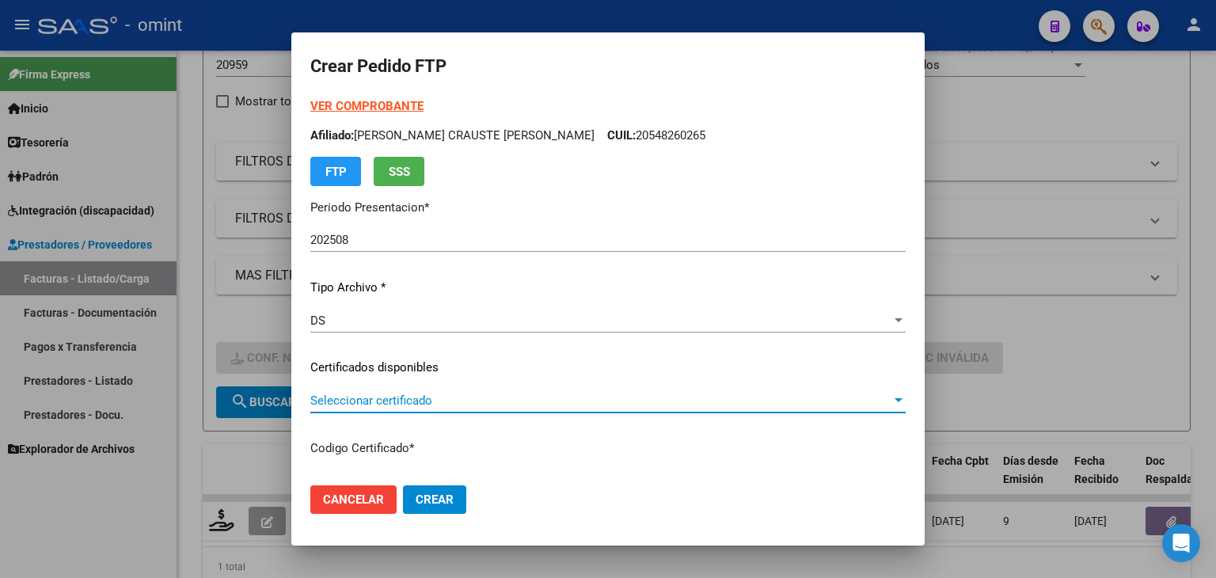
click at [361, 399] on span "Seleccionar certificado" at bounding box center [600, 401] width 581 height 14
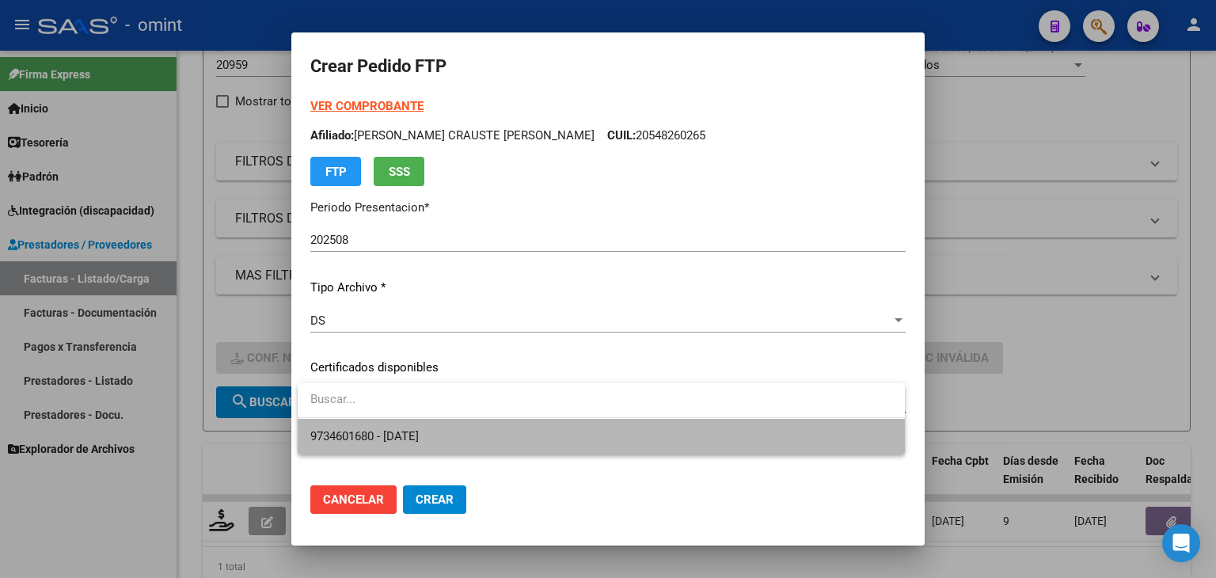
click at [394, 424] on span "9734601680 - [DATE]" at bounding box center [601, 437] width 582 height 36
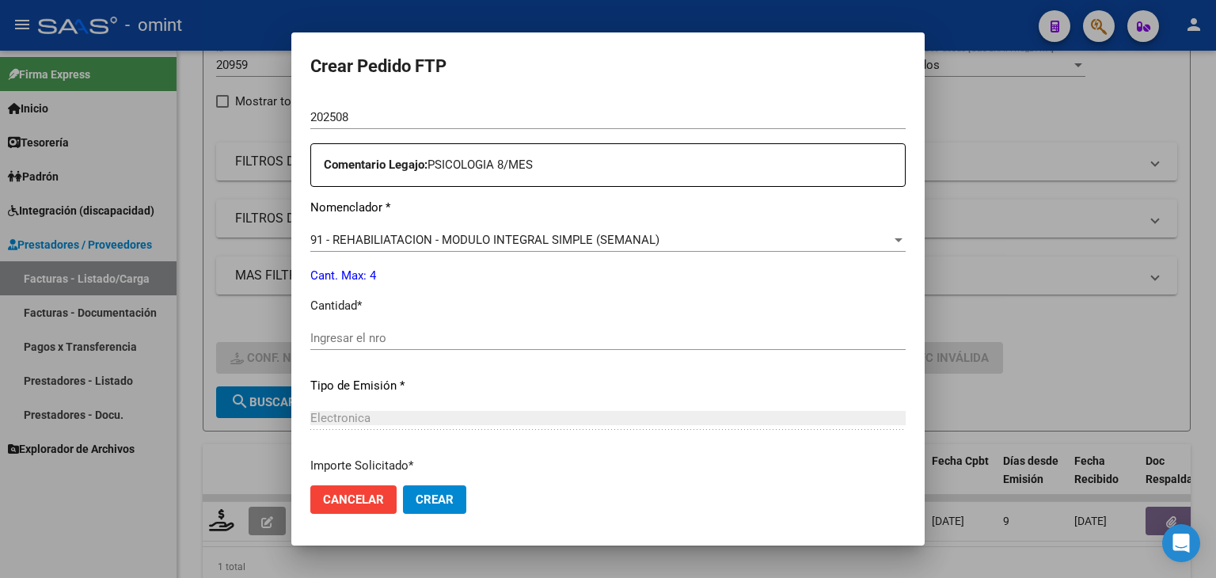
scroll to position [554, 0]
click at [352, 337] on input "Ingresar el nro" at bounding box center [607, 336] width 595 height 14
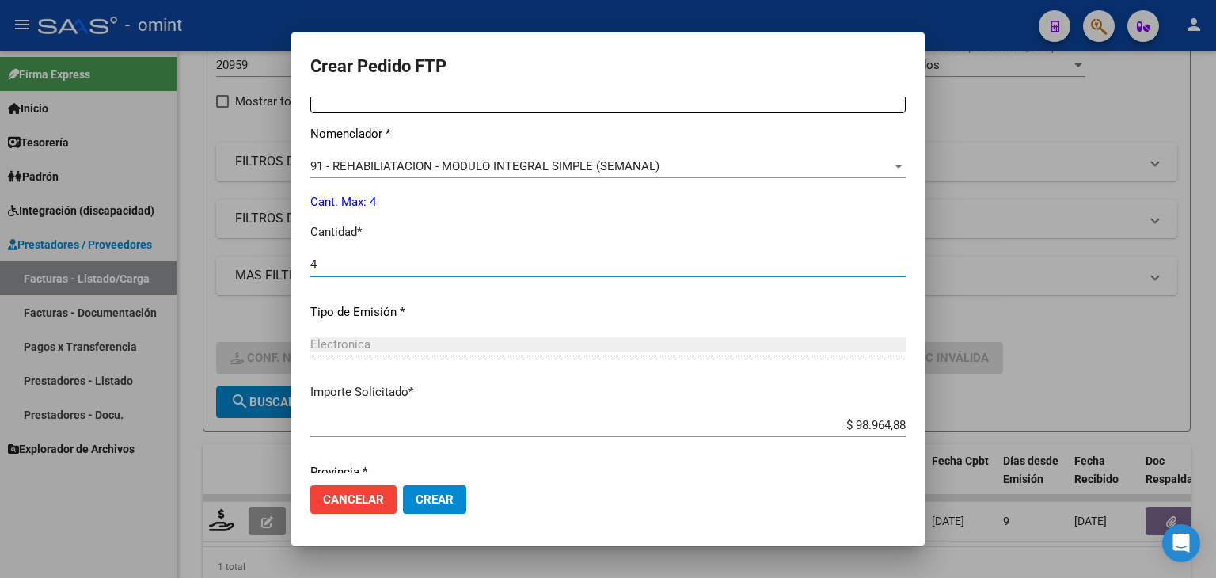
scroll to position [684, 0]
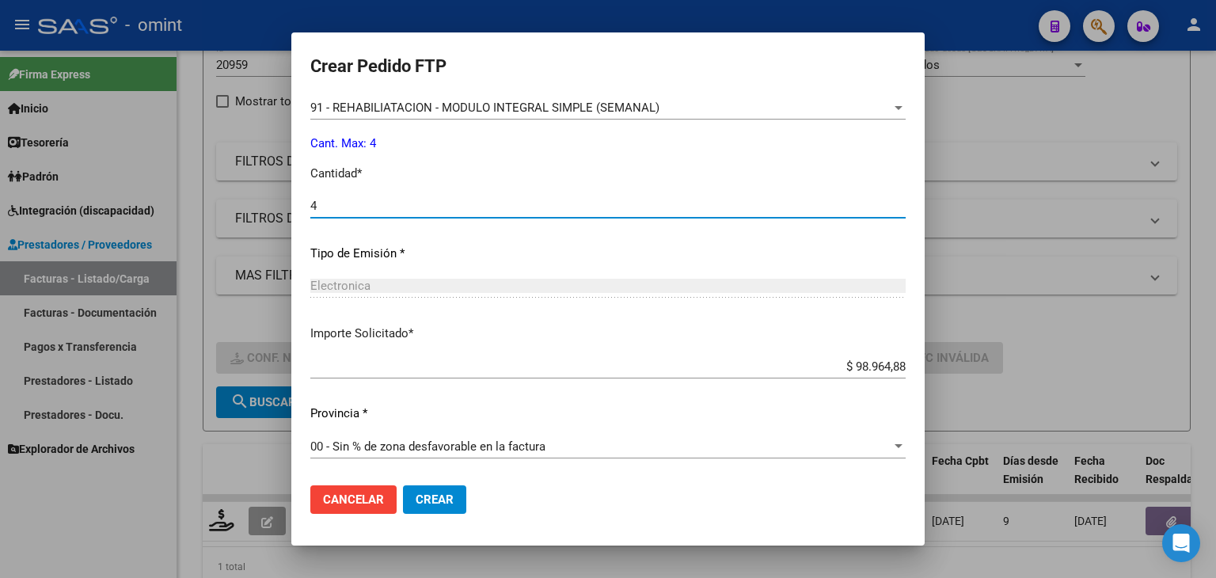
type input "4"
click at [451, 498] on span "Crear" at bounding box center [435, 499] width 38 height 14
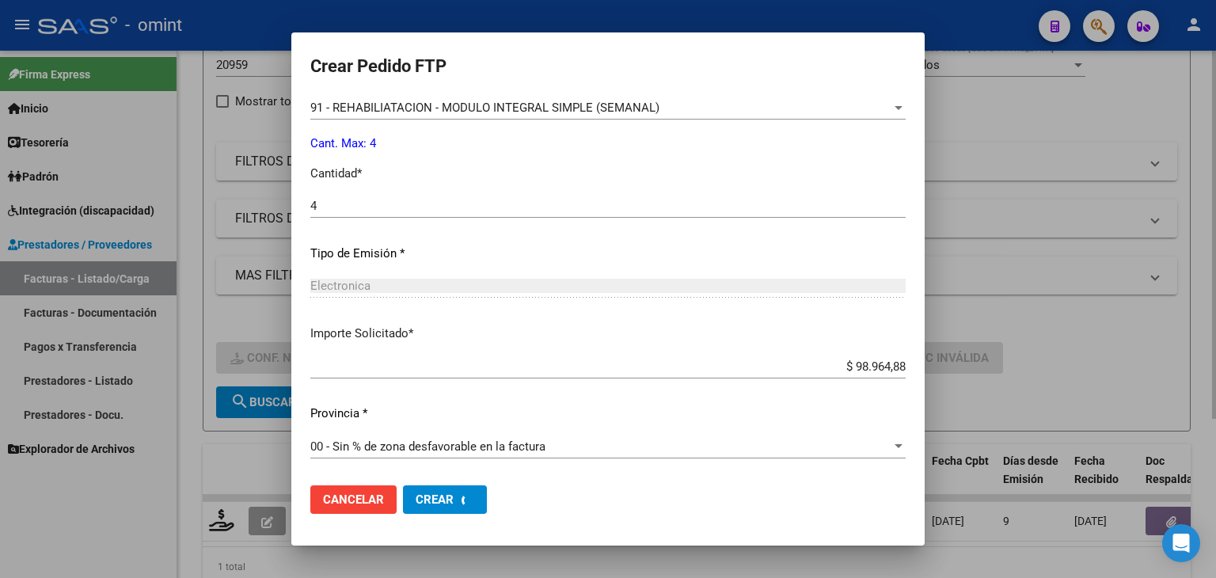
scroll to position [0, 0]
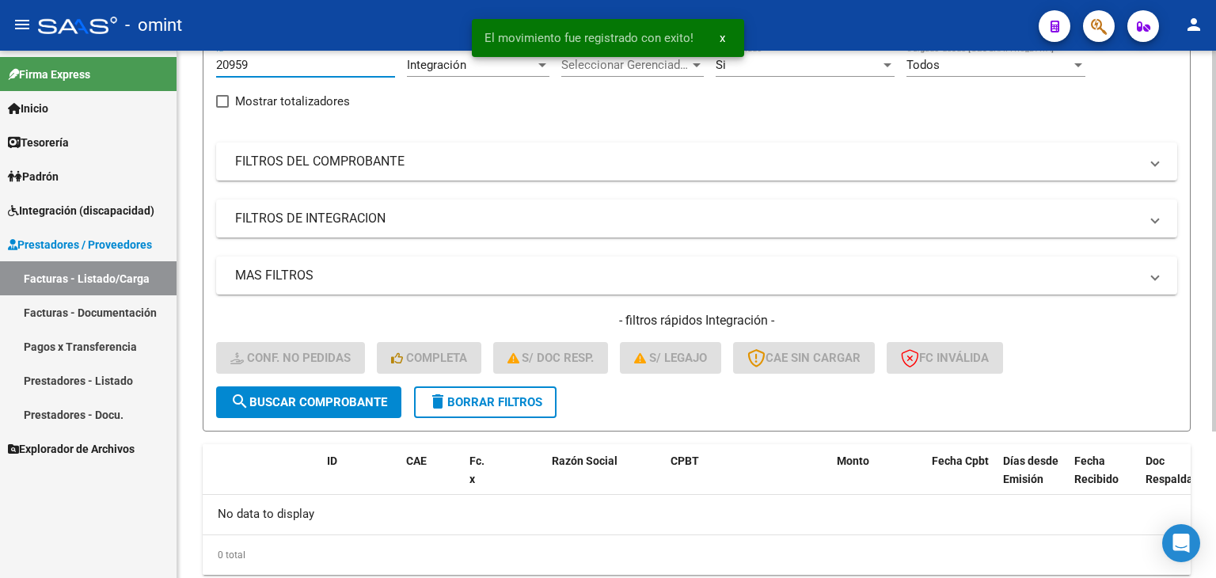
click at [237, 64] on input "20959" at bounding box center [305, 65] width 179 height 14
paste input "61"
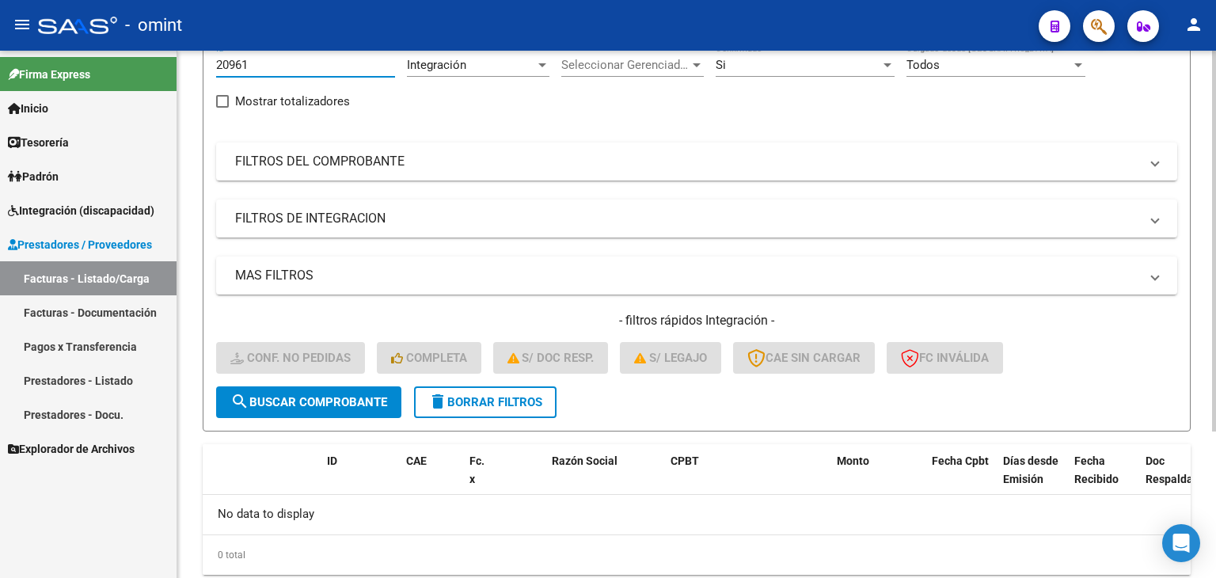
type input "20961"
click at [354, 392] on button "search Buscar Comprobante" at bounding box center [308, 402] width 185 height 32
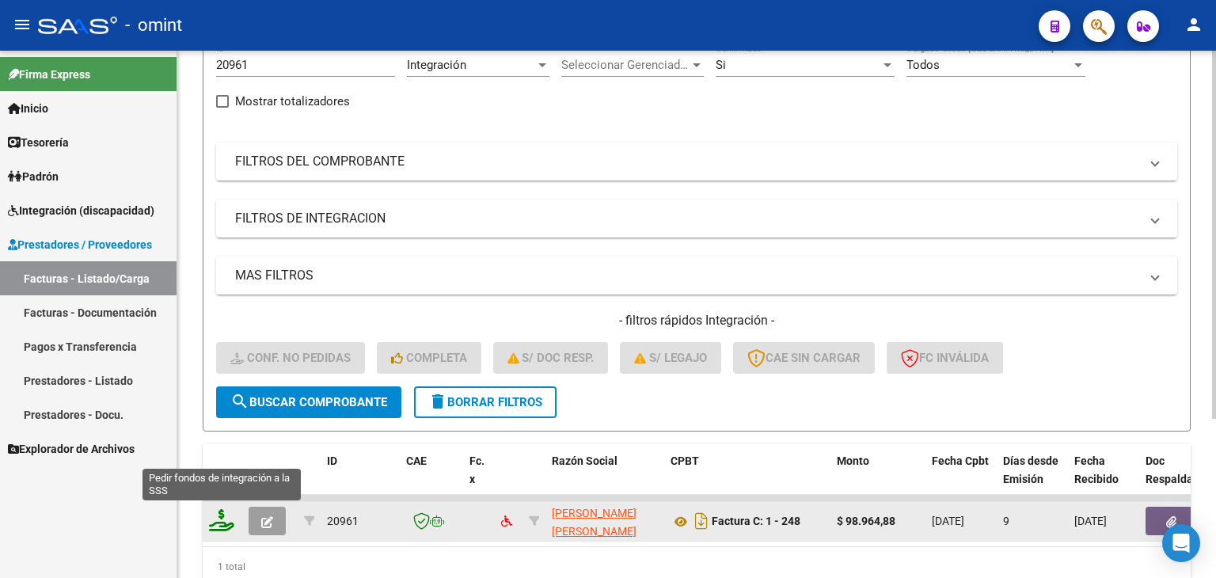
click at [228, 515] on icon at bounding box center [221, 520] width 25 height 22
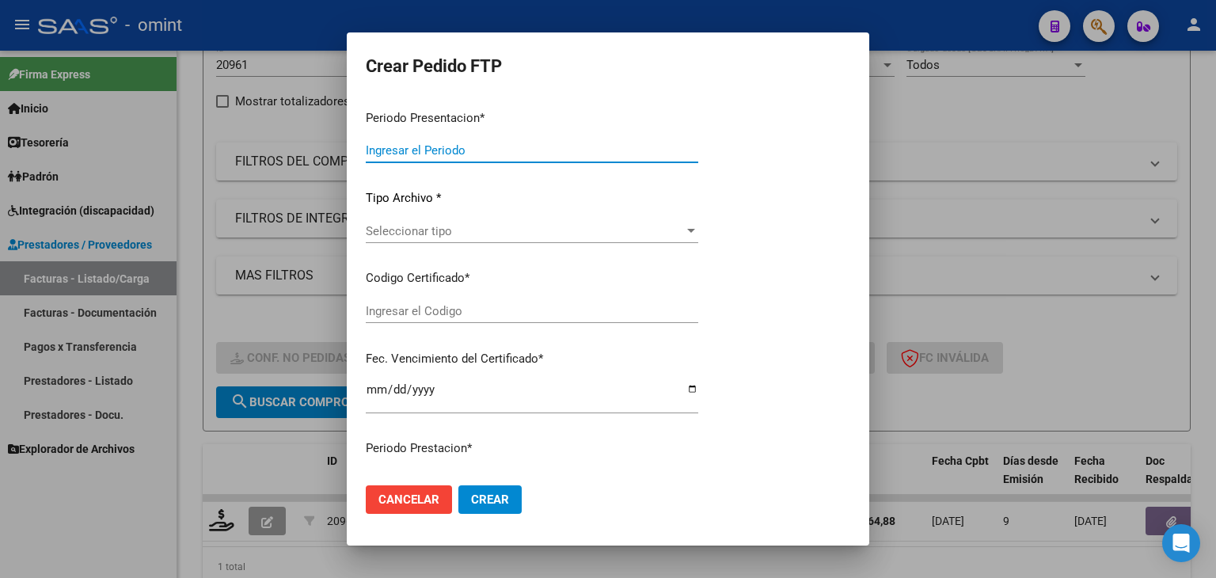
type input "202508"
type input "$ 98.964,88"
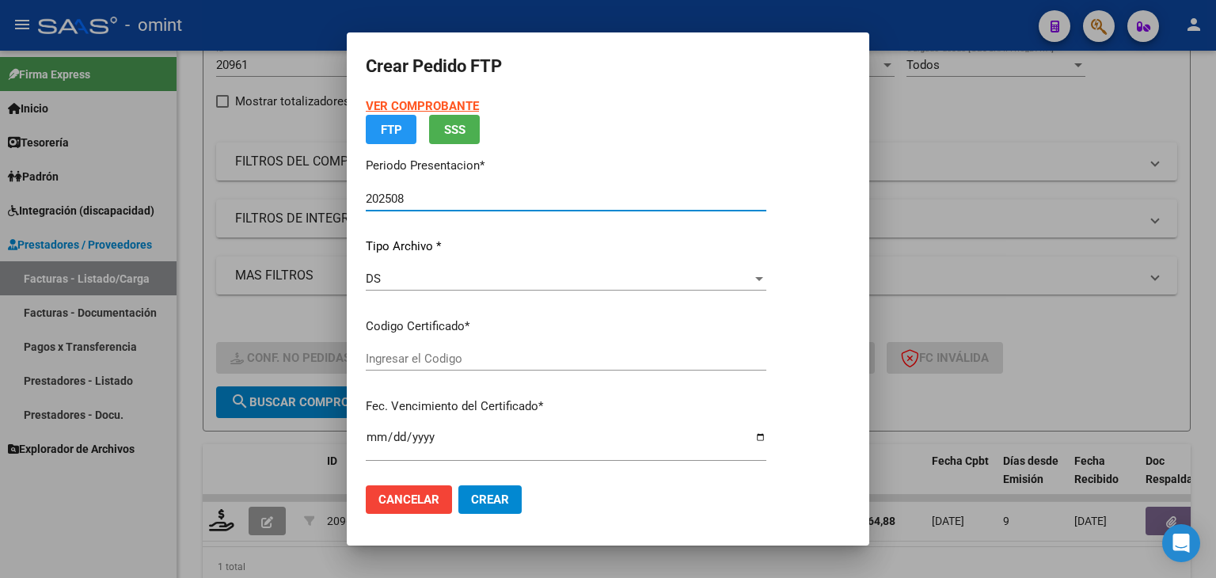
type input "4216561556"
type input "[DATE]"
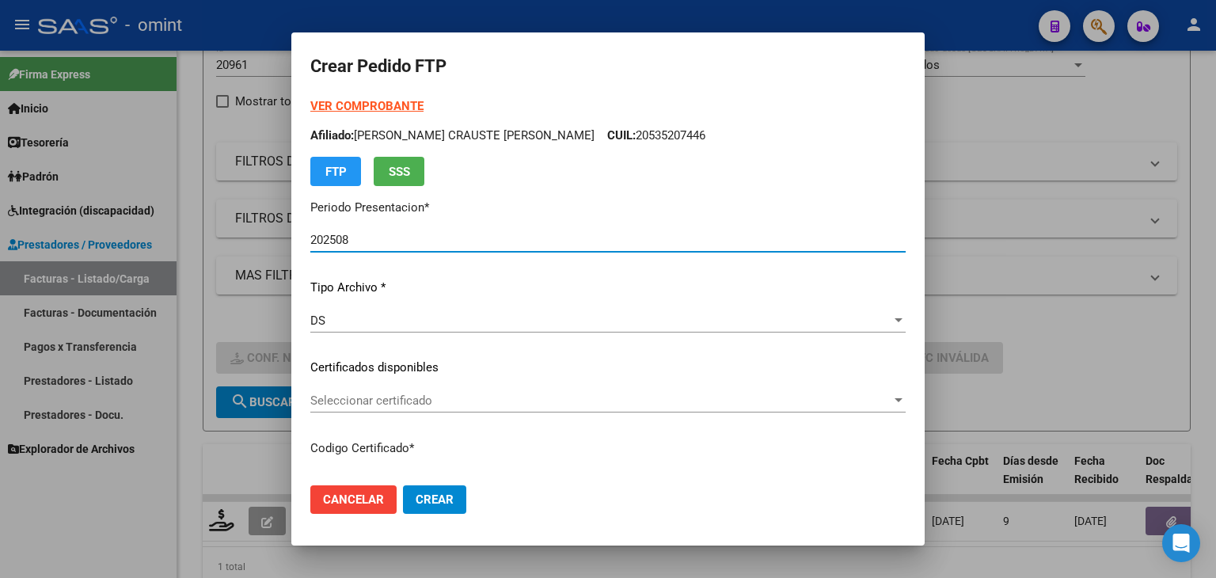
click at [367, 409] on div "Seleccionar certificado Seleccionar certificado" at bounding box center [607, 401] width 595 height 24
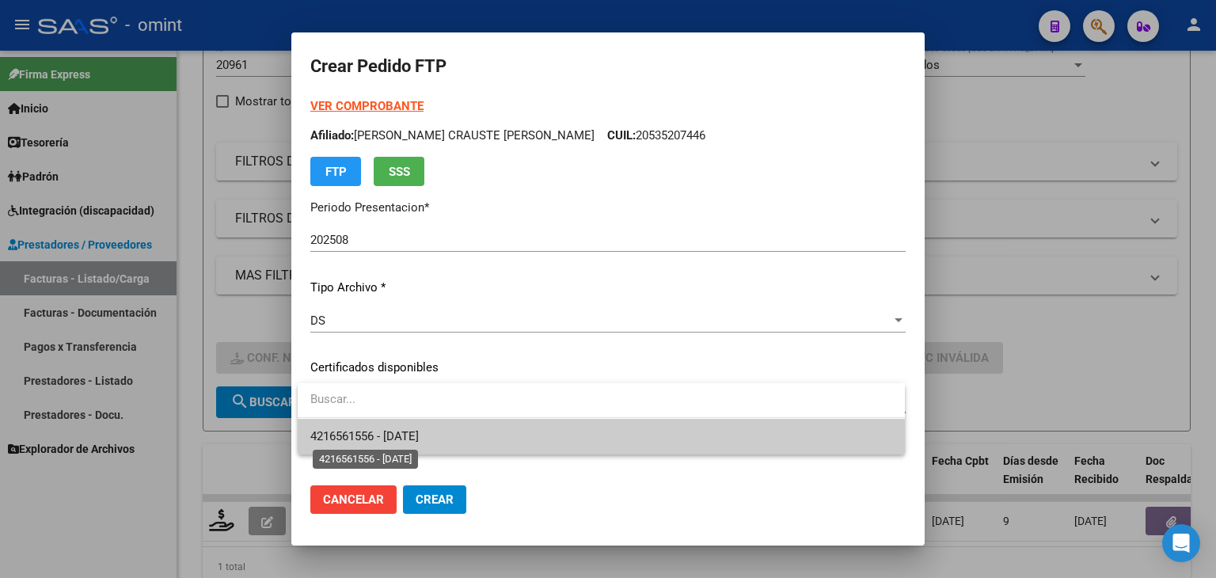
click at [419, 441] on span "4216561556 - [DATE]" at bounding box center [364, 436] width 108 height 14
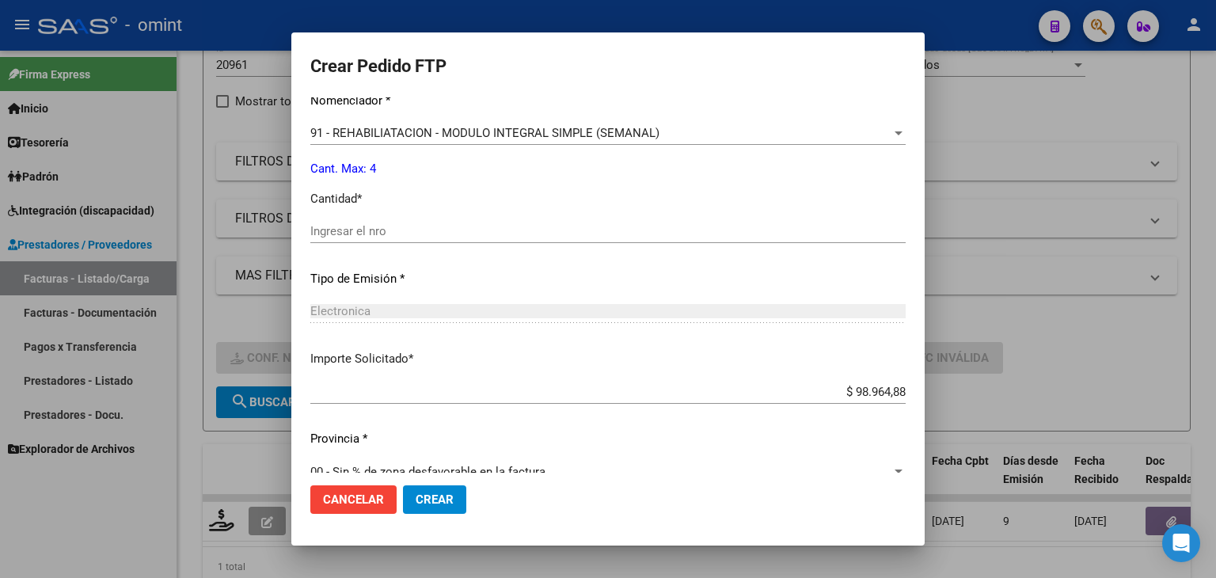
scroll to position [684, 0]
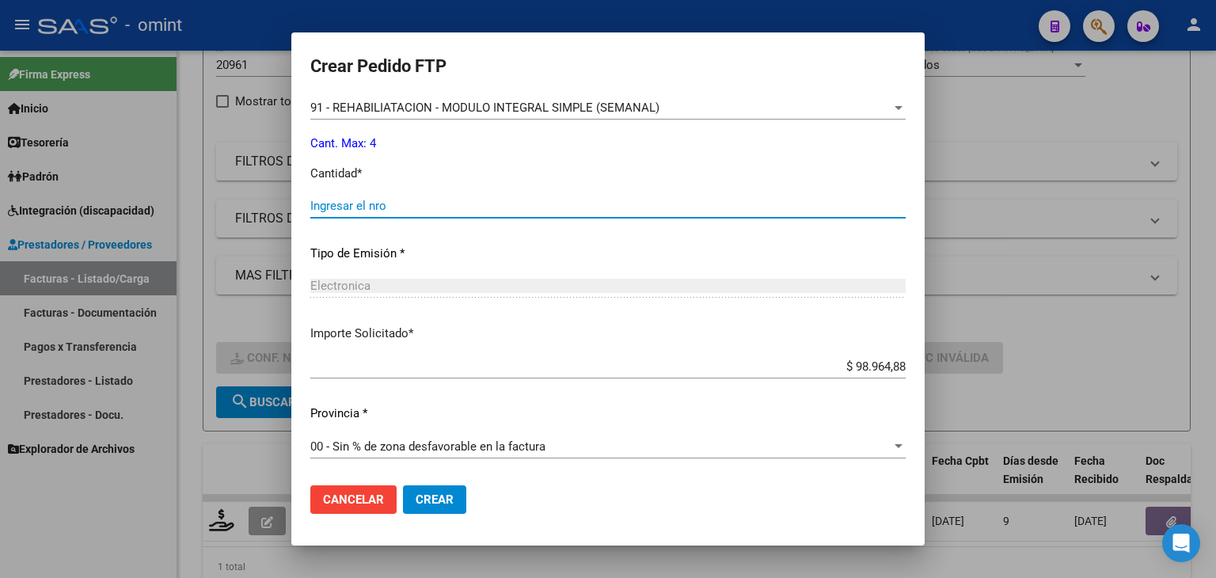
click at [356, 205] on input "Ingresar el nro" at bounding box center [607, 206] width 595 height 14
type input "4"
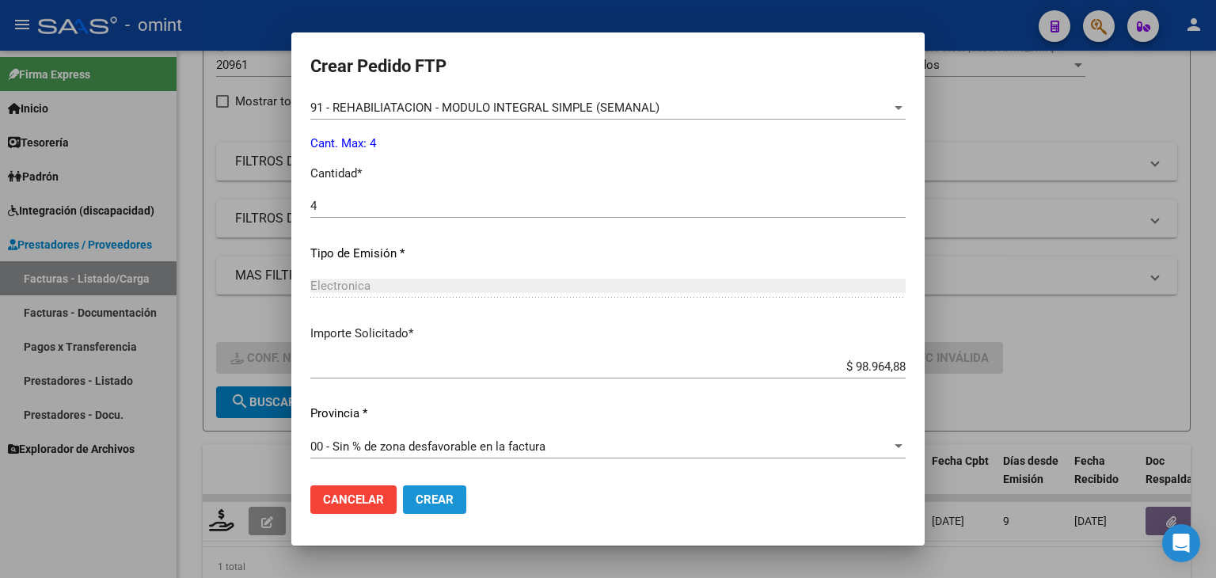
click at [448, 502] on span "Crear" at bounding box center [435, 499] width 38 height 14
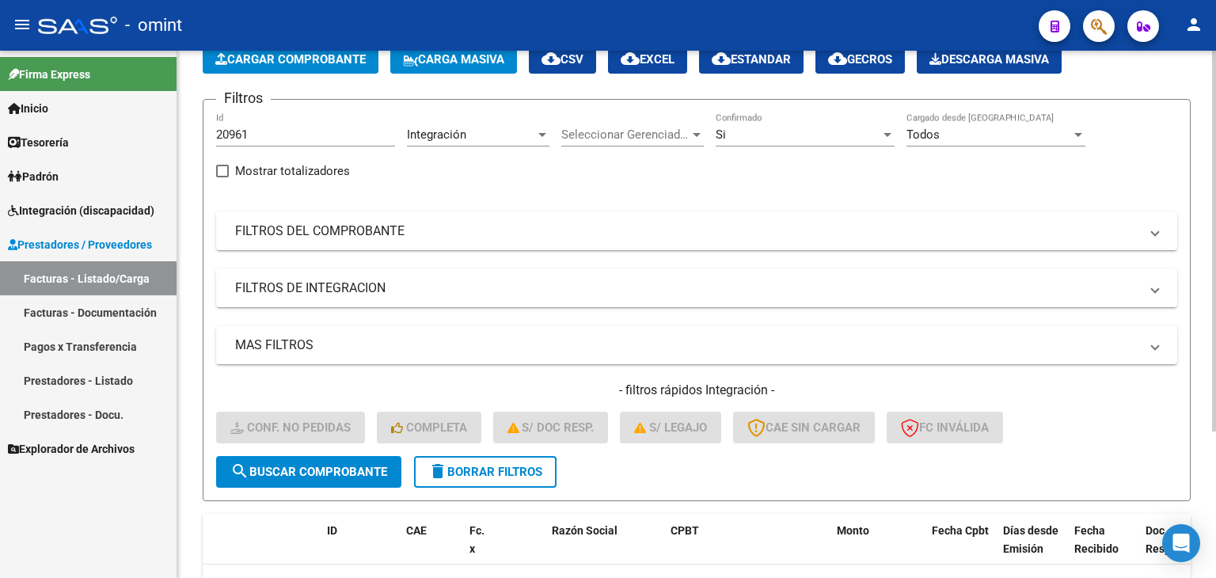
scroll to position [0, 0]
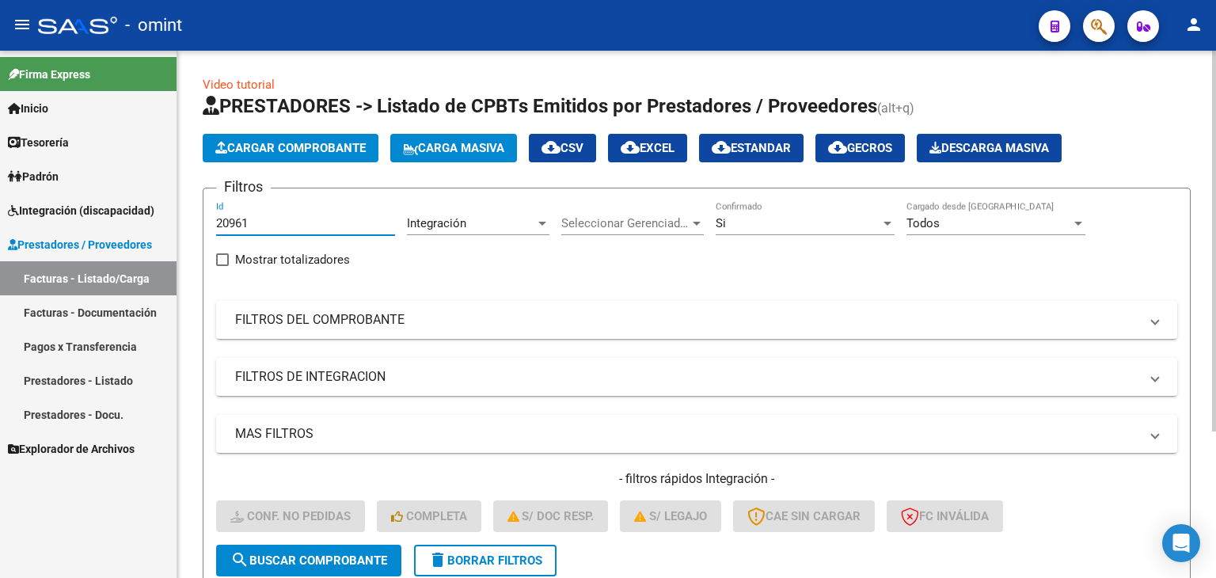
click at [234, 218] on input "20961" at bounding box center [305, 223] width 179 height 14
paste input "688"
type input "20688"
click at [358, 566] on button "search Buscar Comprobante" at bounding box center [308, 561] width 185 height 32
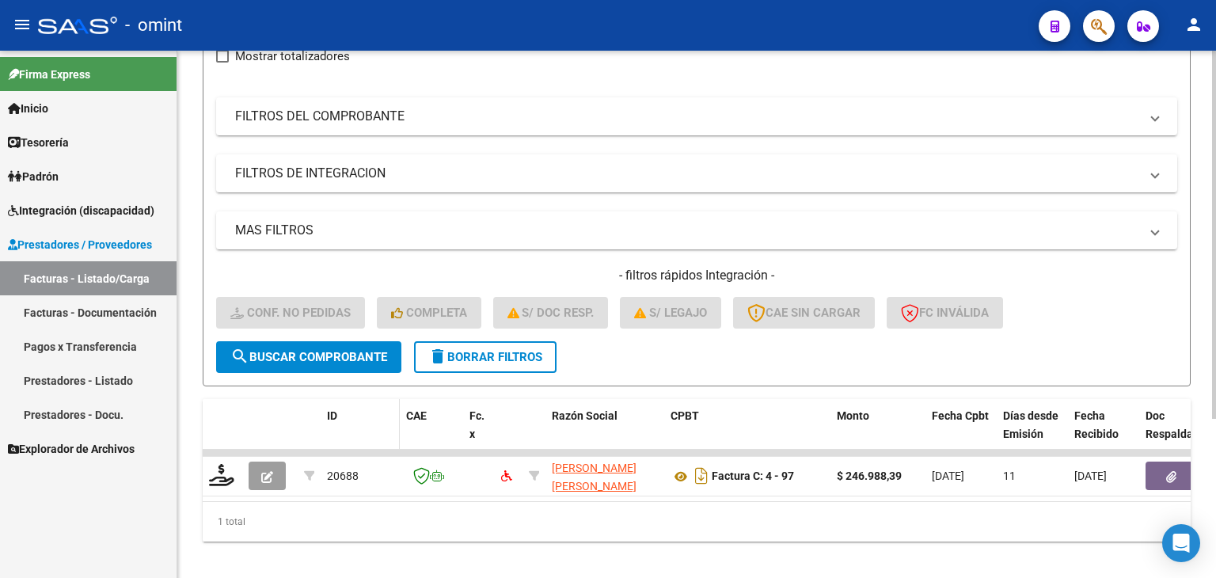
scroll to position [228, 0]
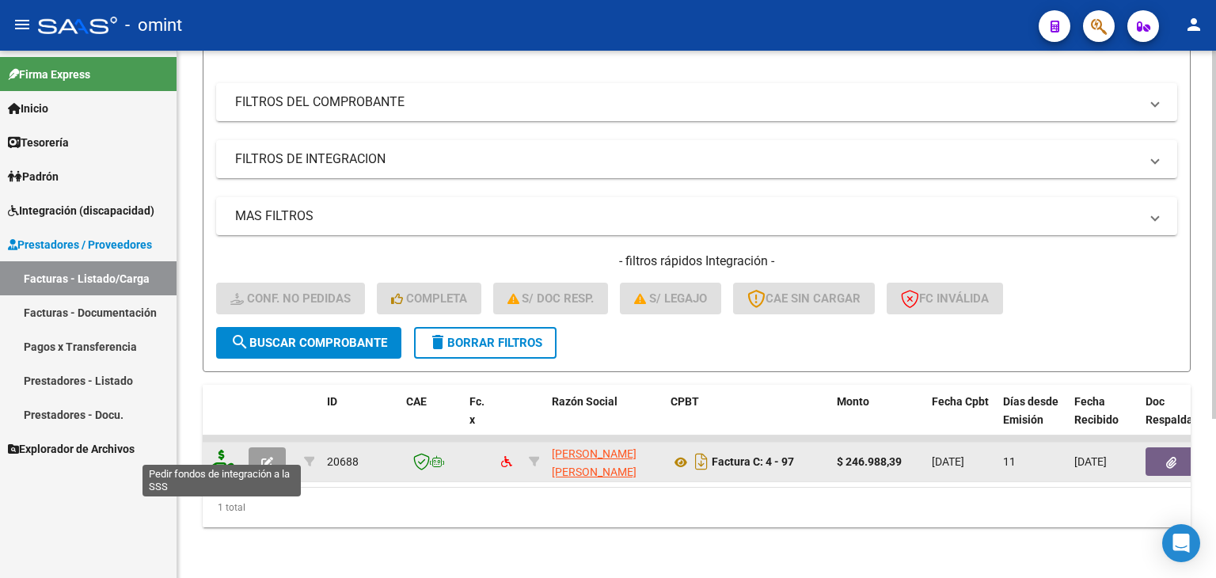
click at [213, 454] on icon at bounding box center [221, 461] width 25 height 22
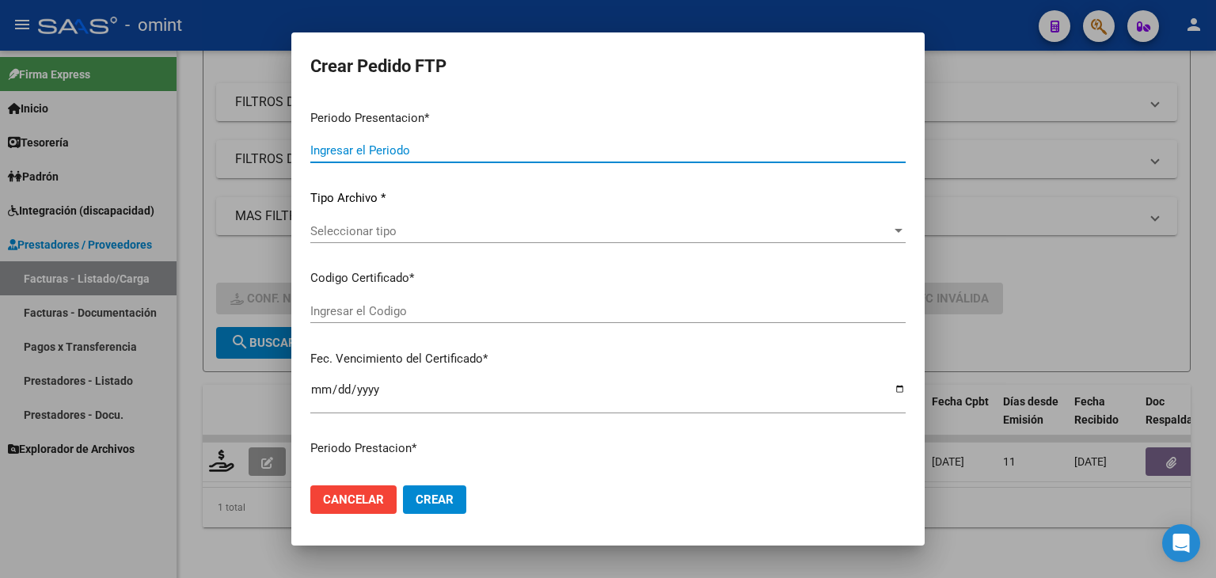
type input "202508"
type input "$ 246.988,39"
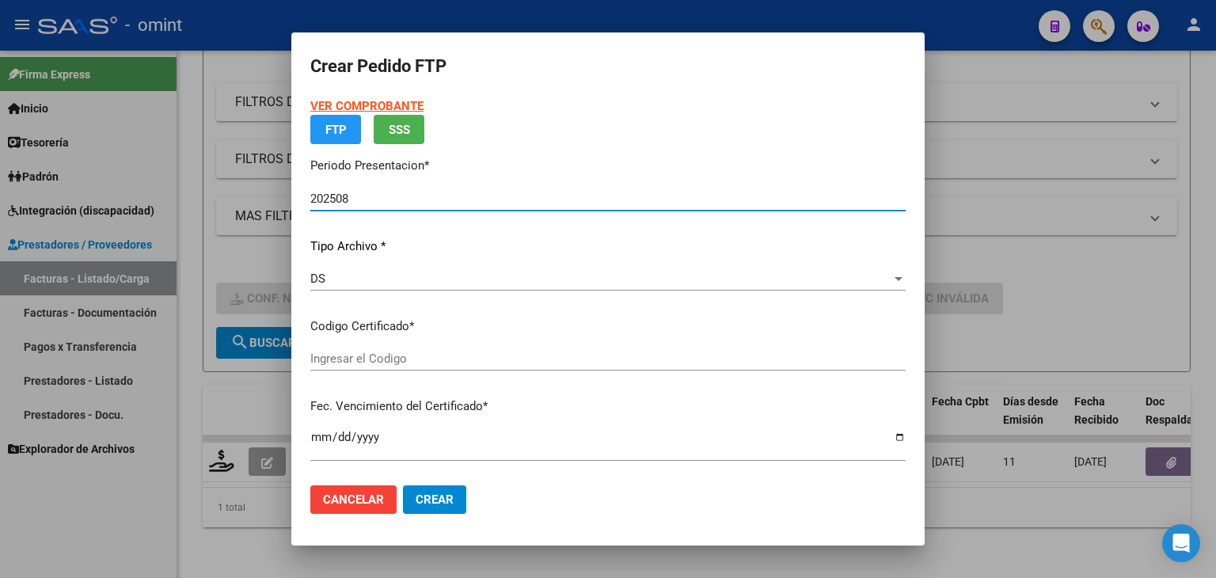
type input "4216561556"
type input "[DATE]"
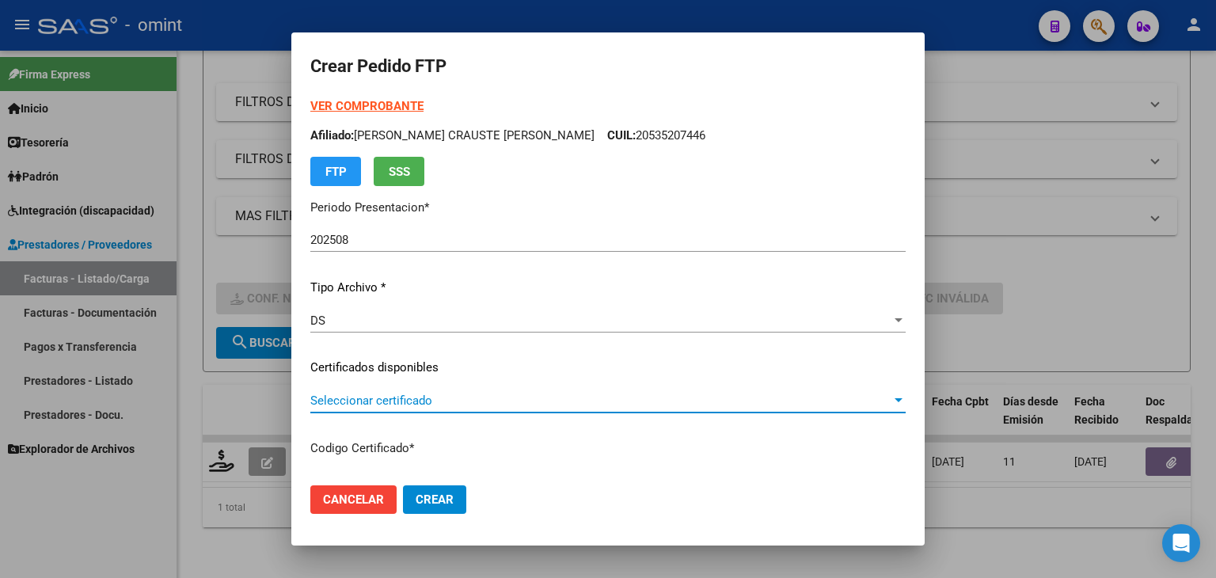
click at [348, 406] on span "Seleccionar certificado" at bounding box center [600, 401] width 581 height 14
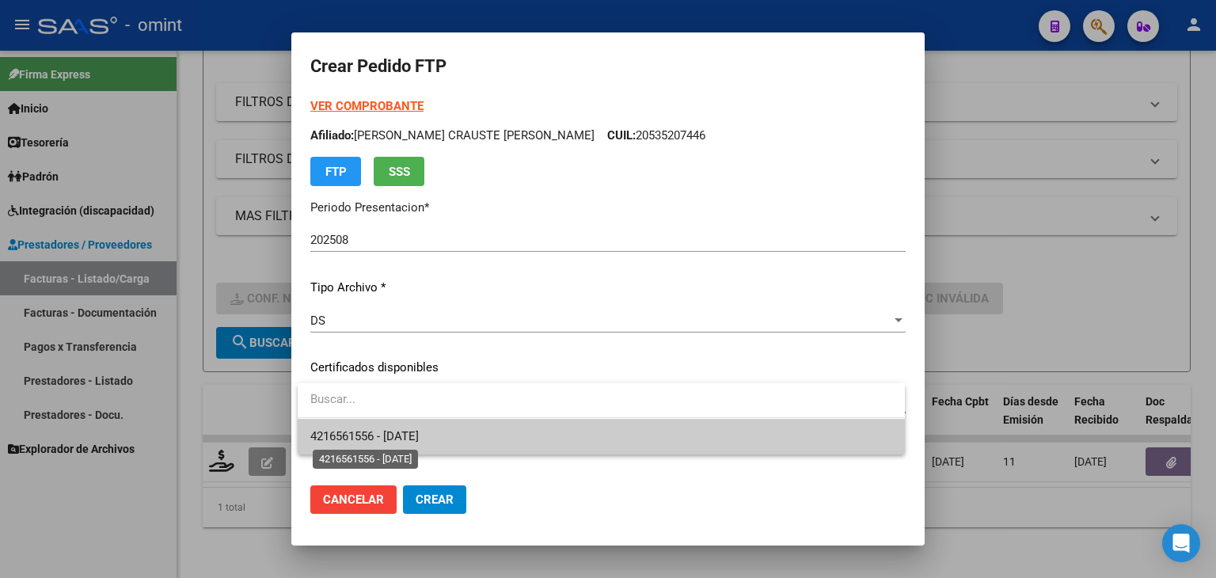
click at [374, 430] on span "4216561556 - [DATE]" at bounding box center [364, 436] width 108 height 14
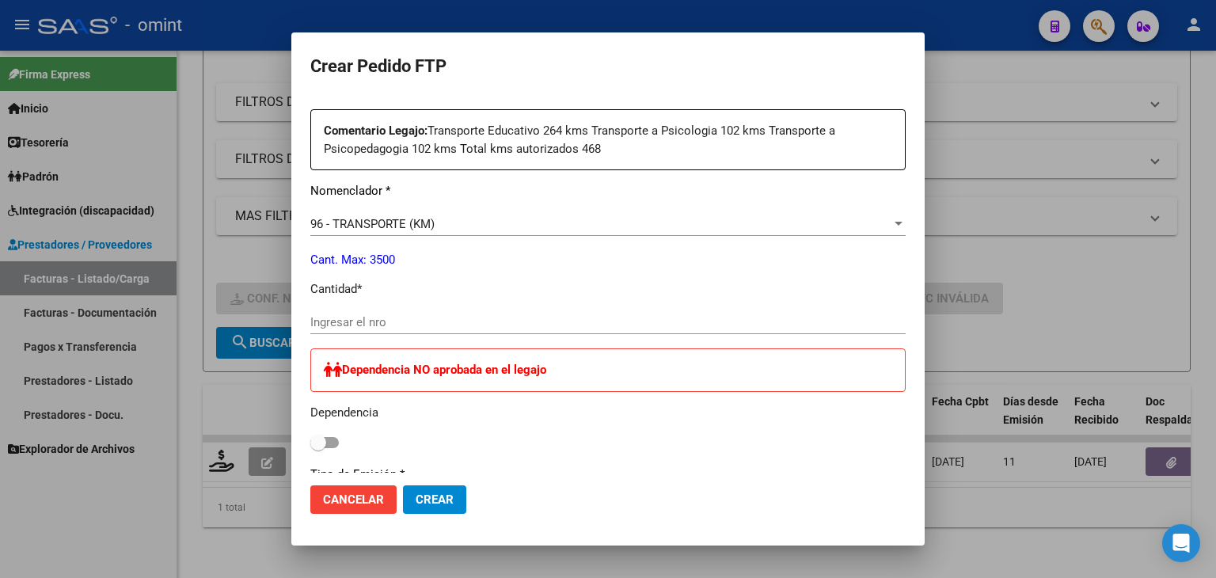
scroll to position [633, 0]
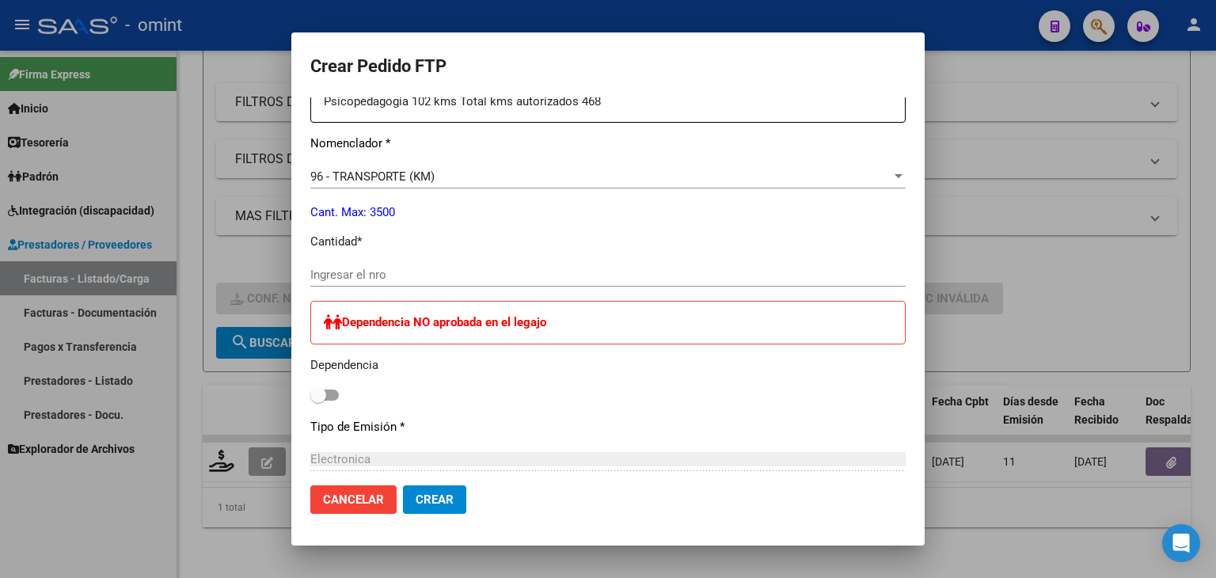
click at [349, 272] on input "Ingresar el nro" at bounding box center [607, 275] width 595 height 14
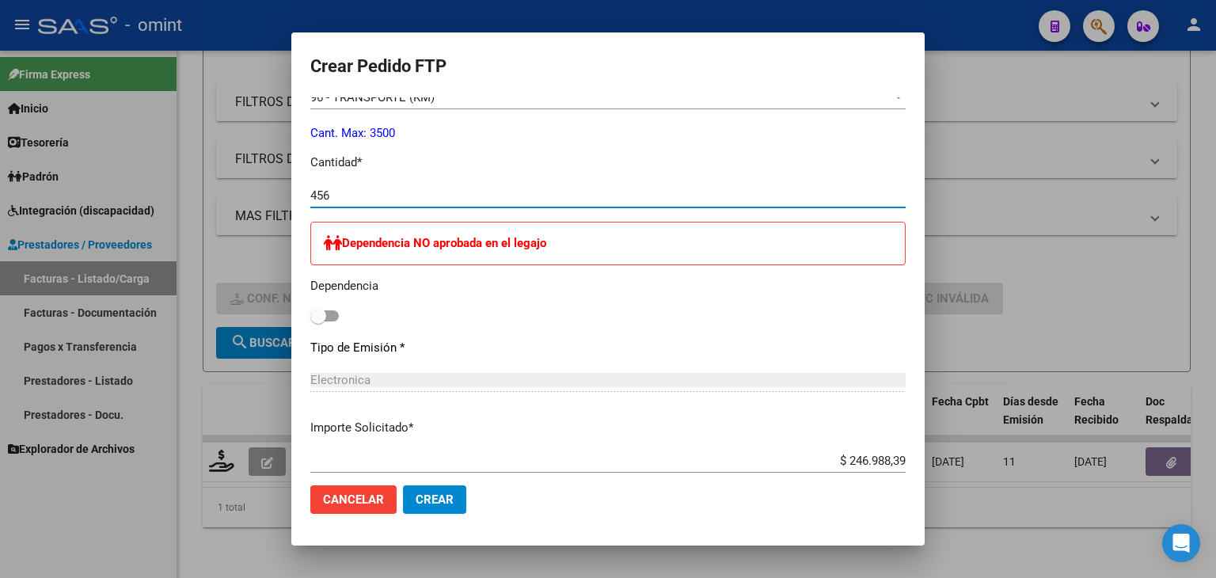
scroll to position [871, 0]
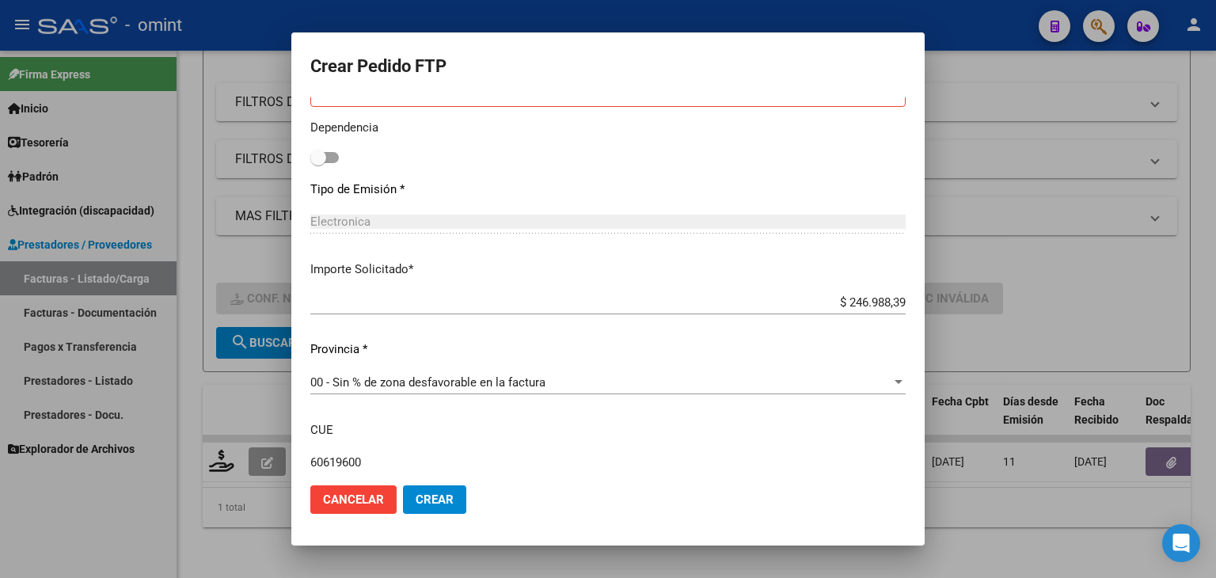
type input "456"
click at [444, 495] on span "Crear" at bounding box center [435, 499] width 38 height 14
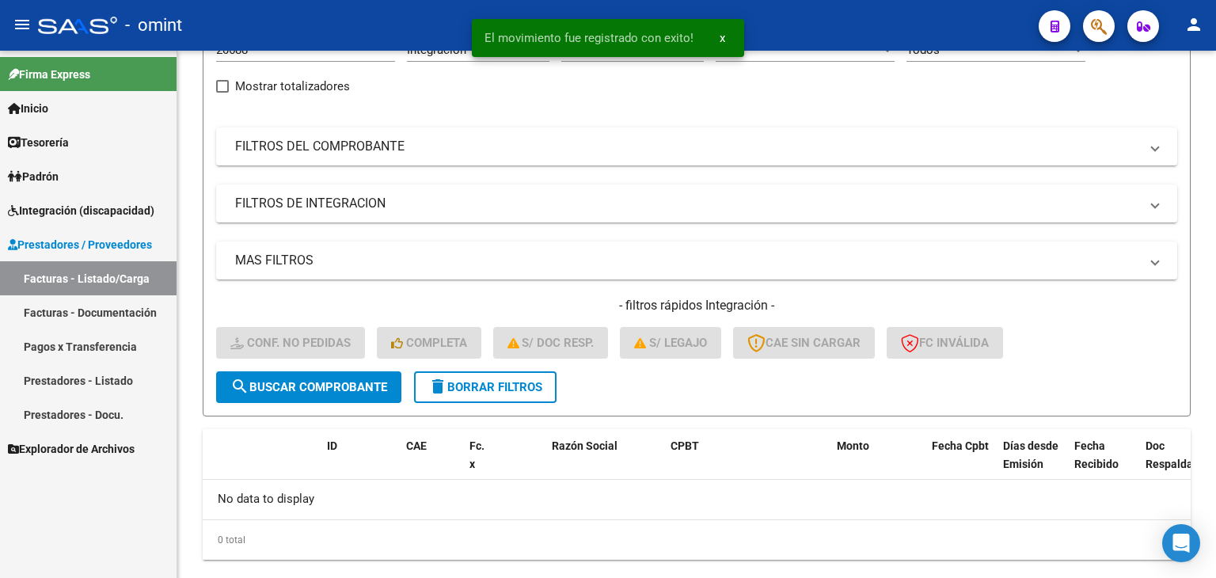
scroll to position [124, 0]
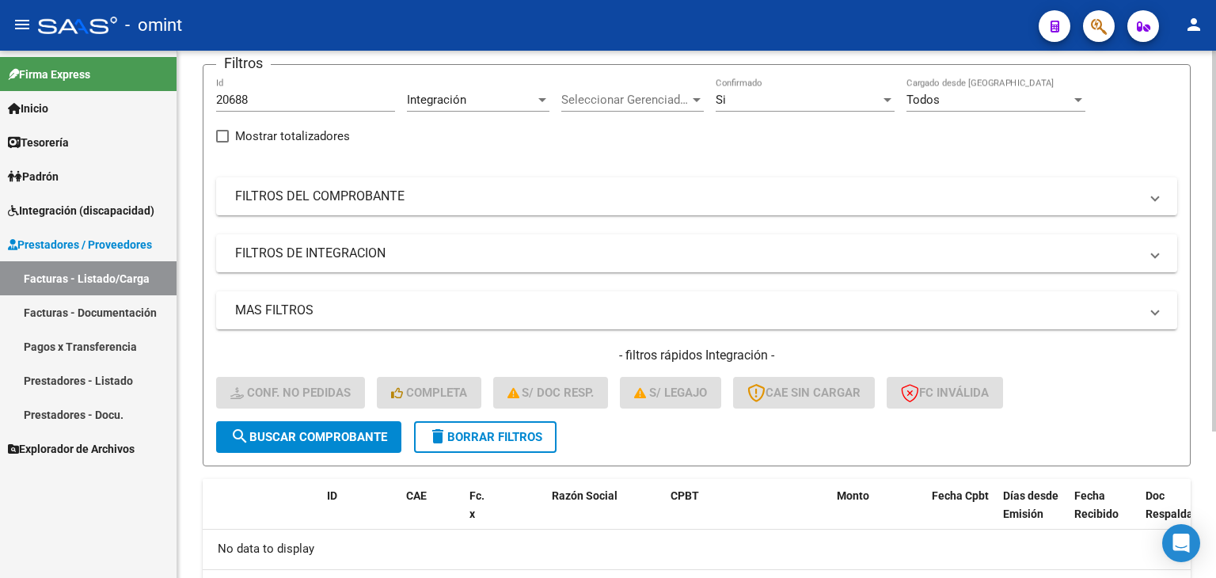
click at [231, 99] on input "20688" at bounding box center [305, 100] width 179 height 14
paste input "6"
type input "20686"
drag, startPoint x: 338, startPoint y: 443, endPoint x: 345, endPoint y: 10, distance: 433.2
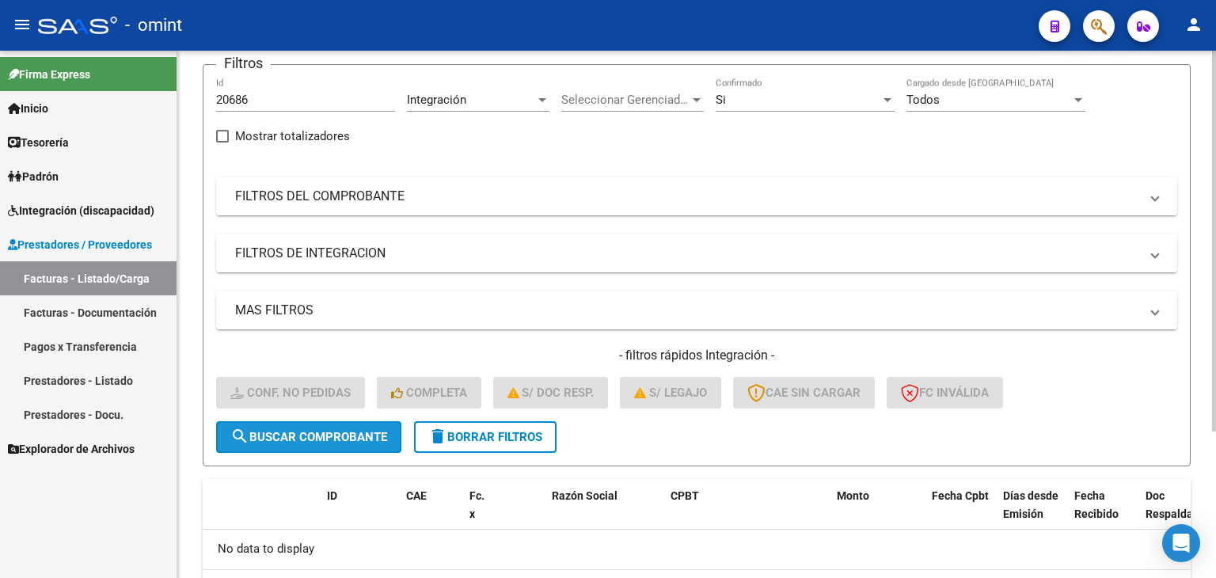
click at [337, 442] on button "search Buscar Comprobante" at bounding box center [308, 437] width 185 height 32
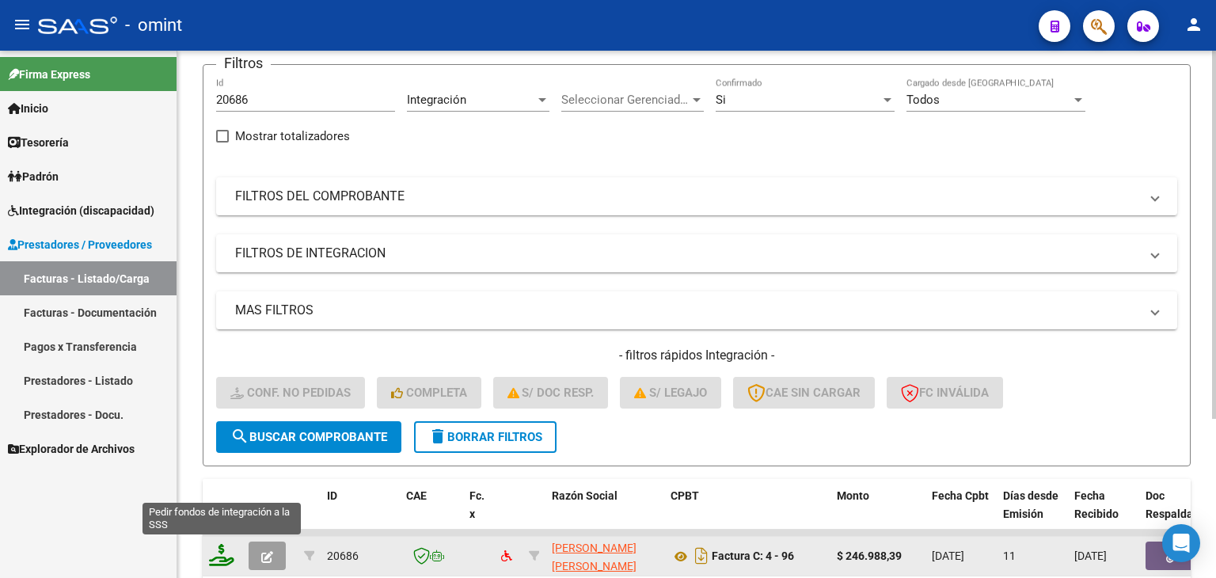
click at [212, 553] on icon at bounding box center [221, 555] width 25 height 22
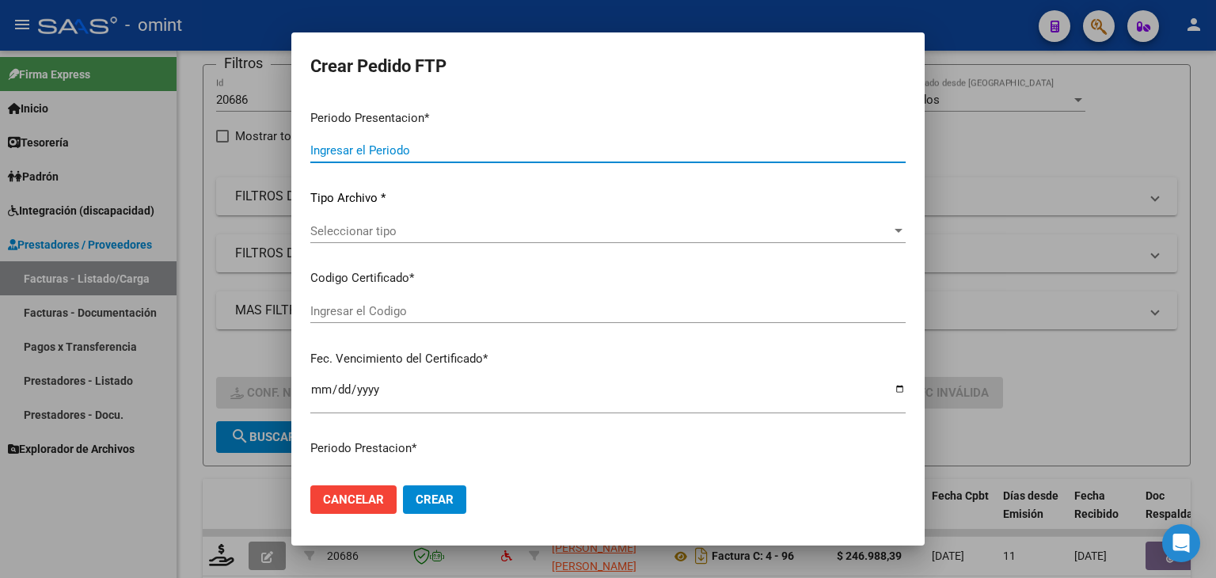
type input "202508"
type input "$ 246.988,39"
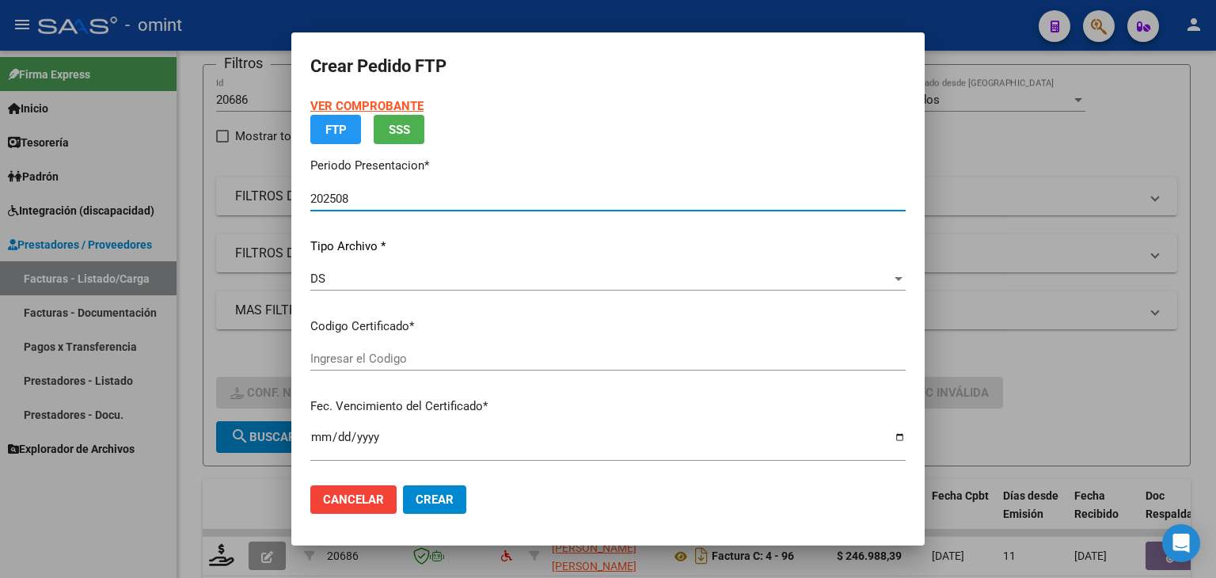
type input "9734601680"
type input "[DATE]"
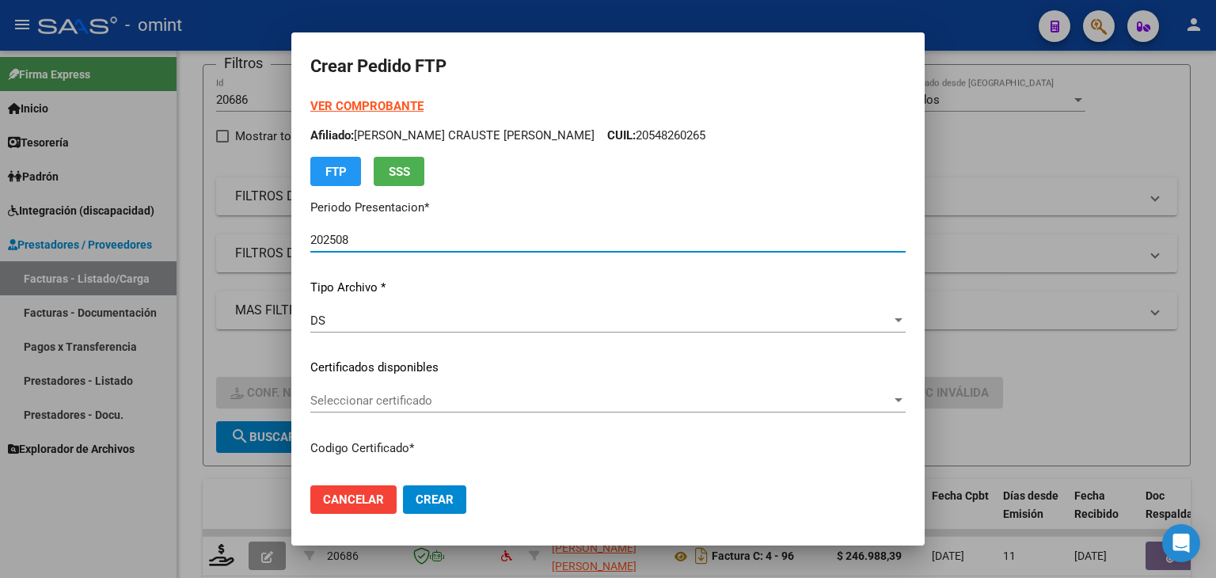
click at [338, 397] on span "Seleccionar certificado" at bounding box center [600, 401] width 581 height 14
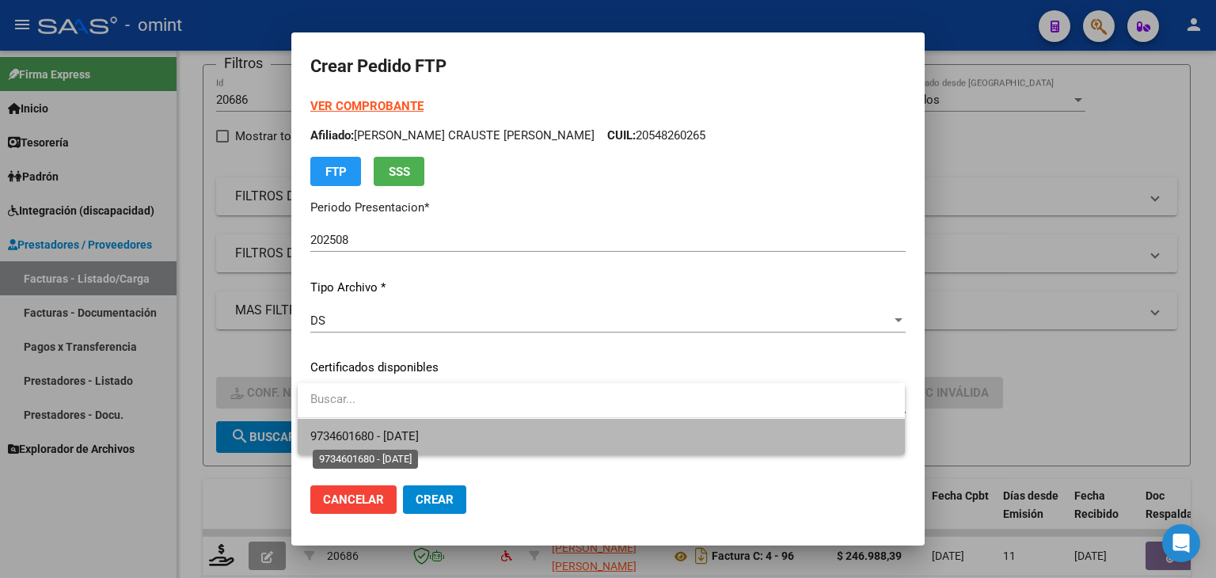
click at [399, 431] on span "9734601680 - [DATE]" at bounding box center [364, 436] width 108 height 14
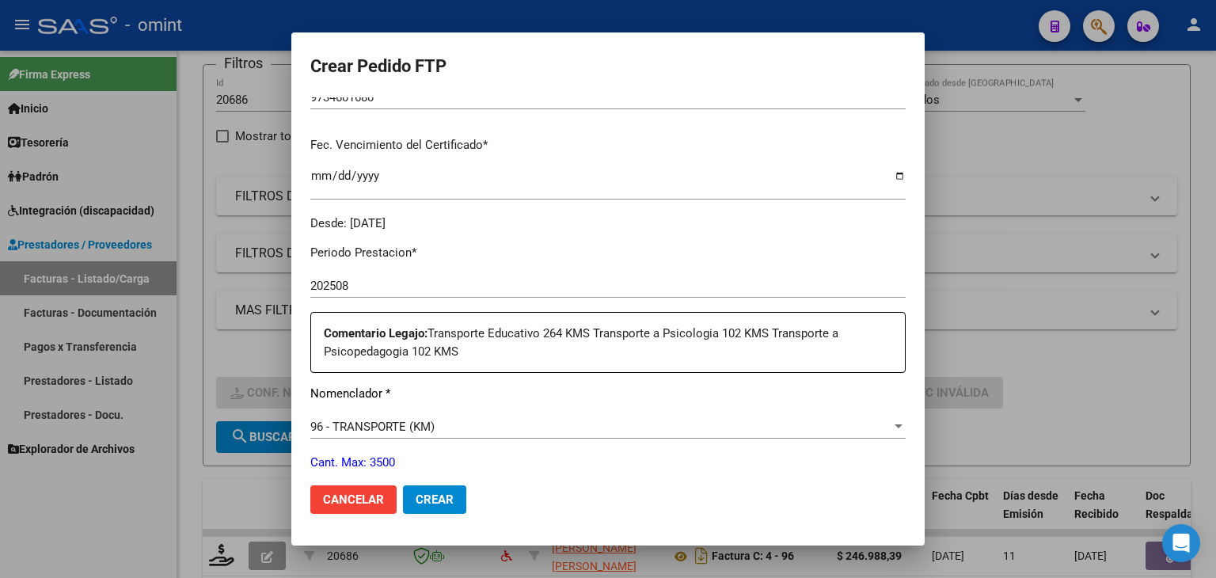
scroll to position [475, 0]
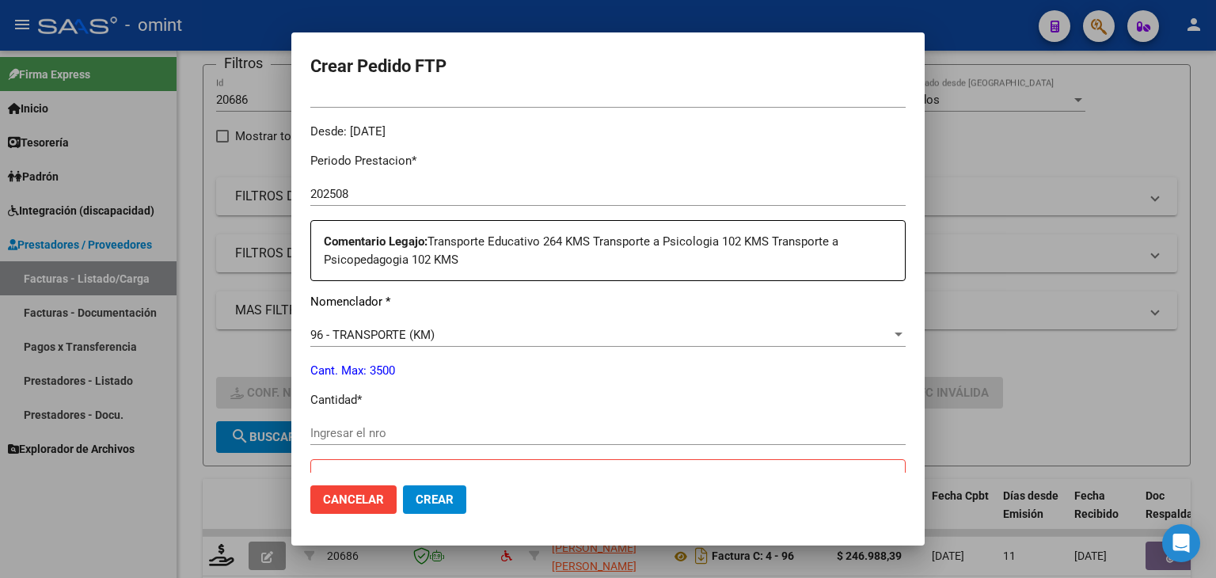
click at [428, 439] on div "Ingresar el nro" at bounding box center [607, 433] width 595 height 24
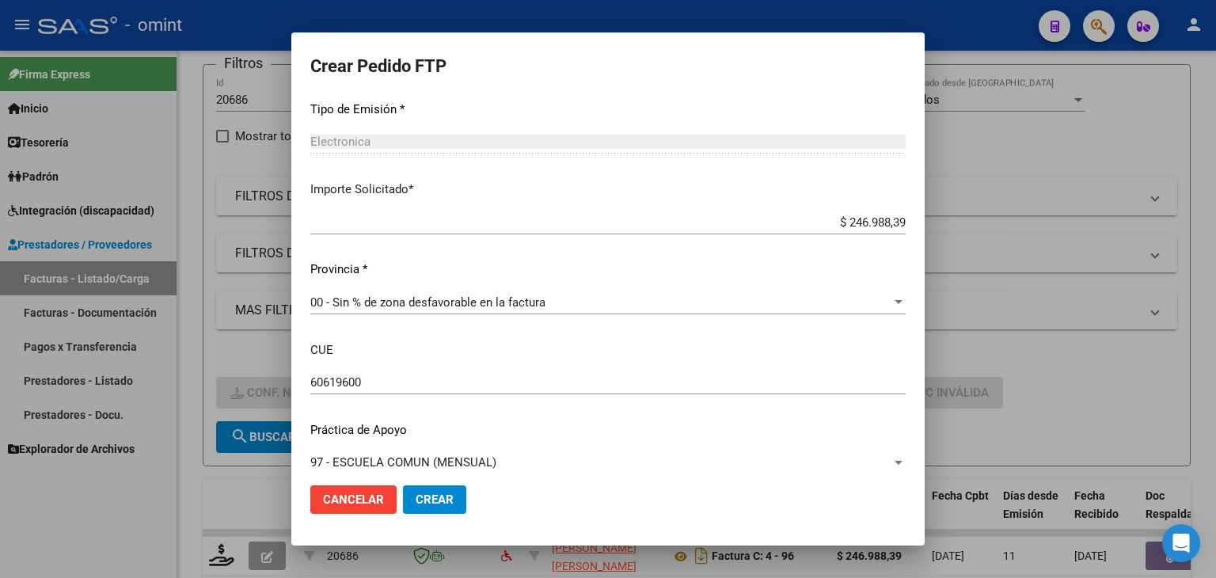
scroll to position [967, 0]
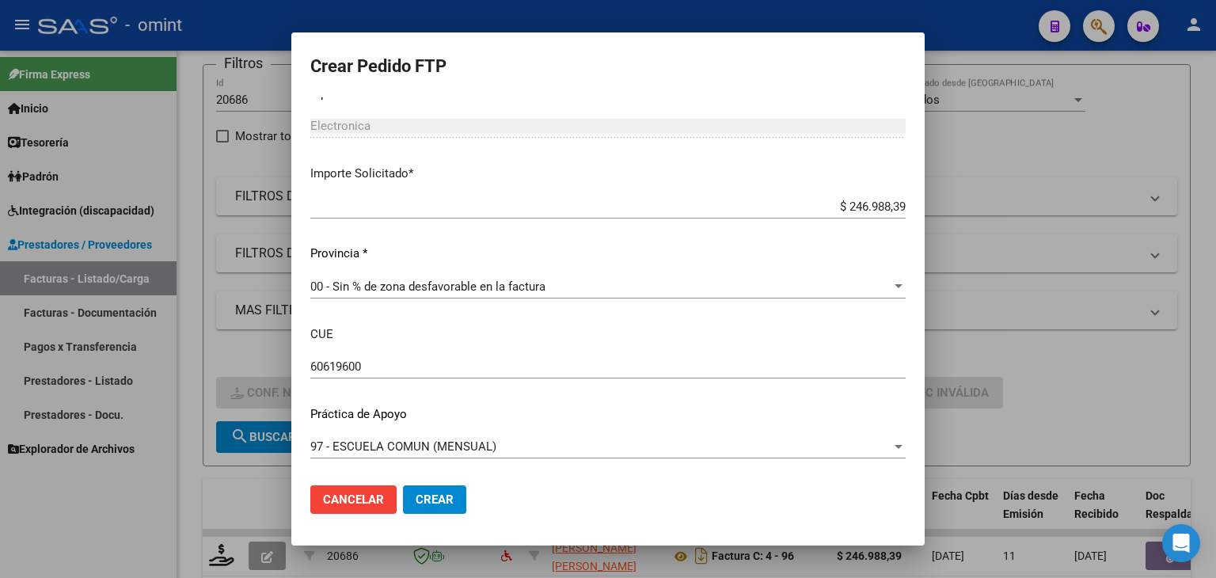
type input "456"
click at [440, 504] on span "Crear" at bounding box center [435, 499] width 38 height 14
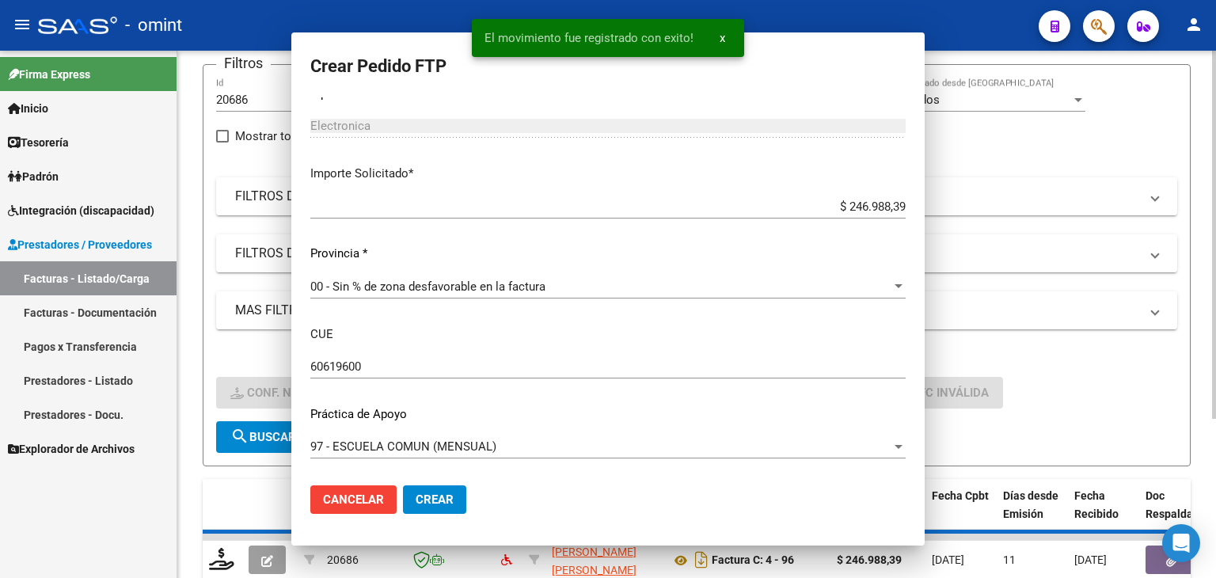
scroll to position [0, 0]
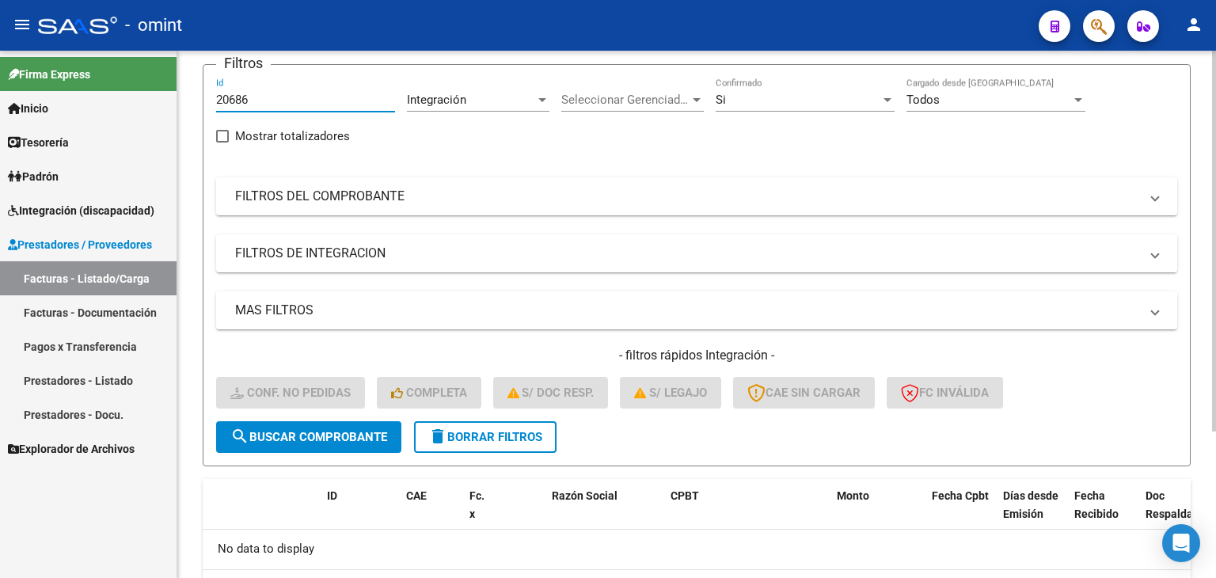
click at [230, 97] on input "20686" at bounding box center [305, 100] width 179 height 14
paste input "18592"
type input "18592"
click at [350, 438] on span "search Buscar Comprobante" at bounding box center [308, 437] width 157 height 14
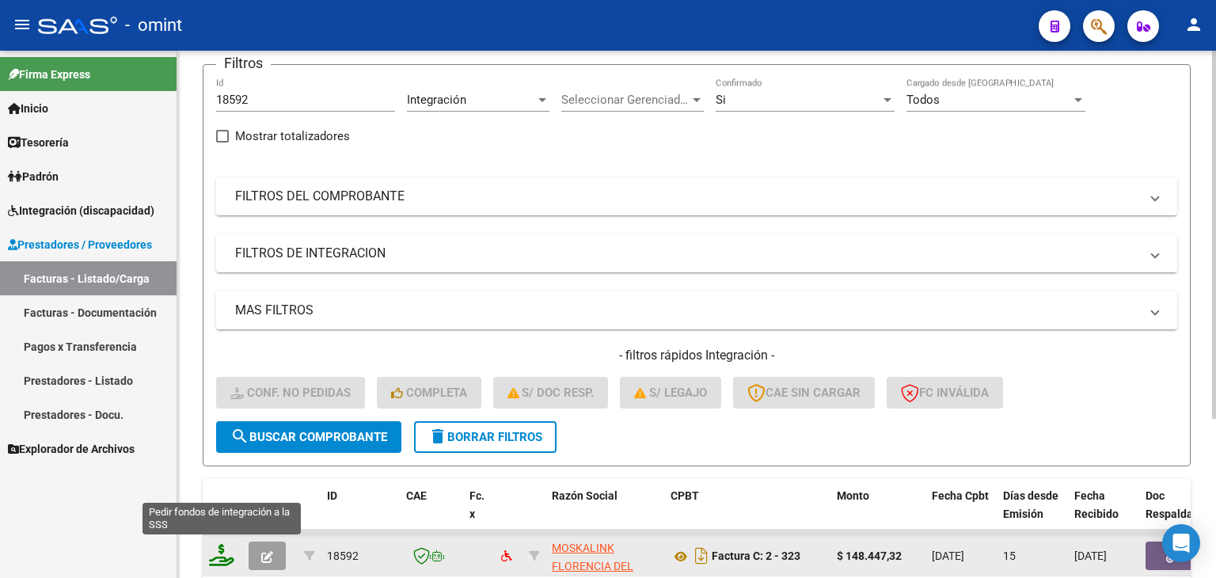
click at [222, 551] on icon at bounding box center [221, 555] width 25 height 22
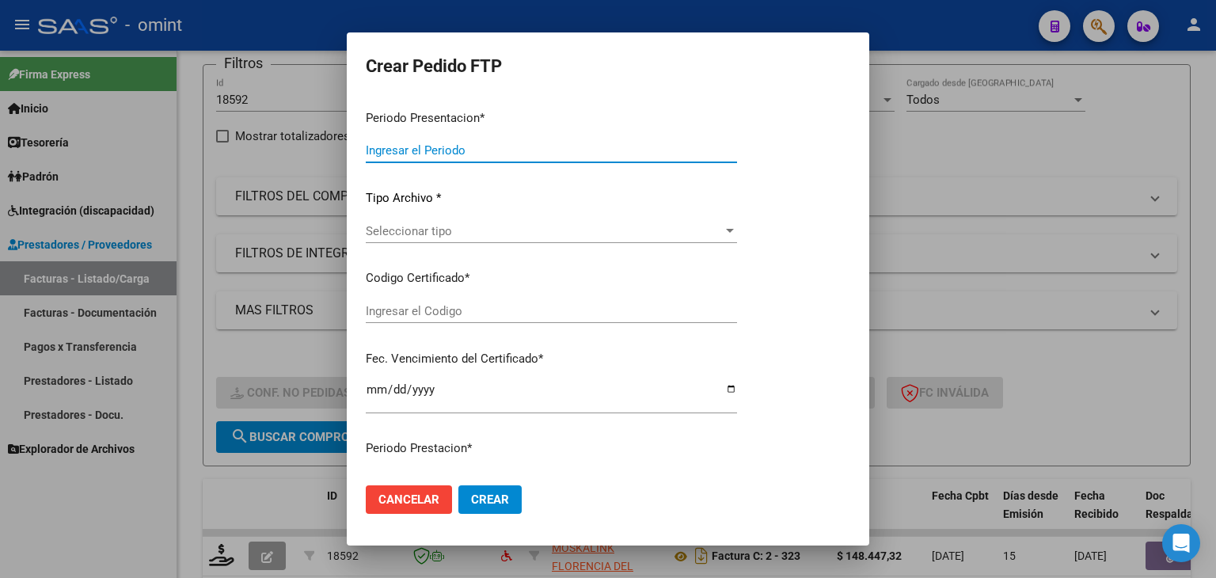
type input "202508"
type input "$ 148.447,32"
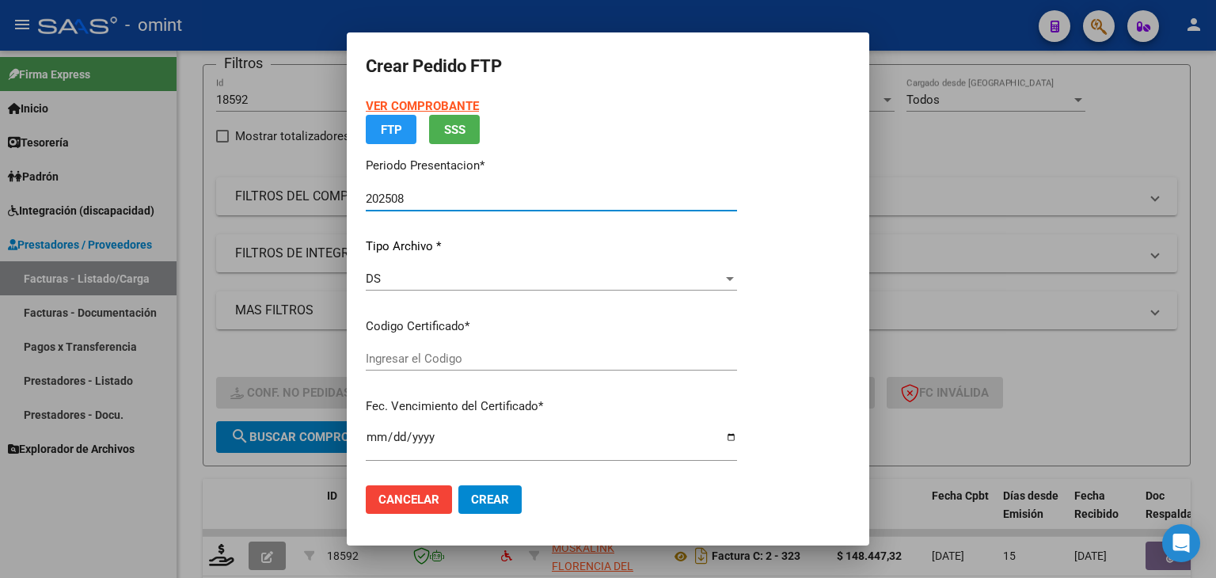
type input "9885376377"
type input "[DATE]"
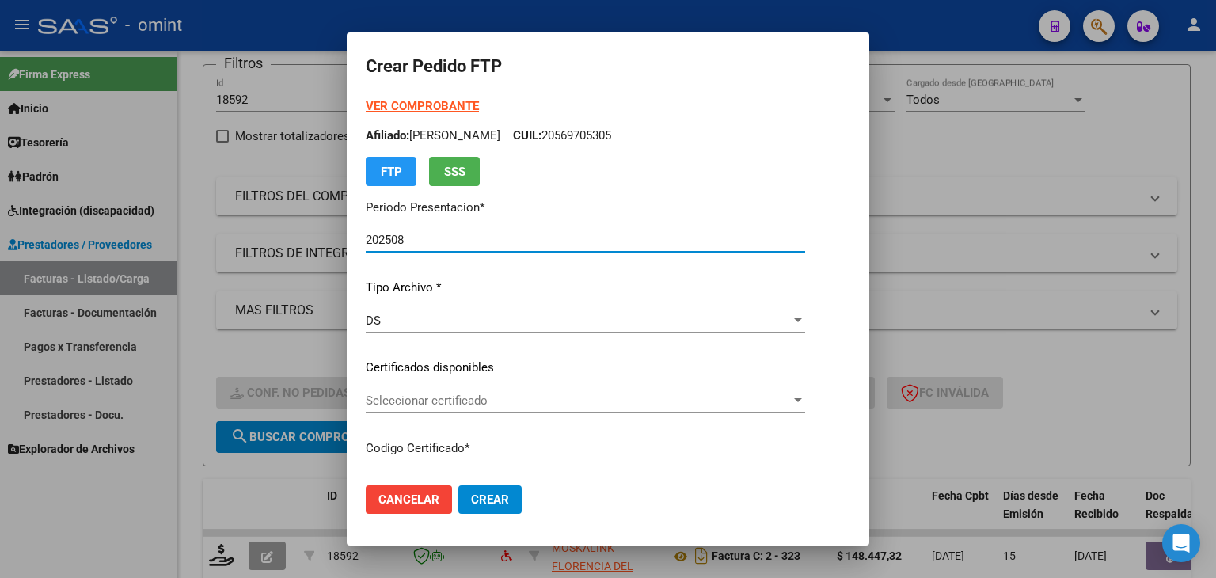
click at [437, 398] on span "Seleccionar certificado" at bounding box center [578, 401] width 425 height 14
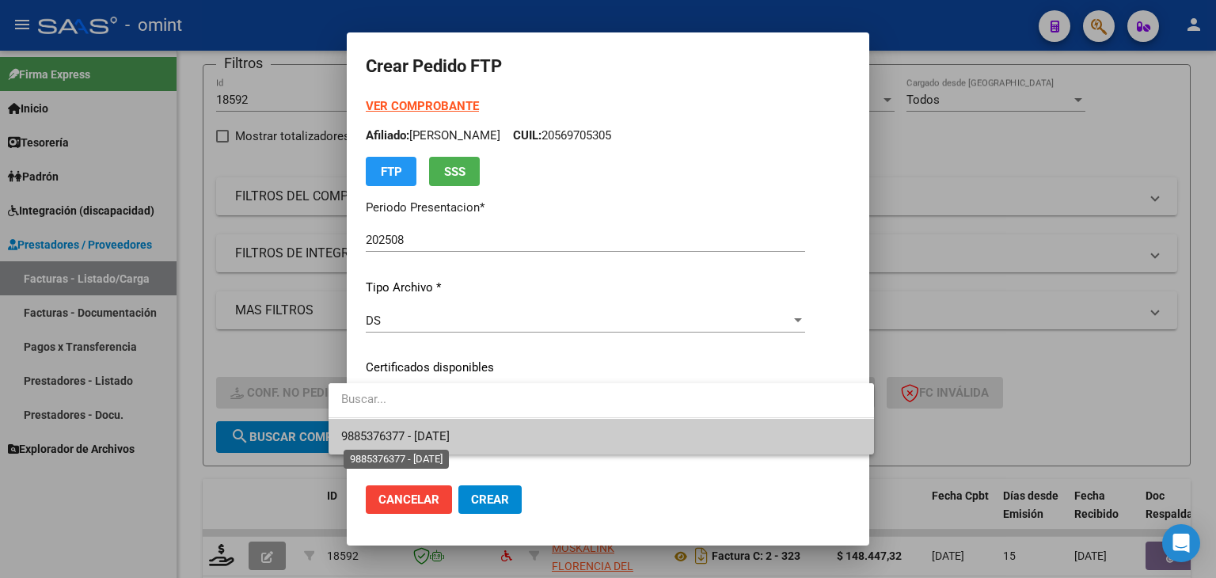
click at [433, 440] on span "9885376377 - [DATE]" at bounding box center [395, 436] width 108 height 14
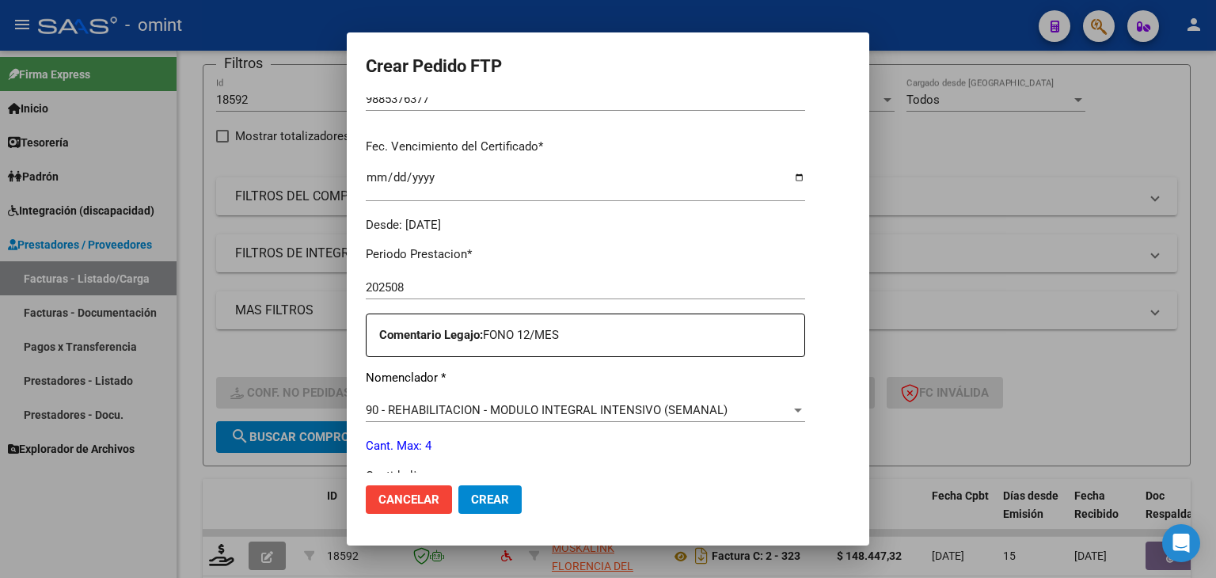
scroll to position [475, 0]
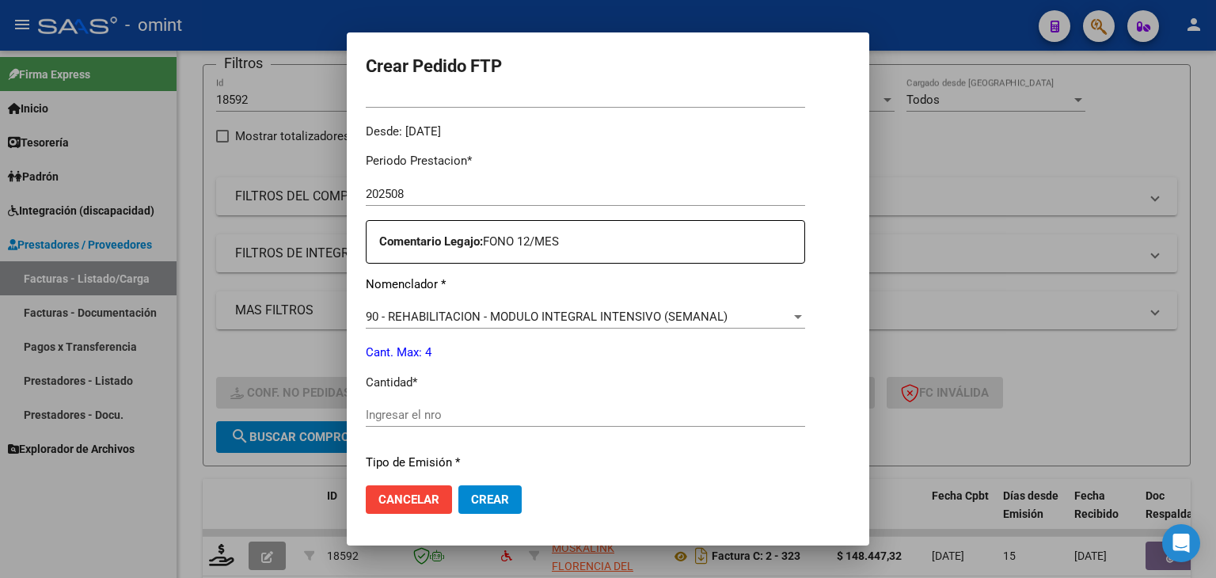
click at [453, 419] on input "Ingresar el nro" at bounding box center [585, 415] width 439 height 14
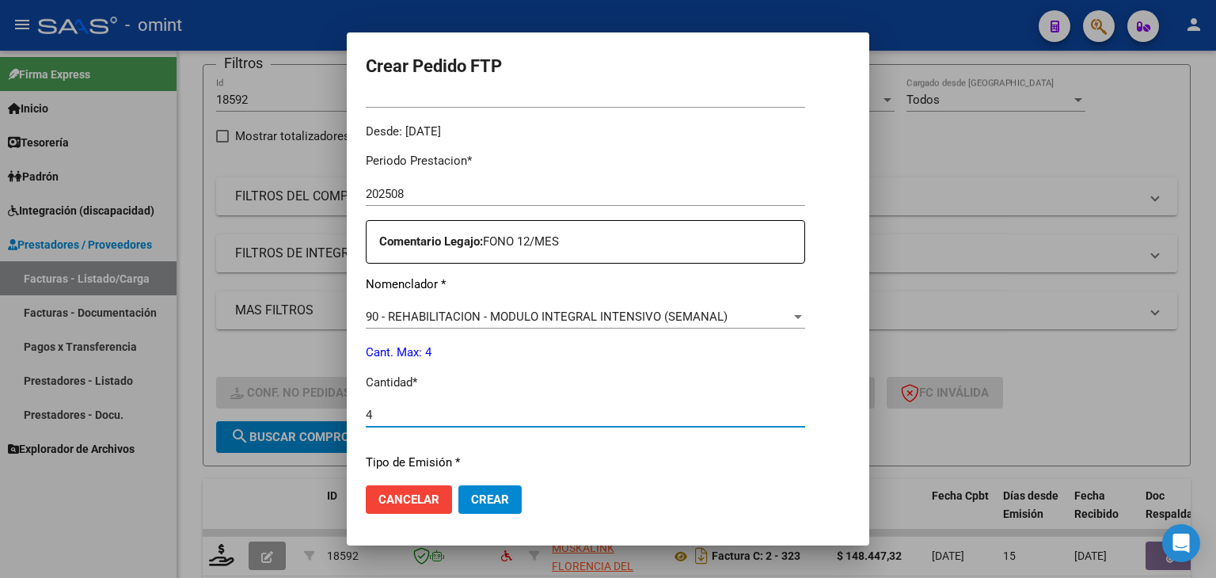
type input "4"
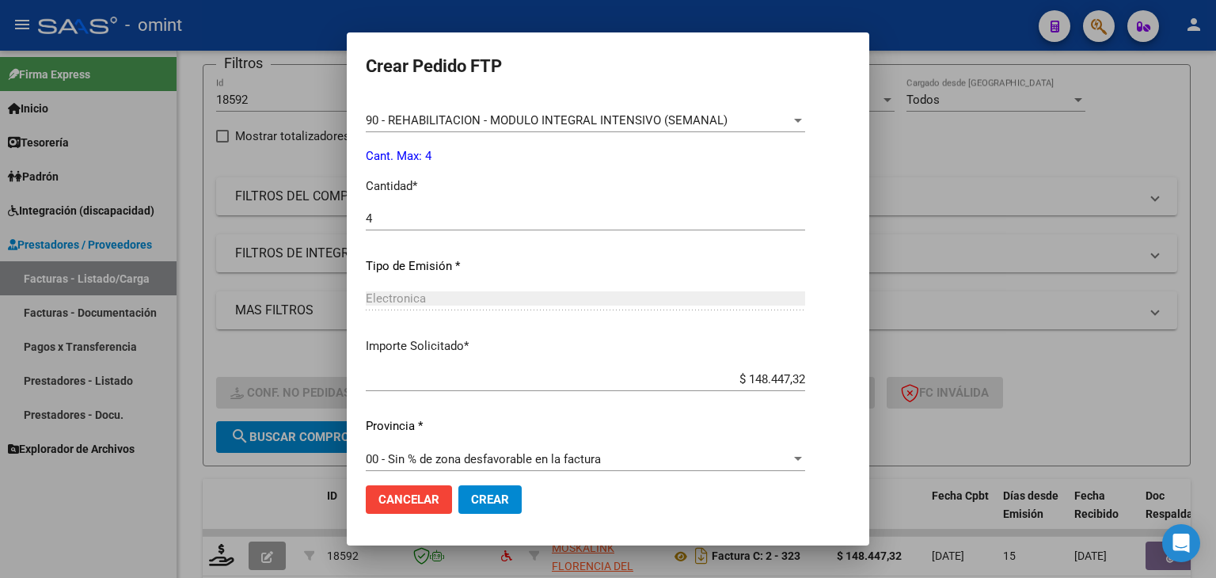
scroll to position [684, 0]
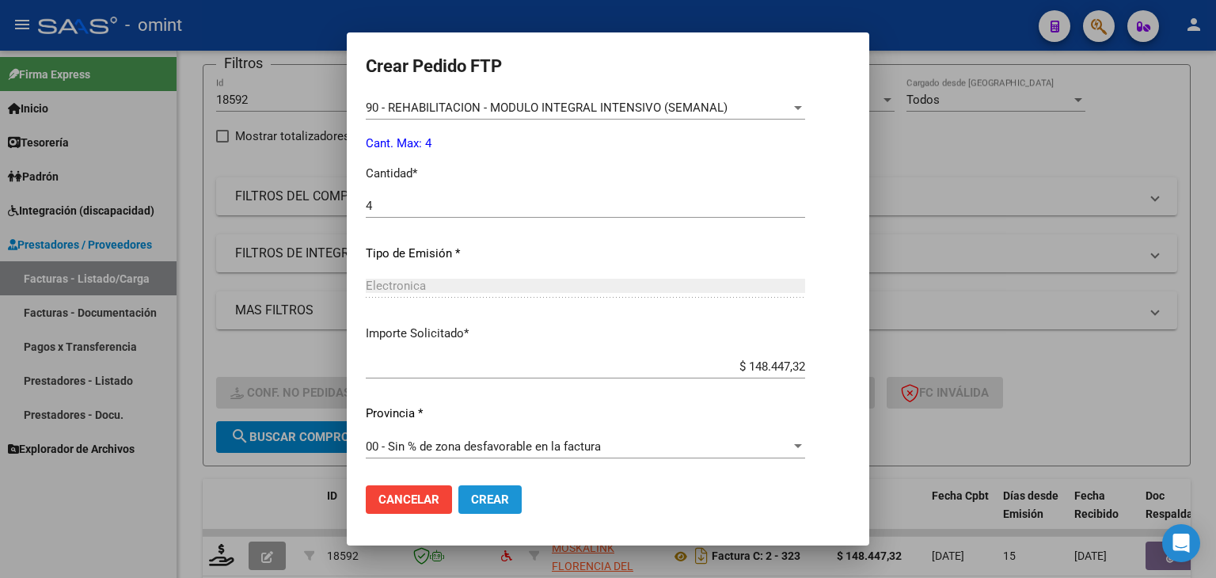
click at [471, 501] on span "Crear" at bounding box center [490, 499] width 38 height 14
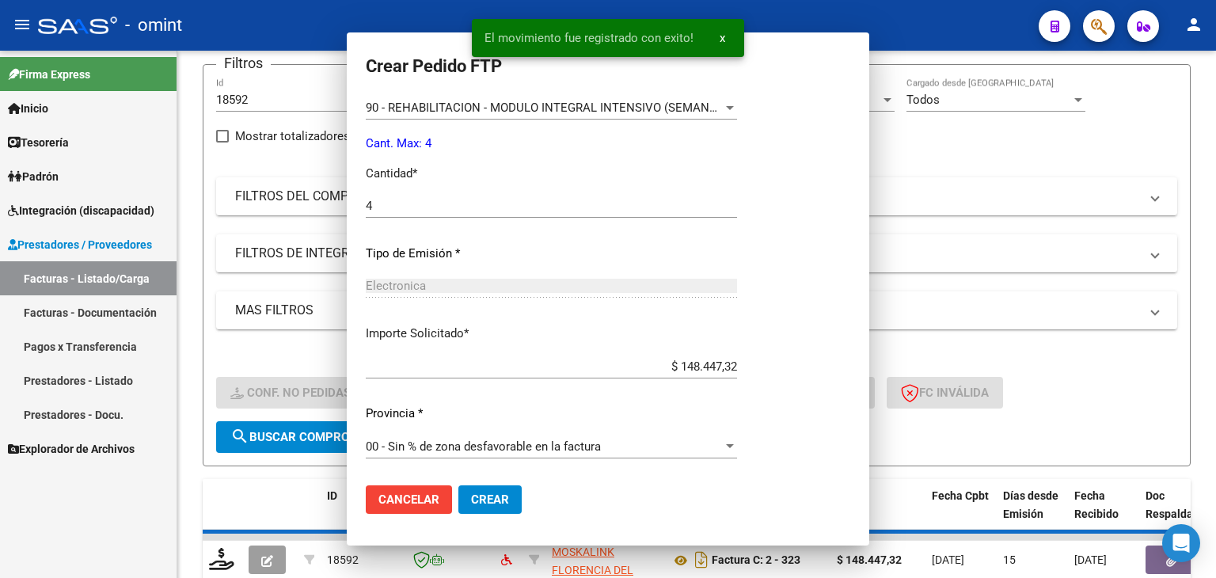
scroll to position [0, 0]
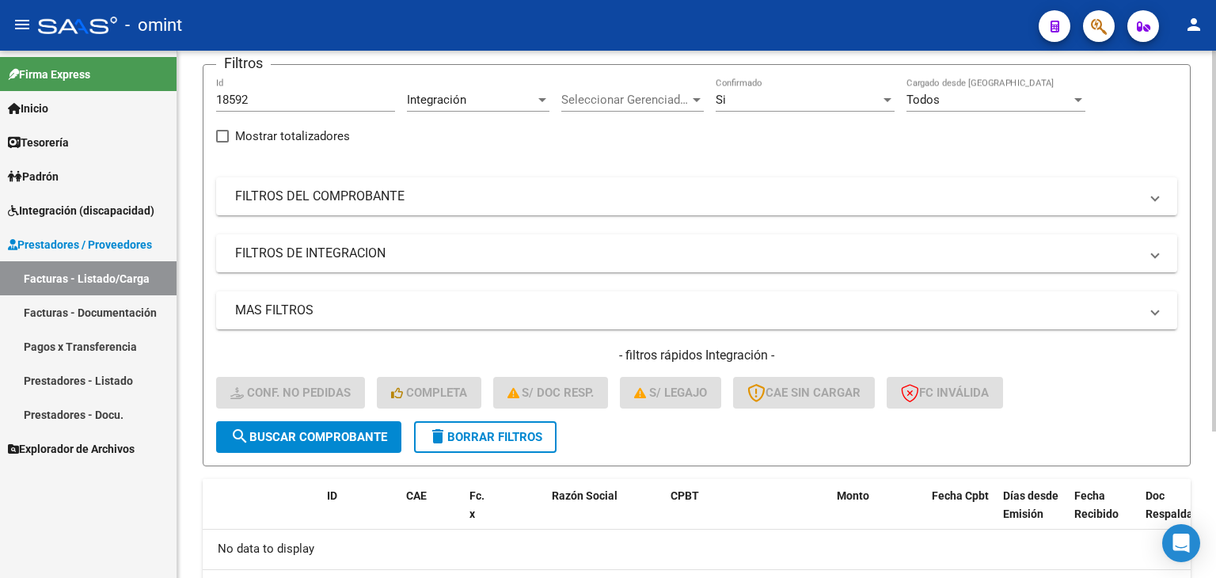
click at [234, 97] on input "18592" at bounding box center [305, 100] width 179 height 14
paste input "21186"
type input "21186"
click at [352, 445] on button "search Buscar Comprobante" at bounding box center [308, 437] width 185 height 32
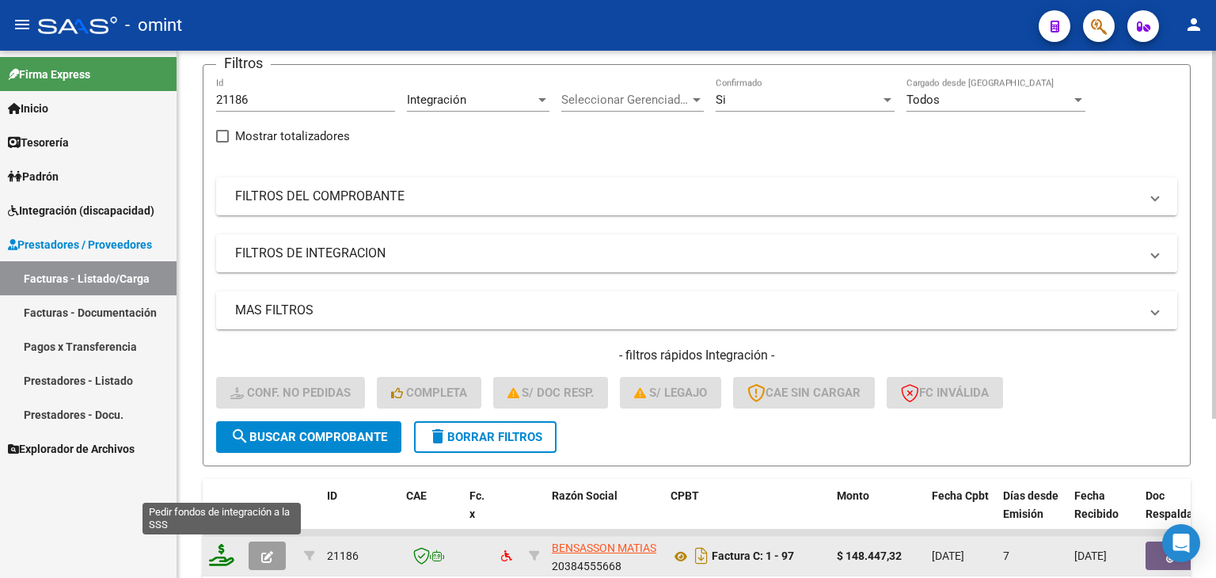
click at [215, 557] on icon at bounding box center [221, 555] width 25 height 22
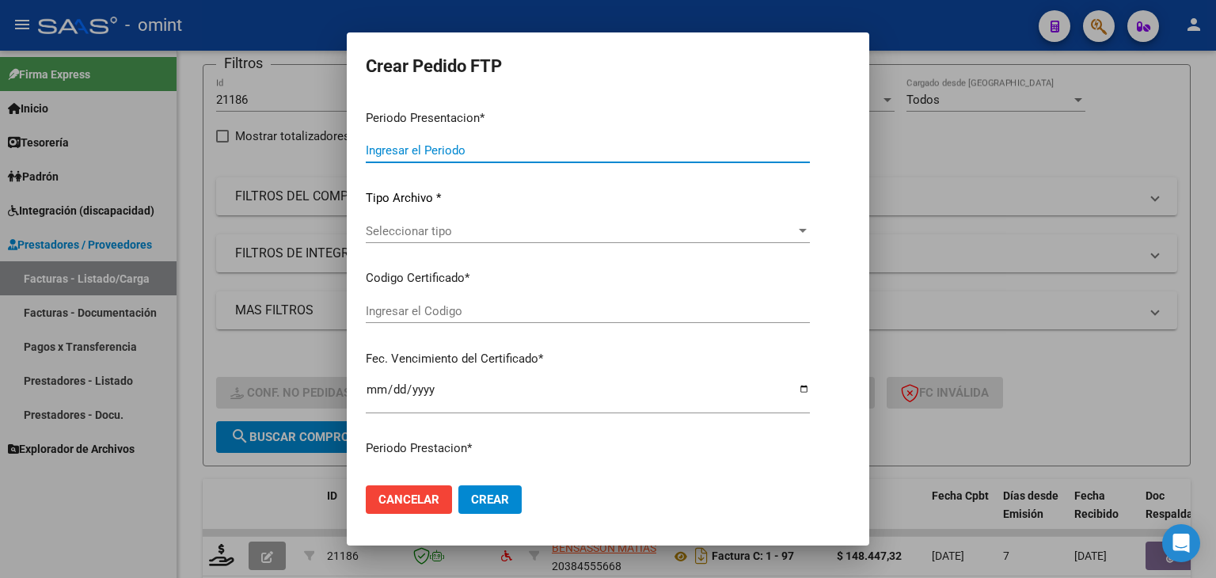
type input "202508"
type input "$ 148.447,32"
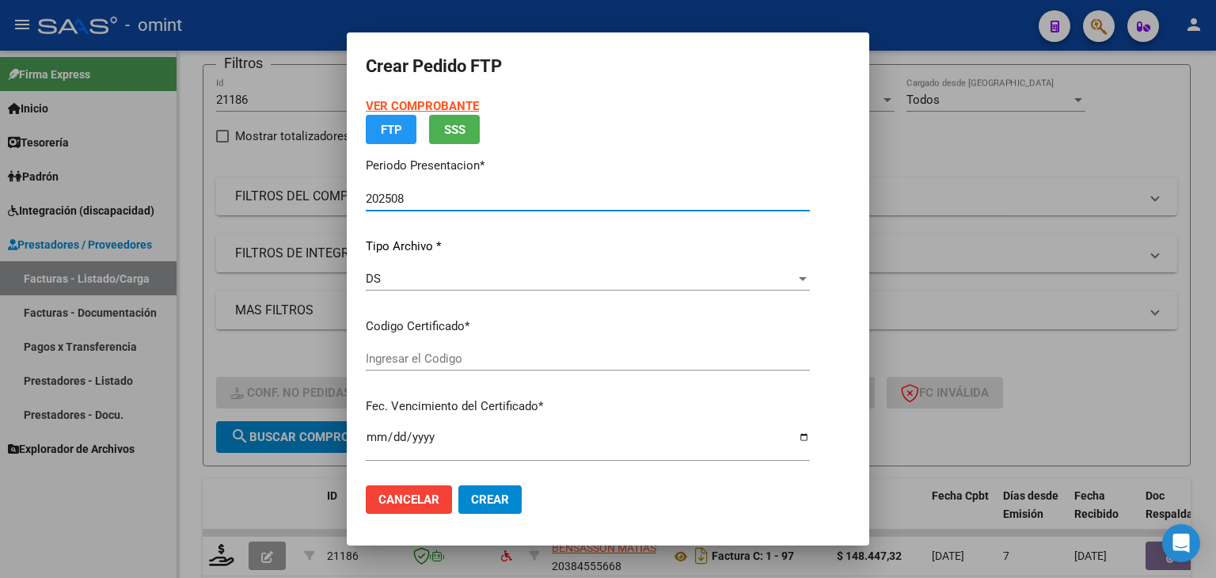
type input "9885376377"
type input "[DATE]"
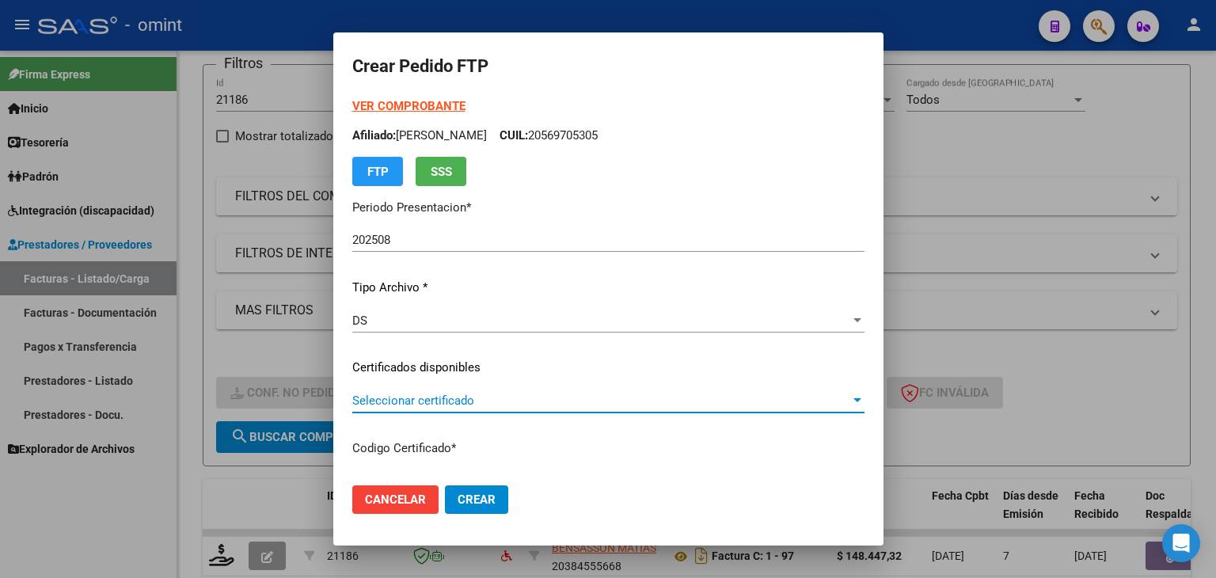
click at [406, 397] on span "Seleccionar certificado" at bounding box center [601, 401] width 498 height 14
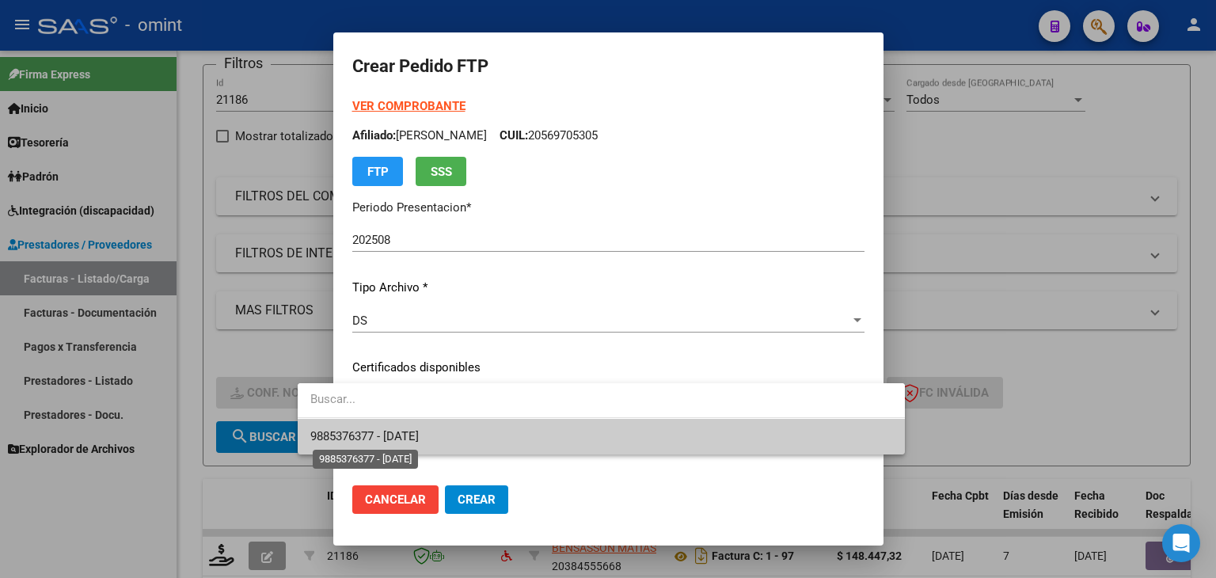
click at [415, 429] on span "9885376377 - [DATE]" at bounding box center [364, 436] width 108 height 14
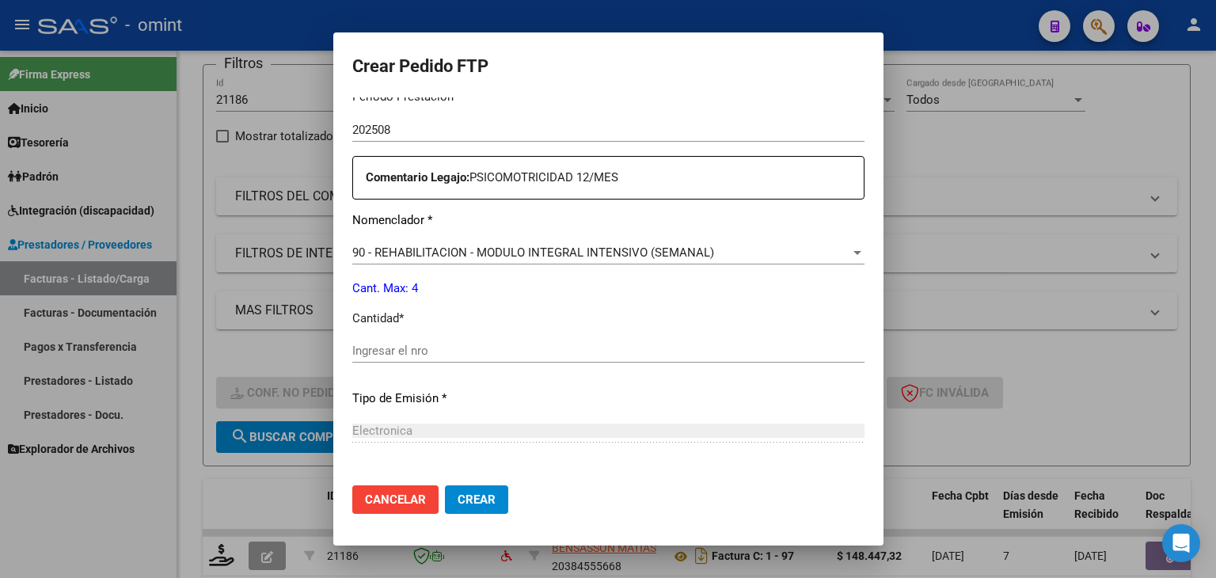
scroll to position [554, 0]
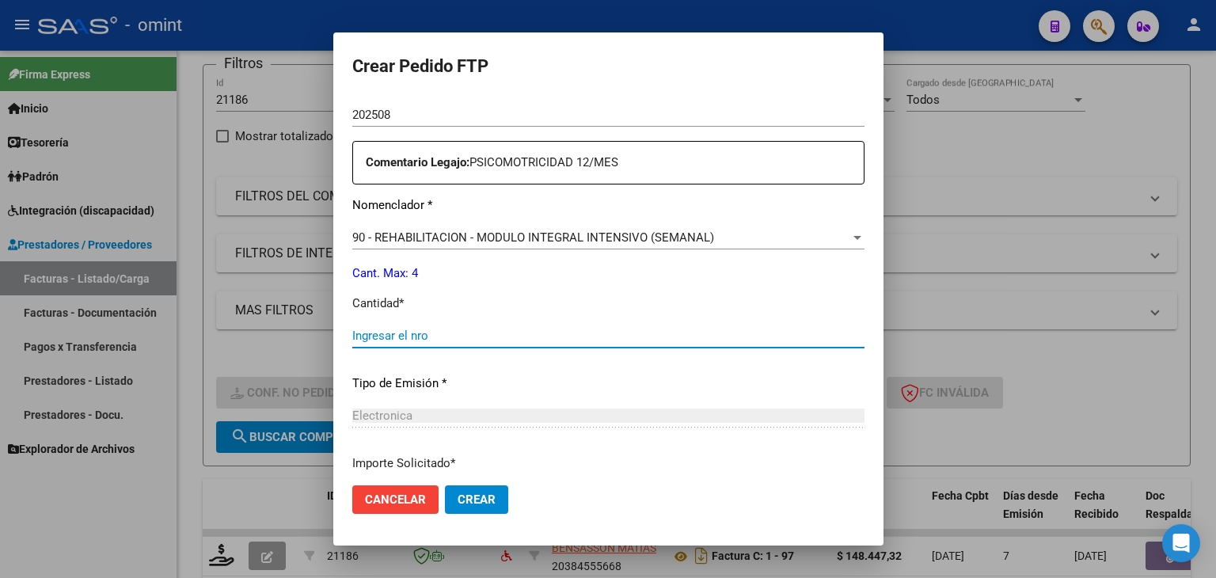
click at [396, 337] on input "Ingresar el nro" at bounding box center [608, 336] width 512 height 14
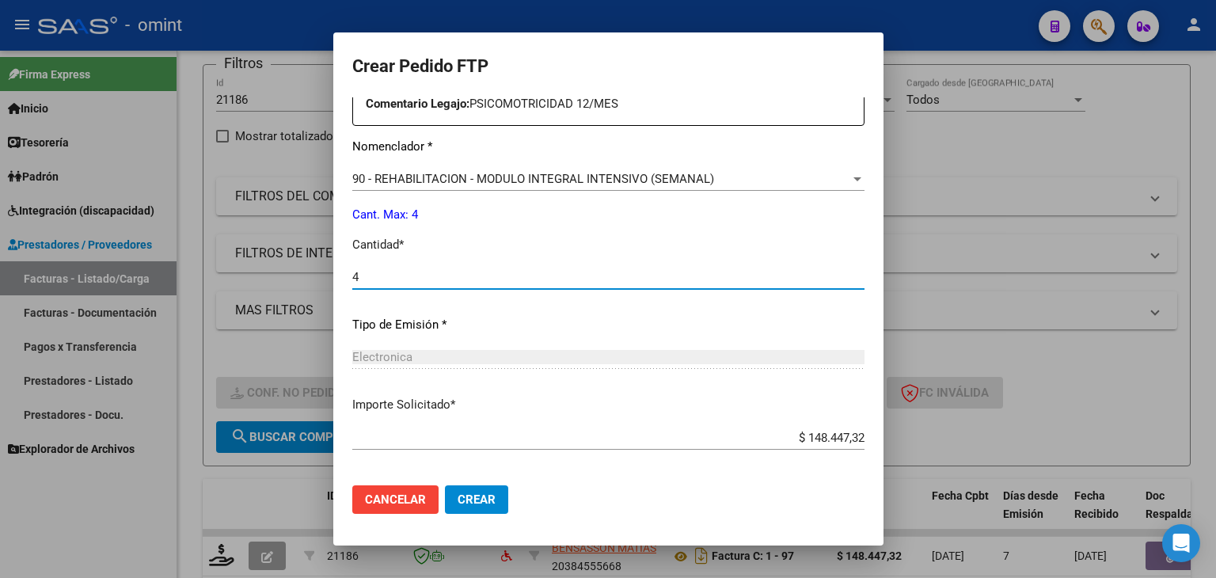
scroll to position [684, 0]
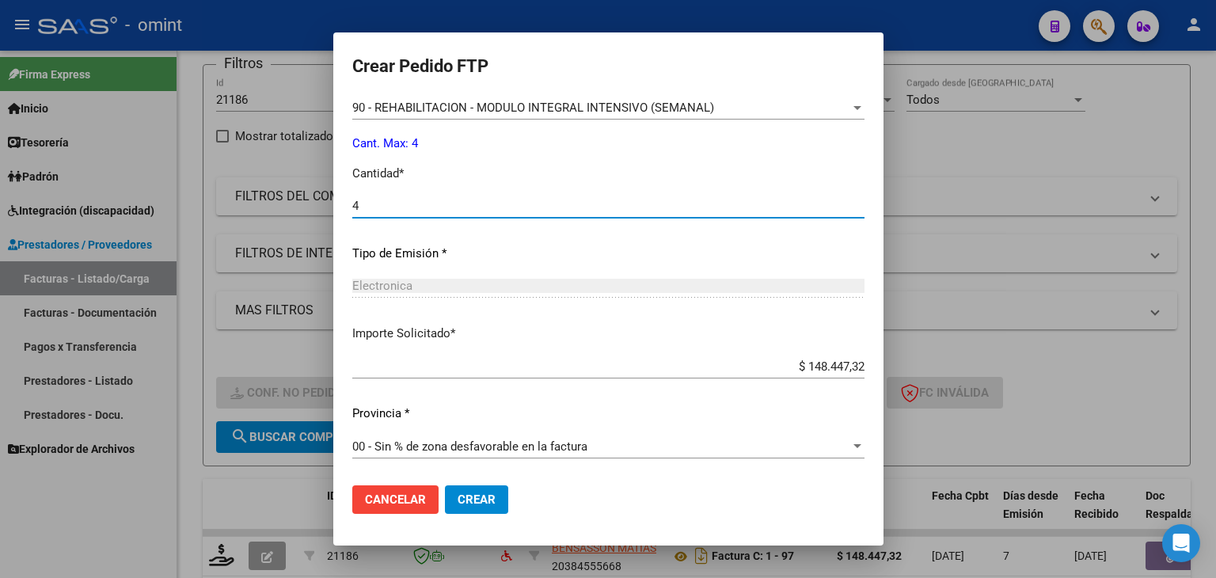
type input "4"
drag, startPoint x: 439, startPoint y: 504, endPoint x: 430, endPoint y: 466, distance: 39.0
click at [458, 504] on span "Crear" at bounding box center [477, 499] width 38 height 14
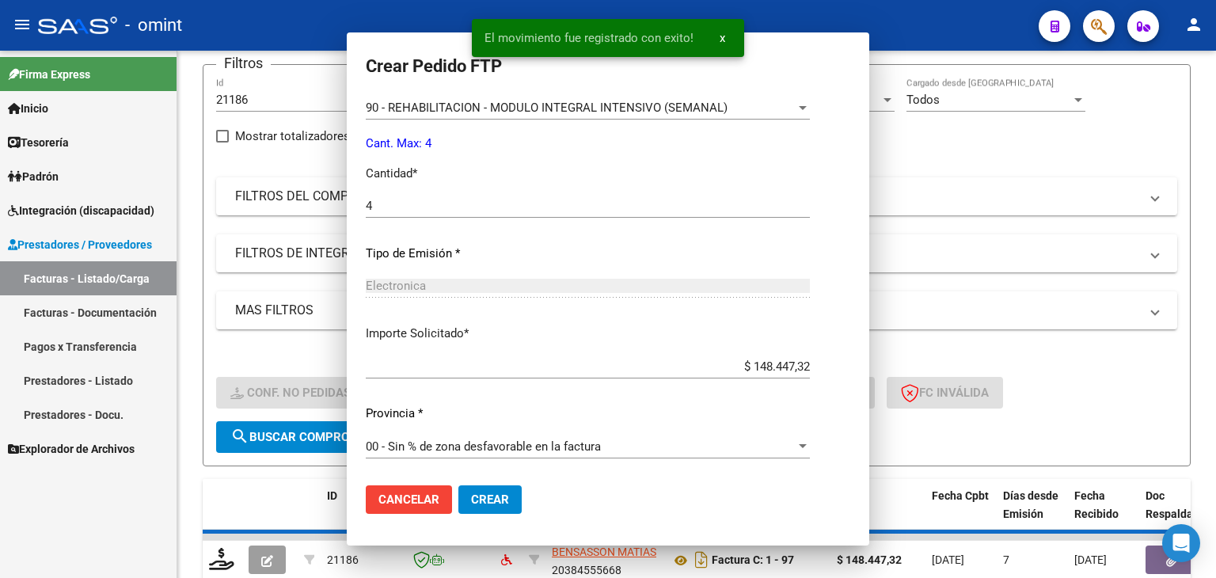
scroll to position [0, 0]
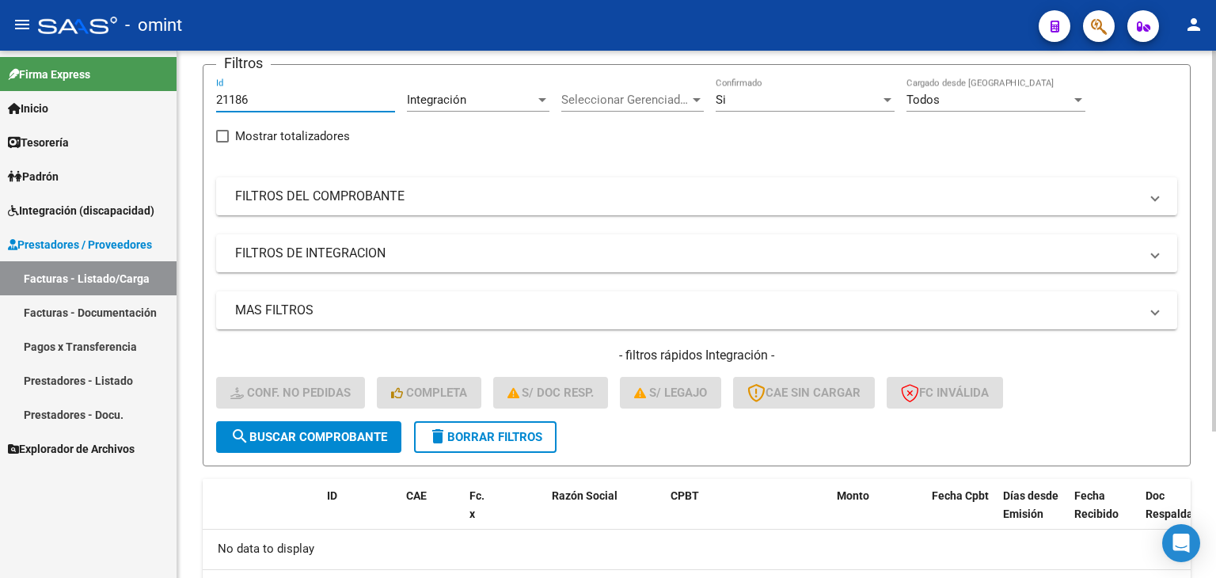
click at [243, 95] on input "21186" at bounding box center [305, 100] width 179 height 14
paste input "19843"
type input "19843"
click at [361, 434] on span "search Buscar Comprobante" at bounding box center [308, 437] width 157 height 14
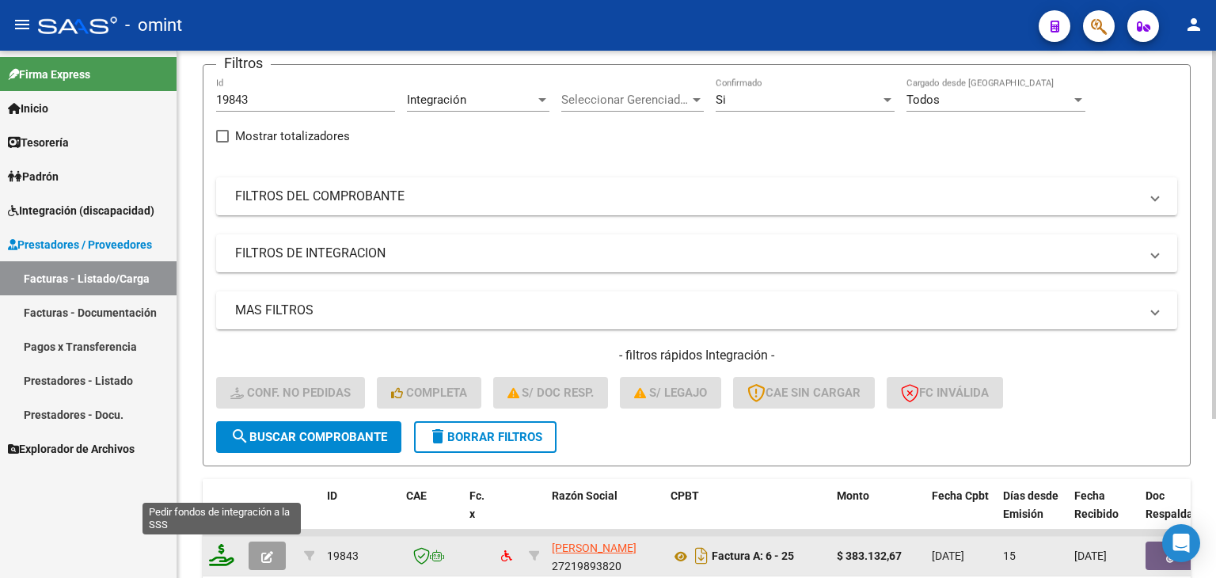
click at [215, 556] on icon at bounding box center [221, 555] width 25 height 22
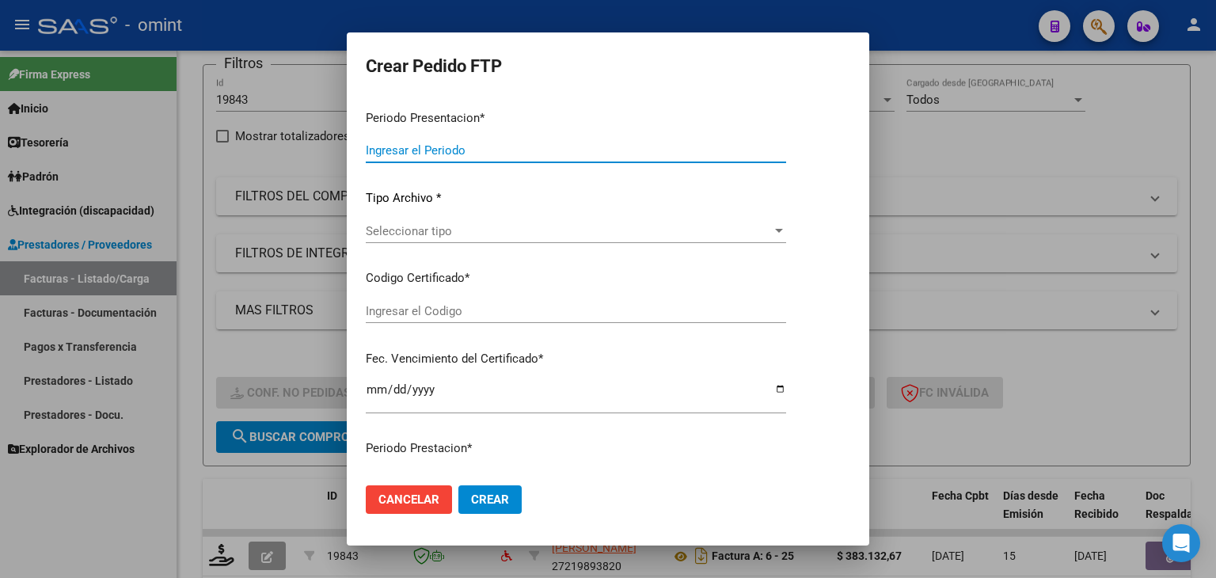
type input "202508"
type input "$ 383.132,67"
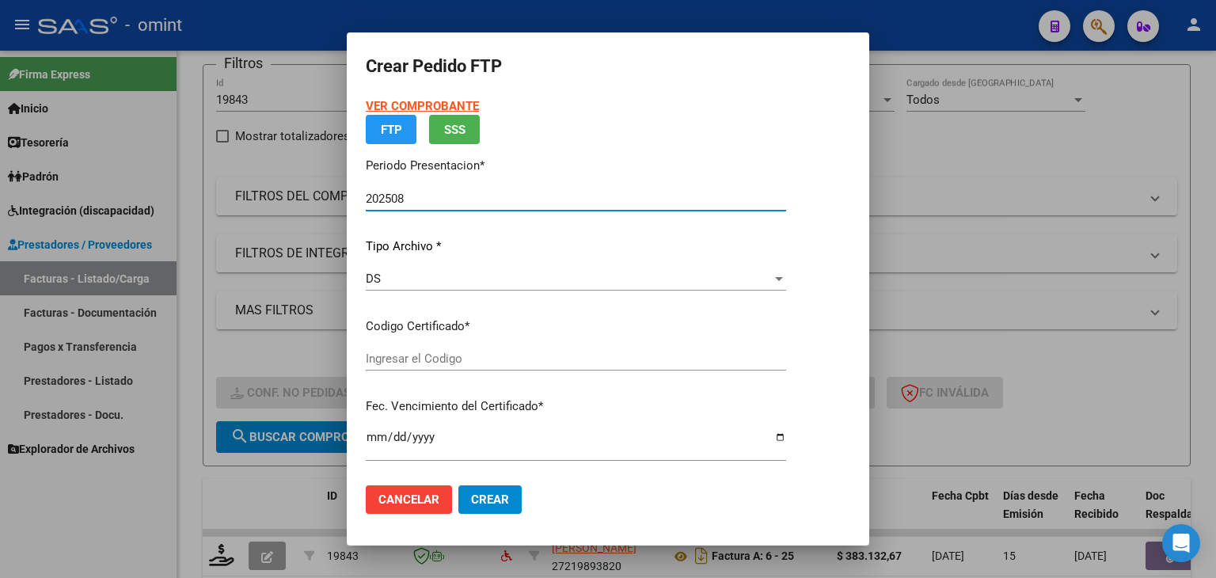
type input "9885376377"
type input "[DATE]"
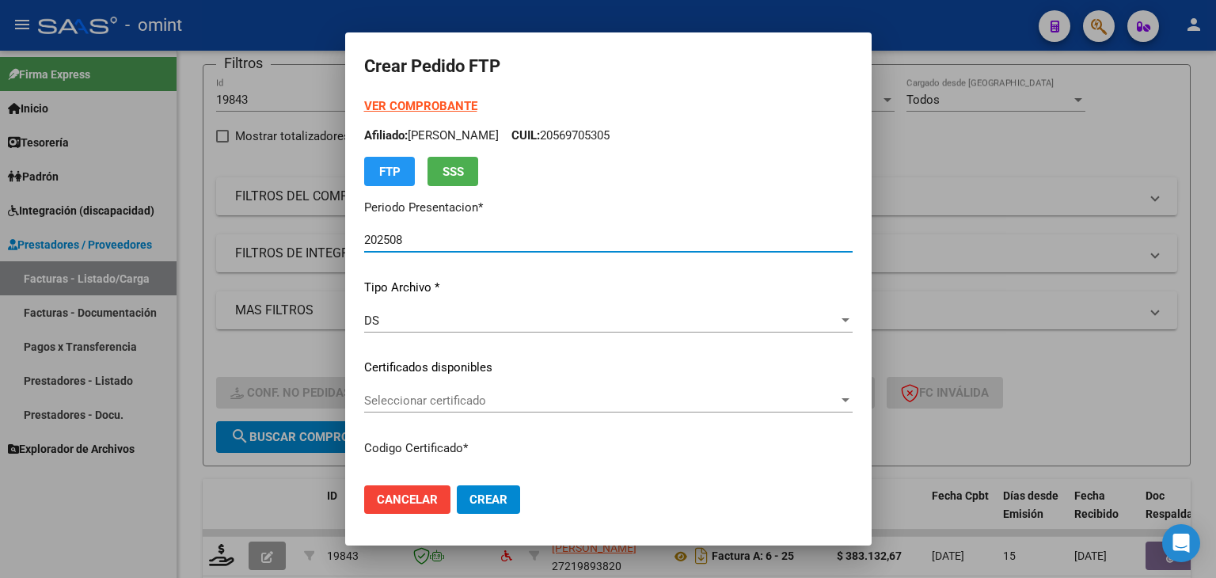
click at [364, 394] on span "Seleccionar certificado" at bounding box center [601, 401] width 474 height 14
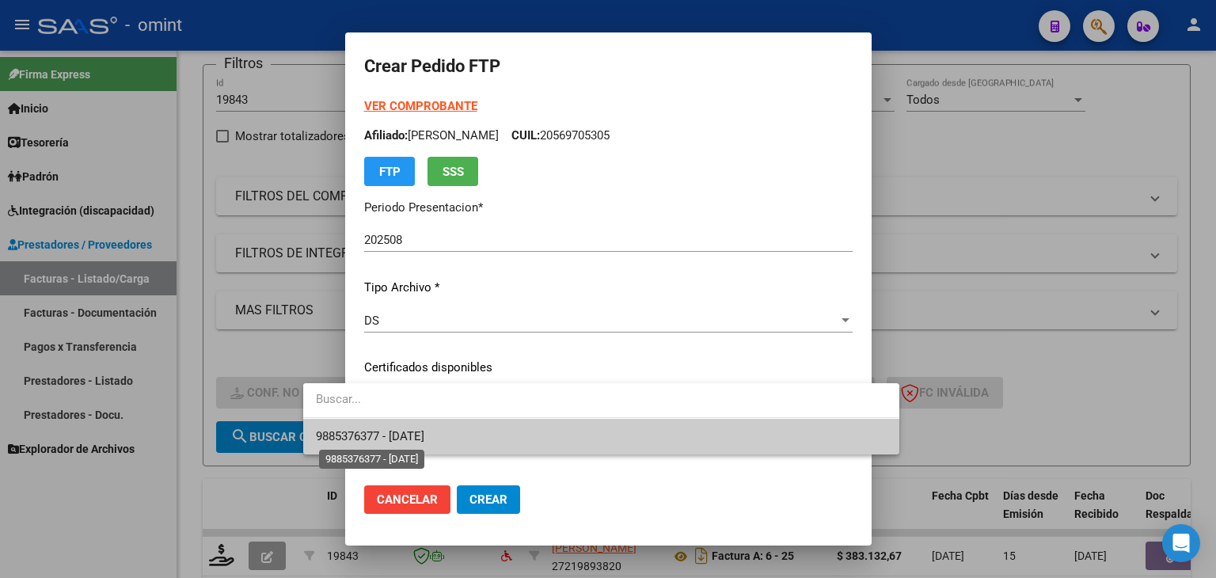
click at [393, 435] on span "9885376377 - [DATE]" at bounding box center [370, 436] width 108 height 14
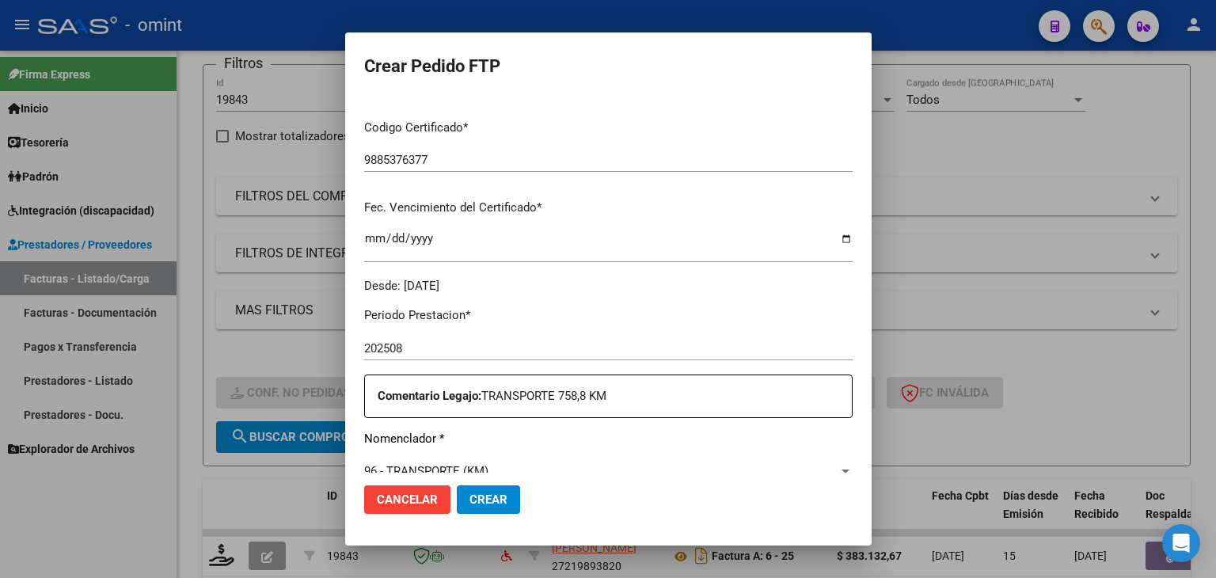
scroll to position [317, 0]
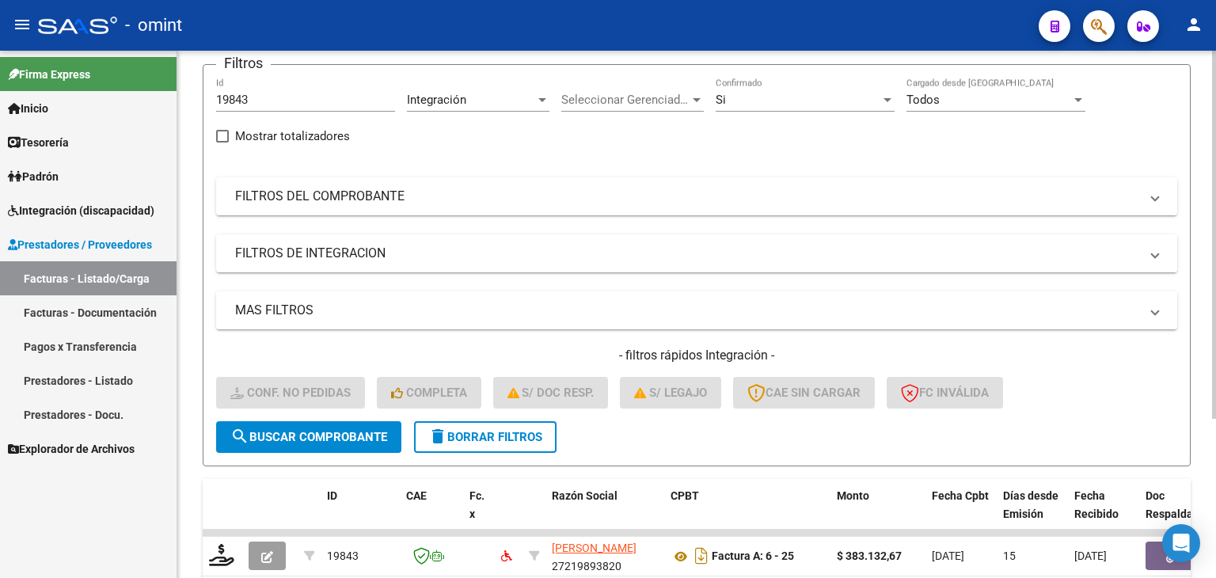
click at [227, 100] on input "19843" at bounding box center [305, 100] width 179 height 14
paste input "8945"
type input "18945"
click at [339, 430] on span "search Buscar Comprobante" at bounding box center [308, 437] width 157 height 14
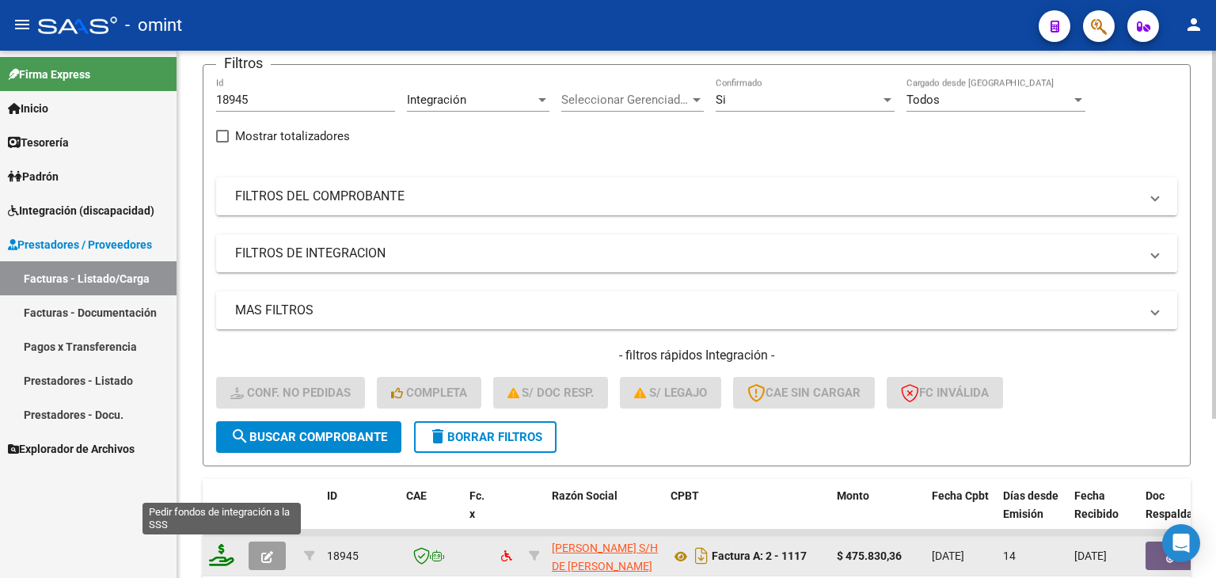
click at [228, 551] on icon at bounding box center [221, 555] width 25 height 22
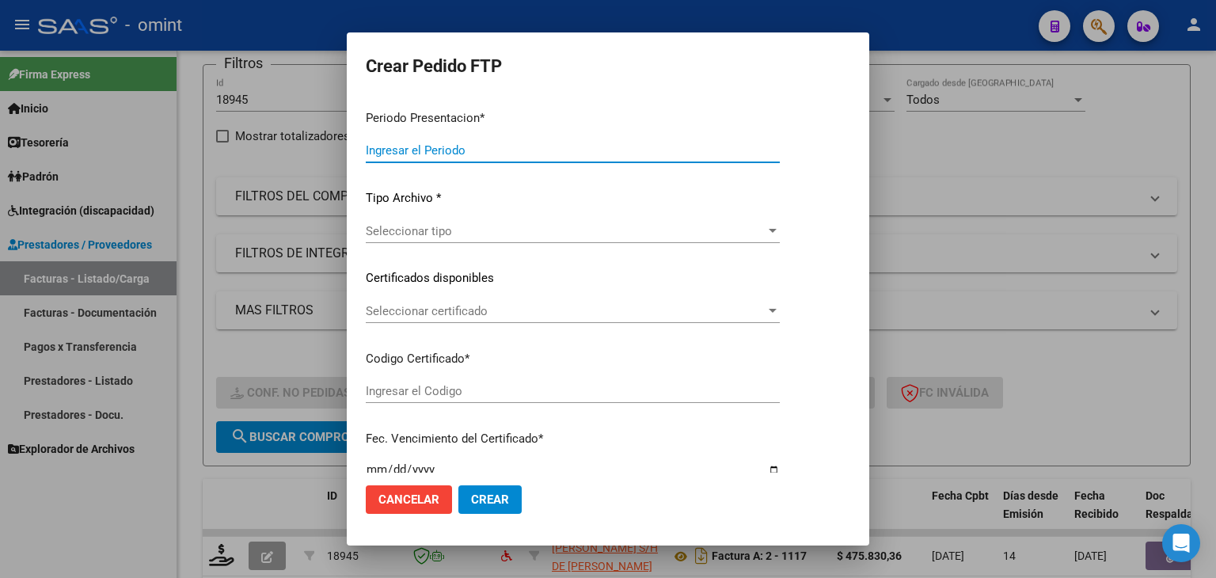
type input "202508"
type input "$ 475.830,36"
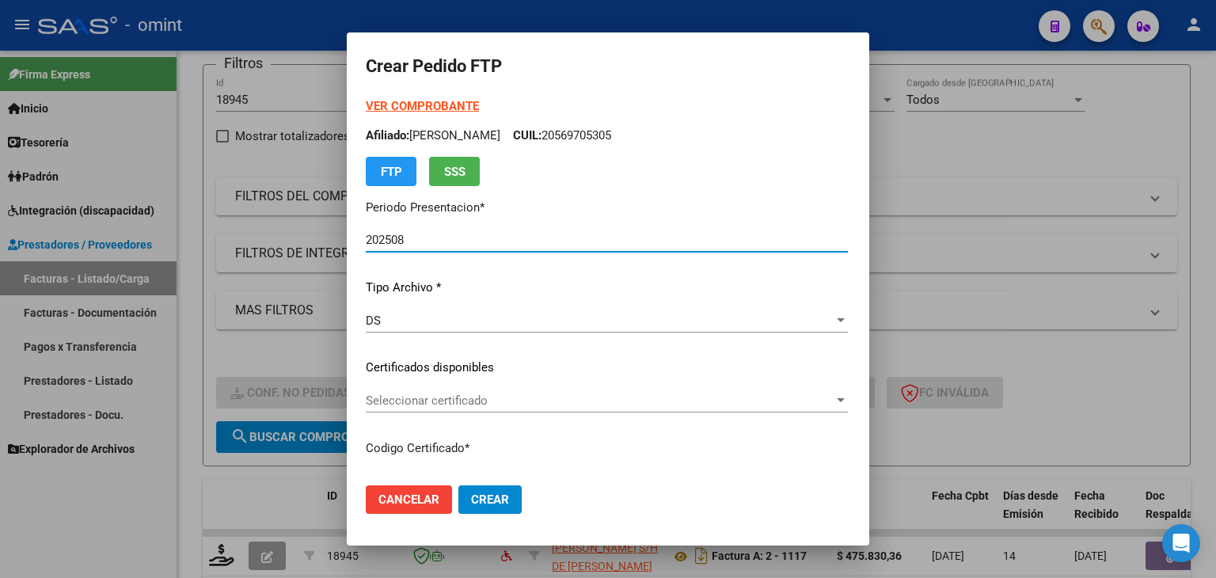
type input "9885376377"
type input "[DATE]"
click at [437, 405] on span "Seleccionar certificado" at bounding box center [559, 401] width 386 height 14
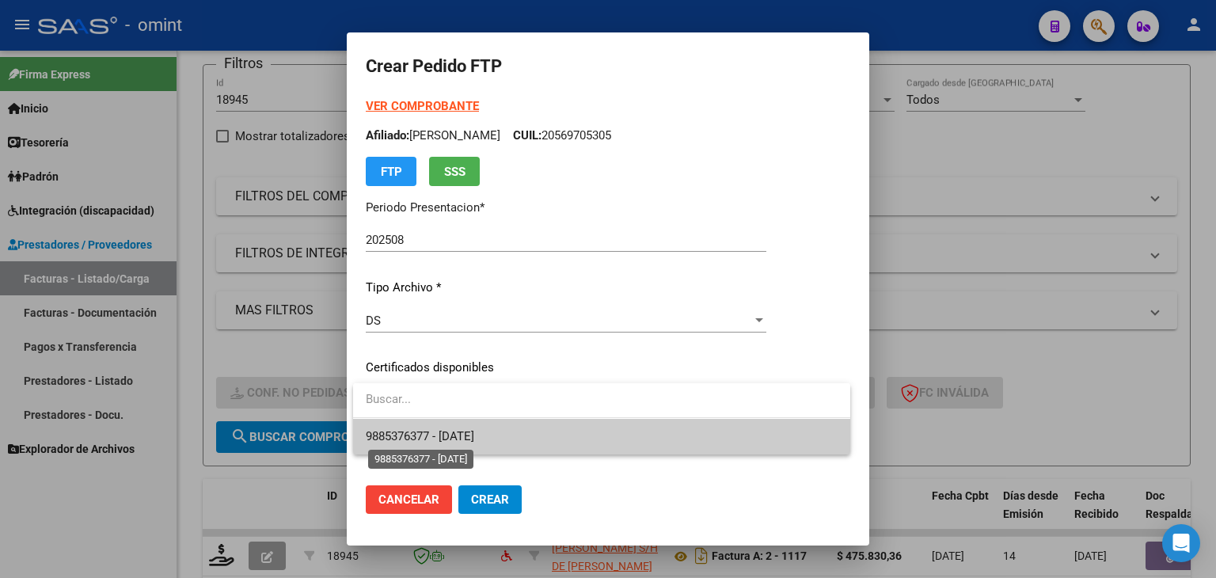
click at [443, 440] on span "9885376377 - [DATE]" at bounding box center [420, 436] width 108 height 14
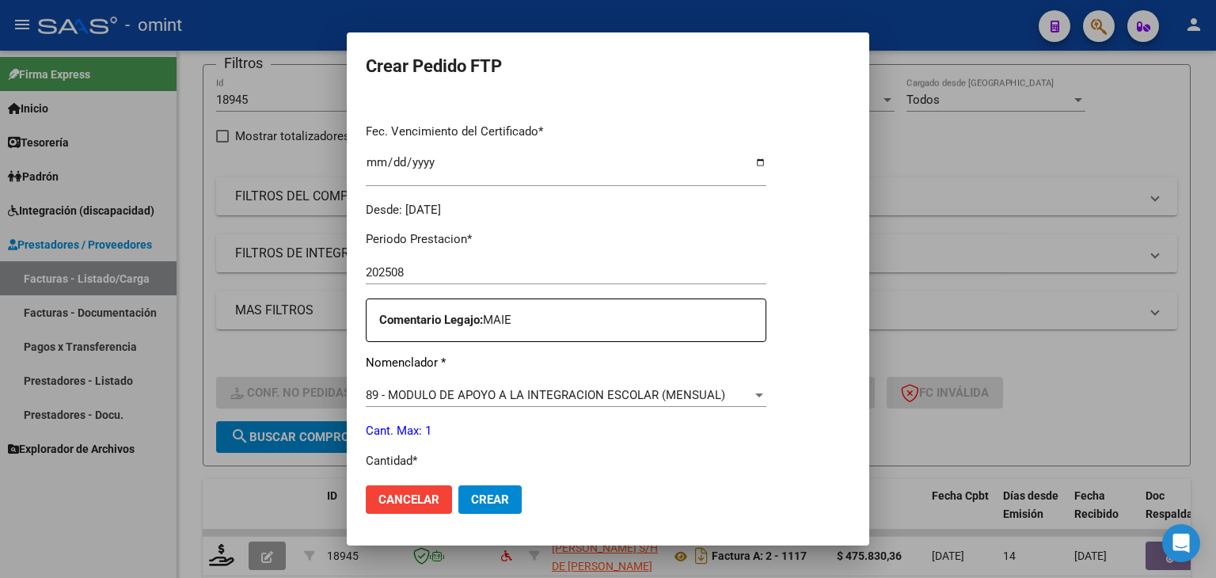
scroll to position [475, 0]
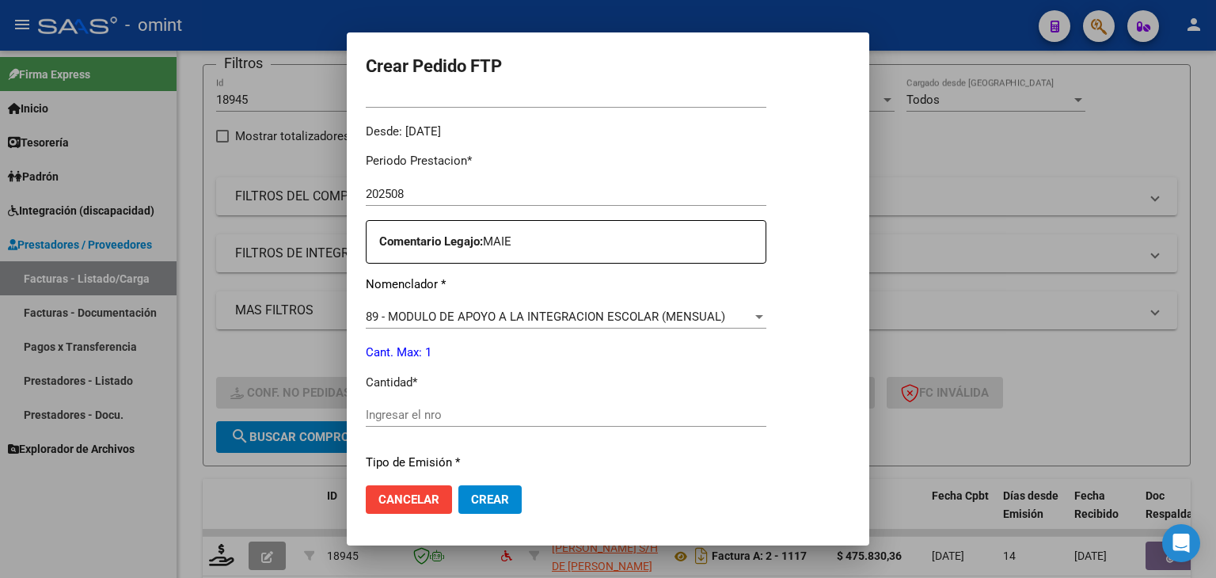
click at [432, 417] on input "Ingresar el nro" at bounding box center [566, 415] width 401 height 14
type input "1"
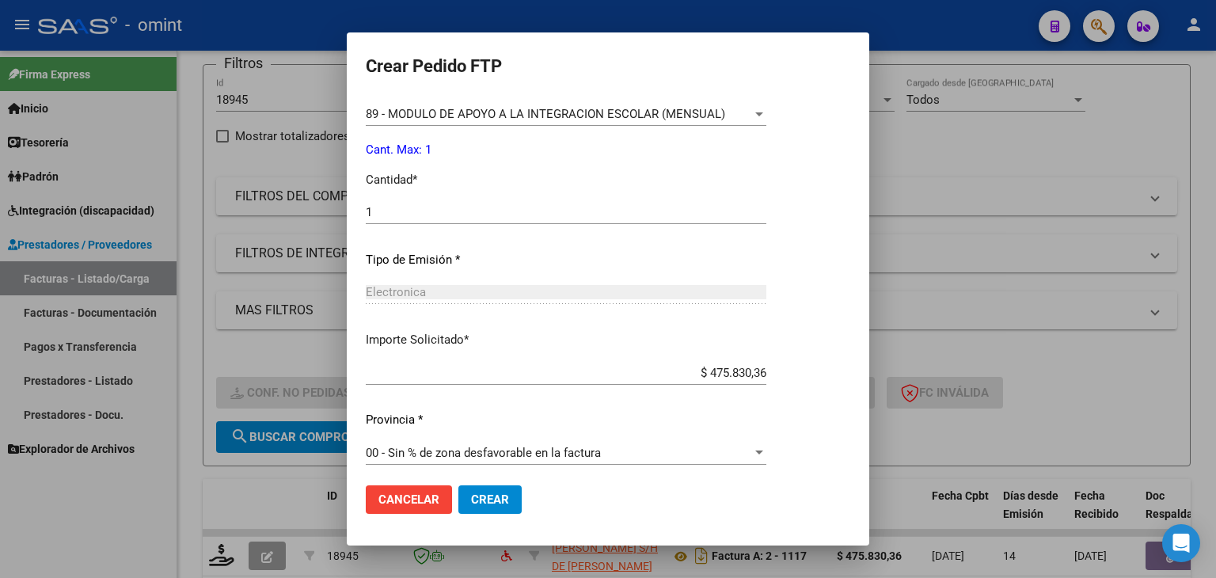
scroll to position [684, 0]
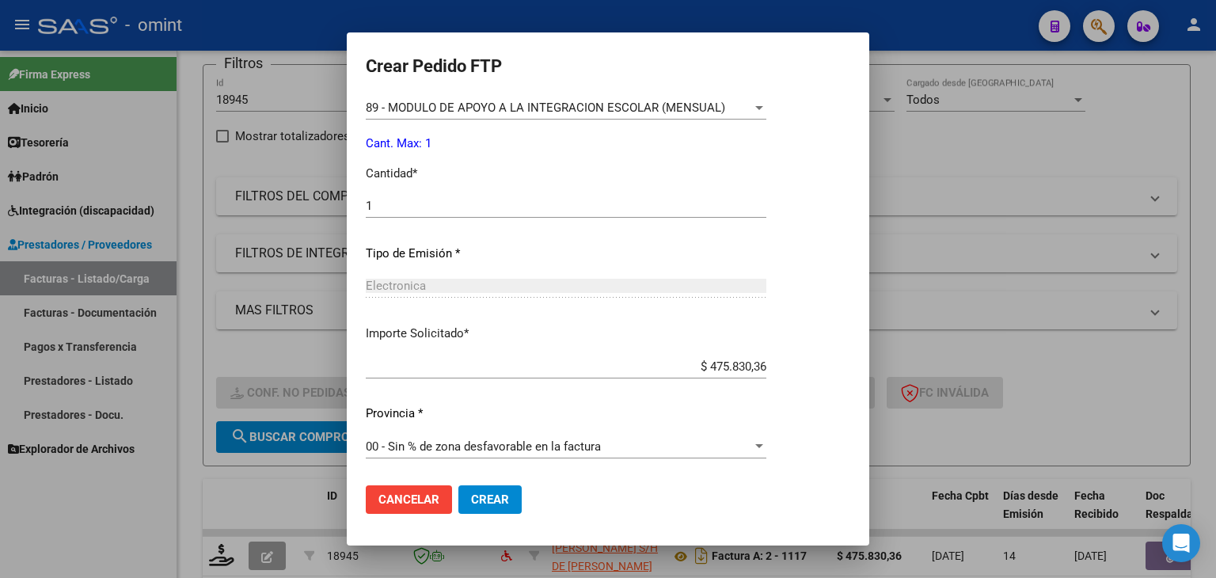
click at [508, 498] on button "Crear" at bounding box center [489, 499] width 63 height 29
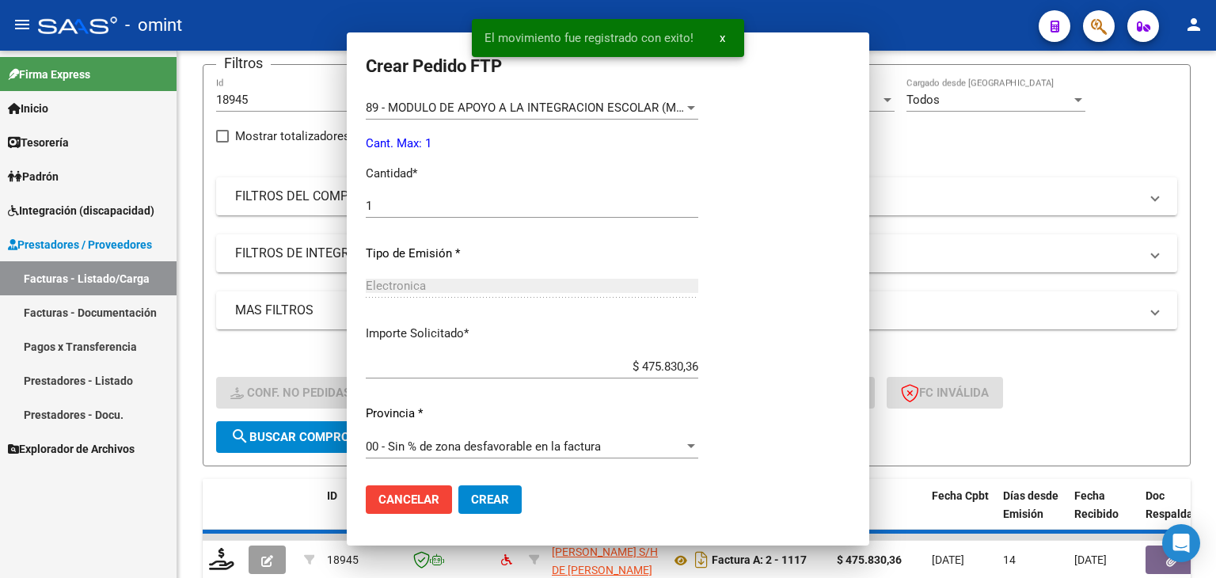
scroll to position [0, 0]
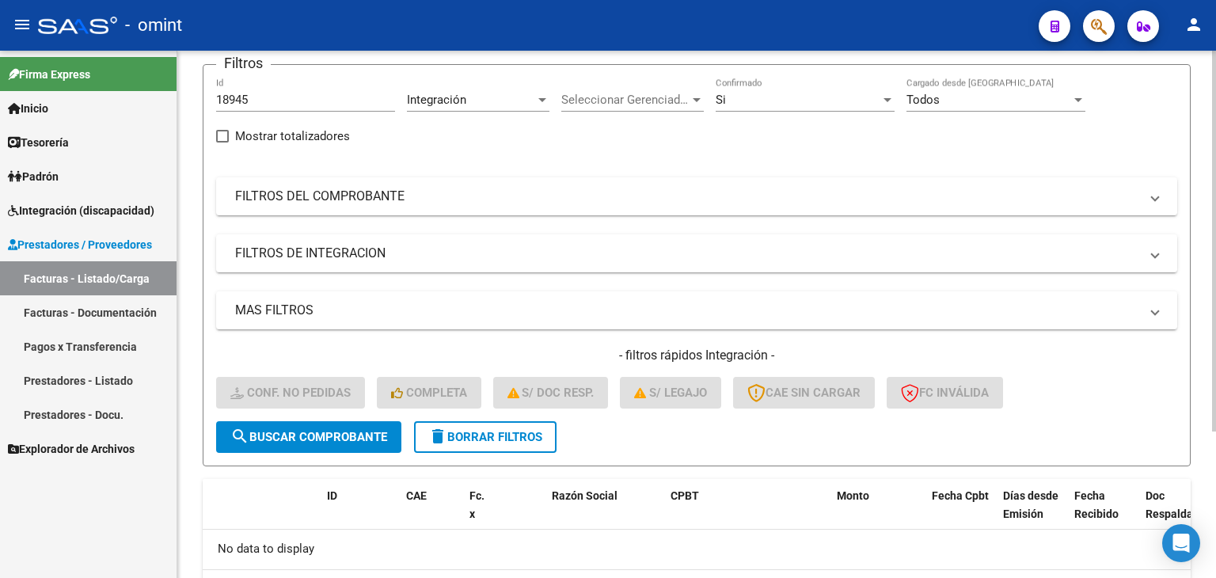
click at [238, 93] on input "18945" at bounding box center [305, 100] width 179 height 14
paste input "598"
type input "18598"
click at [359, 439] on span "search Buscar Comprobante" at bounding box center [308, 437] width 157 height 14
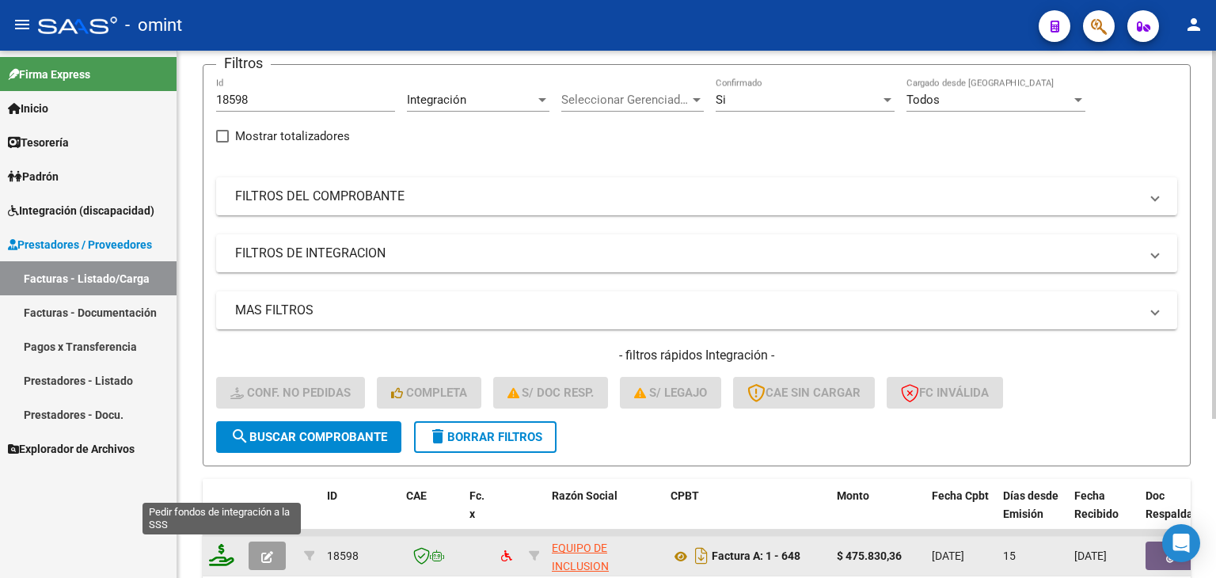
click at [225, 550] on icon at bounding box center [221, 555] width 25 height 22
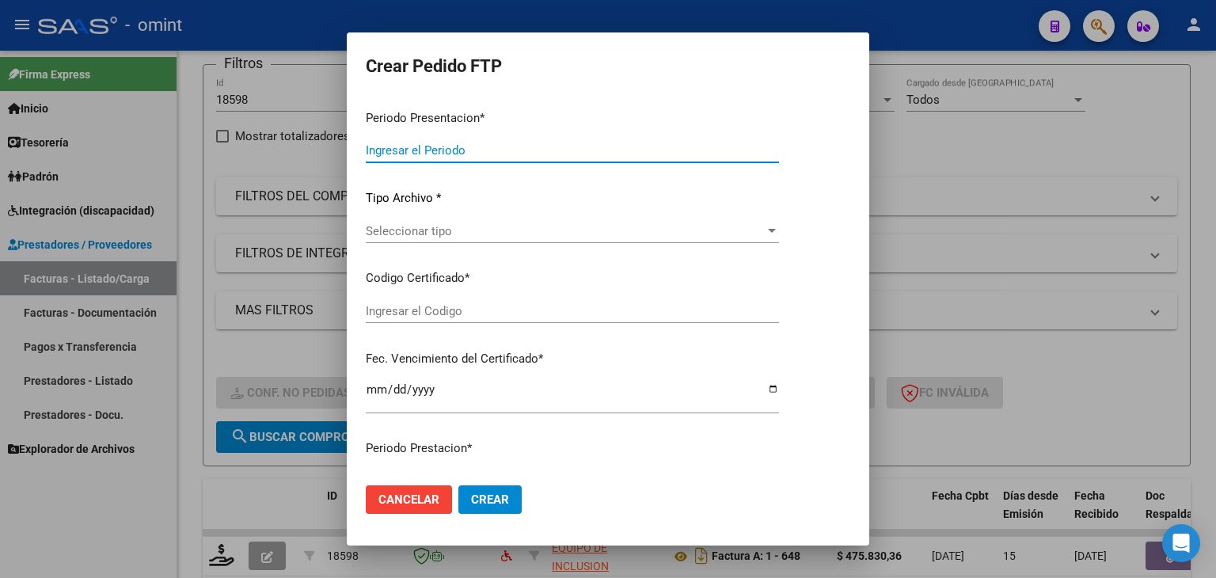
type input "202508"
type input "$ 475.830,36"
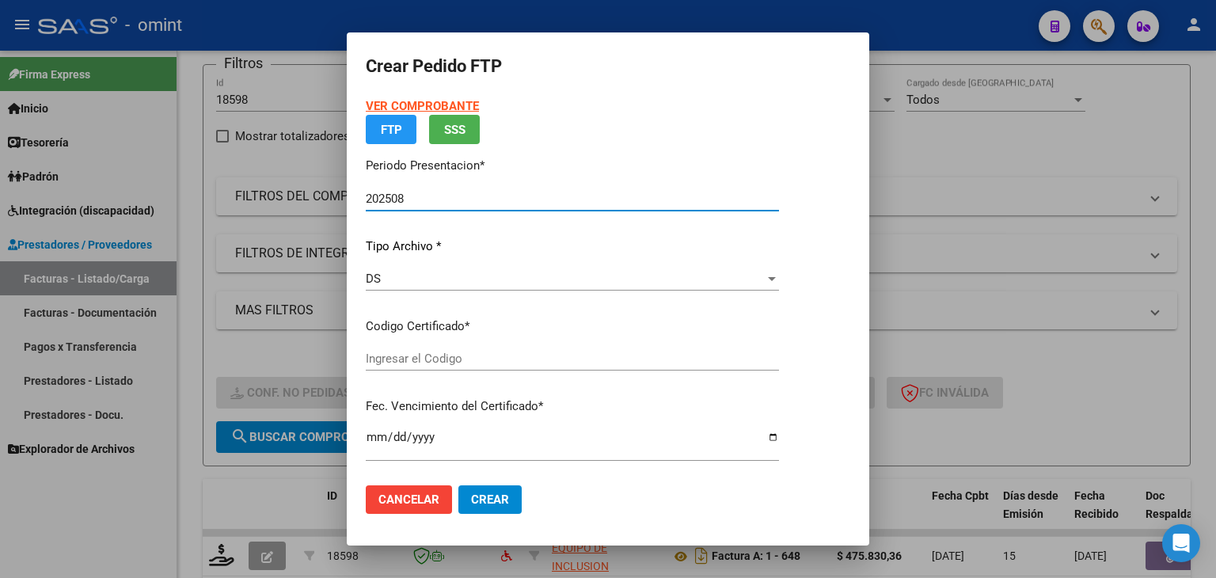
type input "3416719437"
type input "[DATE]"
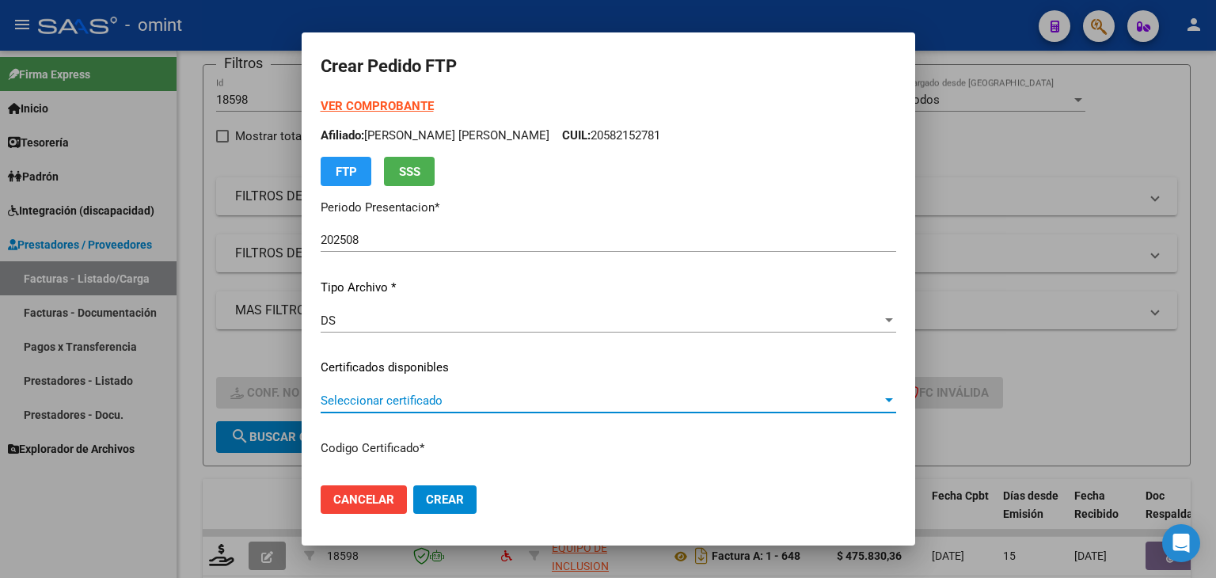
click at [361, 397] on span "Seleccionar certificado" at bounding box center [601, 401] width 561 height 14
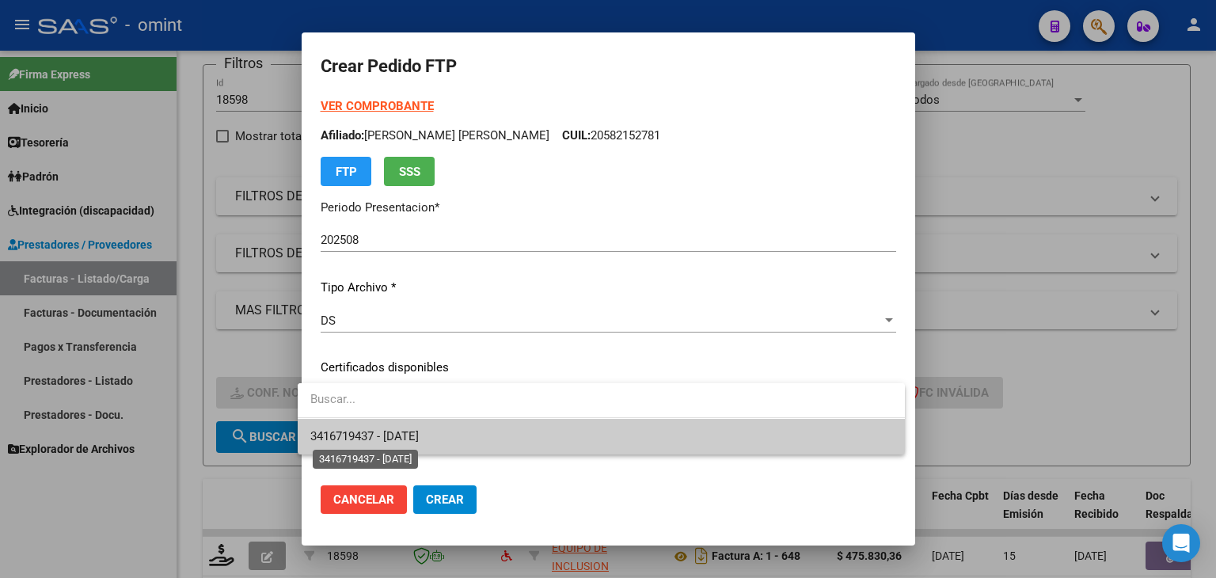
click at [402, 440] on span "3416719437 - [DATE]" at bounding box center [364, 436] width 108 height 14
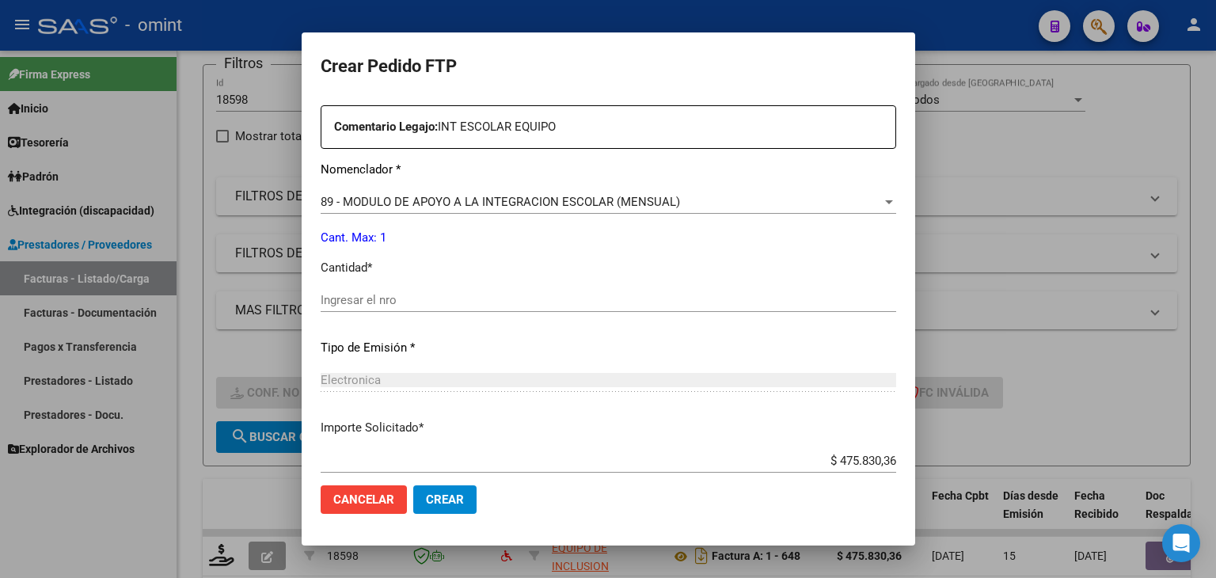
scroll to position [633, 0]
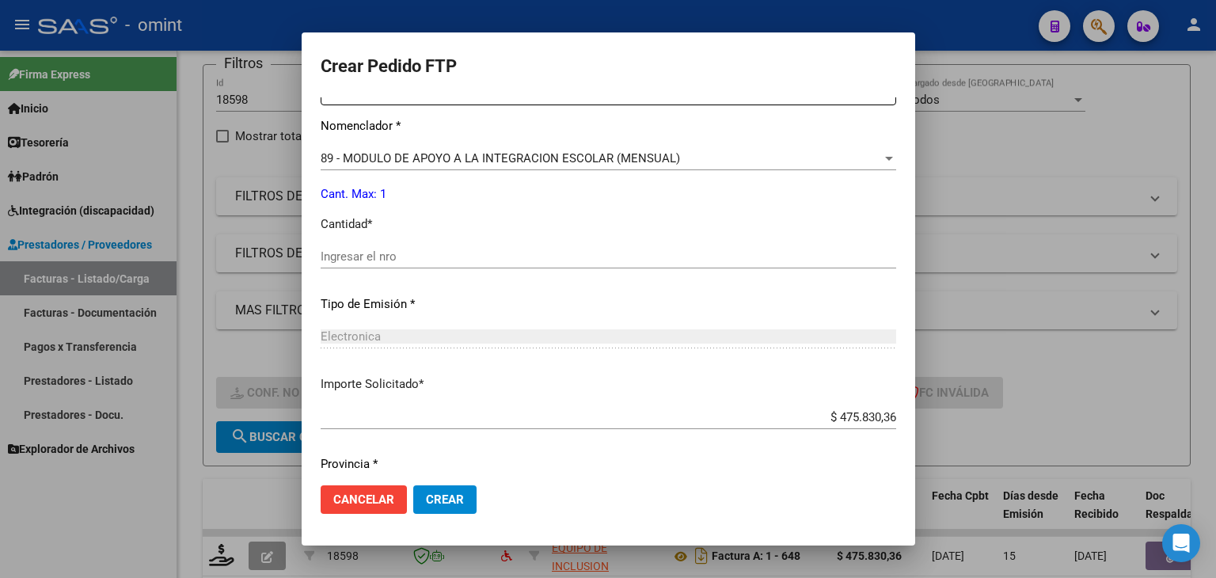
click at [390, 254] on input "Ingresar el nro" at bounding box center [609, 256] width 576 height 14
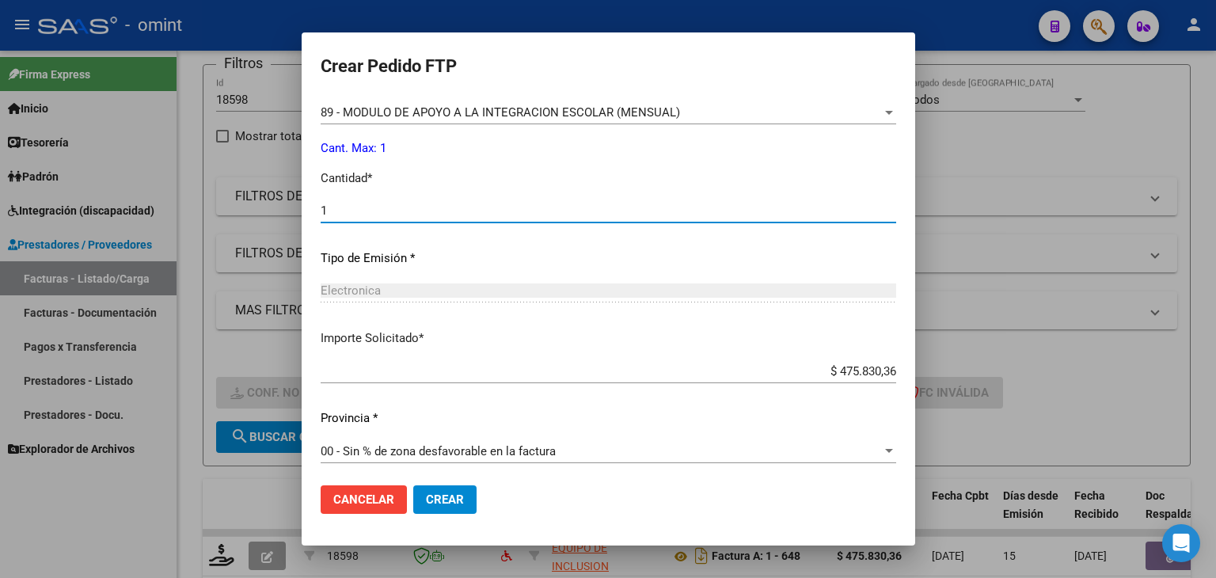
scroll to position [684, 0]
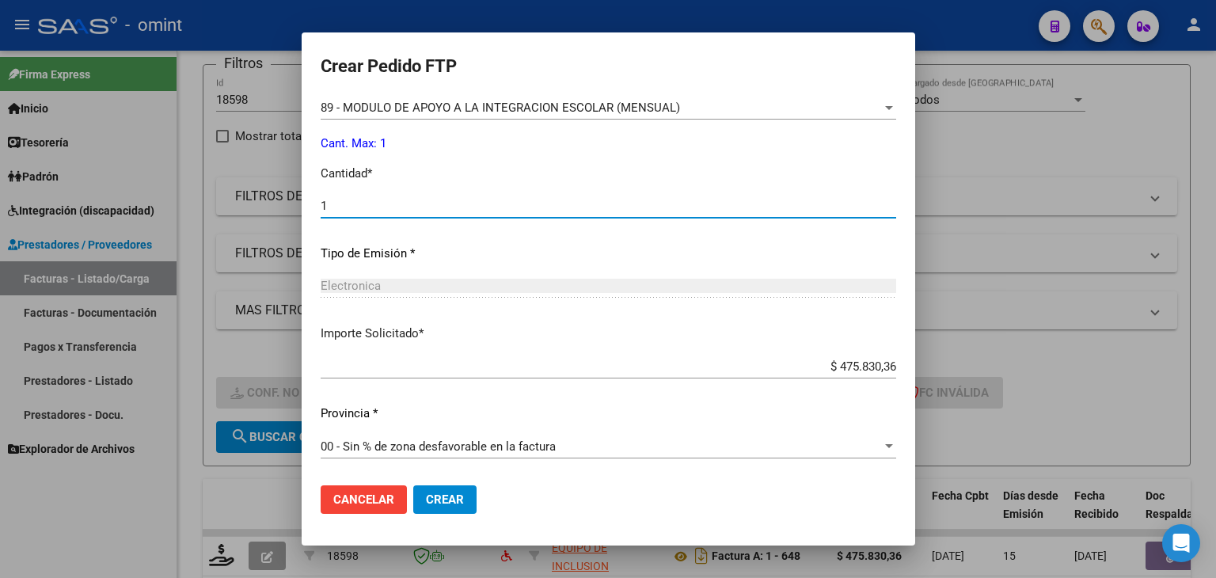
type input "1"
click at [434, 502] on span "Crear" at bounding box center [445, 499] width 38 height 14
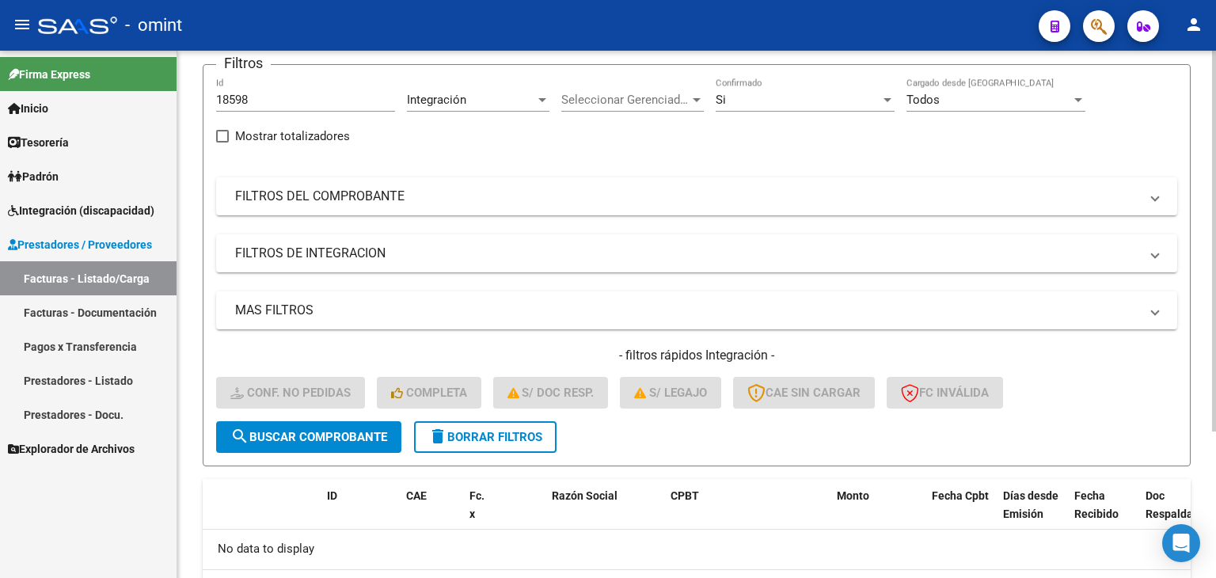
click at [245, 96] on input "18598" at bounding box center [305, 100] width 179 height 14
paste input "21220"
type input "21220"
click at [339, 431] on span "search Buscar Comprobante" at bounding box center [308, 437] width 157 height 14
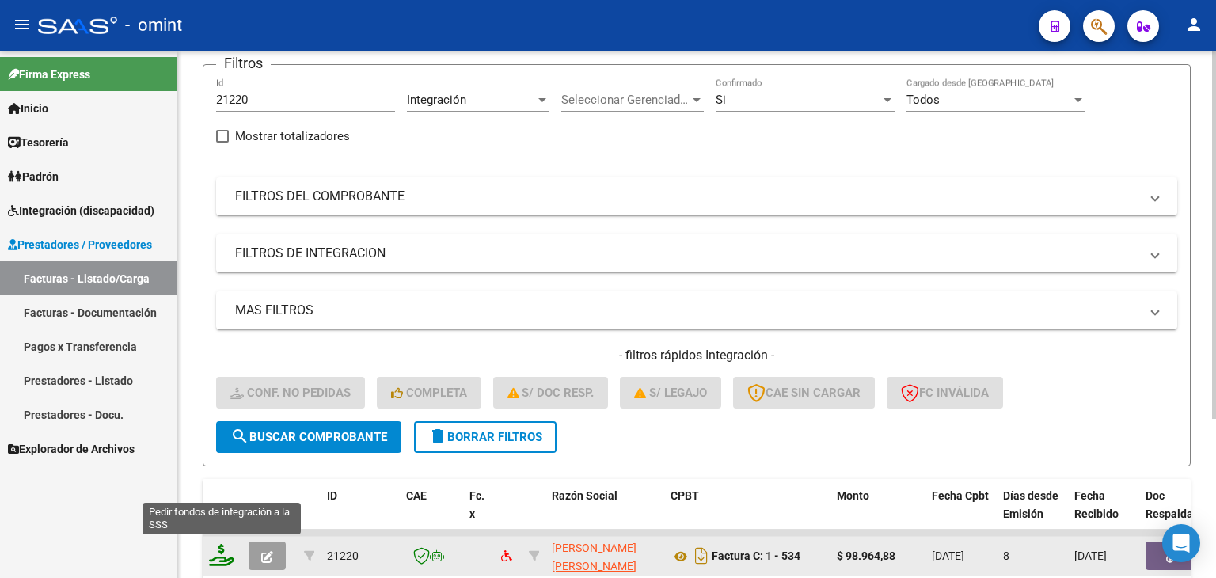
click at [215, 554] on icon at bounding box center [221, 555] width 25 height 22
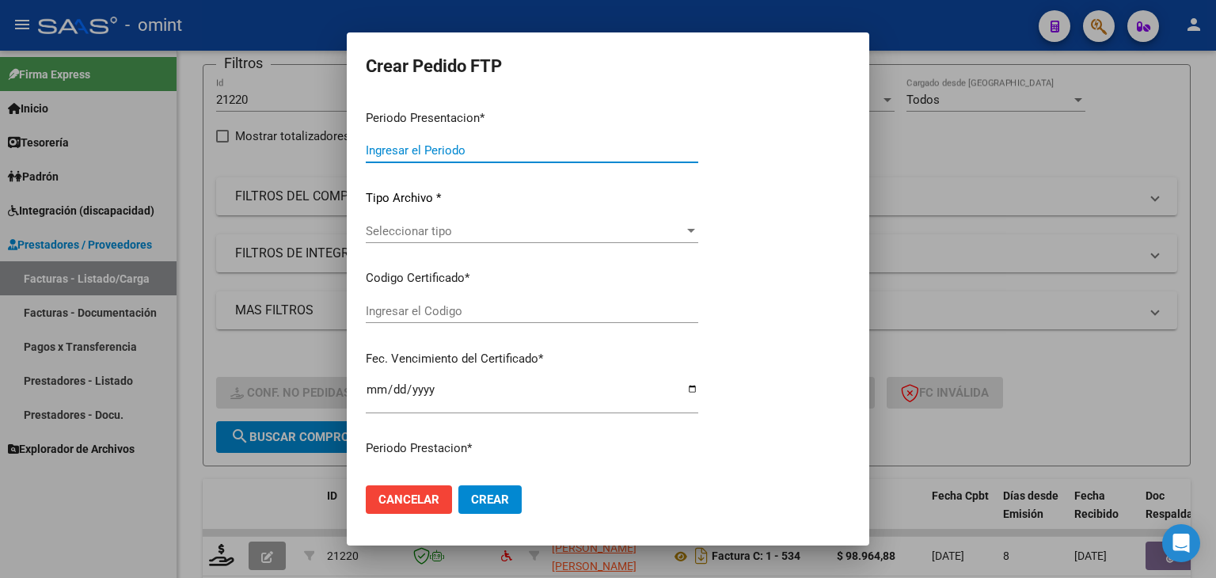
type input "202508"
type input "$ 98.964,88"
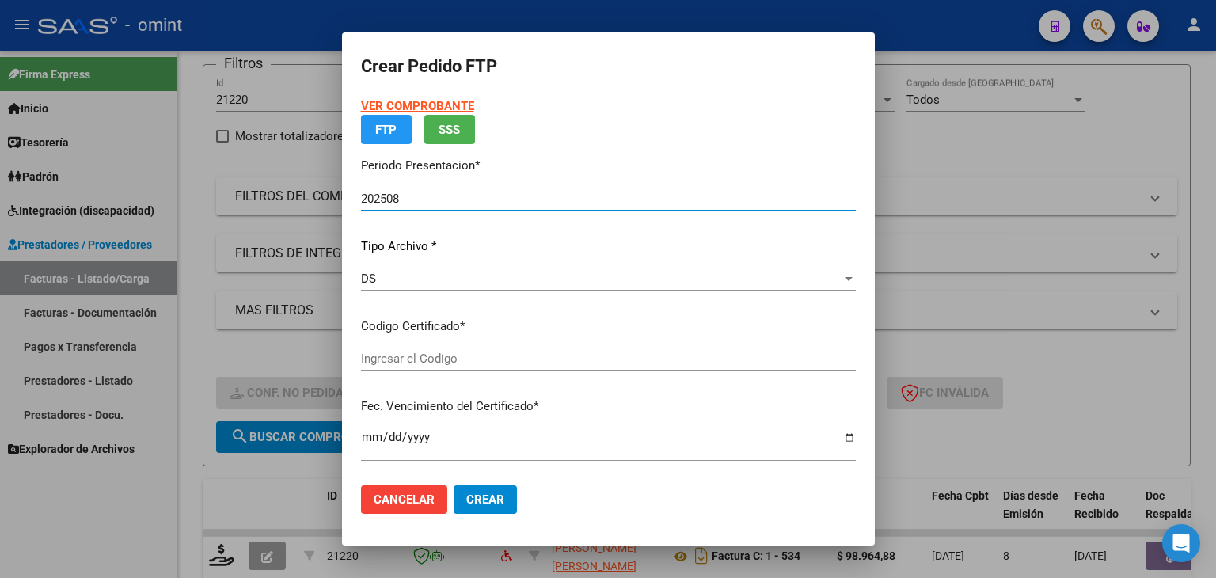
type input "3416719437"
type input "[DATE]"
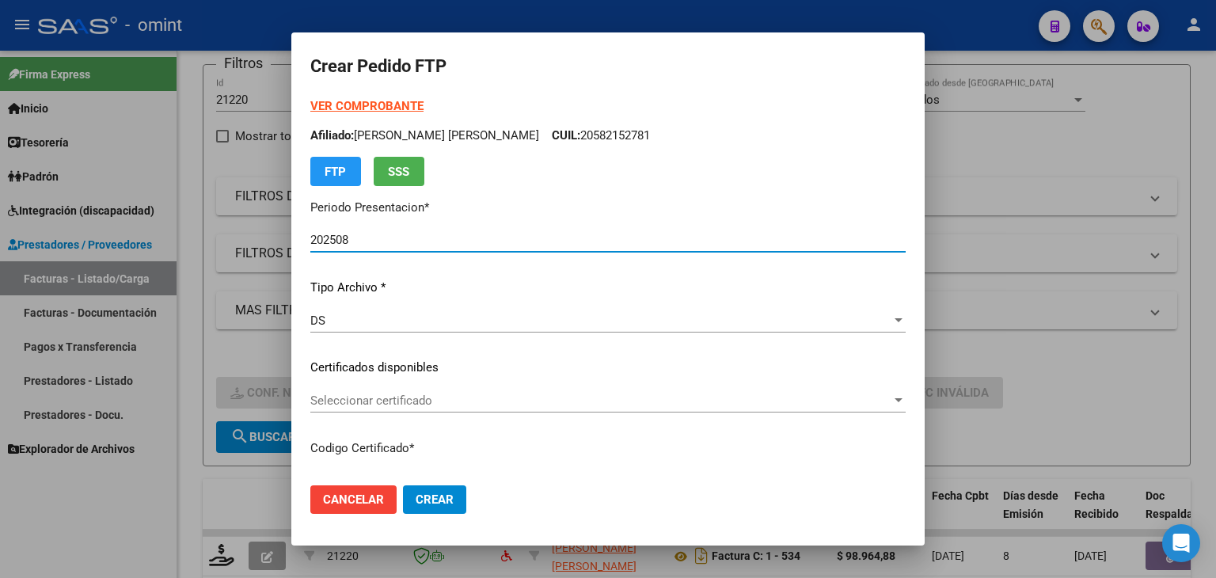
click at [378, 402] on span "Seleccionar certificado" at bounding box center [600, 401] width 581 height 14
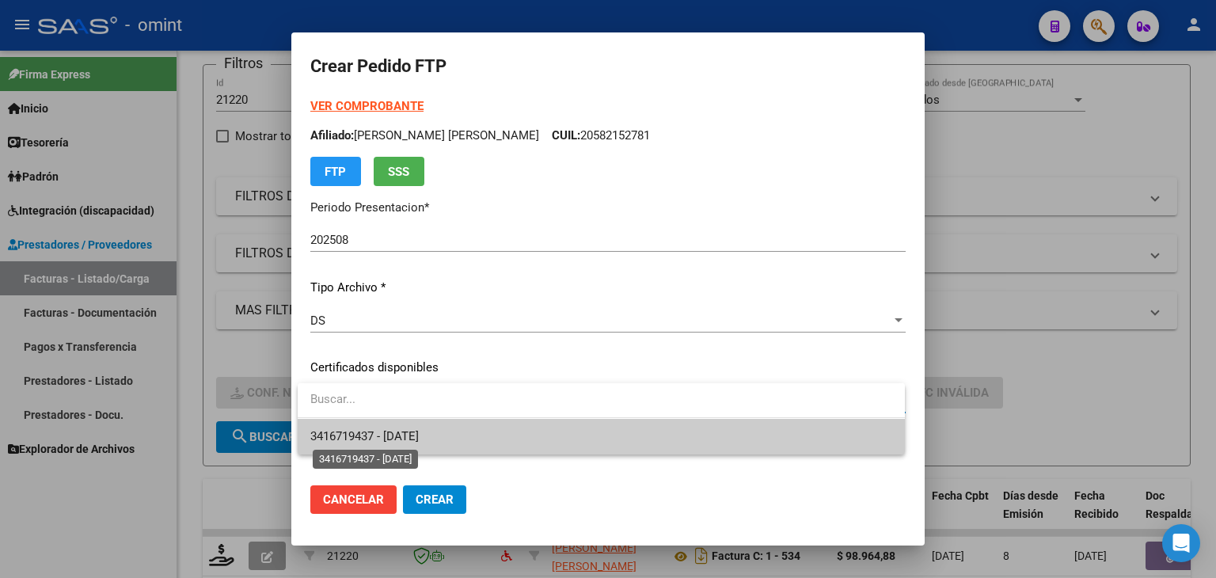
click at [417, 438] on span "3416719437 - [DATE]" at bounding box center [364, 436] width 108 height 14
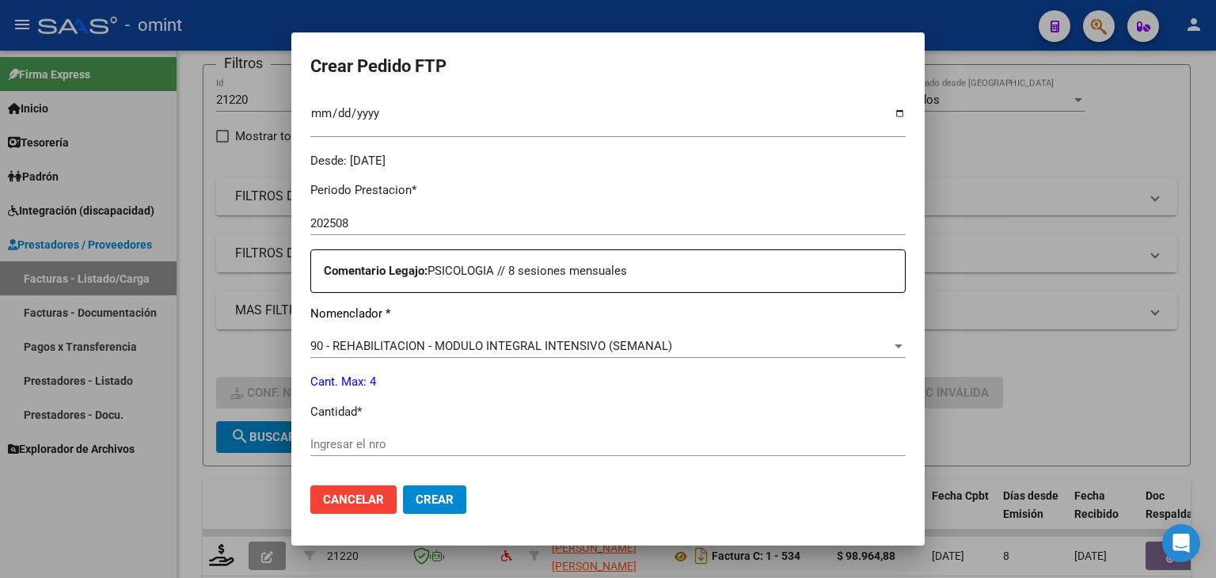
scroll to position [475, 0]
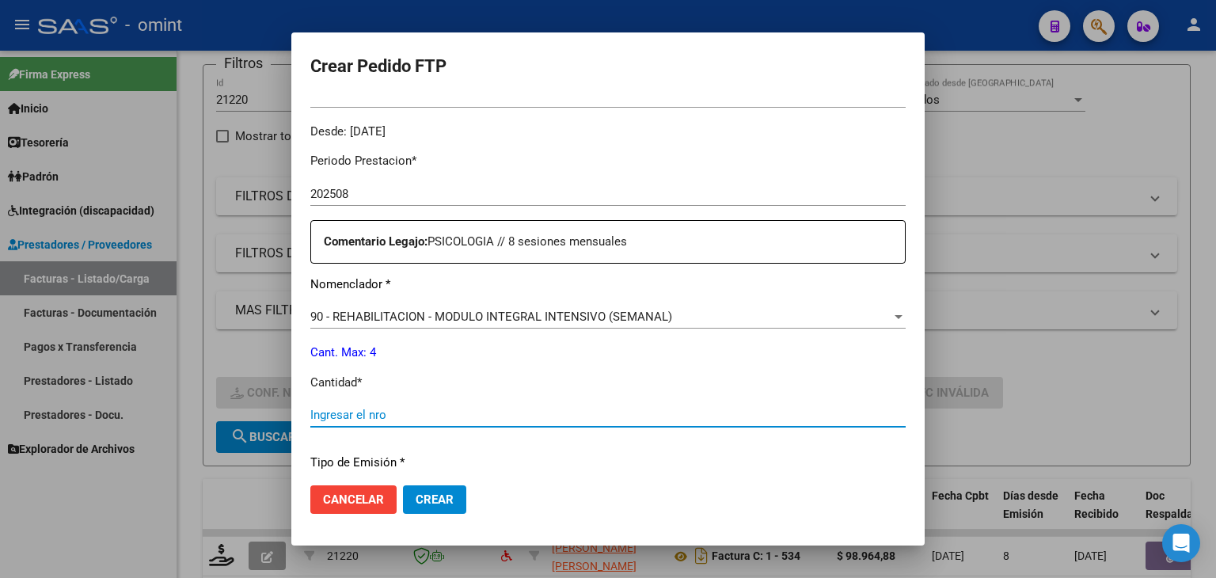
click at [391, 413] on input "Ingresar el nro" at bounding box center [607, 415] width 595 height 14
type input "4"
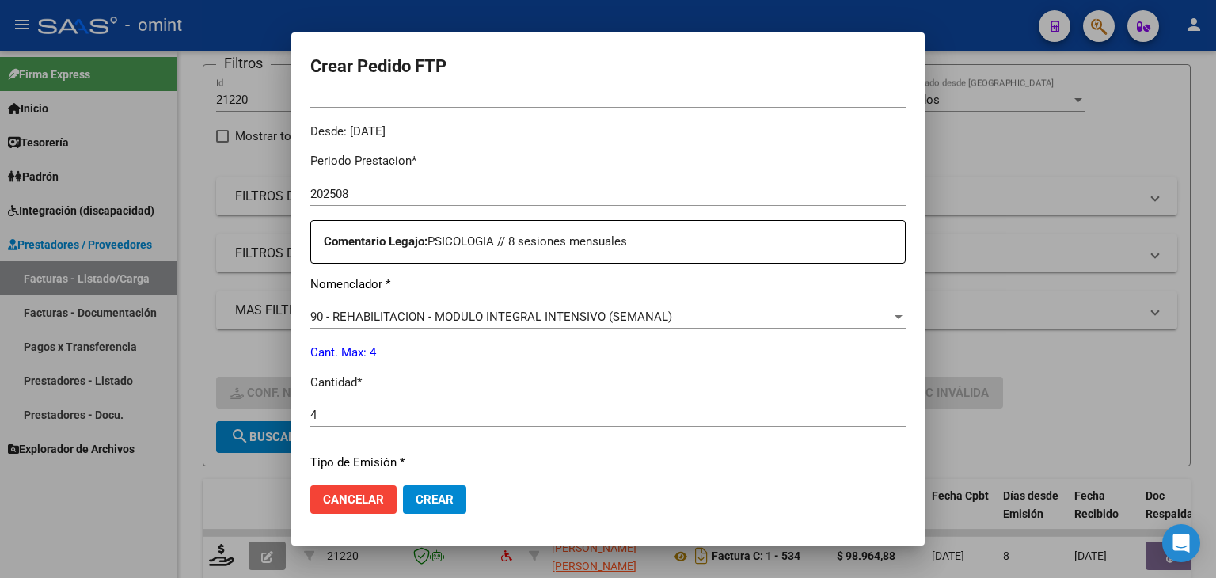
scroll to position [684, 0]
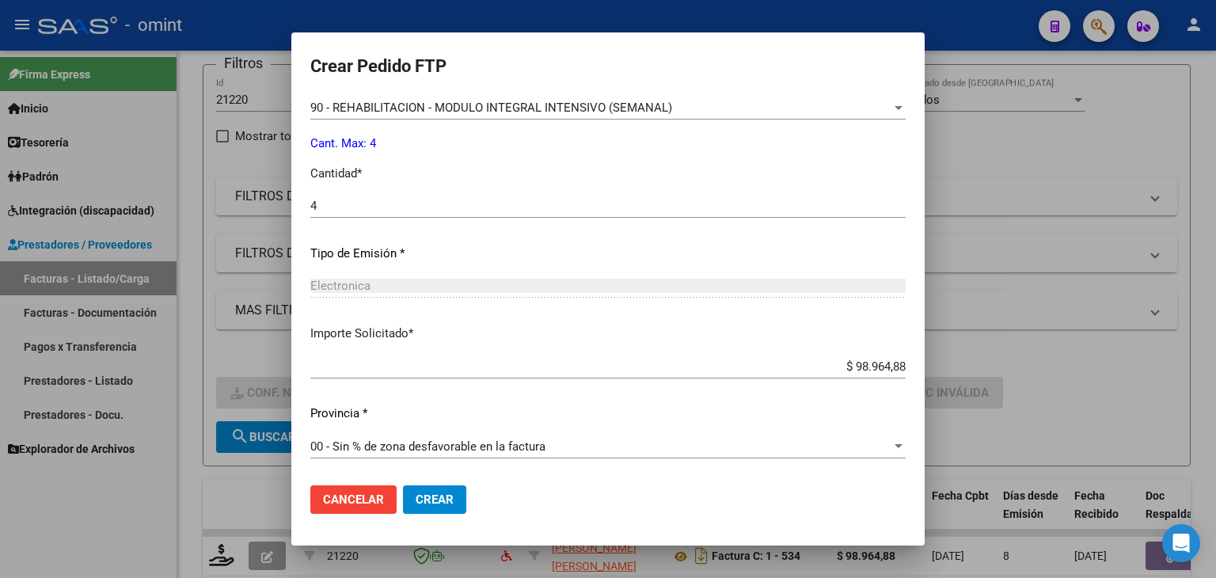
click at [437, 509] on button "Crear" at bounding box center [434, 499] width 63 height 29
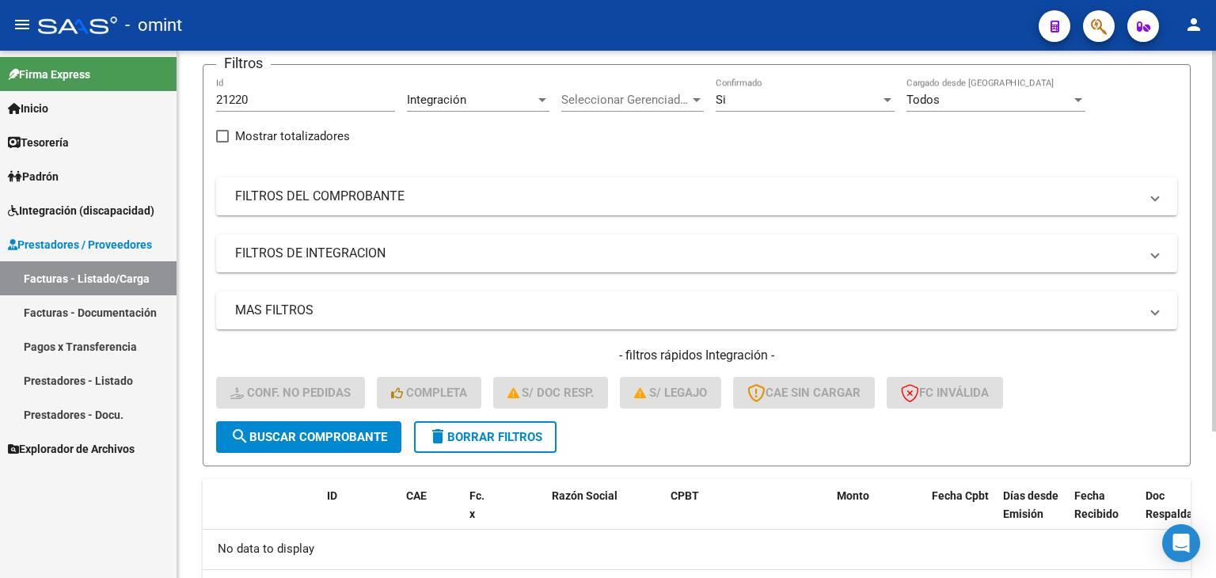
click at [238, 100] on input "21220" at bounding box center [305, 100] width 179 height 14
paste input "19785"
type input "19785"
click at [339, 430] on span "search Buscar Comprobante" at bounding box center [308, 437] width 157 height 14
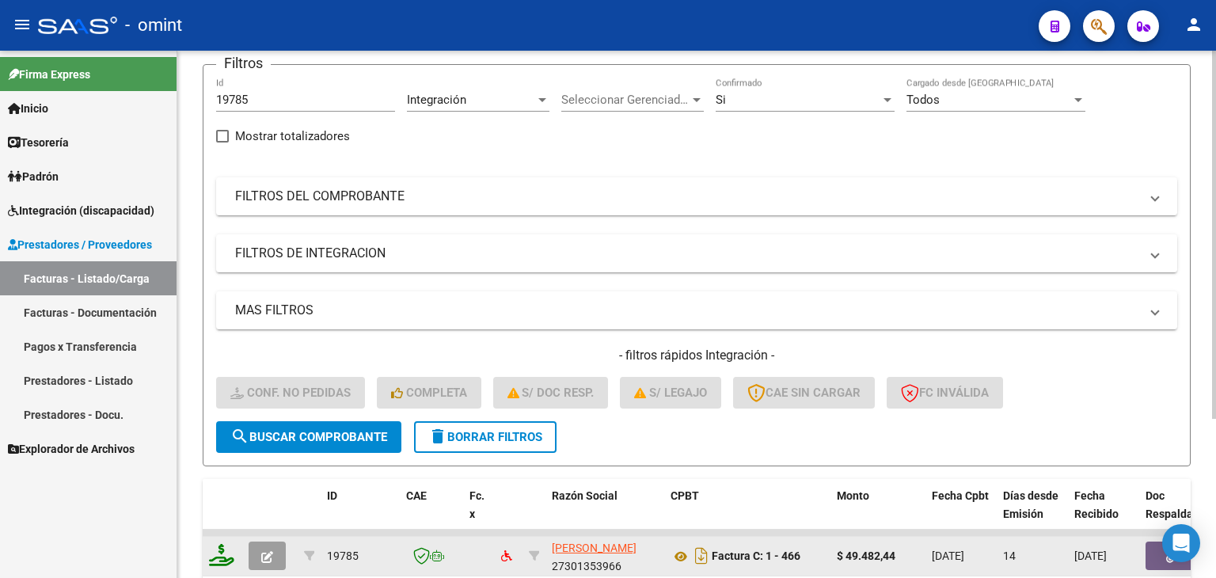
click at [216, 553] on icon at bounding box center [221, 555] width 25 height 22
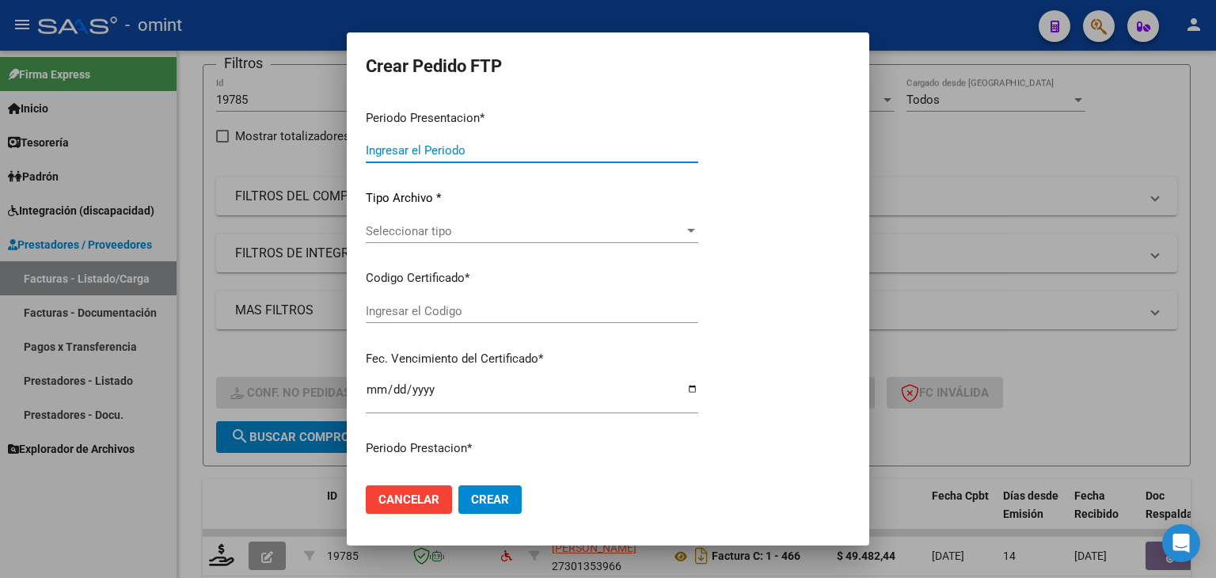
type input "202508"
type input "$ 49.482,44"
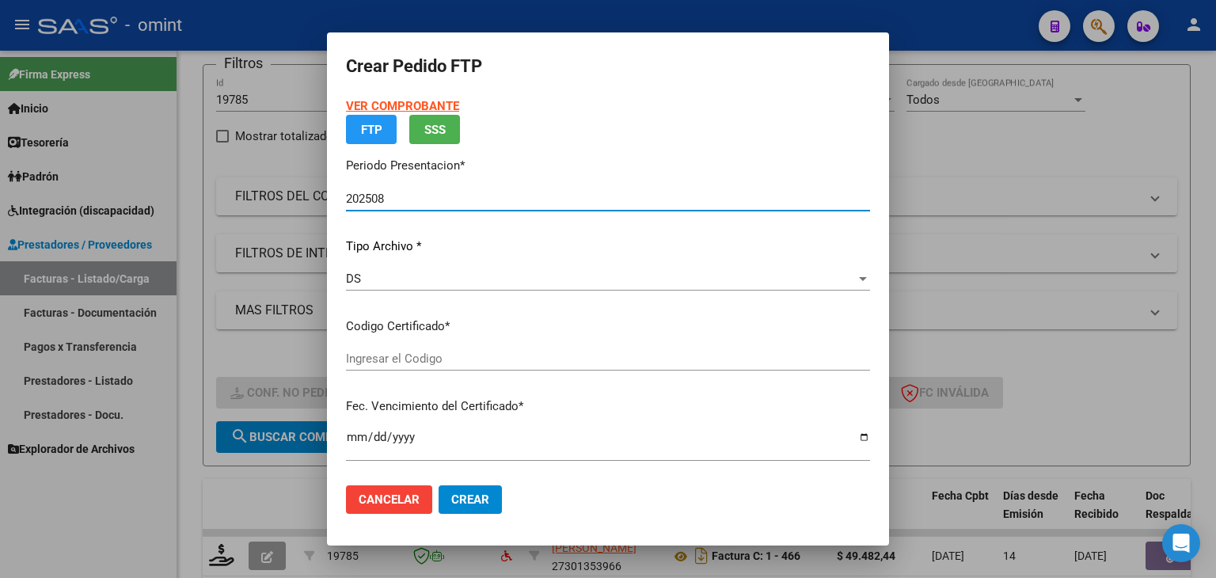
type input "3416719437"
type input "[DATE]"
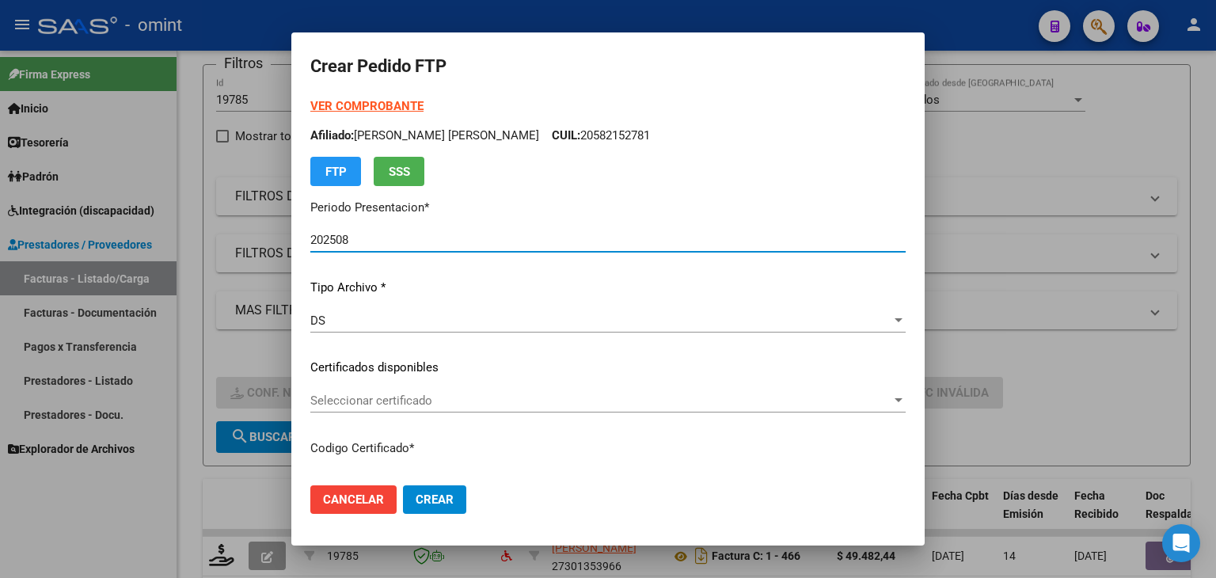
click at [344, 405] on span "Seleccionar certificado" at bounding box center [600, 401] width 581 height 14
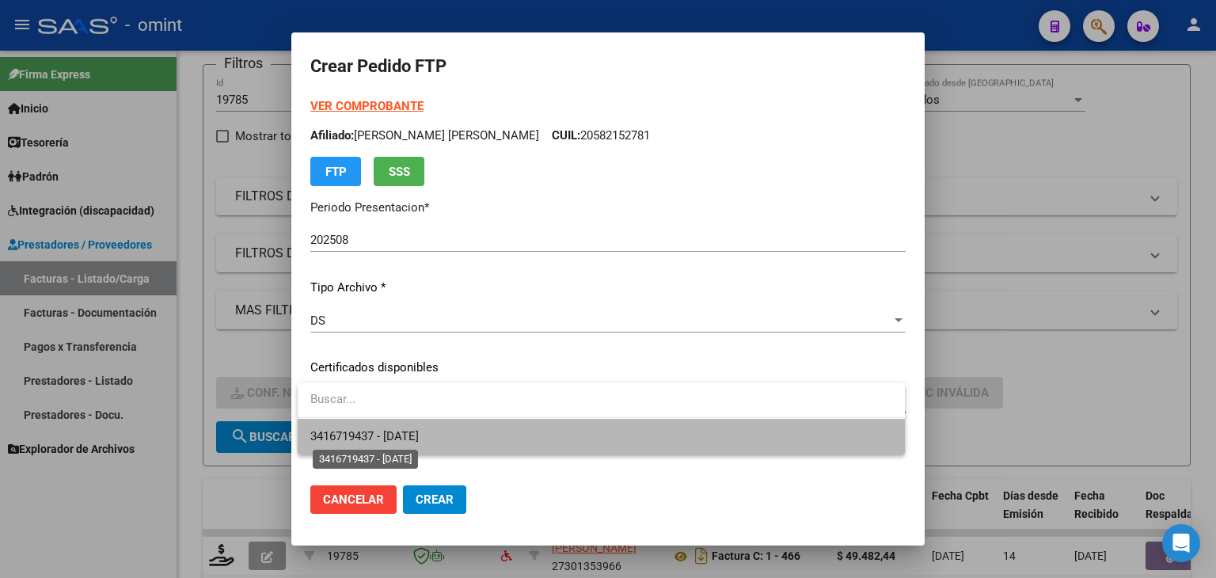
click at [403, 431] on span "3416719437 - [DATE]" at bounding box center [364, 436] width 108 height 14
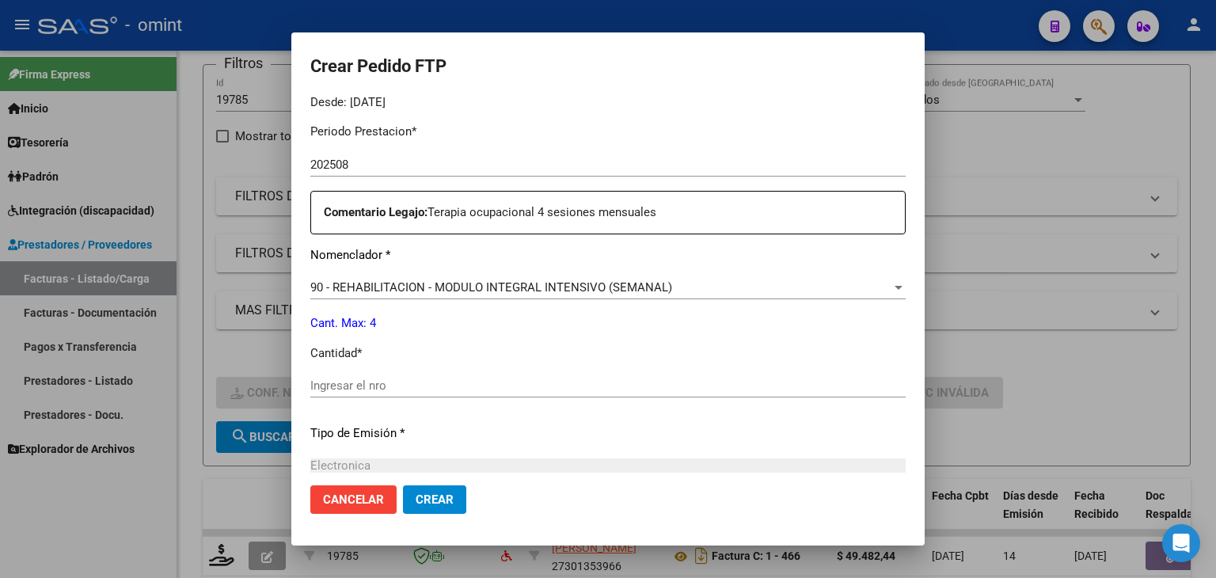
scroll to position [633, 0]
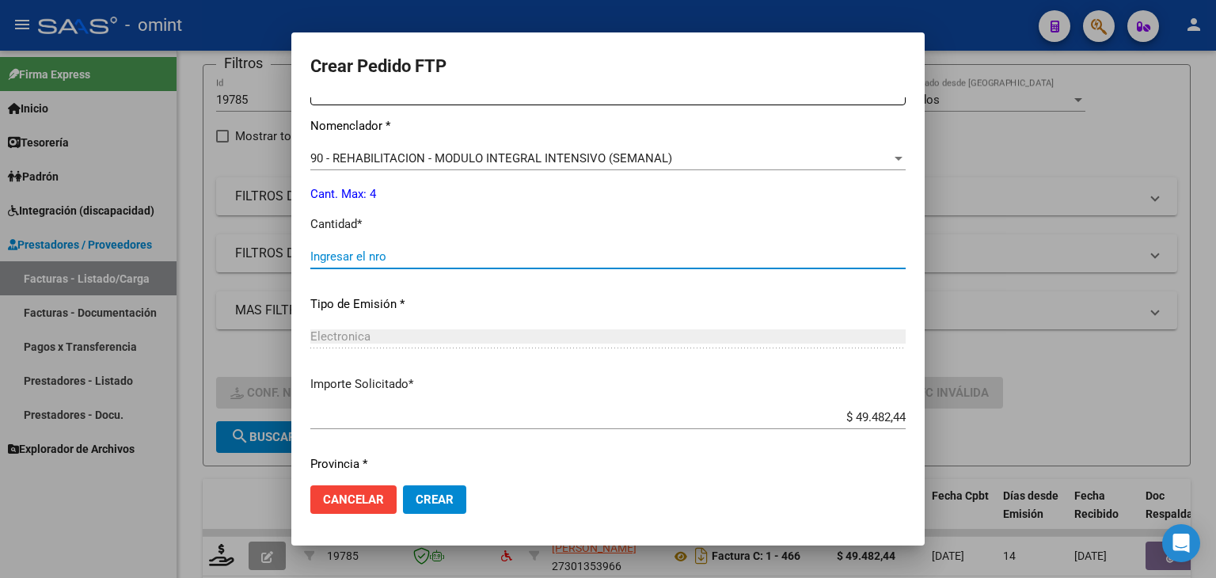
click at [364, 257] on input "Ingresar el nro" at bounding box center [607, 256] width 595 height 14
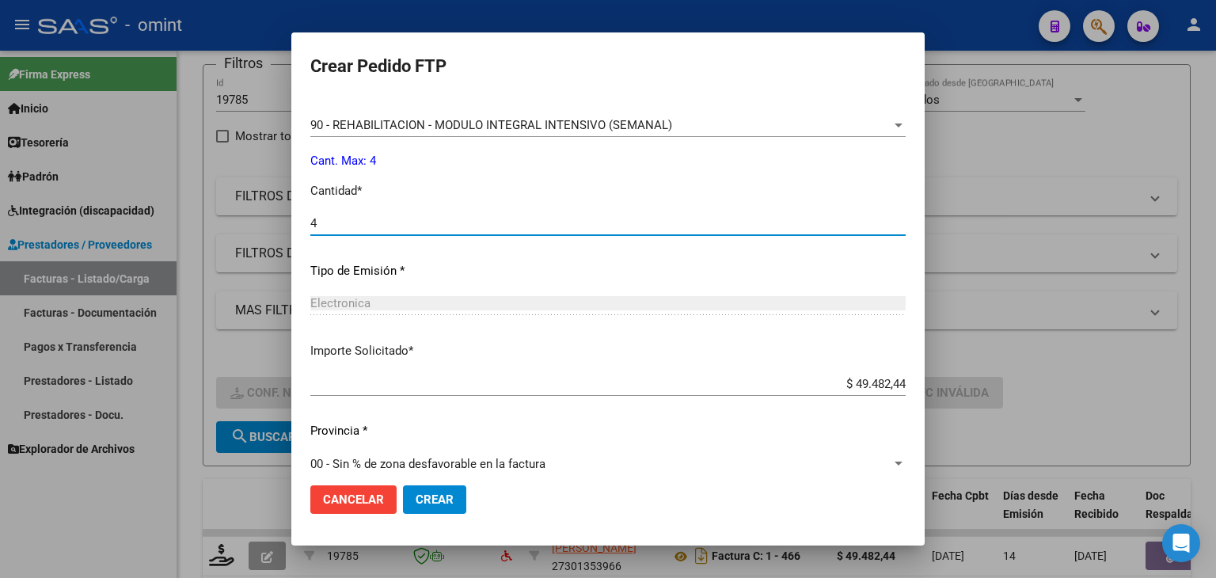
scroll to position [684, 0]
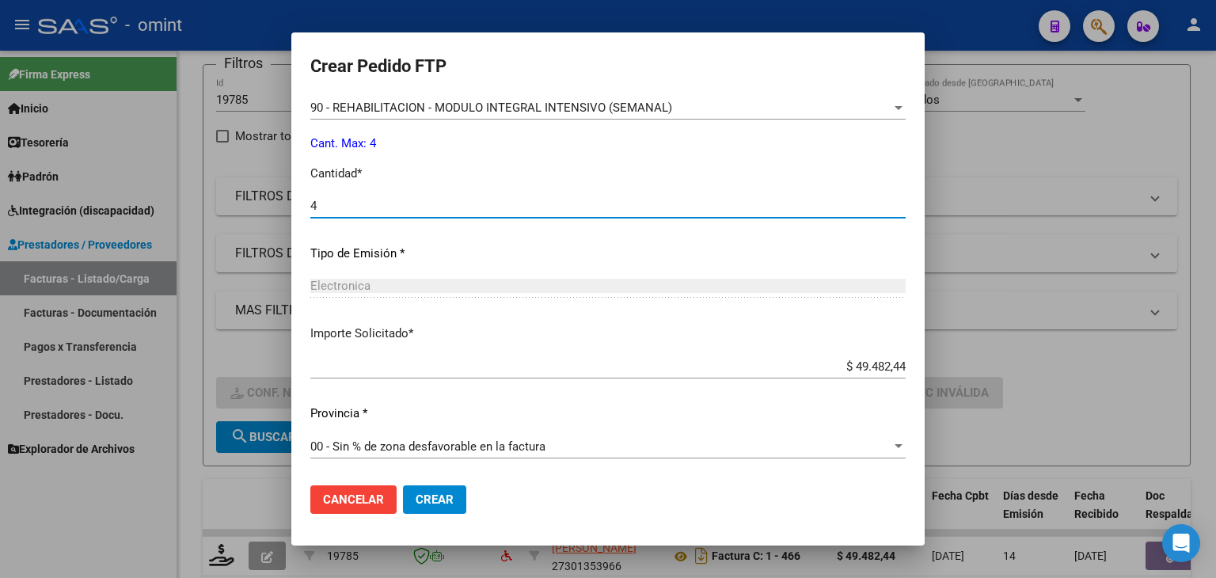
type input "4"
click at [455, 501] on button "Crear" at bounding box center [434, 499] width 63 height 29
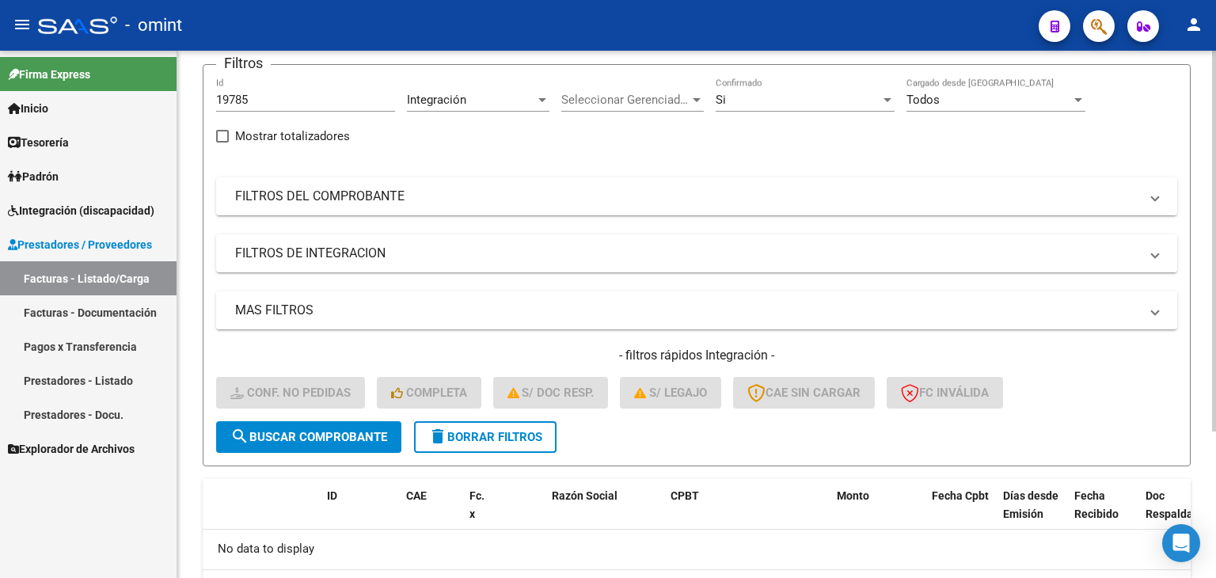
click at [241, 96] on input "19785" at bounding box center [305, 100] width 179 height 14
paste input "91"
type input "19915"
click at [347, 438] on span "search Buscar Comprobante" at bounding box center [308, 437] width 157 height 14
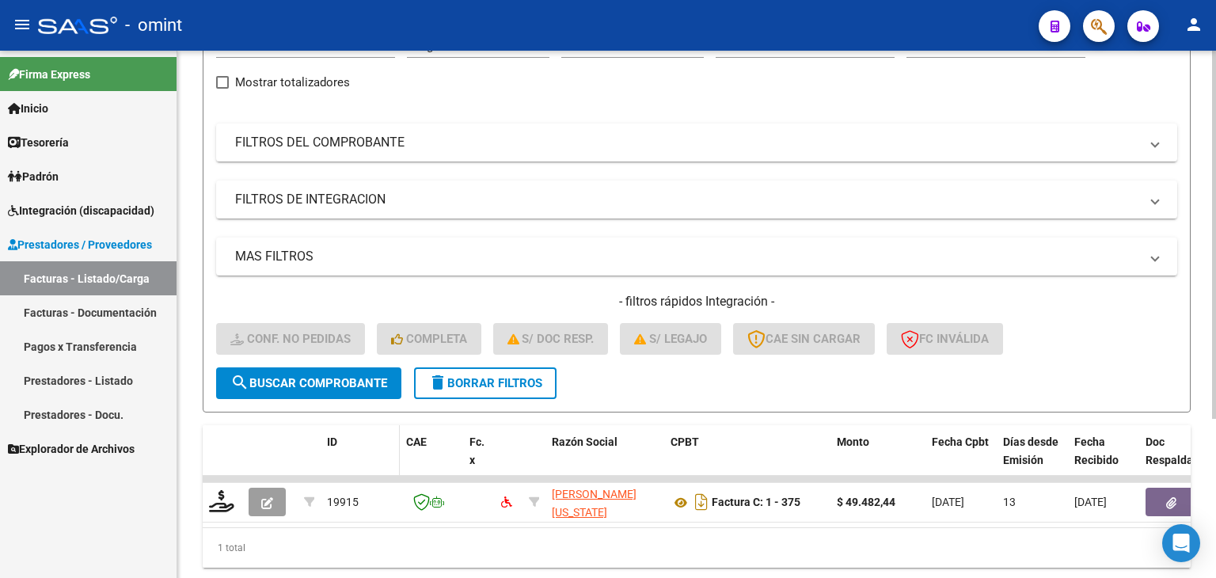
scroll to position [228, 0]
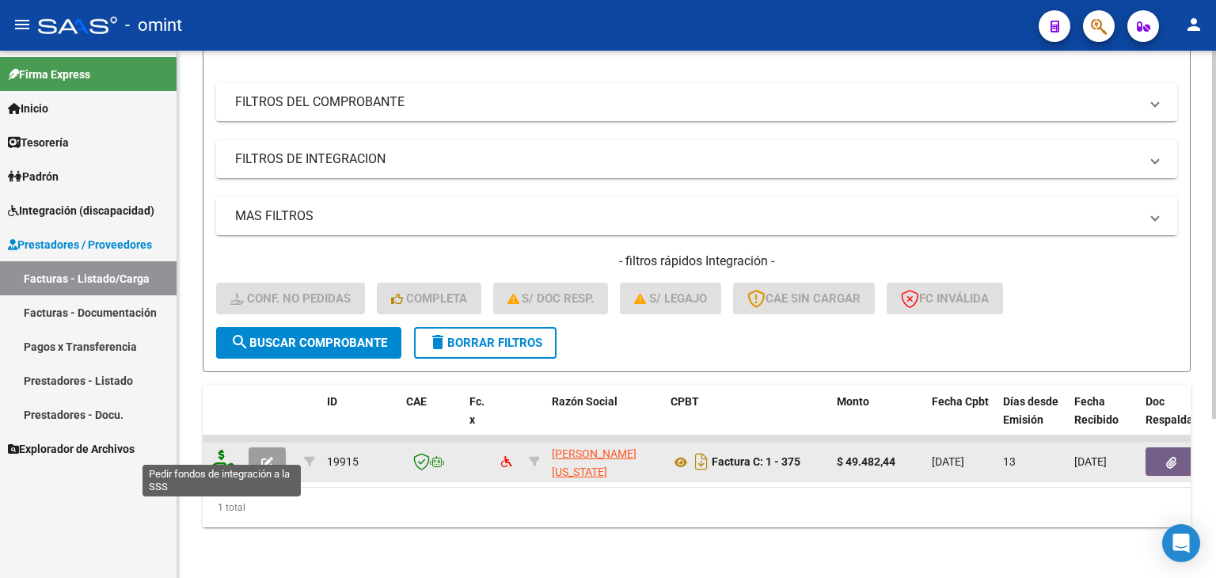
click at [225, 454] on icon at bounding box center [221, 461] width 25 height 22
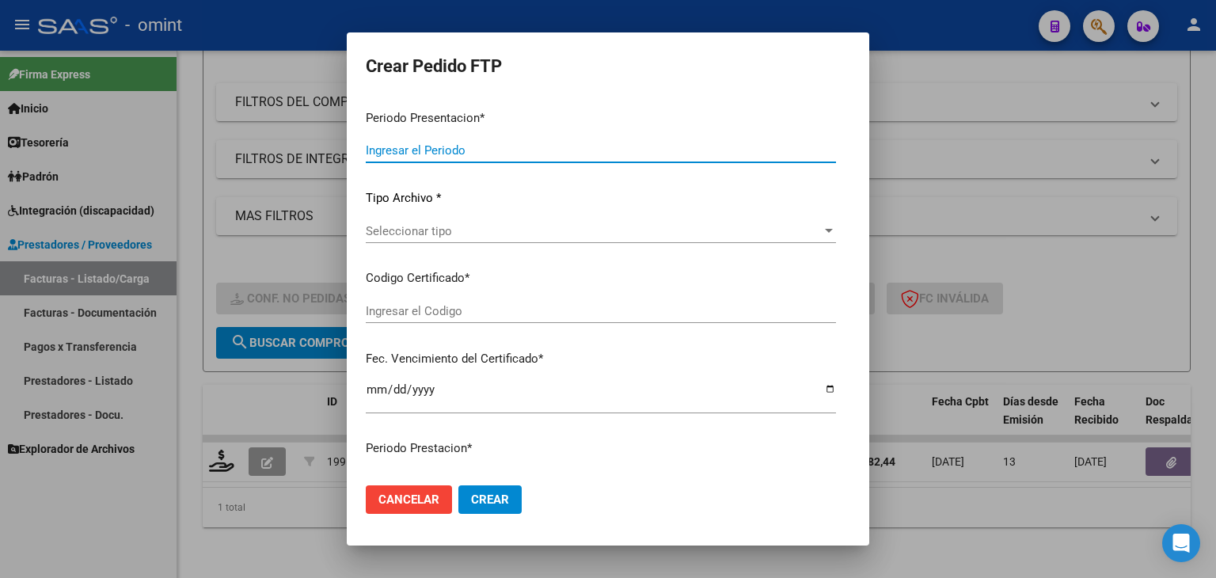
type input "202508"
type input "$ 49.482,44"
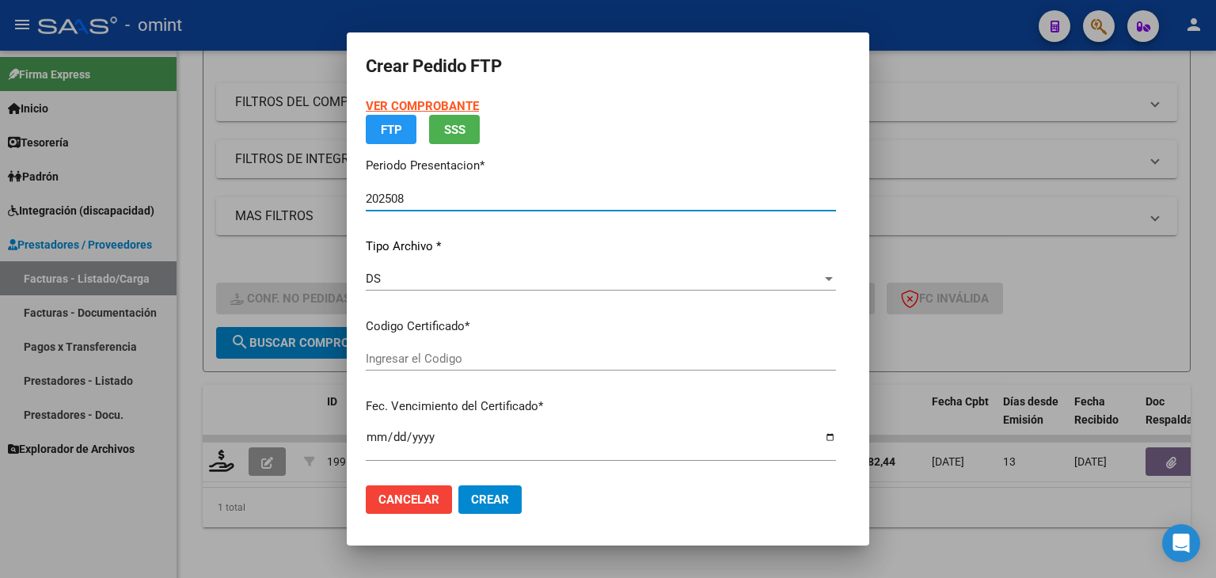
type input "3416719437"
type input "[DATE]"
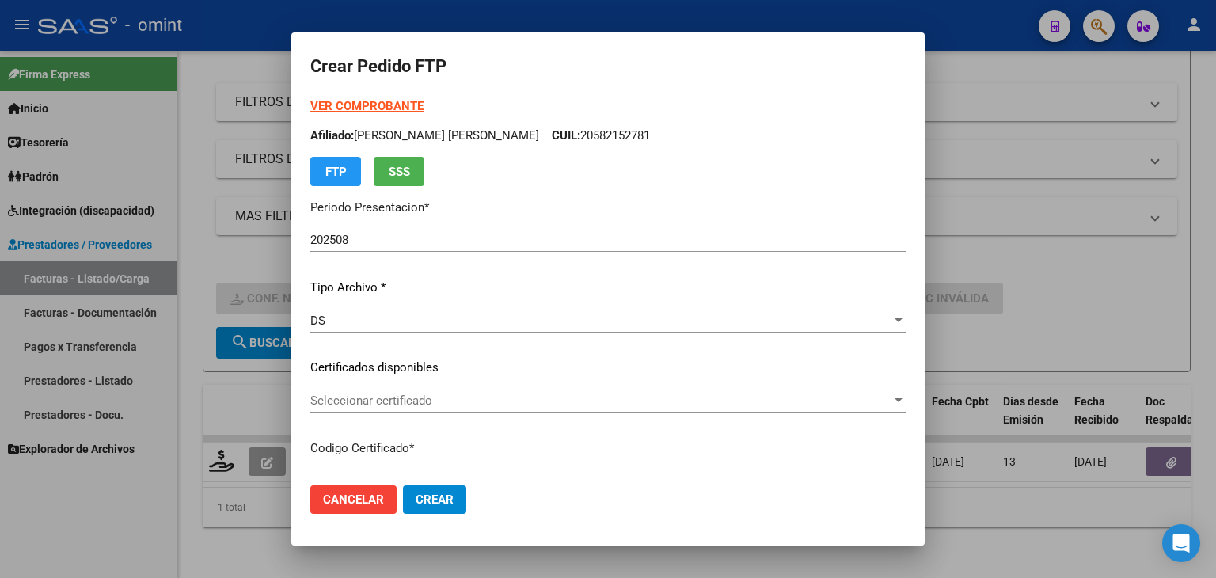
click at [400, 390] on div "Seleccionar certificado Seleccionar certificado" at bounding box center [607, 401] width 595 height 24
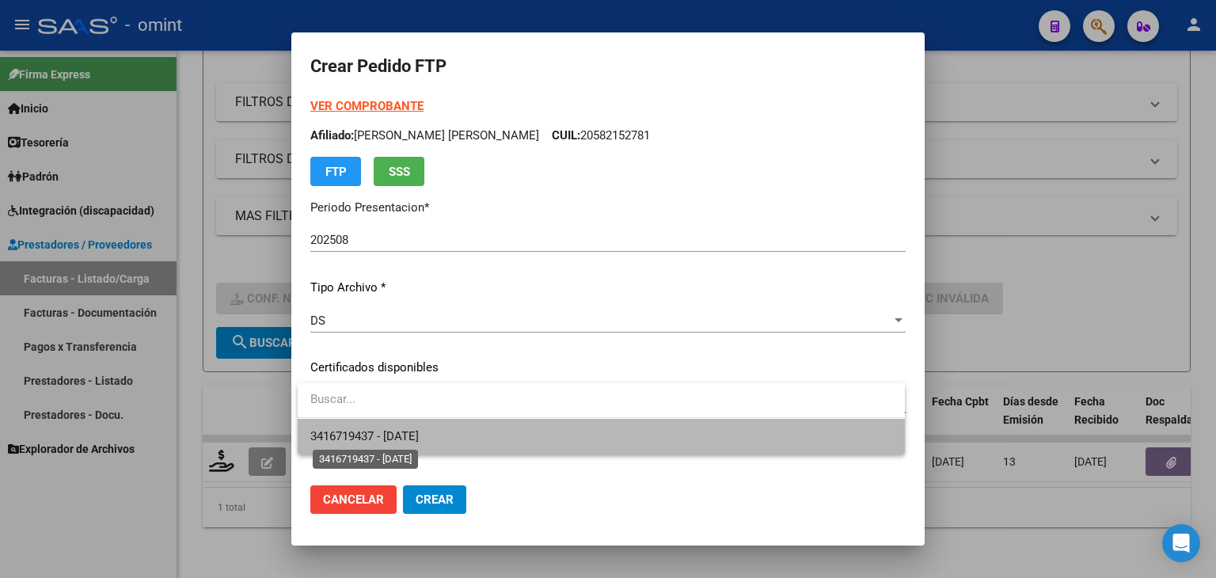
click at [415, 432] on span "3416719437 - [DATE]" at bounding box center [364, 436] width 108 height 14
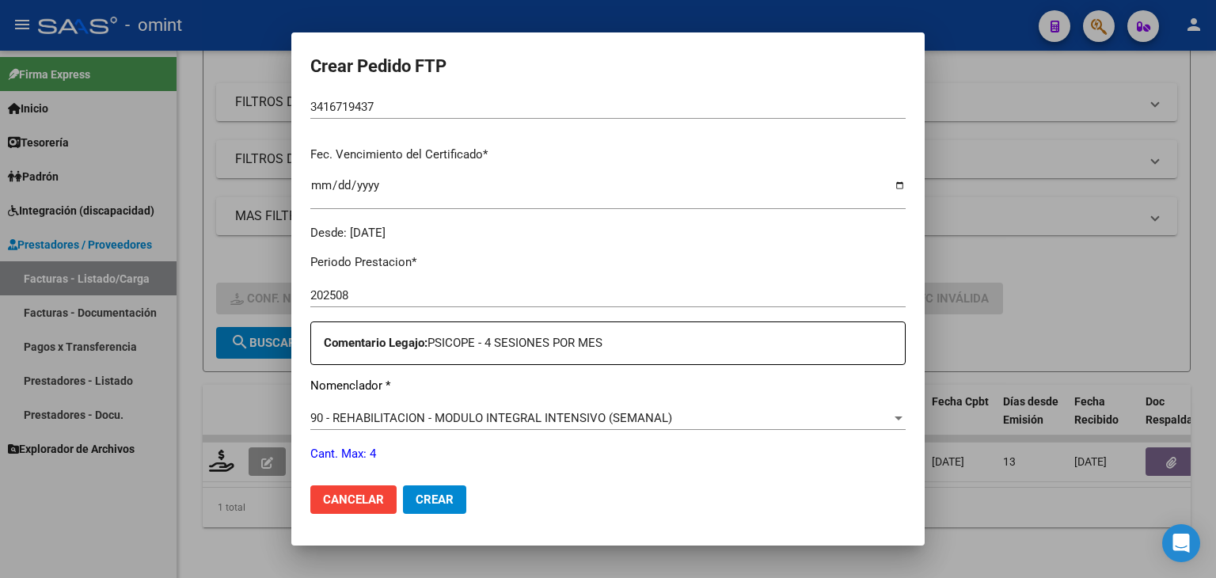
scroll to position [475, 0]
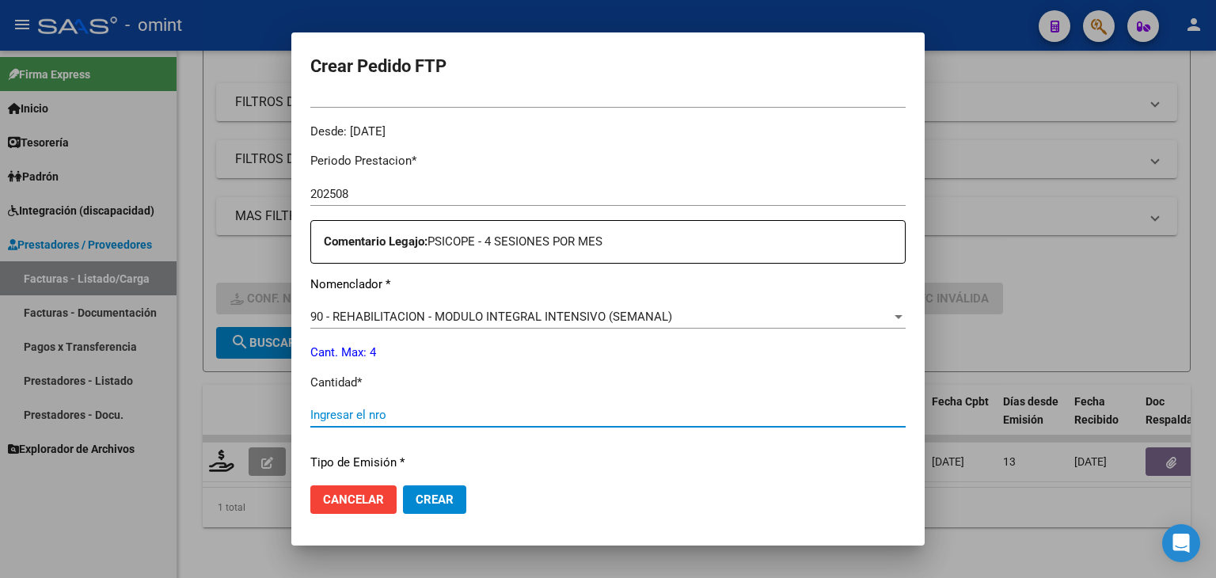
click at [428, 411] on input "Ingresar el nro" at bounding box center [607, 415] width 595 height 14
type input "4"
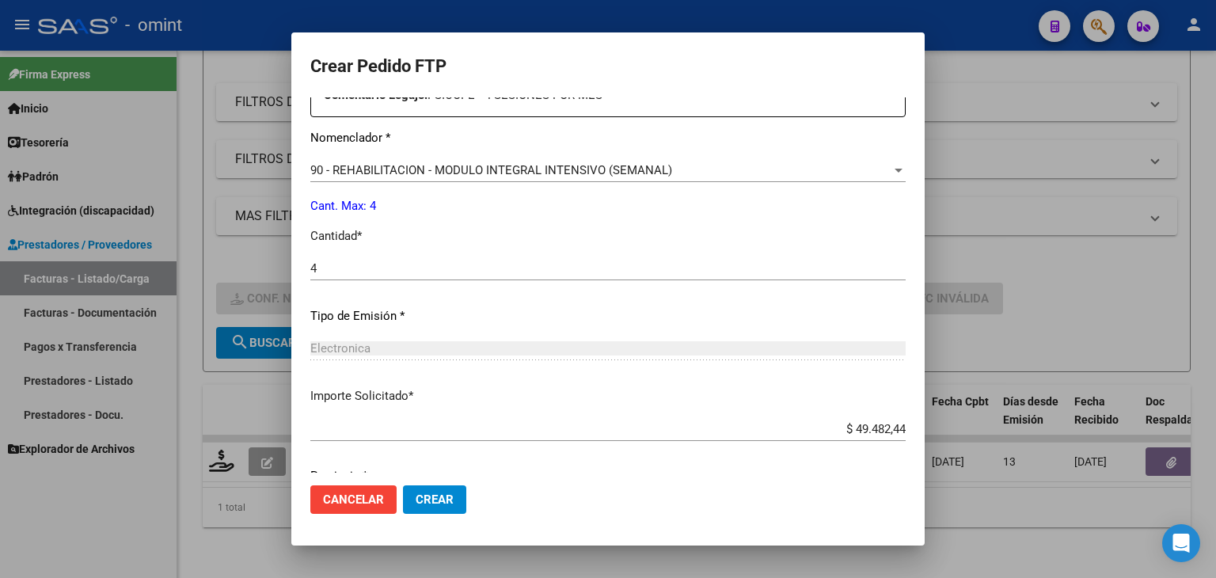
scroll to position [684, 0]
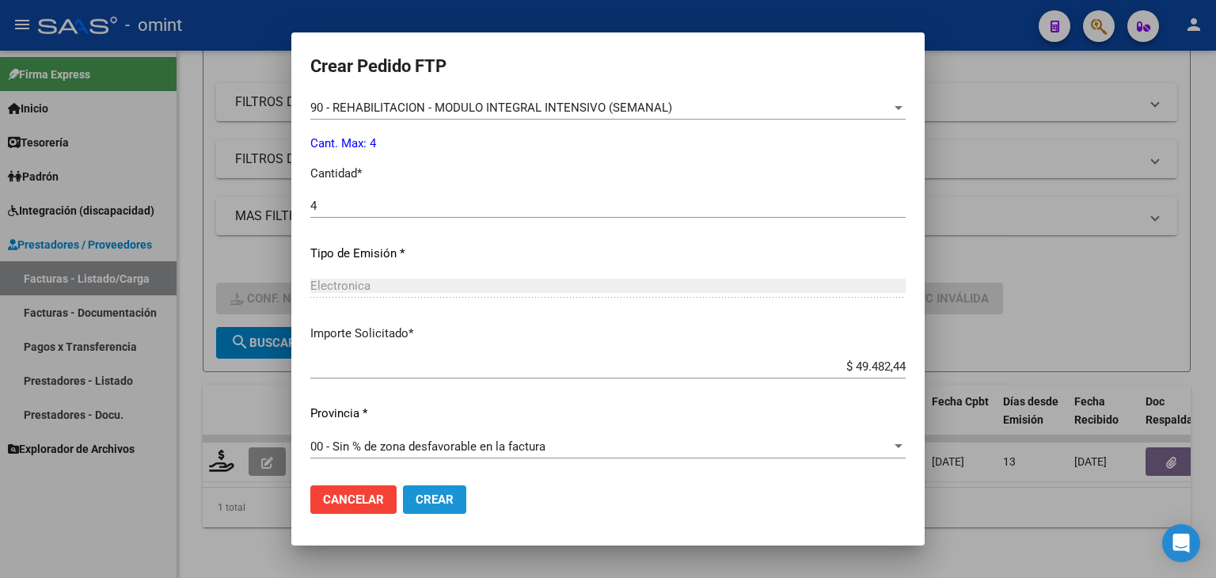
click at [428, 495] on span "Crear" at bounding box center [435, 499] width 38 height 14
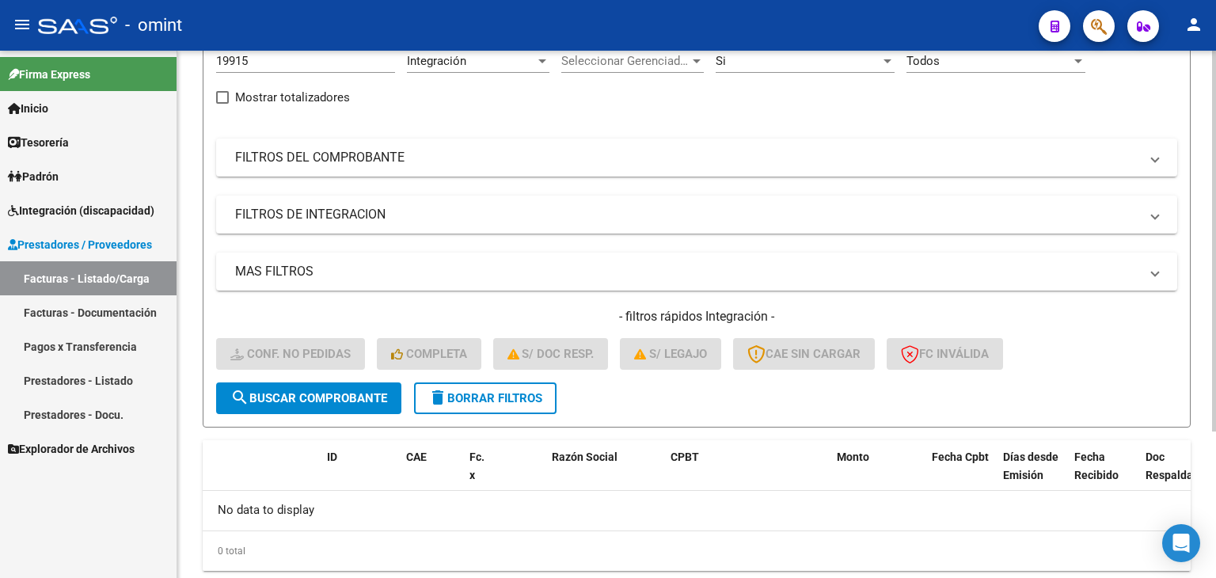
scroll to position [124, 0]
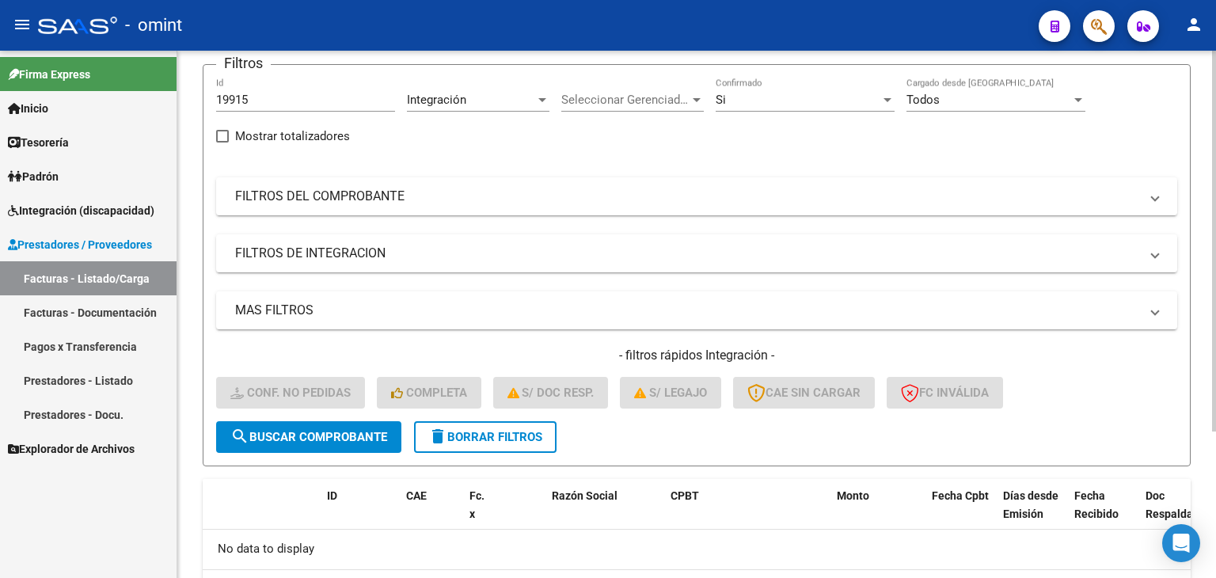
click at [244, 99] on input "19915" at bounding box center [305, 100] width 179 height 14
paste input "8450"
click at [244, 99] on input "18450" at bounding box center [305, 100] width 179 height 14
type input "18450"
click at [349, 430] on span "search Buscar Comprobante" at bounding box center [308, 437] width 157 height 14
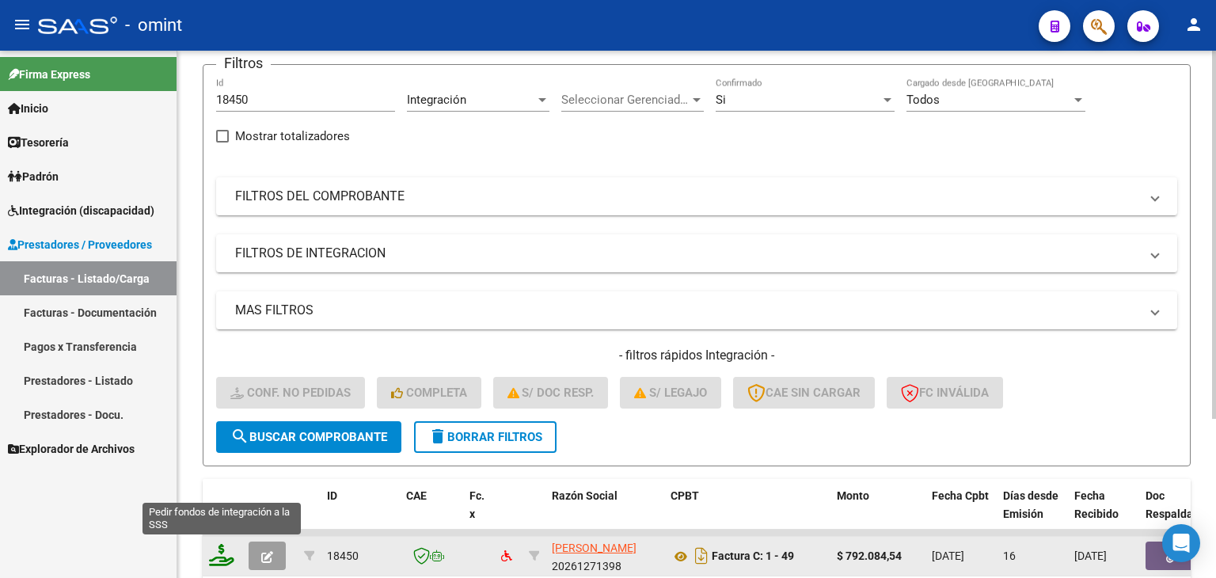
click at [215, 556] on icon at bounding box center [221, 555] width 25 height 22
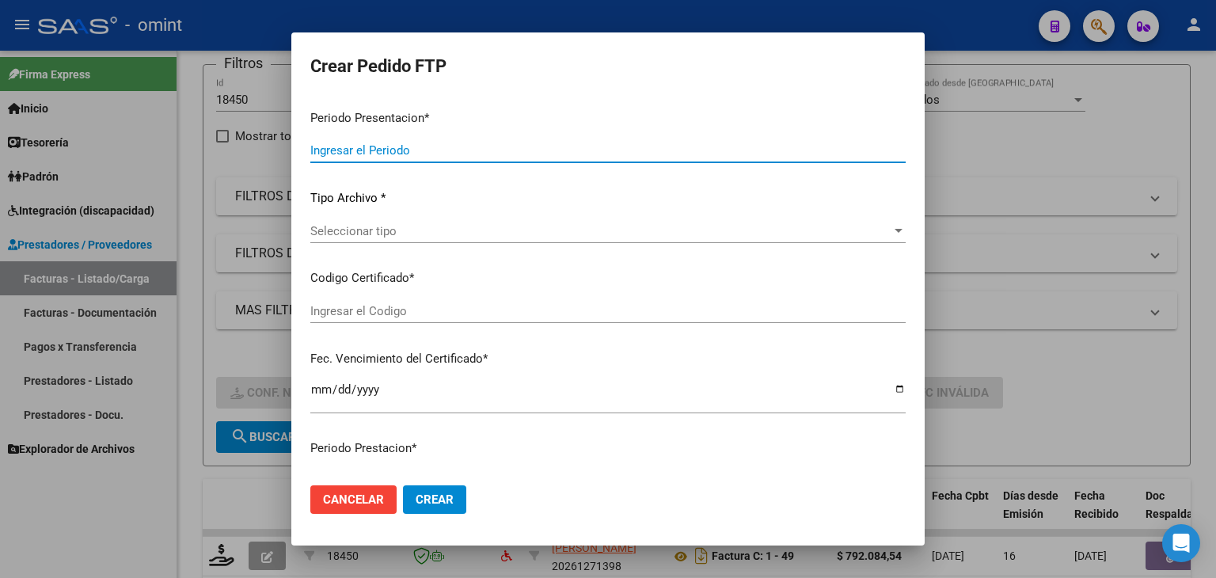
type input "202508"
type input "$ 792.084,54"
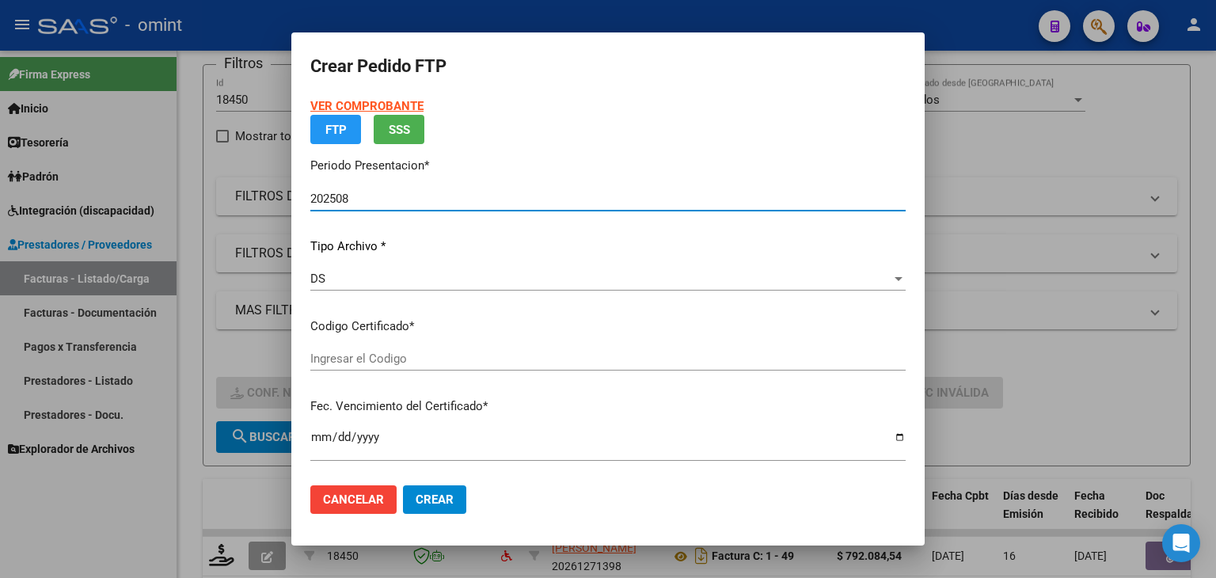
type input "45512273"
type input "[DATE]"
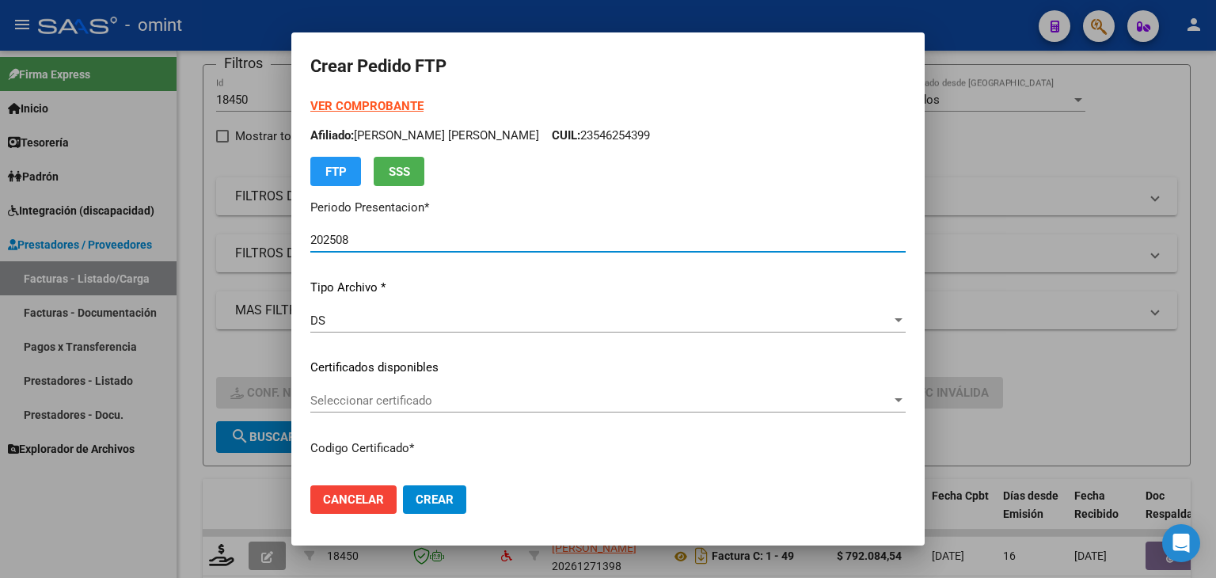
click at [371, 404] on span "Seleccionar certificado" at bounding box center [600, 401] width 581 height 14
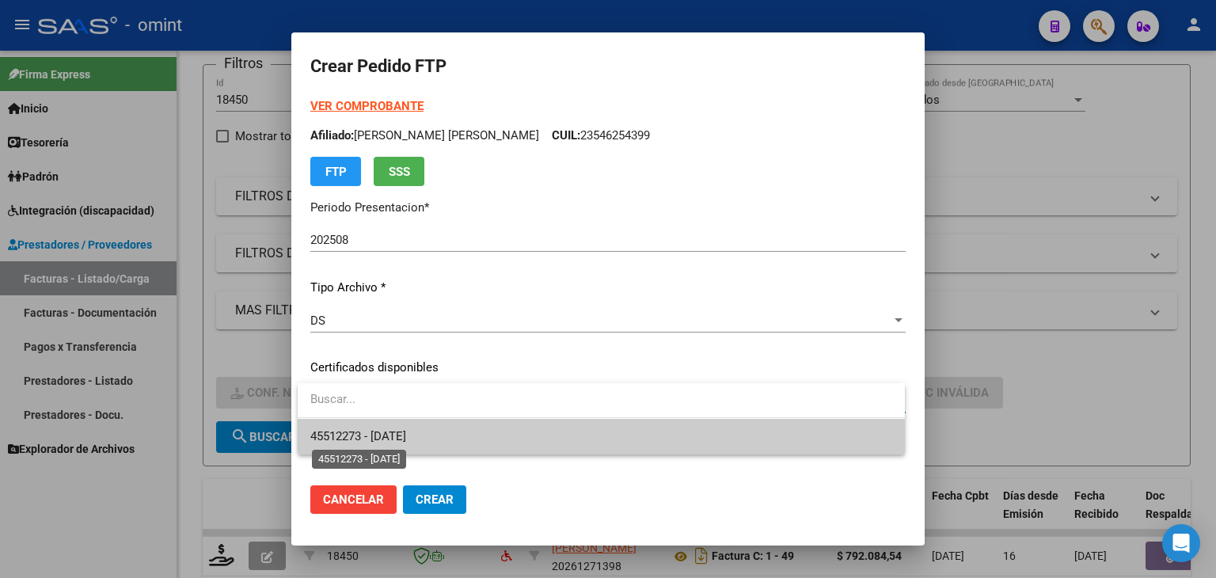
click at [397, 432] on span "45512273 - [DATE]" at bounding box center [358, 436] width 96 height 14
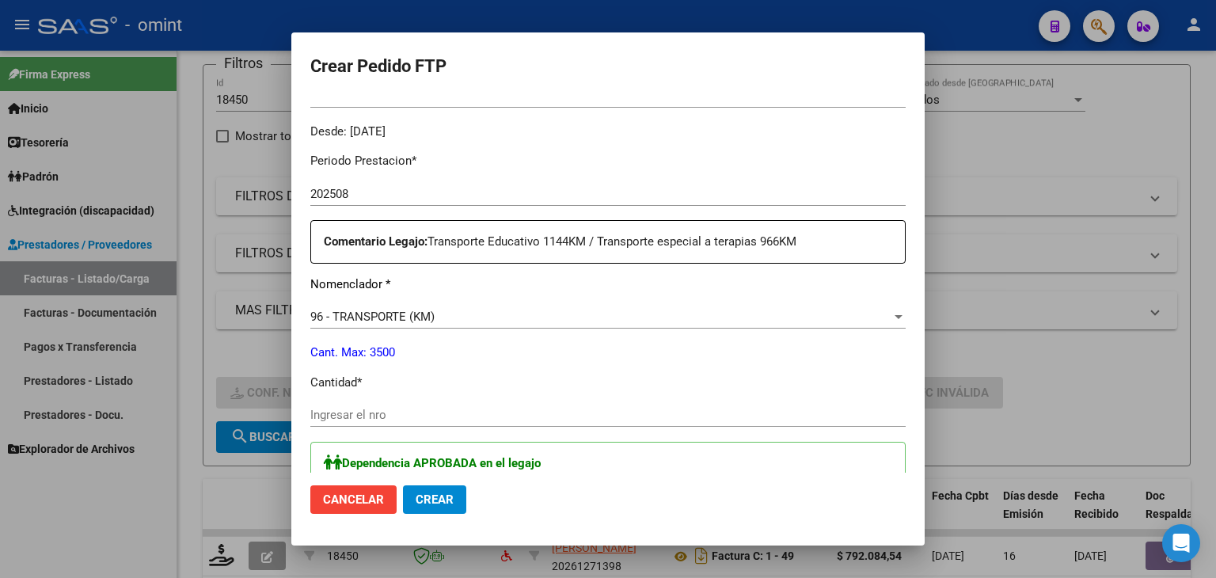
scroll to position [554, 0]
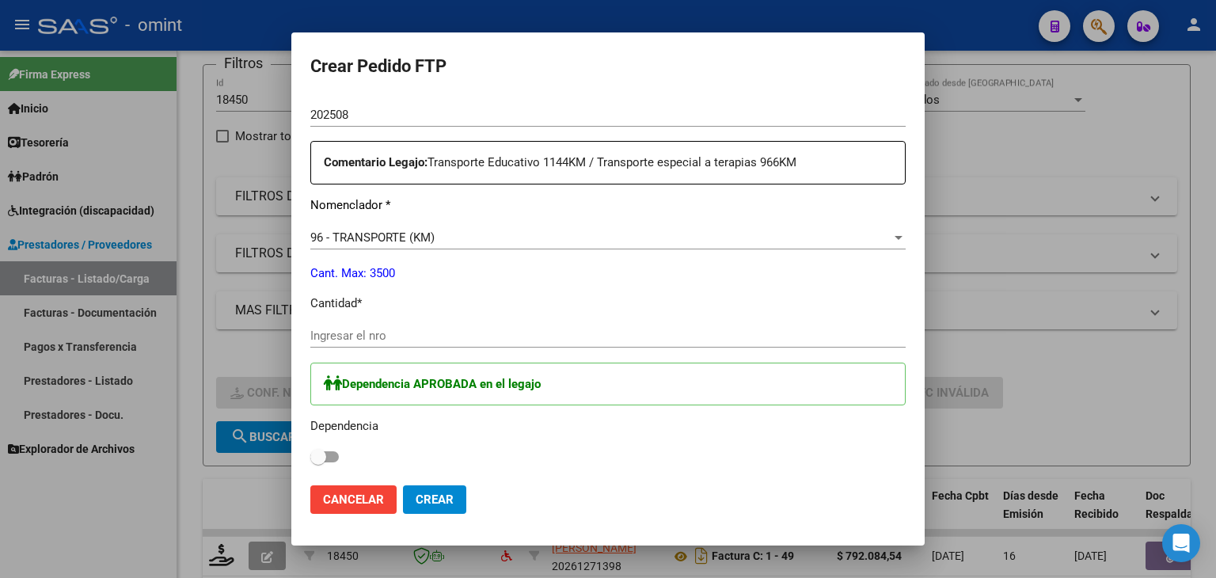
click at [378, 338] on input "Ingresar el nro" at bounding box center [607, 336] width 595 height 14
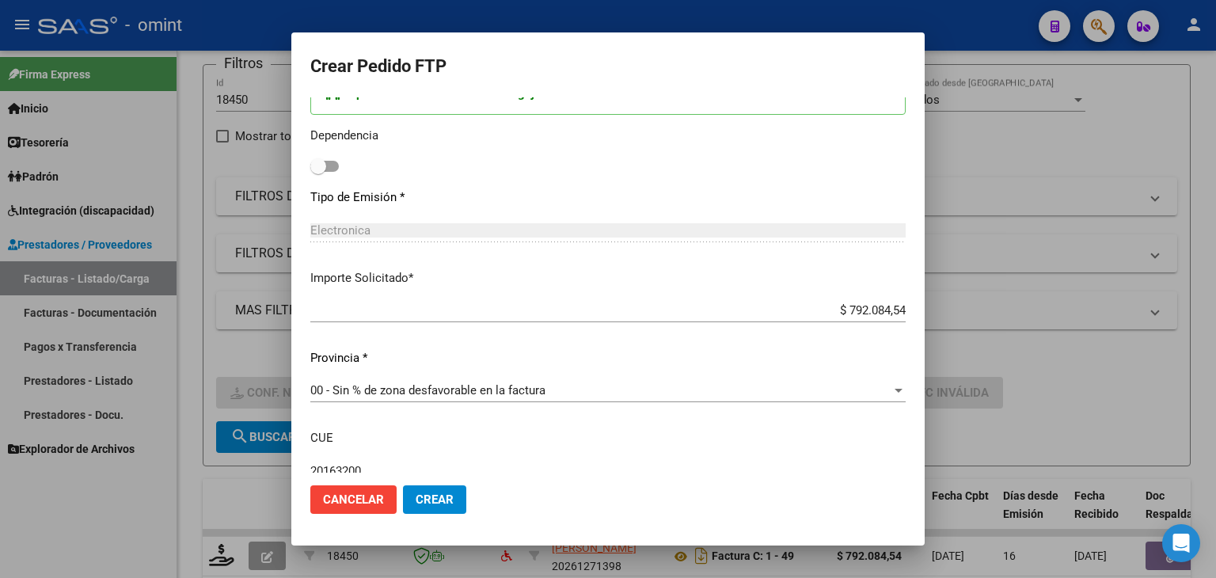
scroll to position [949, 0]
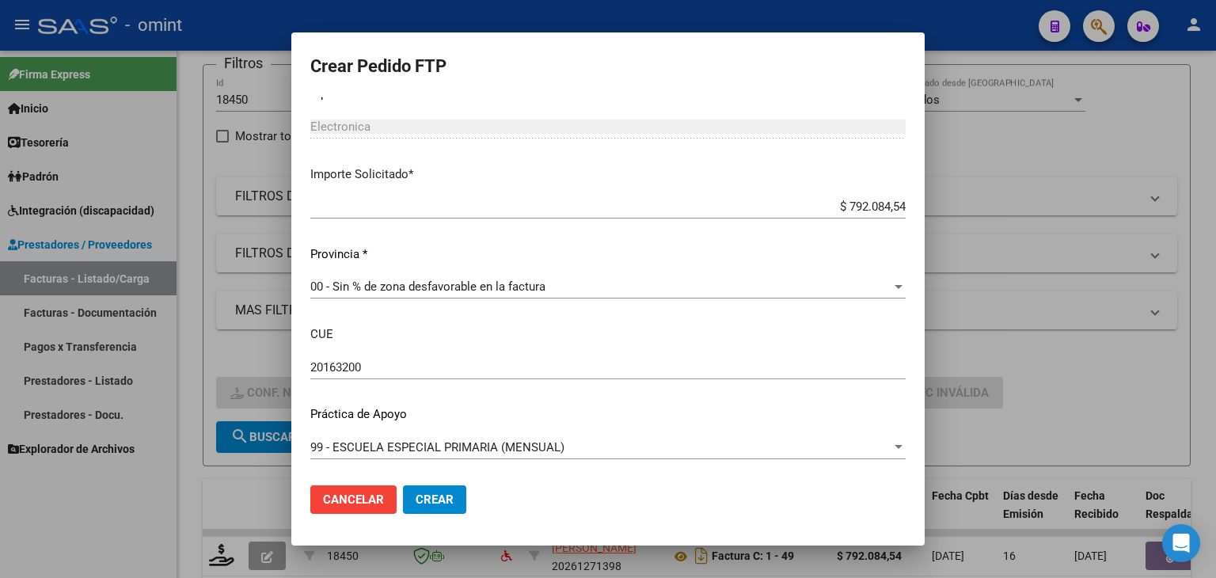
type input "1083"
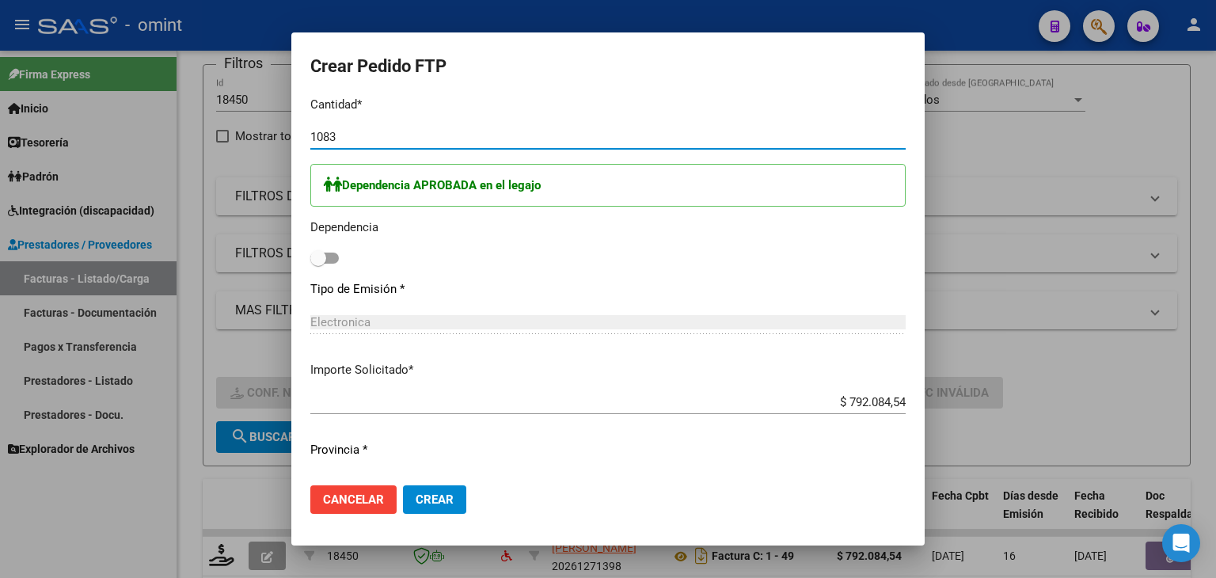
scroll to position [712, 0]
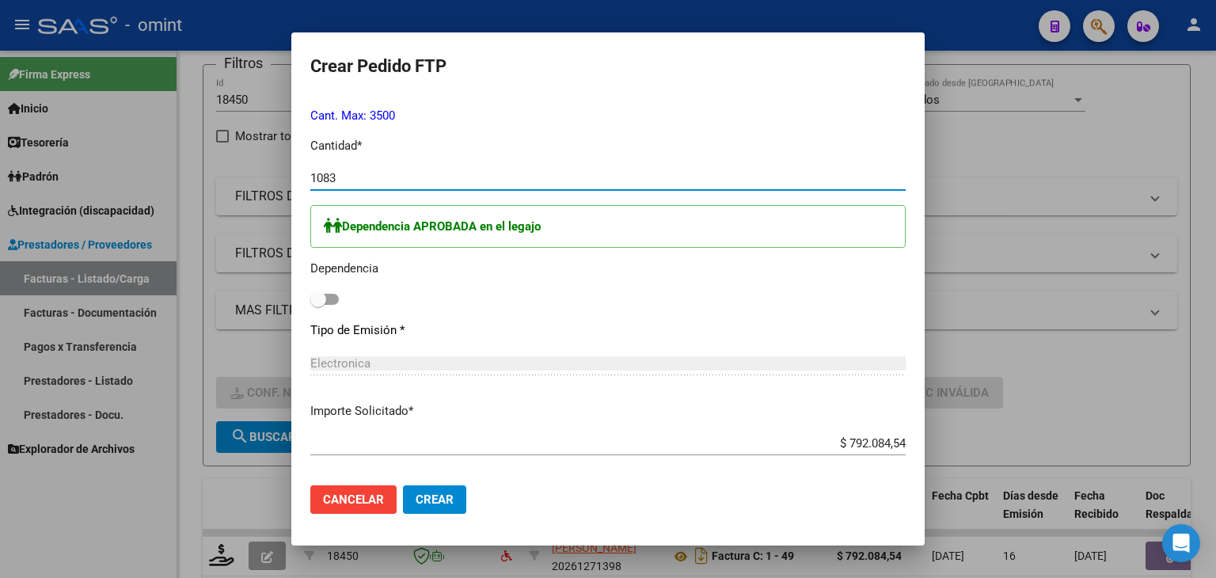
click at [442, 504] on span "Crear" at bounding box center [435, 499] width 38 height 14
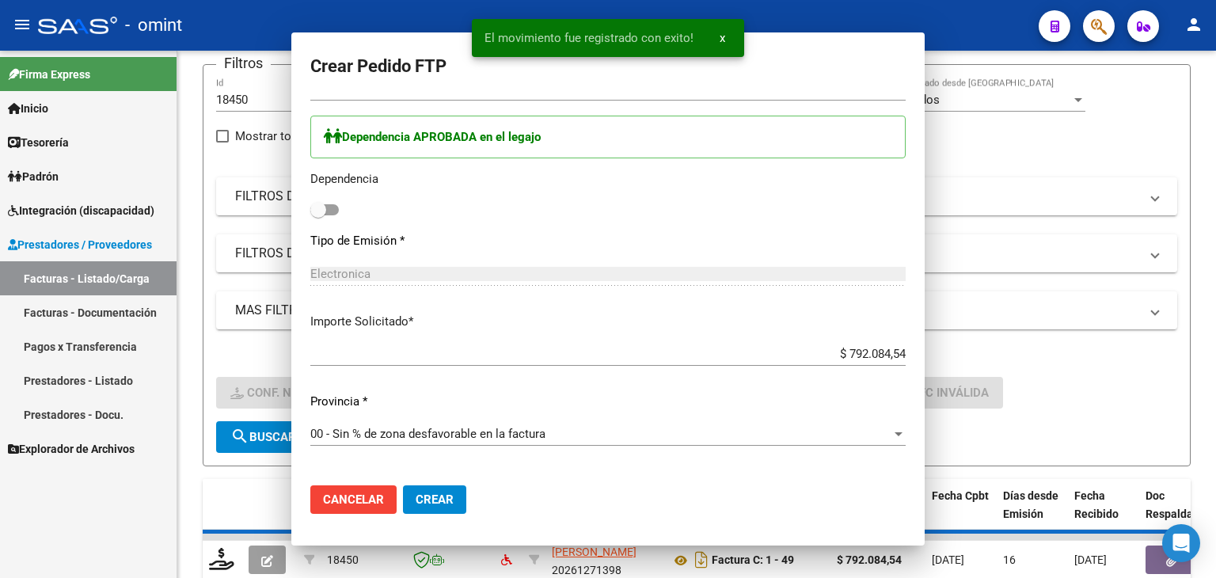
scroll to position [0, 0]
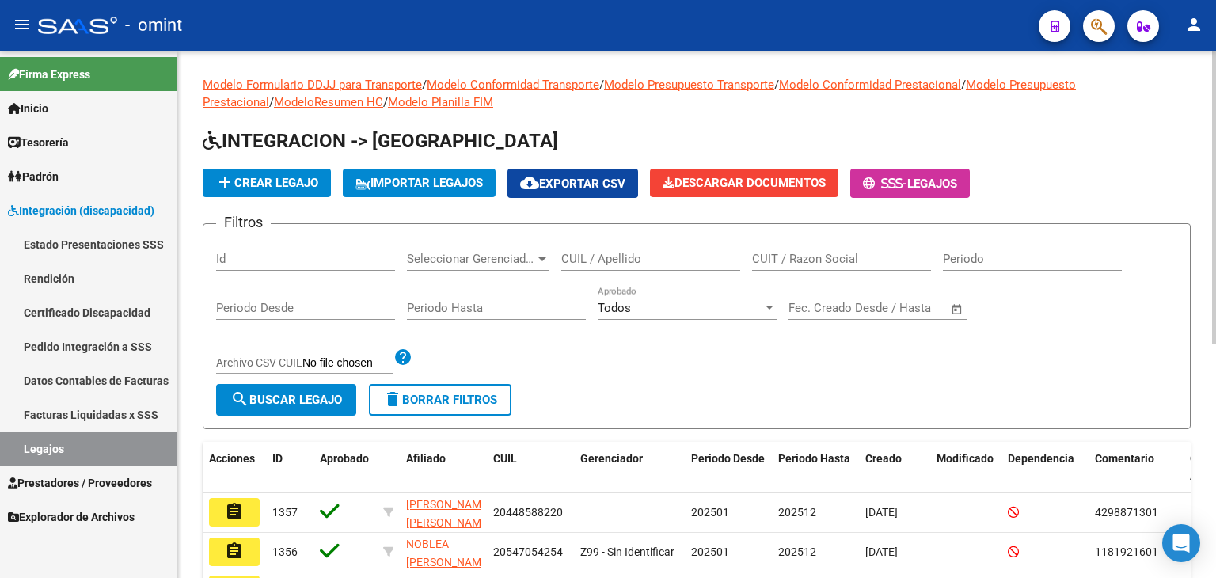
click at [610, 256] on input "CUIL / Apellido" at bounding box center [650, 259] width 179 height 14
paste input "23561788189"
type input "23561788189"
click at [295, 393] on span "search Buscar Legajo" at bounding box center [286, 400] width 112 height 14
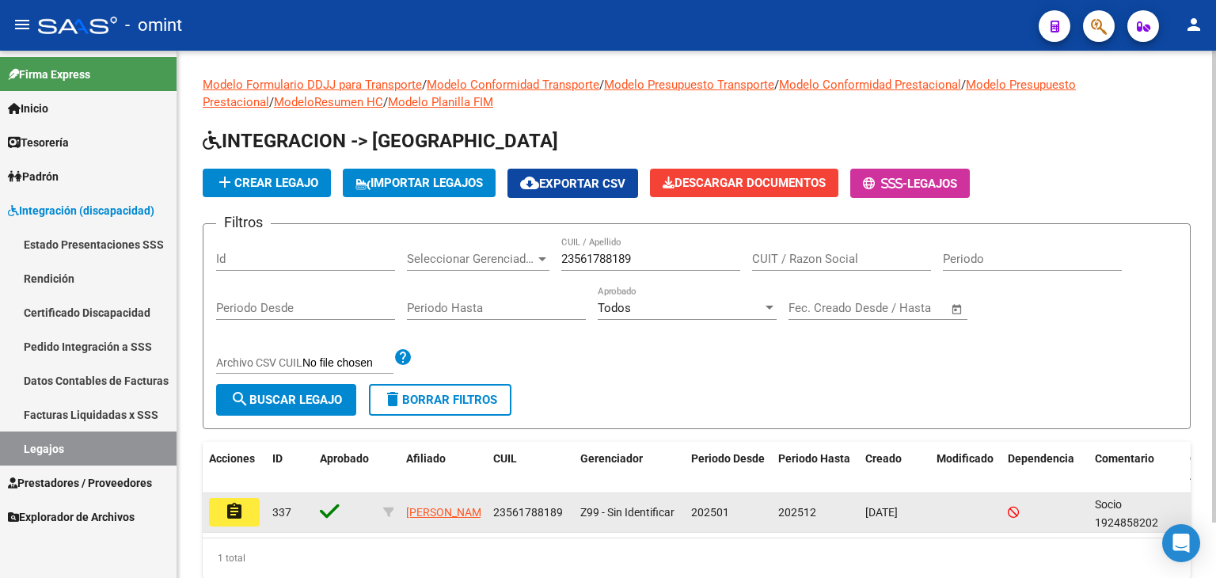
click at [234, 498] on button "assignment" at bounding box center [234, 512] width 51 height 29
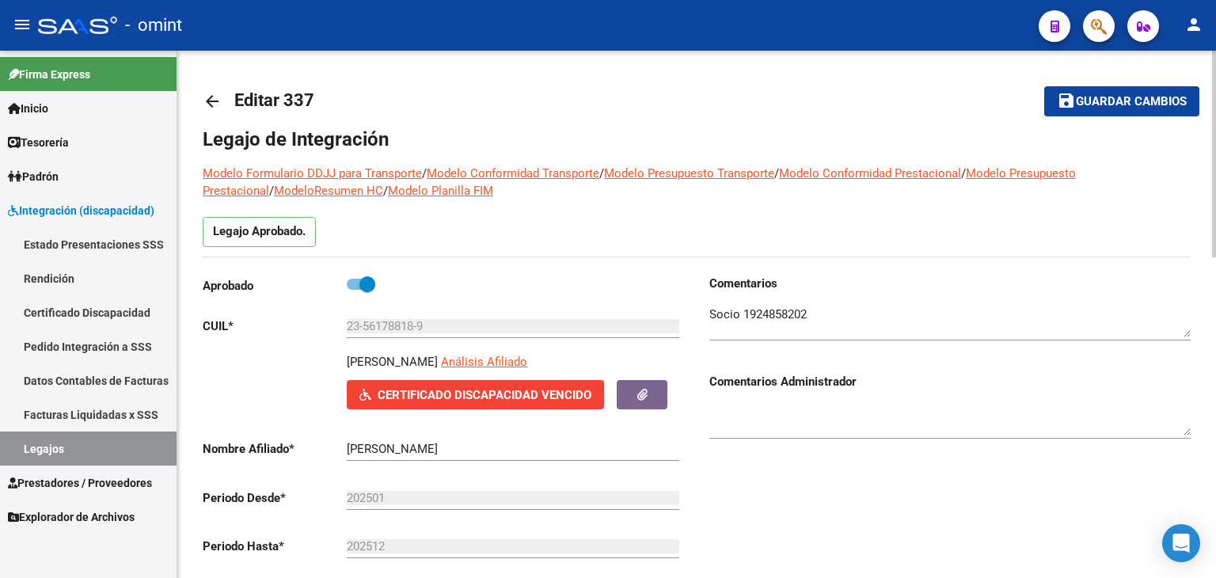
scroll to position [79, 0]
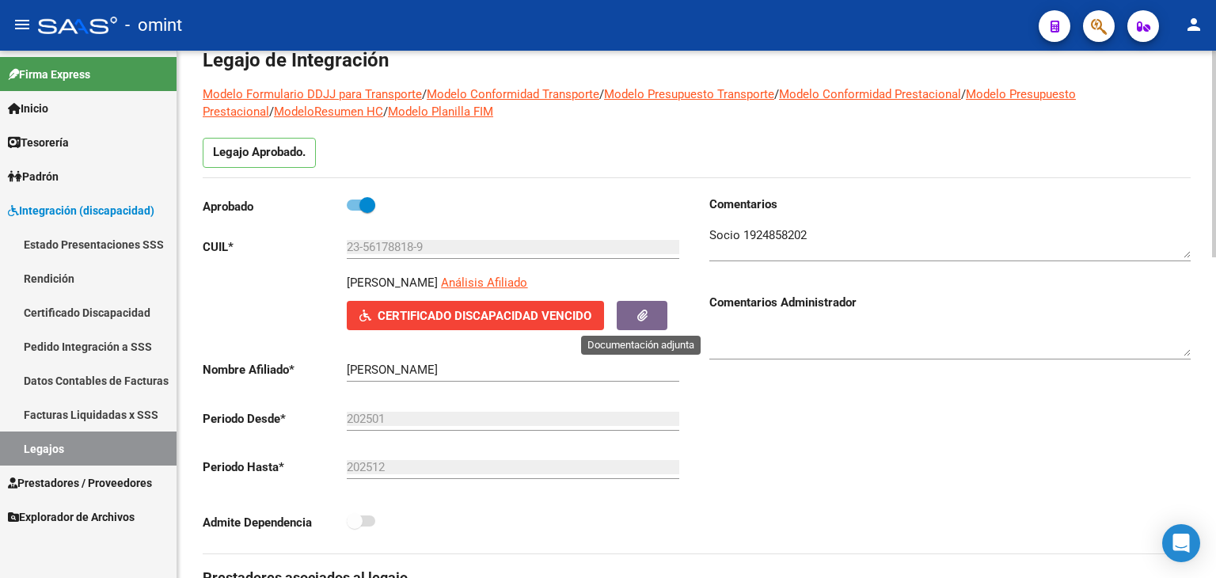
click at [641, 316] on icon "button" at bounding box center [642, 316] width 10 height 12
click at [762, 238] on textarea at bounding box center [949, 242] width 481 height 32
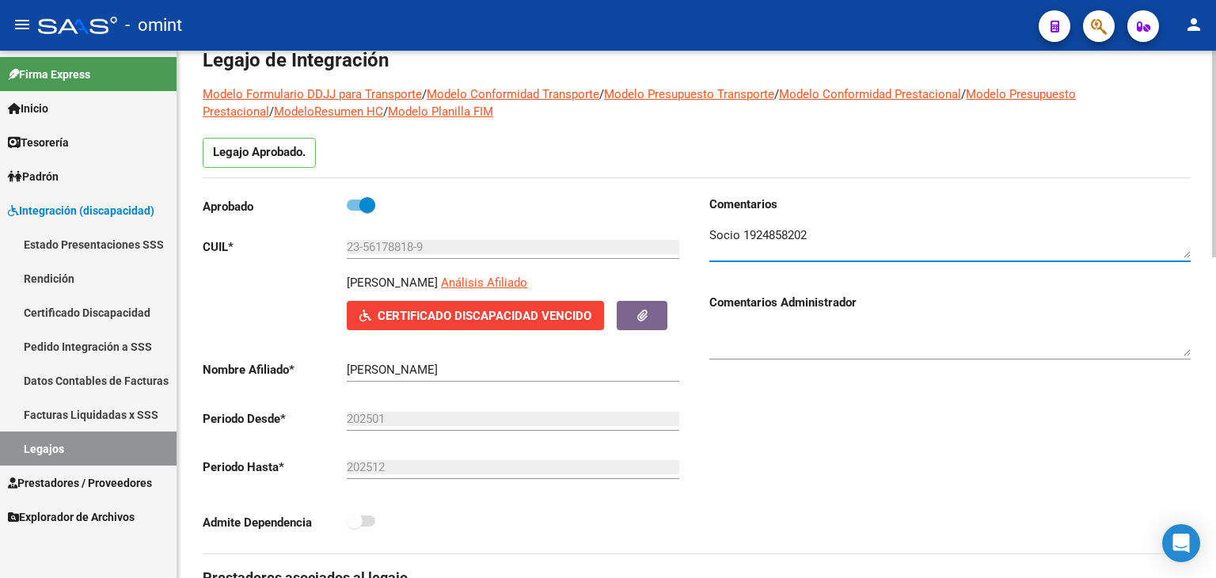
click at [762, 238] on textarea at bounding box center [949, 242] width 481 height 32
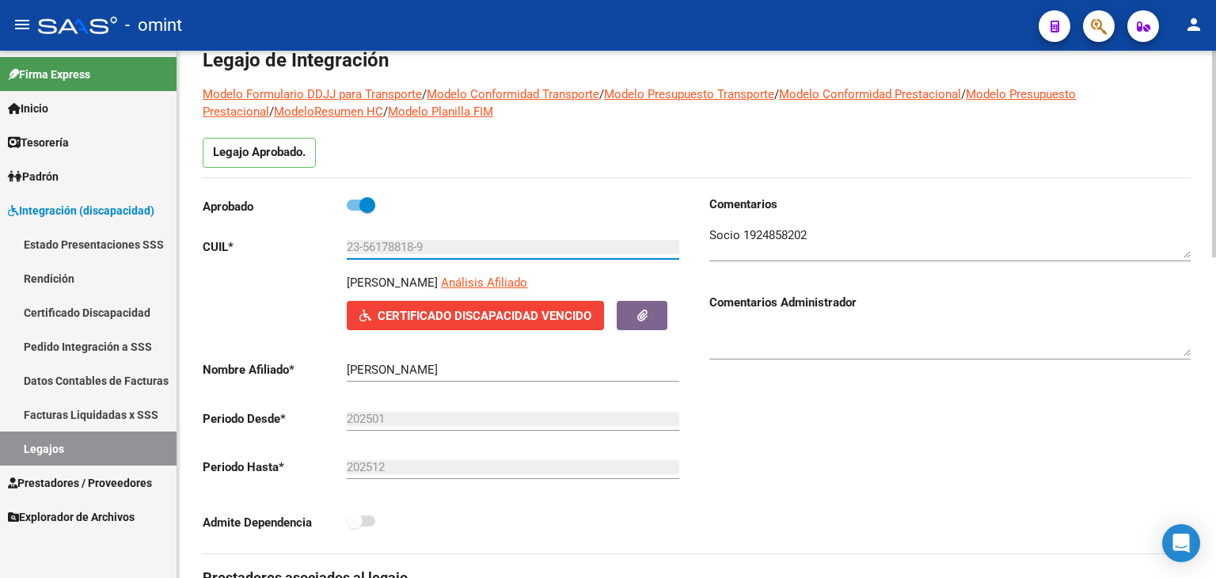
click at [386, 245] on input "23-56178818-9" at bounding box center [513, 247] width 333 height 14
click at [378, 245] on input "23-56178818-9" at bounding box center [513, 247] width 333 height 14
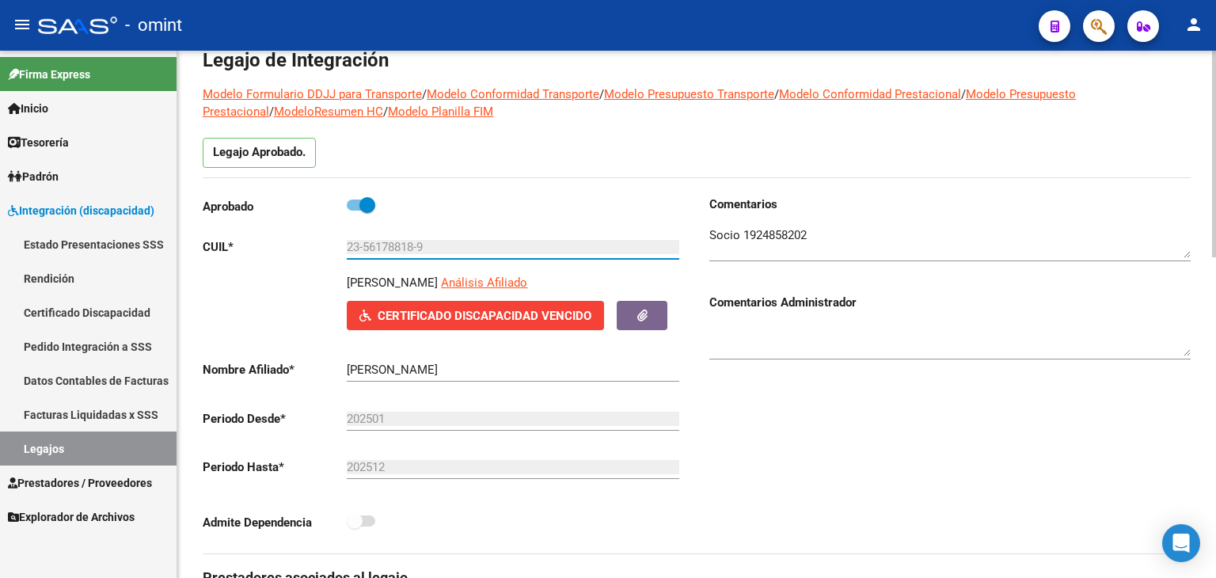
click at [378, 245] on input "23-56178818-9" at bounding box center [513, 247] width 333 height 14
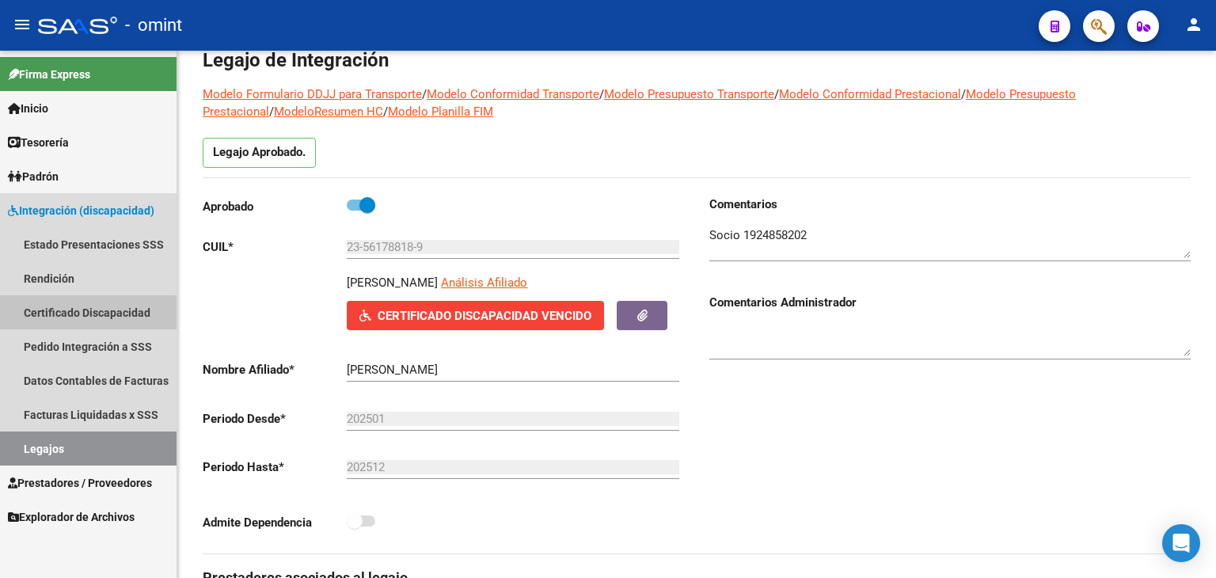
click at [125, 314] on link "Certificado Discapacidad" at bounding box center [88, 312] width 177 height 34
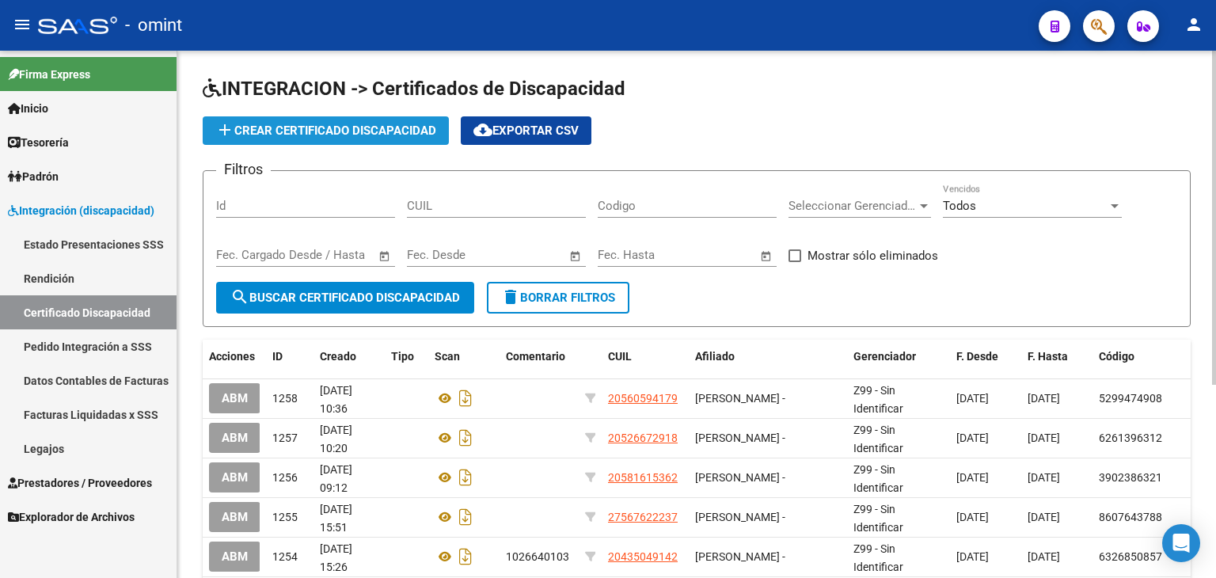
click at [300, 124] on span "add Crear Certificado Discapacidad" at bounding box center [325, 131] width 221 height 14
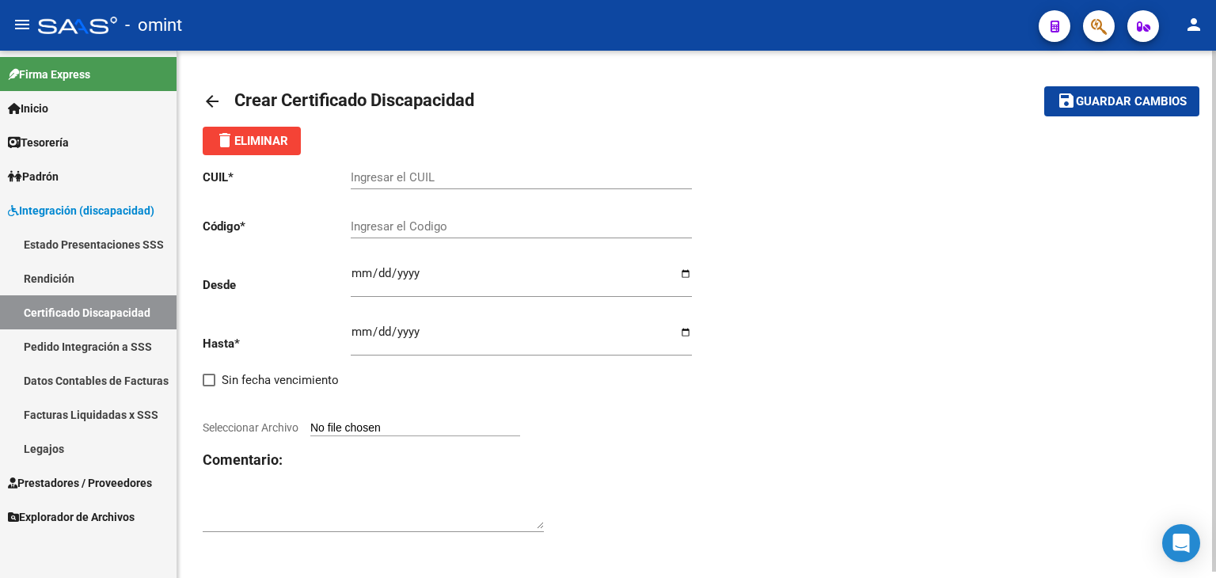
click at [402, 175] on input "Ingresar el CUIL" at bounding box center [521, 177] width 341 height 14
paste input "23-56178818-9"
type input "23-56178818-9"
type input "955152234"
click at [362, 274] on input "Ingresar fec. Desde" at bounding box center [521, 279] width 341 height 25
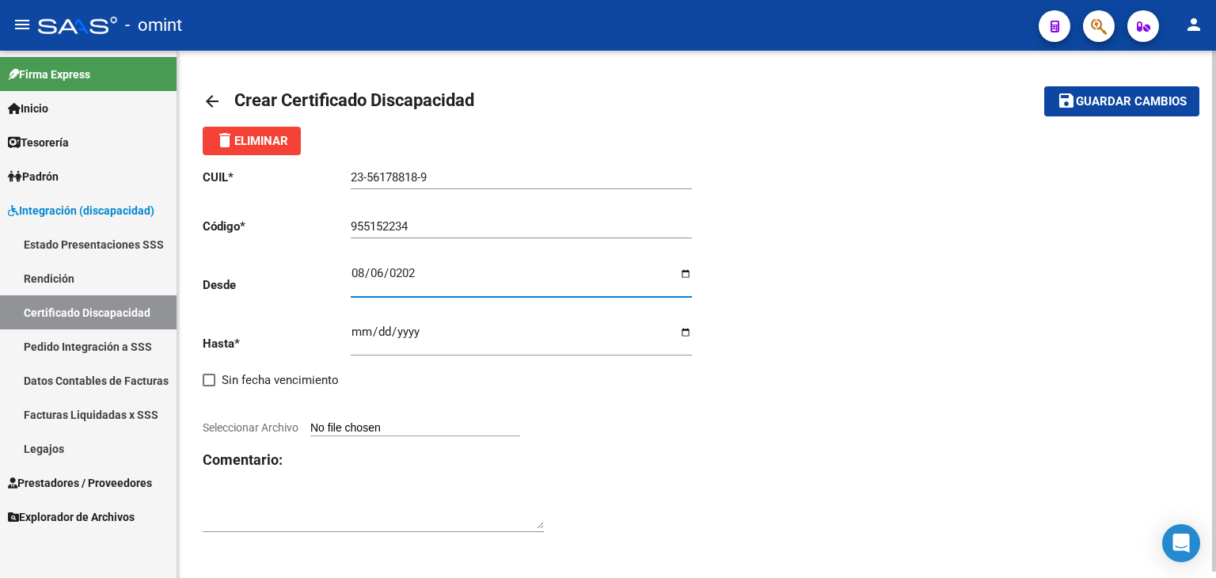
type input "2025-08-06"
click at [353, 330] on input "Ingresar fec. Hasta" at bounding box center [521, 337] width 341 height 25
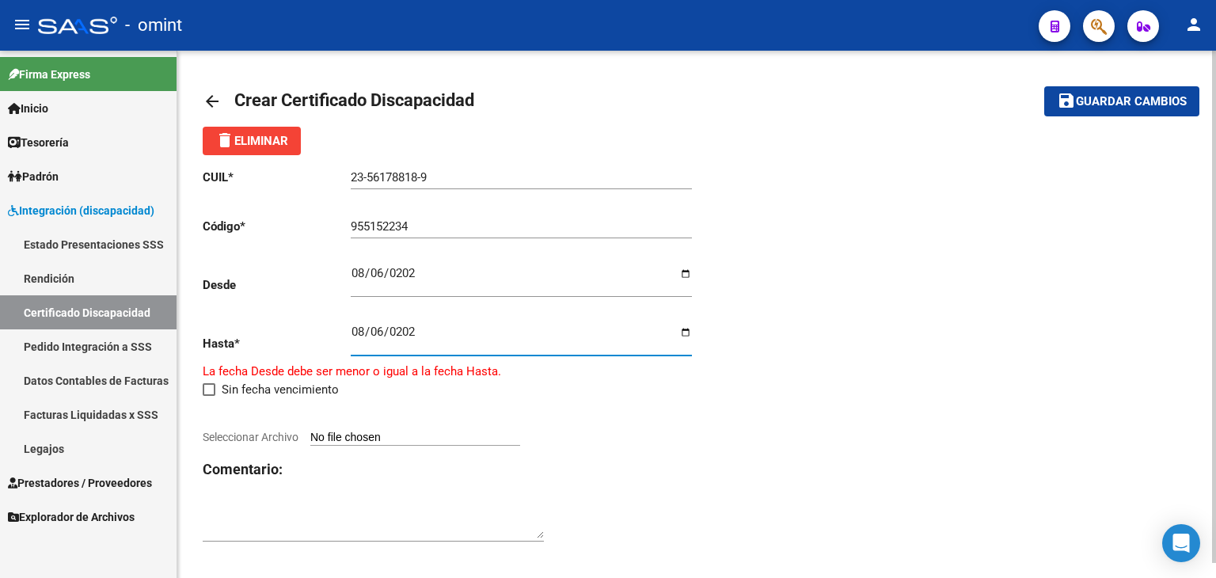
type input "2027-08-06"
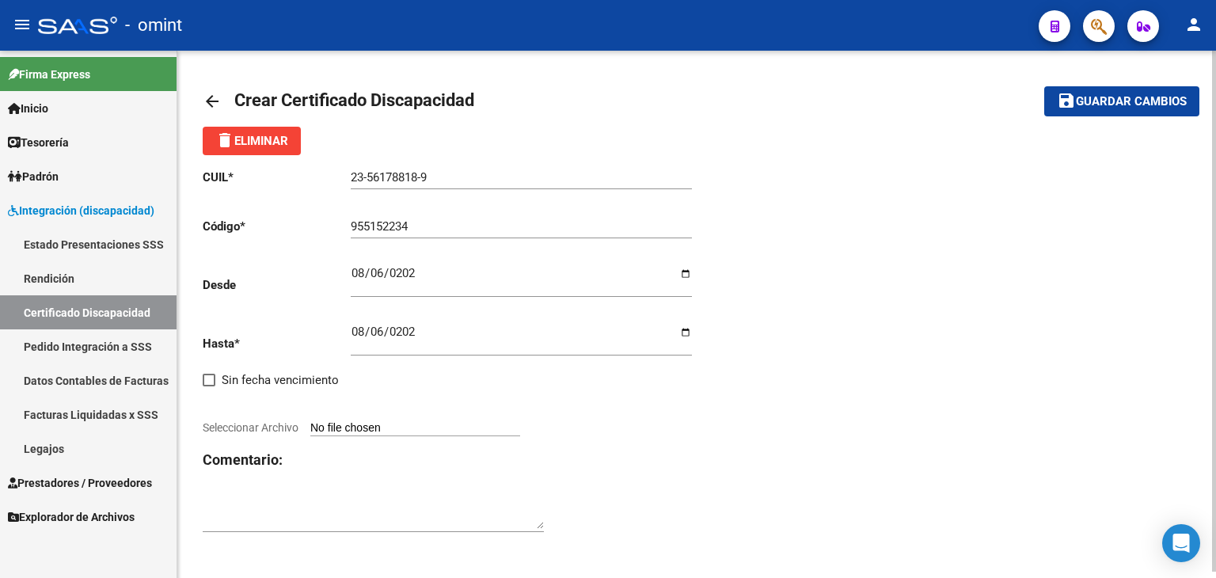
click at [397, 426] on input "Seleccionar Archivo" at bounding box center [415, 428] width 210 height 15
type input "C:\fakepath\1924858202_25081302220_cud.jpg"
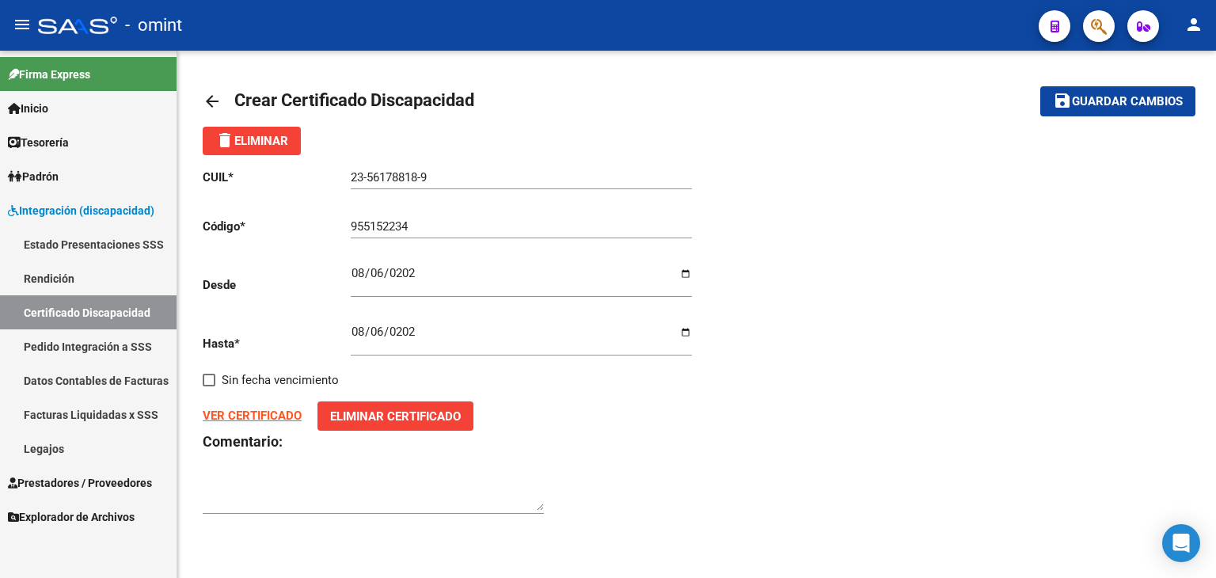
click at [1076, 97] on span "Guardar cambios" at bounding box center [1127, 102] width 111 height 14
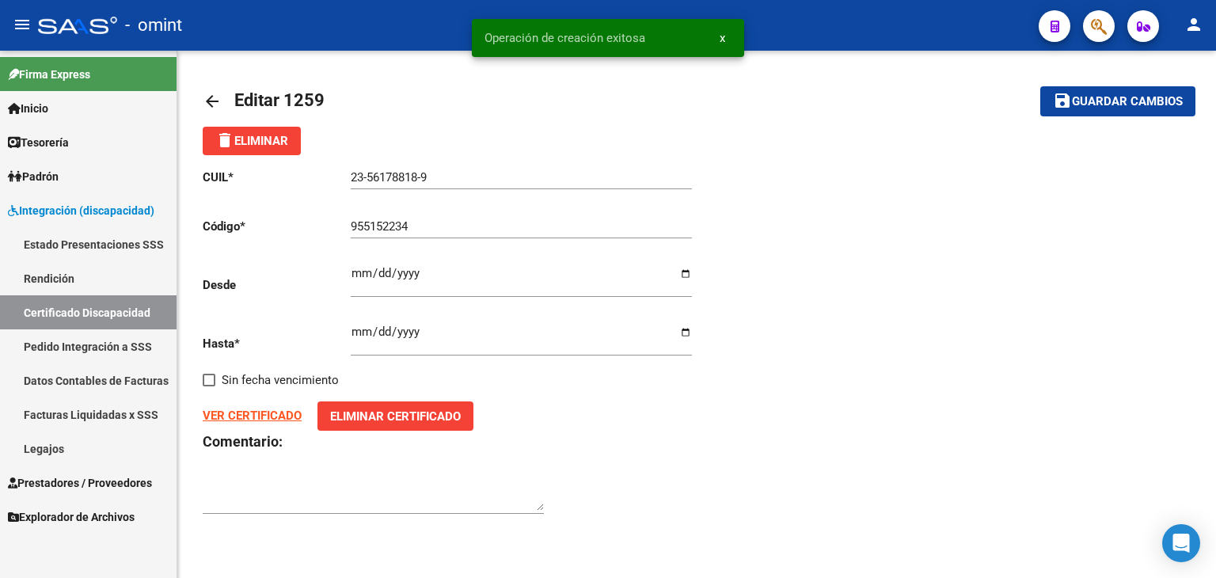
click at [108, 310] on link "Certificado Discapacidad" at bounding box center [88, 312] width 177 height 34
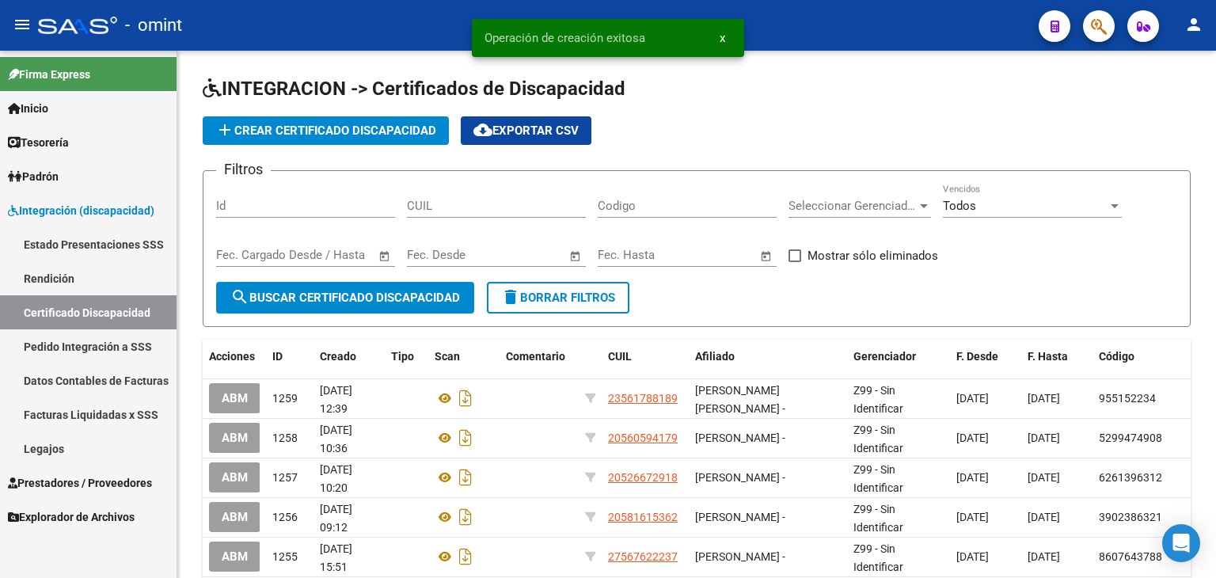
click at [51, 440] on link "Legajos" at bounding box center [88, 449] width 177 height 34
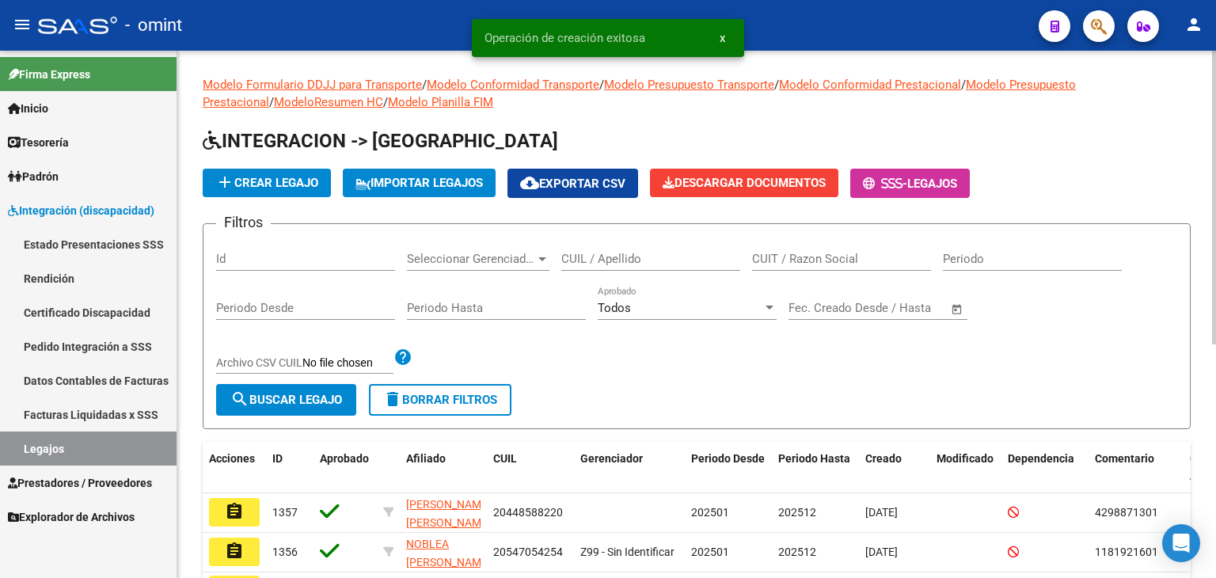
click at [648, 256] on input "CUIL / Apellido" at bounding box center [650, 259] width 179 height 14
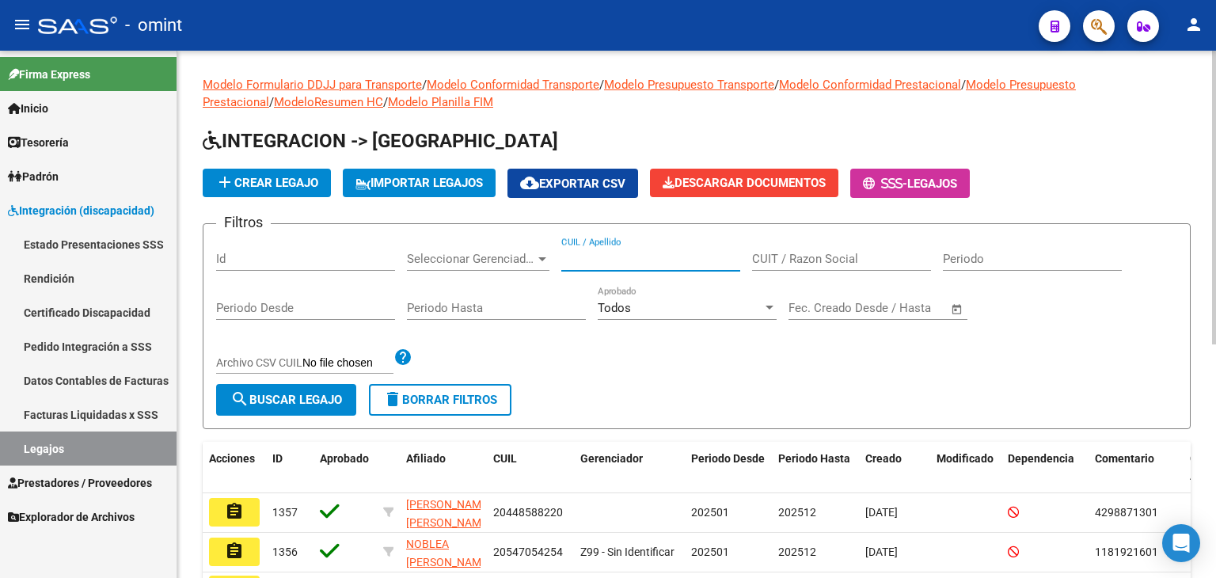
paste input "23-56178818-9"
click at [329, 393] on span "search Buscar Legajo" at bounding box center [286, 400] width 112 height 14
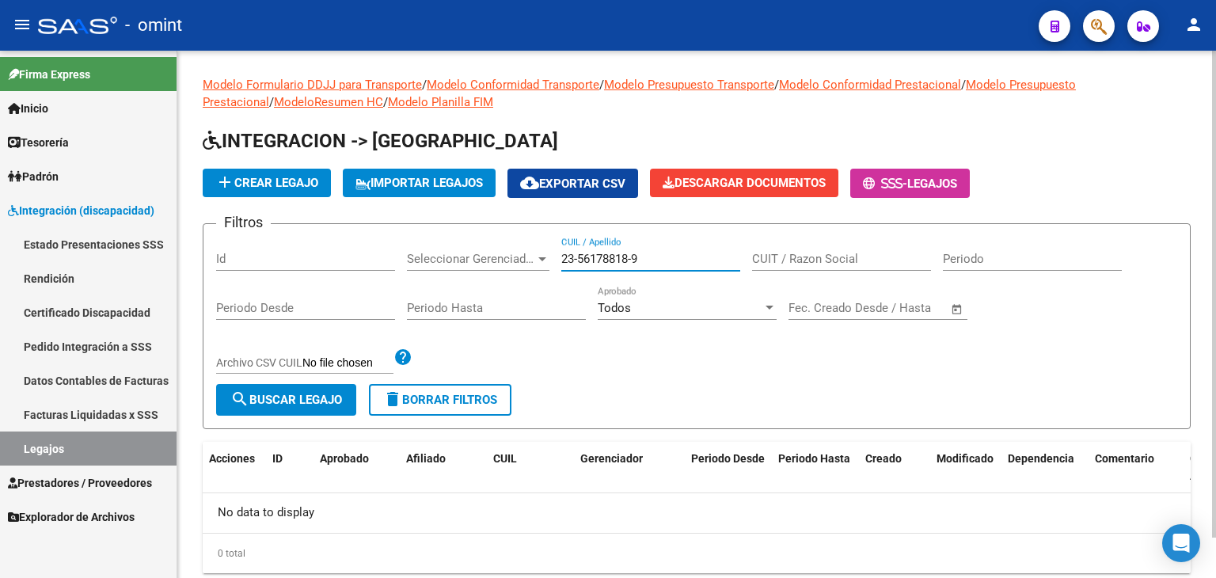
click at [637, 260] on input "23-56178818-9" at bounding box center [650, 259] width 179 height 14
type input "23561788189"
click at [299, 401] on span "search Buscar Legajo" at bounding box center [286, 400] width 112 height 14
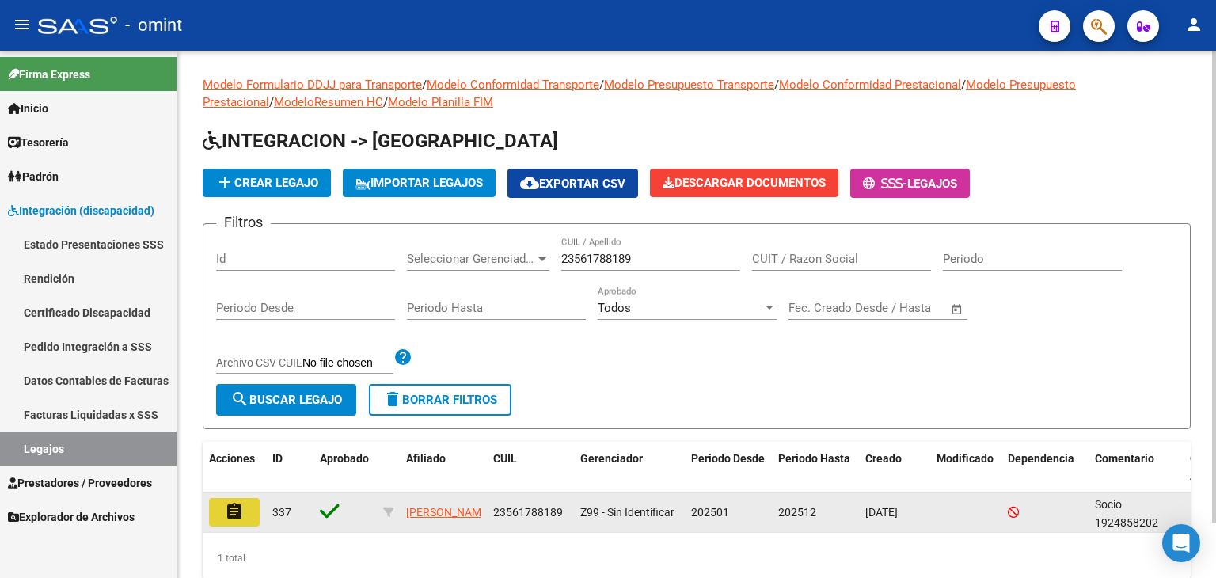
click at [230, 498] on button "assignment" at bounding box center [234, 512] width 51 height 29
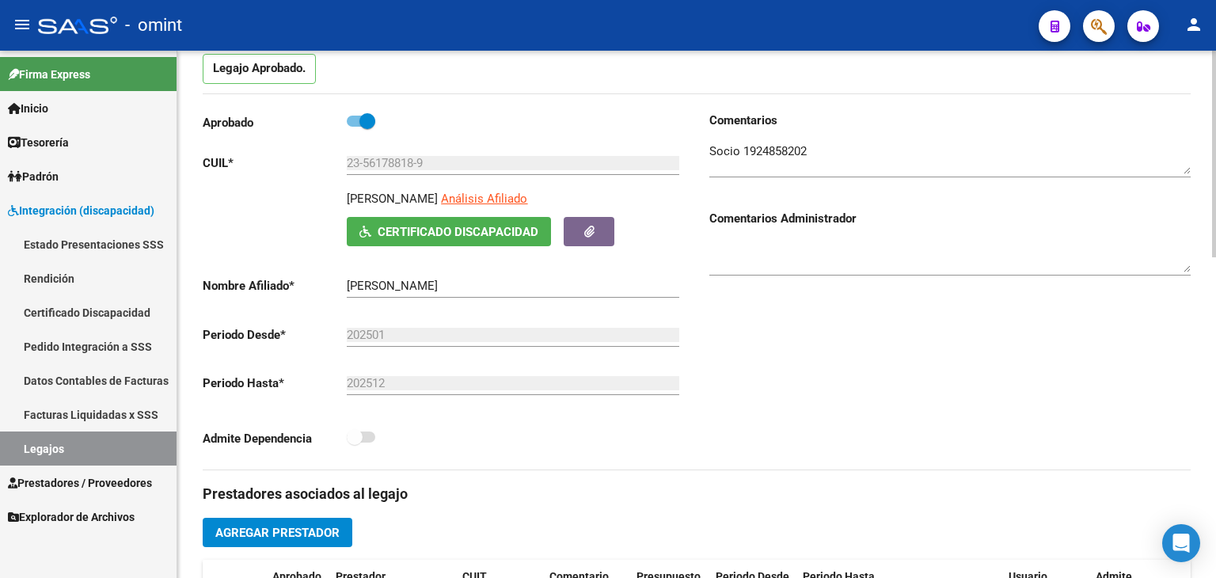
scroll to position [158, 0]
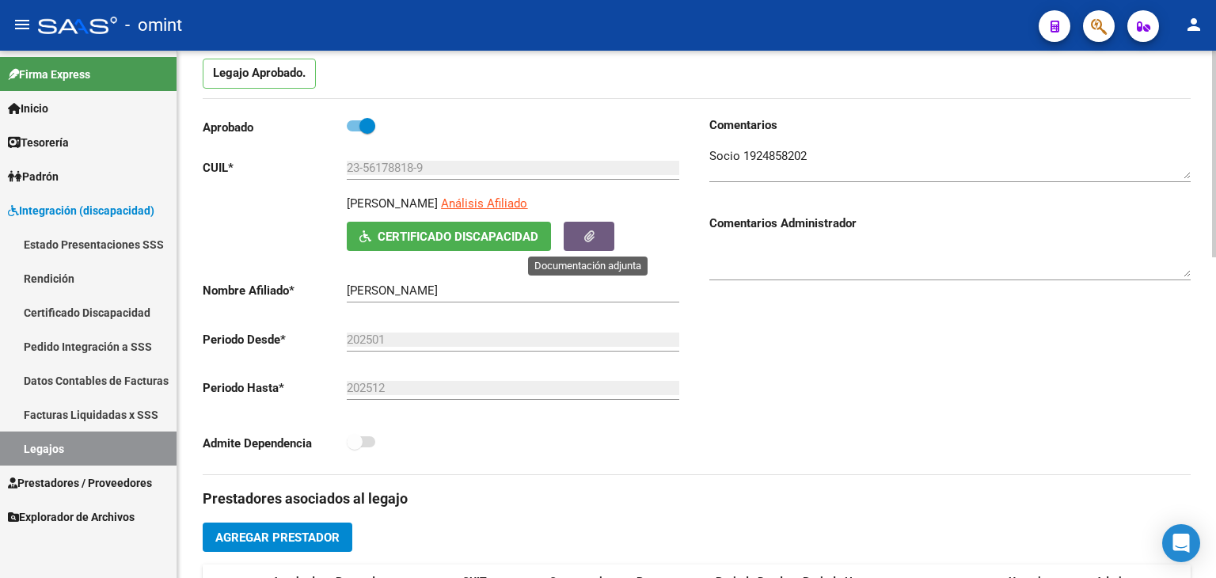
click at [595, 229] on button "button" at bounding box center [589, 236] width 51 height 29
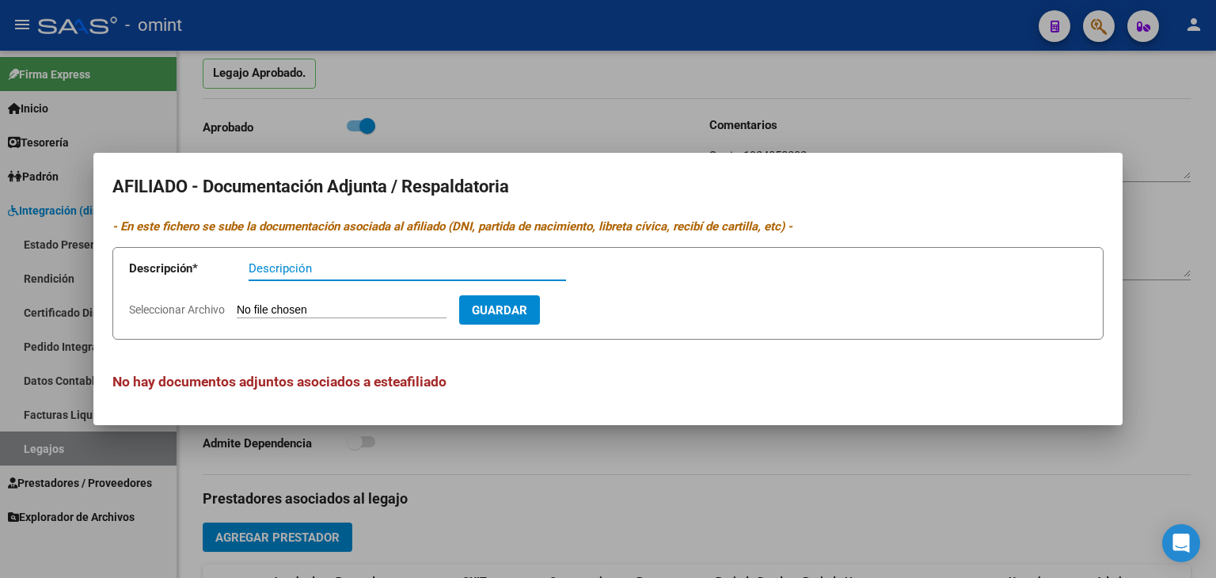
click at [353, 308] on input "Seleccionar Archivo" at bounding box center [342, 310] width 210 height 15
type input "C:\fakepath\1924858202_25081302220_cud.jpg"
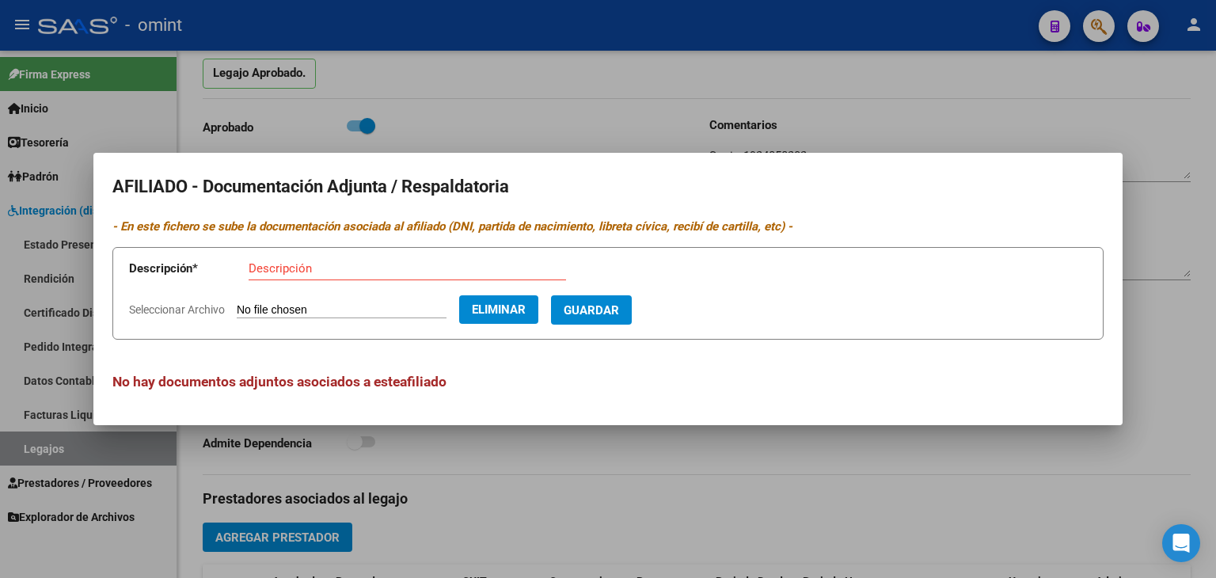
click at [619, 305] on span "Guardar" at bounding box center [591, 310] width 55 height 14
click at [272, 268] on input "Descripción" at bounding box center [368, 268] width 238 height 14
type input "CUD"
click at [619, 303] on span "Guardar" at bounding box center [591, 310] width 55 height 14
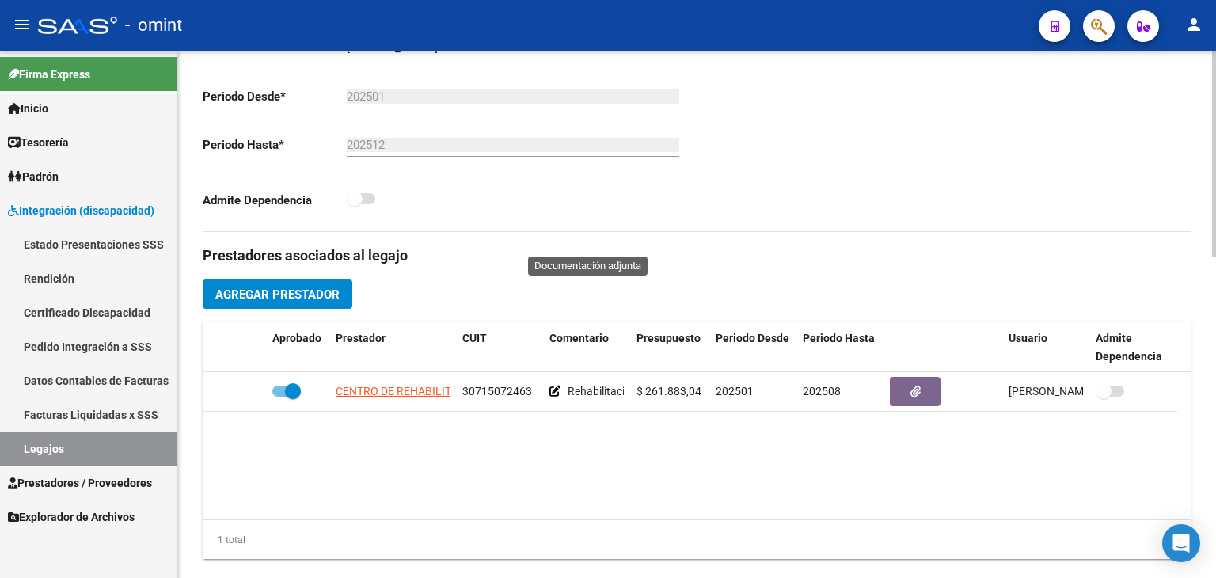
scroll to position [475, 0]
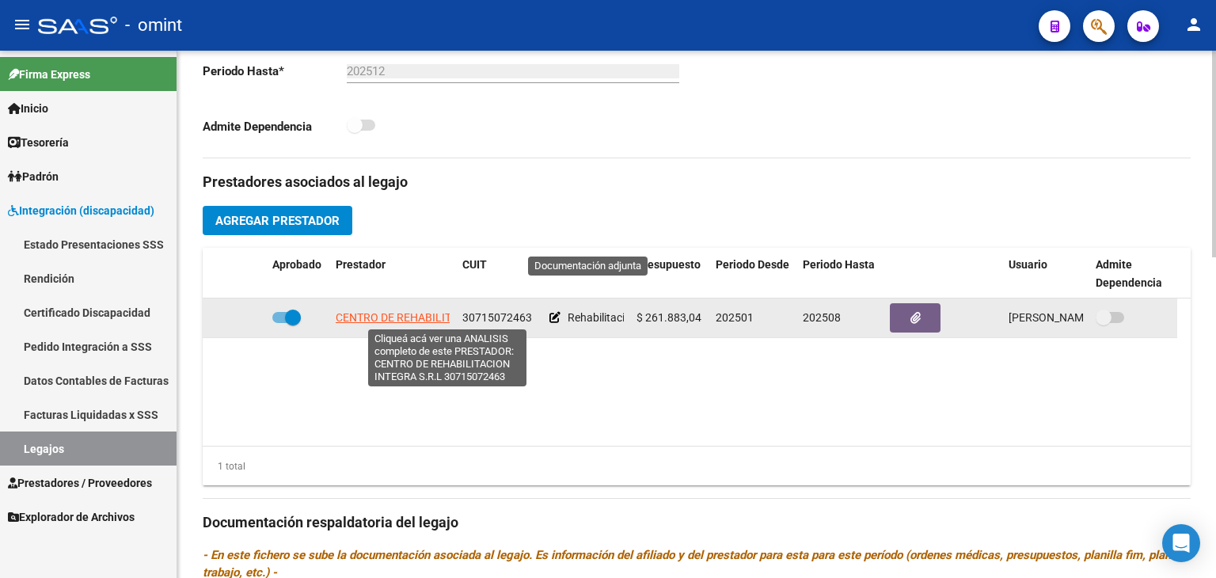
click at [348, 316] on span "CENTRO DE REHABILITACION INTEGRA S.R.L" at bounding box center [448, 317] width 225 height 13
type textarea "30715072463"
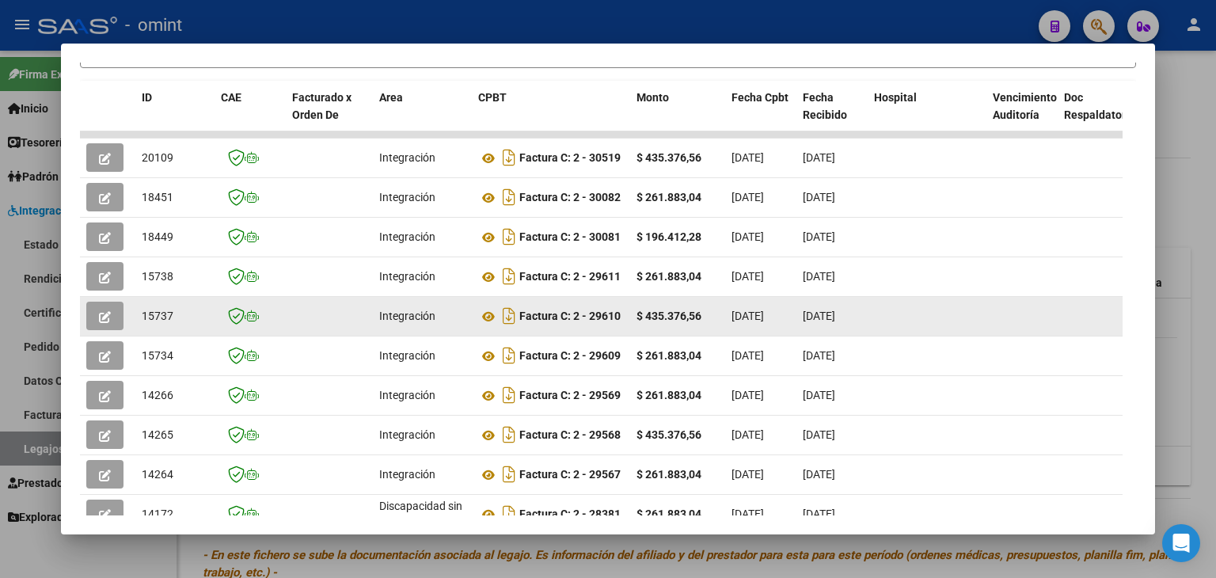
scroll to position [364, 0]
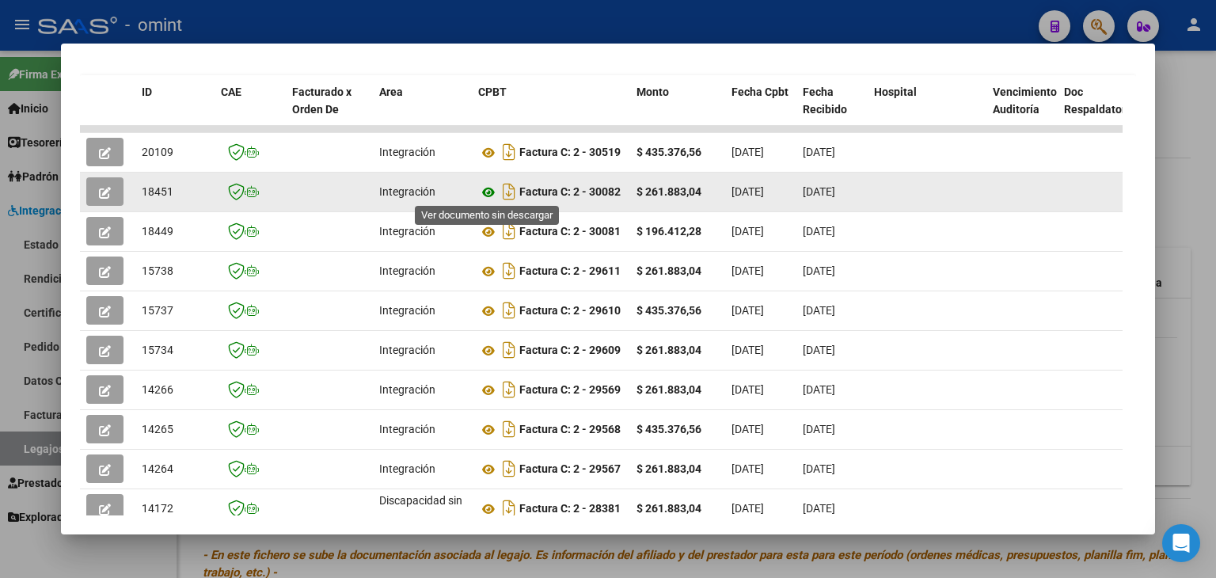
click at [485, 191] on icon at bounding box center [488, 192] width 21 height 19
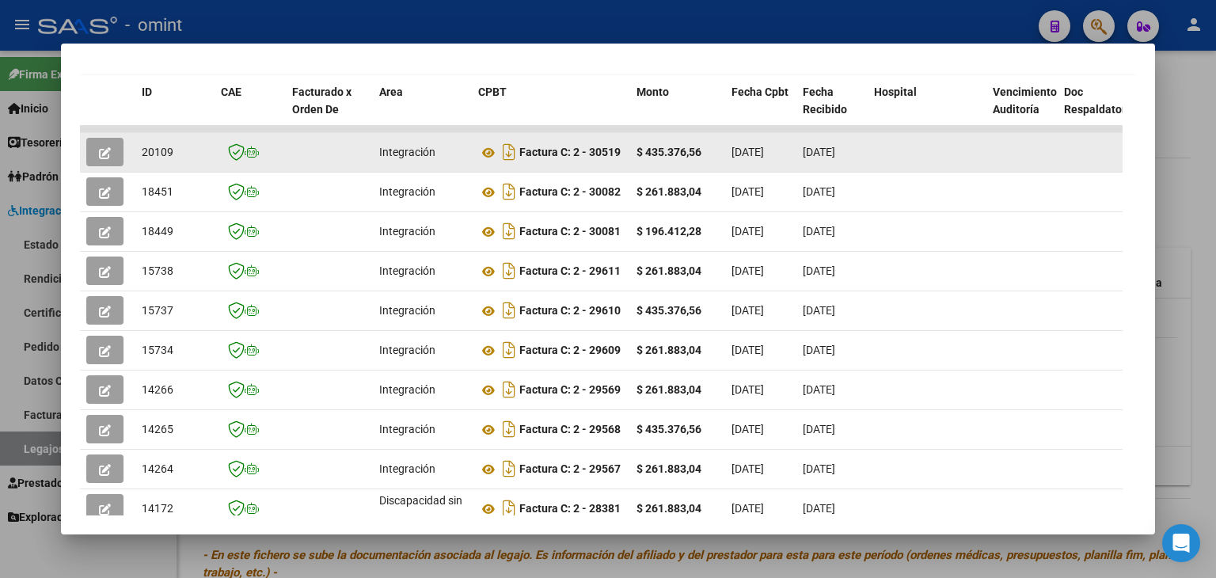
click at [154, 151] on span "20109" at bounding box center [158, 152] width 32 height 13
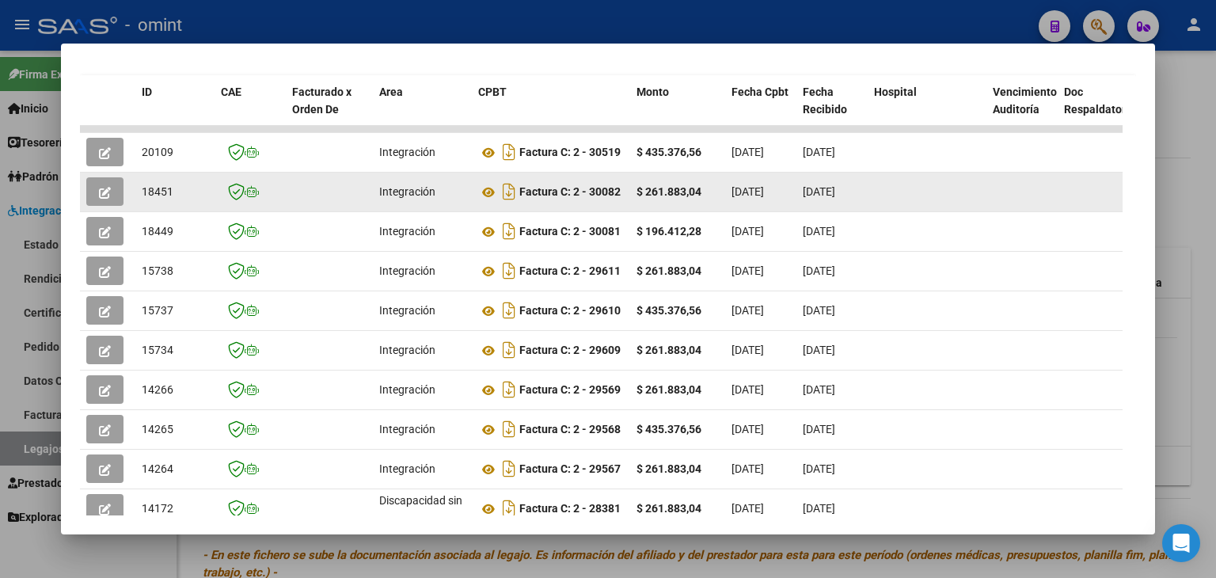
click at [158, 191] on span "18451" at bounding box center [158, 191] width 32 height 13
copy span "18451"
click at [97, 183] on button "button" at bounding box center [104, 191] width 37 height 29
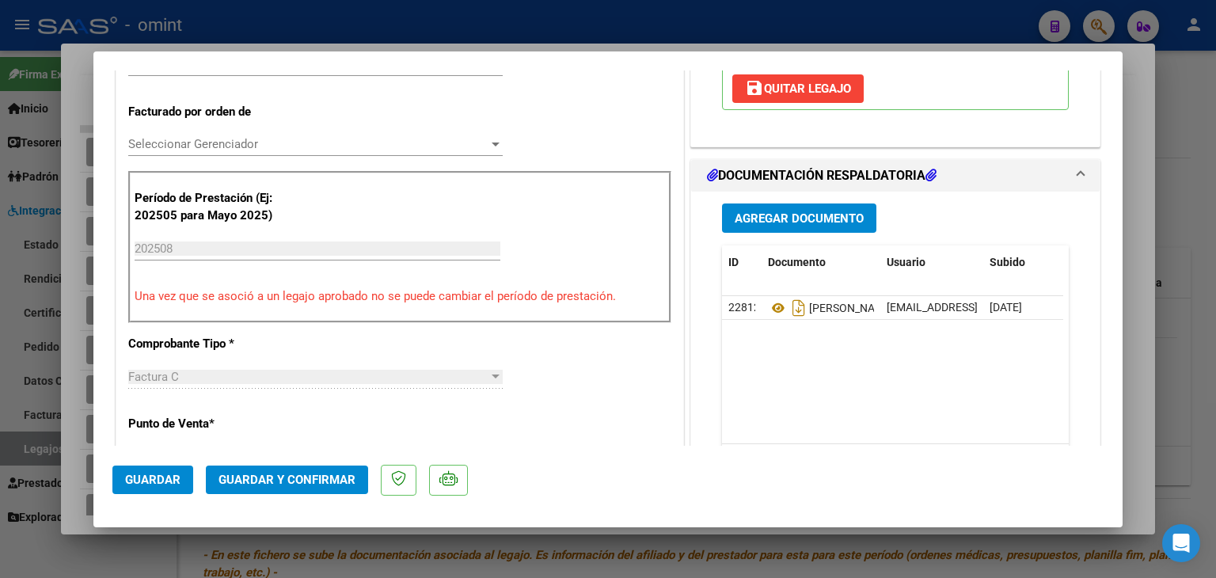
scroll to position [396, 0]
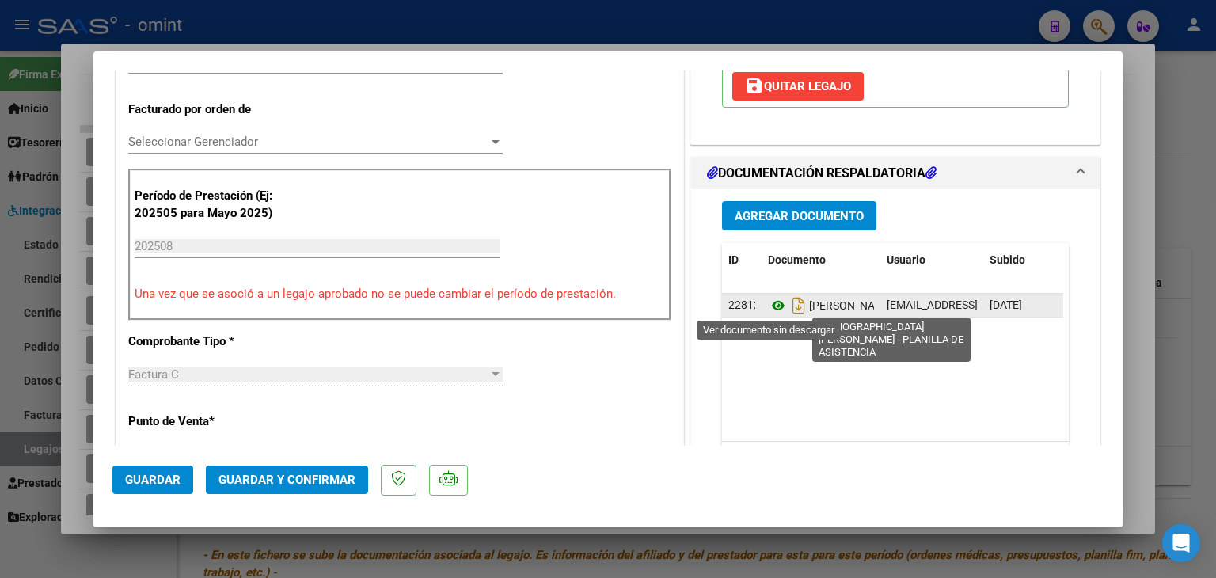
click at [769, 306] on icon at bounding box center [778, 305] width 21 height 19
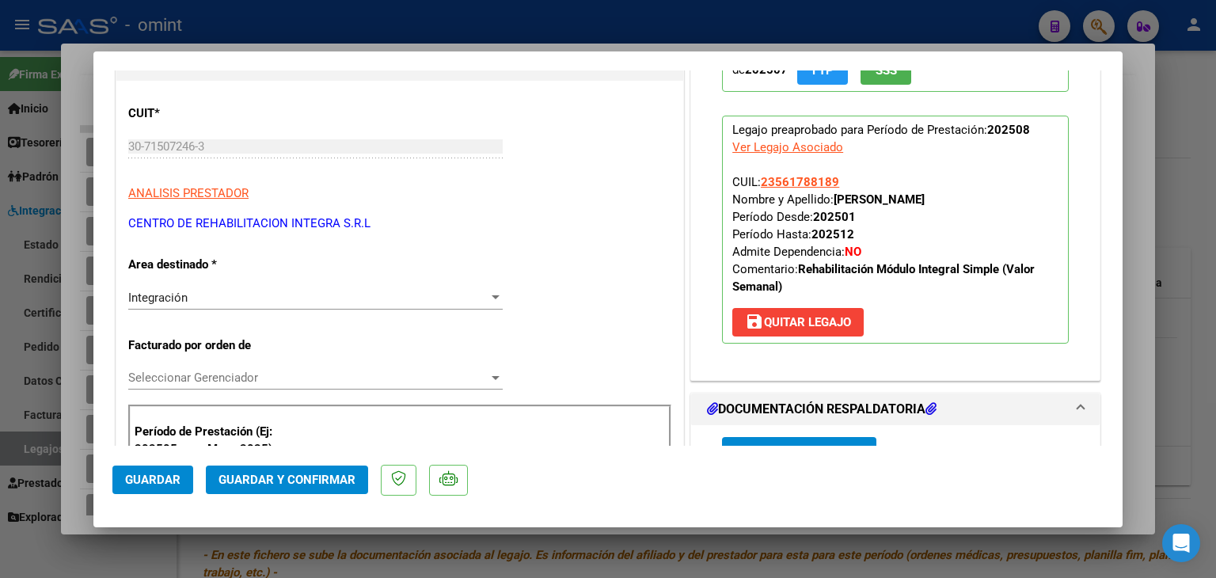
scroll to position [158, 0]
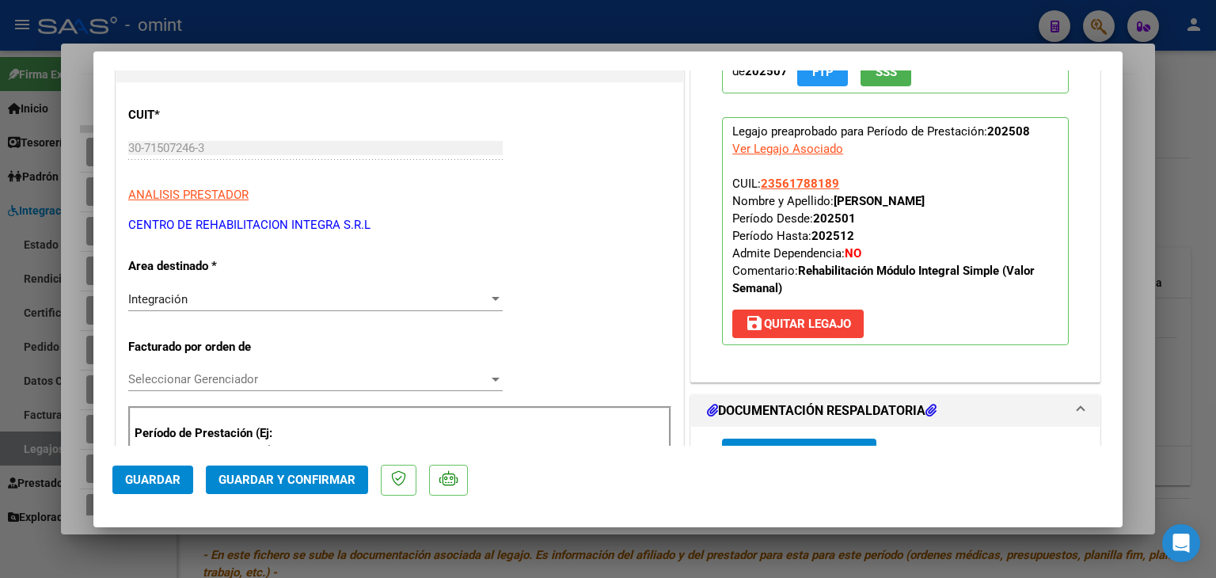
click at [215, 298] on div "Integración" at bounding box center [308, 299] width 360 height 14
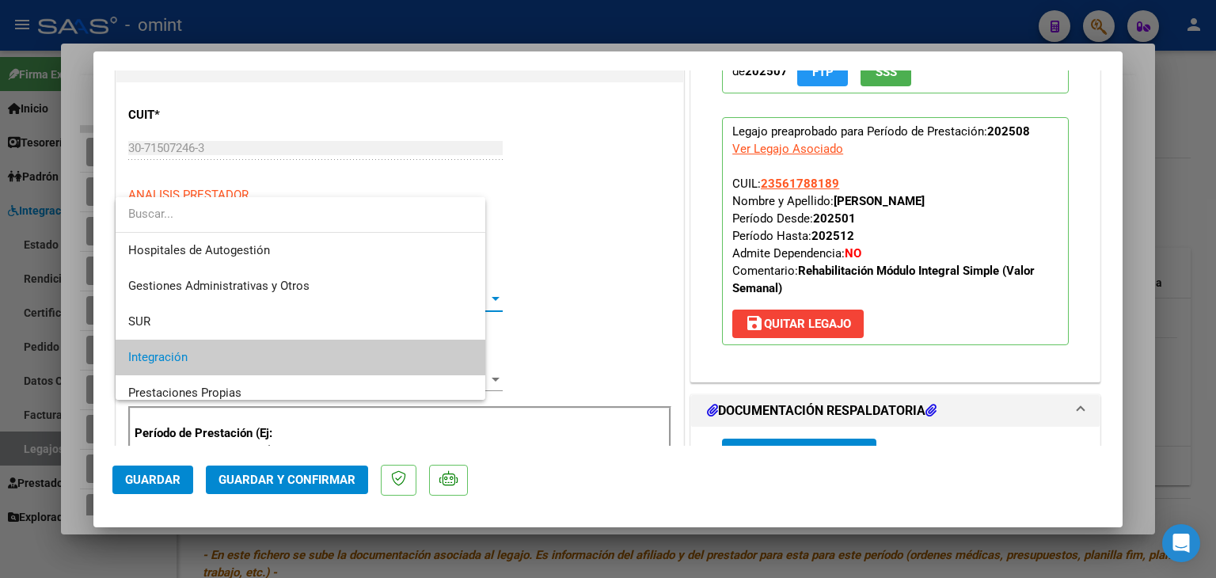
scroll to position [59, 0]
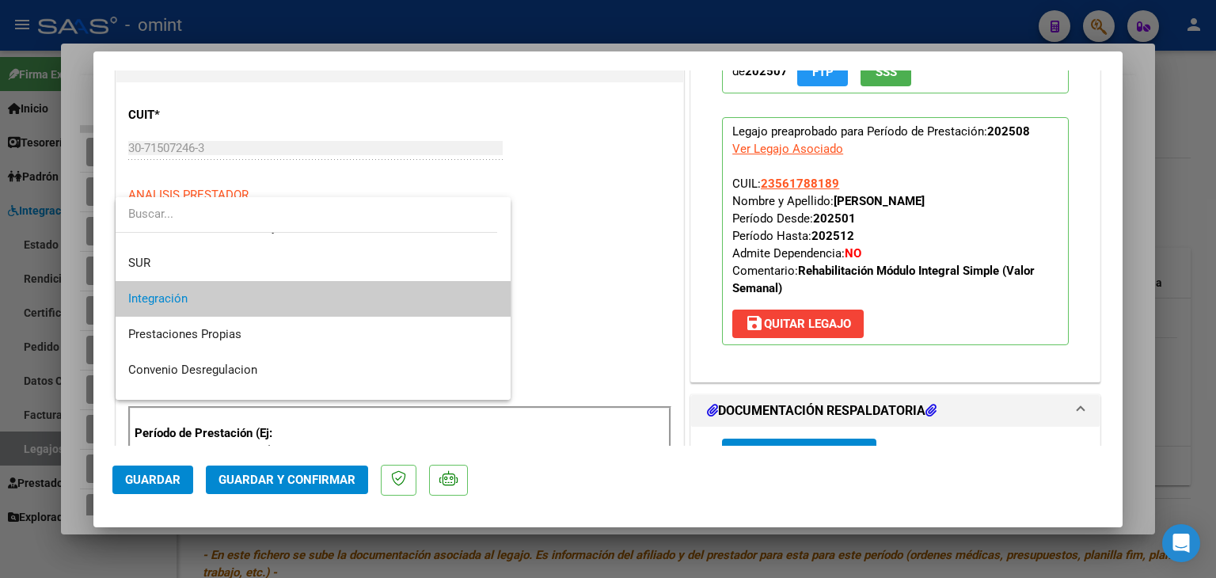
click at [215, 298] on span "Integración" at bounding box center [313, 299] width 370 height 36
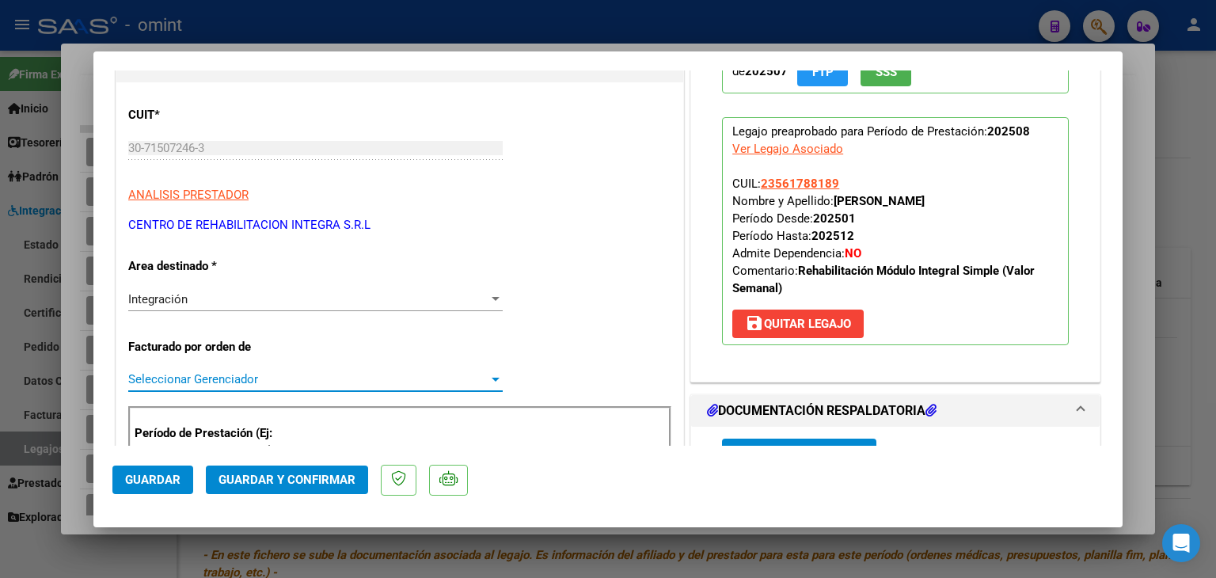
click at [236, 375] on span "Seleccionar Gerenciador" at bounding box center [308, 379] width 360 height 14
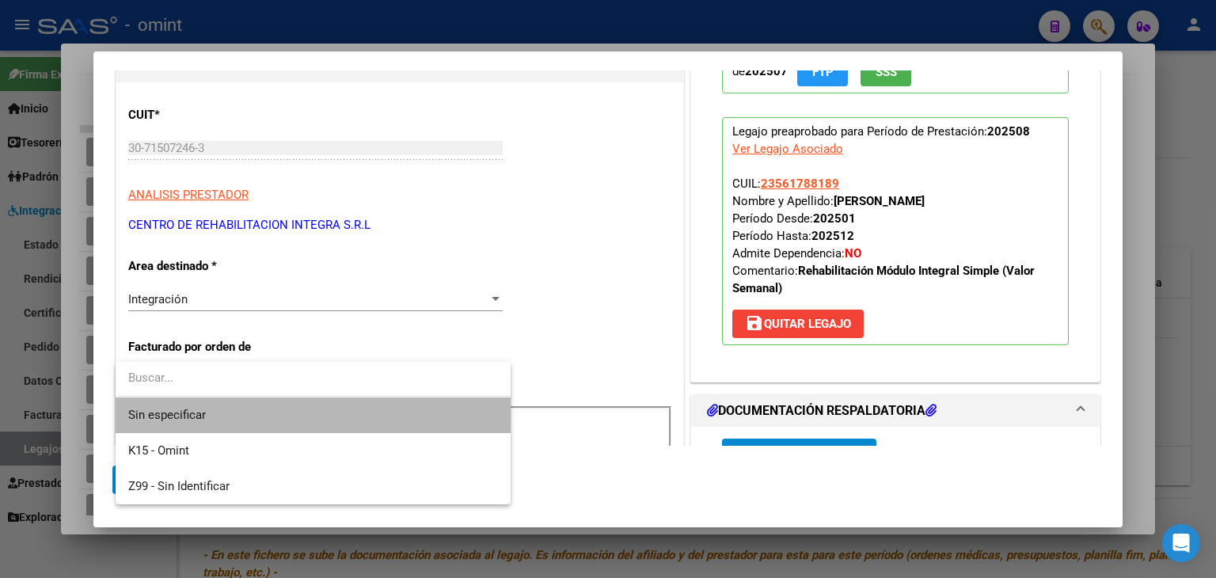
click at [251, 413] on span "Sin especificar" at bounding box center [313, 415] width 370 height 36
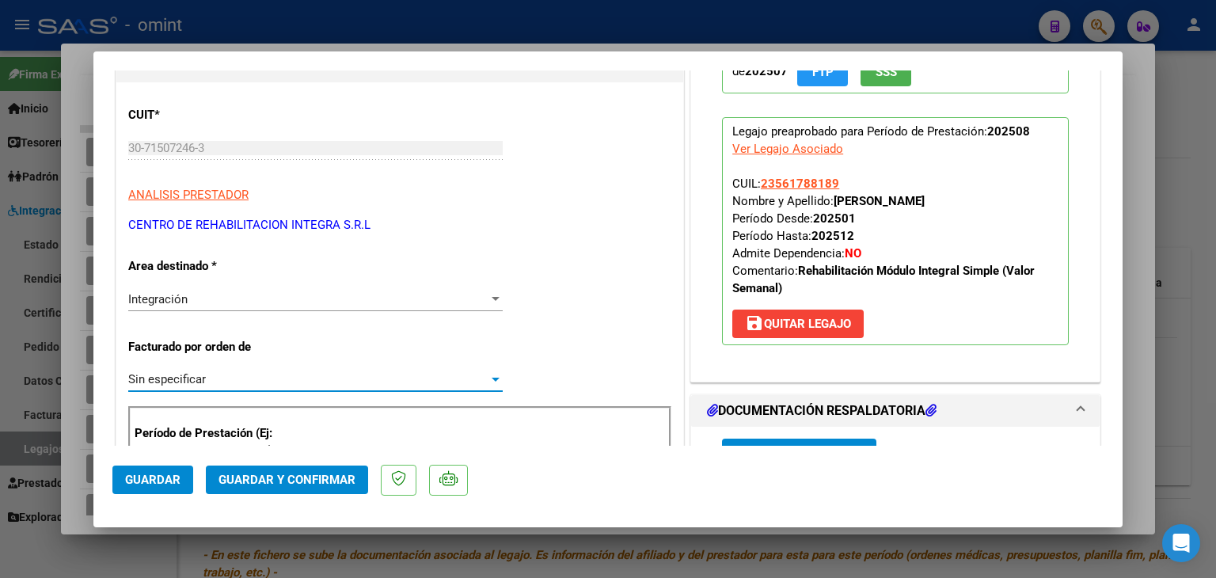
click at [307, 482] on span "Guardar y Confirmar" at bounding box center [287, 480] width 137 height 14
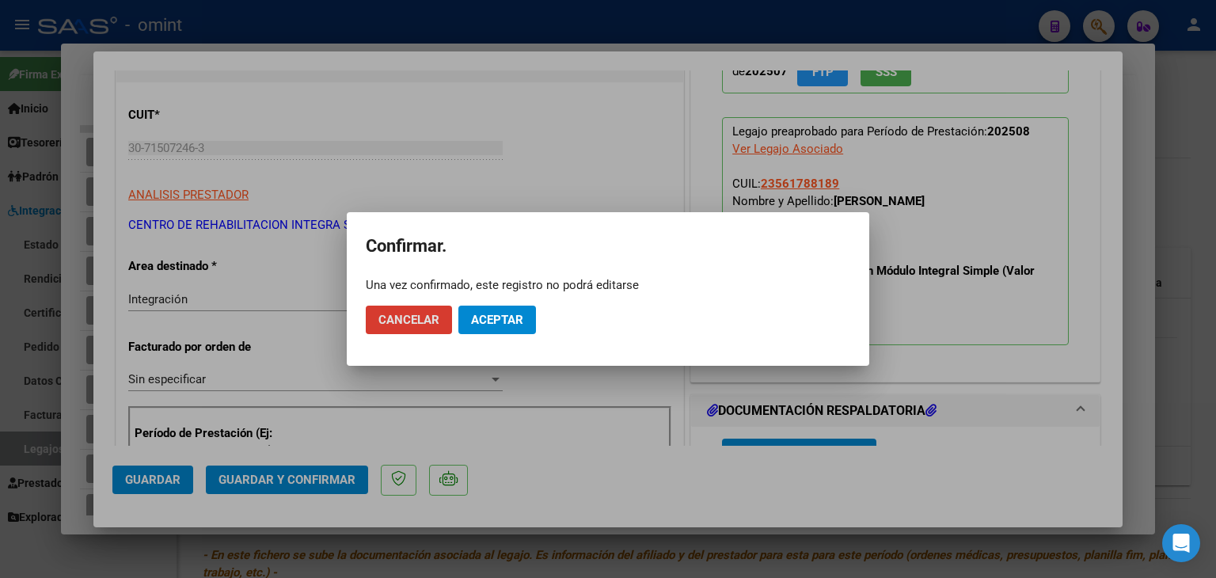
click at [485, 320] on span "Aceptar" at bounding box center [497, 320] width 52 height 14
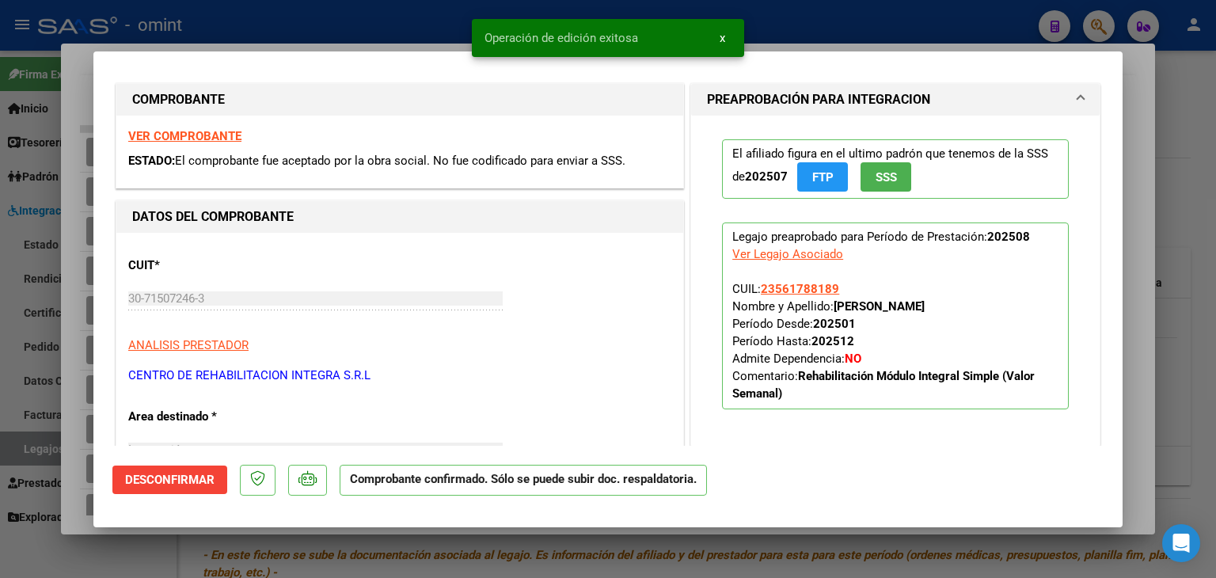
scroll to position [0, 0]
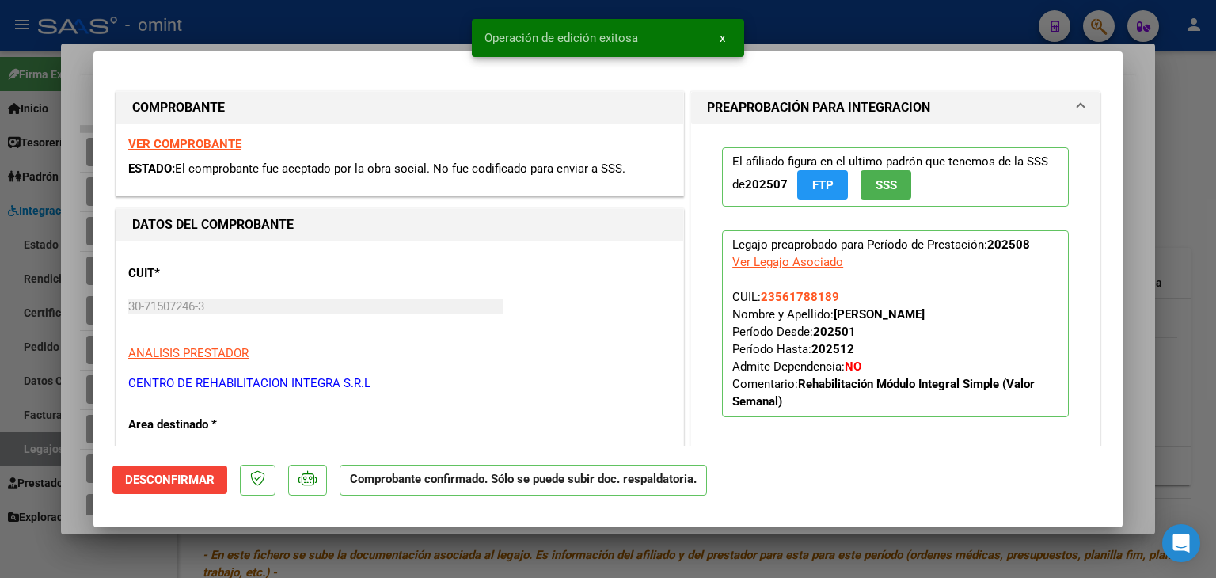
type input "$ 0,00"
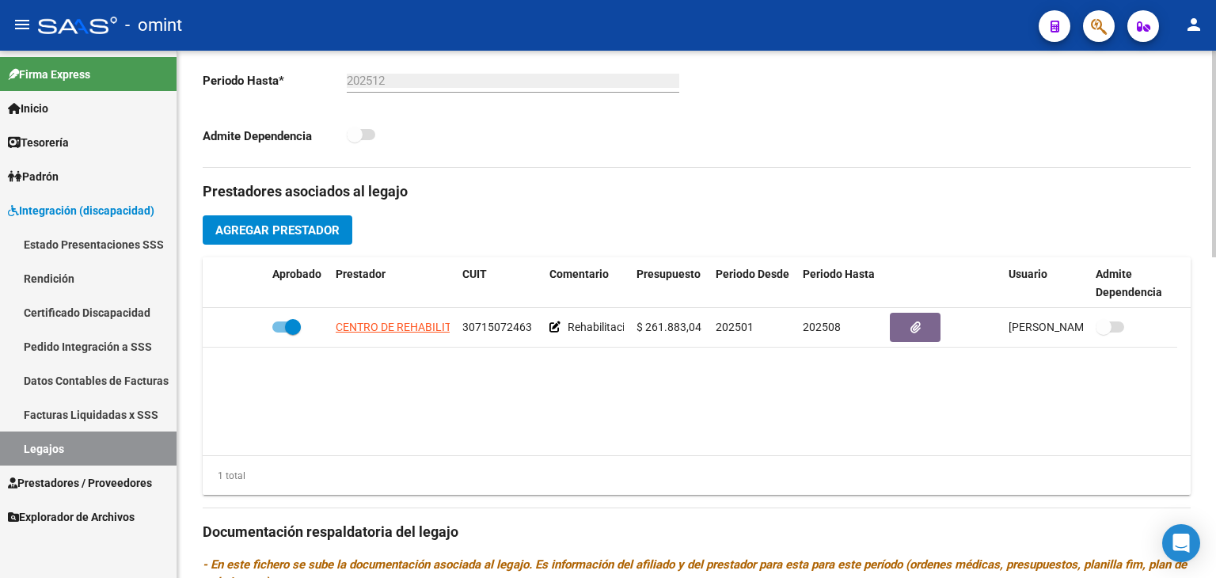
scroll to position [475, 0]
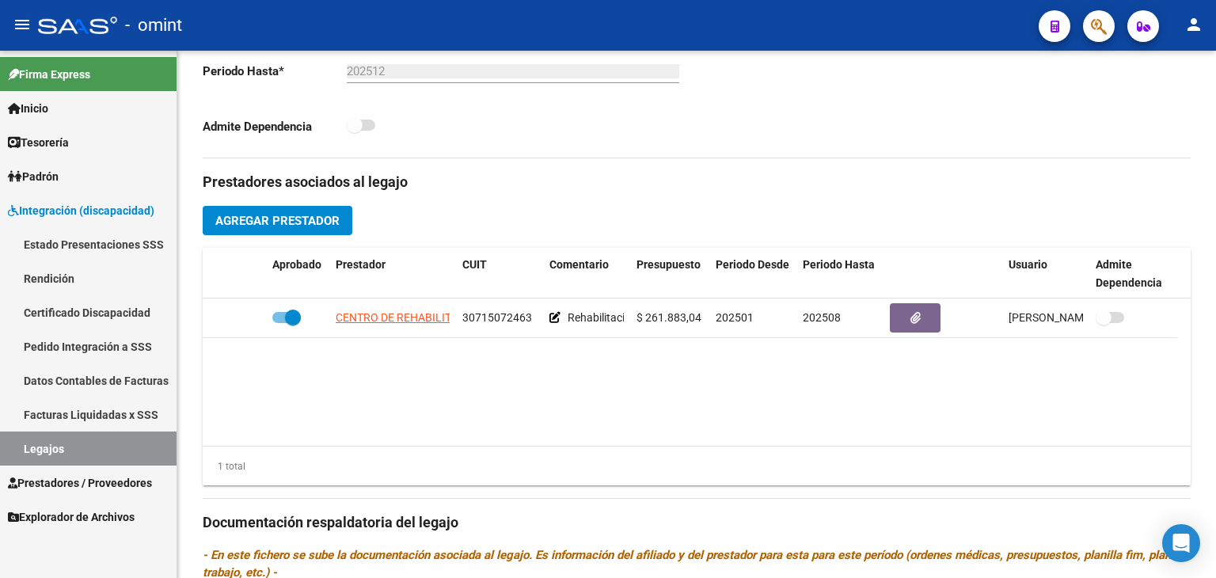
click at [74, 437] on link "Legajos" at bounding box center [88, 449] width 177 height 34
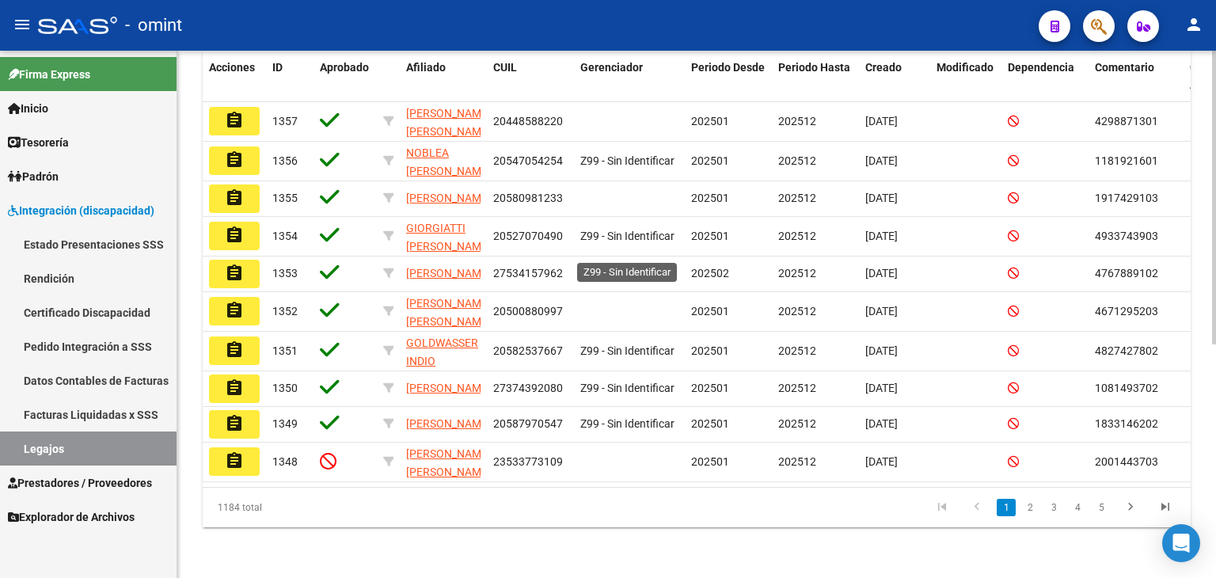
click at [584, 267] on span "Z99 - Sin Identificar" at bounding box center [627, 273] width 94 height 13
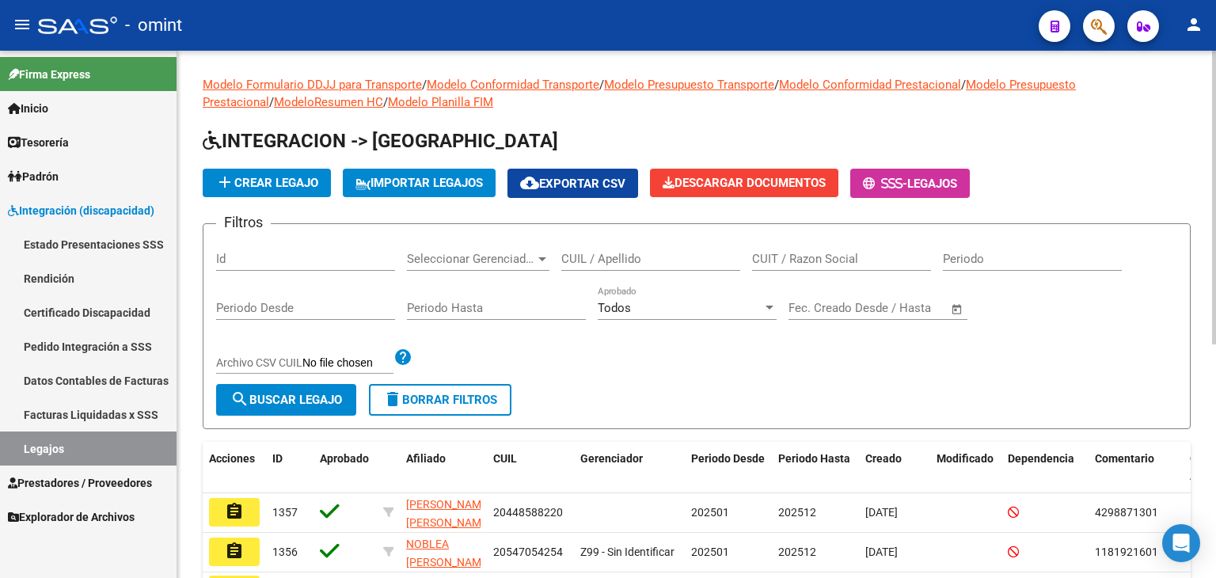
click at [597, 255] on input "CUIL / Apellido" at bounding box center [650, 259] width 179 height 14
paste input "23579256249"
type input "23579256249"
click at [316, 399] on span "search Buscar Legajo" at bounding box center [286, 400] width 112 height 14
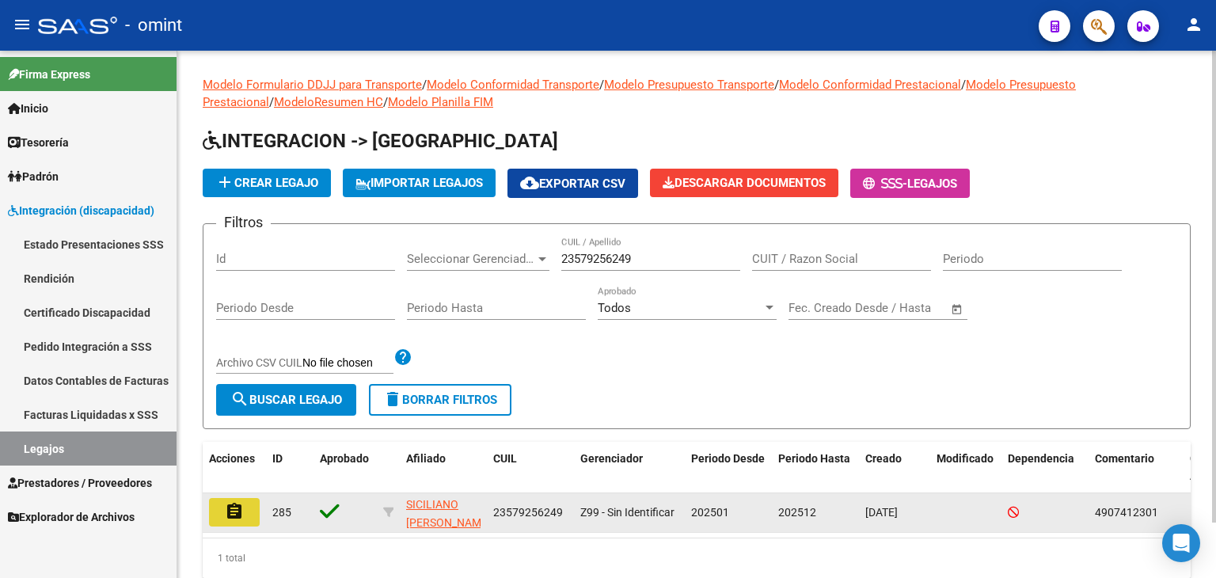
click at [245, 511] on button "assignment" at bounding box center [234, 512] width 51 height 29
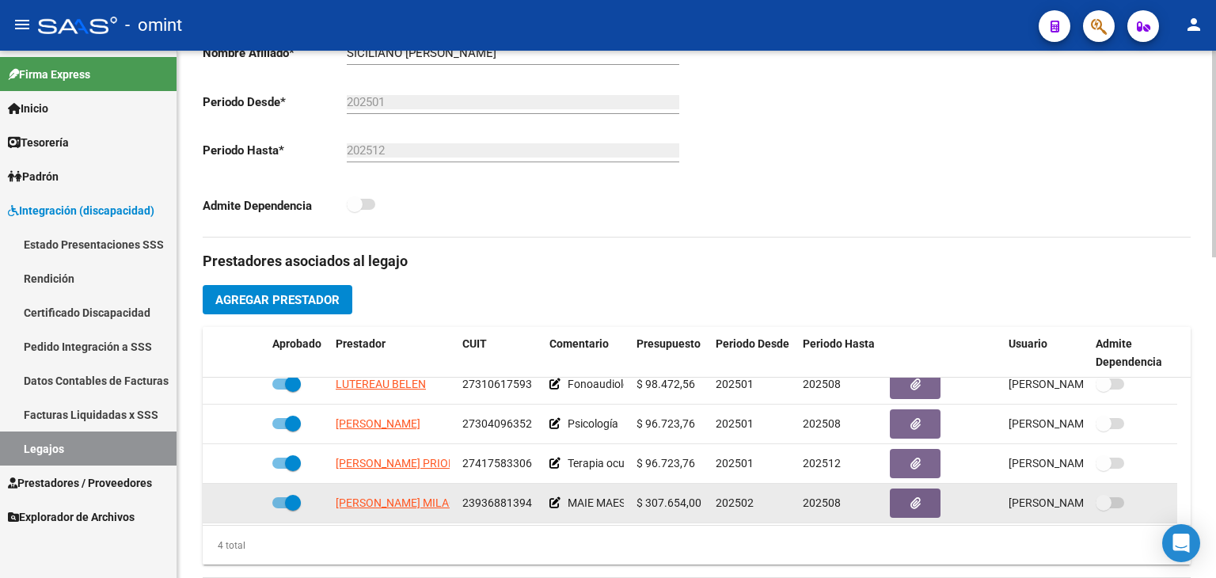
scroll to position [16, 0]
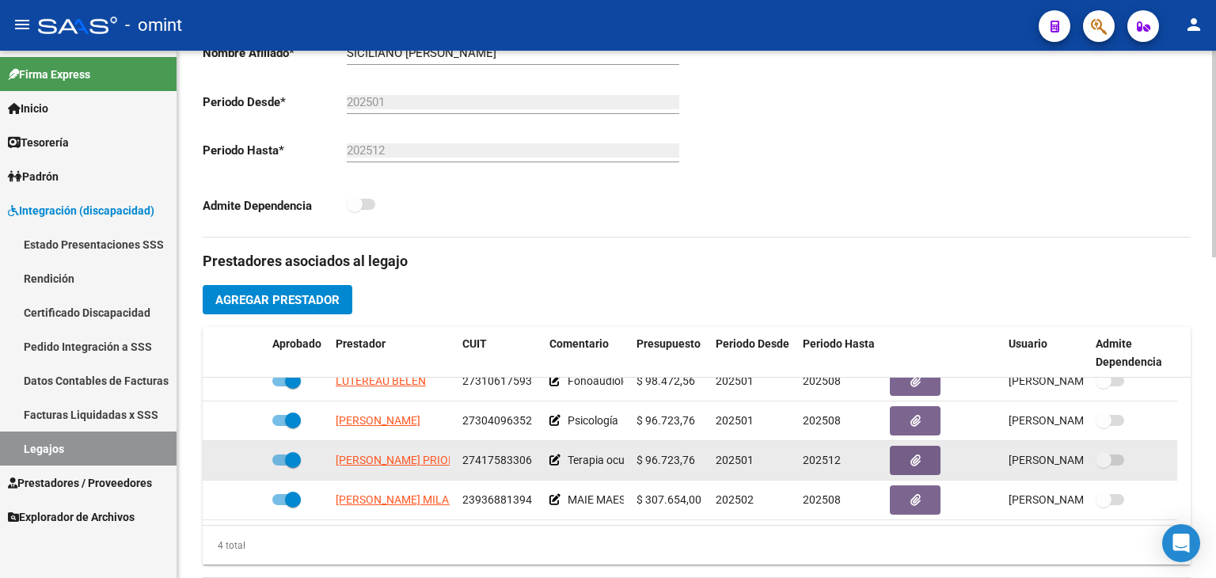
click at [287, 463] on span at bounding box center [293, 460] width 16 height 16
click at [280, 466] on input "checkbox" at bounding box center [280, 466] width 1 height 1
checkbox input "false"
click at [240, 457] on icon at bounding box center [243, 459] width 11 height 11
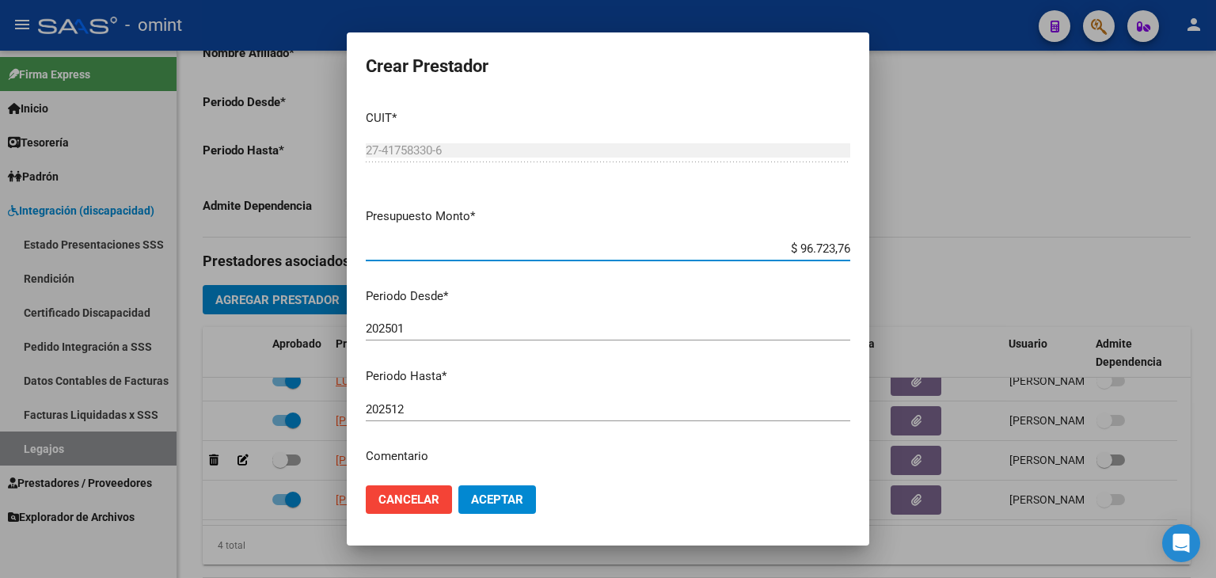
drag, startPoint x: 424, startPoint y: 413, endPoint x: 418, endPoint y: 400, distance: 14.2
click at [424, 412] on input "202512" at bounding box center [608, 409] width 485 height 14
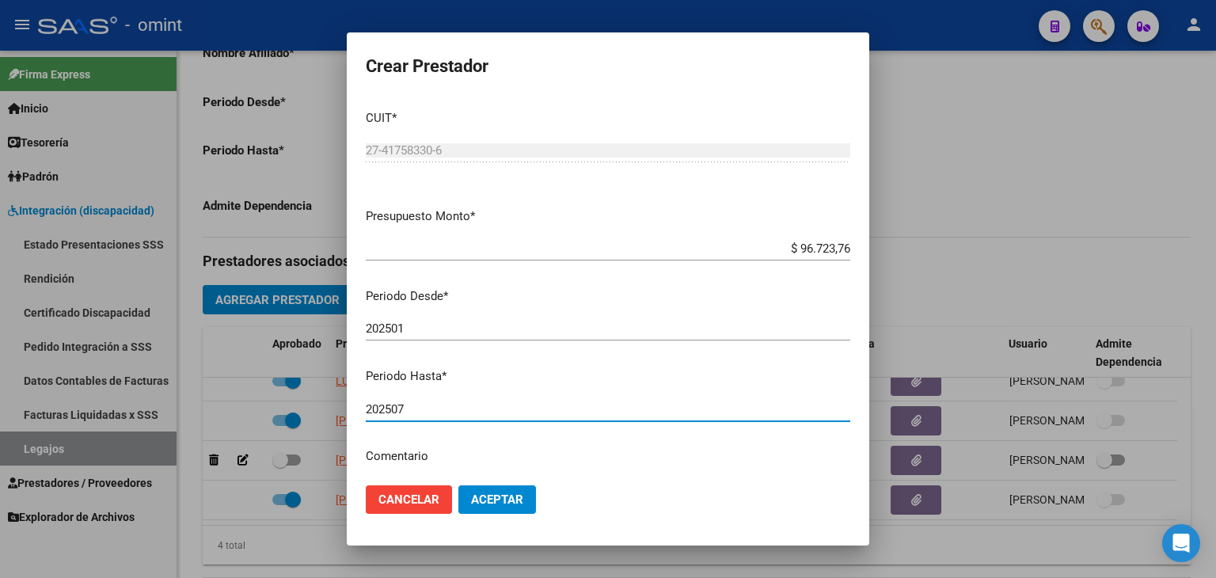
type input "202507"
click at [520, 495] on span "Aceptar" at bounding box center [497, 499] width 52 height 14
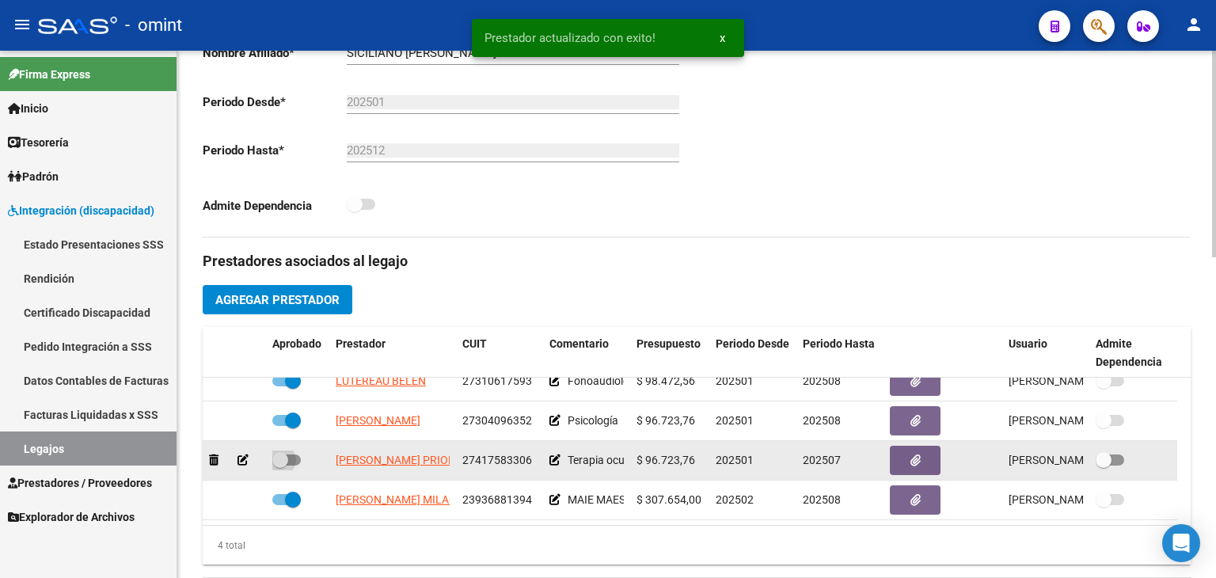
click at [295, 455] on span at bounding box center [286, 459] width 29 height 11
click at [280, 466] on input "checkbox" at bounding box center [280, 466] width 1 height 1
checkbox input "true"
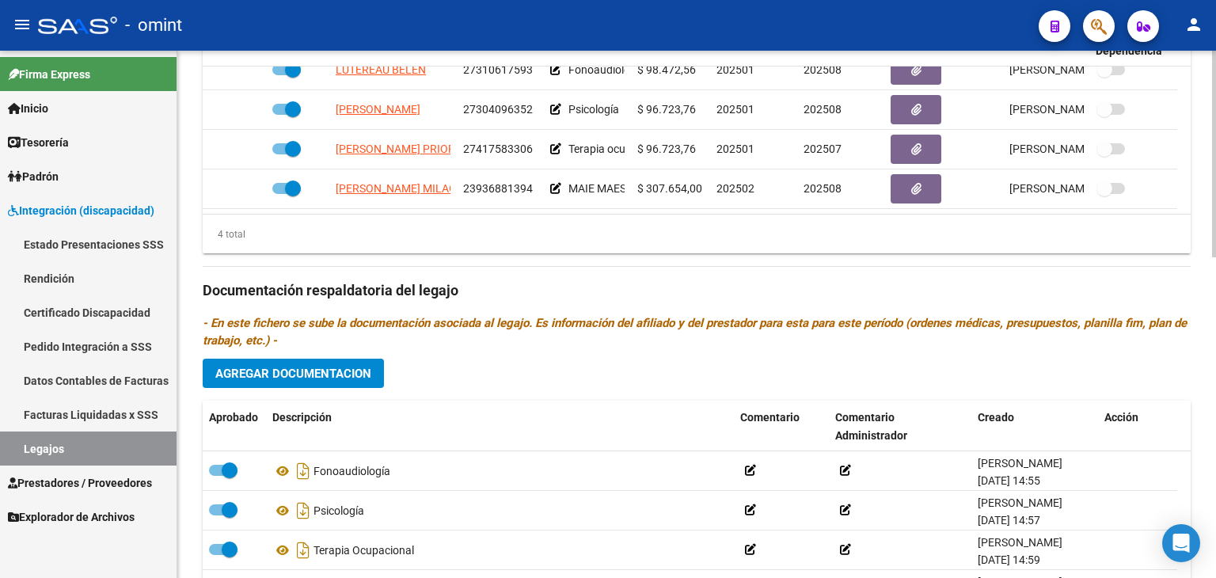
scroll to position [817, 0]
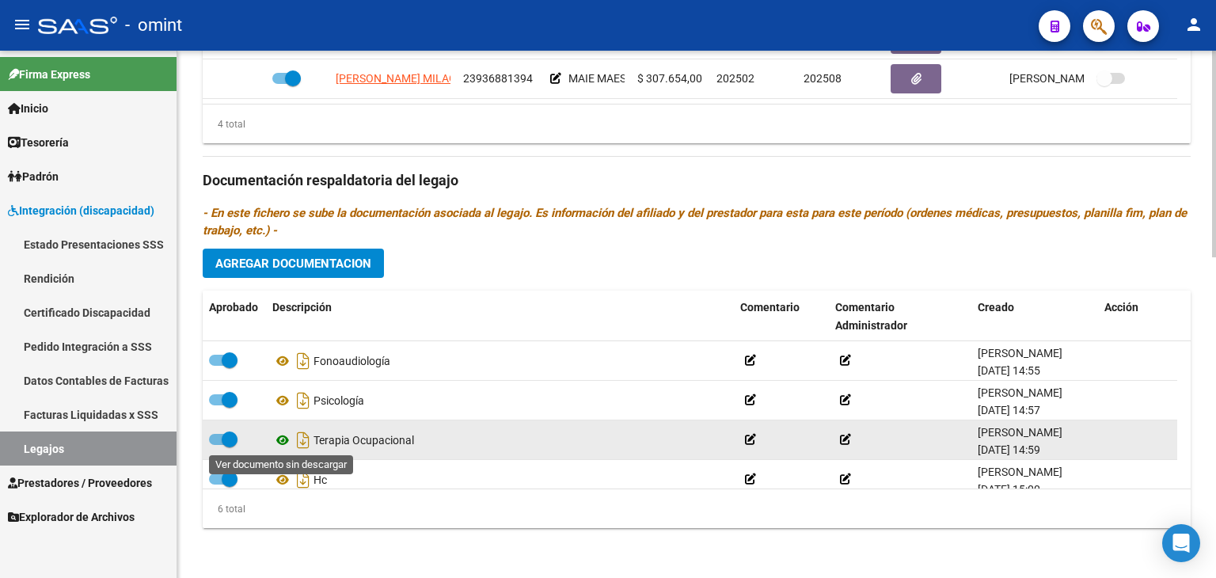
click at [283, 441] on icon at bounding box center [282, 440] width 21 height 19
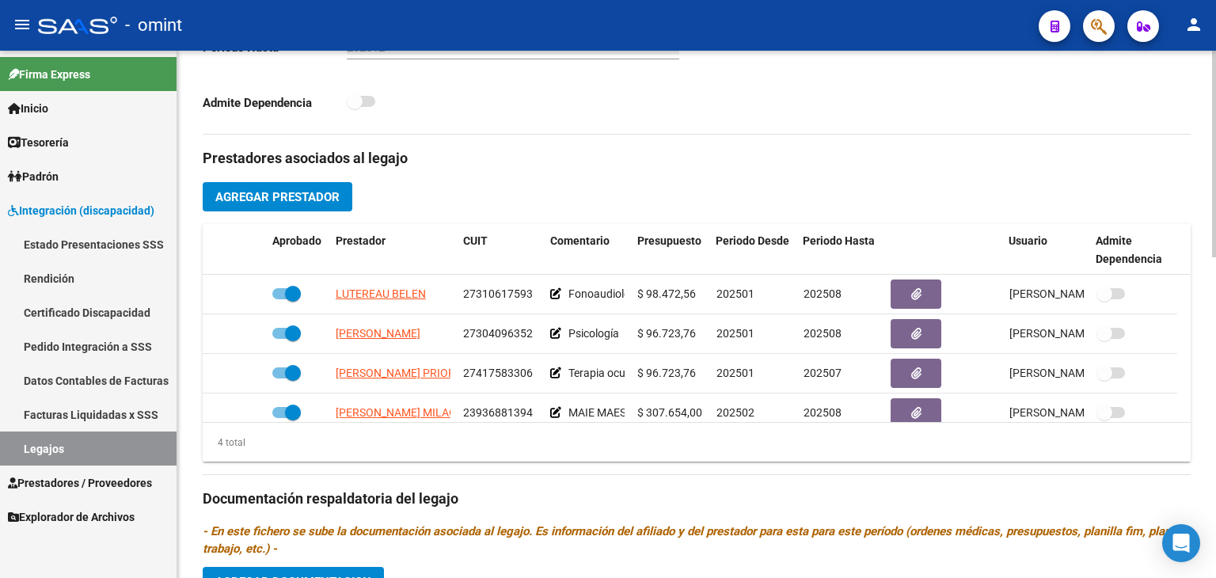
scroll to position [421, 0]
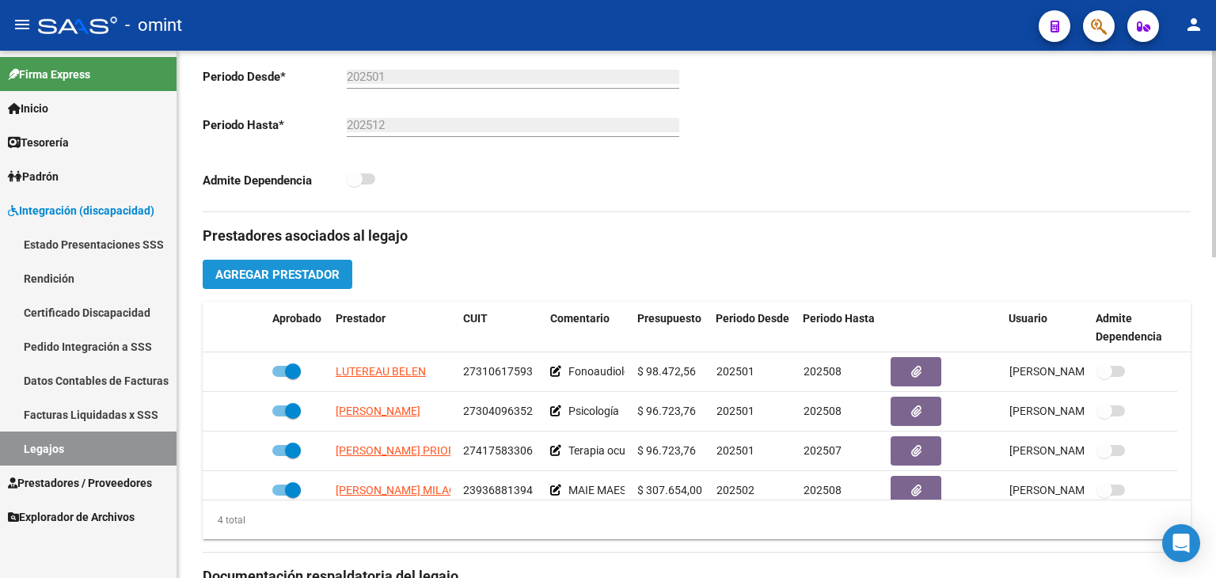
click at [257, 272] on span "Agregar Prestador" at bounding box center [277, 275] width 124 height 14
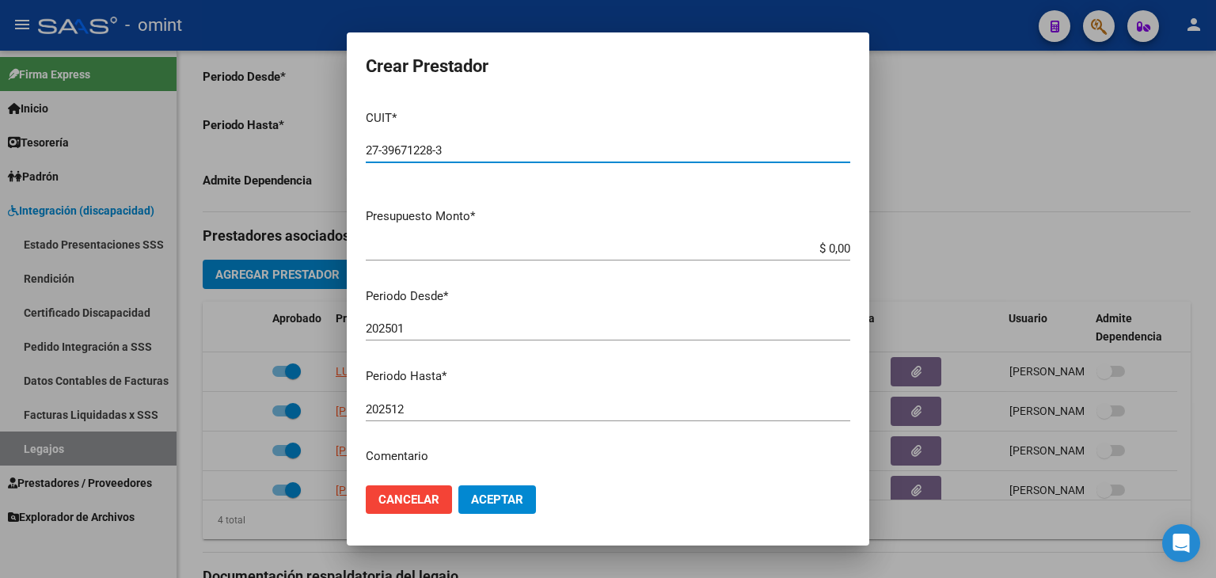
type input "27-39671228-3"
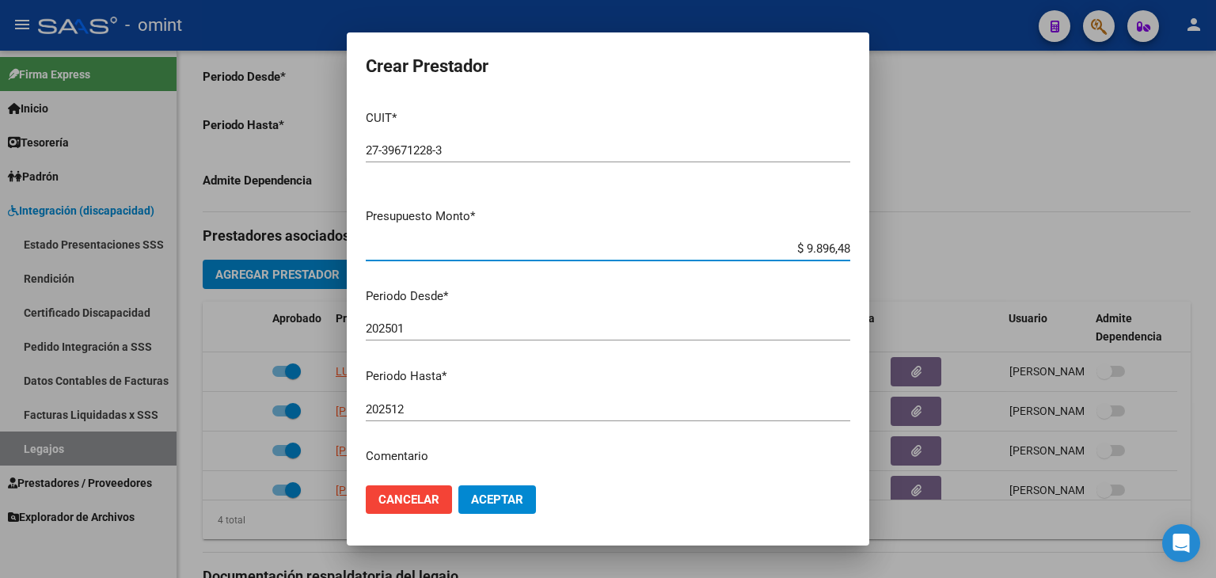
type input "$ 98.964,88"
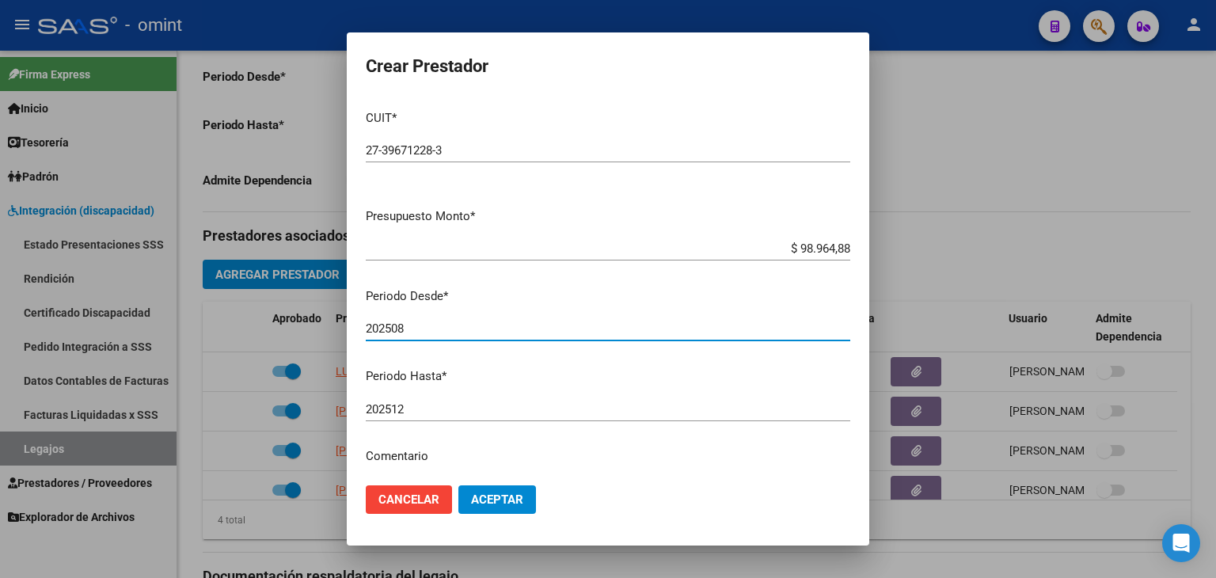
type input "202508"
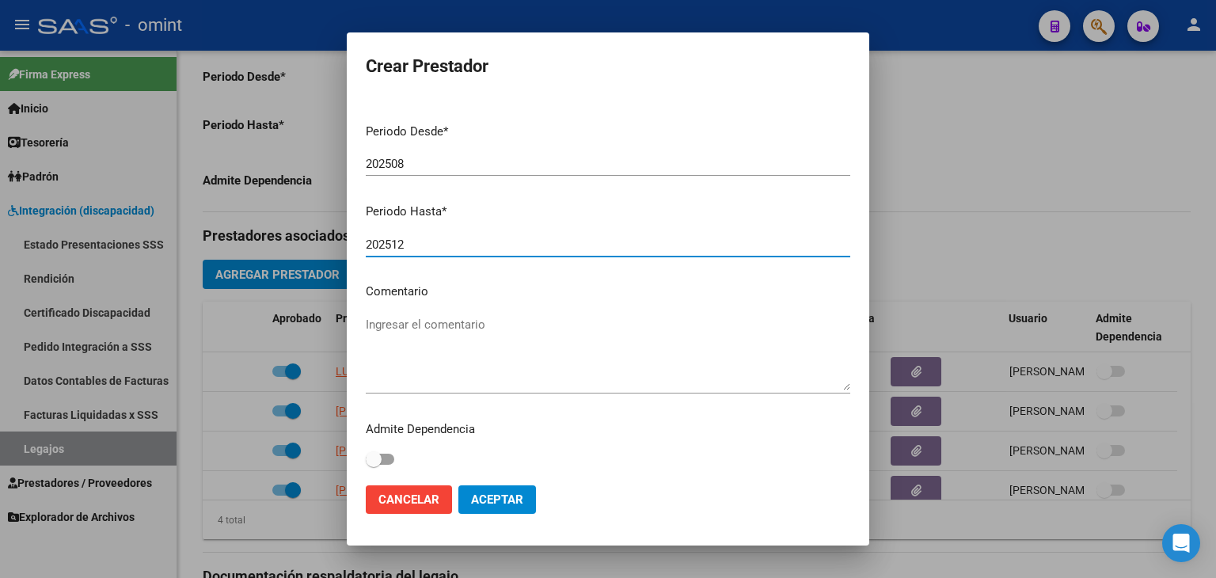
scroll to position [167, 0]
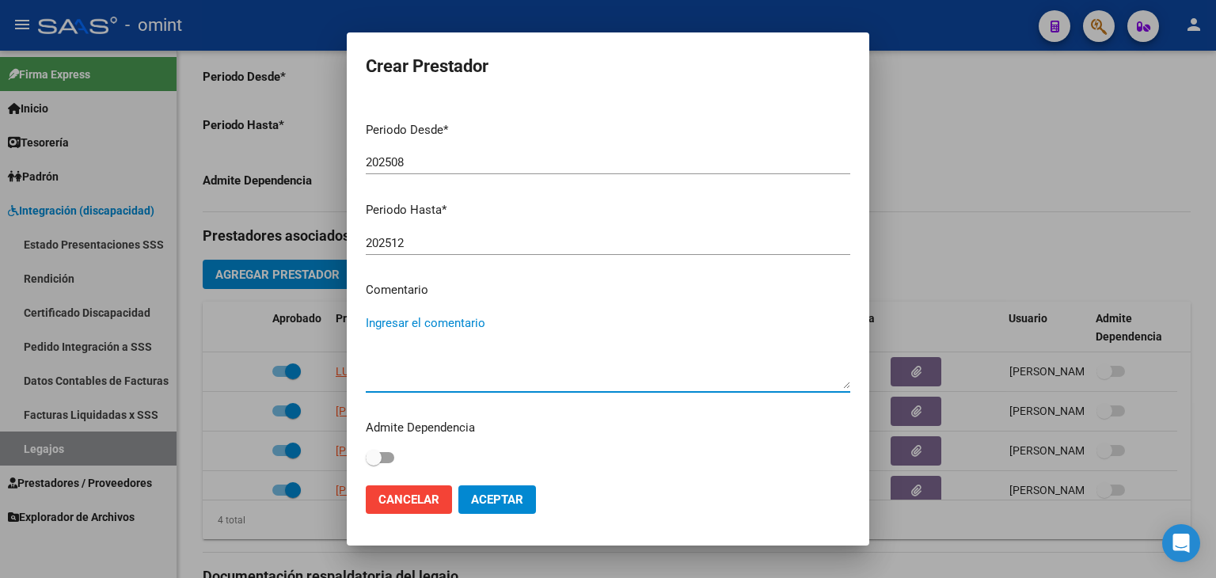
click at [478, 333] on textarea "Ingresar el comentario" at bounding box center [608, 351] width 485 height 74
type textarea "N"
type textarea "TERAPIA OCUPACIONAL - NUEVO PRESTADOR: 8 SESIONES POR MES."
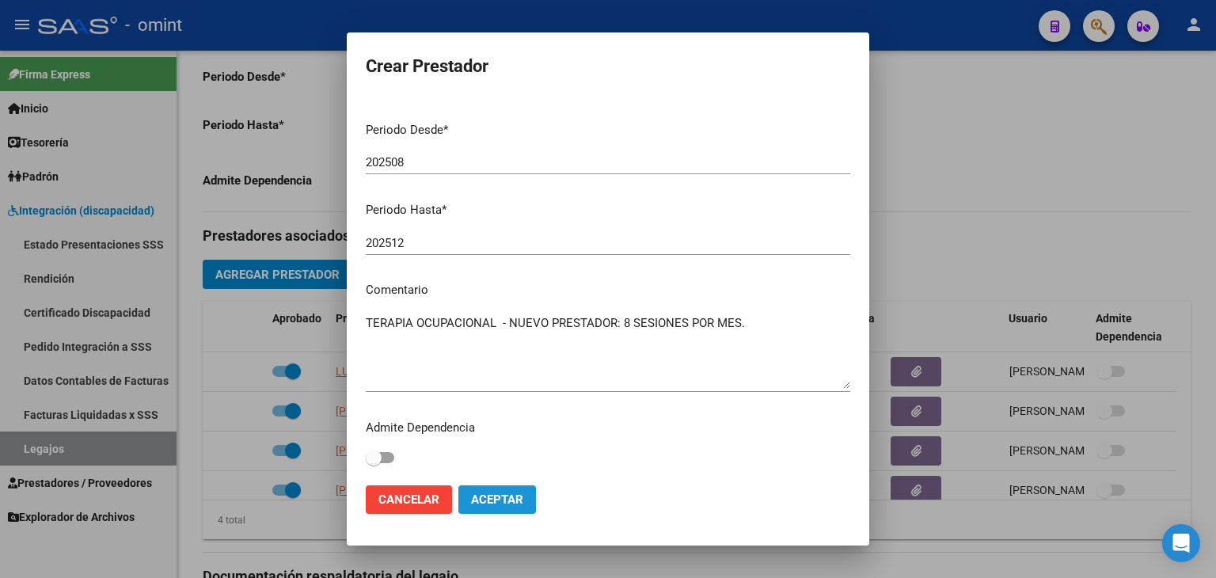
click at [508, 509] on button "Aceptar" at bounding box center [497, 499] width 78 height 29
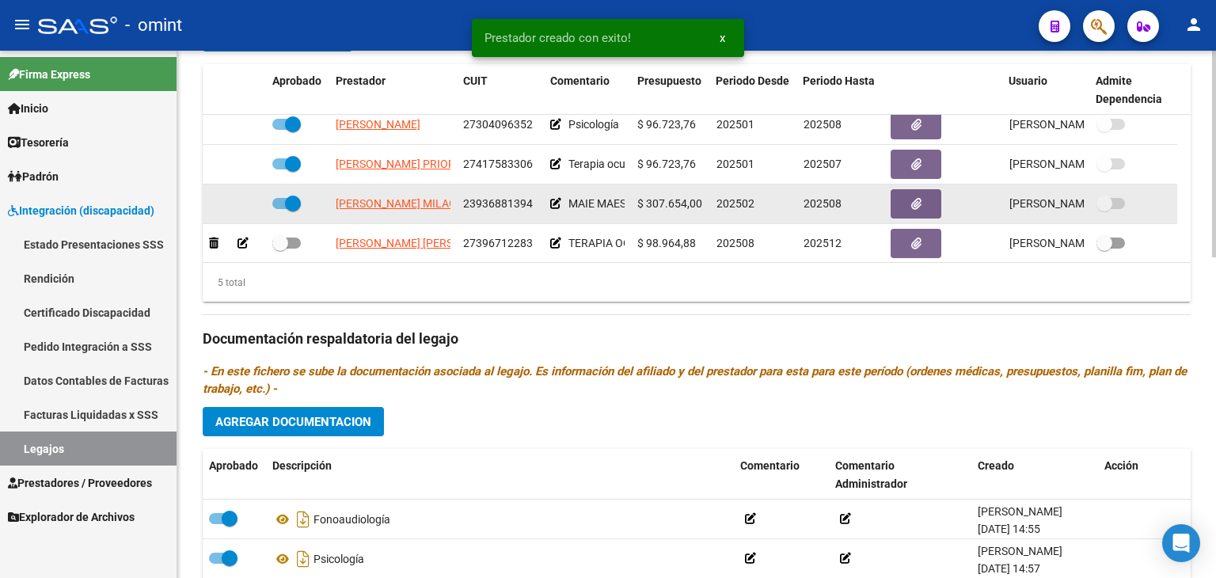
scroll to position [55, 0]
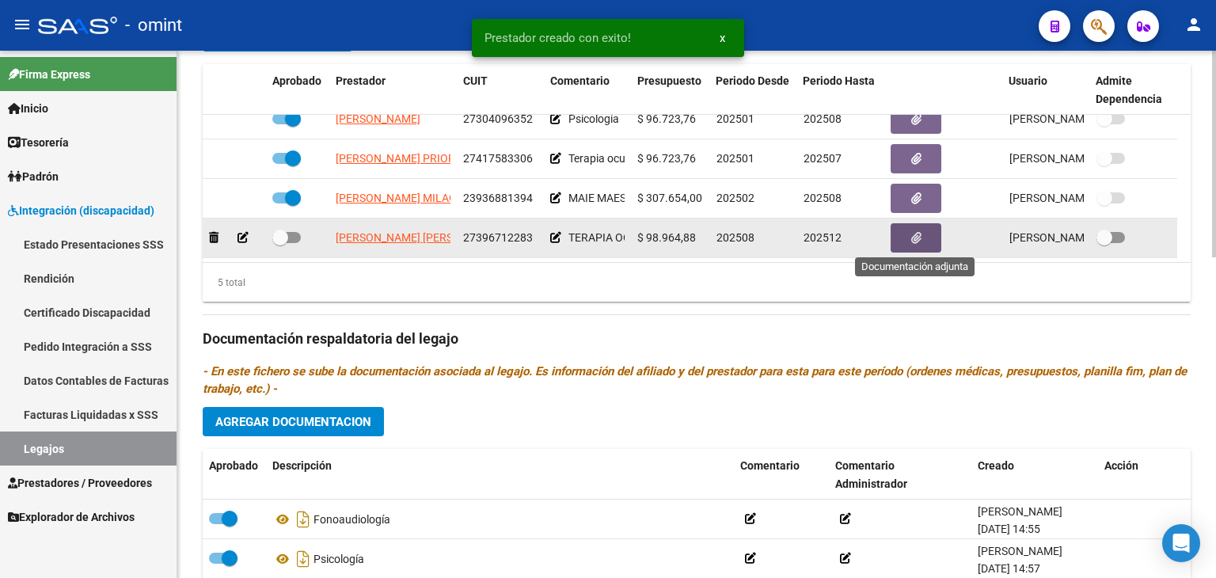
click at [908, 238] on button "button" at bounding box center [916, 237] width 51 height 29
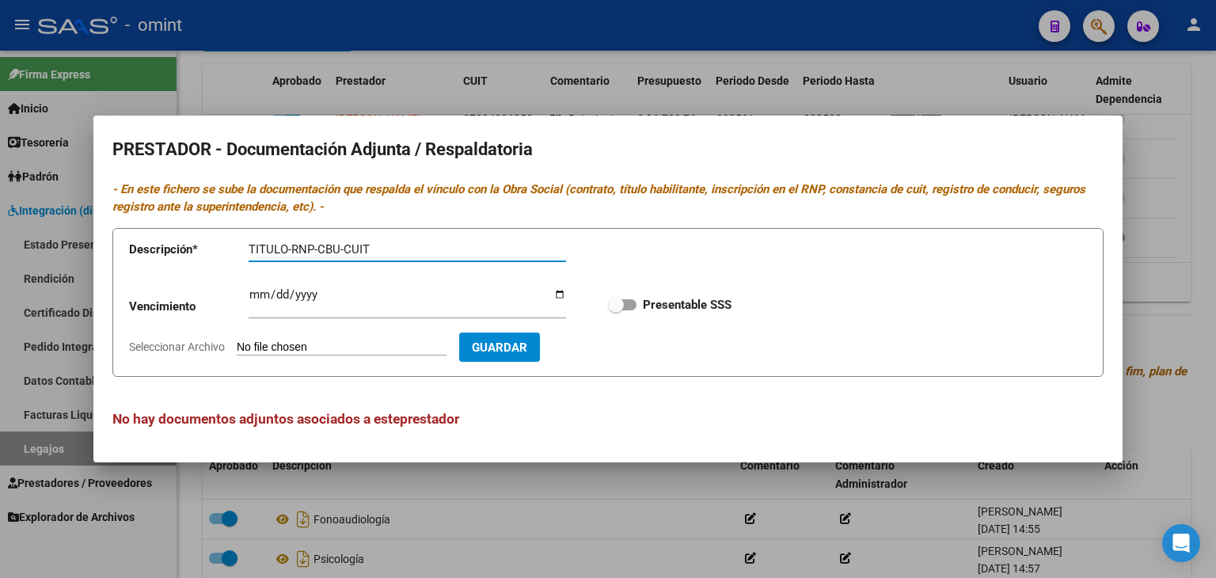
type input "TITULO-RNP-CBU-CUIT"
click at [253, 291] on input "Ingresar vencimiento" at bounding box center [408, 300] width 318 height 25
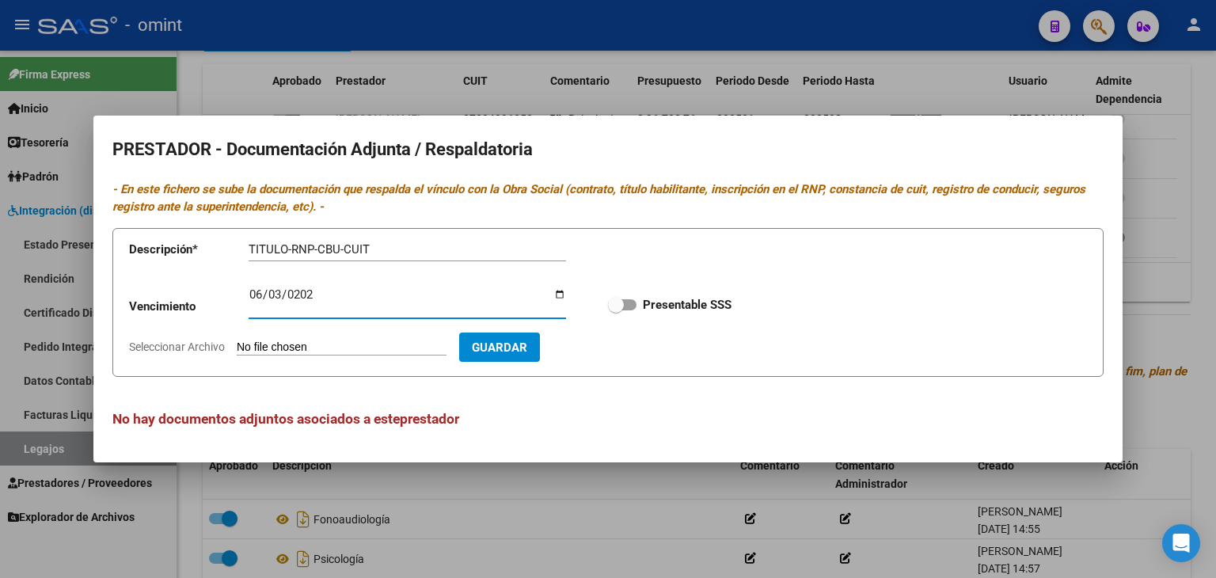
type input "2027-06-03"
click at [278, 344] on input "Seleccionar Archivo" at bounding box center [342, 347] width 210 height 15
type input "C:\fakepath\Prestador nuevo.pdf"
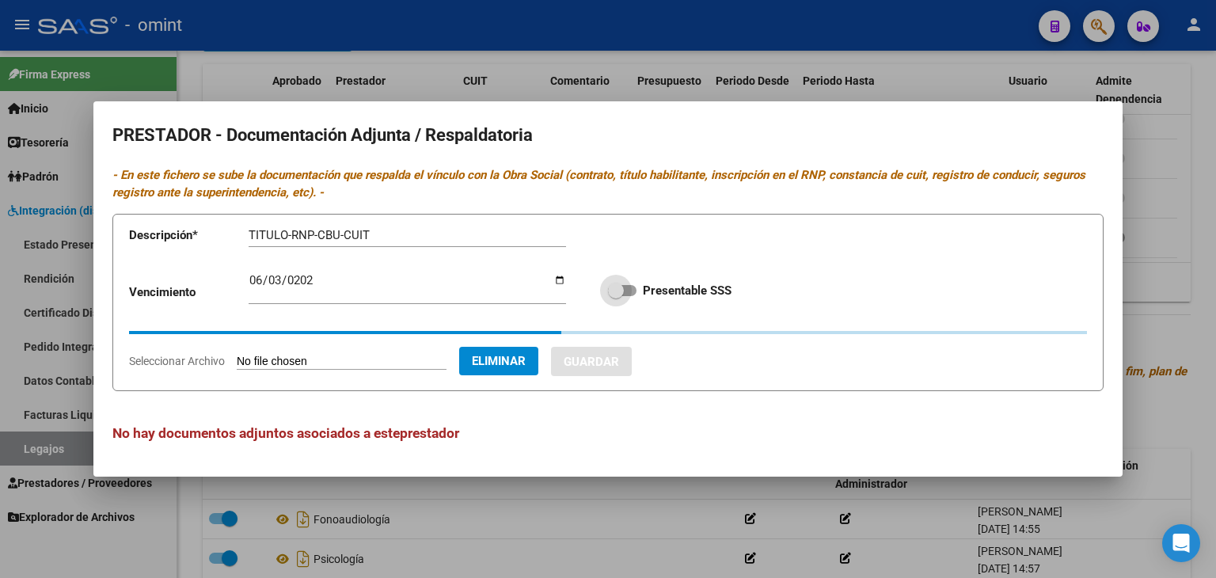
click at [624, 293] on span at bounding box center [622, 290] width 29 height 11
click at [616, 296] on input "Presentable SSS" at bounding box center [615, 296] width 1 height 1
checkbox input "true"
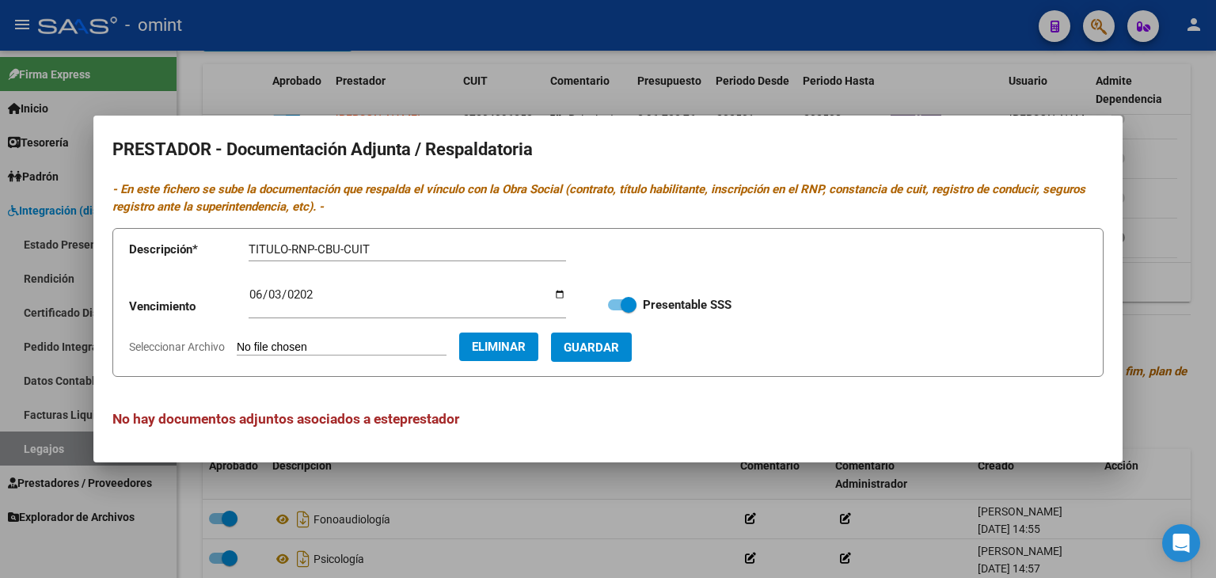
click at [619, 342] on span "Guardar" at bounding box center [591, 347] width 55 height 14
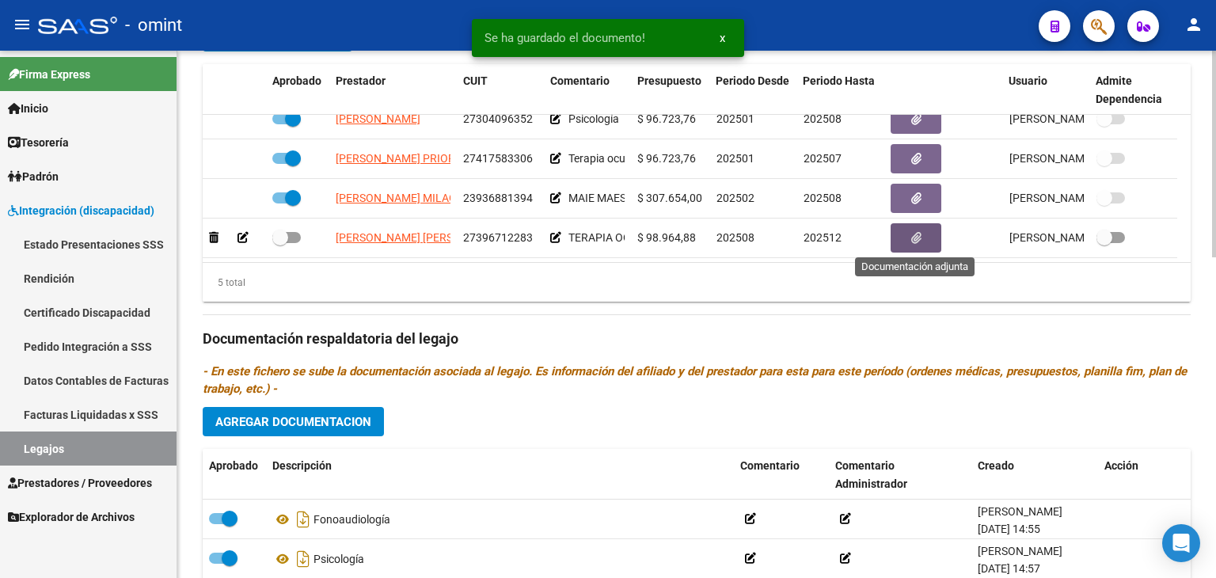
click at [348, 416] on span "Agregar Documentacion" at bounding box center [293, 422] width 156 height 14
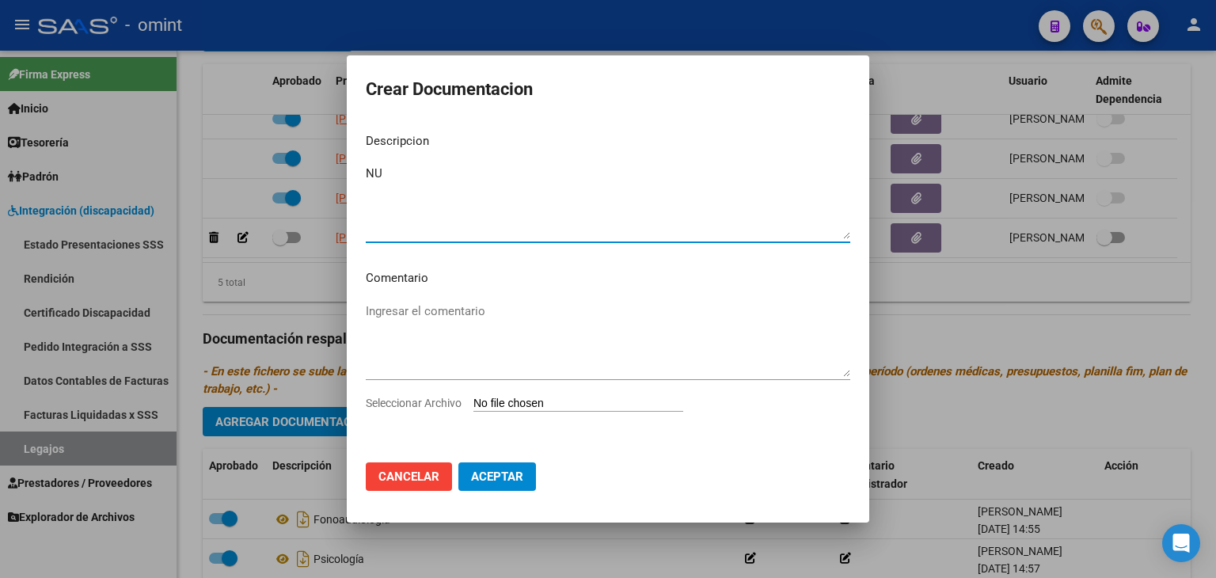
type textarea "N"
type textarea "CAMBIO DE PRESTADOR - TO"
click at [509, 402] on input "Seleccionar Archivo" at bounding box center [578, 404] width 210 height 15
type input "C:\fakepath\Prestacion nuevo.pdf"
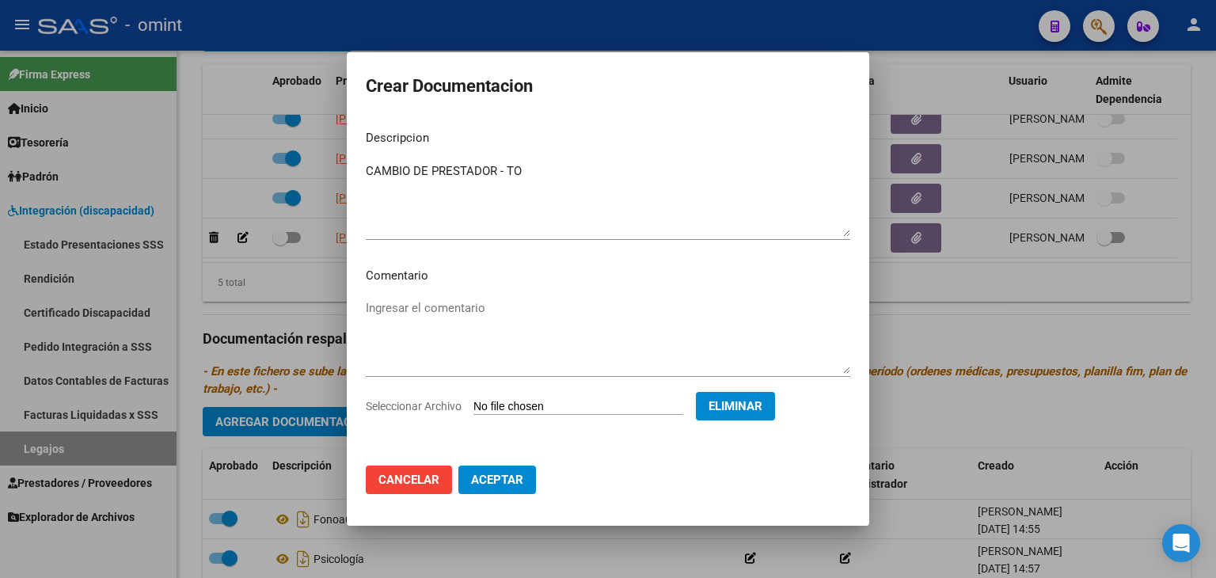
click at [513, 473] on span "Aceptar" at bounding box center [497, 480] width 52 height 14
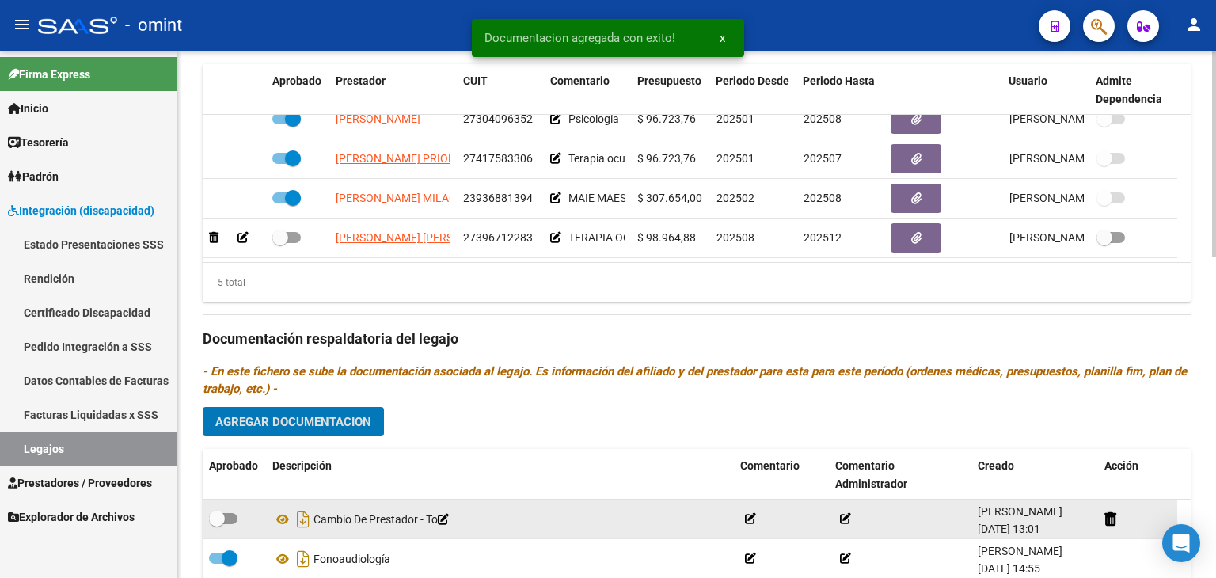
click at [225, 519] on span at bounding box center [223, 518] width 29 height 11
click at [217, 524] on input "checkbox" at bounding box center [216, 524] width 1 height 1
checkbox input "true"
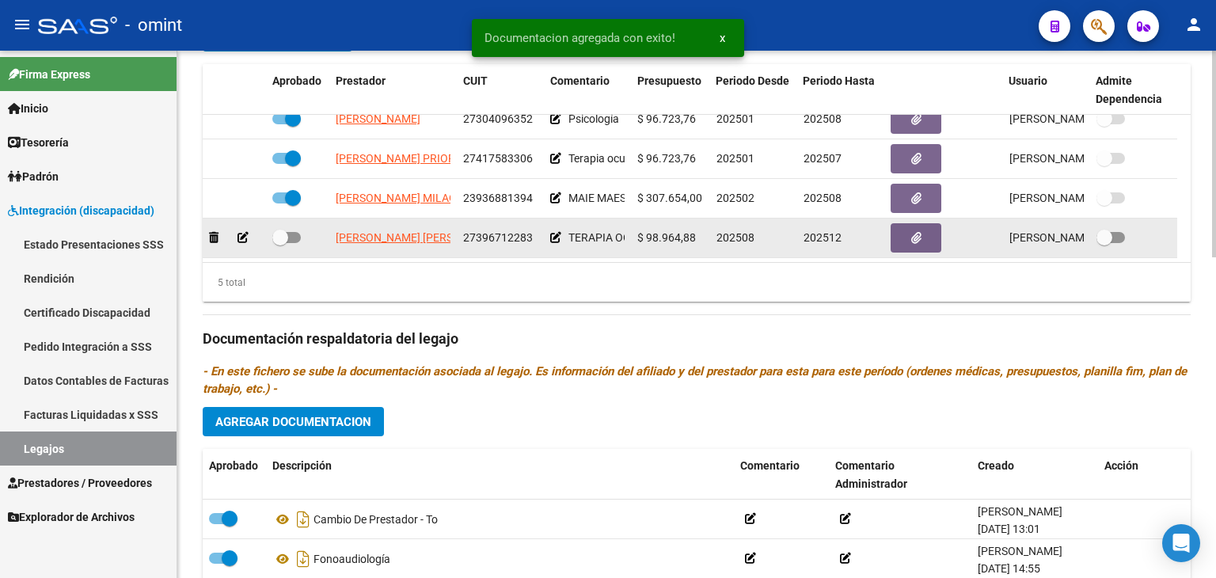
click at [291, 241] on span at bounding box center [286, 237] width 29 height 11
click at [280, 243] on input "checkbox" at bounding box center [280, 243] width 1 height 1
checkbox input "true"
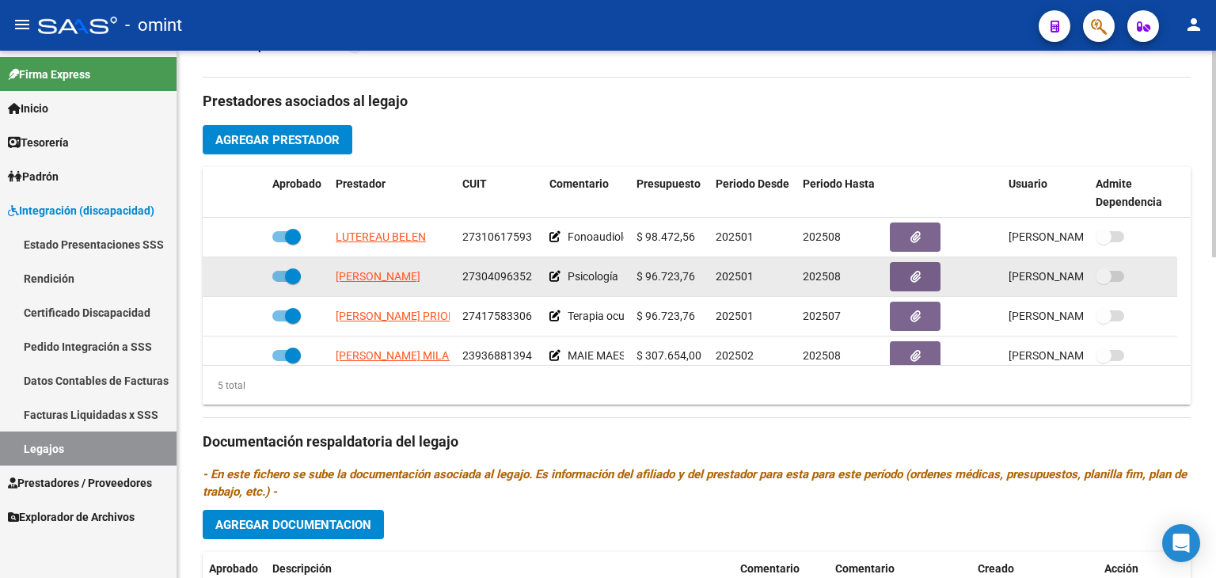
scroll to position [580, 0]
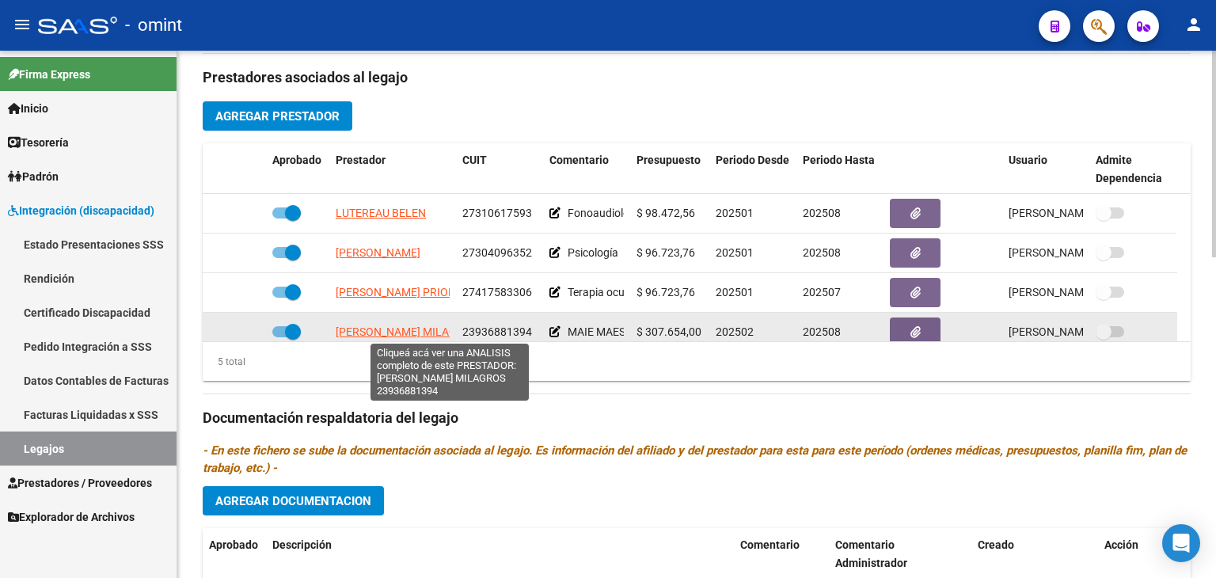
click at [394, 331] on span "VARILLAS VILLAVICENCIO YLIANA MILAGROS" at bounding box center [407, 331] width 143 height 13
type textarea "23936881394"
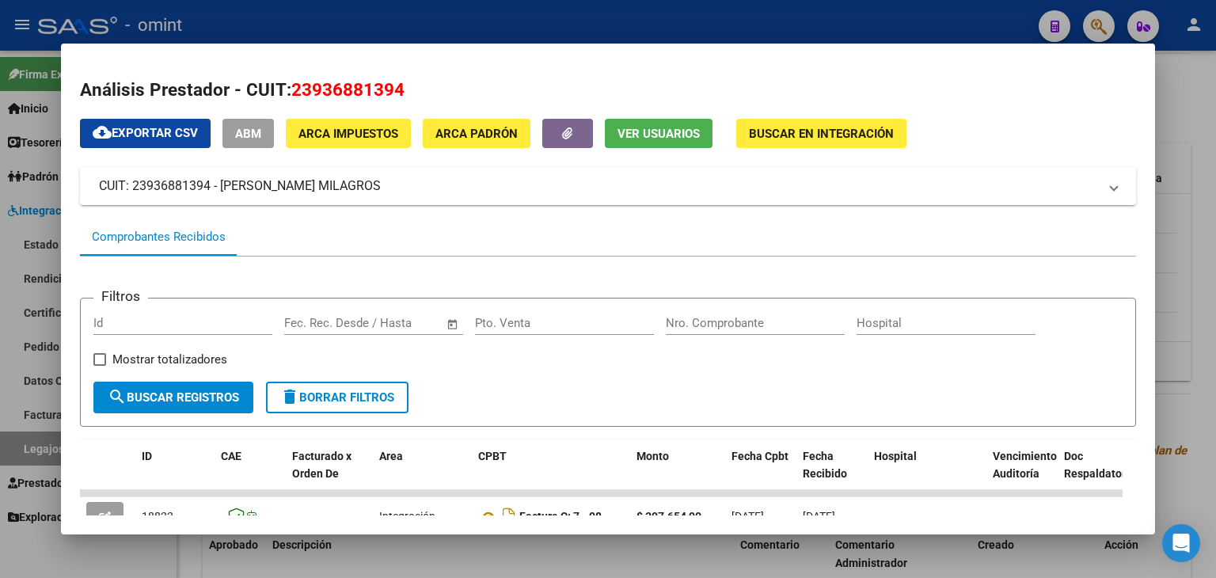
scroll to position [158, 0]
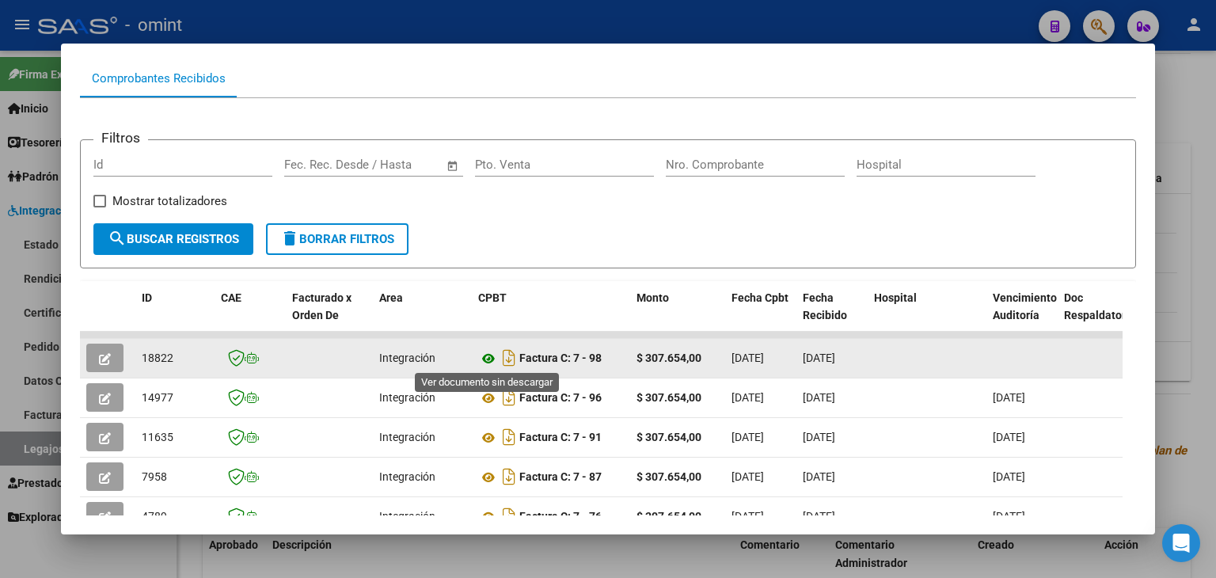
click at [484, 356] on icon at bounding box center [488, 358] width 21 height 19
click at [152, 352] on span "18822" at bounding box center [158, 358] width 32 height 13
copy span "18822"
click at [105, 354] on icon "button" at bounding box center [105, 359] width 12 height 12
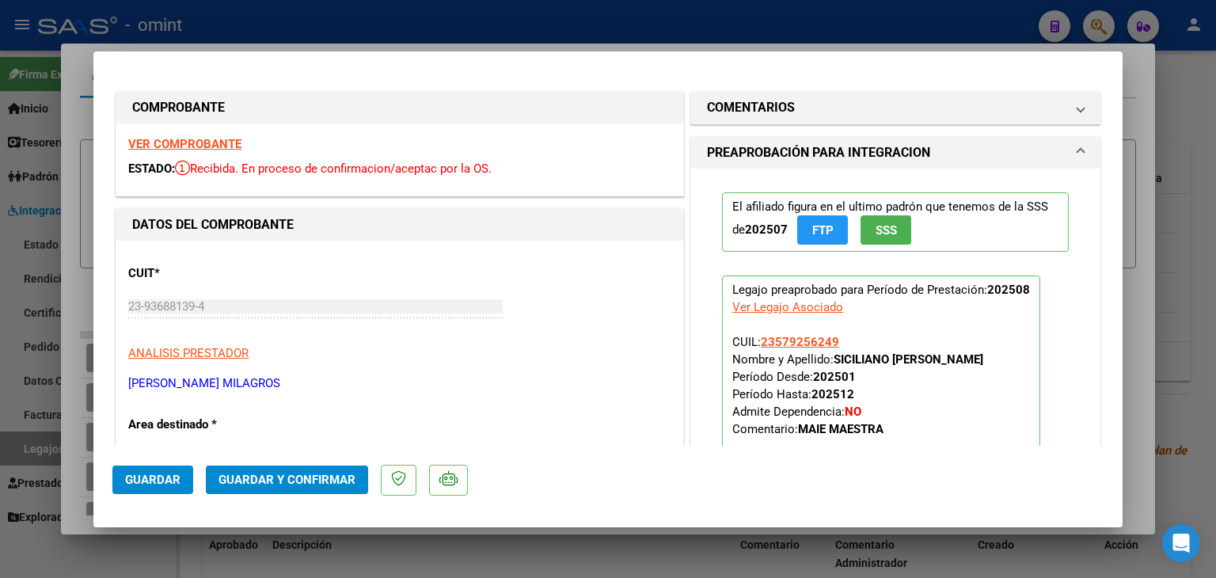
click at [764, 111] on h1 "COMENTARIOS" at bounding box center [751, 107] width 88 height 19
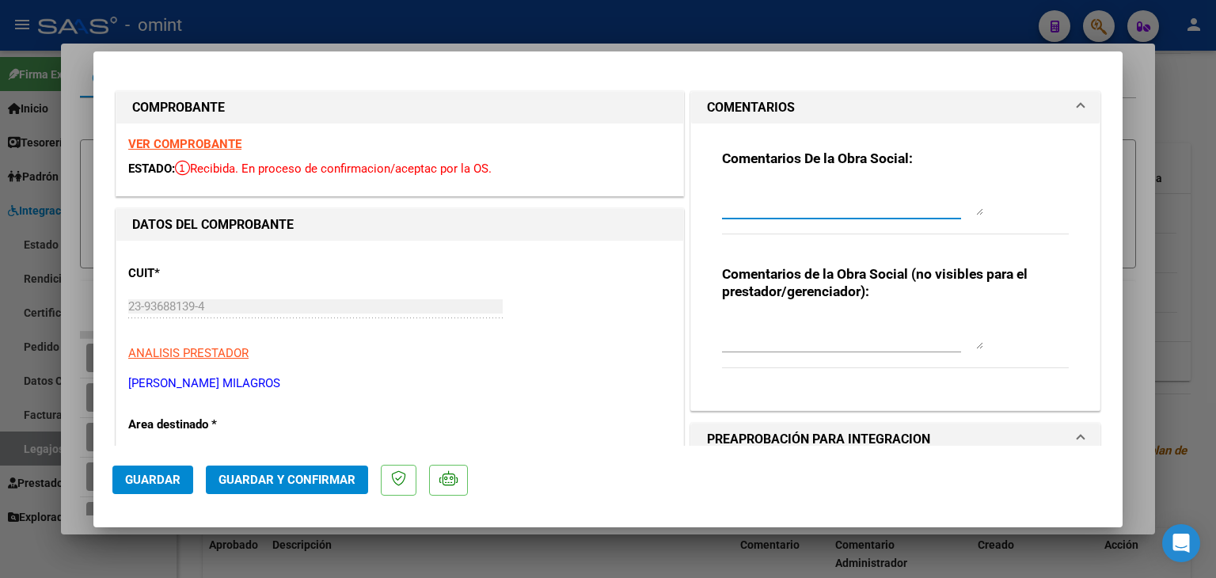
click at [764, 204] on textarea at bounding box center [852, 200] width 261 height 32
click at [758, 204] on textarea "Siciliano Thiago: Informar a la familia que si no presenta documentación pendie…" at bounding box center [852, 200] width 261 height 32
click at [907, 203] on textarea "Siciliano Thiago: Informar a la familia que si no presenta documentación pendie…" at bounding box center [852, 200] width 261 height 32
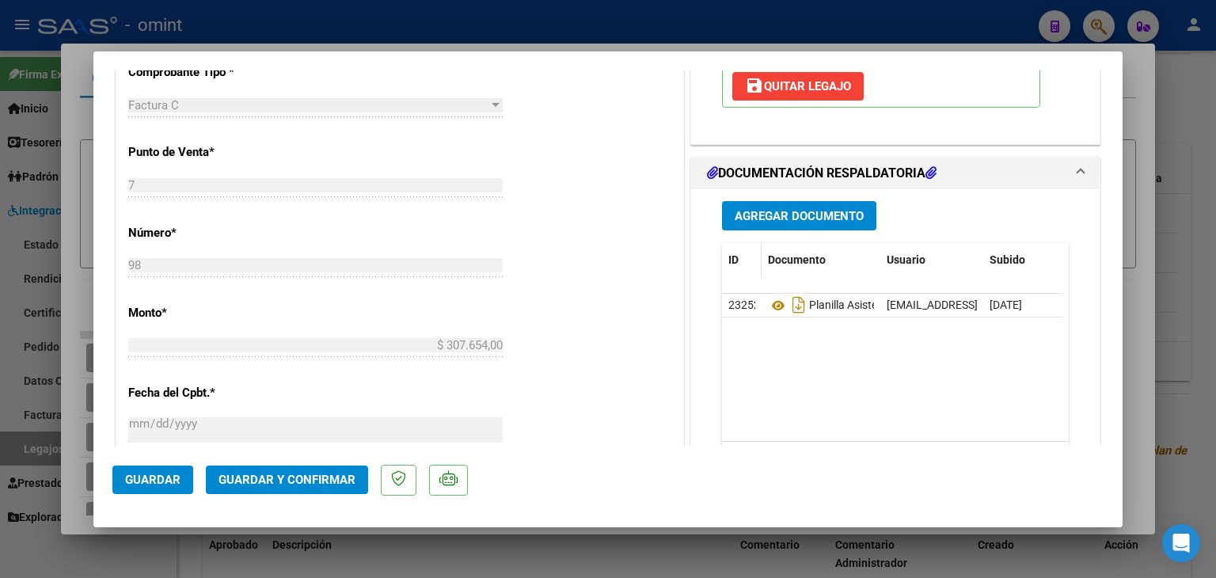
scroll to position [713, 0]
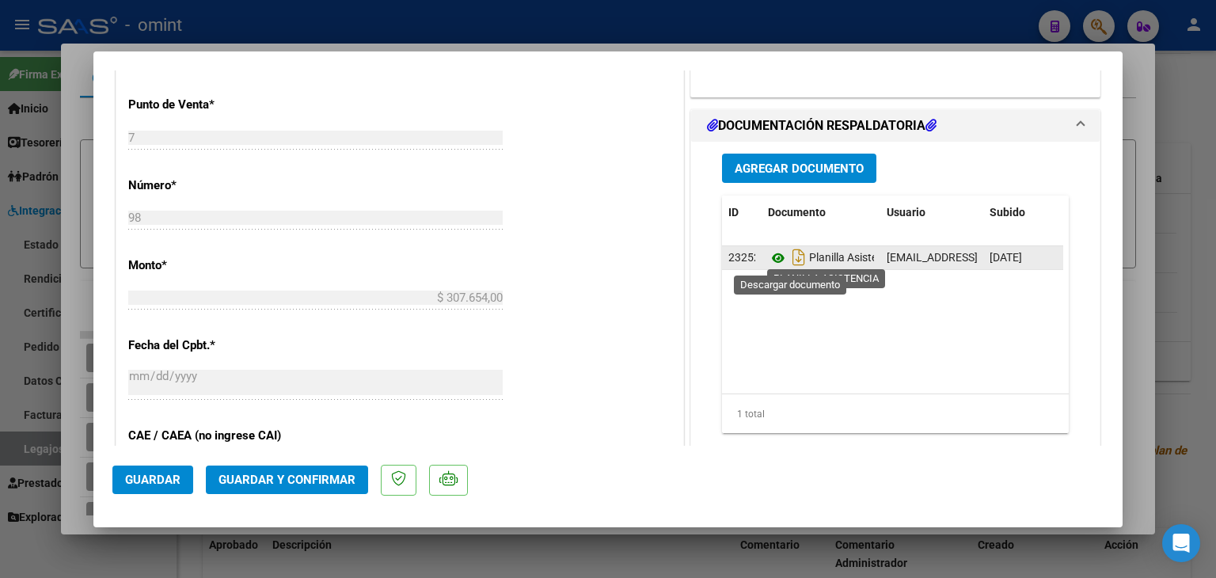
type textarea "Siciliano Thiago: Informar a la familia que si no presenta documentación pendie…"
click at [774, 256] on icon at bounding box center [778, 258] width 21 height 19
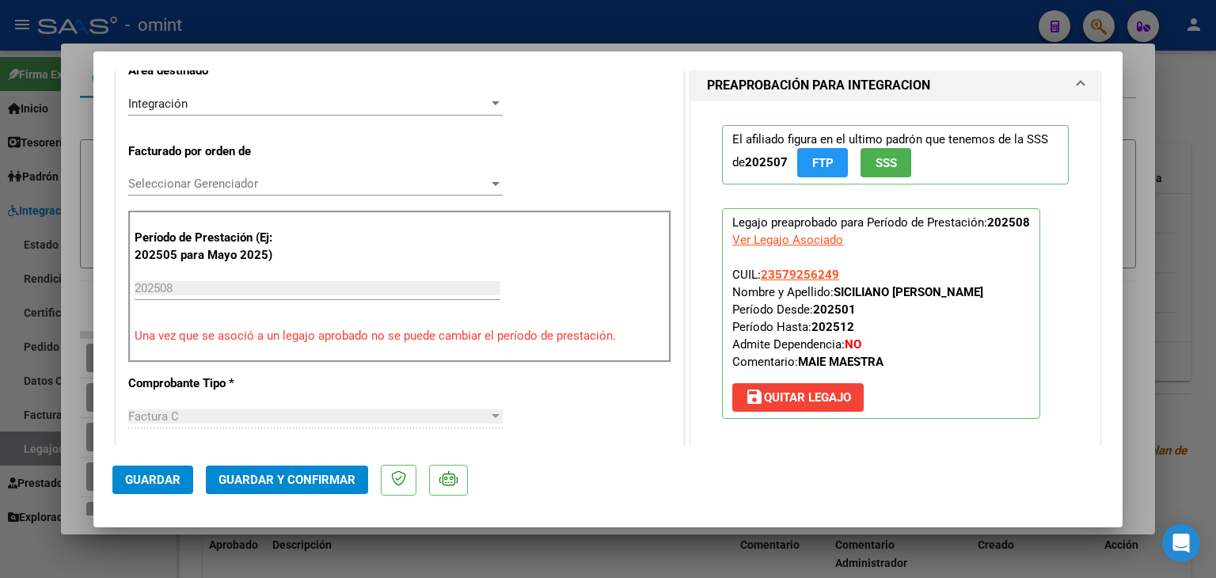
scroll to position [238, 0]
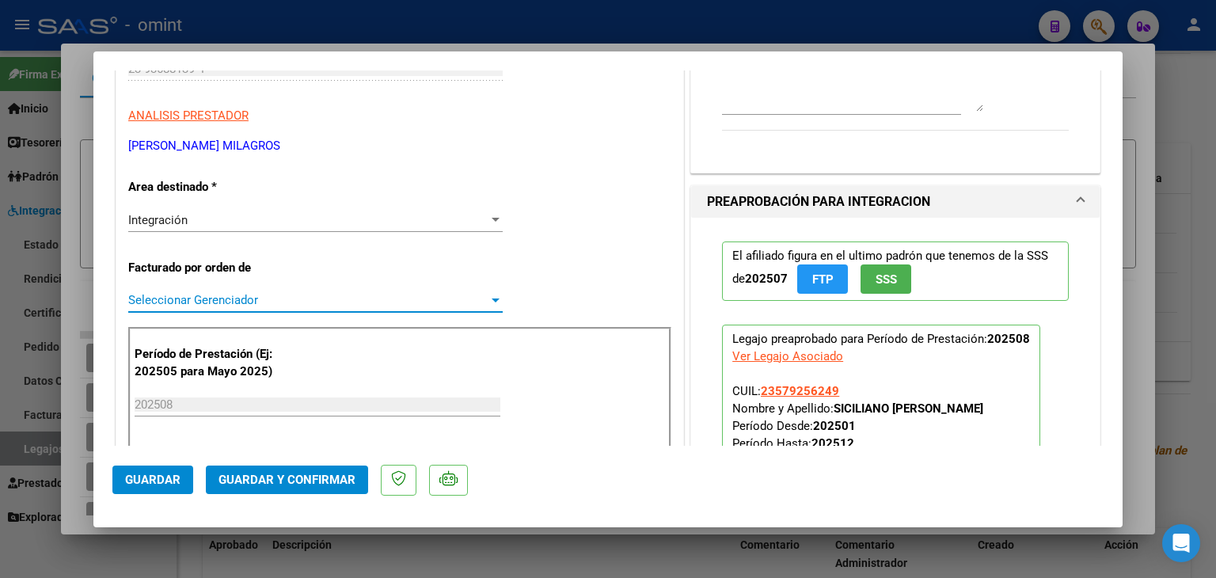
click at [192, 300] on span "Seleccionar Gerenciador" at bounding box center [308, 300] width 360 height 14
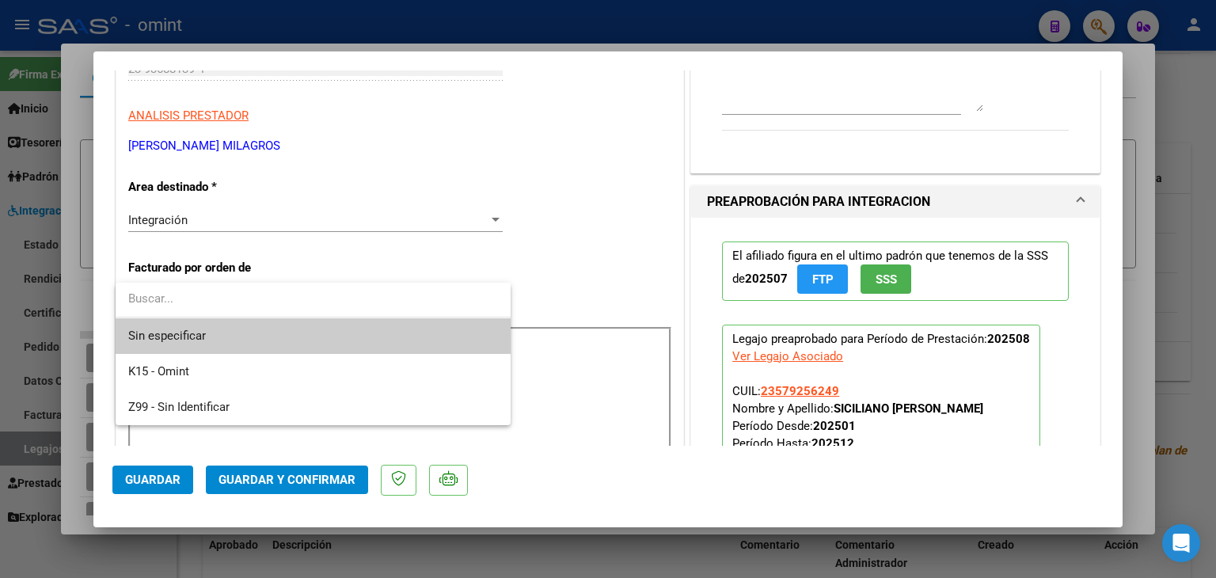
click at [205, 334] on span "Sin especificar" at bounding box center [313, 336] width 370 height 36
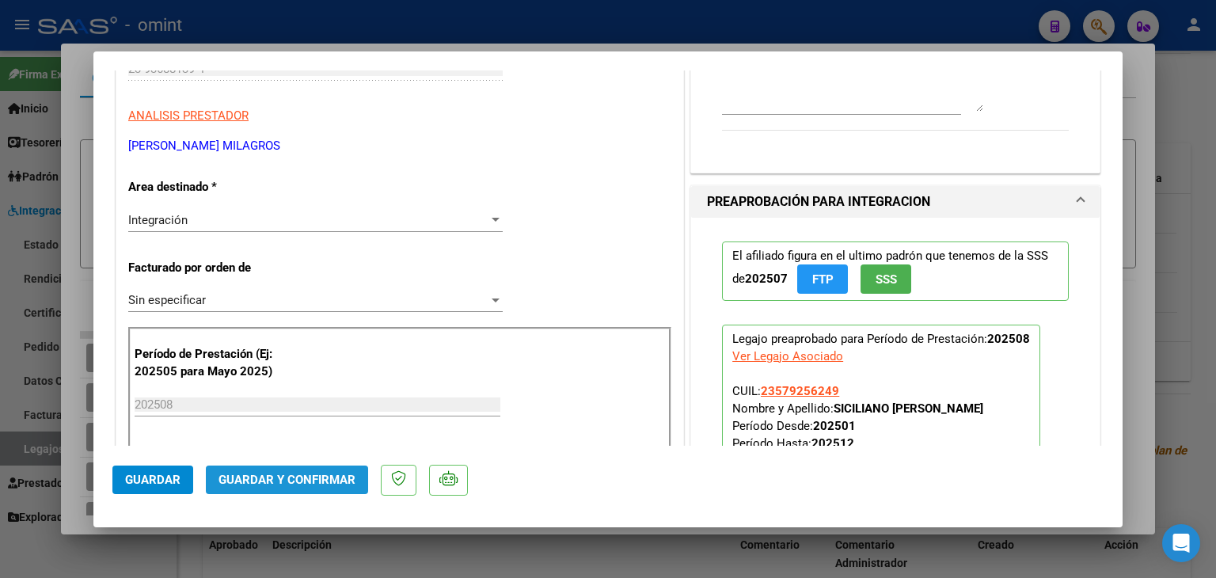
click at [310, 479] on span "Guardar y Confirmar" at bounding box center [287, 480] width 137 height 14
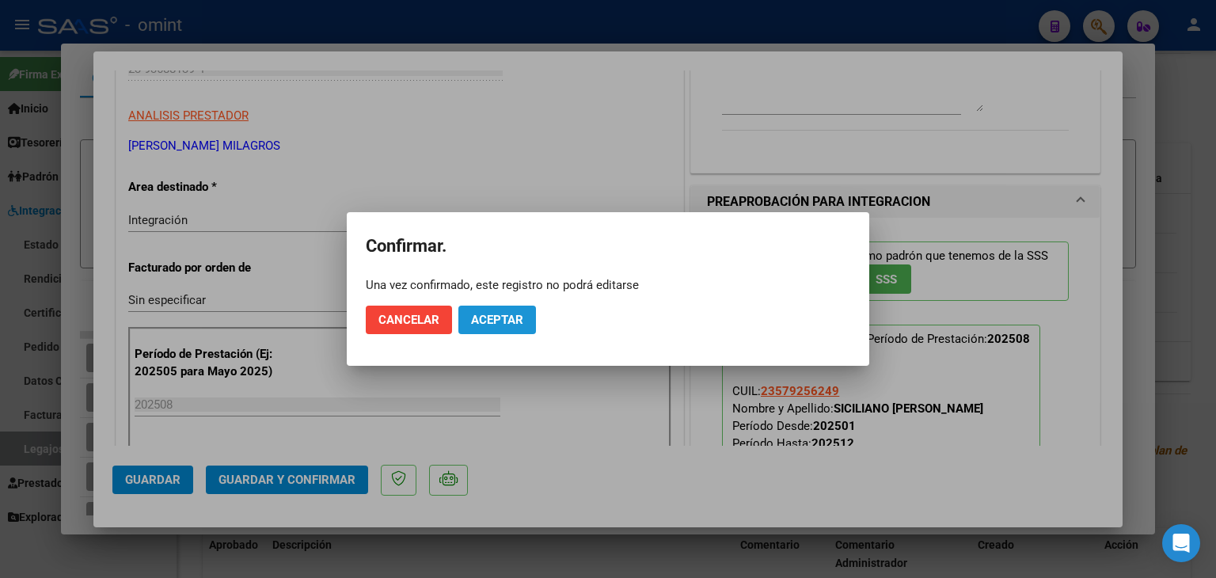
drag, startPoint x: 519, startPoint y: 318, endPoint x: 497, endPoint y: 311, distance: 23.3
click at [519, 318] on span "Aceptar" at bounding box center [497, 320] width 52 height 14
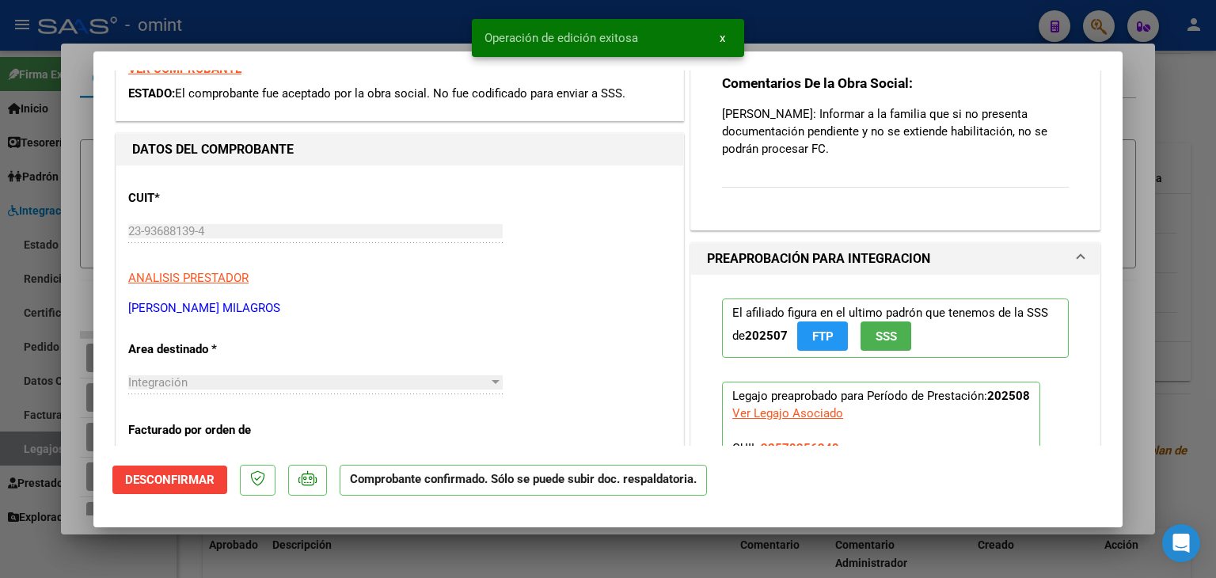
scroll to position [0, 0]
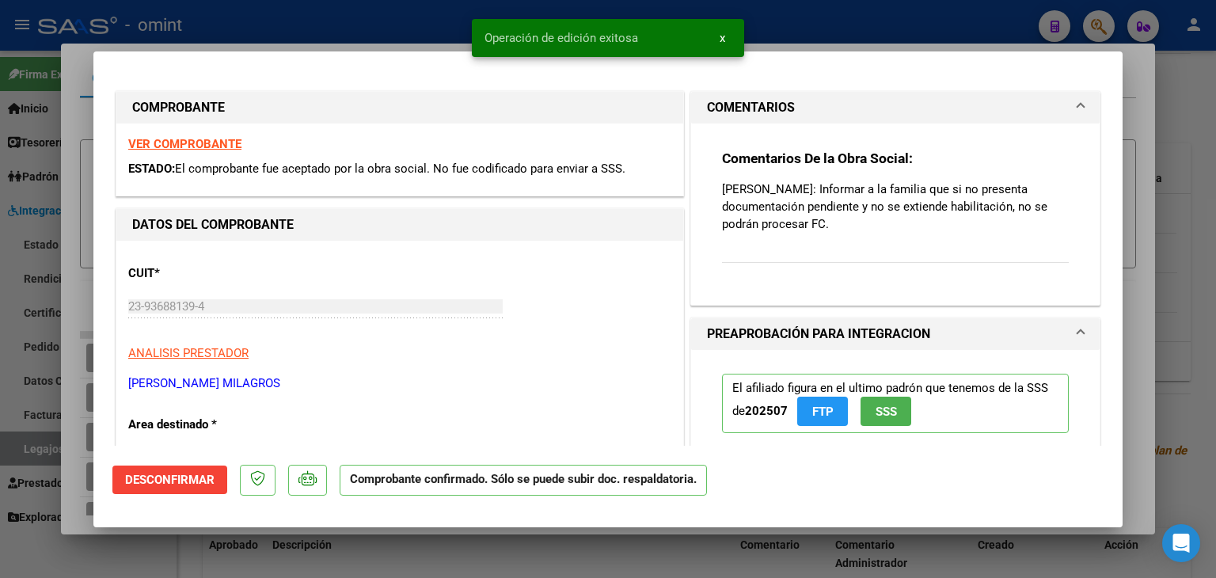
type input "$ 0,00"
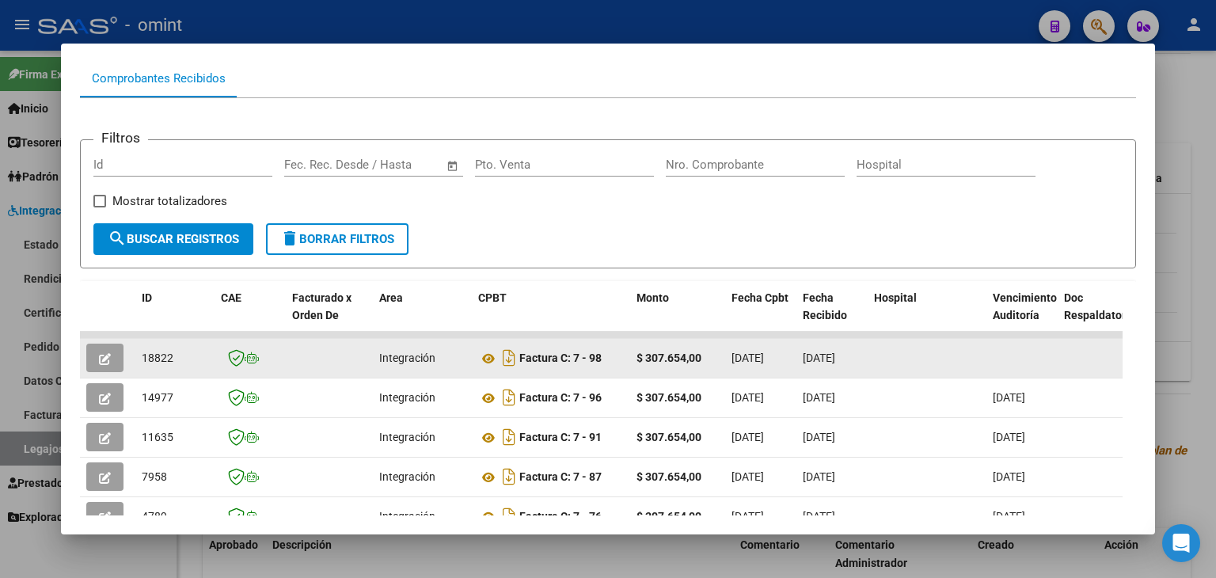
click at [152, 352] on span "18822" at bounding box center [158, 358] width 32 height 13
copy span "18822"
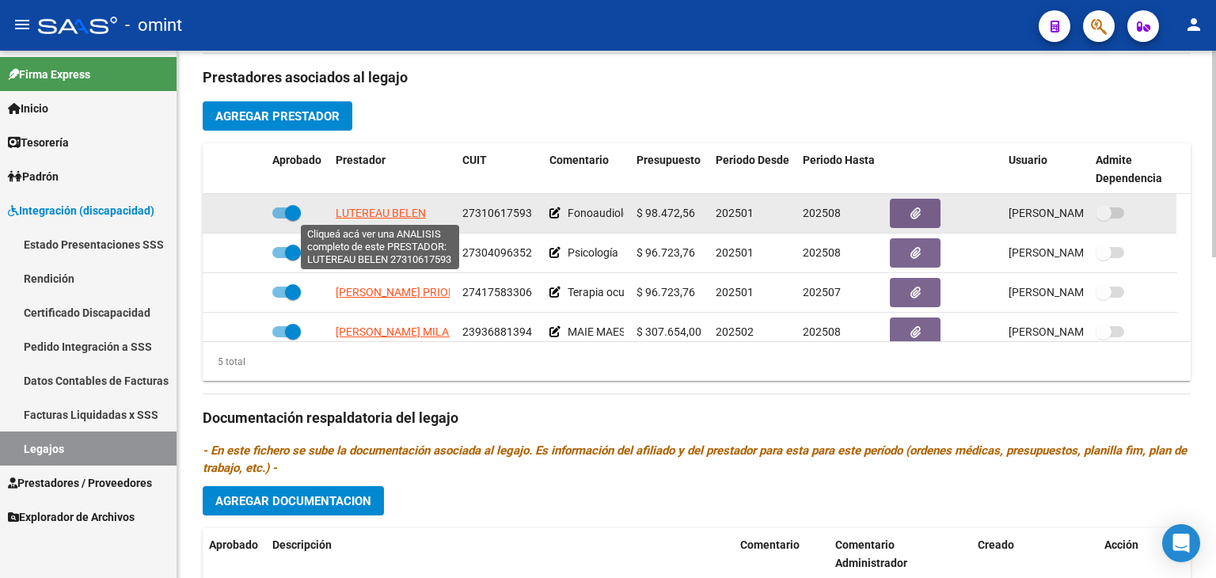
click at [348, 210] on span "LUTEREAU BELEN" at bounding box center [381, 213] width 90 height 13
type textarea "27310617593"
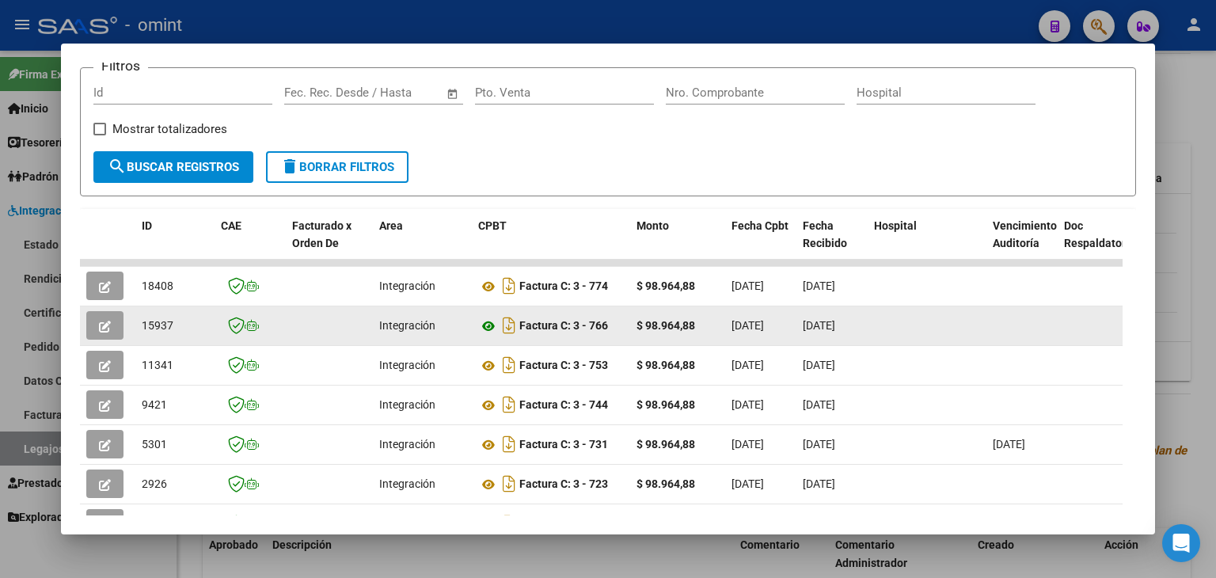
scroll to position [238, 0]
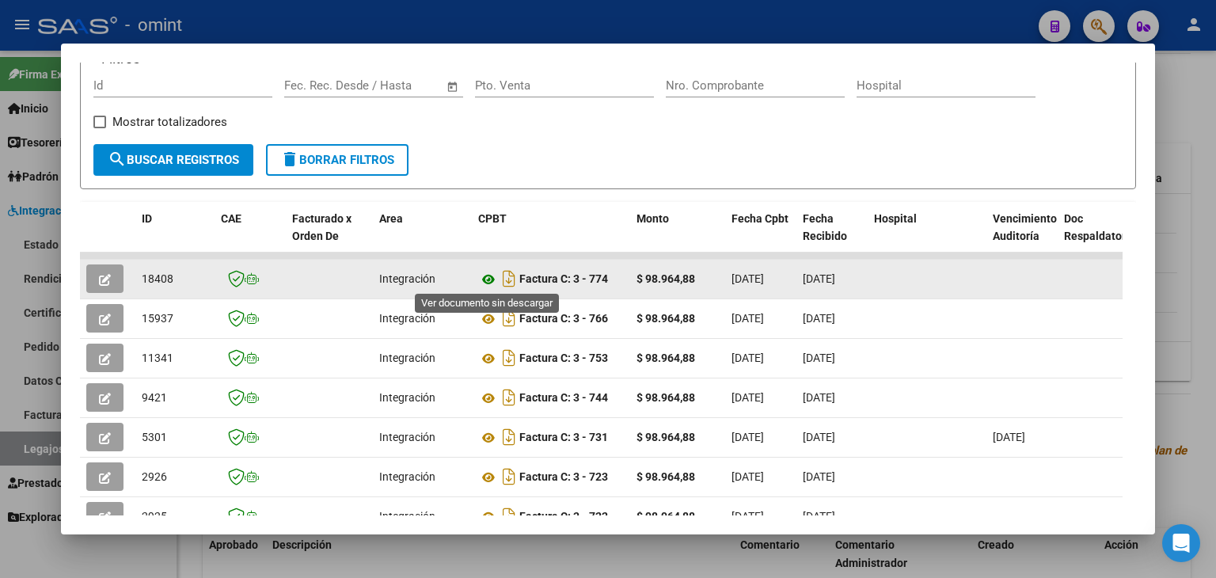
click at [485, 280] on icon at bounding box center [488, 279] width 21 height 19
click at [147, 275] on span "18408" at bounding box center [158, 278] width 32 height 13
copy span "18408"
click at [101, 274] on icon "button" at bounding box center [105, 280] width 12 height 12
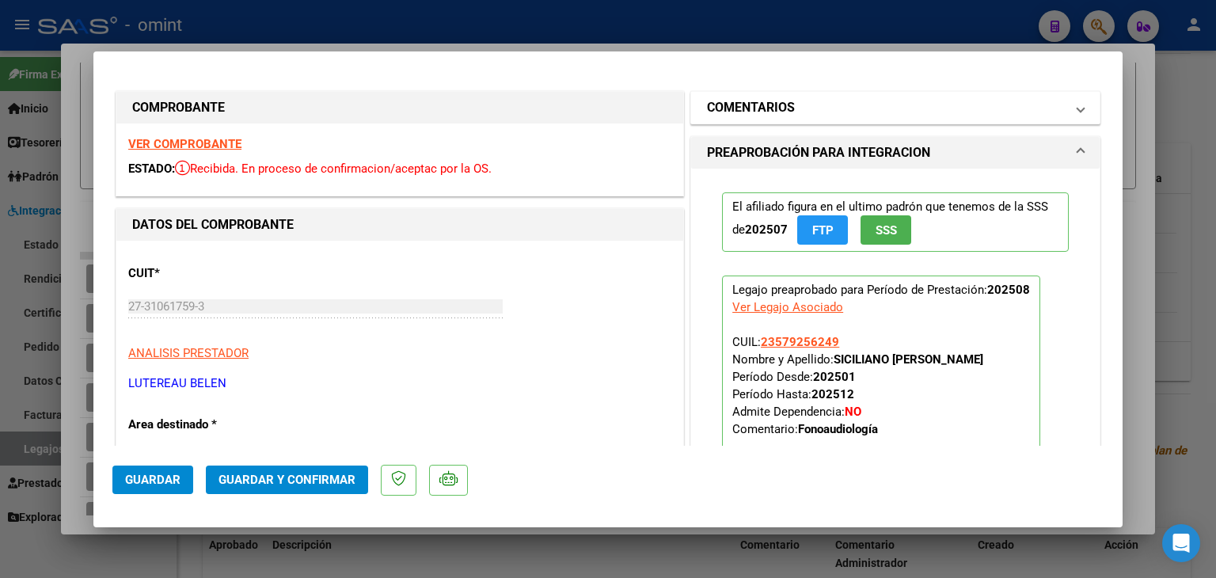
click at [802, 116] on mat-panel-title "COMENTARIOS" at bounding box center [886, 107] width 358 height 19
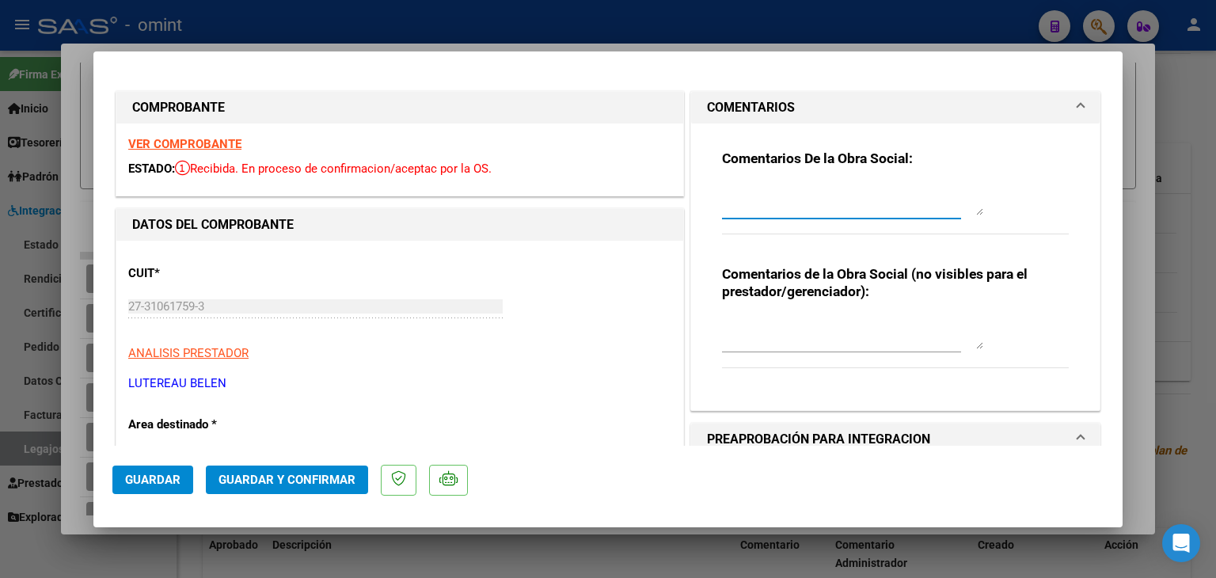
click at [747, 202] on textarea at bounding box center [852, 200] width 261 height 32
click at [831, 232] on div "Sicialiano Thiago: Informar a la familia que debe presentar al sector de discap…" at bounding box center [841, 207] width 239 height 53
click at [824, 216] on div "Sicialiano Thiago: Informar a la familia que debe presentar al sector de discap…" at bounding box center [852, 200] width 261 height 38
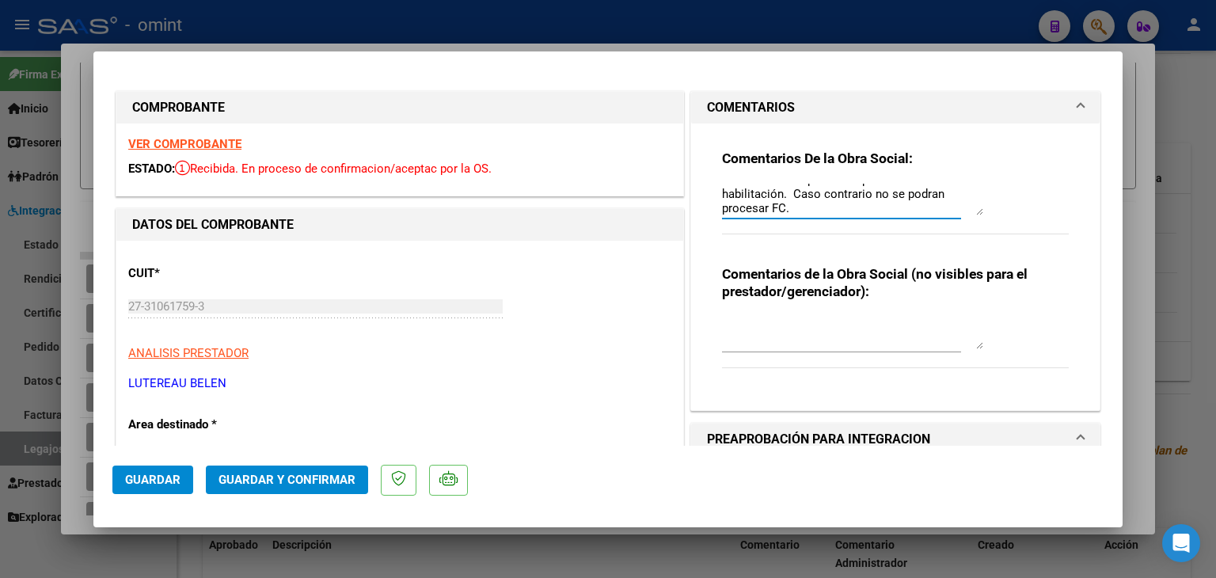
drag, startPoint x: 820, startPoint y: 213, endPoint x: 937, endPoint y: 210, distance: 116.4
click at [820, 213] on textarea "Sicialiano Thiago: Informar a la familia que debe presentar al sector de discap…" at bounding box center [852, 200] width 261 height 32
drag, startPoint x: 906, startPoint y: 186, endPoint x: 887, endPoint y: 202, distance: 24.7
click at [888, 203] on textarea "Sicialiano Thiago: Informar a la familia que debe presentar al sector de discap…" at bounding box center [852, 200] width 261 height 32
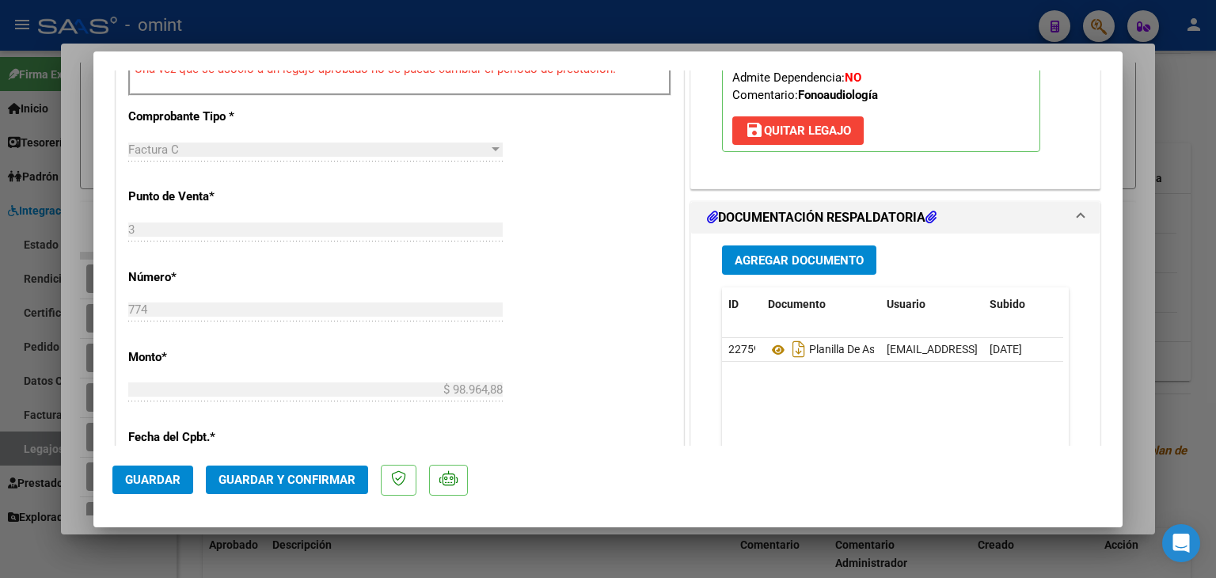
scroll to position [633, 0]
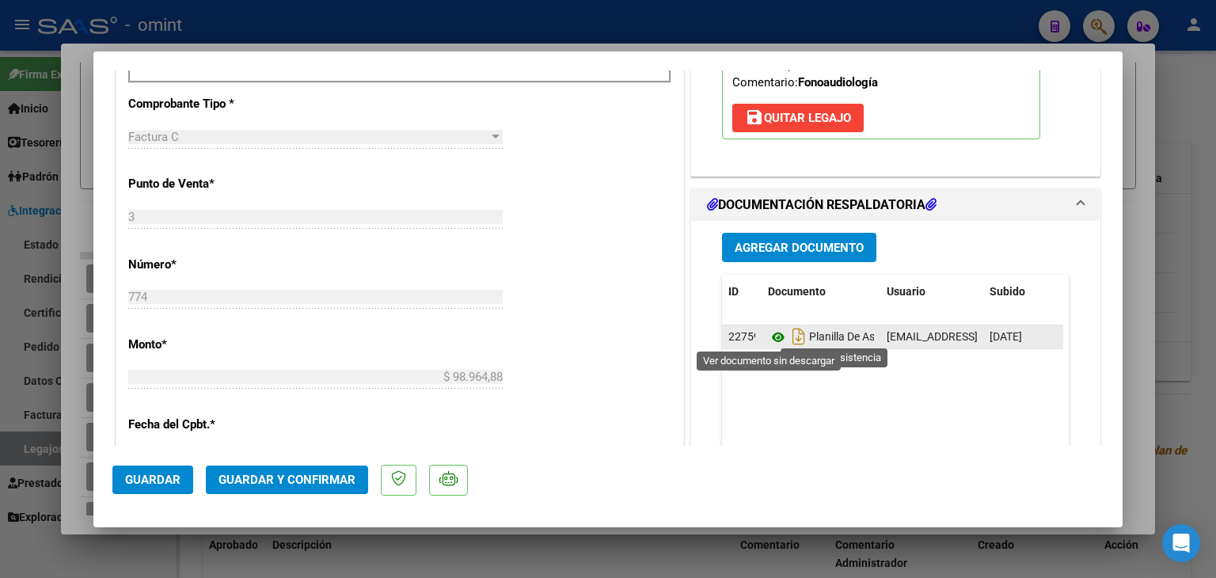
type textarea "Sicialiano Thiago: Informar a la familia que debe presentar al sector de discap…"
click at [774, 334] on icon at bounding box center [778, 337] width 21 height 19
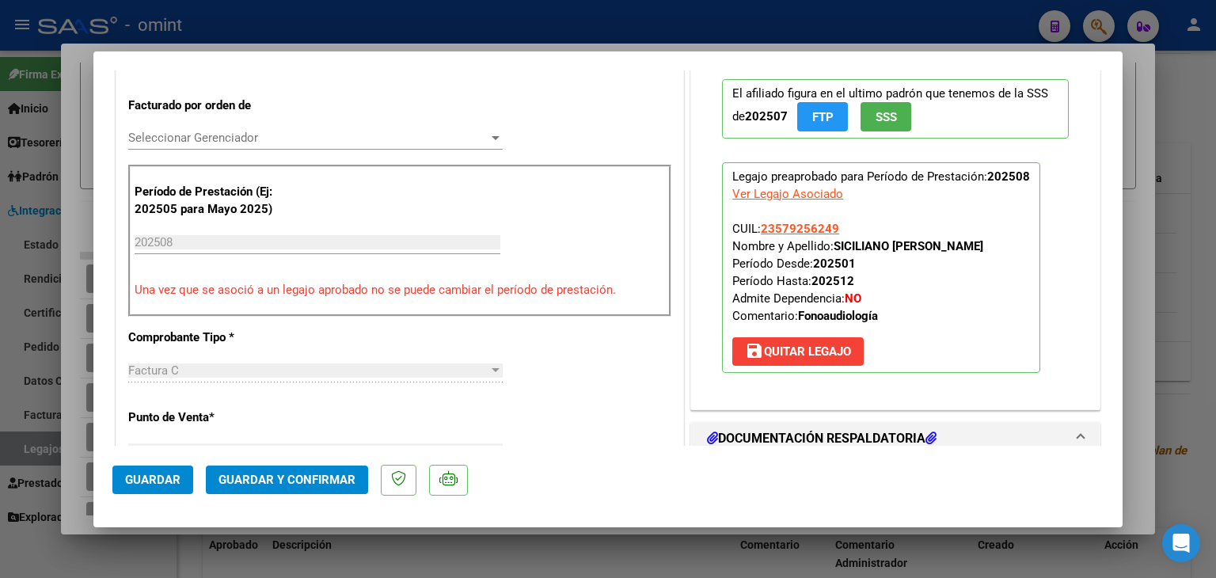
scroll to position [396, 0]
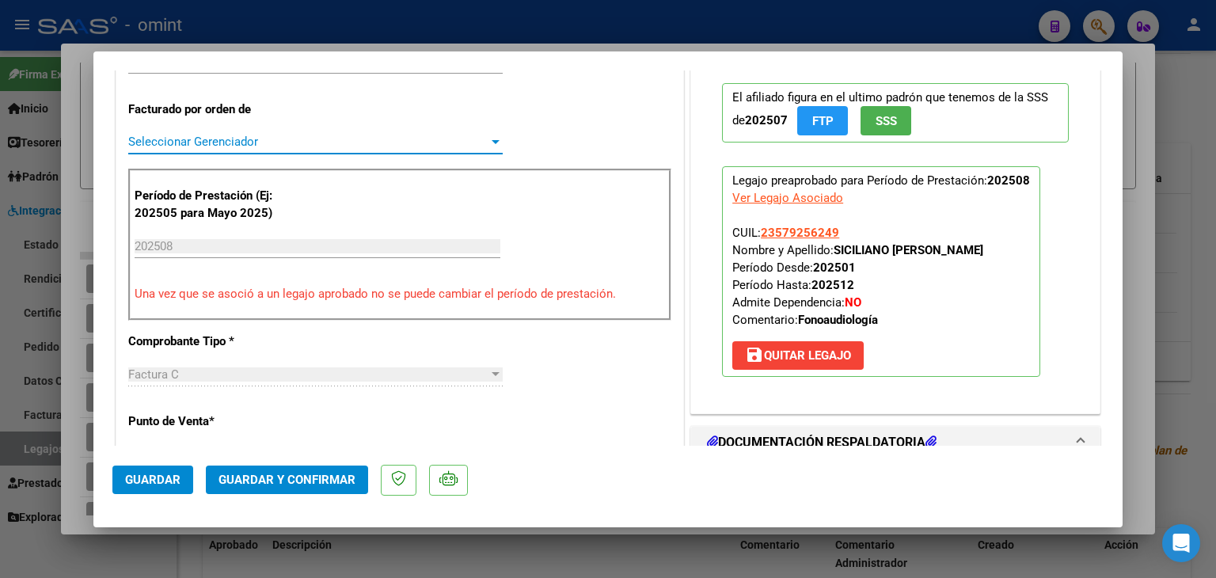
click at [189, 141] on span "Seleccionar Gerenciador" at bounding box center [308, 142] width 360 height 14
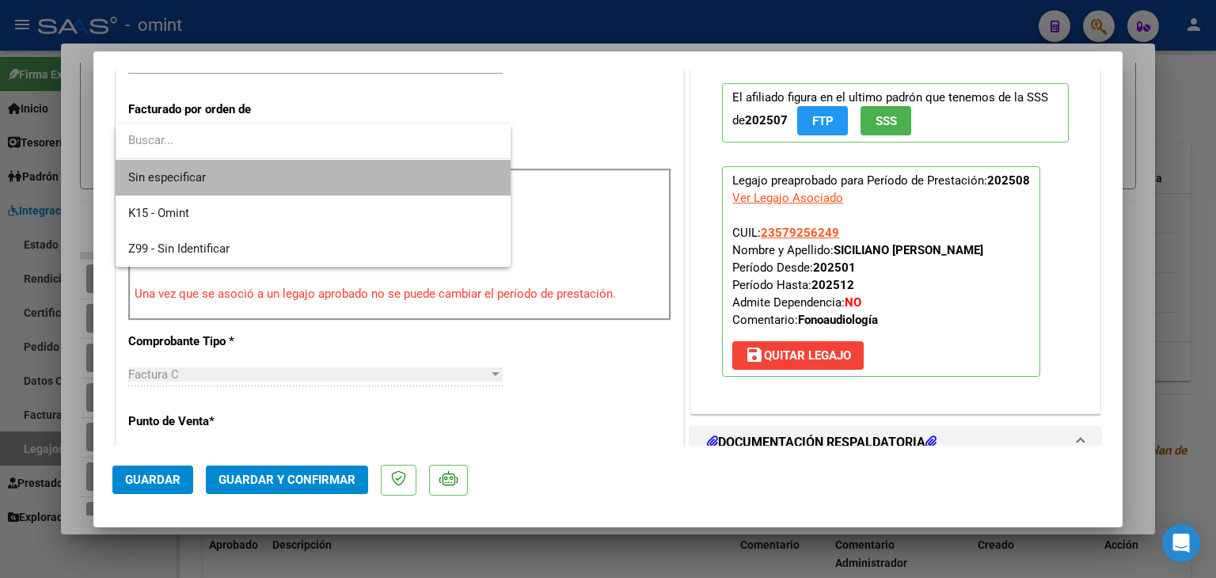
click at [197, 172] on span "Sin especificar" at bounding box center [313, 178] width 370 height 36
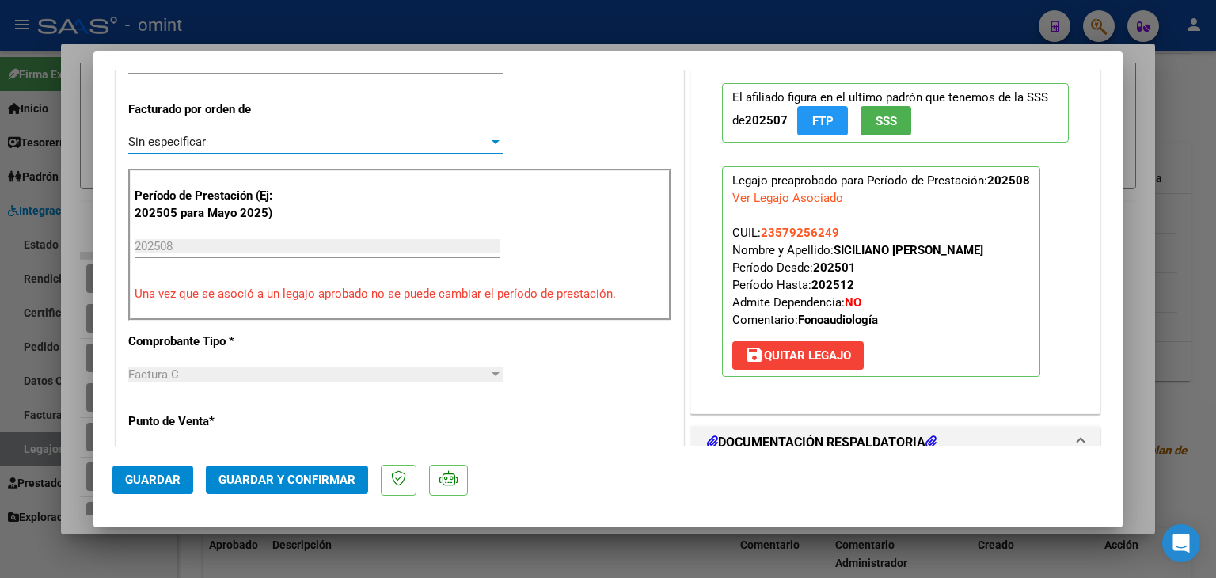
click at [329, 476] on span "Guardar y Confirmar" at bounding box center [287, 480] width 137 height 14
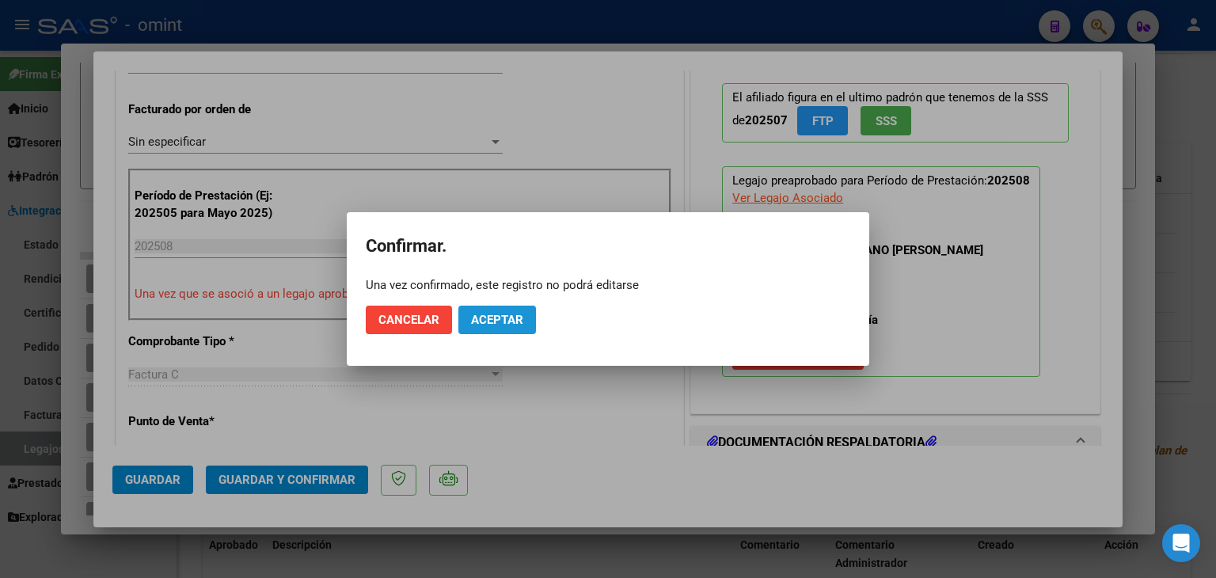
click at [501, 322] on span "Aceptar" at bounding box center [497, 320] width 52 height 14
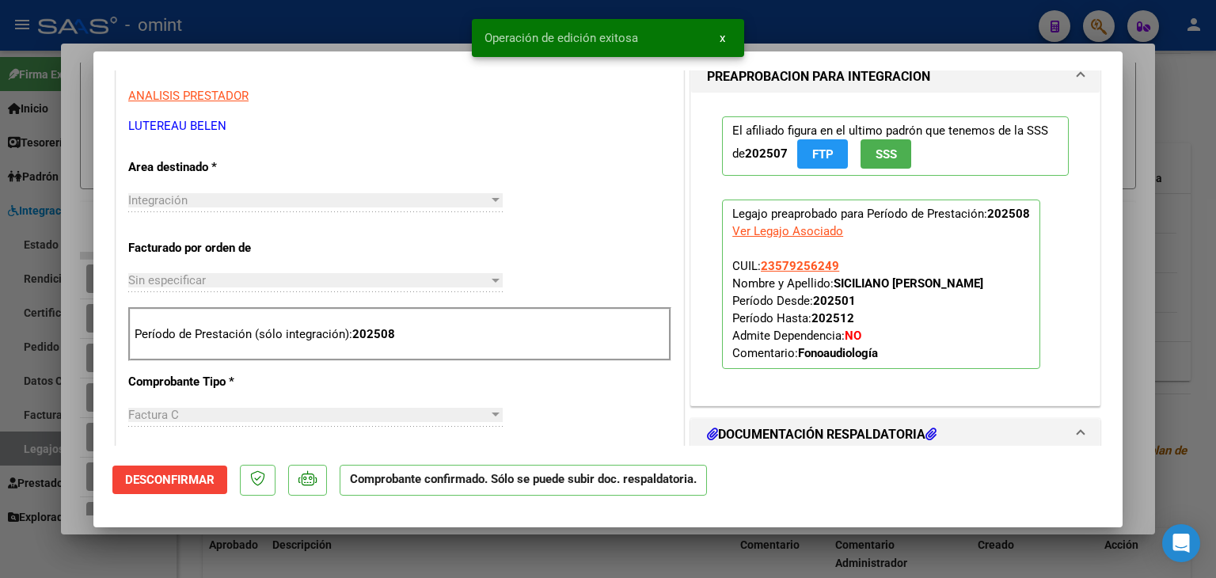
type input "$ 0,00"
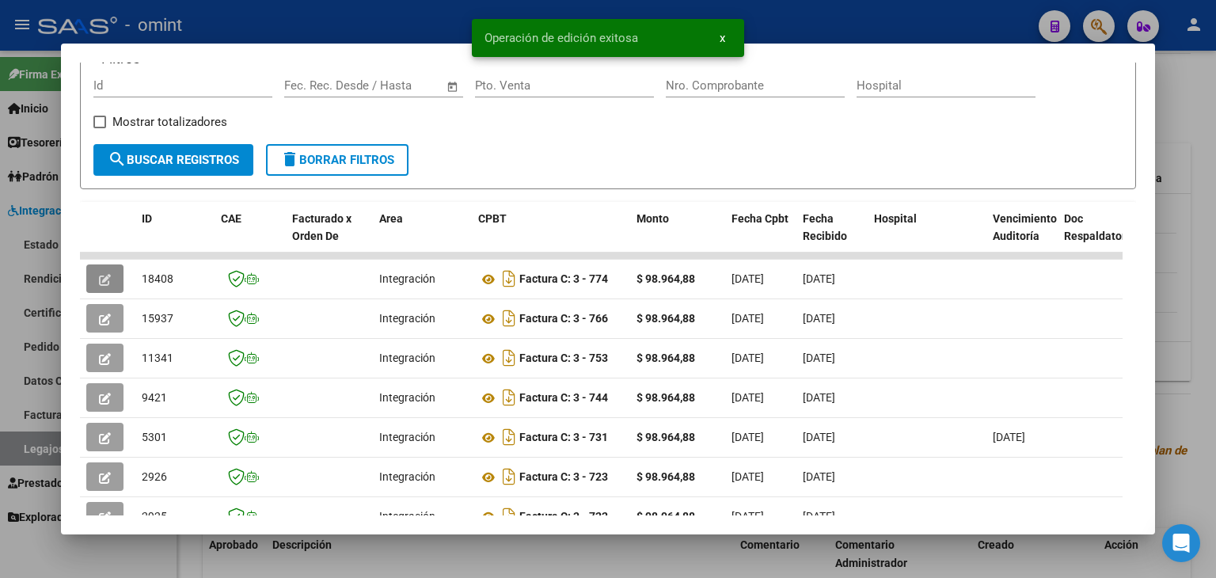
scroll to position [0, 0]
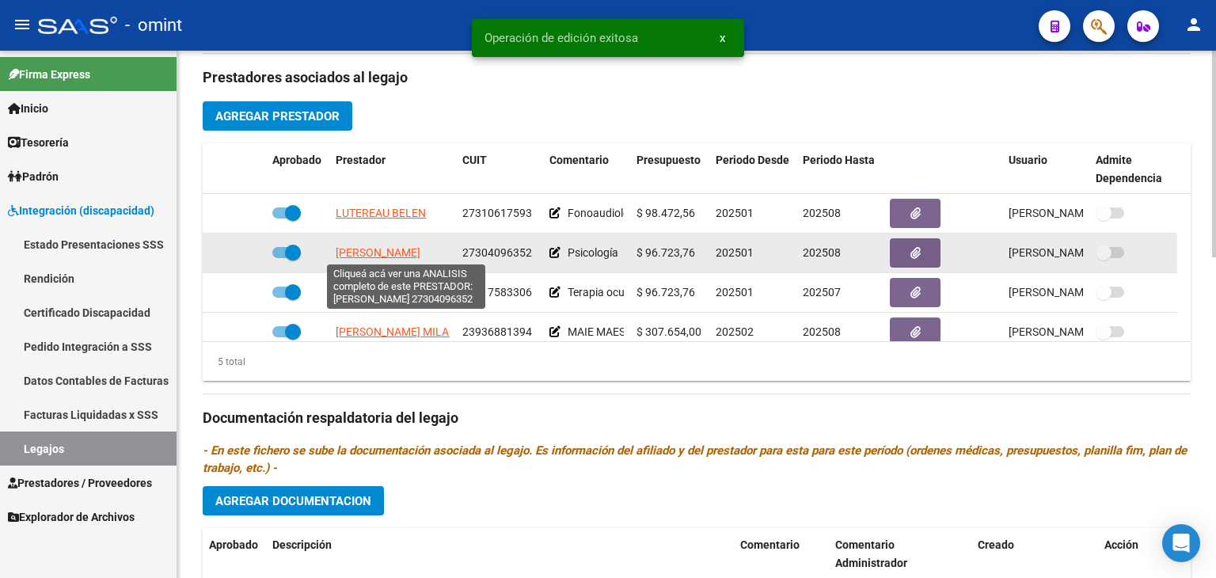
click at [378, 252] on span "GARCIA CASTRO MILAGROS" at bounding box center [378, 252] width 85 height 13
type textarea "27304096352"
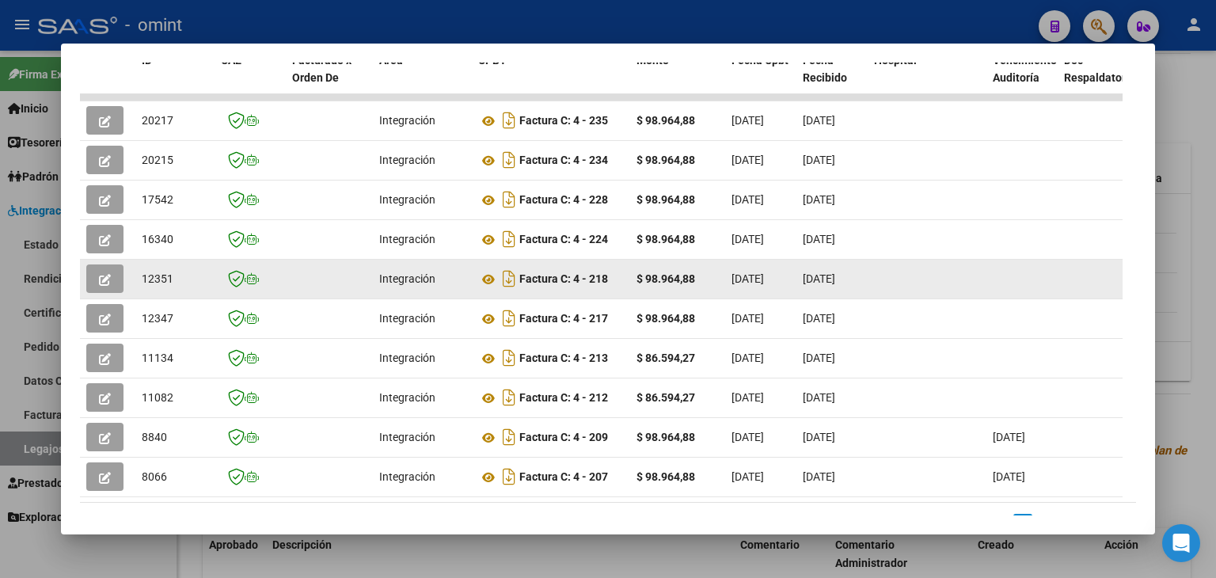
scroll to position [317, 0]
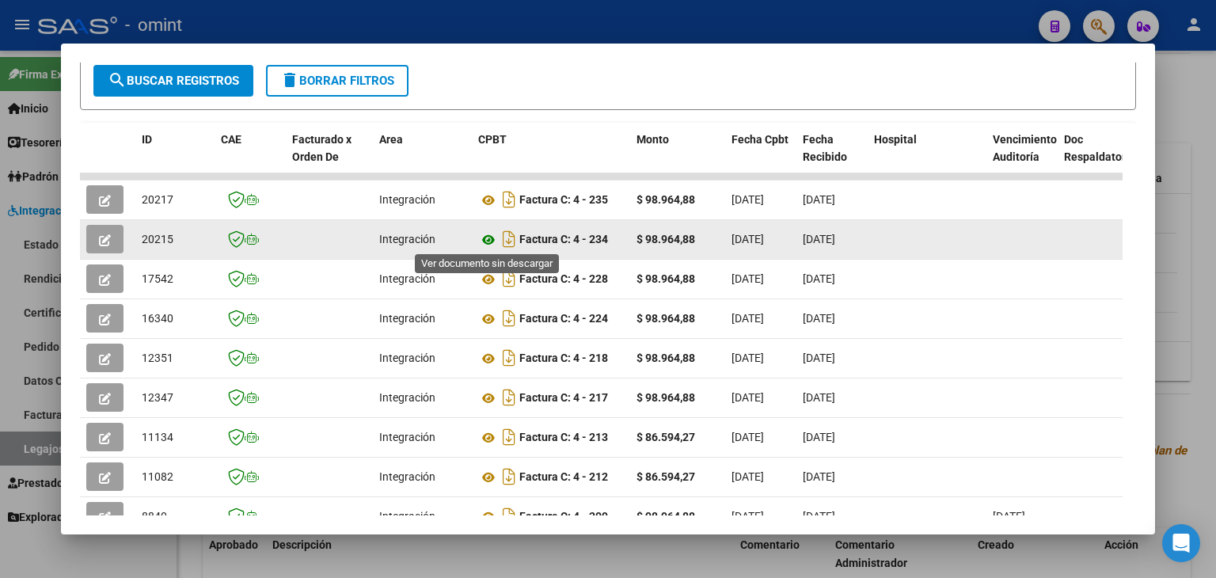
click at [485, 236] on icon at bounding box center [488, 239] width 21 height 19
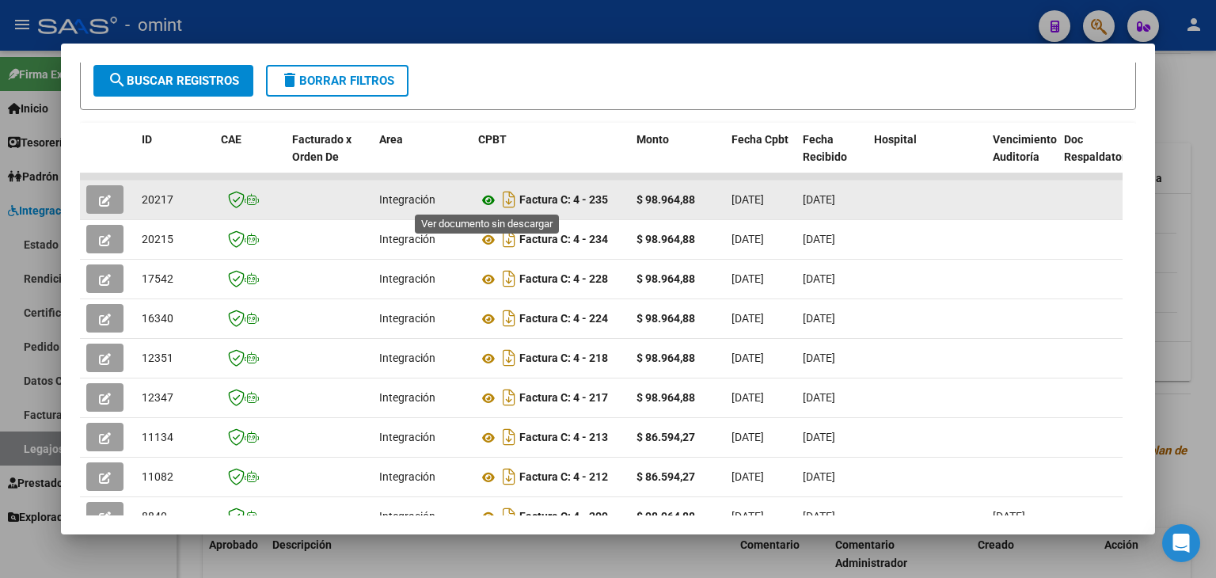
click at [484, 203] on icon at bounding box center [488, 200] width 21 height 19
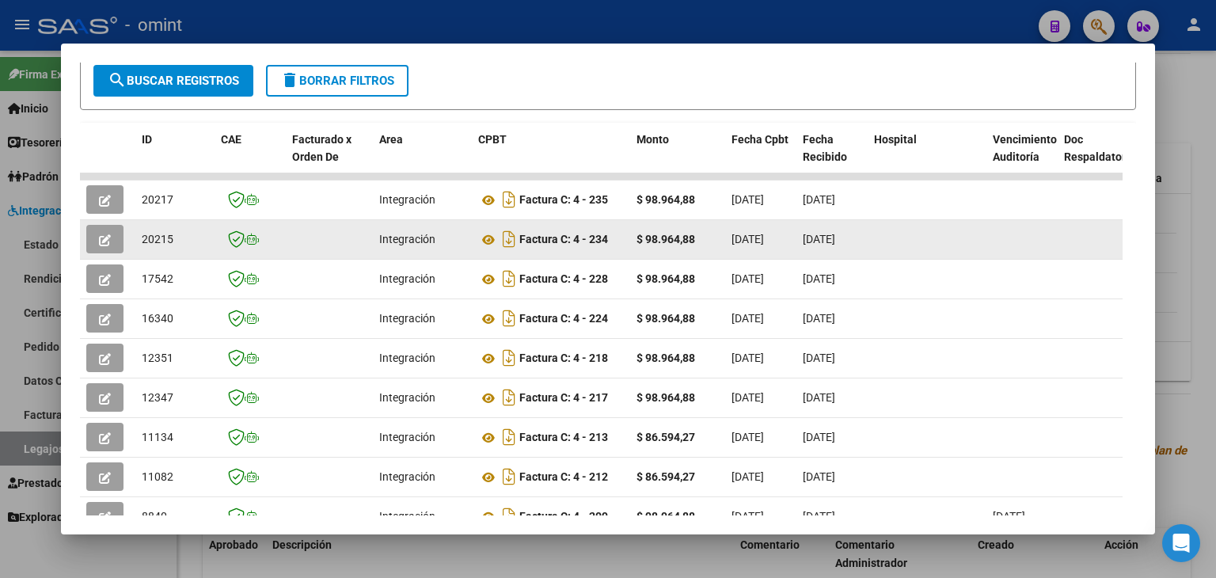
click at [155, 238] on span "20215" at bounding box center [158, 239] width 32 height 13
copy span "20215"
click at [104, 240] on icon "button" at bounding box center [105, 240] width 12 height 12
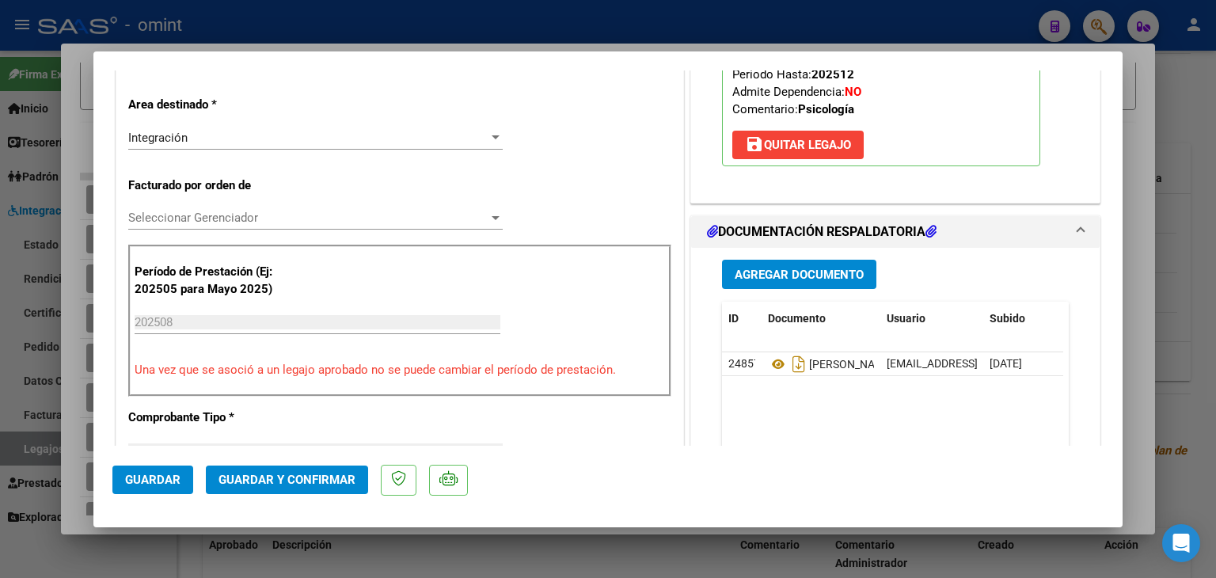
scroll to position [396, 0]
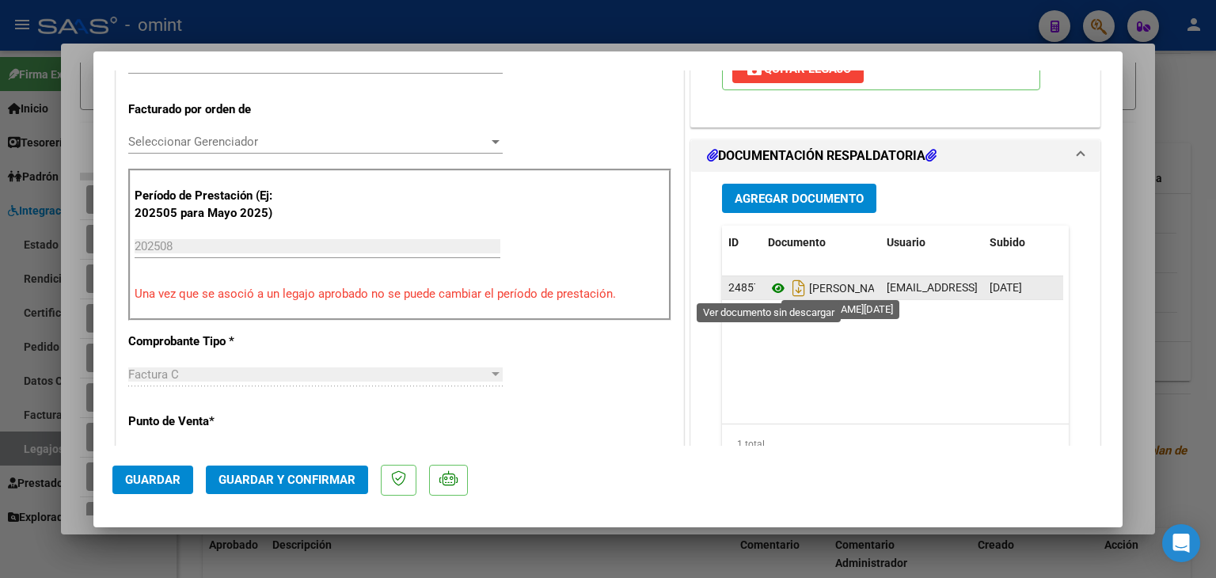
click at [771, 287] on icon at bounding box center [778, 288] width 21 height 19
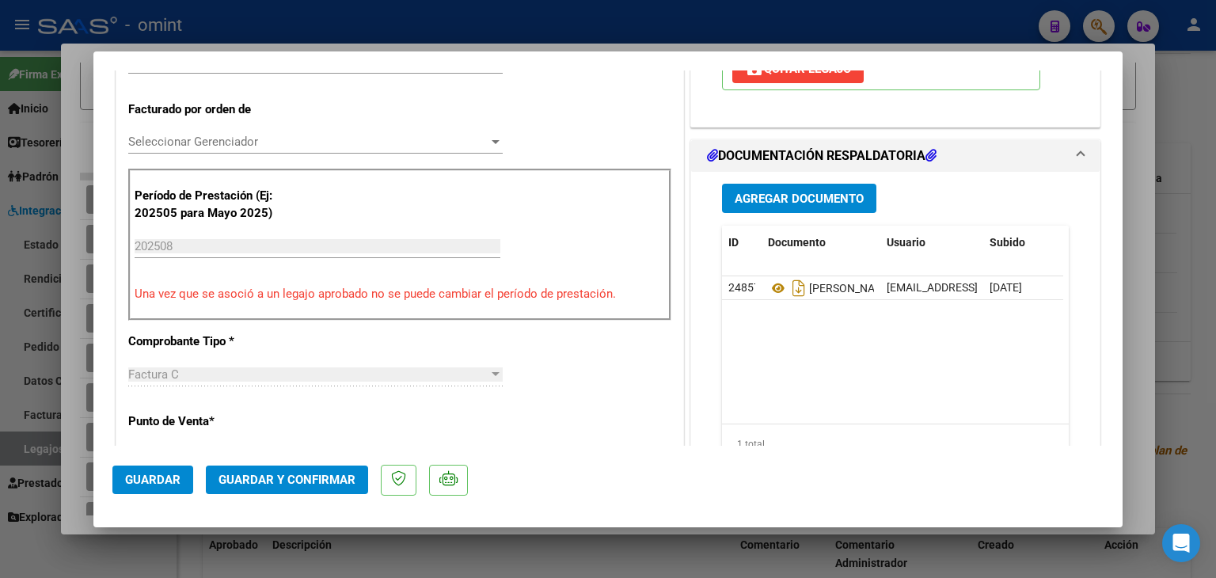
click at [177, 142] on span "Seleccionar Gerenciador" at bounding box center [308, 142] width 360 height 14
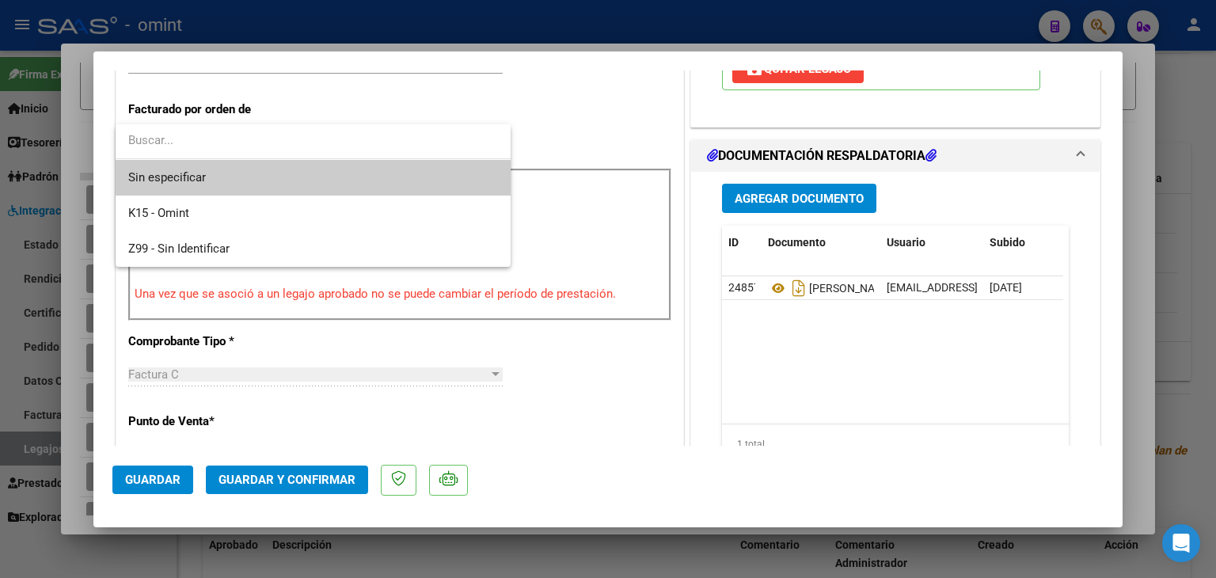
click at [192, 177] on span "Sin especificar" at bounding box center [313, 178] width 370 height 36
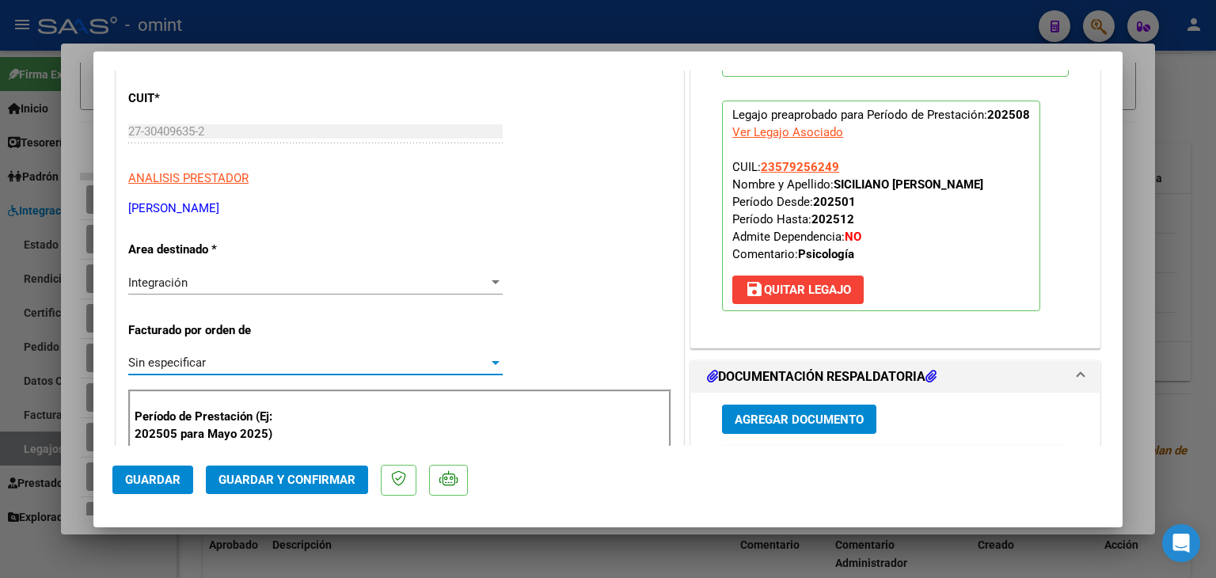
scroll to position [158, 0]
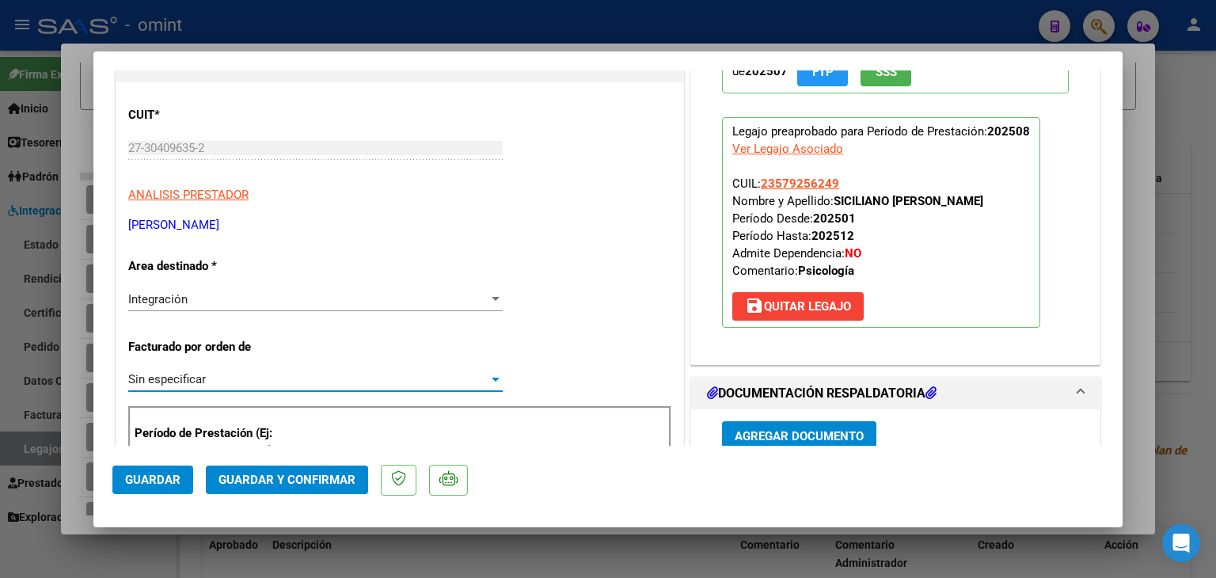
click at [319, 481] on span "Guardar y Confirmar" at bounding box center [287, 480] width 137 height 14
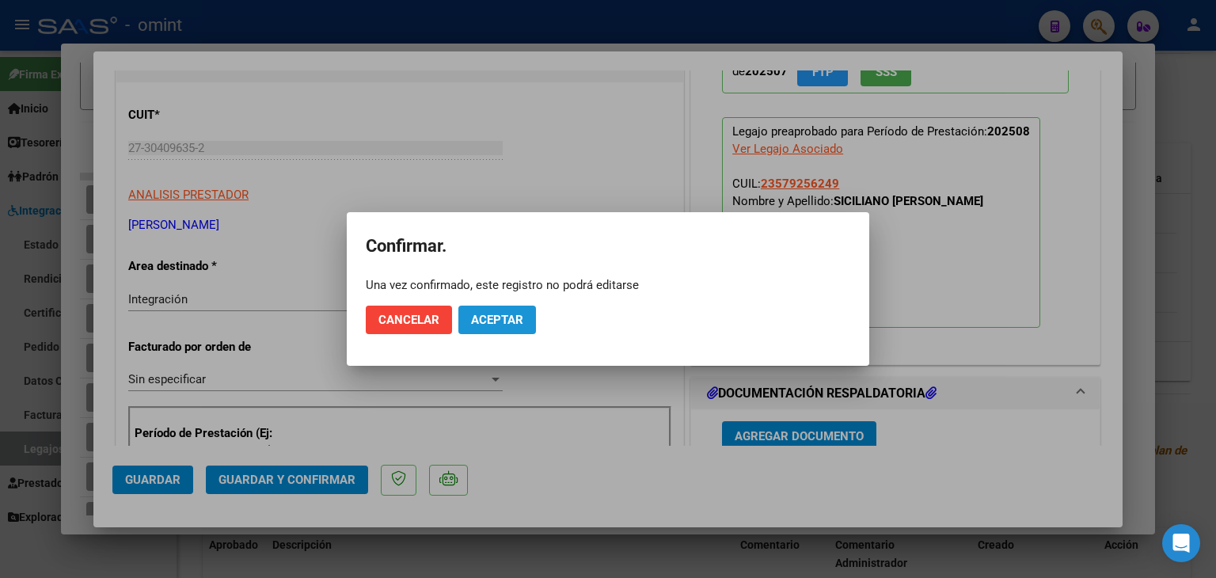
click at [502, 317] on span "Aceptar" at bounding box center [497, 320] width 52 height 14
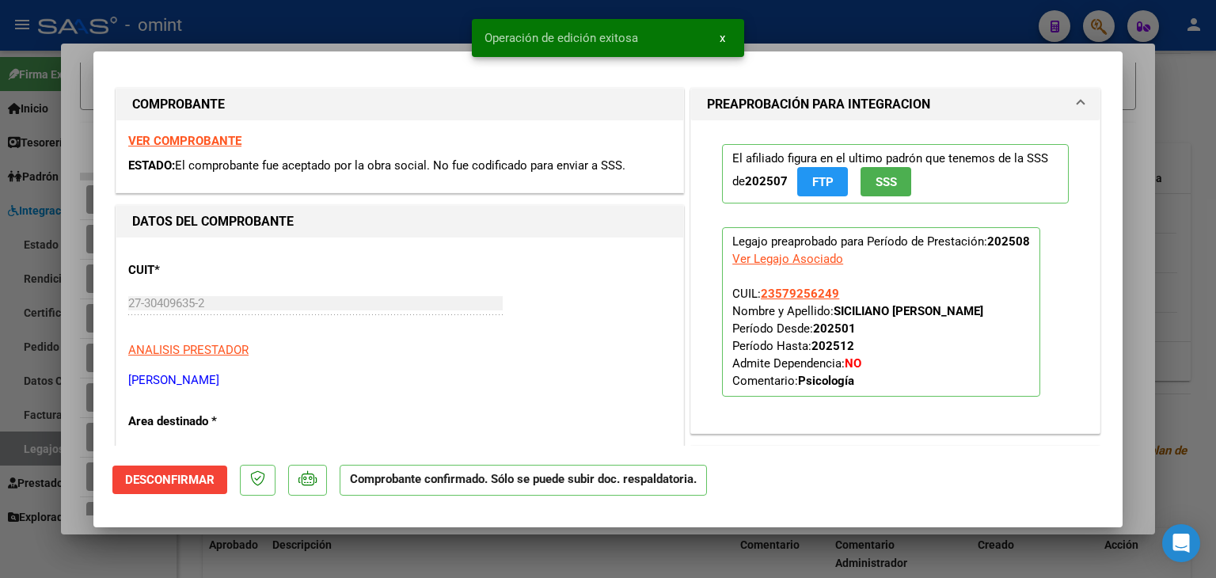
scroll to position [0, 0]
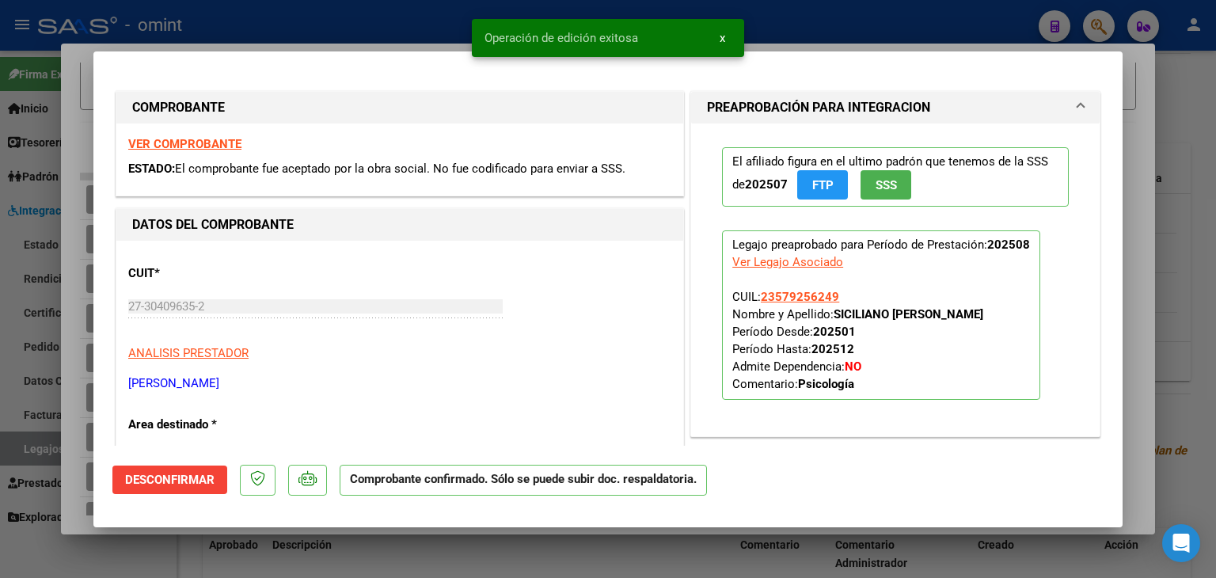
type input "$ 0,00"
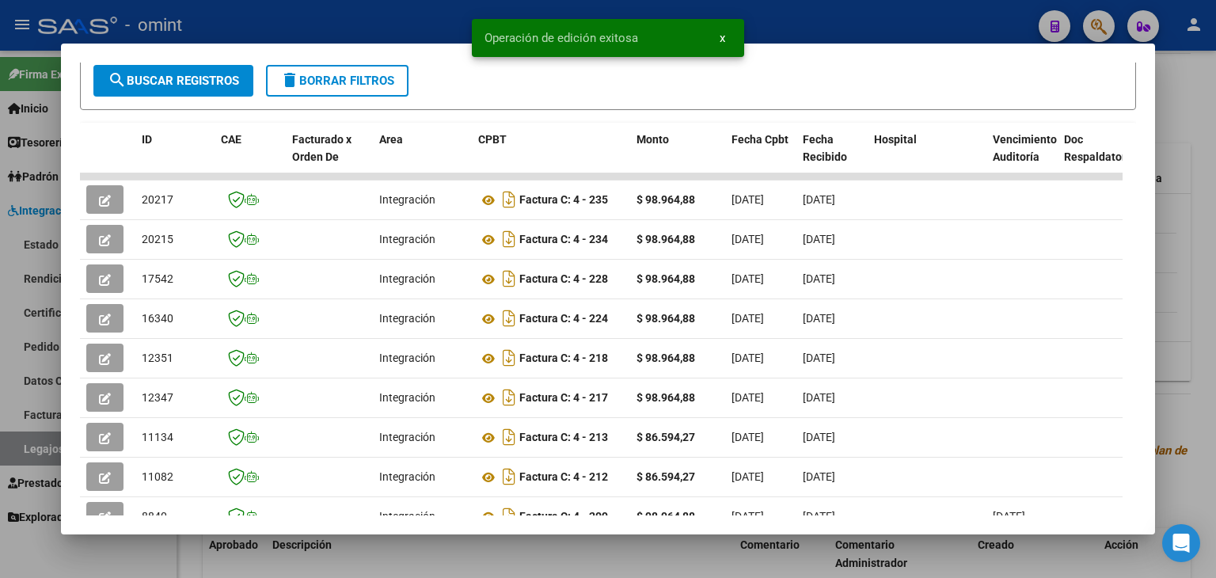
click at [592, 78] on form "Filtros Id Fecha inicio – Fecha fin Fec. Rec. Desde / Hasta Pto. Venta Nro. Com…" at bounding box center [608, 45] width 1056 height 129
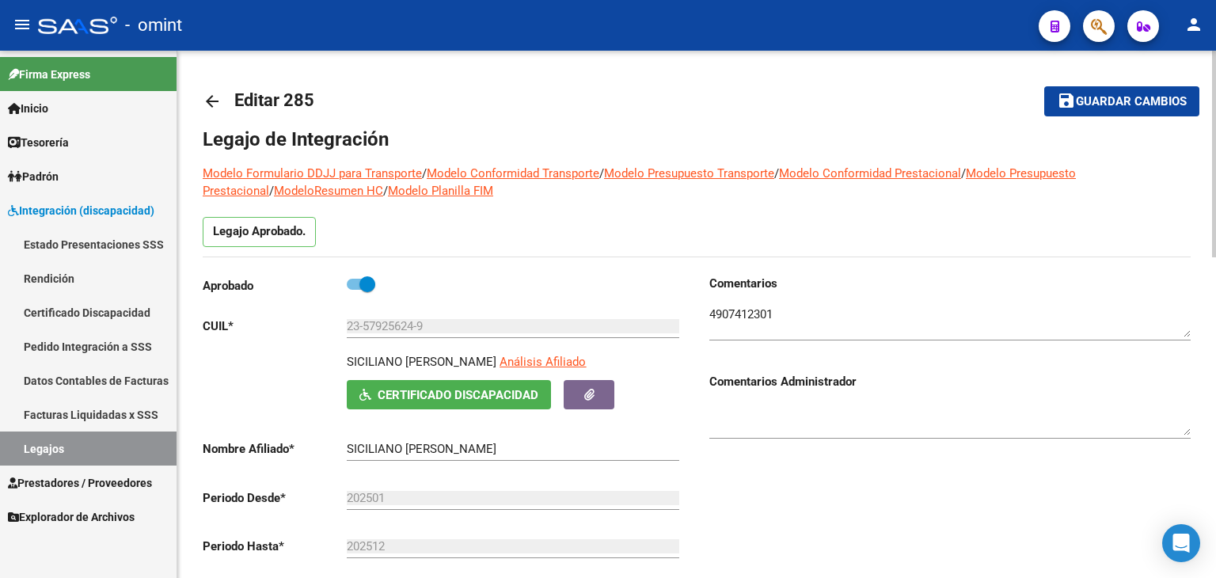
click at [1096, 103] on span "Guardar cambios" at bounding box center [1131, 102] width 111 height 14
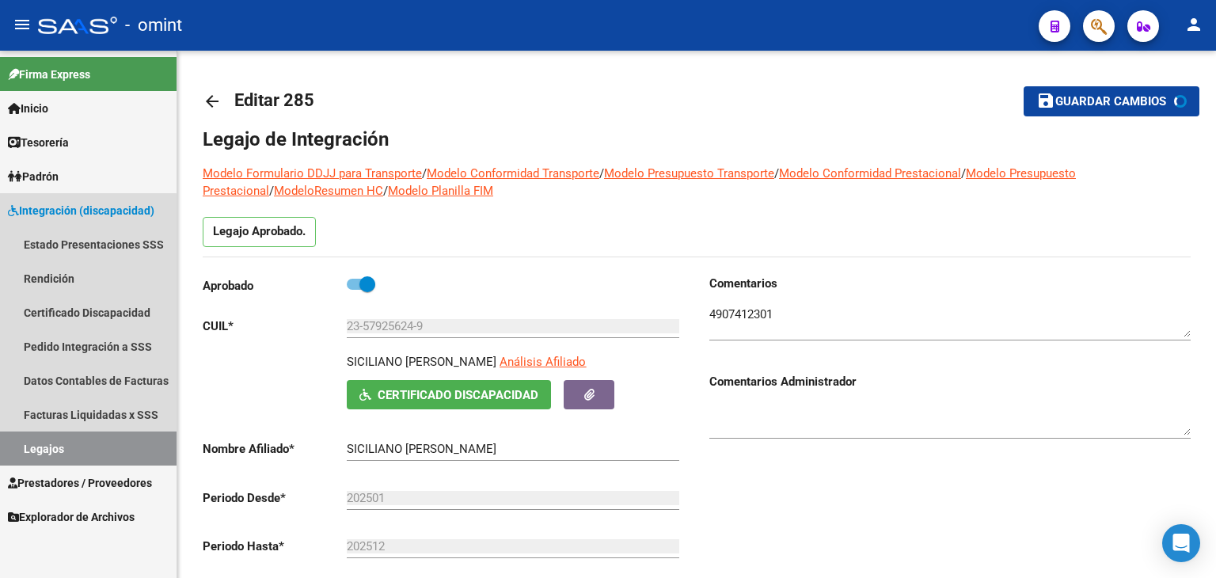
click at [54, 434] on link "Legajos" at bounding box center [88, 449] width 177 height 34
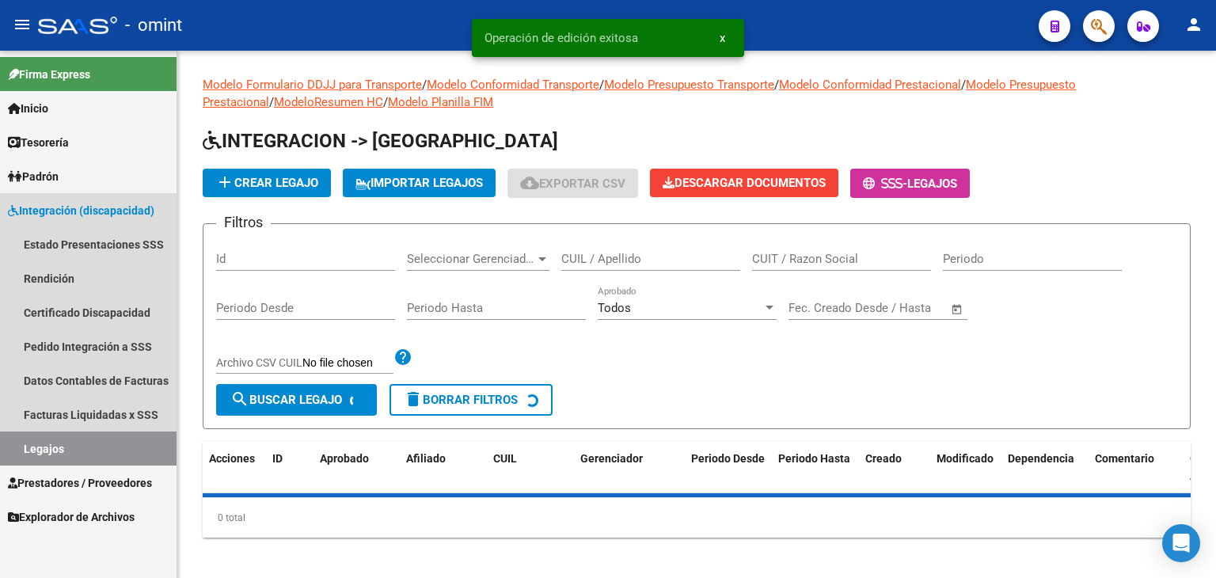
click at [48, 451] on link "Legajos" at bounding box center [88, 449] width 177 height 34
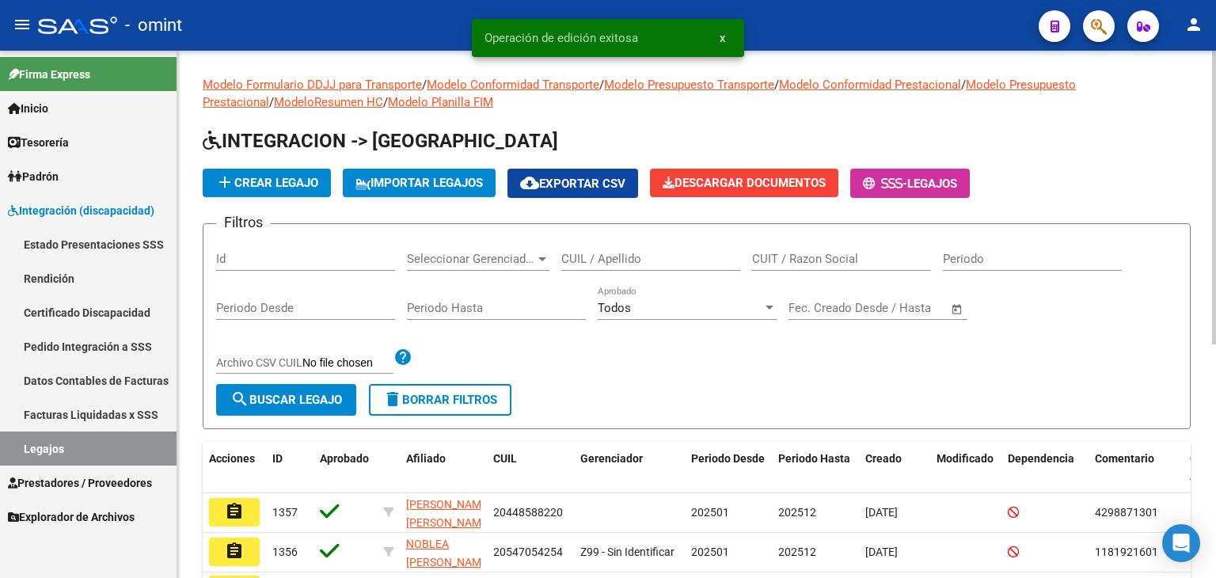
click at [602, 265] on div "CUIL / Apellido" at bounding box center [650, 254] width 179 height 34
paste input "27476995626"
type input "27476995626"
click at [317, 398] on span "search Buscar Legajo" at bounding box center [286, 400] width 112 height 14
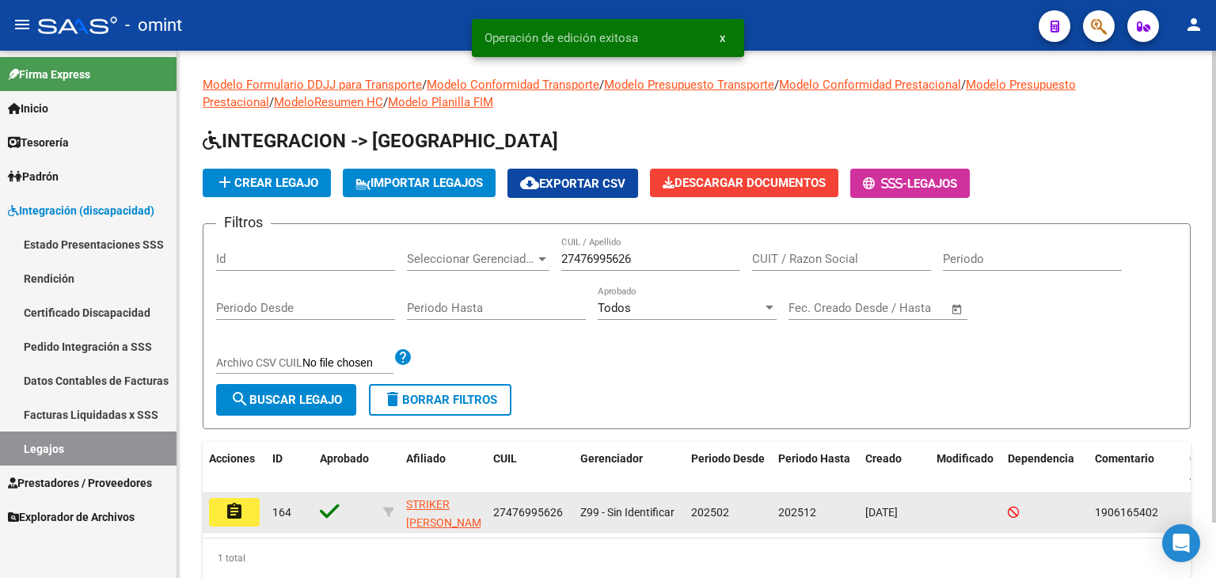
click at [238, 508] on mat-icon "assignment" at bounding box center [234, 511] width 19 height 19
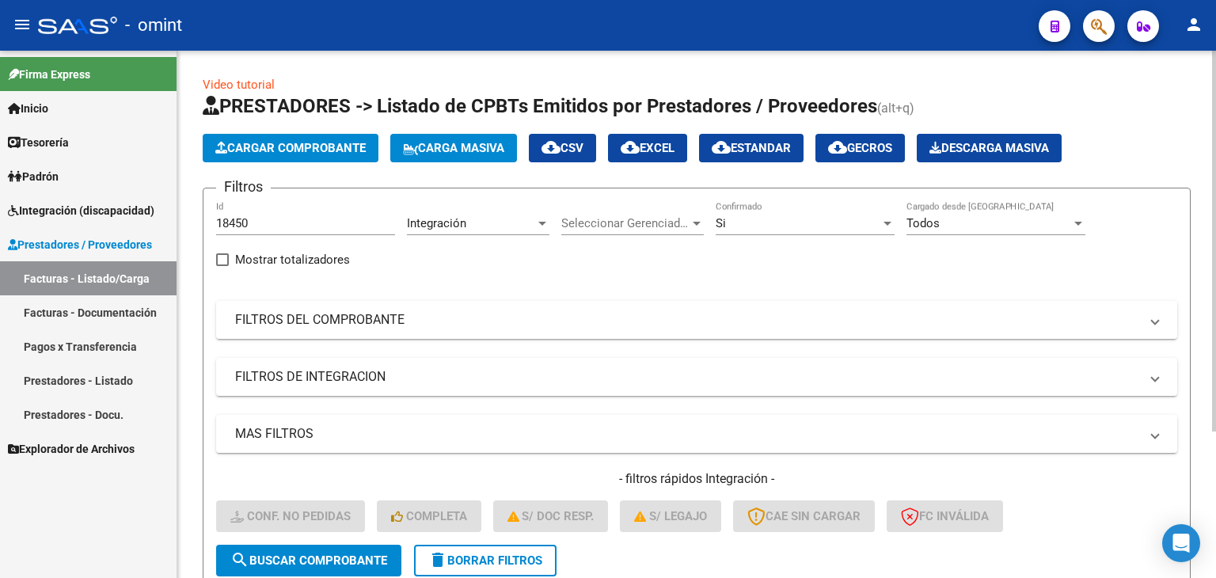
click at [230, 227] on input "18450" at bounding box center [305, 223] width 179 height 14
paste input "1"
click at [230, 227] on input "18451" at bounding box center [305, 223] width 179 height 14
type input "18451"
click at [330, 558] on span "search Buscar Comprobante" at bounding box center [308, 560] width 157 height 14
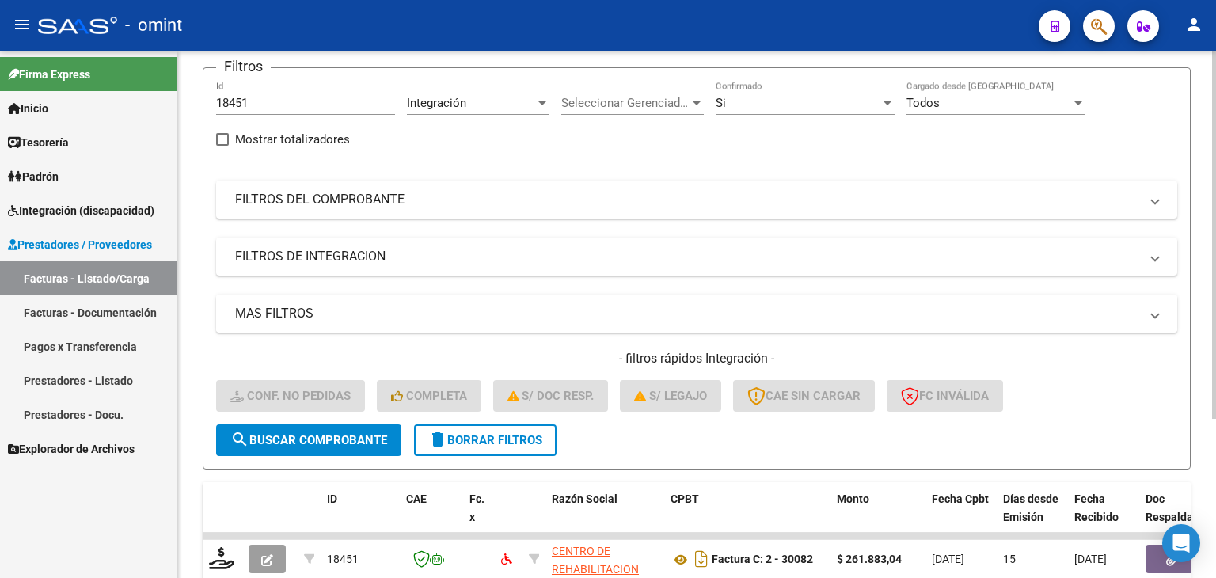
scroll to position [228, 0]
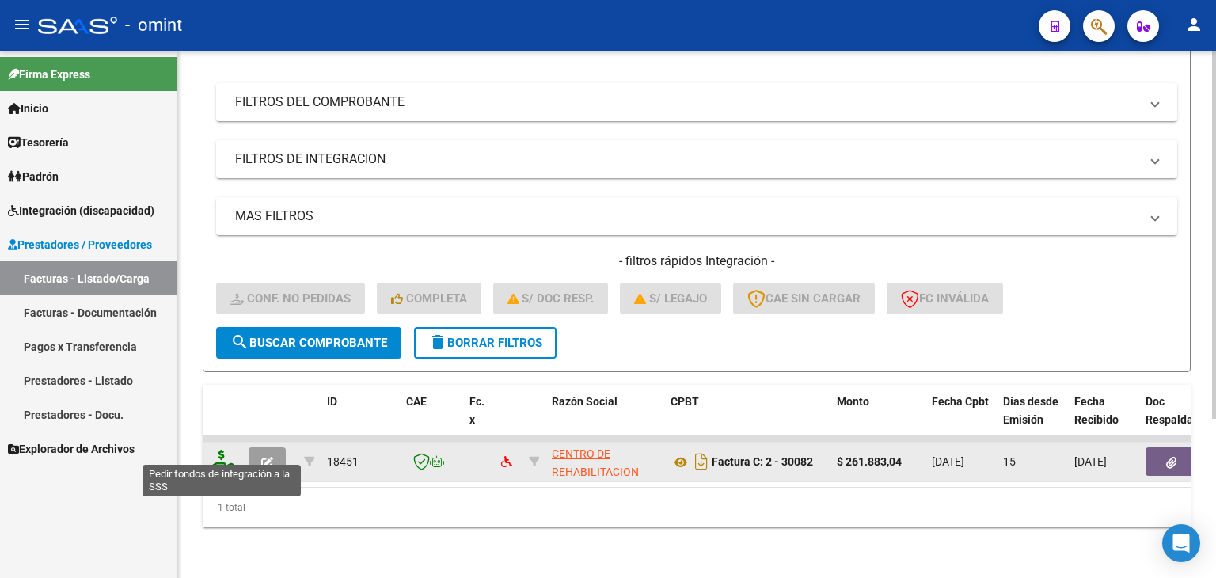
click at [222, 454] on icon at bounding box center [221, 461] width 25 height 22
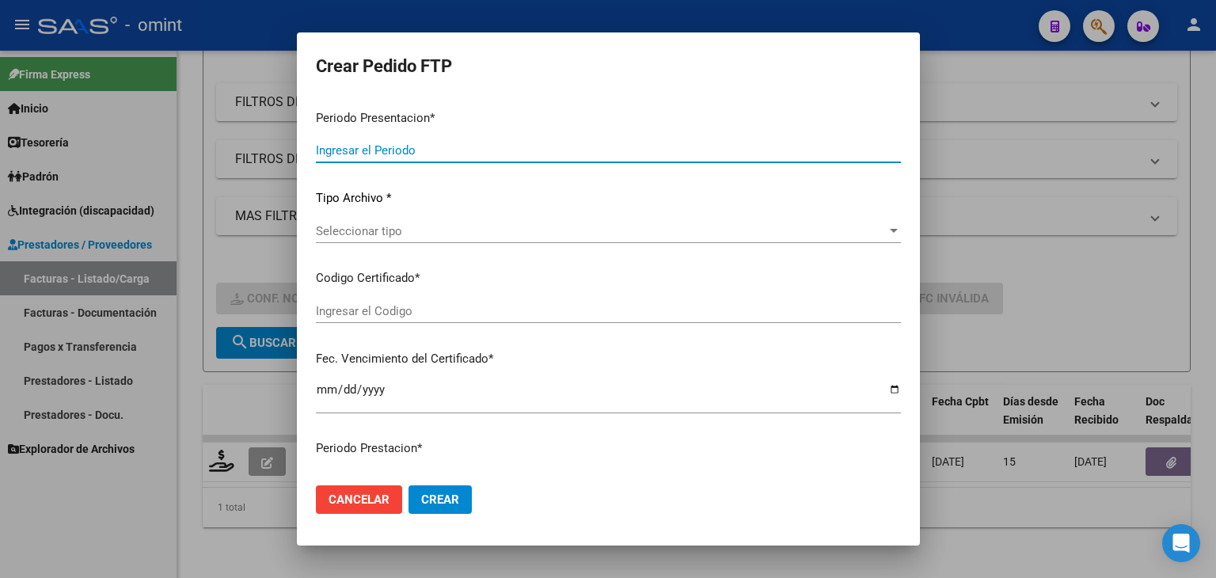
type input "202508"
type input "$ 261.883,04"
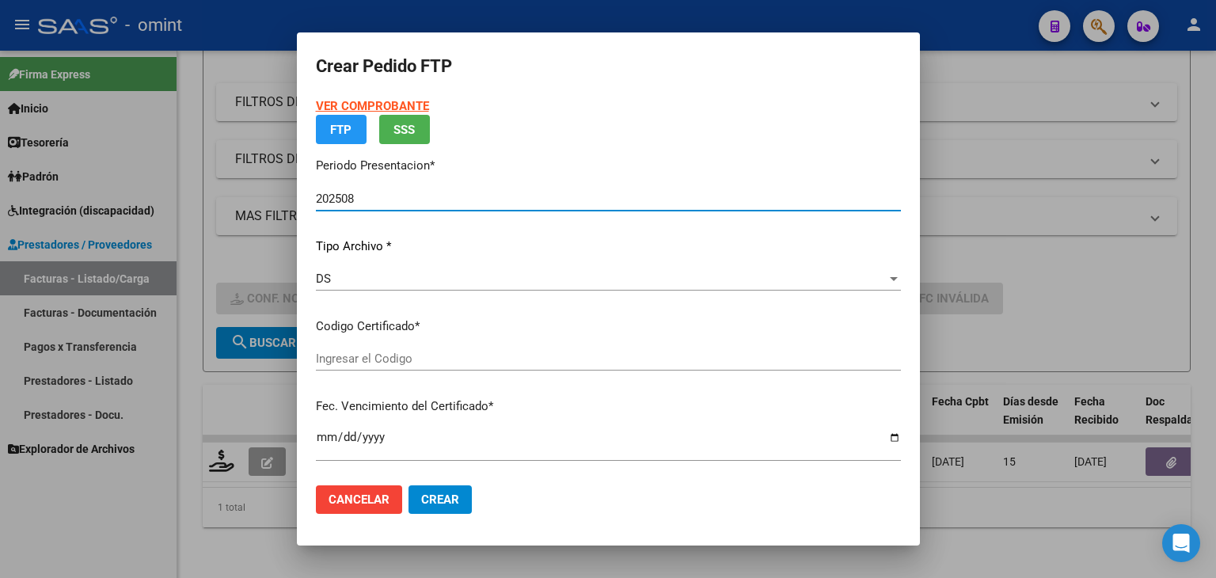
type input "955152234"
type input "2027-08-06"
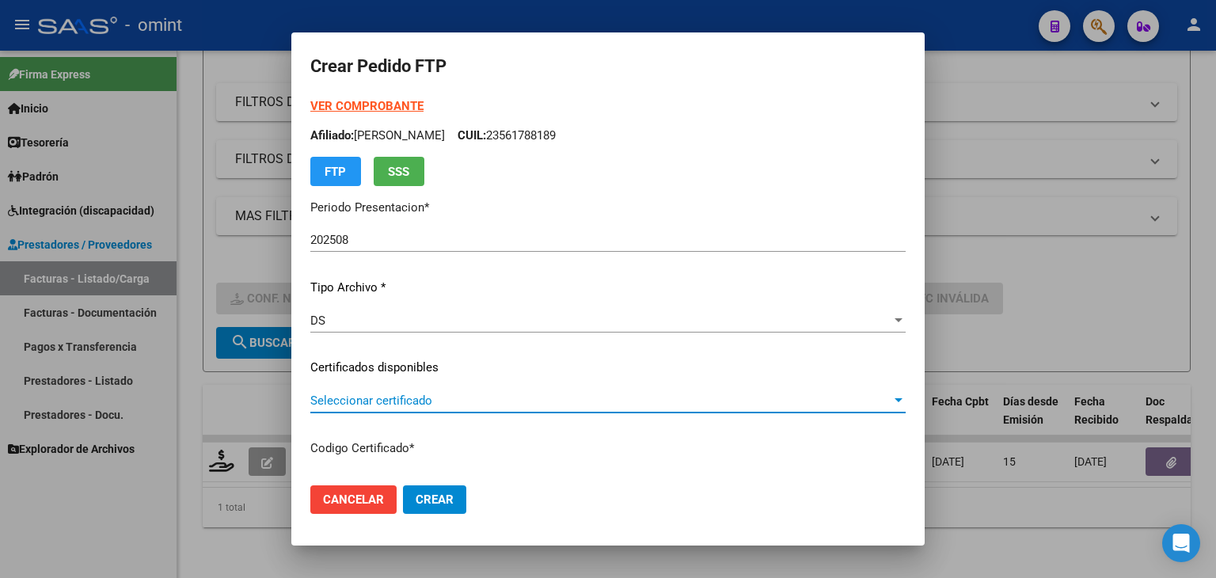
click at [344, 404] on span "Seleccionar certificado" at bounding box center [600, 401] width 581 height 14
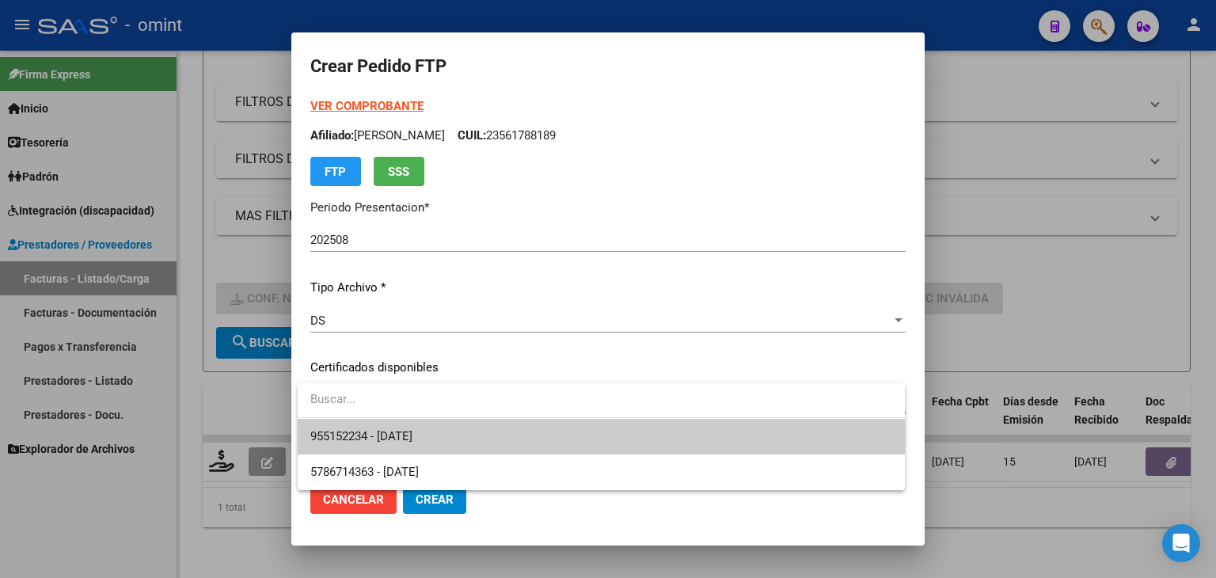
click at [413, 439] on span "955152234 - 2027-08-06" at bounding box center [361, 436] width 102 height 14
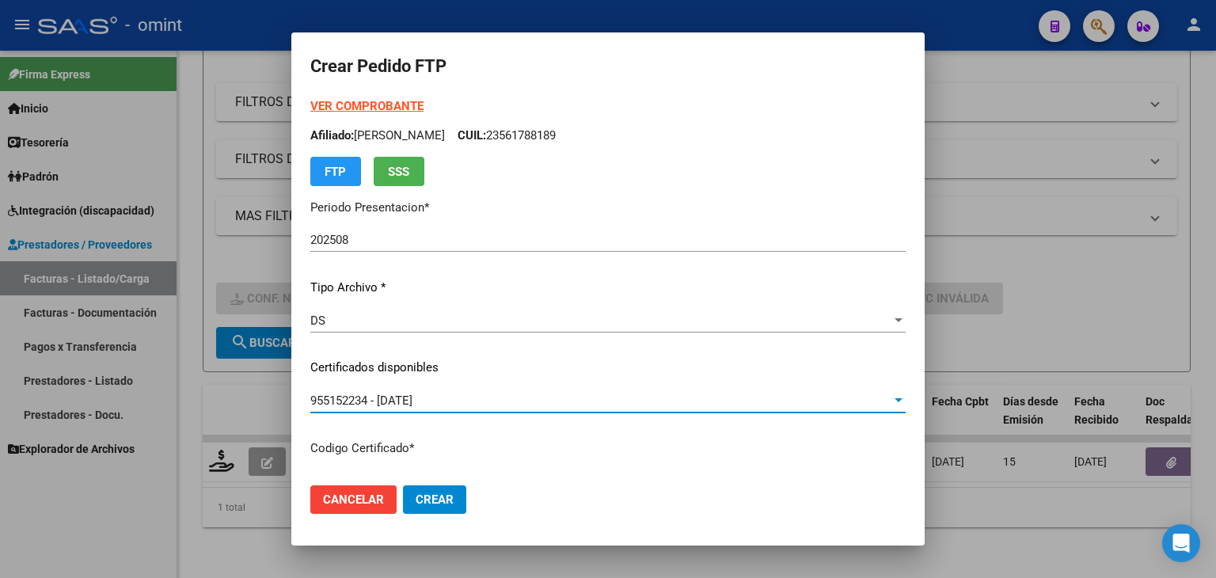
click at [413, 394] on span "955152234 - 2027-08-06" at bounding box center [361, 401] width 102 height 14
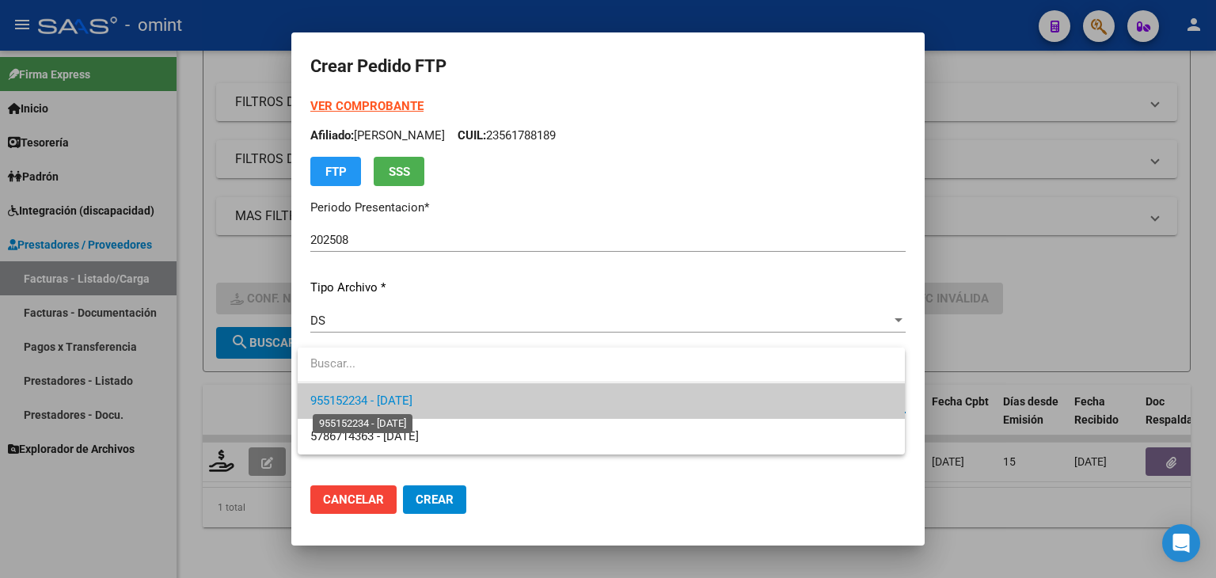
click at [359, 398] on span "955152234 - 2027-08-06" at bounding box center [361, 401] width 102 height 14
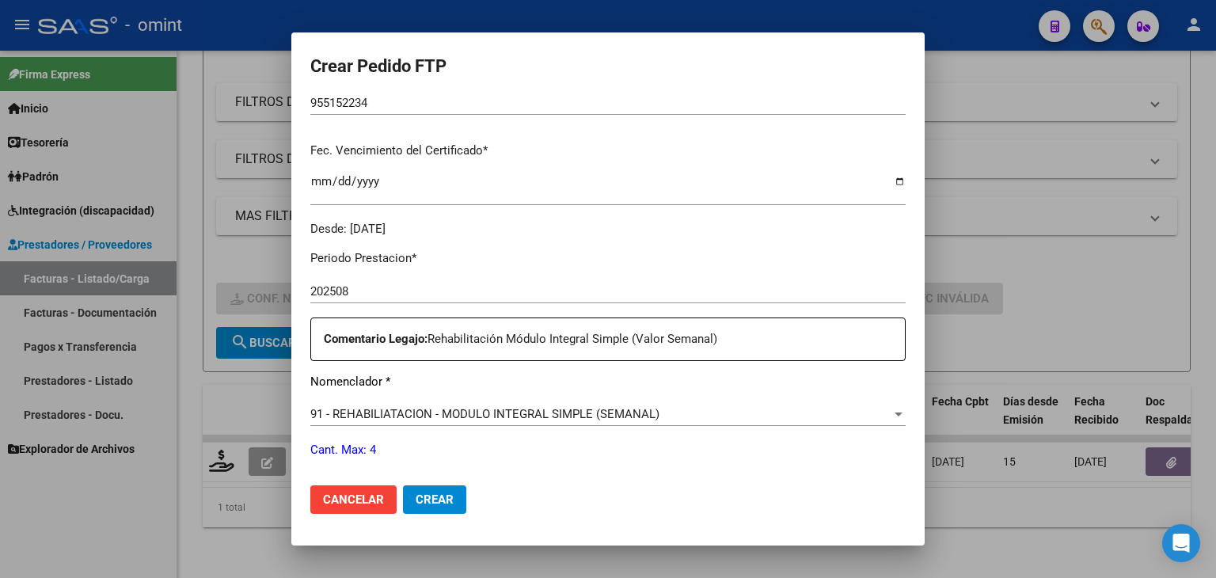
scroll to position [554, 0]
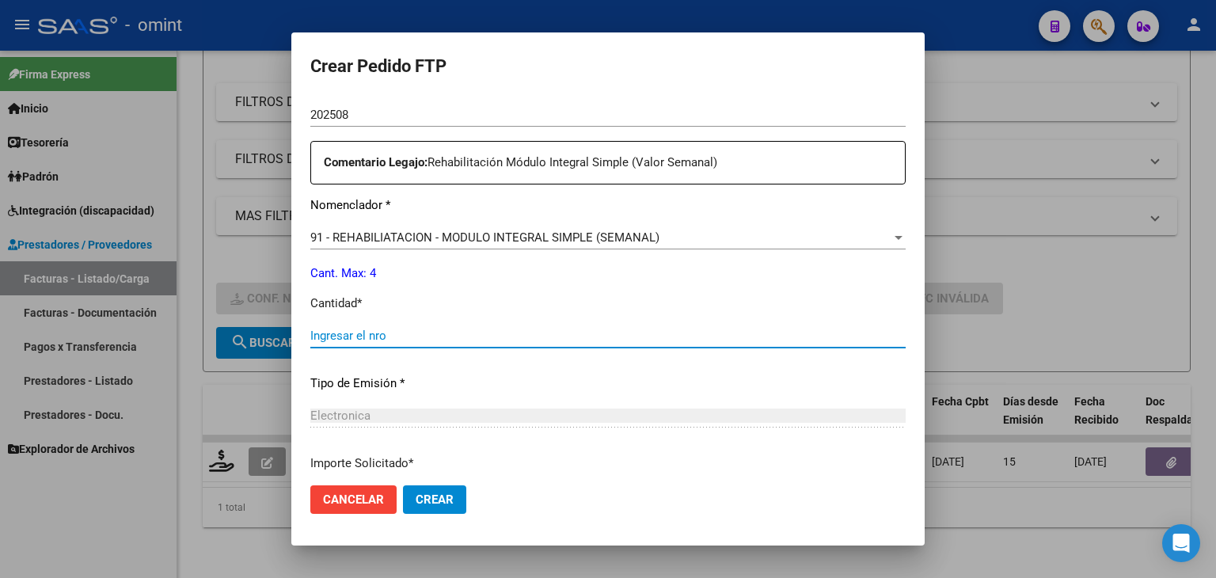
click at [365, 338] on input "Ingresar el nro" at bounding box center [607, 336] width 595 height 14
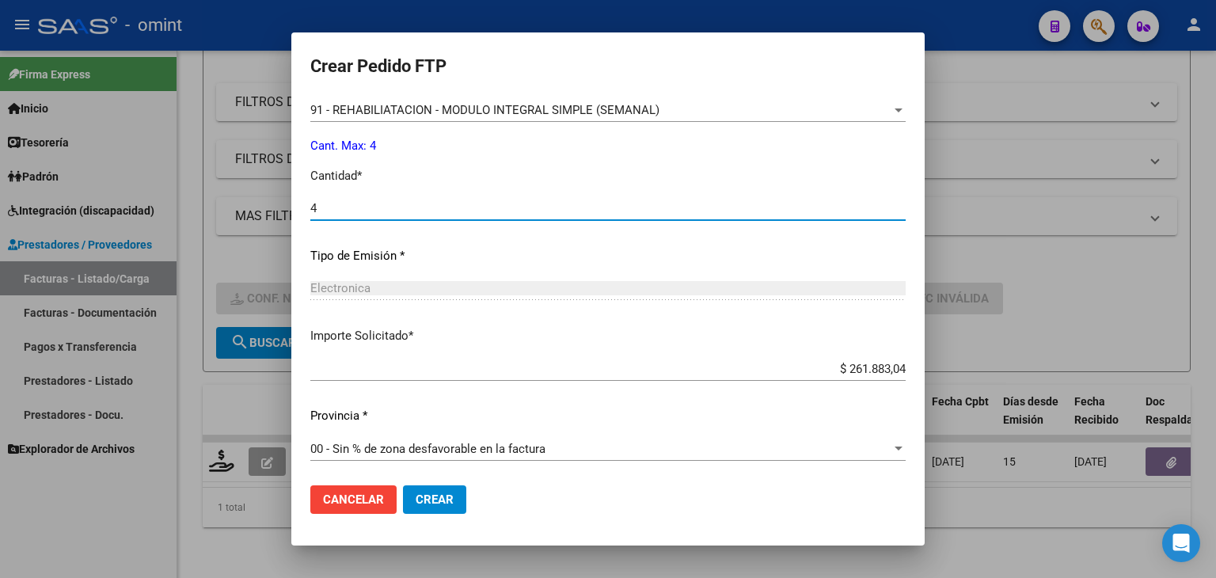
scroll to position [684, 0]
type input "4"
click at [434, 495] on span "Crear" at bounding box center [435, 499] width 38 height 14
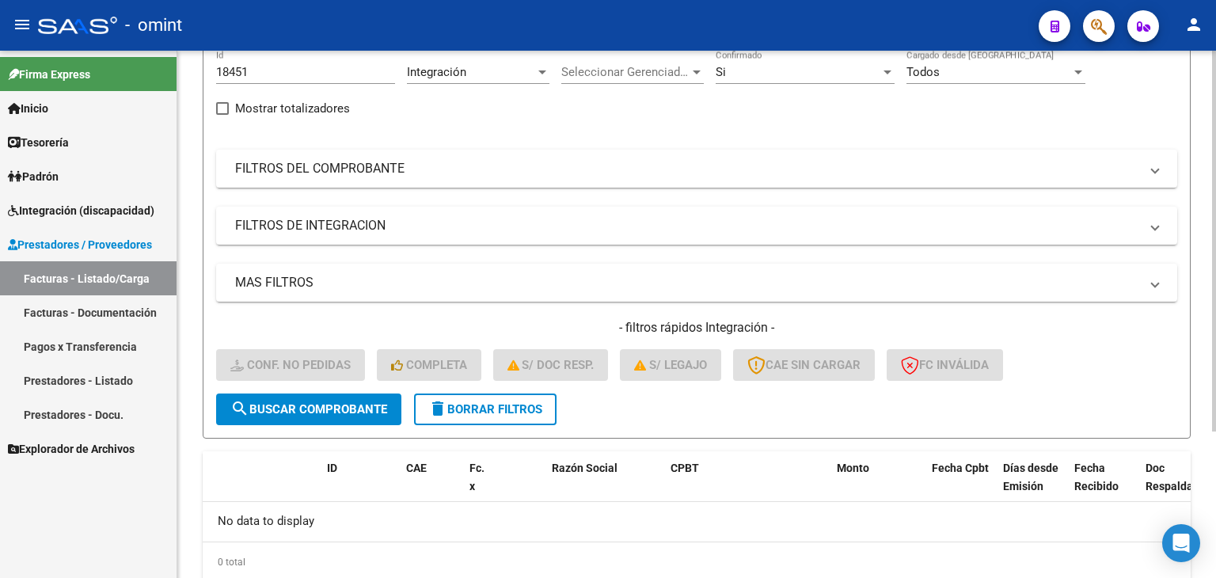
scroll to position [124, 0]
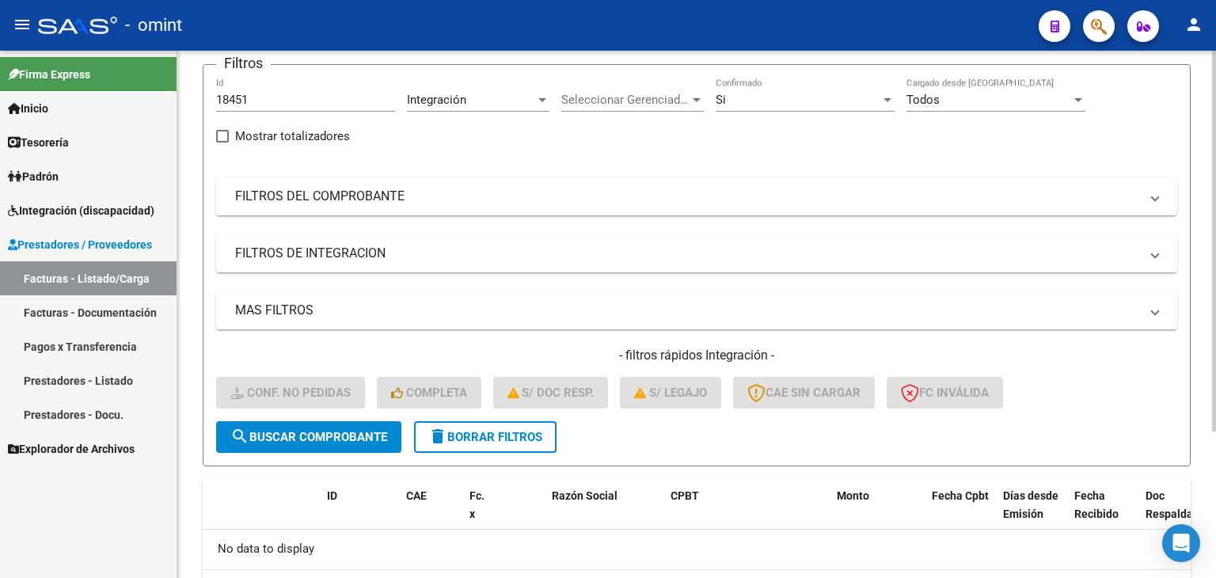
click at [245, 97] on input "18451" at bounding box center [305, 100] width 179 height 14
paste input "822"
type input "18822"
click at [345, 430] on span "search Buscar Comprobante" at bounding box center [308, 437] width 157 height 14
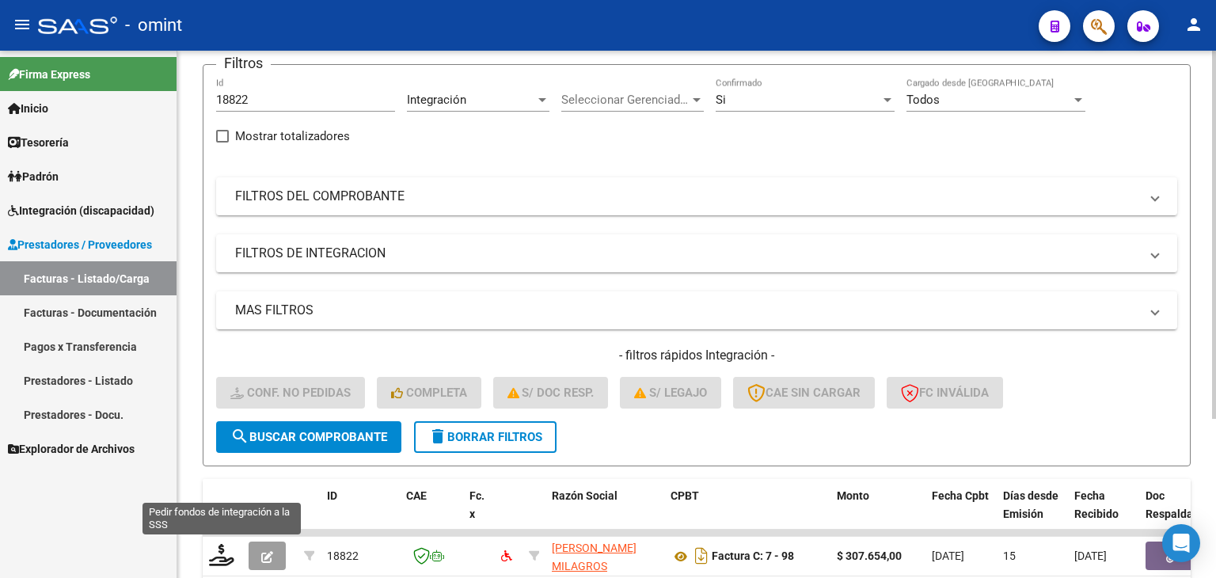
click at [224, 558] on icon at bounding box center [221, 555] width 25 height 22
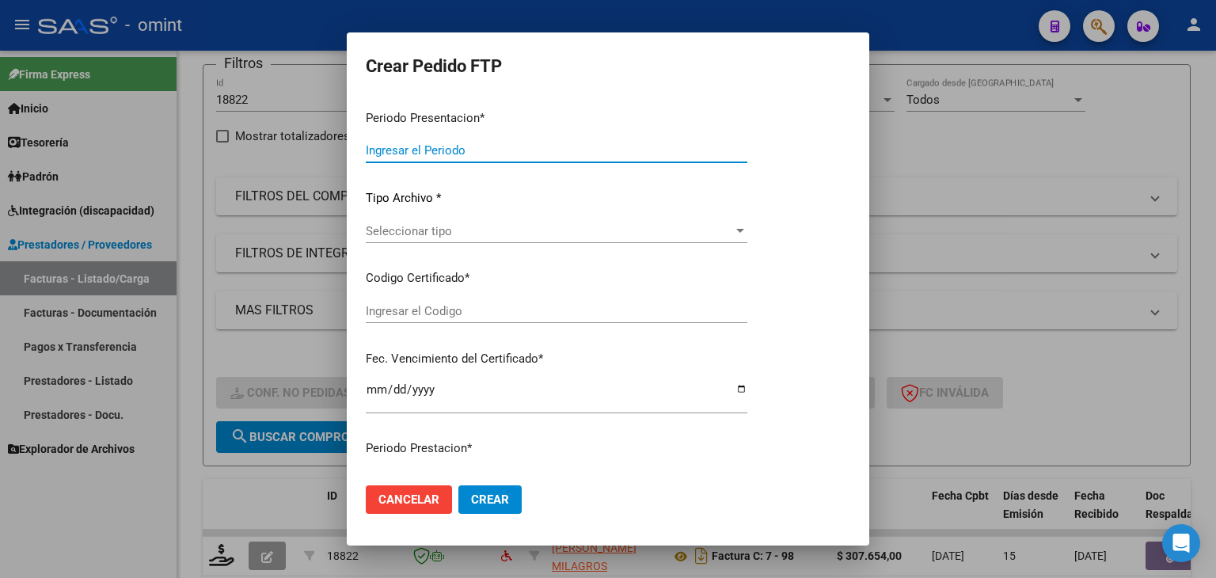
type input "202508"
type input "$ 307.654,00"
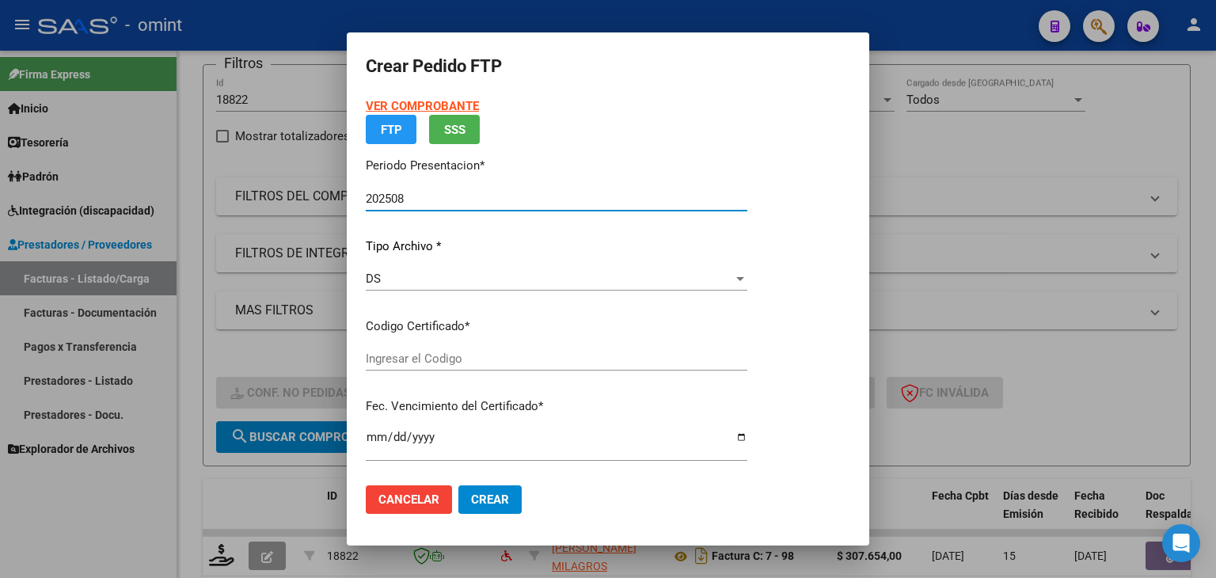
type input "2172249595"
type input "2026-08-31"
click at [397, 352] on div "VER COMPROBANTE ARCA Padrón FTP SSS Periodo Presentacion * 202508 Ingresar el P…" at bounding box center [557, 335] width 382 height 477
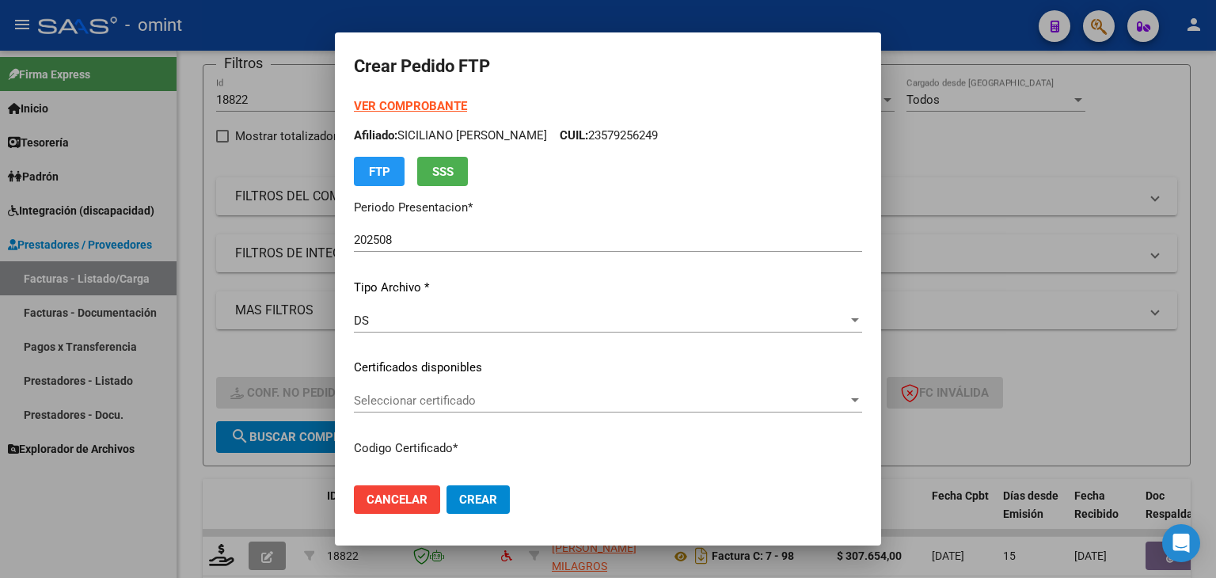
click at [390, 394] on span "Seleccionar certificado" at bounding box center [601, 401] width 494 height 14
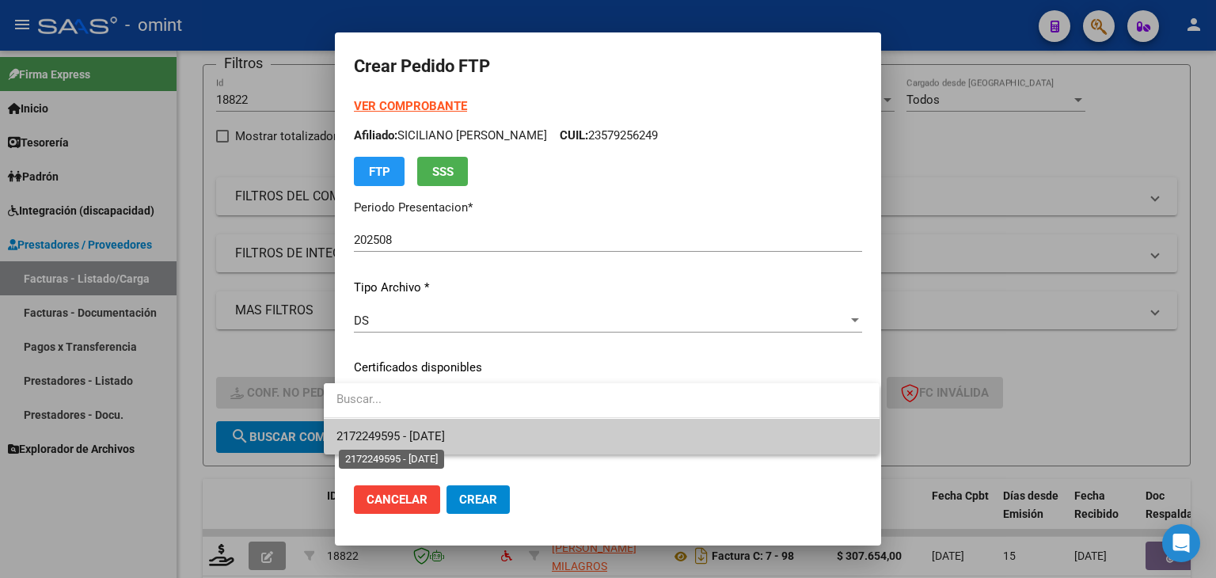
click at [422, 442] on span "2172249595 - 2026-08-31" at bounding box center [391, 436] width 108 height 14
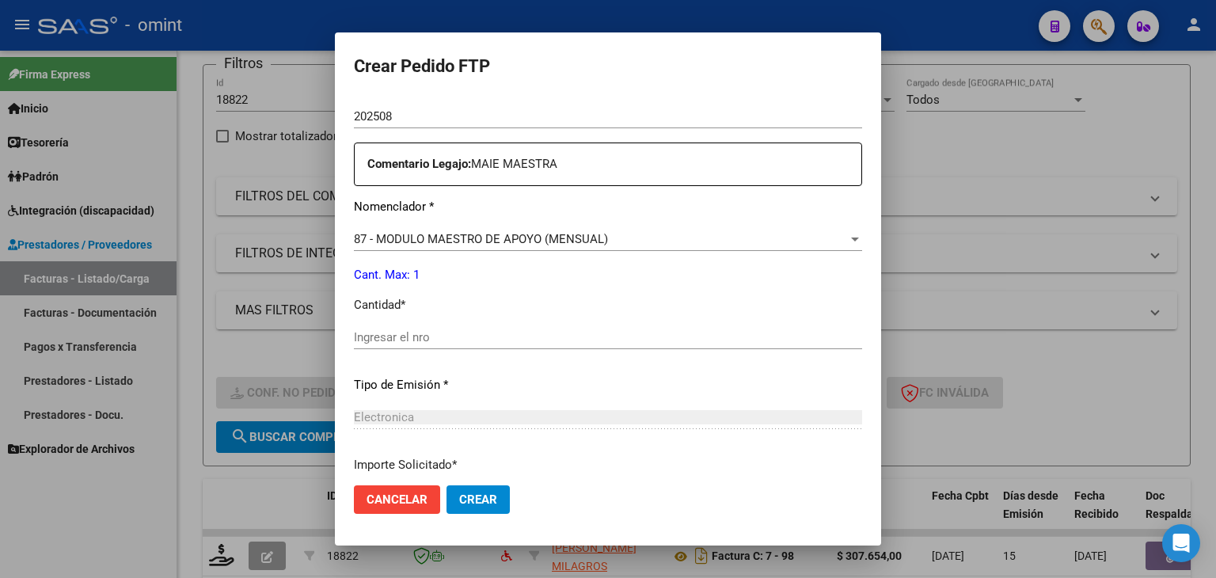
scroll to position [554, 0]
click at [375, 333] on input "Ingresar el nro" at bounding box center [608, 336] width 508 height 14
click at [413, 238] on span "87 - MODULO MAESTRO DE APOYO (MENSUAL)" at bounding box center [481, 237] width 254 height 14
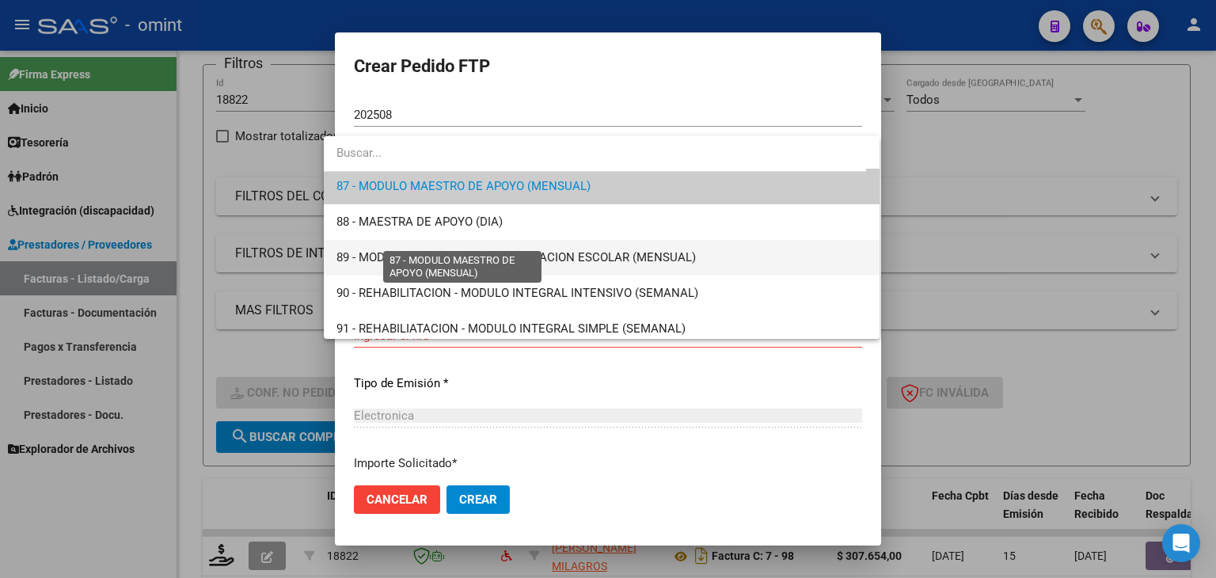
scroll to position [3094, 0]
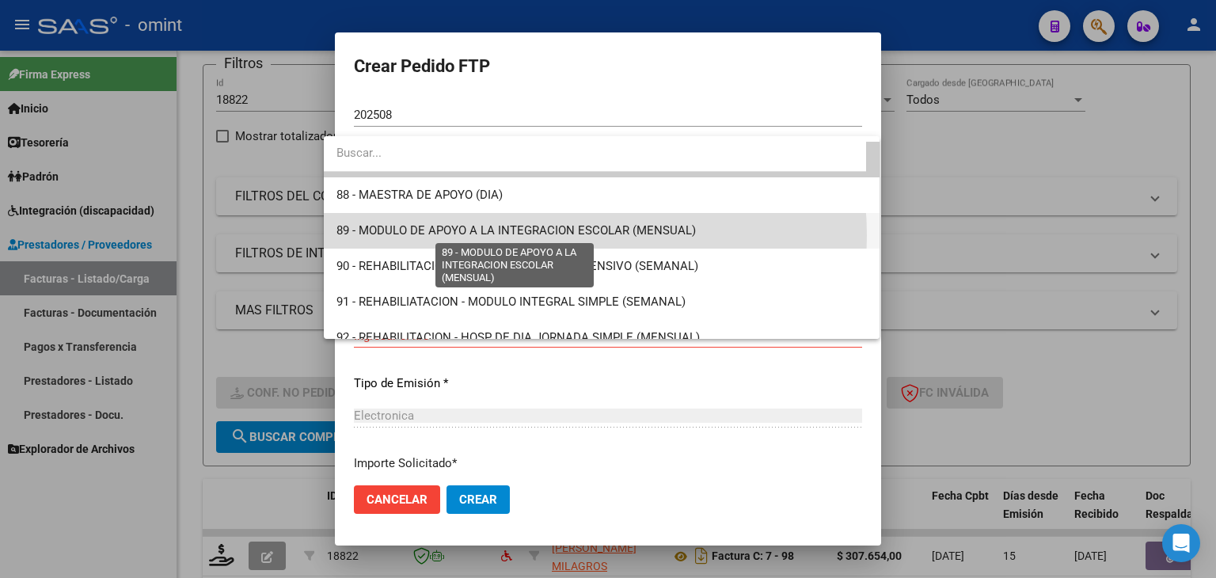
click at [532, 235] on span "89 - MODULO DE APOYO A LA INTEGRACION ESCOLAR (MENSUAL)" at bounding box center [516, 230] width 359 height 14
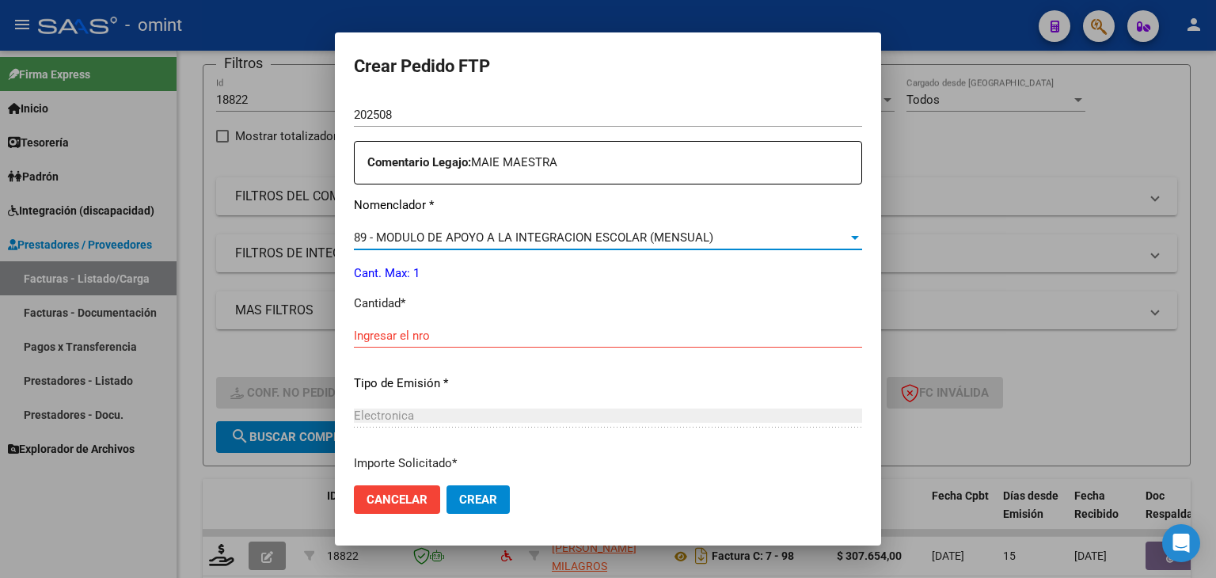
click at [380, 325] on div "Ingresar el nro" at bounding box center [608, 336] width 508 height 24
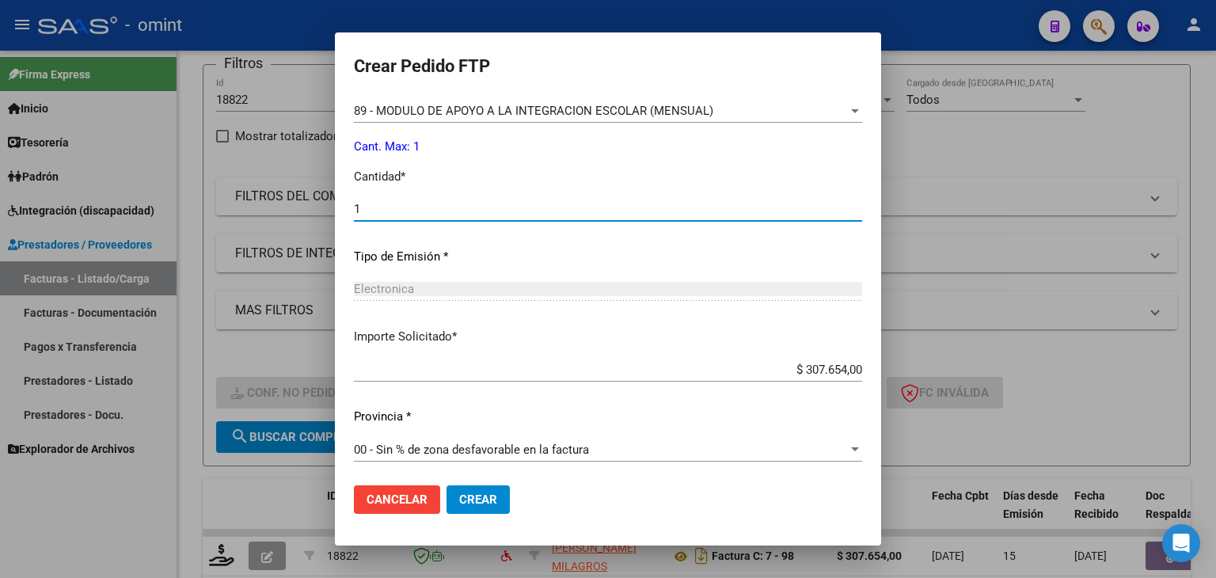
scroll to position [684, 0]
type input "1"
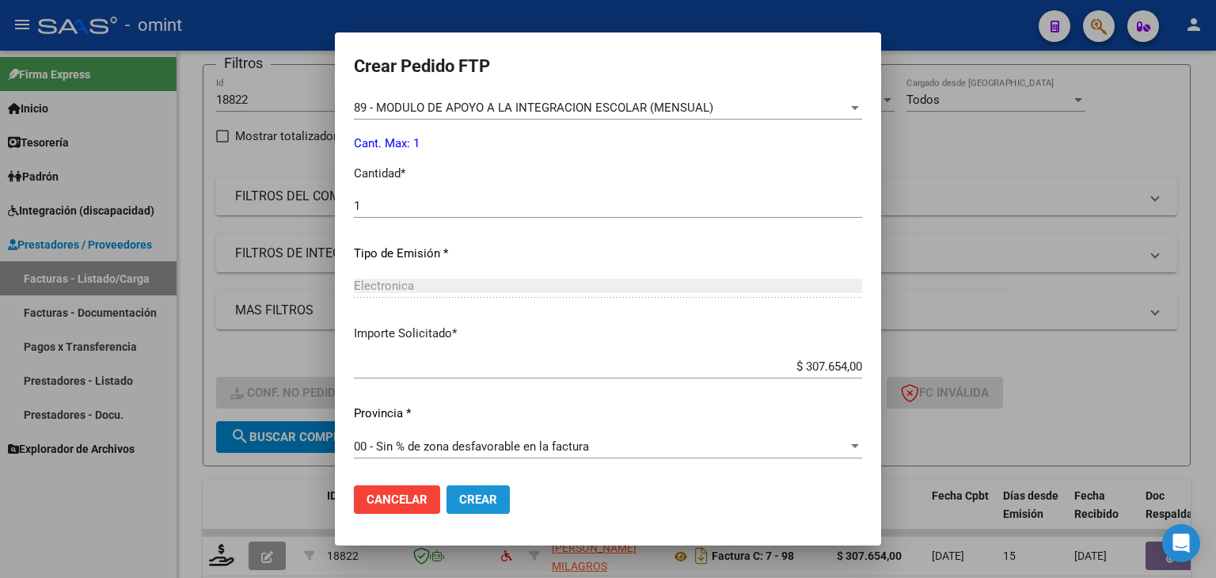
click at [472, 504] on span "Crear" at bounding box center [478, 499] width 38 height 14
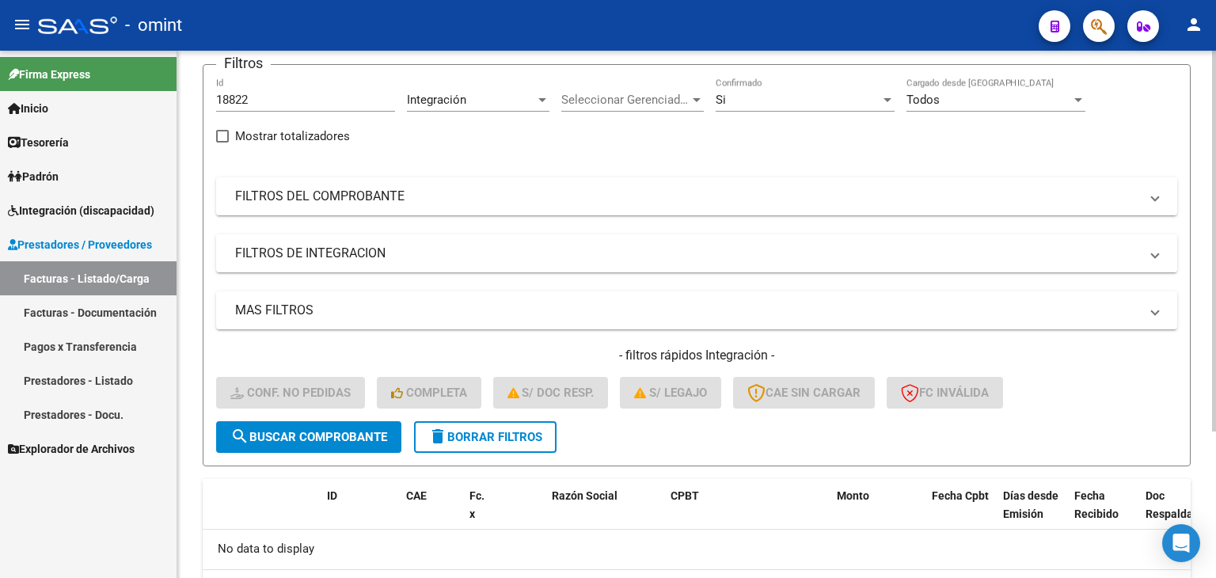
click at [234, 99] on input "18822" at bounding box center [305, 100] width 179 height 14
paste input "408"
type input "18408"
click at [355, 444] on button "search Buscar Comprobante" at bounding box center [308, 437] width 185 height 32
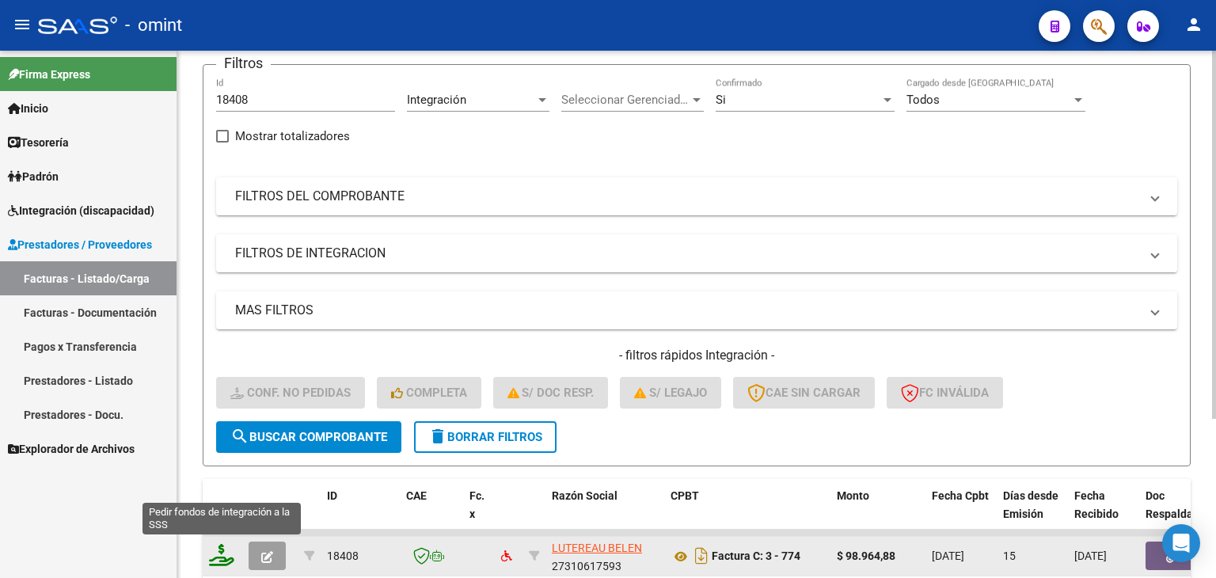
click at [229, 554] on icon at bounding box center [221, 555] width 25 height 22
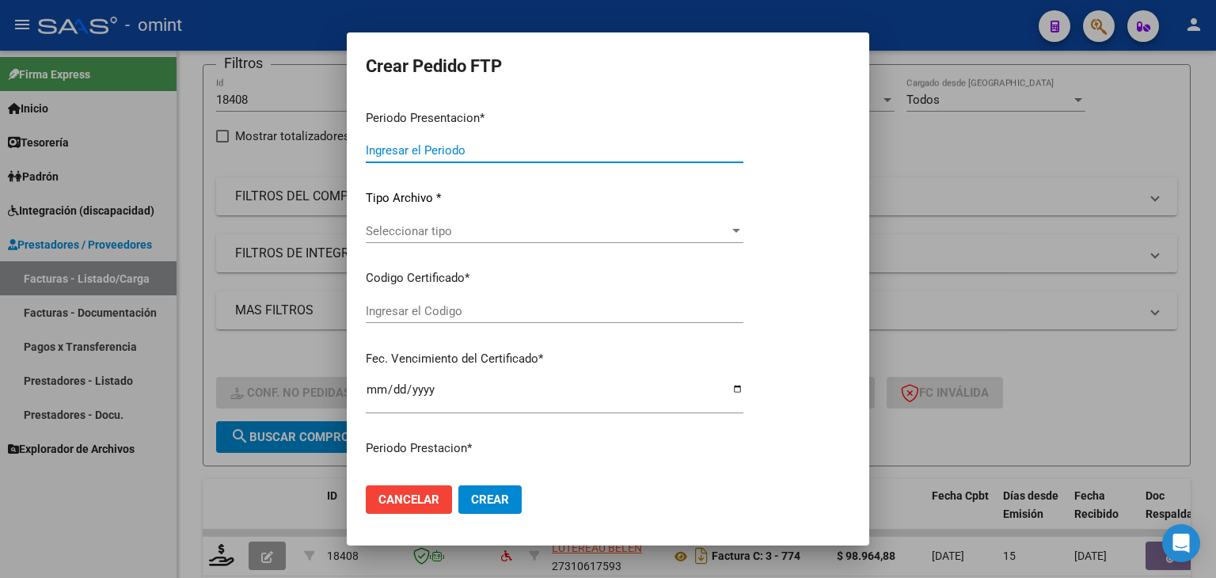
type input "202508"
type input "$ 98.964,88"
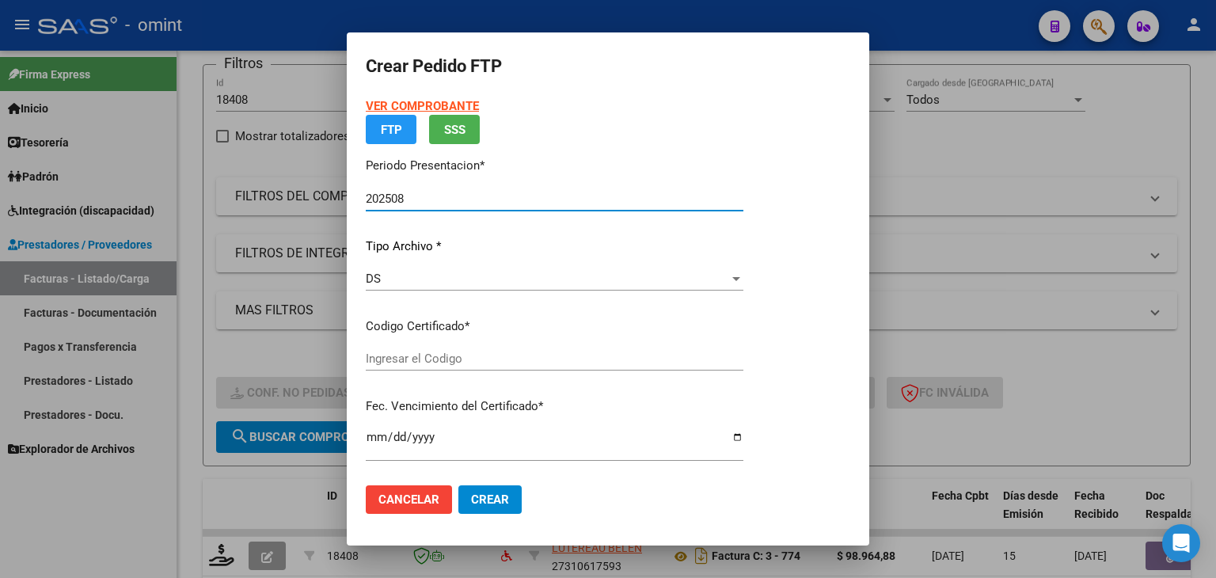
type input "2172249595"
type input "2026-08-31"
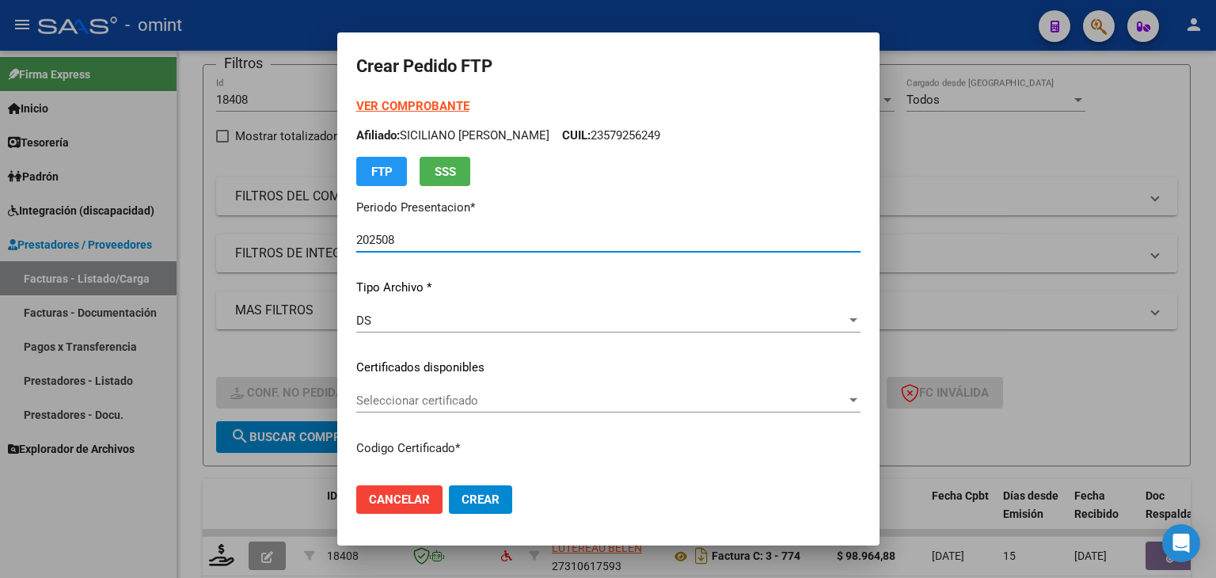
click at [389, 396] on span "Seleccionar certificado" at bounding box center [601, 401] width 490 height 14
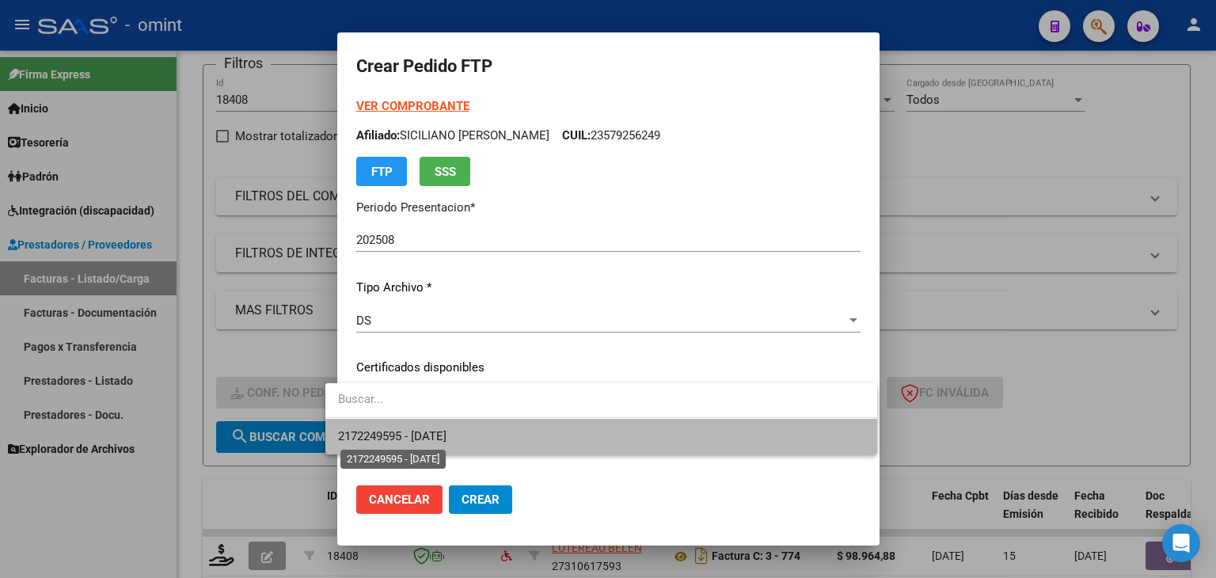
click at [445, 433] on span "2172249595 - 2026-08-31" at bounding box center [392, 436] width 108 height 14
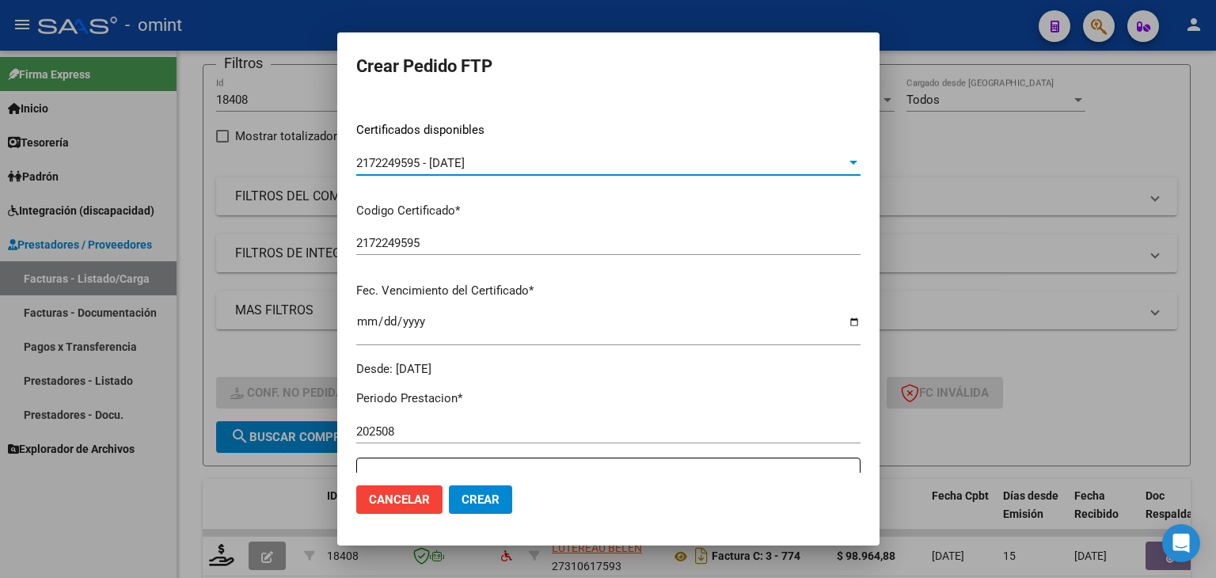
scroll to position [554, 0]
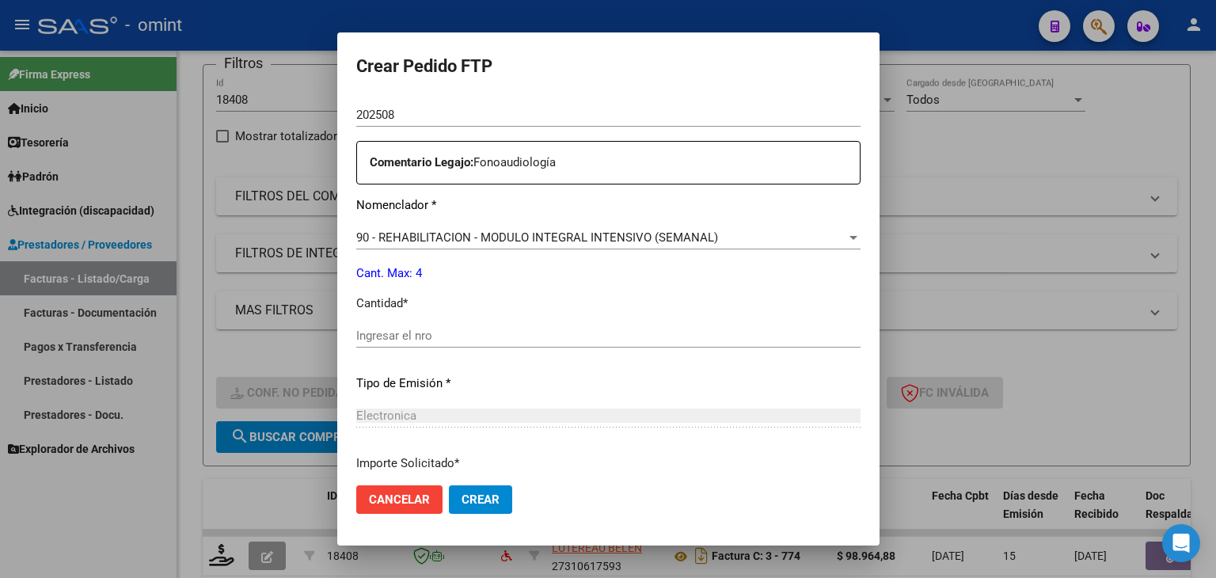
click at [390, 327] on div "Ingresar el nro" at bounding box center [608, 336] width 504 height 24
type input "4"
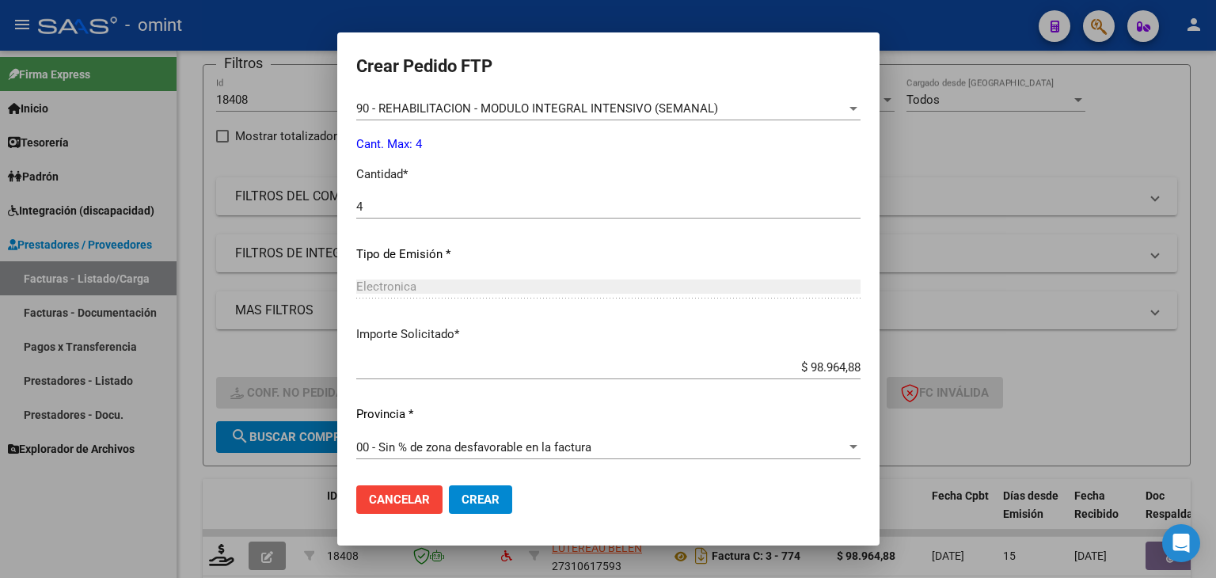
scroll to position [684, 0]
click at [464, 492] on span "Crear" at bounding box center [481, 499] width 38 height 14
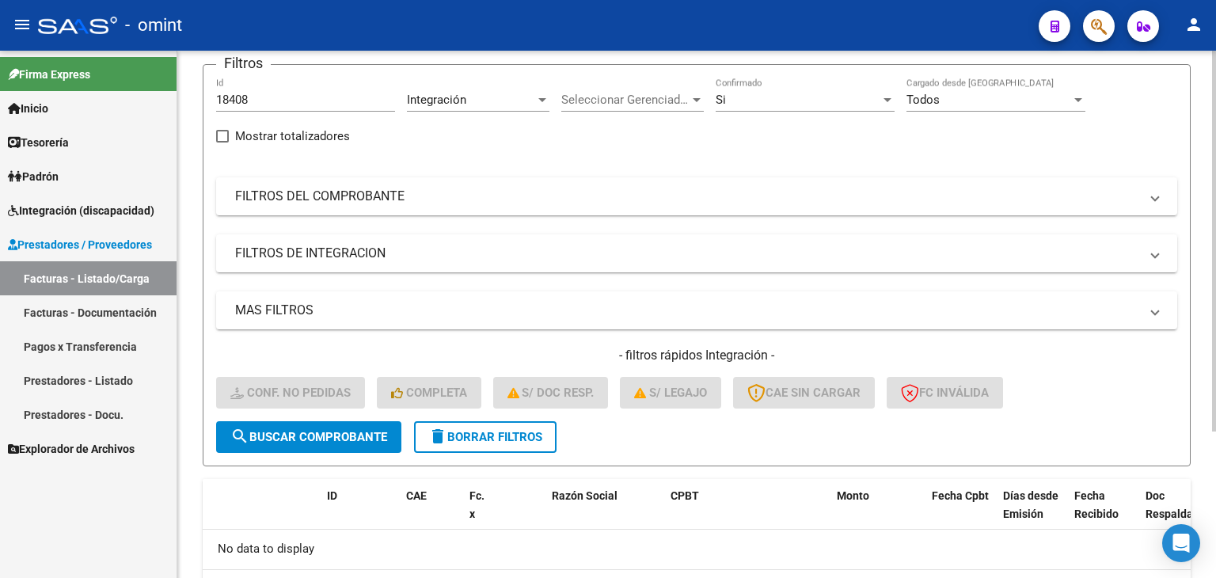
click at [230, 89] on div "18408 Id" at bounding box center [305, 95] width 179 height 34
click at [230, 93] on input "18408" at bounding box center [305, 100] width 179 height 14
paste input "20215"
type input "20215"
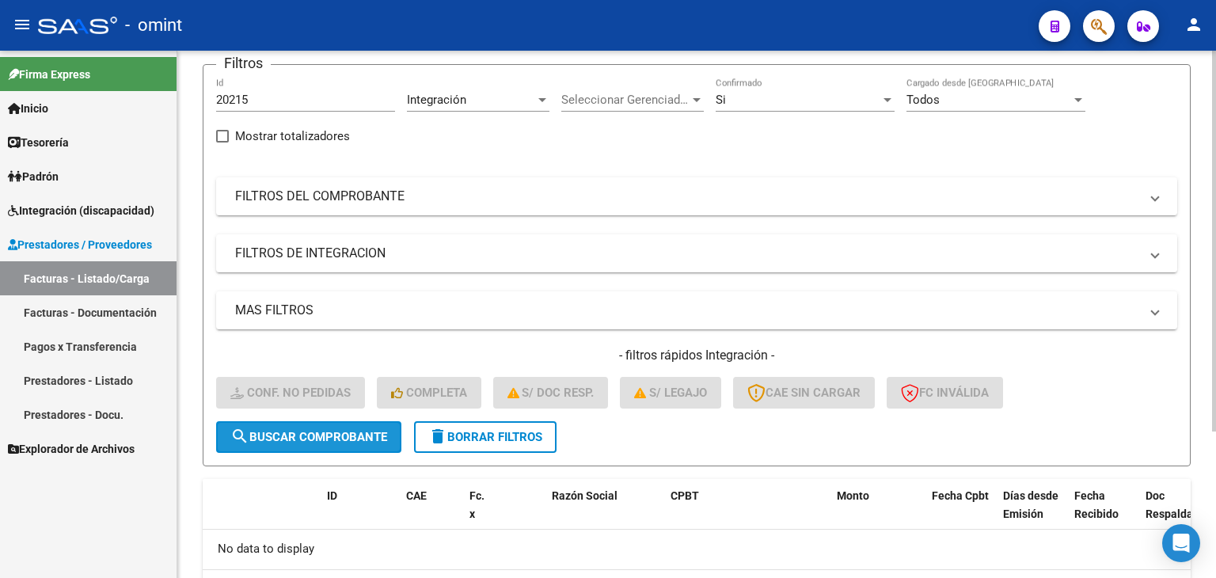
click at [352, 425] on button "search Buscar Comprobante" at bounding box center [308, 437] width 185 height 32
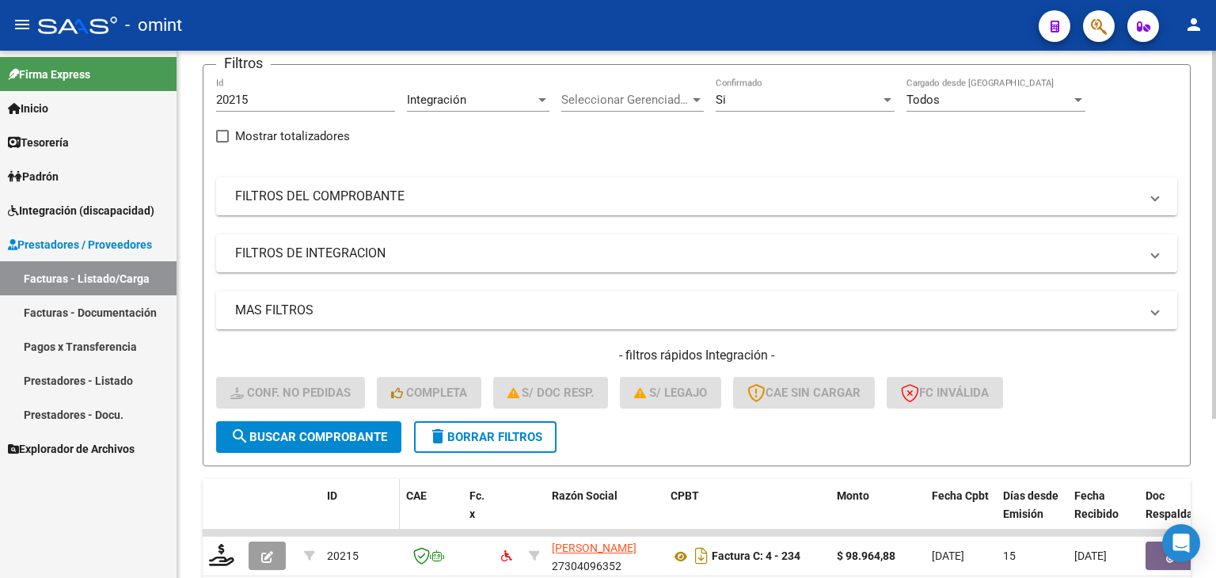
scroll to position [228, 0]
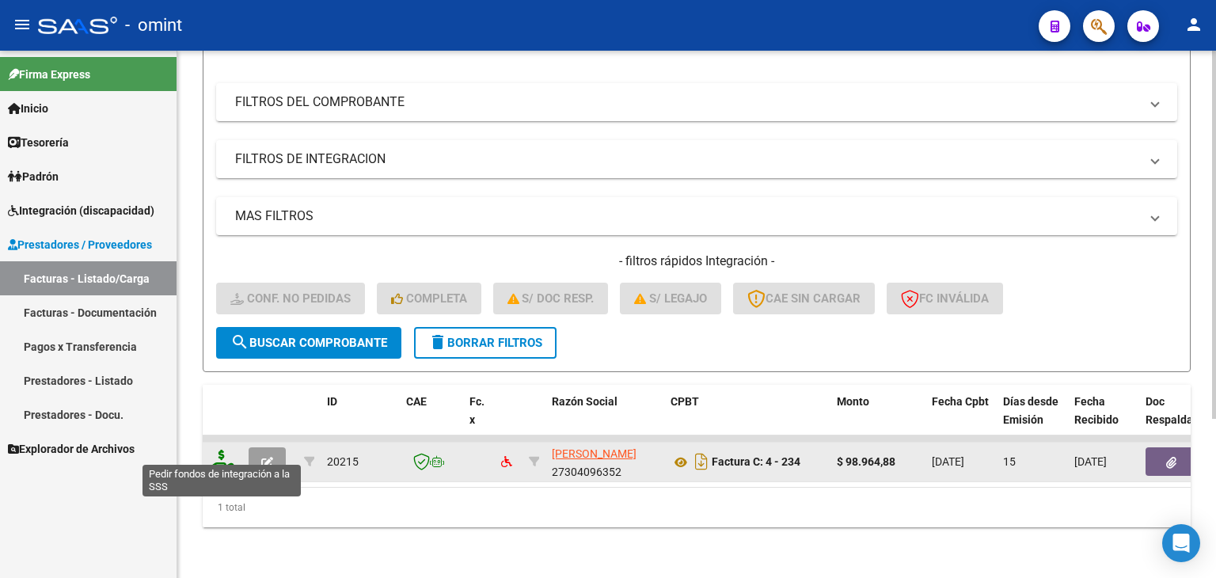
click at [218, 453] on icon at bounding box center [221, 461] width 25 height 22
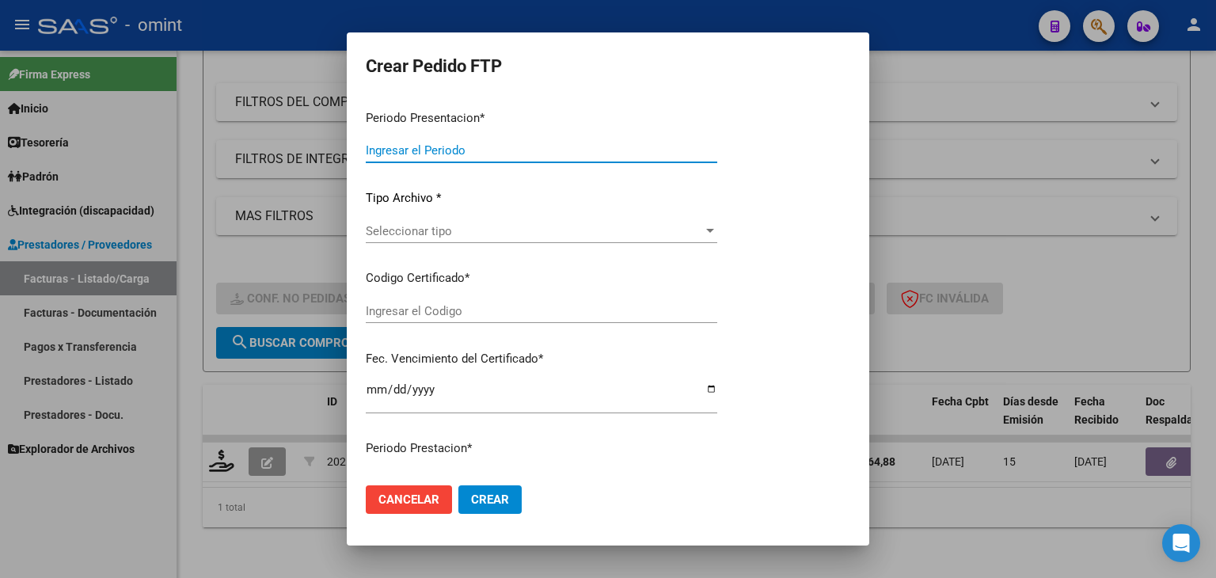
type input "202508"
type input "$ 98.964,88"
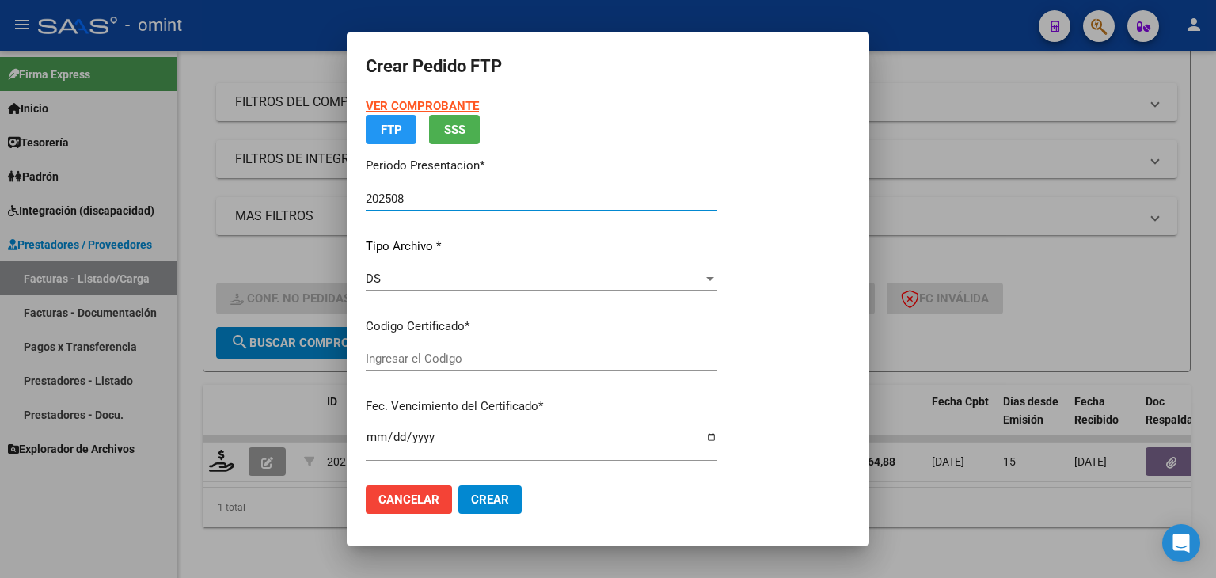
type input "2172249595"
type input "2026-08-31"
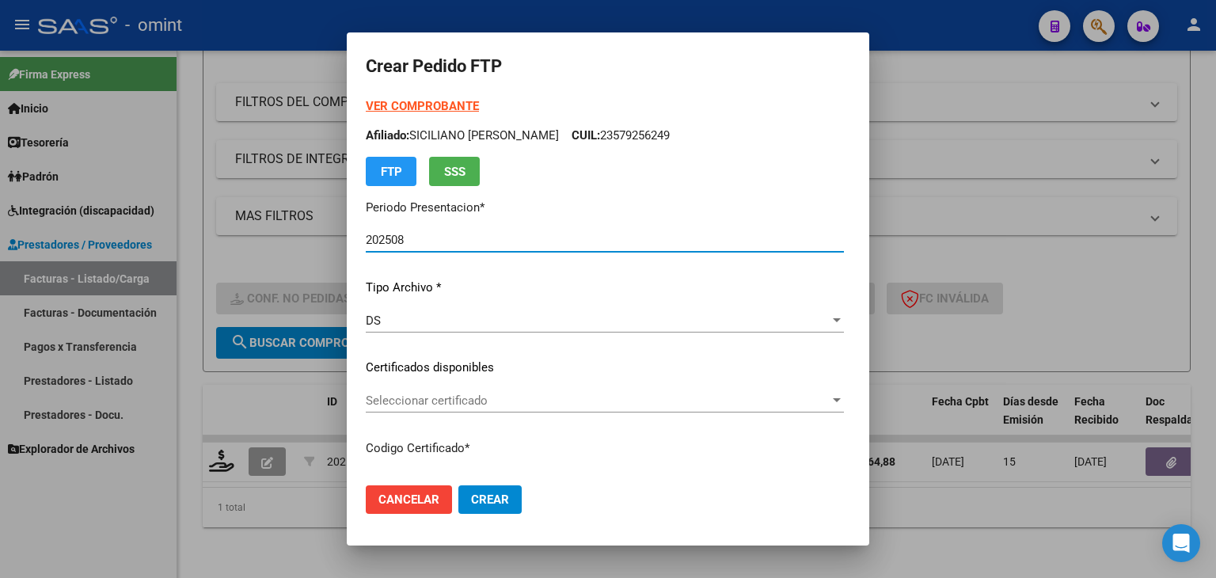
click at [414, 405] on span "Seleccionar certificado" at bounding box center [598, 401] width 464 height 14
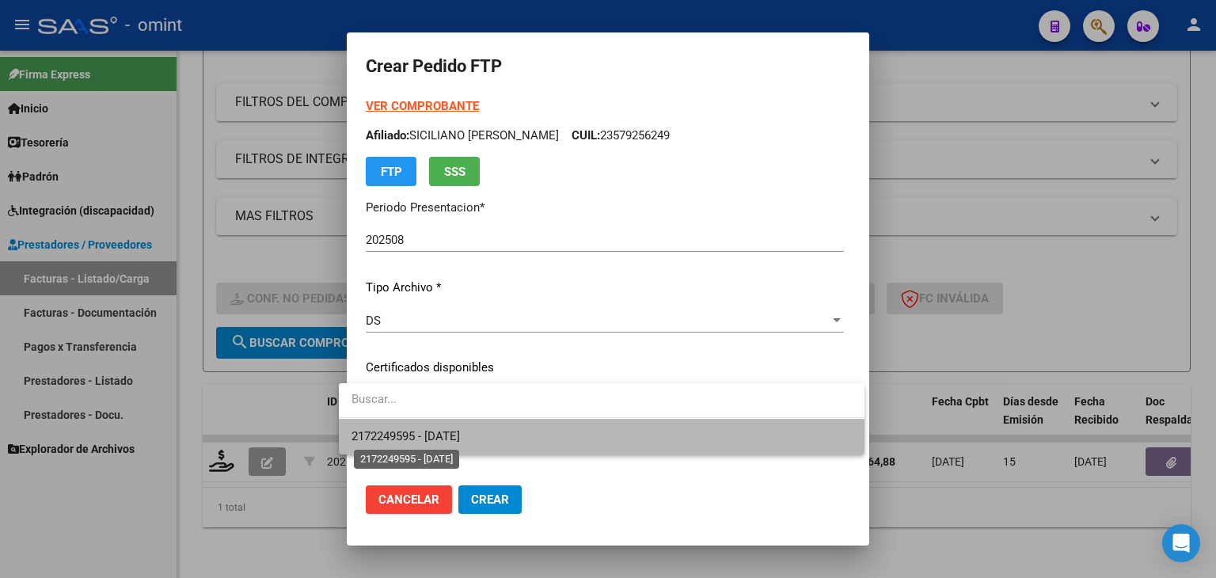
click at [443, 435] on span "2172249595 - 2026-08-31" at bounding box center [406, 436] width 108 height 14
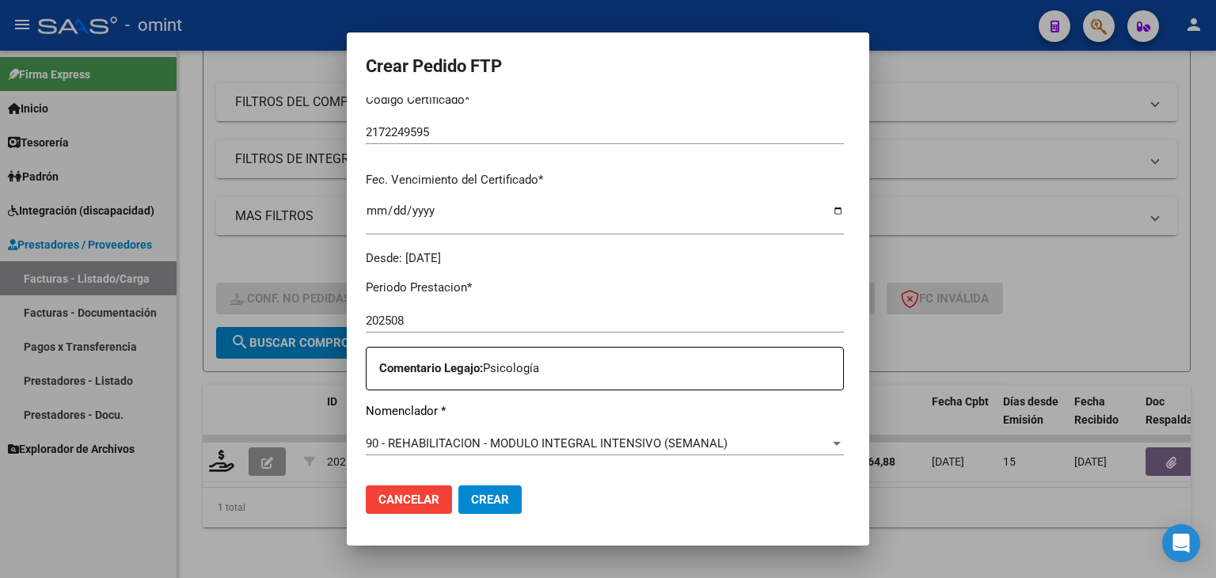
scroll to position [475, 0]
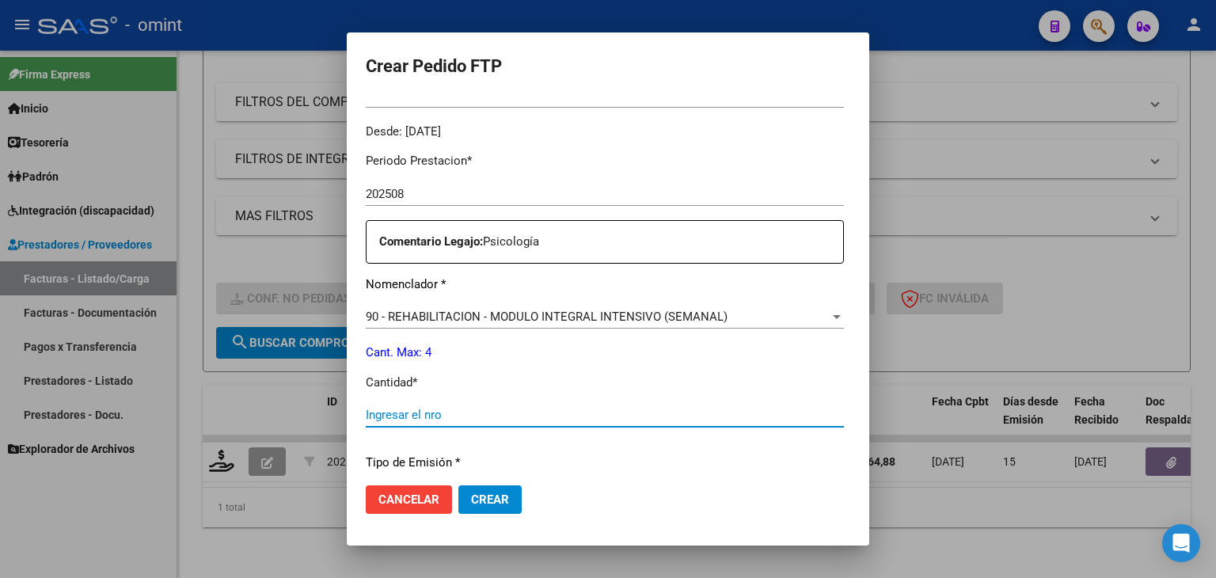
click at [414, 414] on input "Ingresar el nro" at bounding box center [605, 415] width 478 height 14
type input "4"
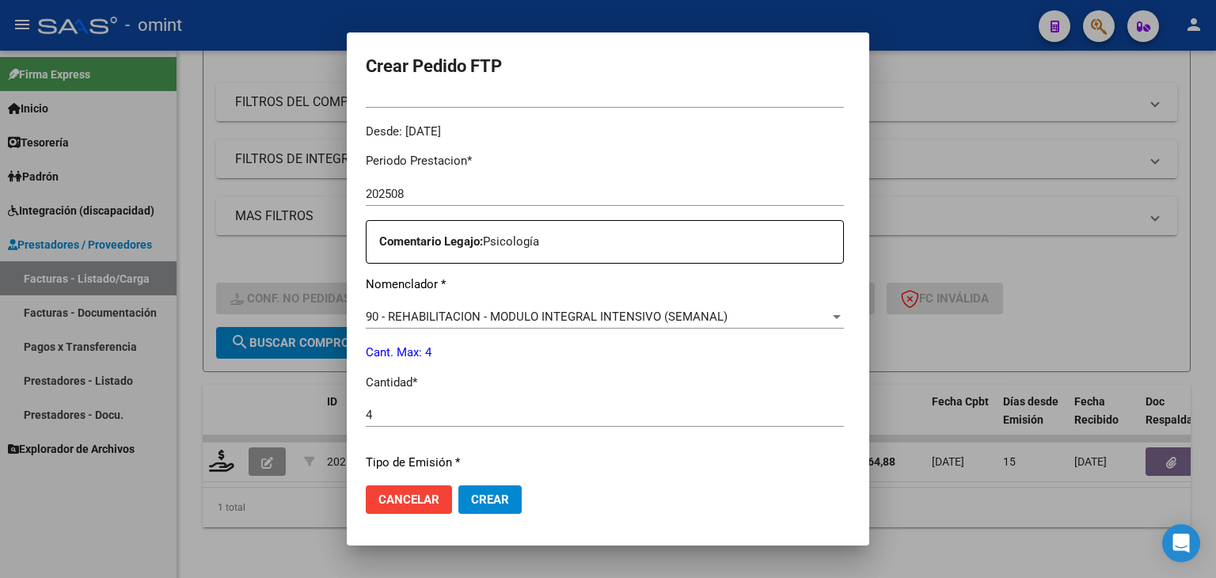
scroll to position [684, 0]
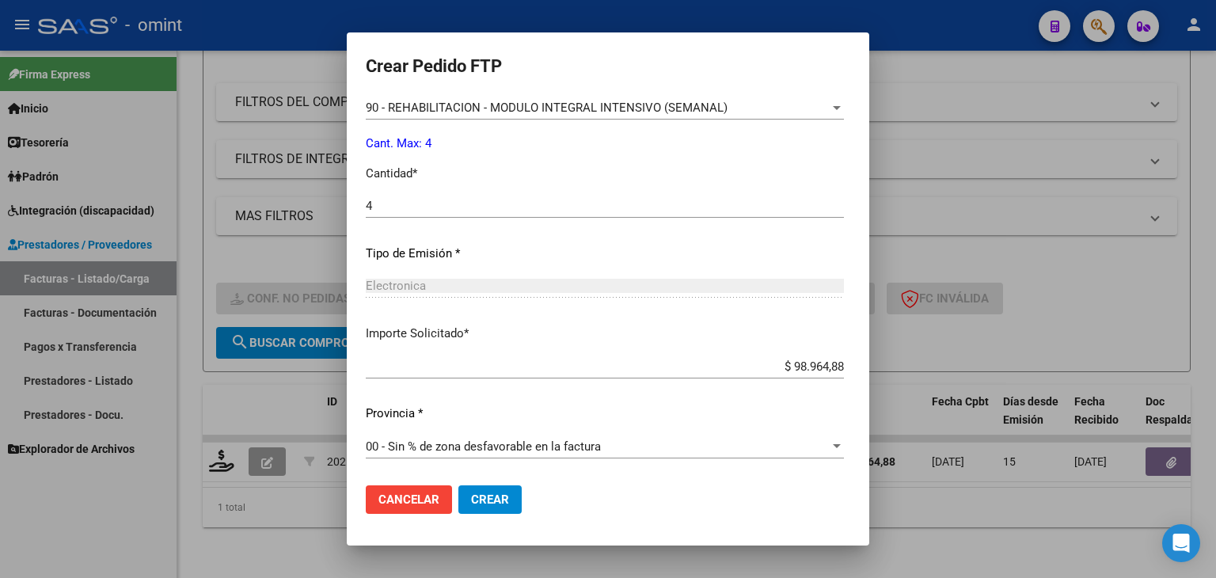
click at [472, 496] on span "Crear" at bounding box center [490, 499] width 38 height 14
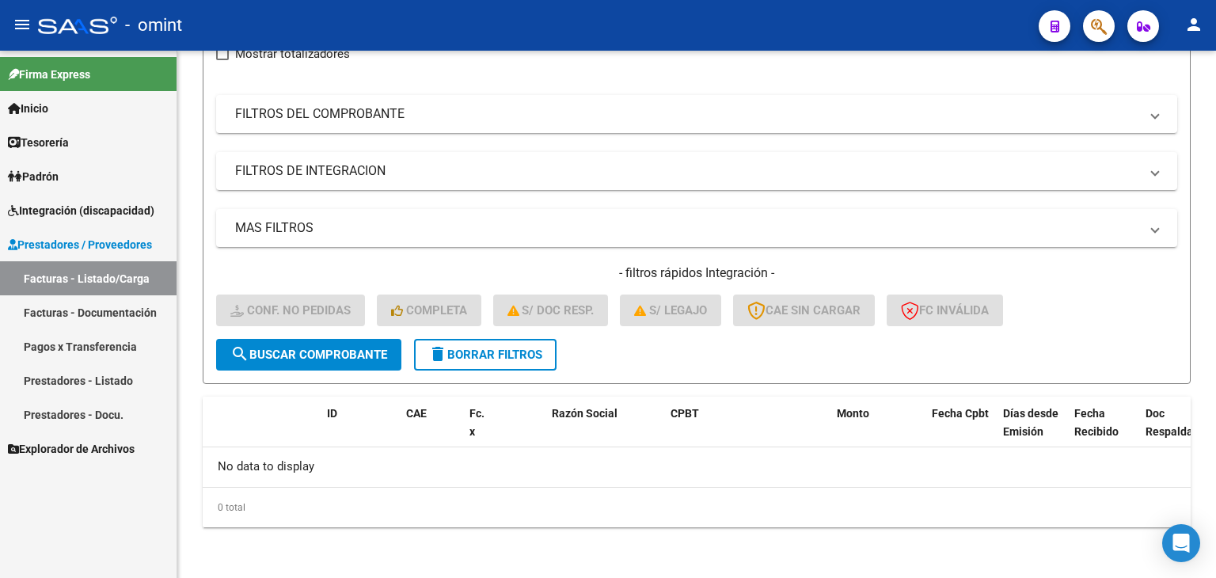
scroll to position [203, 0]
